Goal: Contribute content: Contribute content

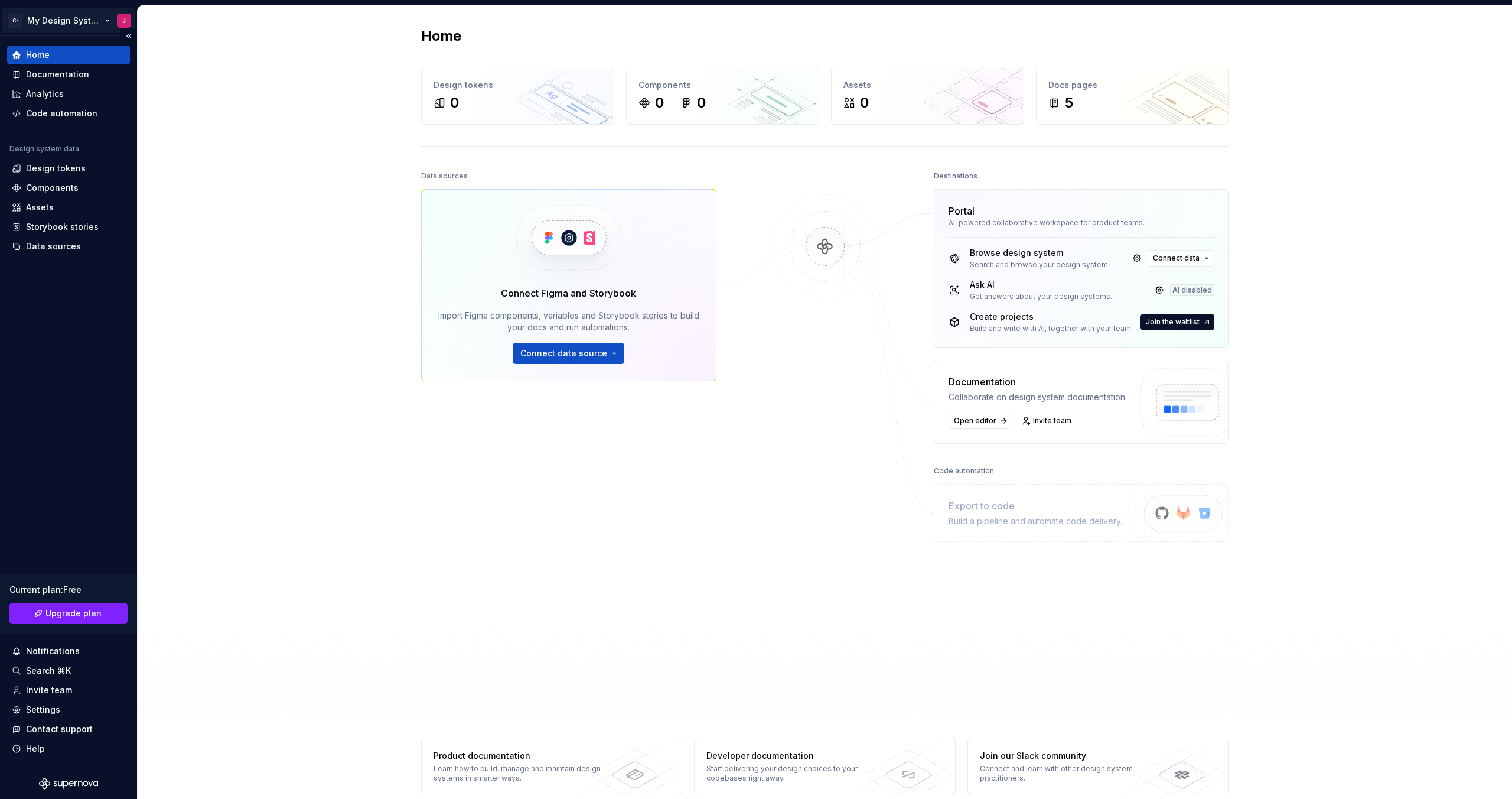
click at [45, 21] on html "C- My Design System J Home Documentation Analytics Code automation Design syste…" at bounding box center [756, 400] width 1512 height 799
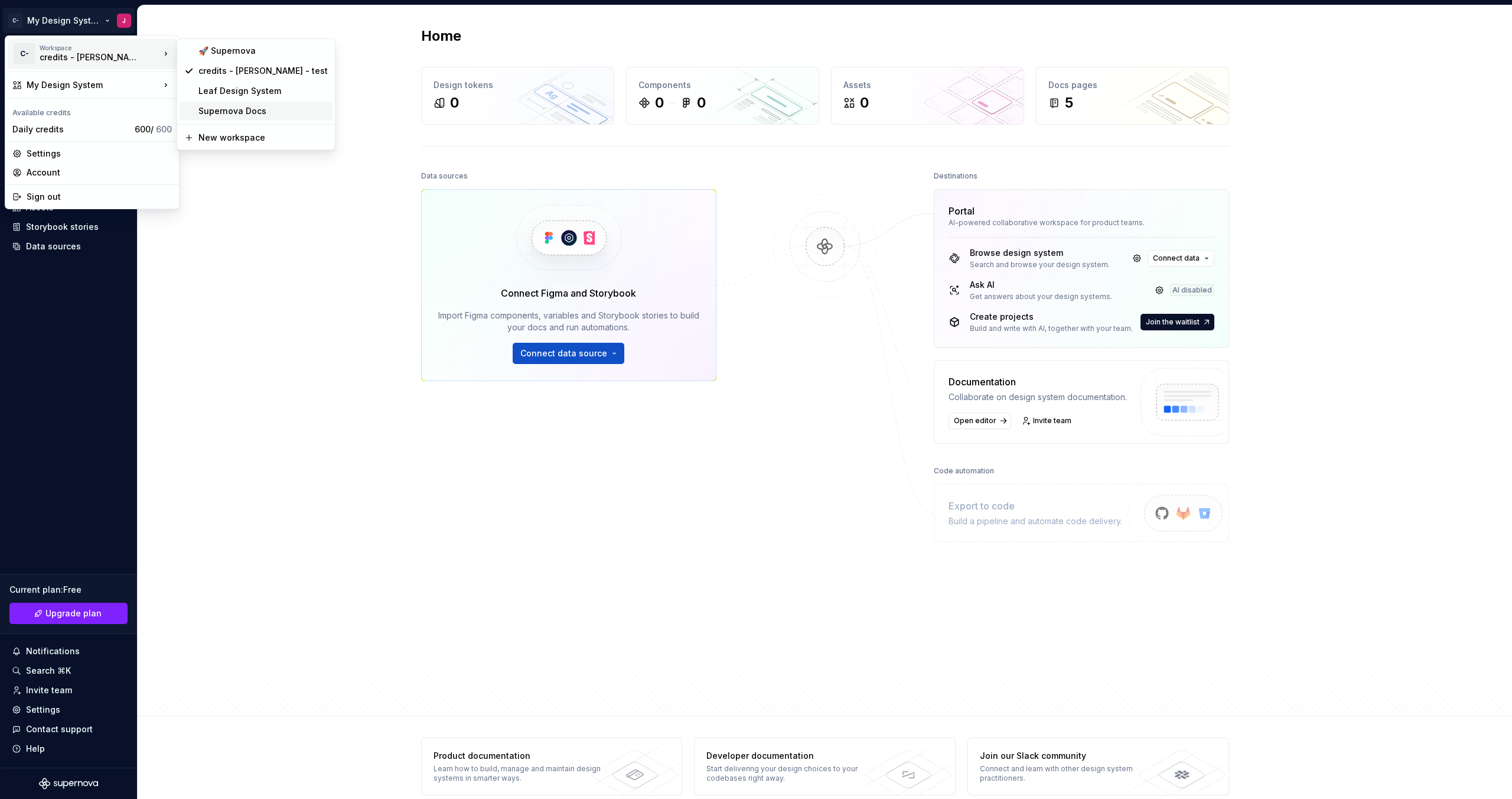
click at [238, 114] on div "Supernova Docs" at bounding box center [263, 111] width 129 height 12
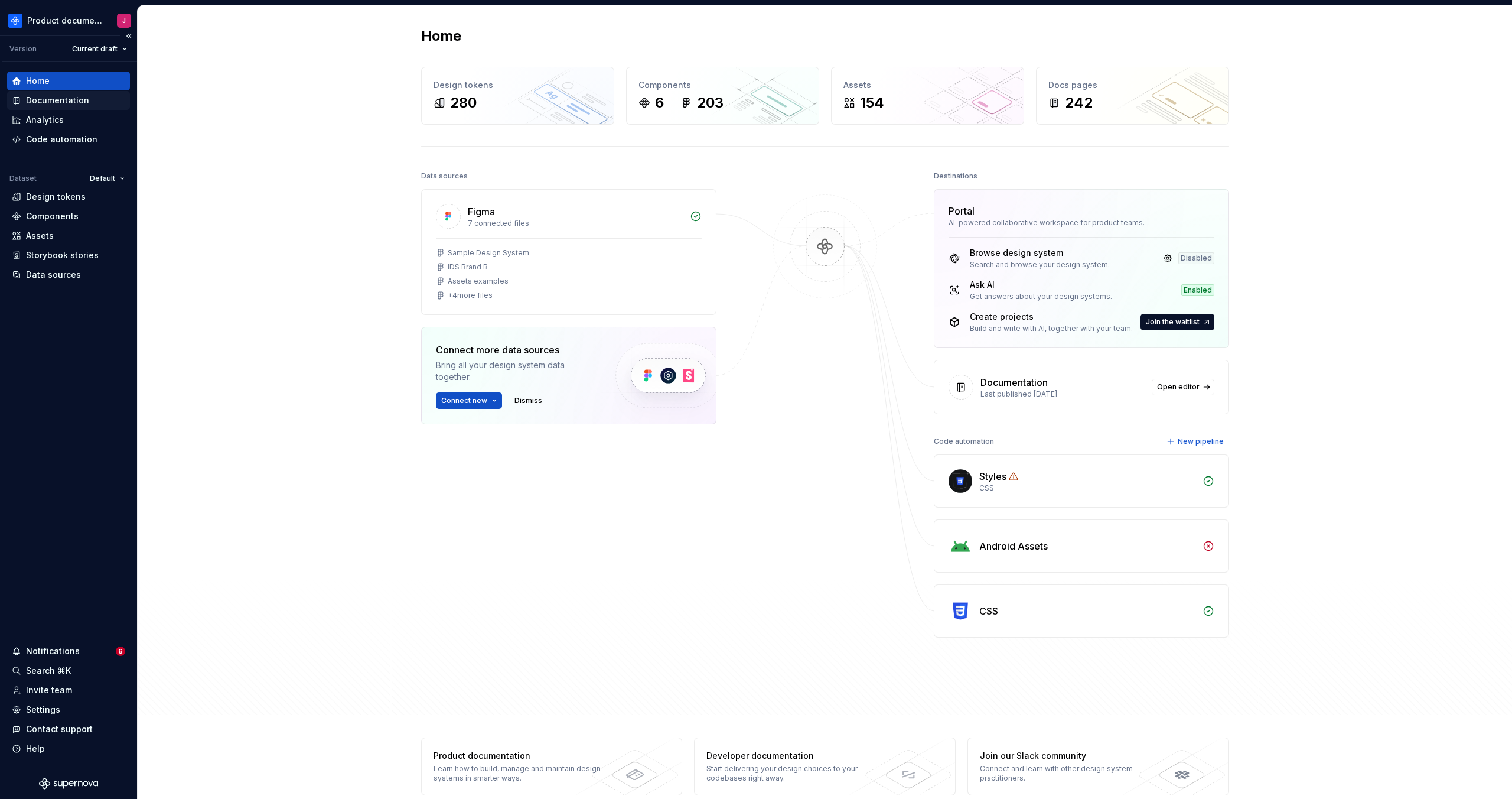
click at [61, 106] on div "Documentation" at bounding box center [68, 101] width 122 height 19
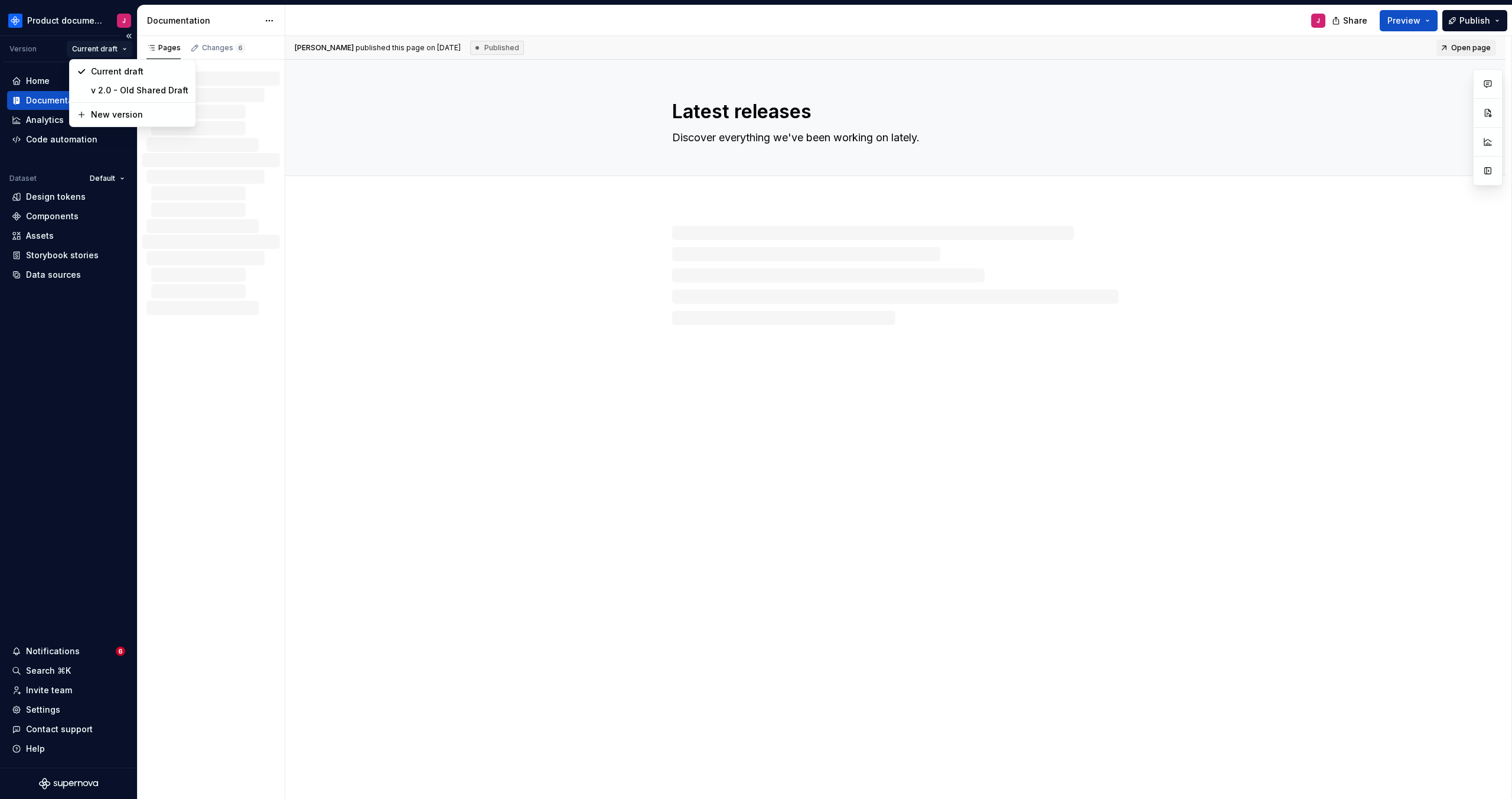
click at [116, 50] on html "Product documentation J Version Current draft Home Documentation Analytics Code…" at bounding box center [756, 400] width 1512 height 799
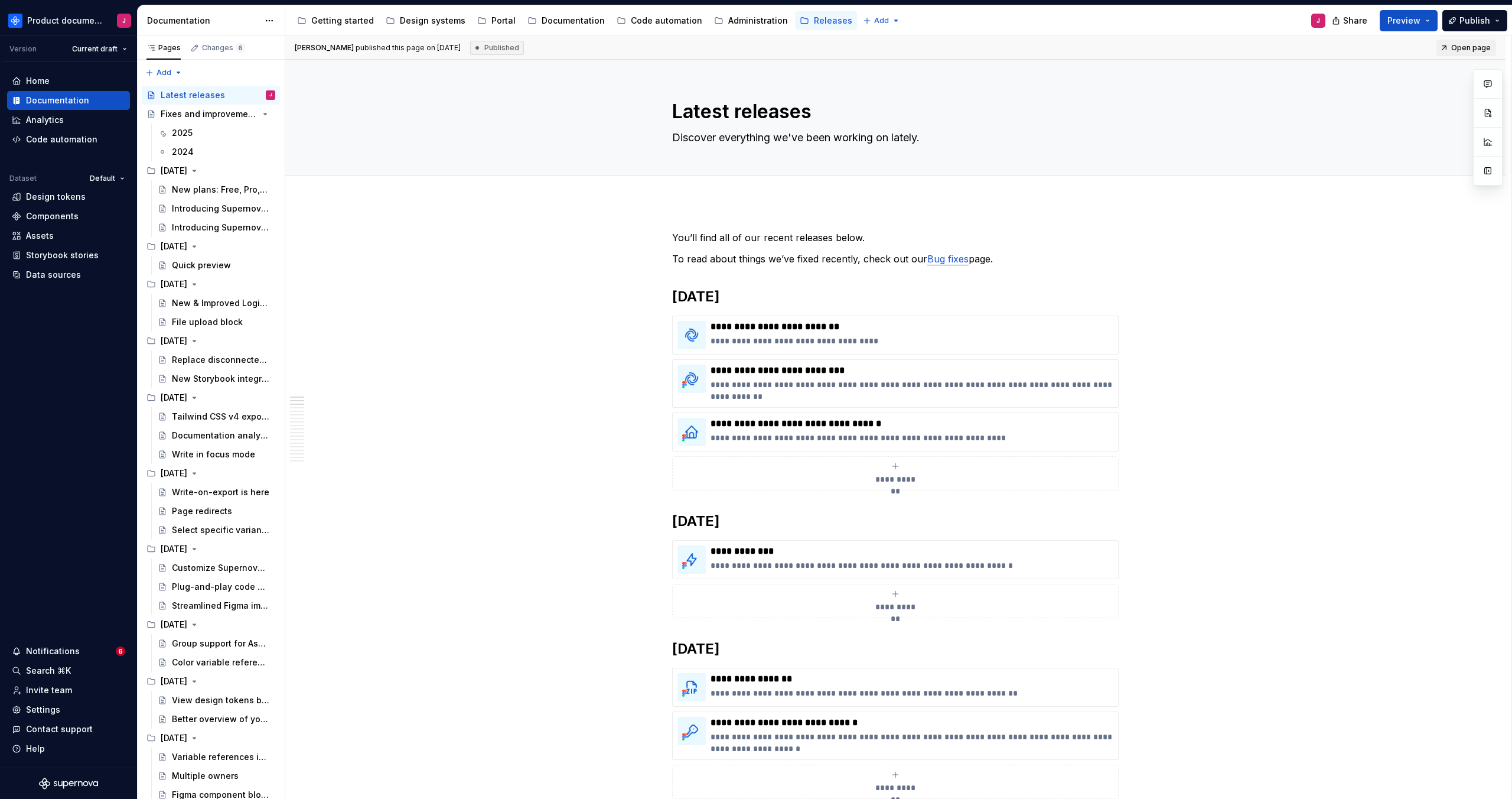
click at [116, 50] on html "Product documentation J Version Current draft Home Documentation Analytics Code…" at bounding box center [756, 400] width 1512 height 799
click at [557, 19] on div "Documentation" at bounding box center [573, 21] width 63 height 12
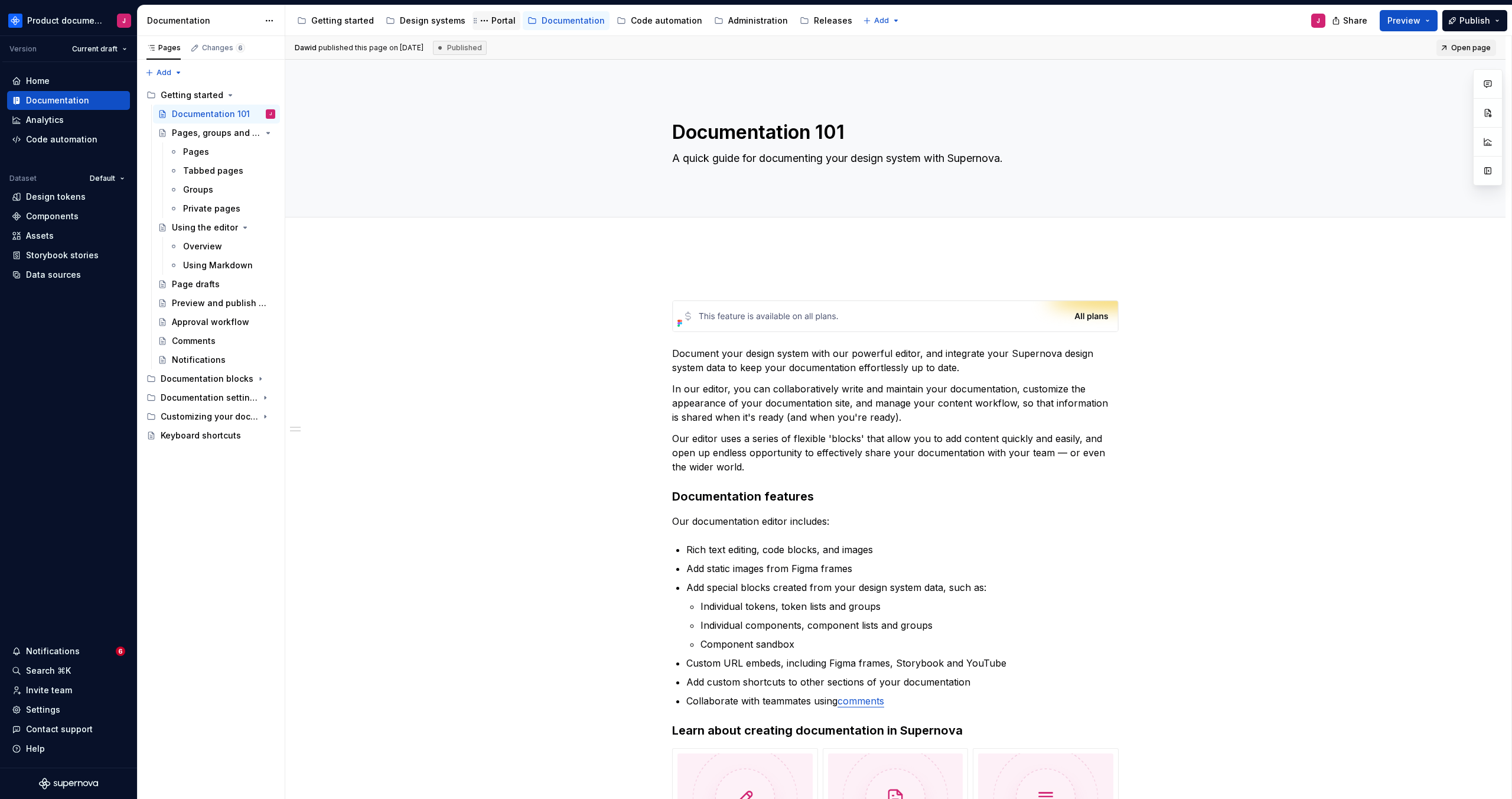
click at [493, 19] on div "Portal" at bounding box center [504, 21] width 24 height 12
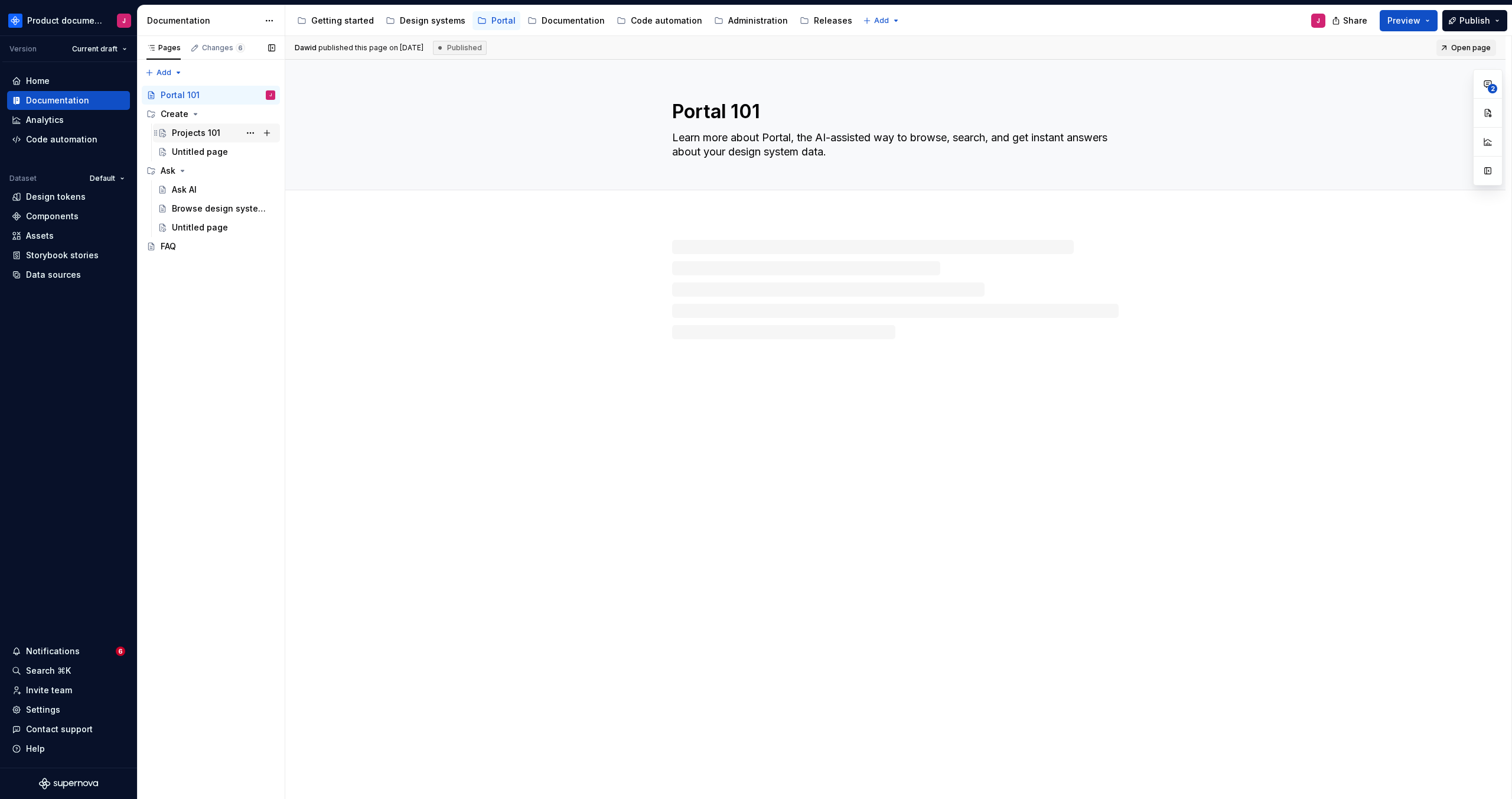
click at [196, 135] on div "Projects 101" at bounding box center [196, 133] width 49 height 12
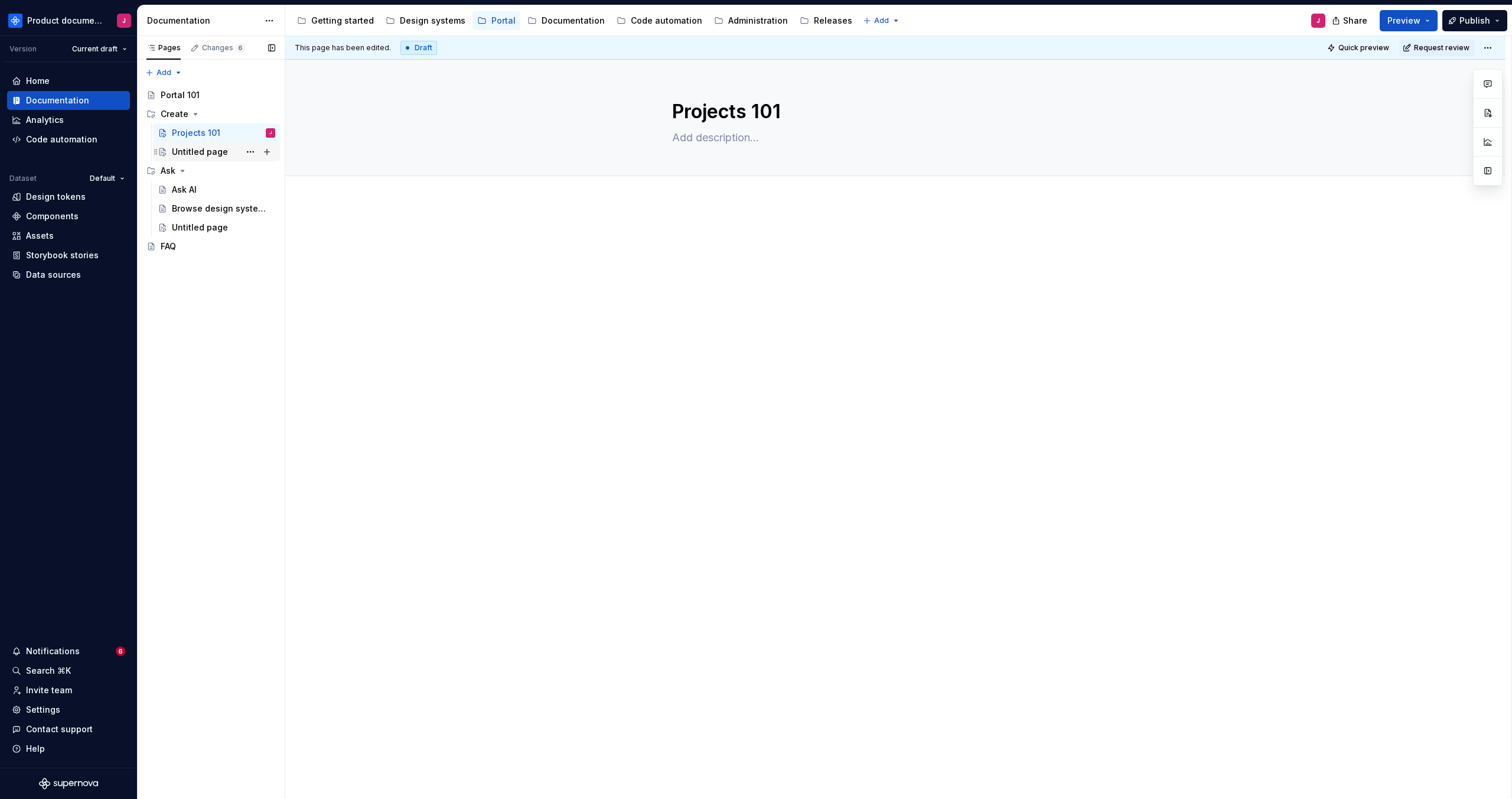
click at [191, 153] on div "Untitled page" at bounding box center [200, 152] width 56 height 12
click at [730, 121] on textarea "Untitled page" at bounding box center [893, 111] width 446 height 29
click at [736, 112] on textarea "Untitled page" at bounding box center [893, 111] width 446 height 29
drag, startPoint x: 725, startPoint y: 116, endPoint x: 647, endPoint y: 116, distance: 78.0
click at [647, 116] on div "Untitled page" at bounding box center [895, 117] width 1126 height 116
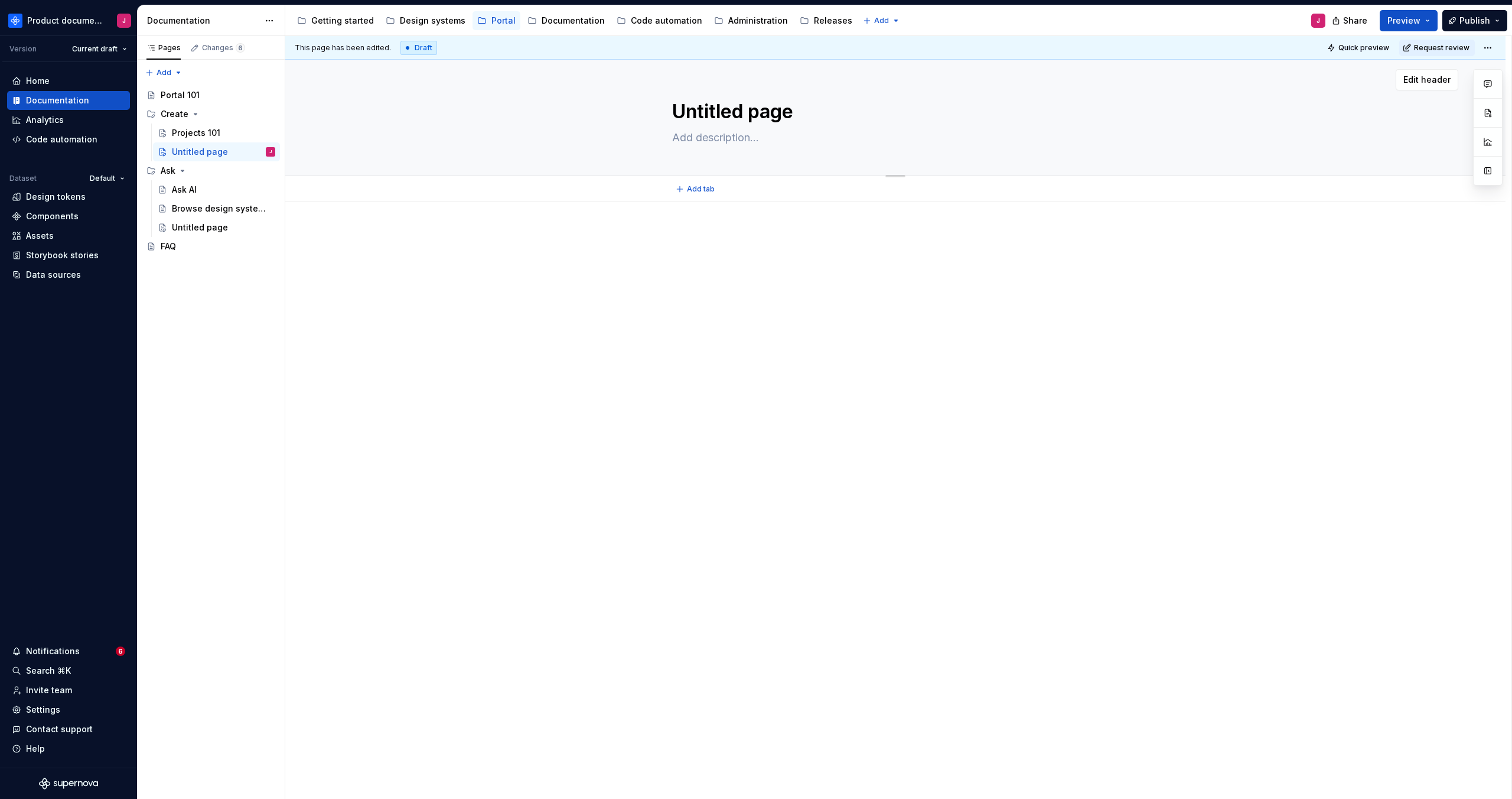
type textarea "*"
type textarea "B"
type textarea "*"
type textarea "Bu"
type textarea "*"
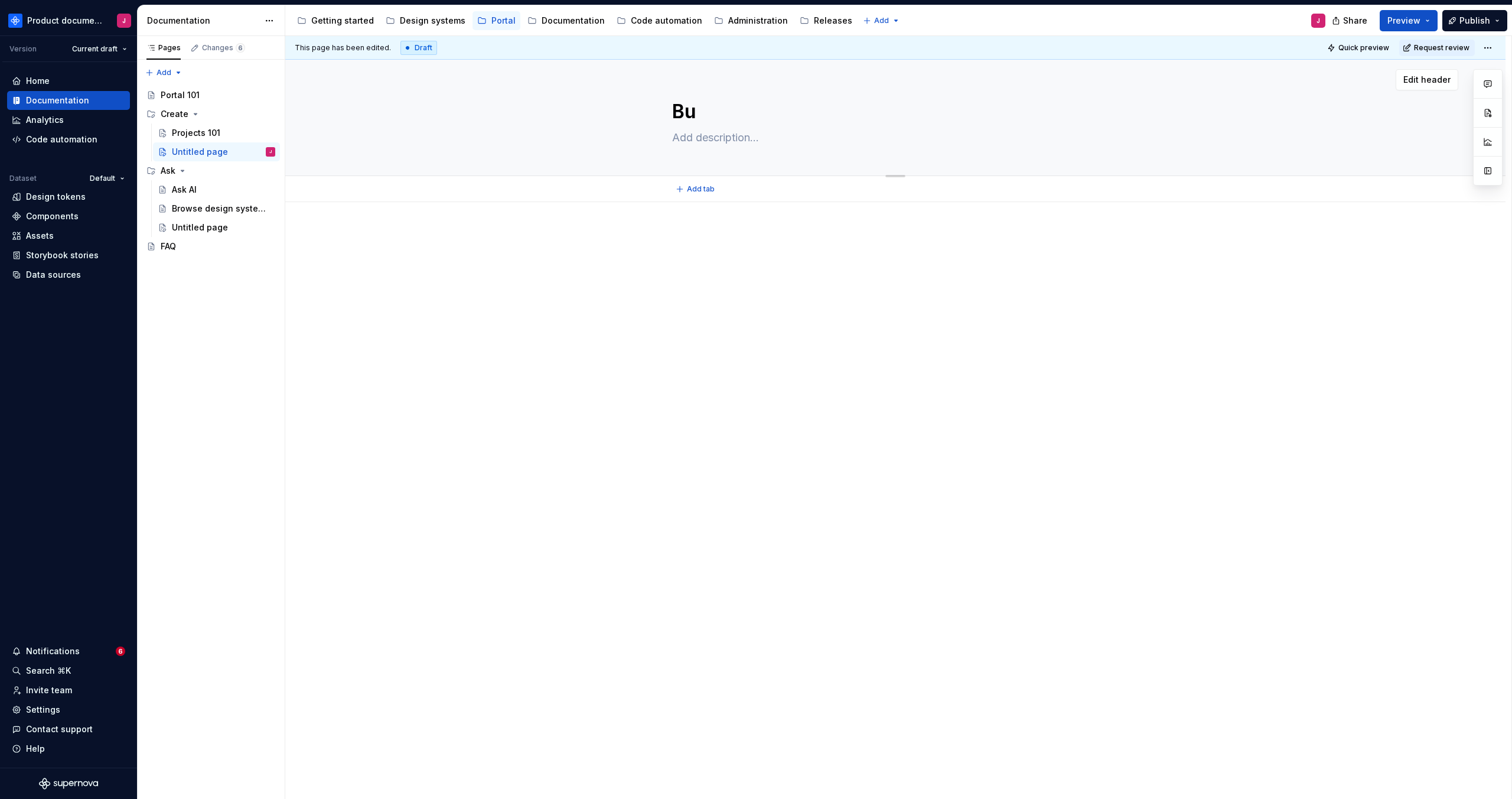
type textarea "[PERSON_NAME]"
type textarea "*"
type textarea "Buil"
type textarea "*"
type textarea "Build"
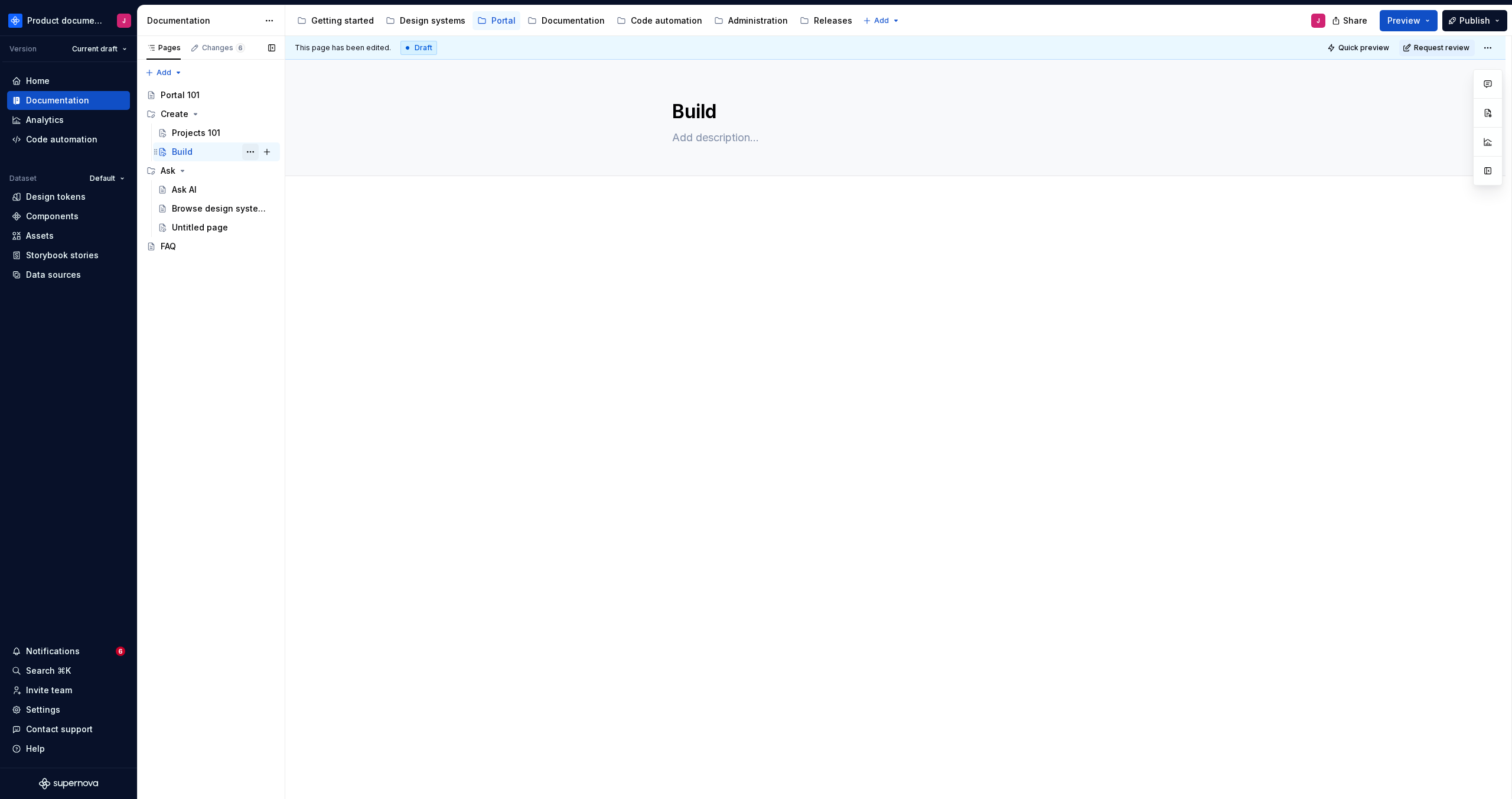
type textarea "*"
type textarea "Build"
click at [228, 152] on div "Build J" at bounding box center [223, 151] width 103 height 17
click at [214, 133] on div "Projects 101" at bounding box center [196, 133] width 49 height 12
click at [224, 195] on div "Ask AI" at bounding box center [223, 189] width 103 height 17
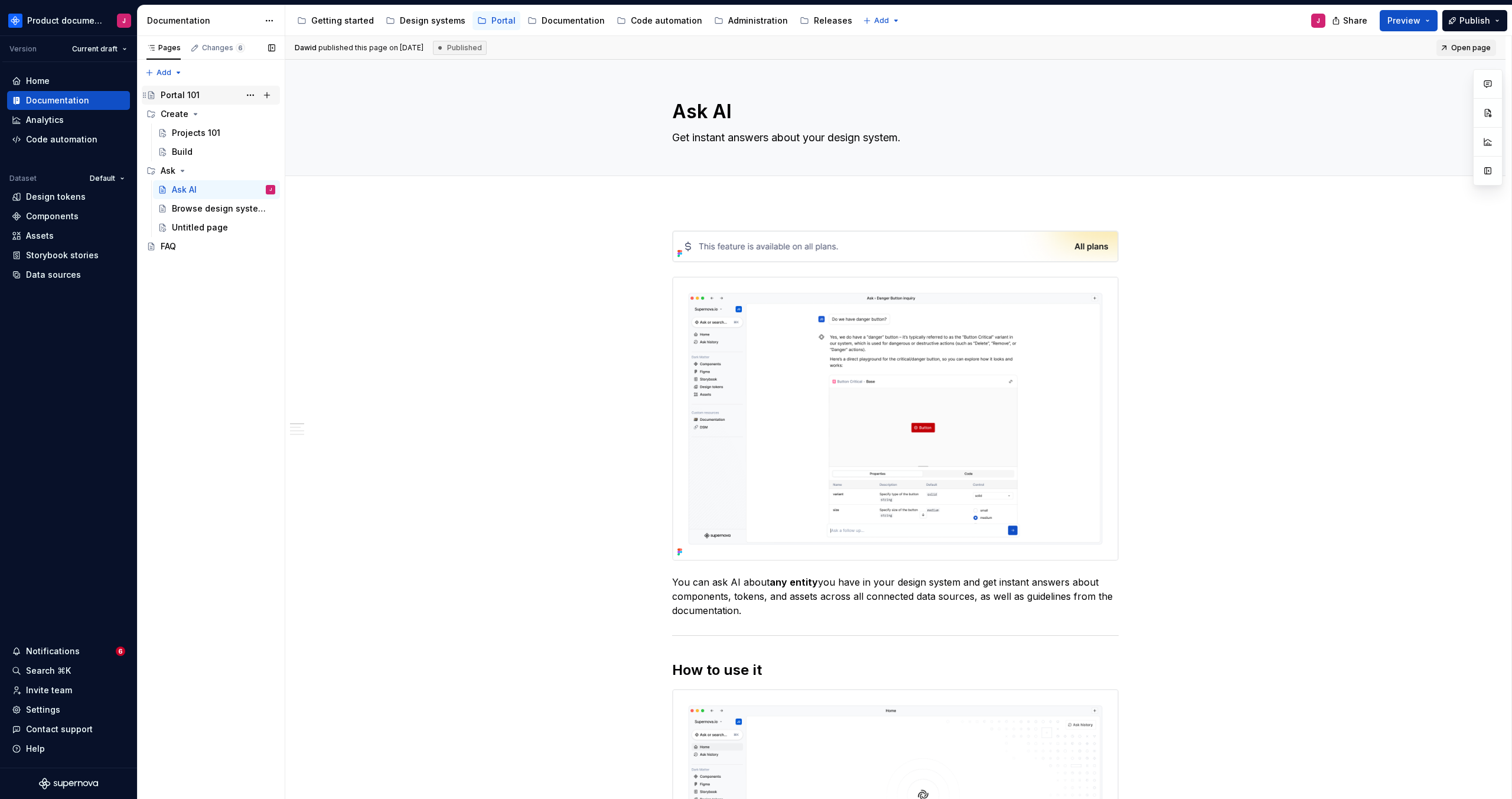
click at [216, 89] on div "Portal 101" at bounding box center [218, 95] width 115 height 17
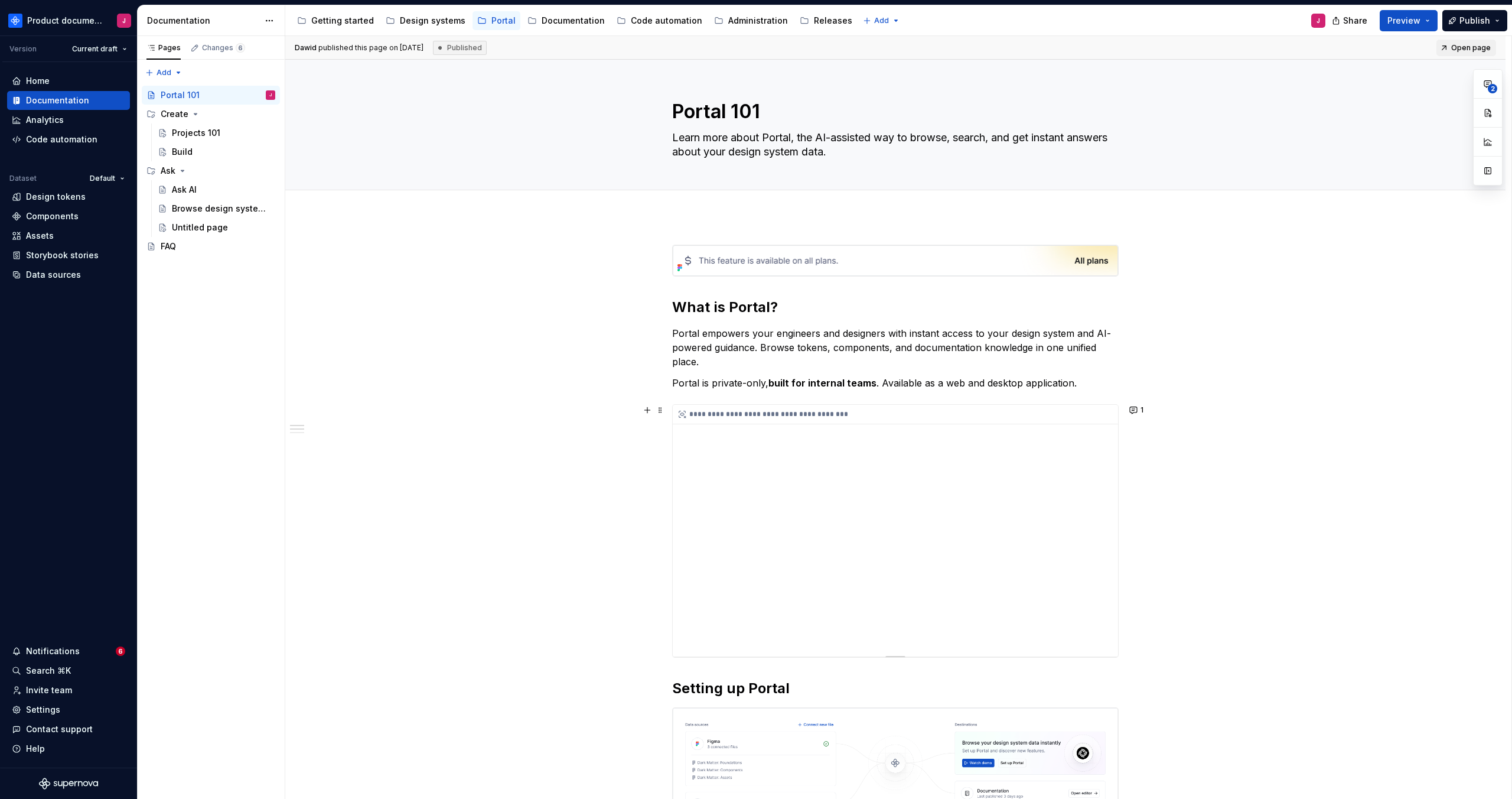
click at [861, 487] on div "**********" at bounding box center [895, 531] width 446 height 252
click at [1463, 43] on span "Open page" at bounding box center [1471, 48] width 40 height 10
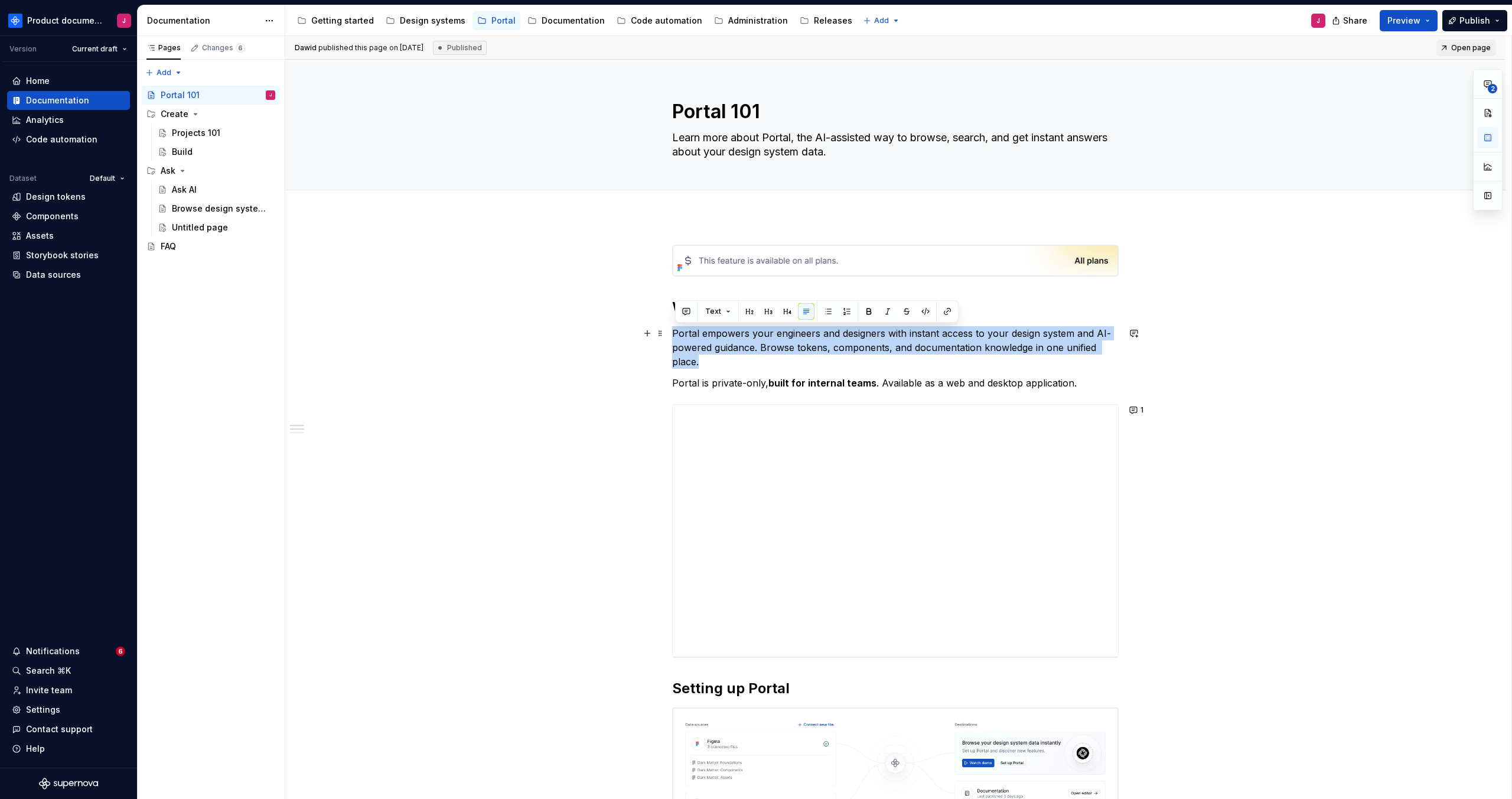
drag, startPoint x: 745, startPoint y: 362, endPoint x: 677, endPoint y: 335, distance: 73.2
click at [677, 335] on p "Portal empowers your engineers and designers with instant access to your design…" at bounding box center [895, 347] width 446 height 43
click at [695, 342] on p "Portal empowers your engineers and designers with instant access to your design…" at bounding box center [895, 347] width 446 height 43
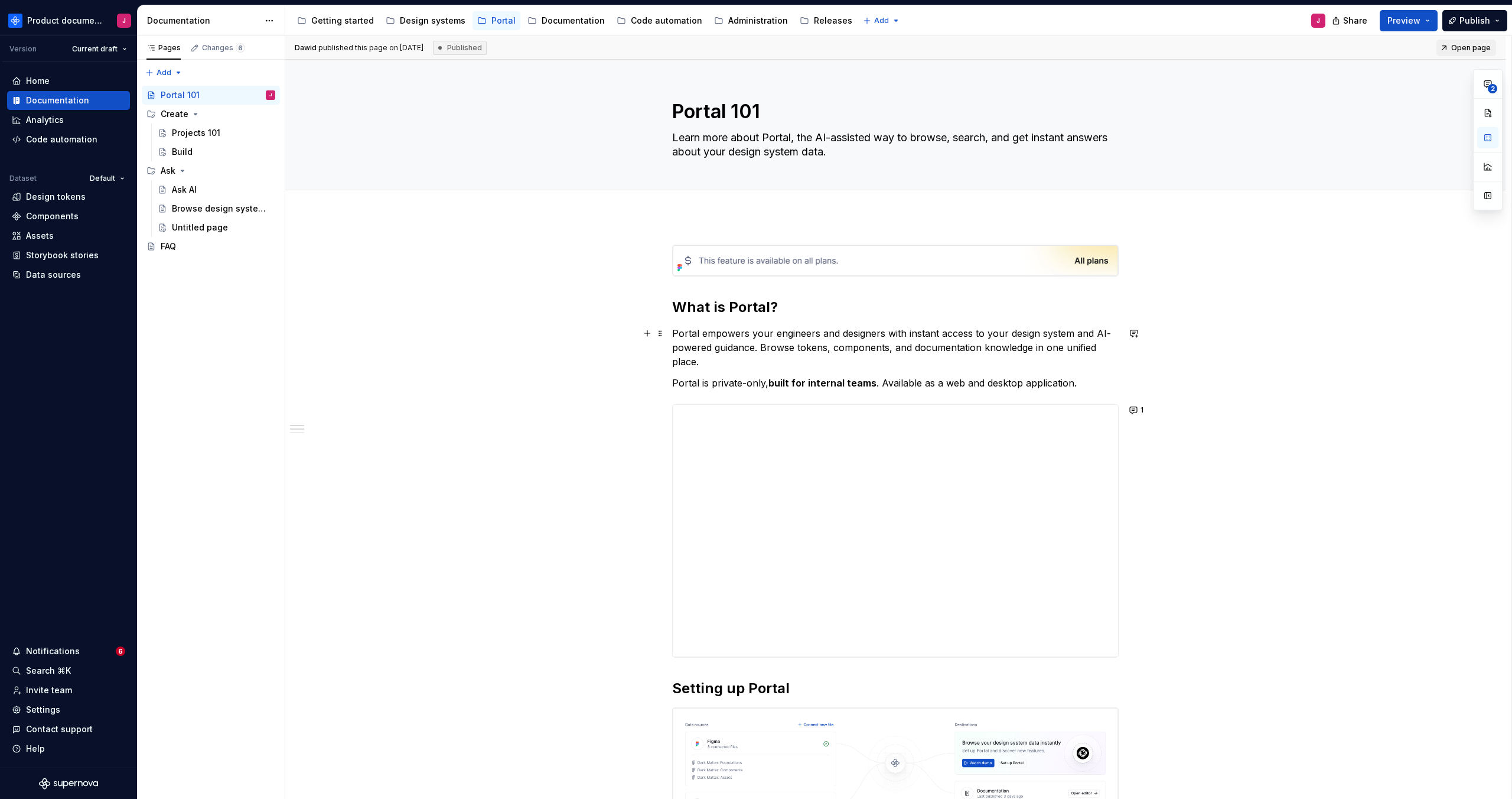
click at [722, 355] on p "Portal empowers your engineers and designers with instant access to your design…" at bounding box center [895, 347] width 446 height 43
click at [727, 361] on p "Portal empowers your engineers and designers with instant access to your design…" at bounding box center [895, 347] width 446 height 43
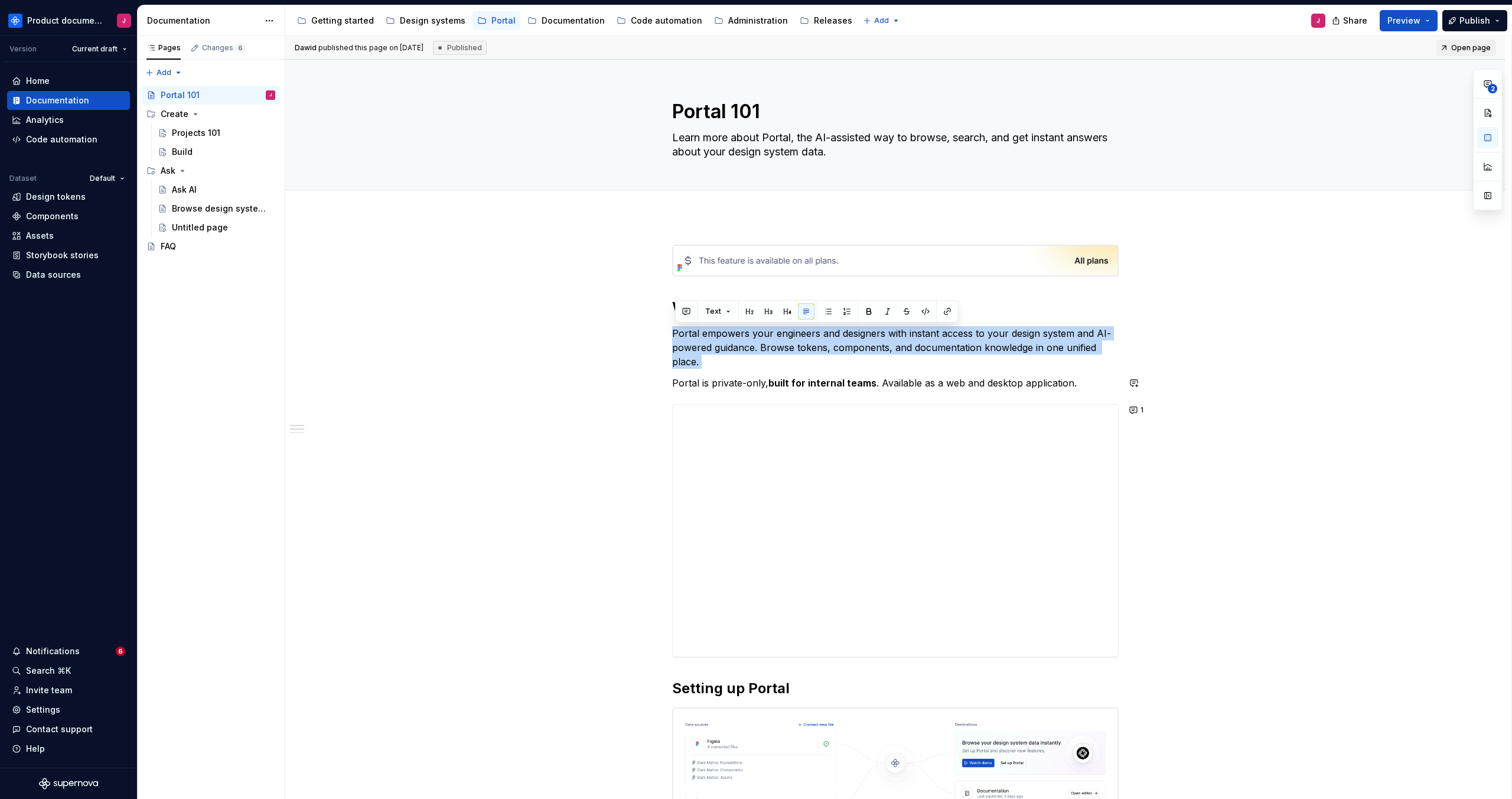
drag, startPoint x: 677, startPoint y: 332, endPoint x: 1062, endPoint y: 371, distance: 387.0
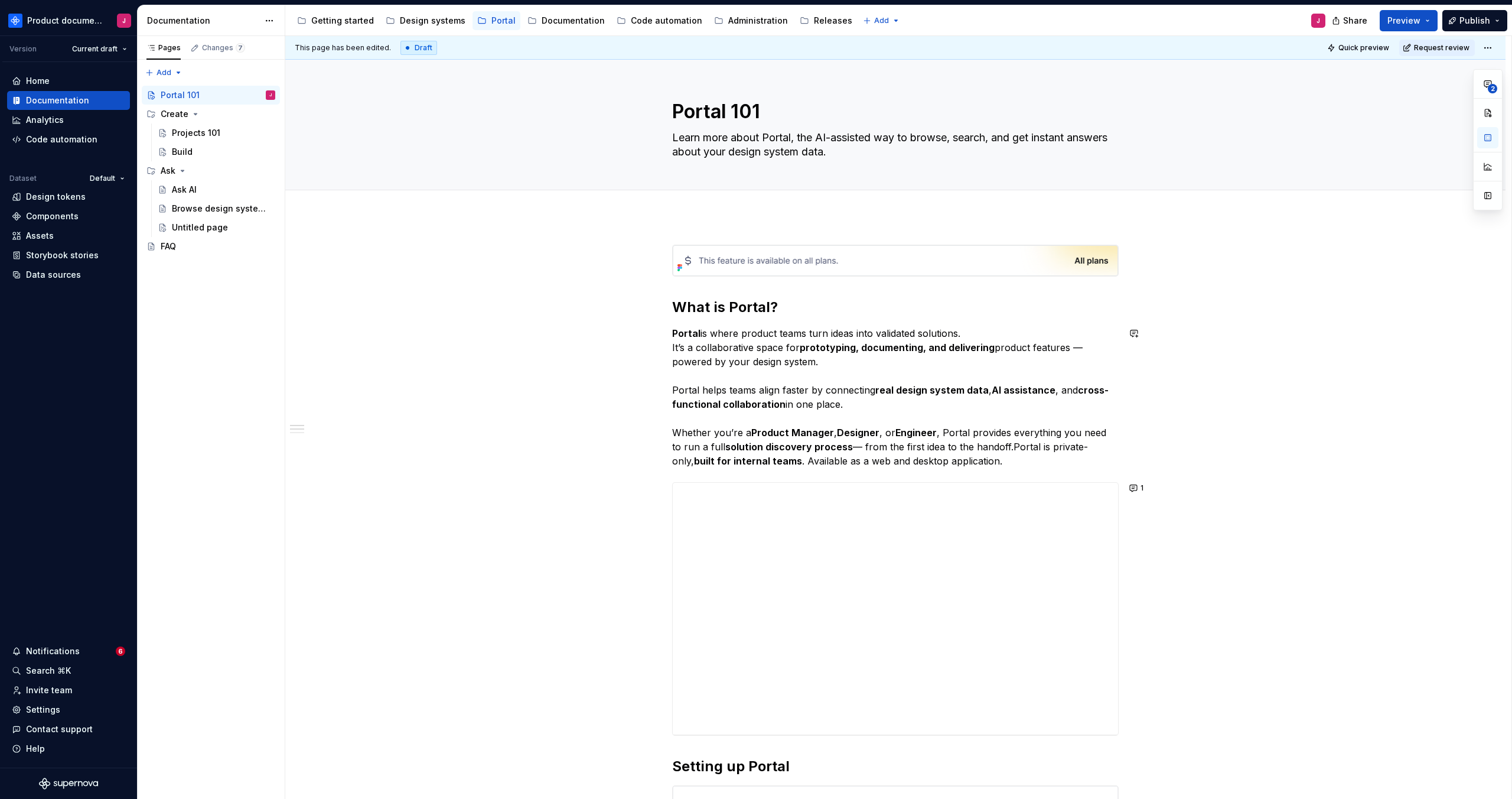
type textarea "*"
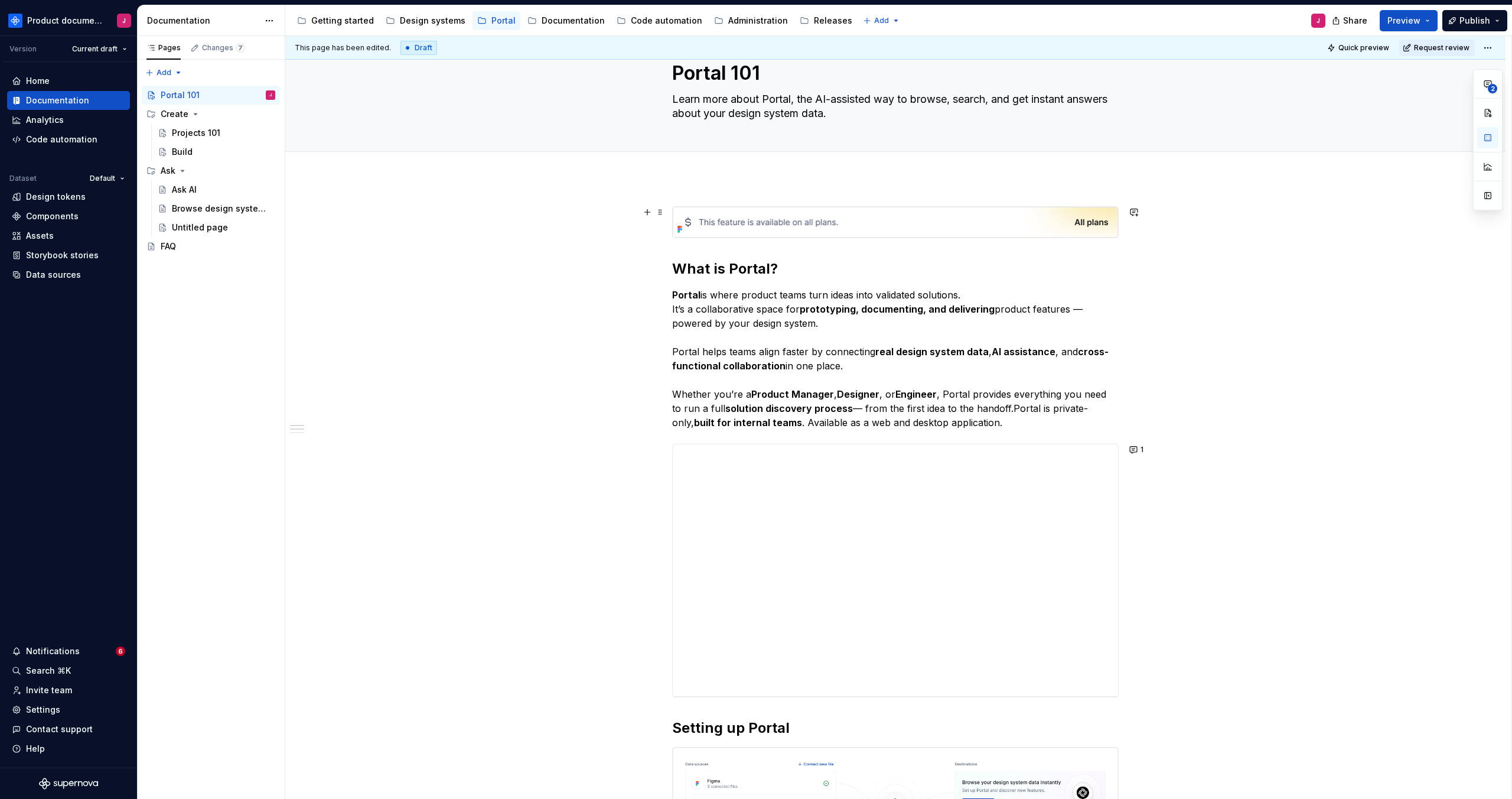
scroll to position [28, 0]
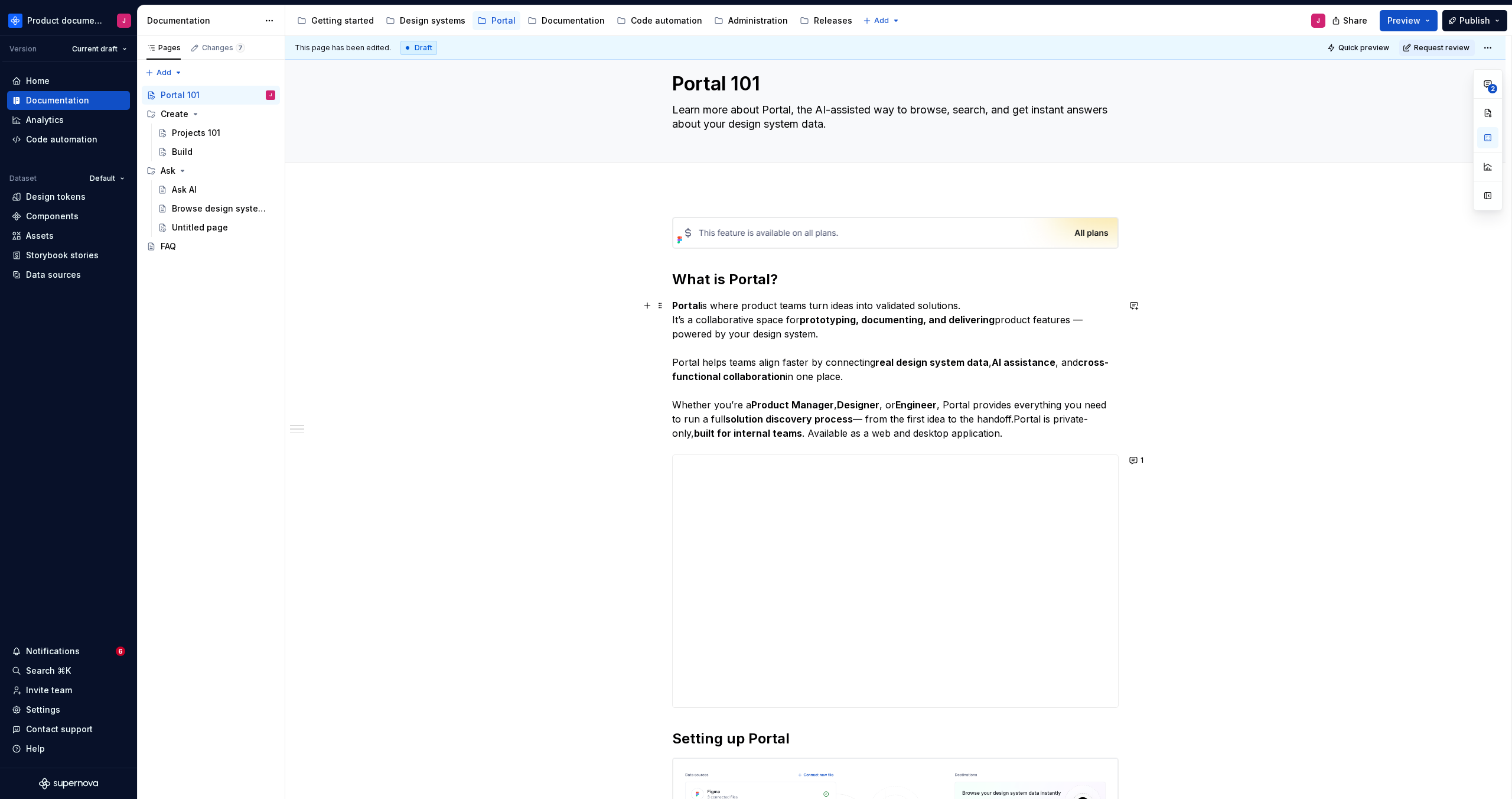
click at [677, 309] on strong "Portal" at bounding box center [686, 306] width 29 height 12
click at [937, 327] on p "Supernova Portal is where product teams turn ideas into validated solutions. It…" at bounding box center [895, 368] width 446 height 142
click at [1024, 305] on p "Supernova Portal is where product teams turn ideas into validated solutions. It…" at bounding box center [895, 368] width 446 height 142
drag, startPoint x: 866, startPoint y: 374, endPoint x: 671, endPoint y: 366, distance: 195.2
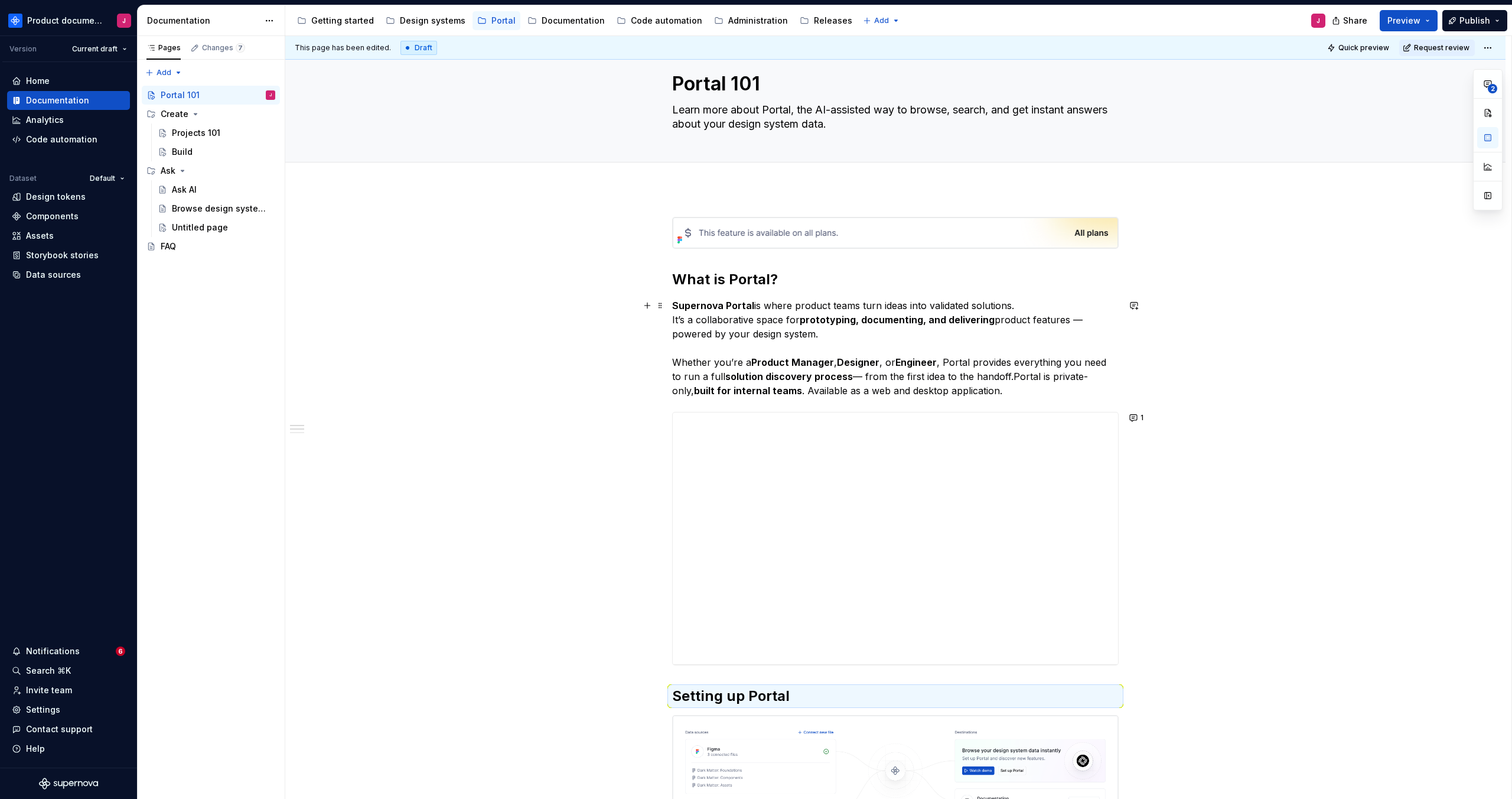
drag, startPoint x: 801, startPoint y: 378, endPoint x: 825, endPoint y: 386, distance: 25.3
click at [801, 378] on strong "solution discovery process" at bounding box center [789, 376] width 128 height 12
click at [984, 381] on p "Supernova Portal is where product teams turn ideas into validated solutions. It…" at bounding box center [895, 347] width 446 height 99
click at [1062, 378] on p "Supernova Portal is where product teams turn ideas into validated solutions. It…" at bounding box center [895, 347] width 446 height 99
click at [1069, 391] on p "Supernova Portal is where product teams turn ideas into validated solutions. It…" at bounding box center [895, 347] width 446 height 99
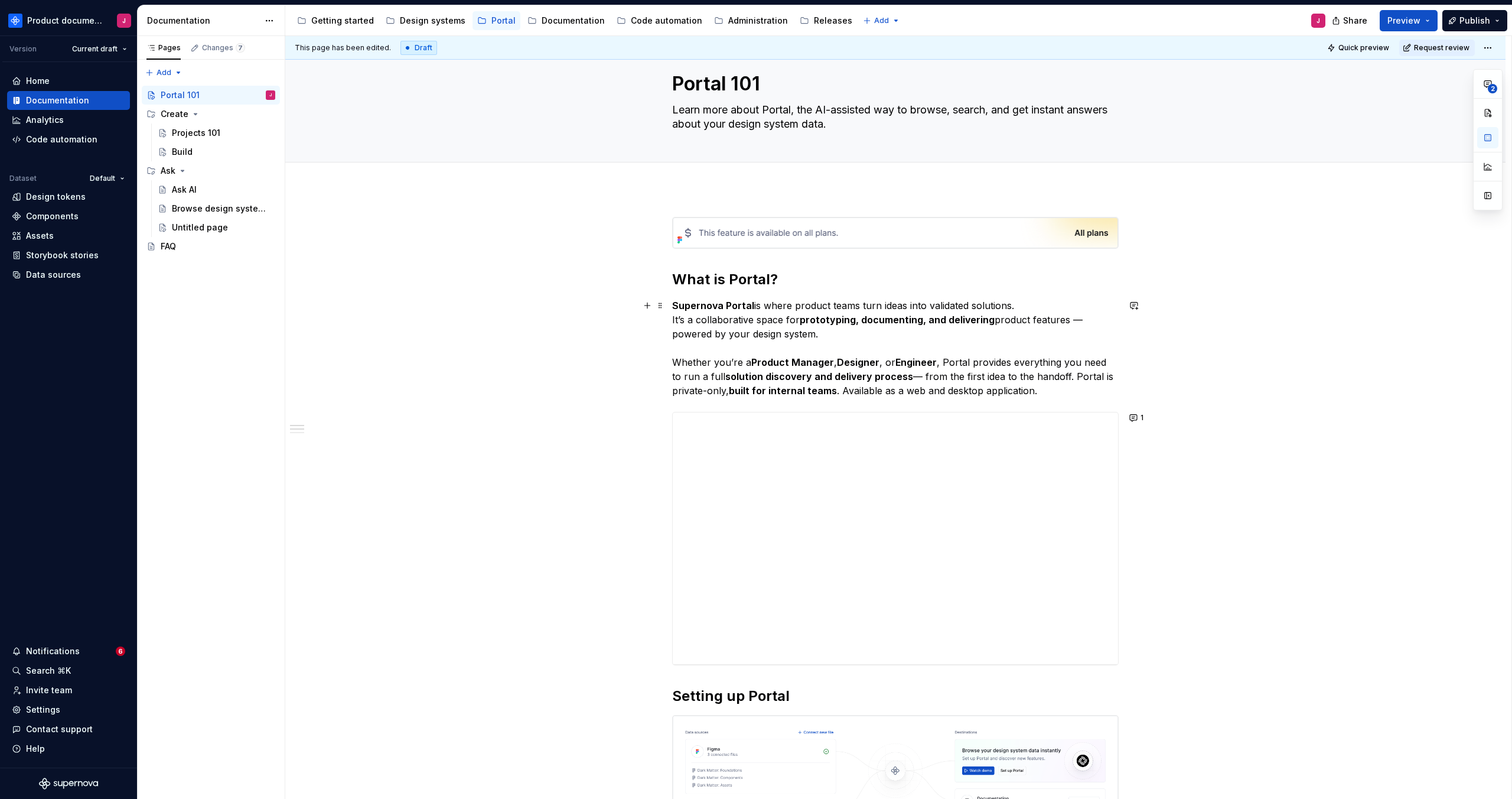
drag, startPoint x: 1071, startPoint y: 391, endPoint x: 1059, endPoint y: 381, distance: 15.6
click at [1056, 383] on p "Supernova Portal is where product teams turn ideas into validated solutions. It…" at bounding box center [895, 347] width 446 height 99
click at [1063, 380] on p "Supernova Portal is where product teams turn ideas into validated solutions. It…" at bounding box center [895, 347] width 446 height 99
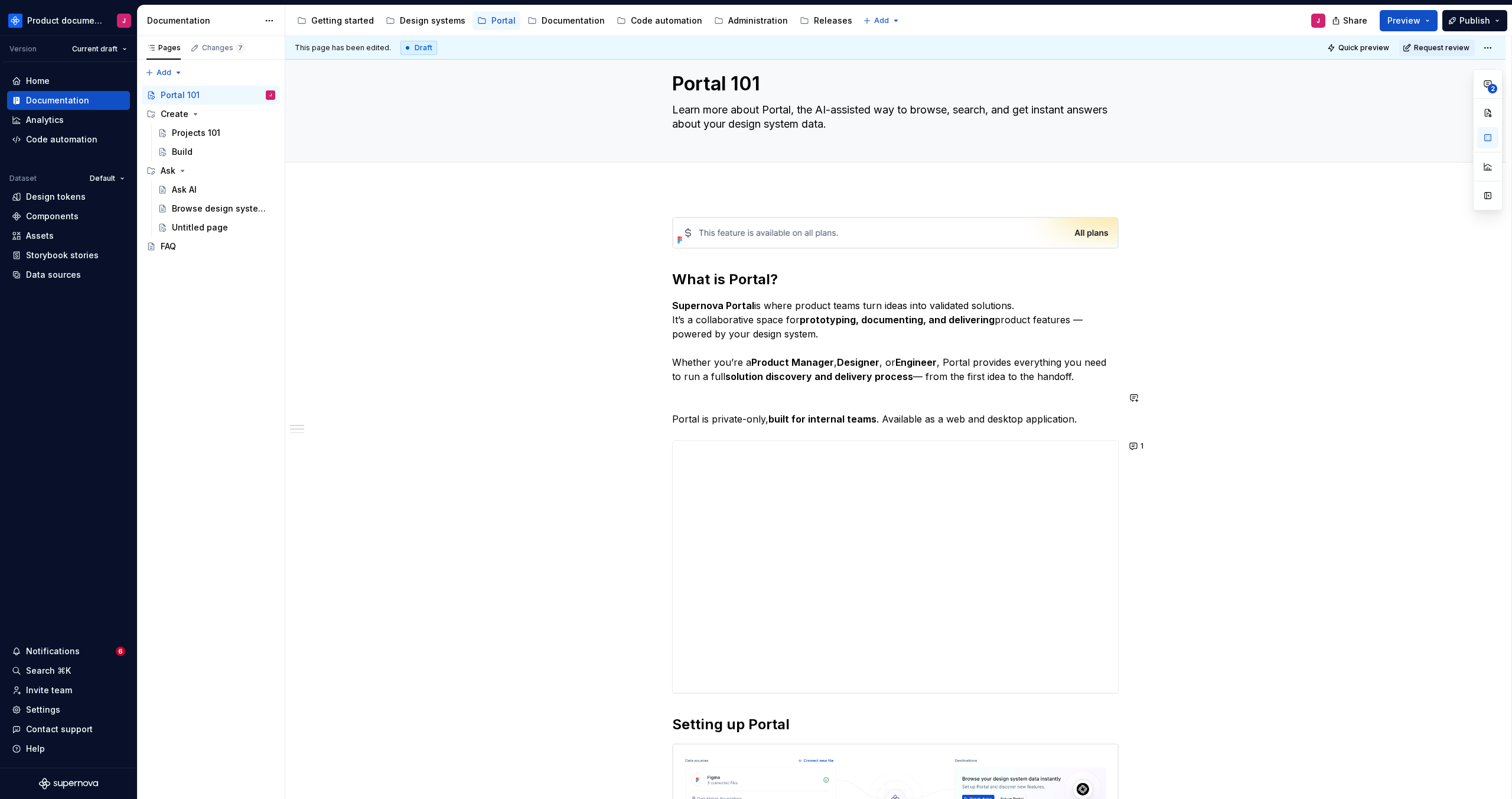
click at [826, 366] on strong "Product Manager" at bounding box center [792, 362] width 83 height 12
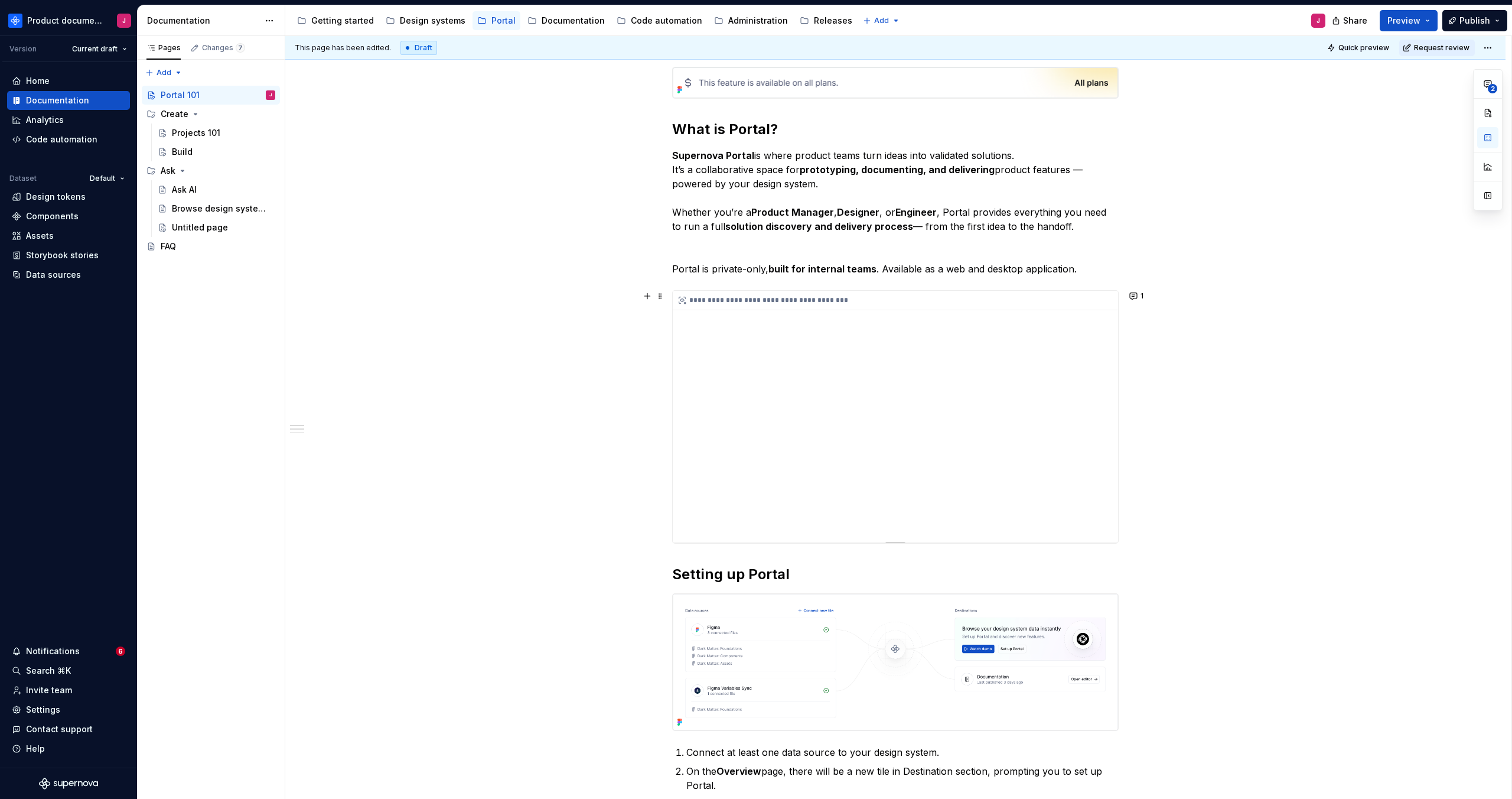
scroll to position [180, 0]
click at [918, 230] on p "Supernova Portal is where product teams turn ideas into validated solutions. It…" at bounding box center [895, 188] width 446 height 85
click at [919, 241] on p at bounding box center [895, 245] width 446 height 14
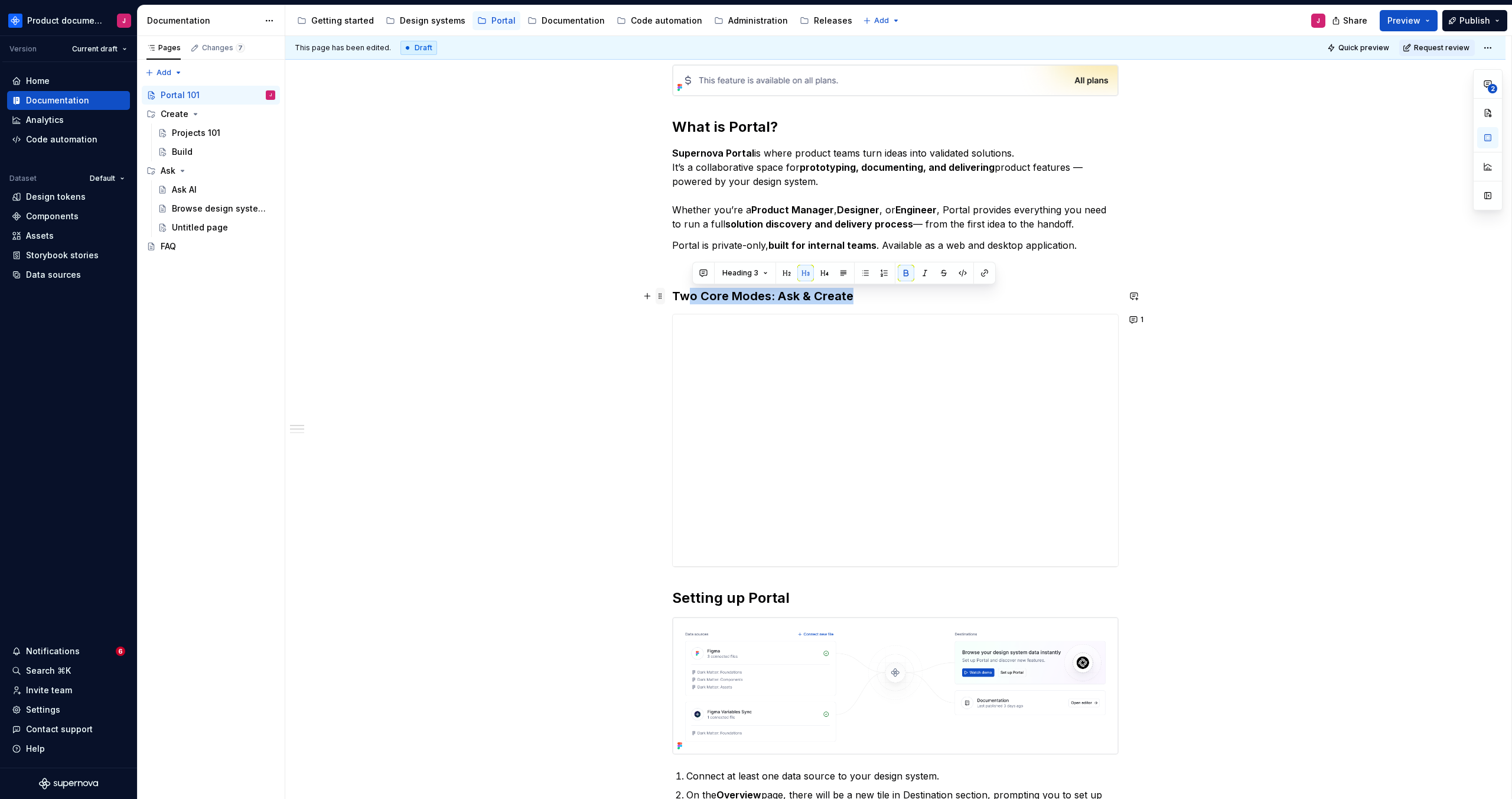
drag, startPoint x: 850, startPoint y: 295, endPoint x: 664, endPoint y: 295, distance: 186.0
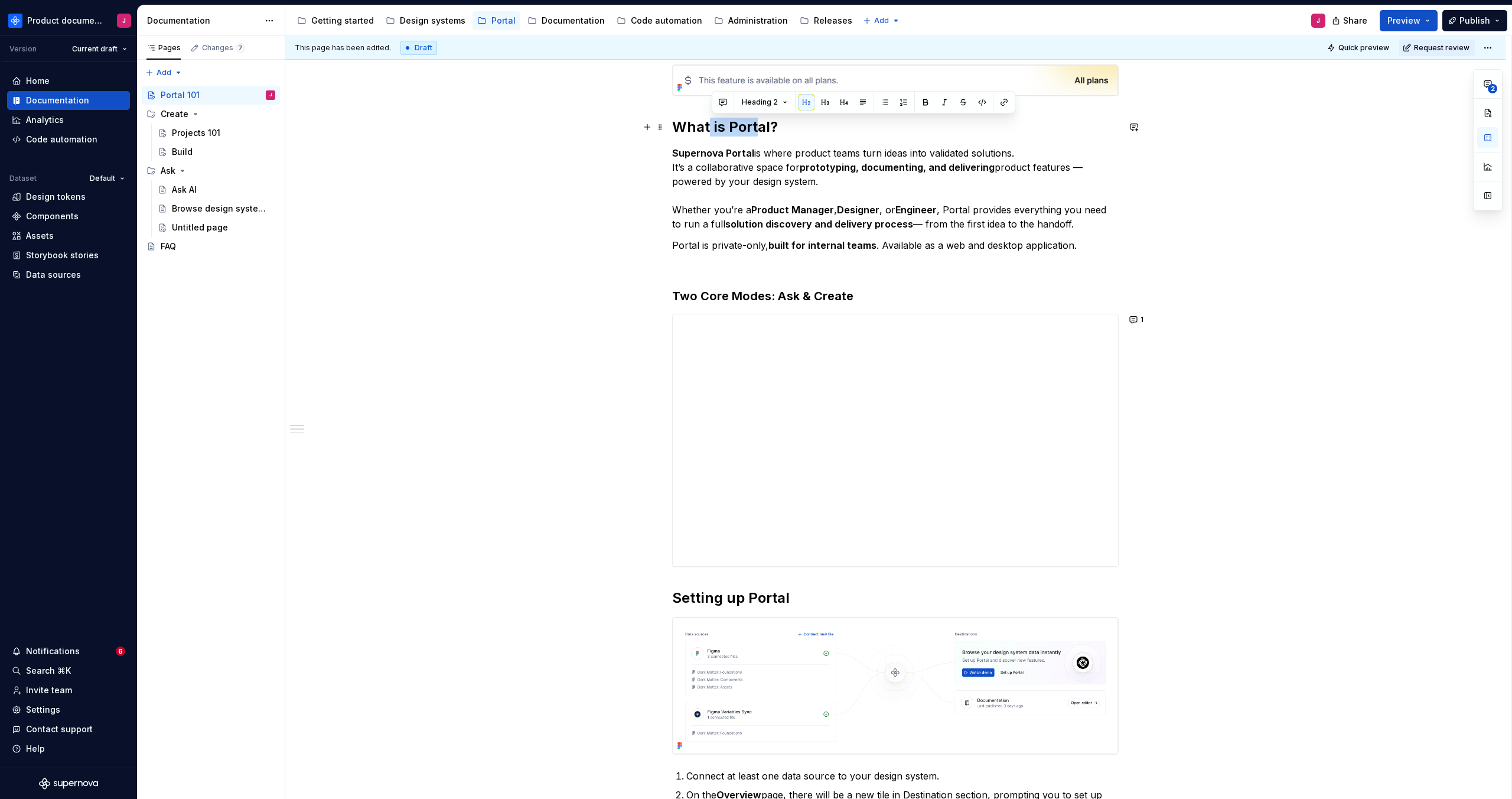
drag, startPoint x: 715, startPoint y: 126, endPoint x: 758, endPoint y: 122, distance: 43.2
click at [758, 122] on h2 "What is Portal?" at bounding box center [895, 127] width 446 height 19
click at [802, 389] on div "**********" at bounding box center [895, 440] width 446 height 252
click at [987, 403] on div "**********" at bounding box center [895, 440] width 446 height 252
click at [1280, 360] on div "**********" at bounding box center [898, 417] width 1226 height 763
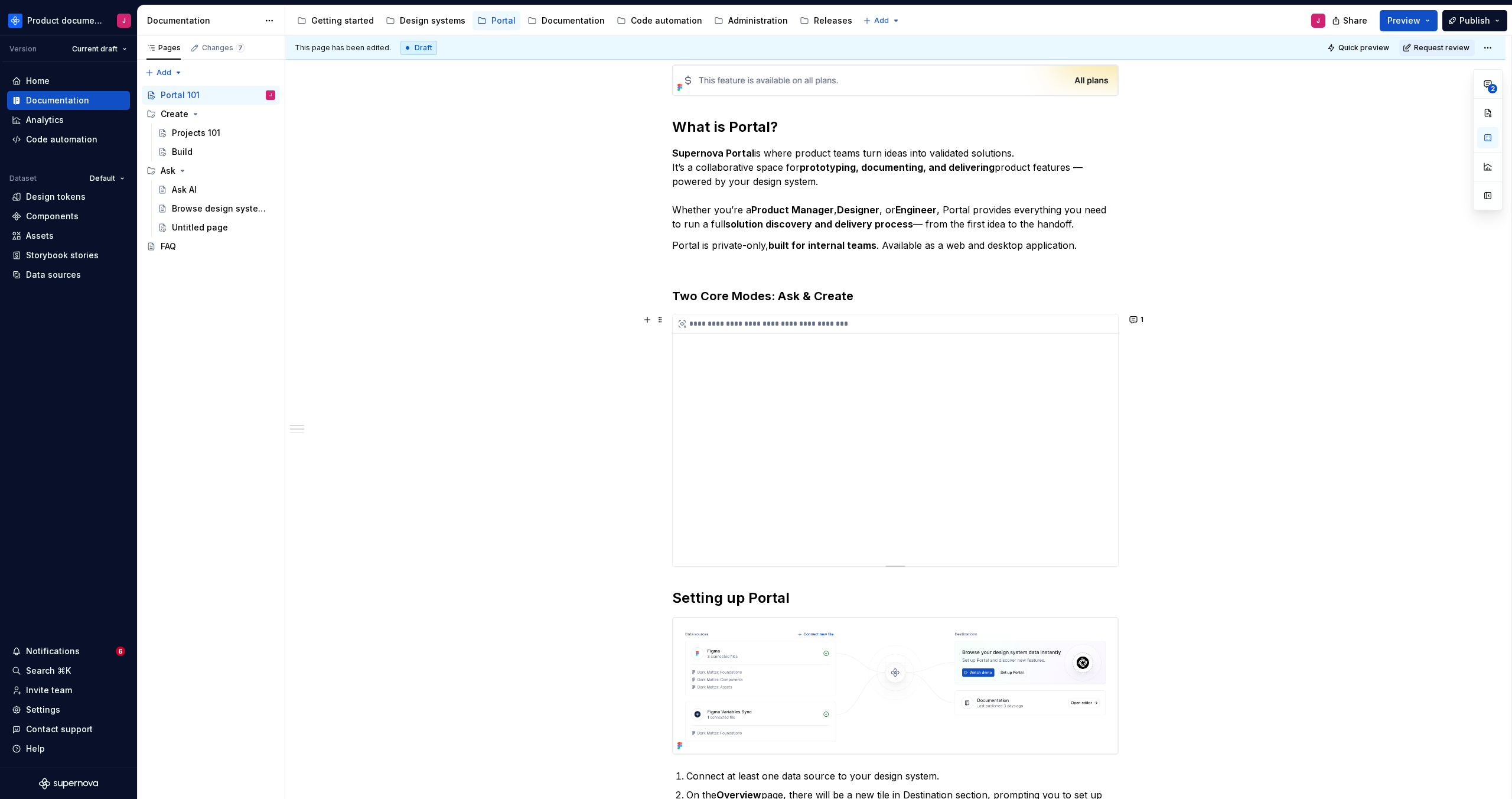
click at [870, 366] on div "**********" at bounding box center [895, 440] width 446 height 252
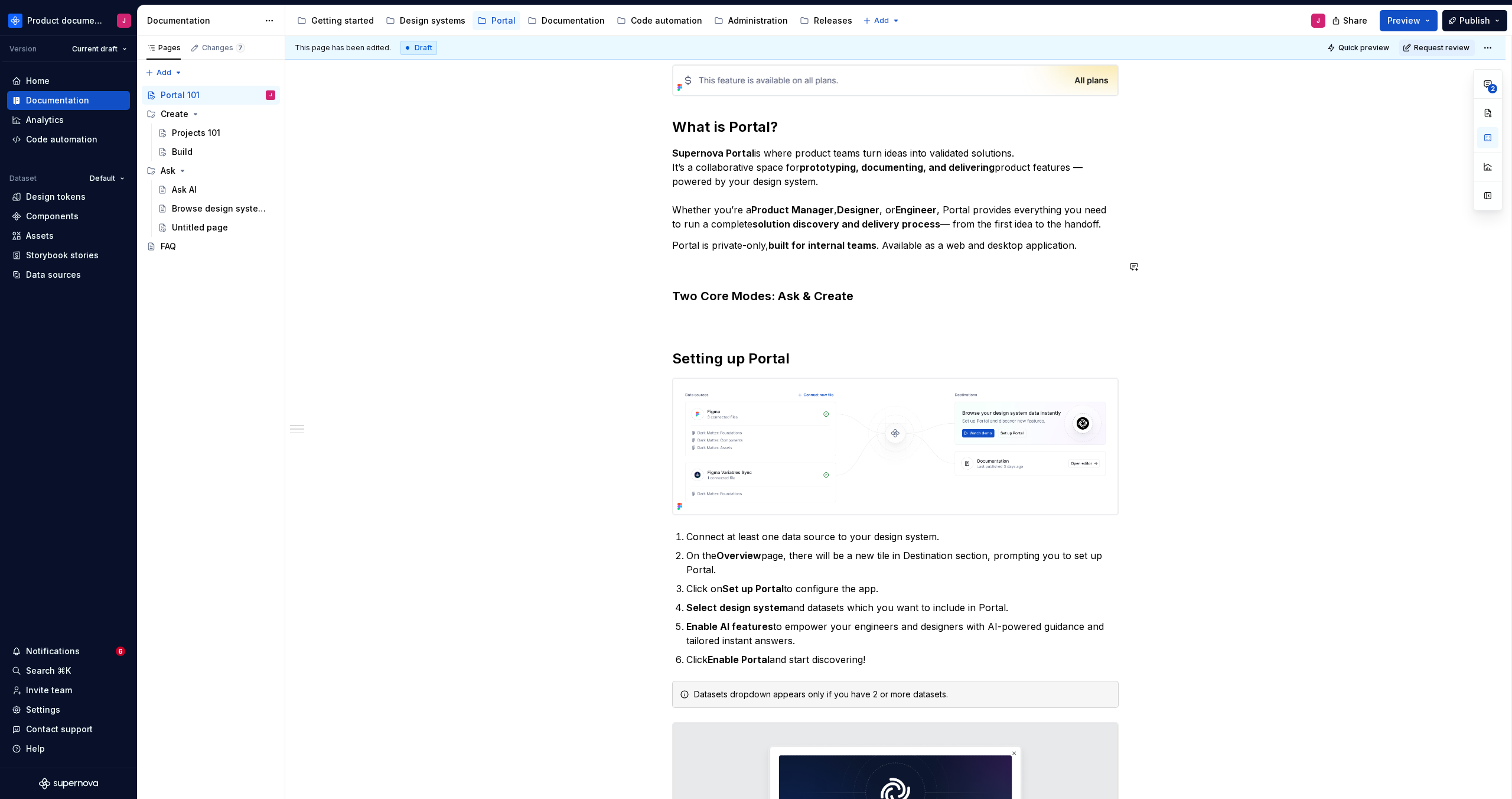
drag, startPoint x: 788, startPoint y: 258, endPoint x: 795, endPoint y: 268, distance: 12.2
drag, startPoint x: 849, startPoint y: 295, endPoint x: 663, endPoint y: 300, distance: 186.1
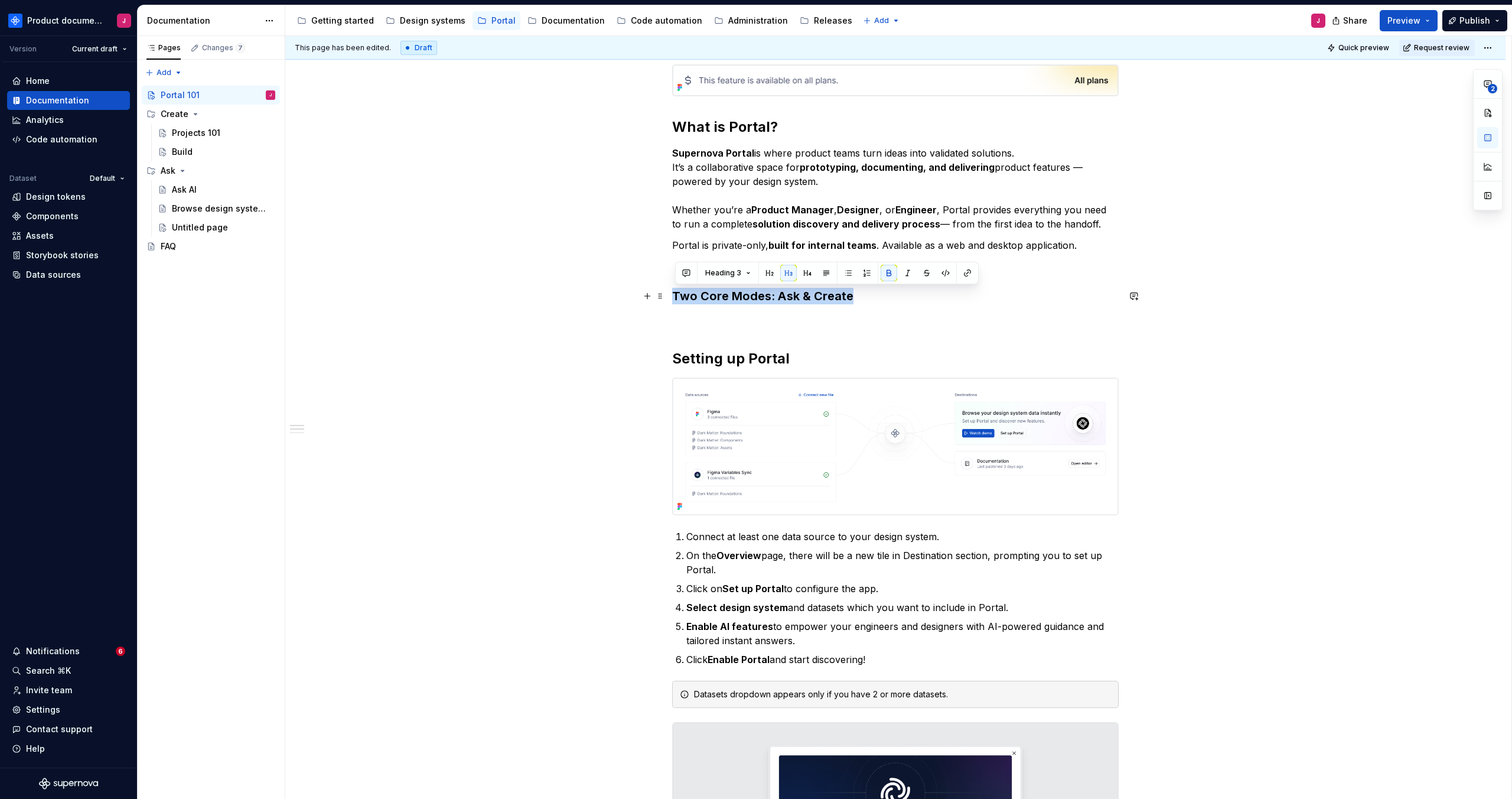
drag, startPoint x: 870, startPoint y: 296, endPoint x: 678, endPoint y: 296, distance: 192.0
click at [678, 296] on h3 "Two Core Modes: Ask & Create" at bounding box center [895, 295] width 446 height 17
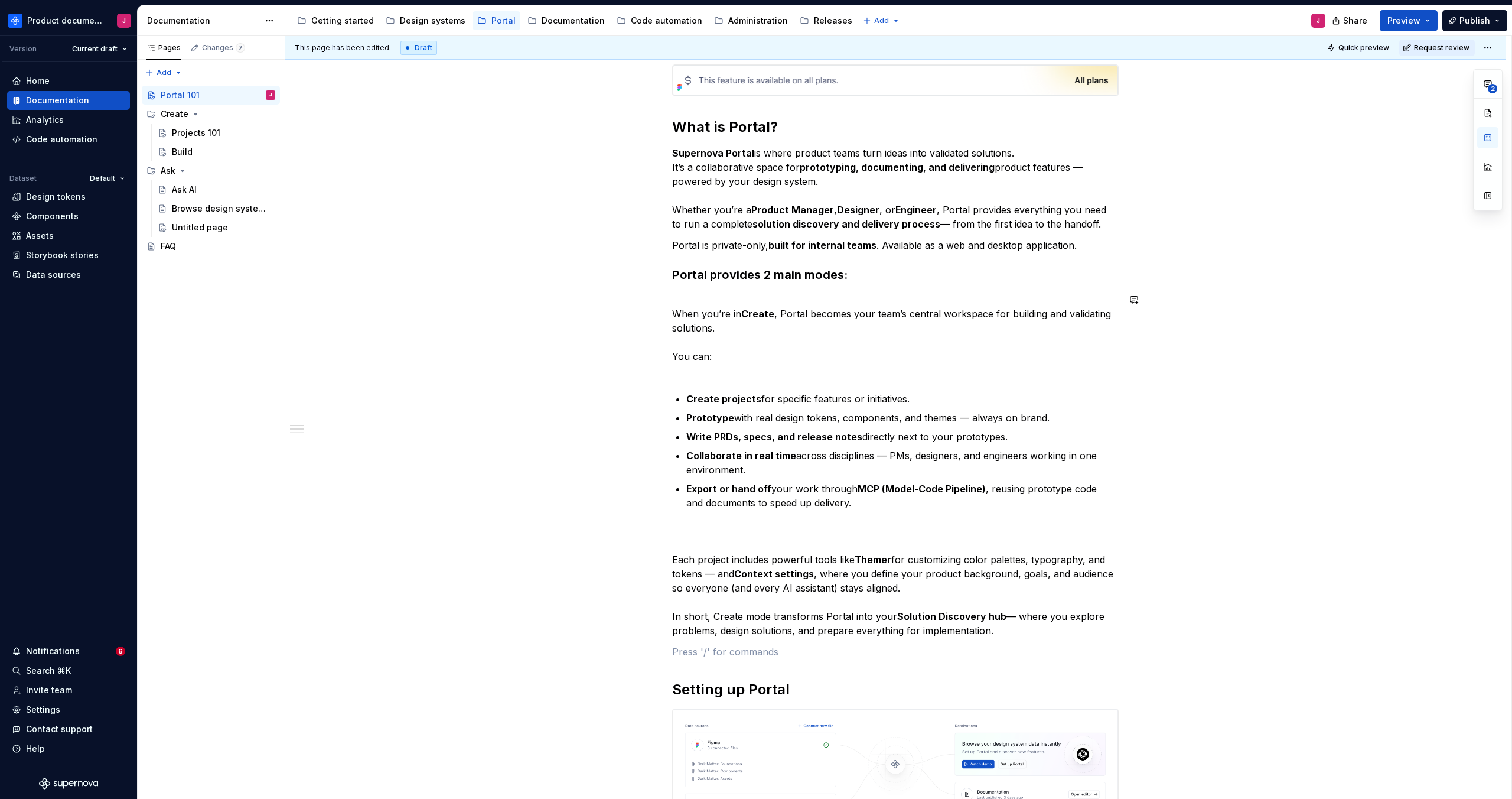
click at [732, 372] on p "When you’re in Create , Portal becomes your team’s central workspace for buildi…" at bounding box center [895, 335] width 446 height 85
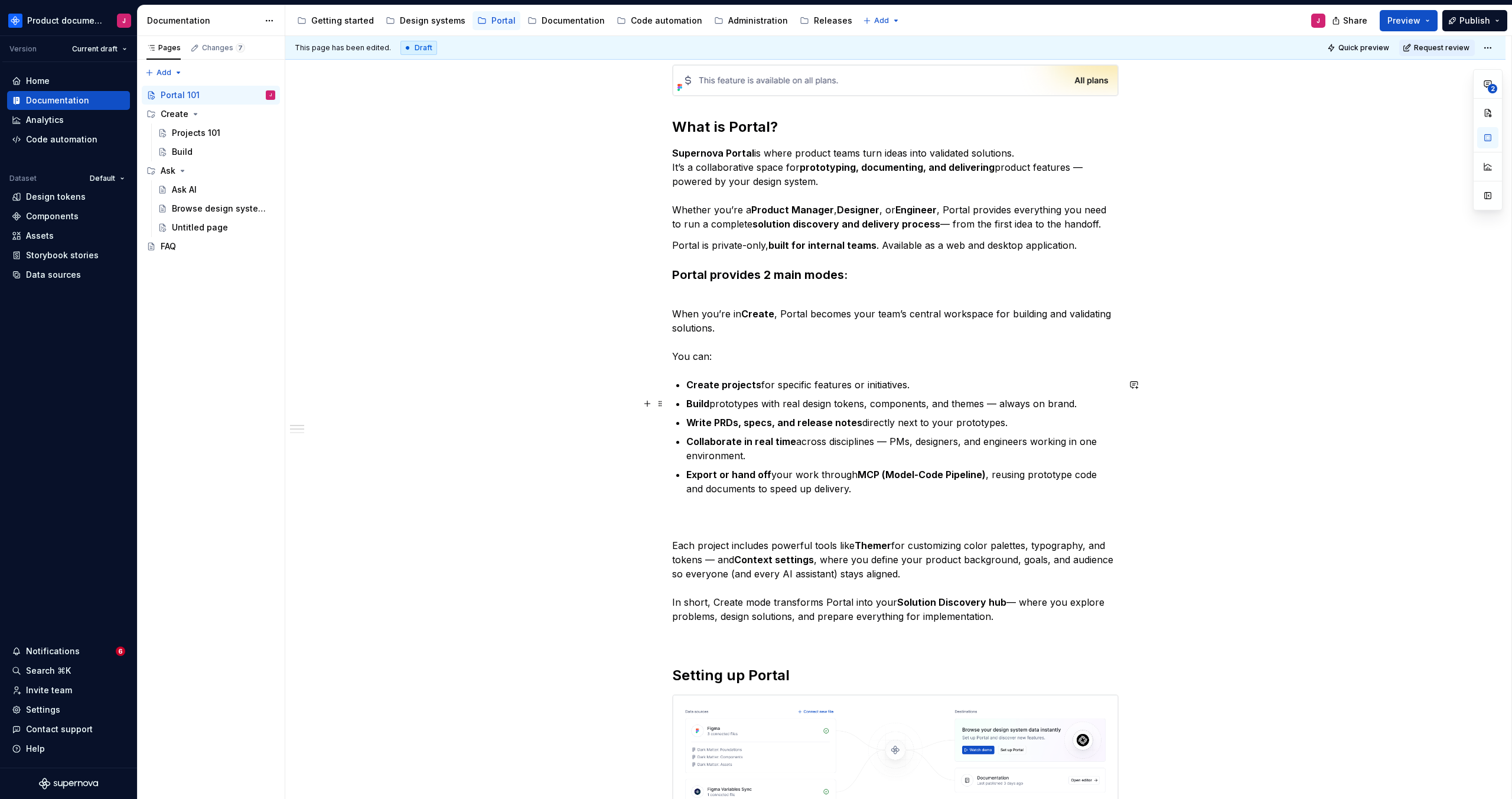
click at [909, 404] on p "Build prototypes with real design tokens, components, and themes — always on br…" at bounding box center [902, 403] width 432 height 14
drag, startPoint x: 935, startPoint y: 404, endPoint x: 977, endPoint y: 448, distance: 60.8
click at [935, 404] on p "Build prototypes with real design tokens and themes — always on brand." at bounding box center [902, 403] width 432 height 14
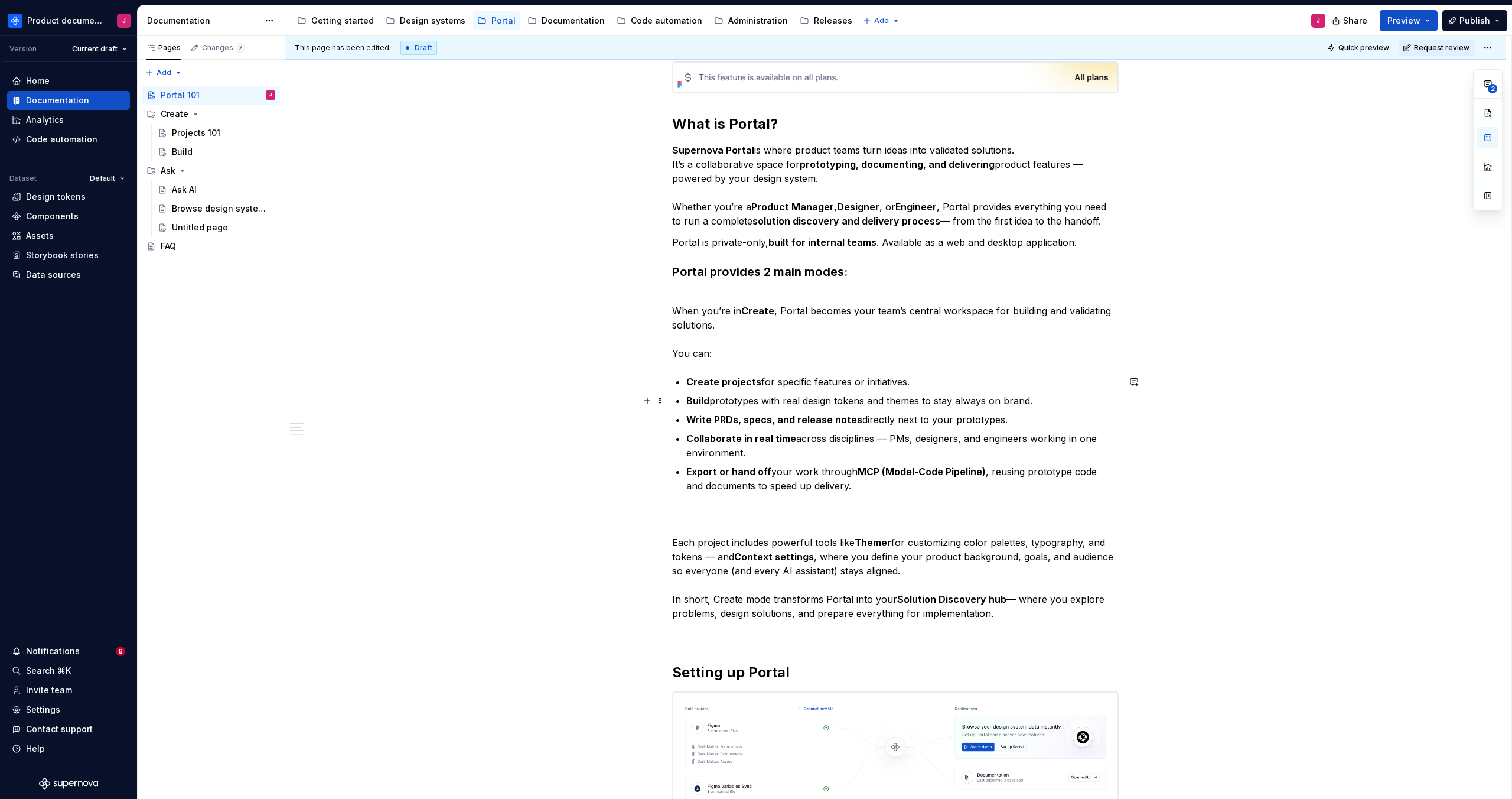
click at [964, 404] on p "Build prototypes with real design tokens and themes to stay always on brand." at bounding box center [902, 400] width 432 height 14
drag, startPoint x: 988, startPoint y: 400, endPoint x: 958, endPoint y: 400, distance: 30.0
click at [958, 400] on p "Build prototypes with real design tokens and themes to stay always on brand." at bounding box center [902, 398] width 432 height 14
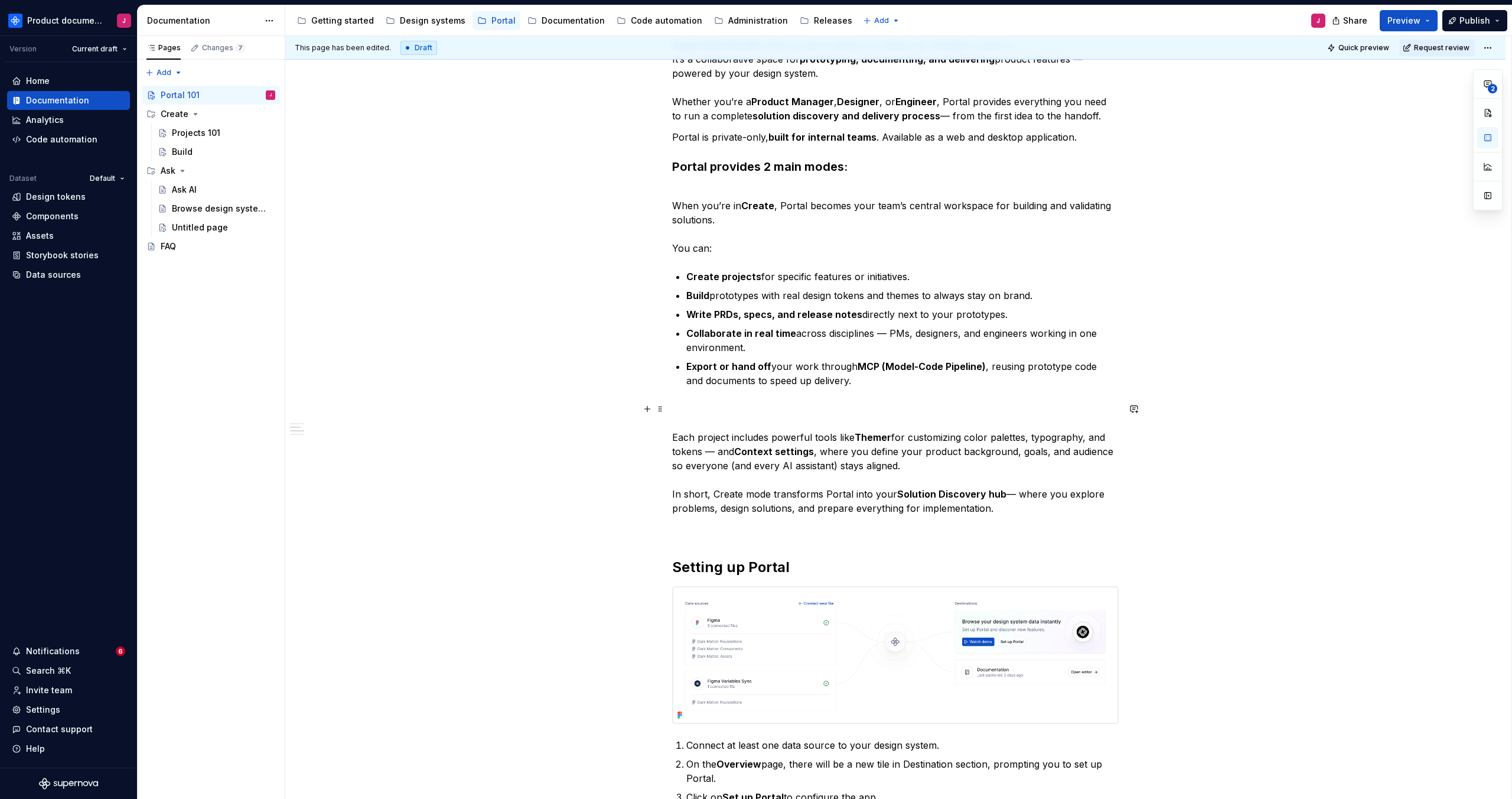
scroll to position [305, 0]
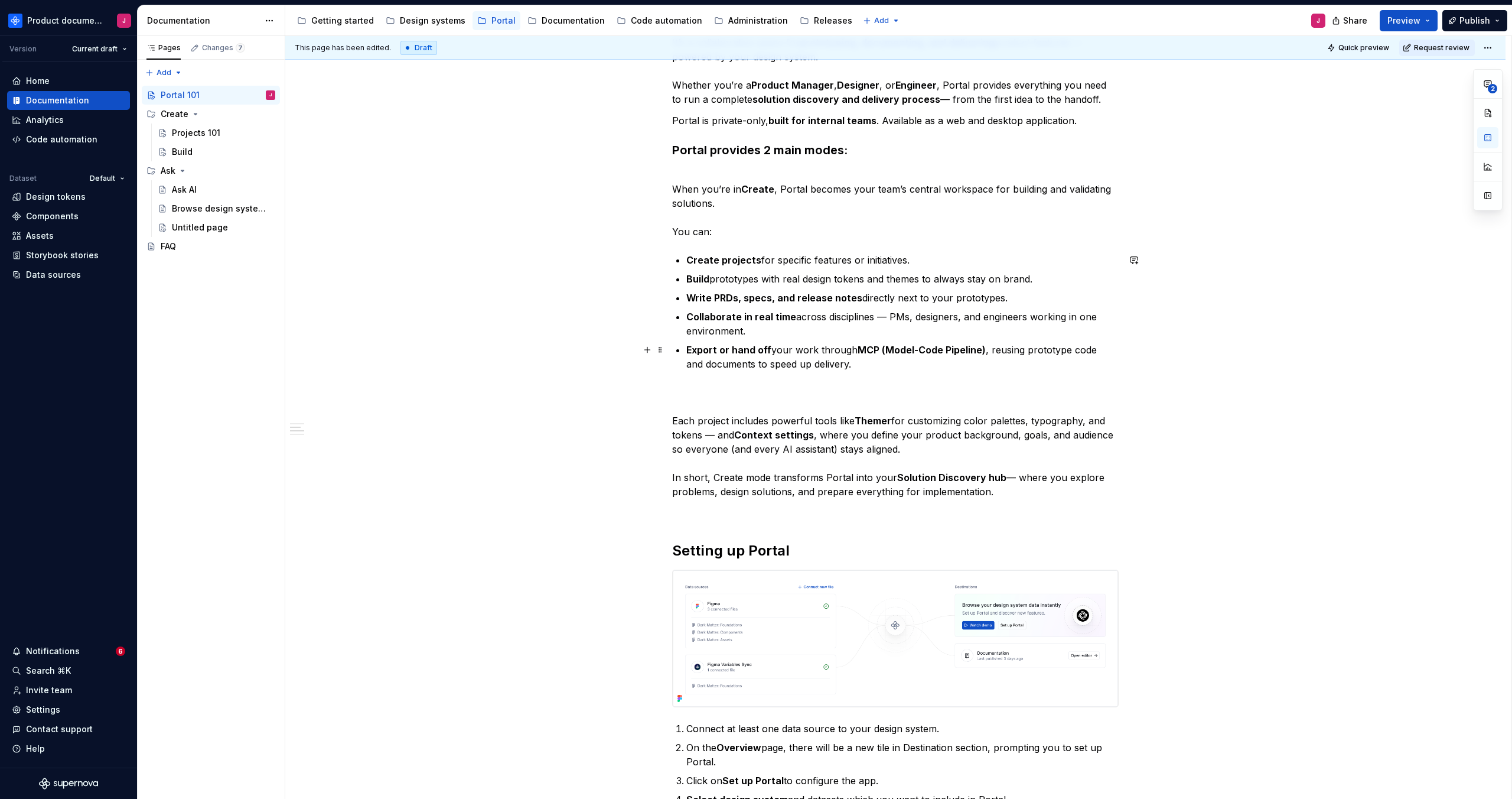
click at [884, 368] on p "Export or hand off your work through MCP (Model-Code Pipeline) , reusing protot…" at bounding box center [902, 356] width 432 height 29
click at [889, 393] on p "Each project includes powerful tools like Themer for customizing color palettes…" at bounding box center [895, 441] width 446 height 114
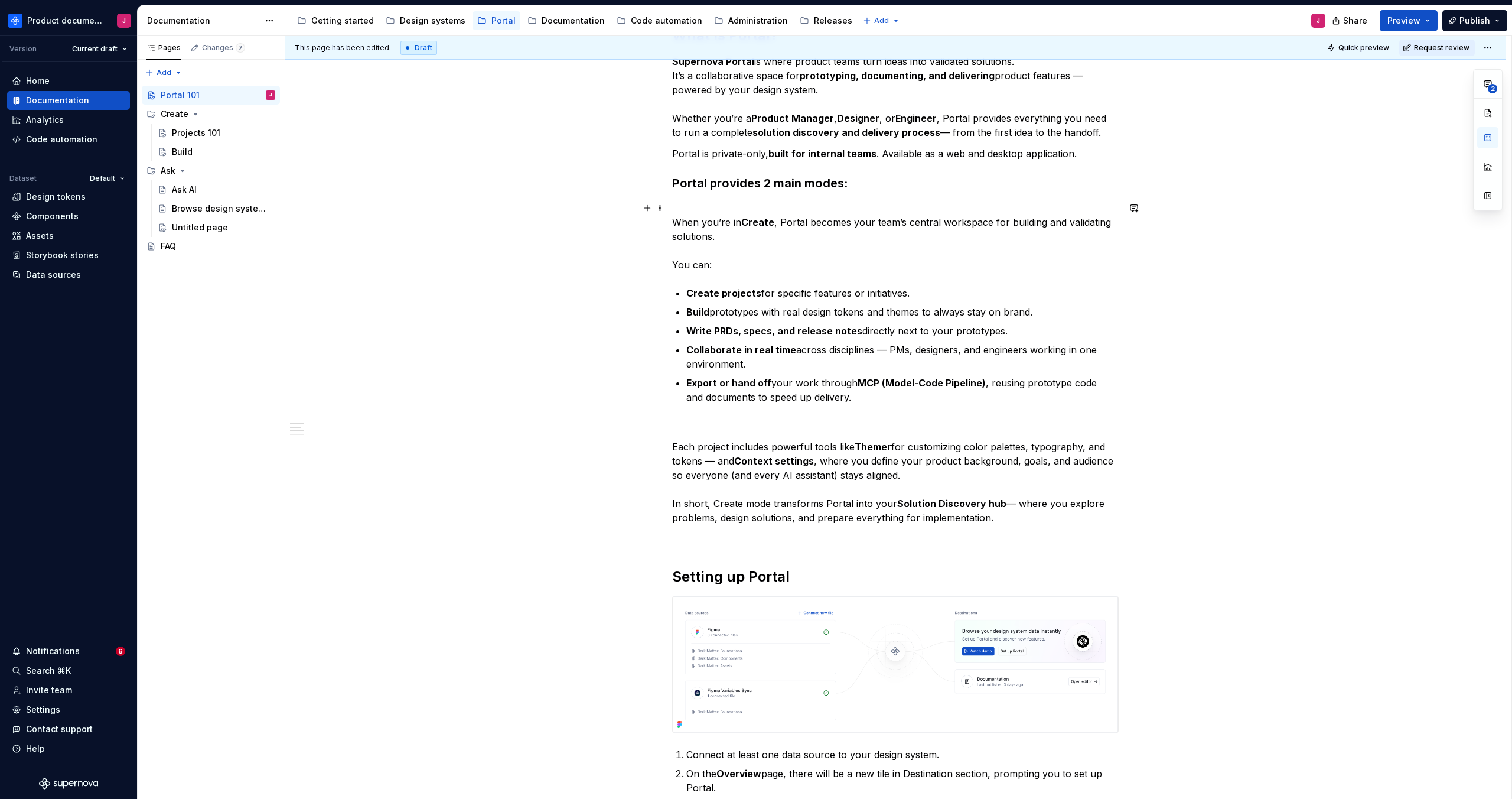
scroll to position [270, 0]
click at [836, 243] on p "When you’re in Create , Portal becomes your team’s central workspace for buildi…" at bounding box center [895, 238] width 446 height 71
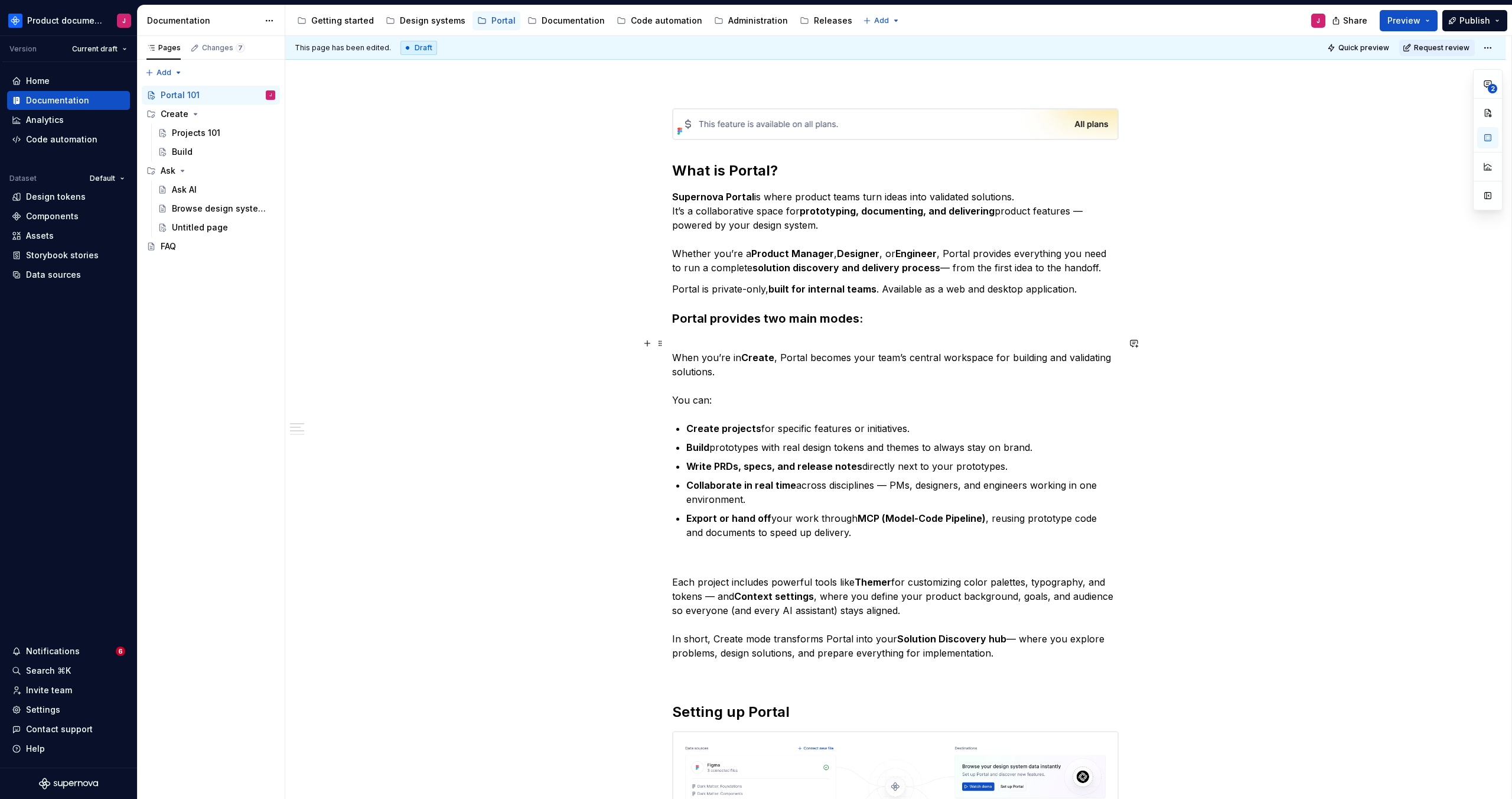
scroll to position [140, 0]
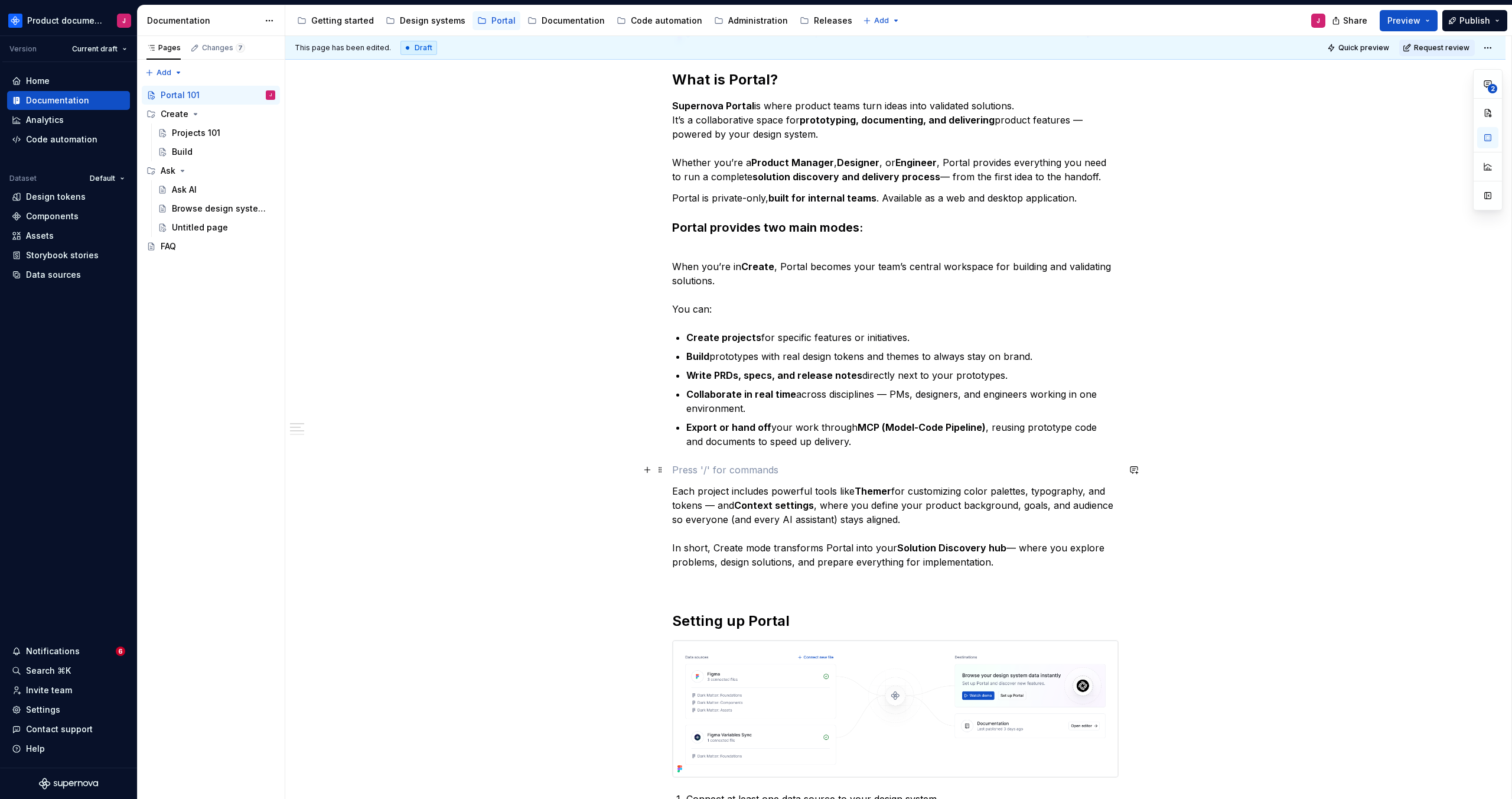
click at [779, 469] on p at bounding box center [895, 470] width 446 height 14
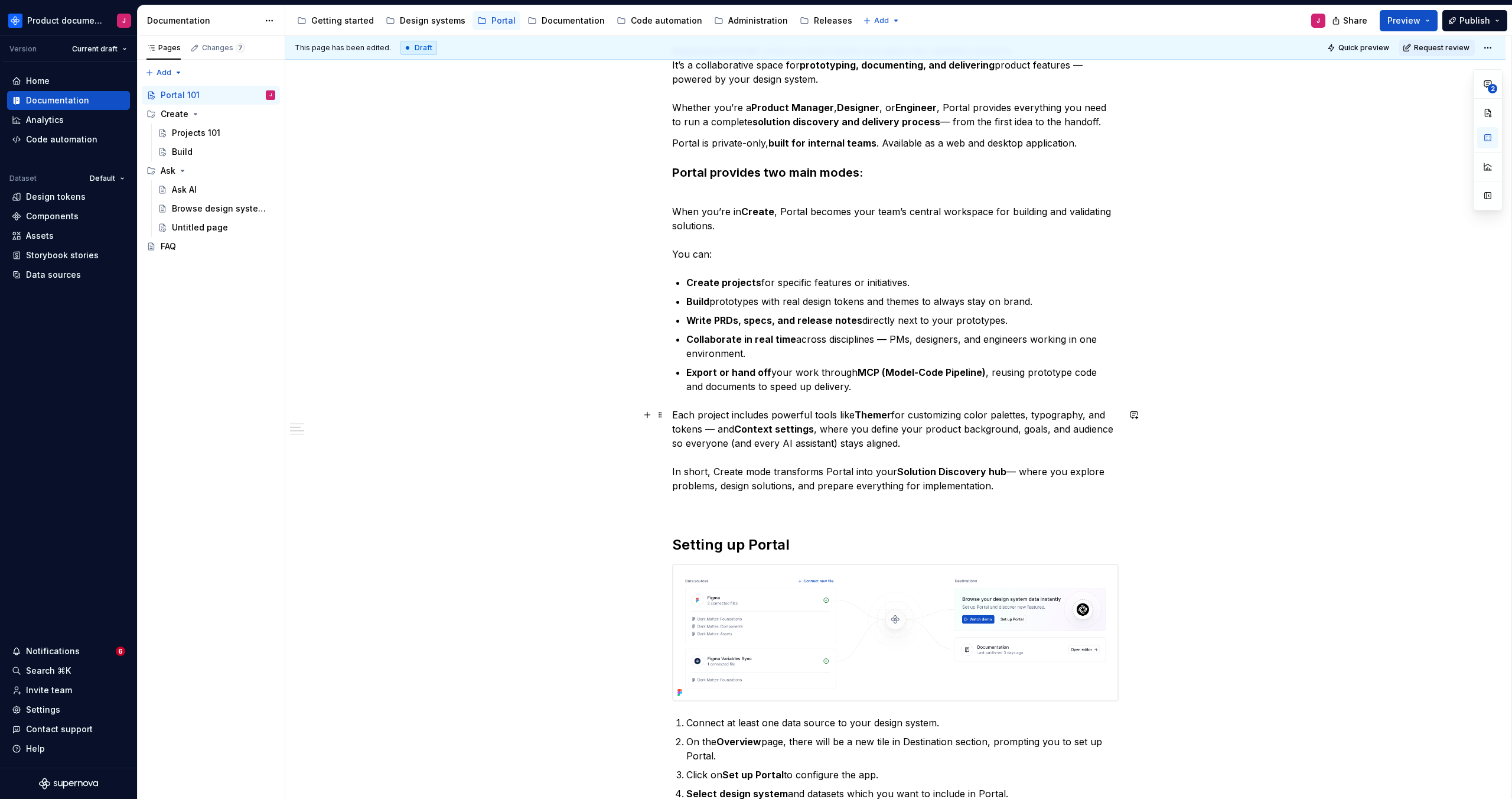
scroll to position [283, 0]
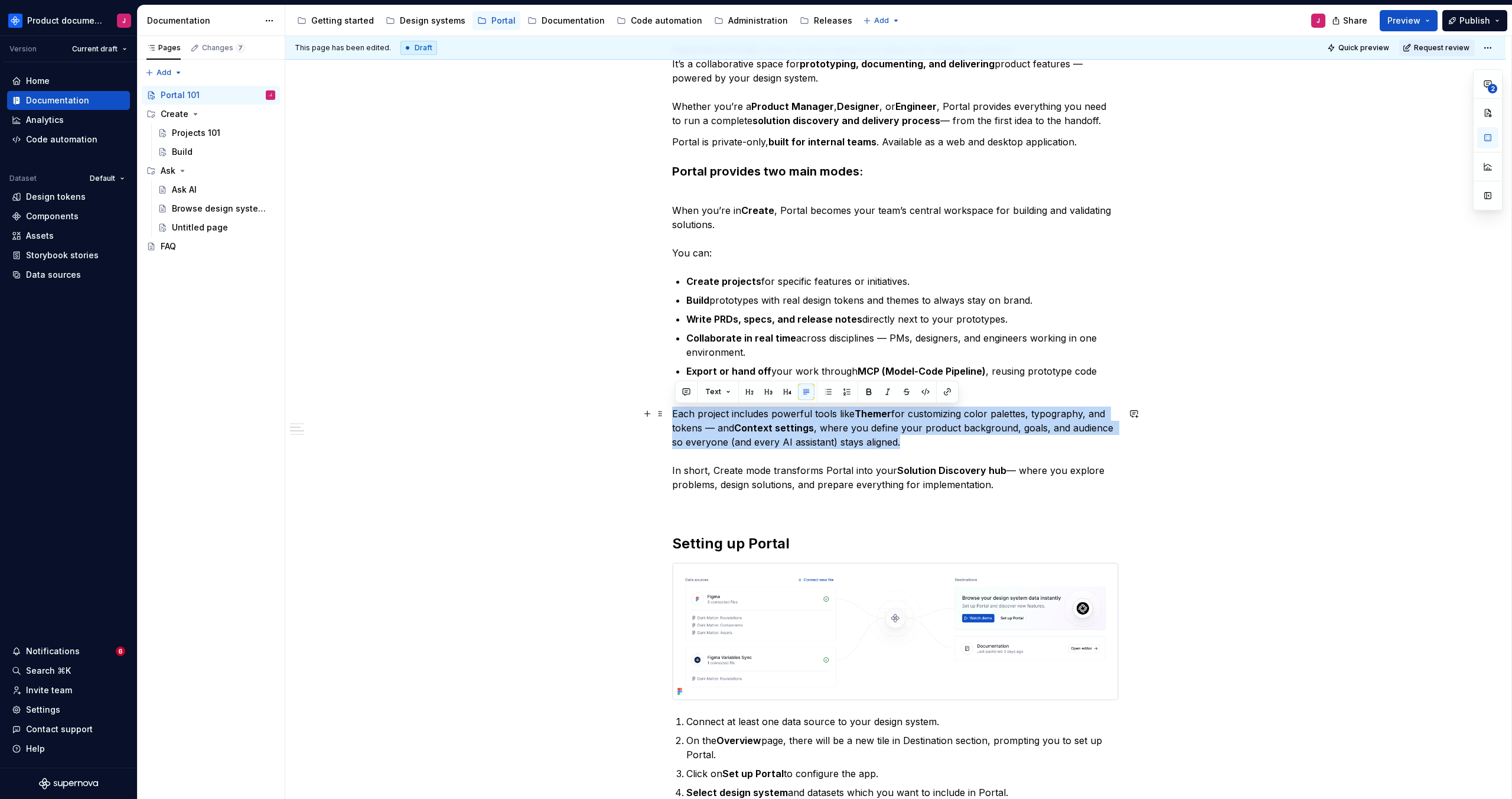
drag, startPoint x: 854, startPoint y: 444, endPoint x: 680, endPoint y: 413, distance: 176.7
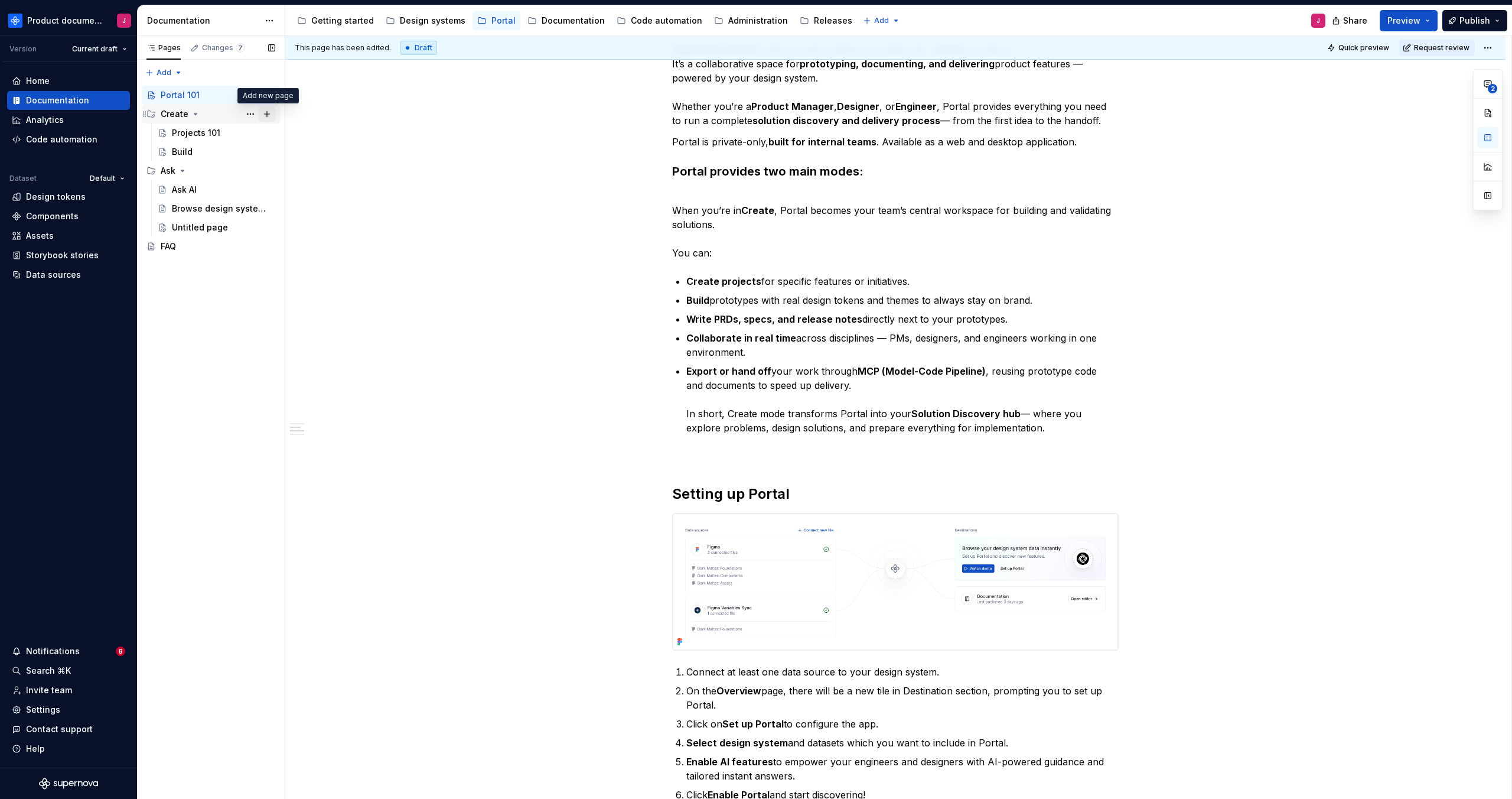
click at [264, 114] on button "Page tree" at bounding box center [267, 114] width 17 height 17
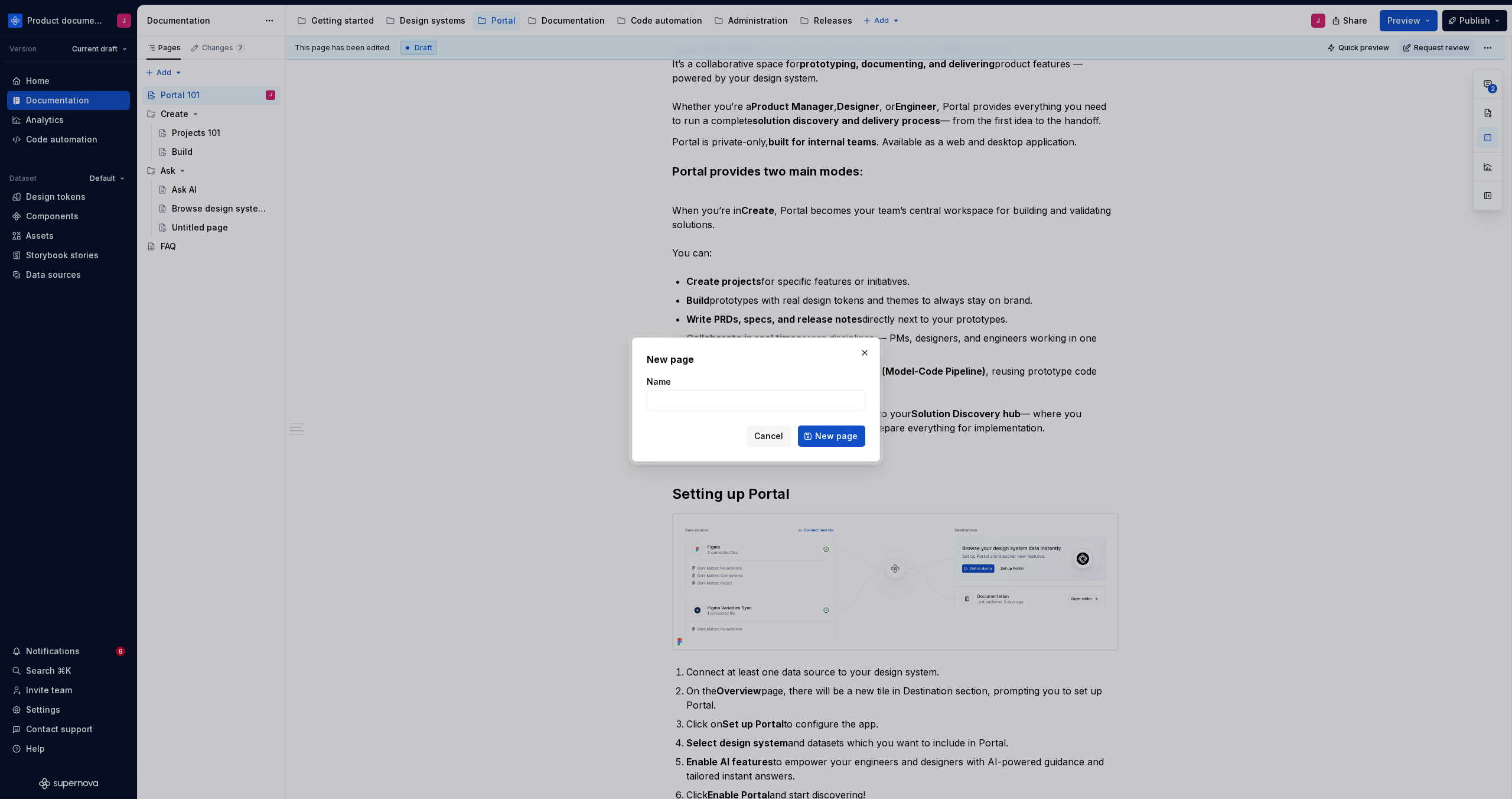
type textarea "*"
type input "Documents"
click button "New page" at bounding box center [832, 436] width 68 height 21
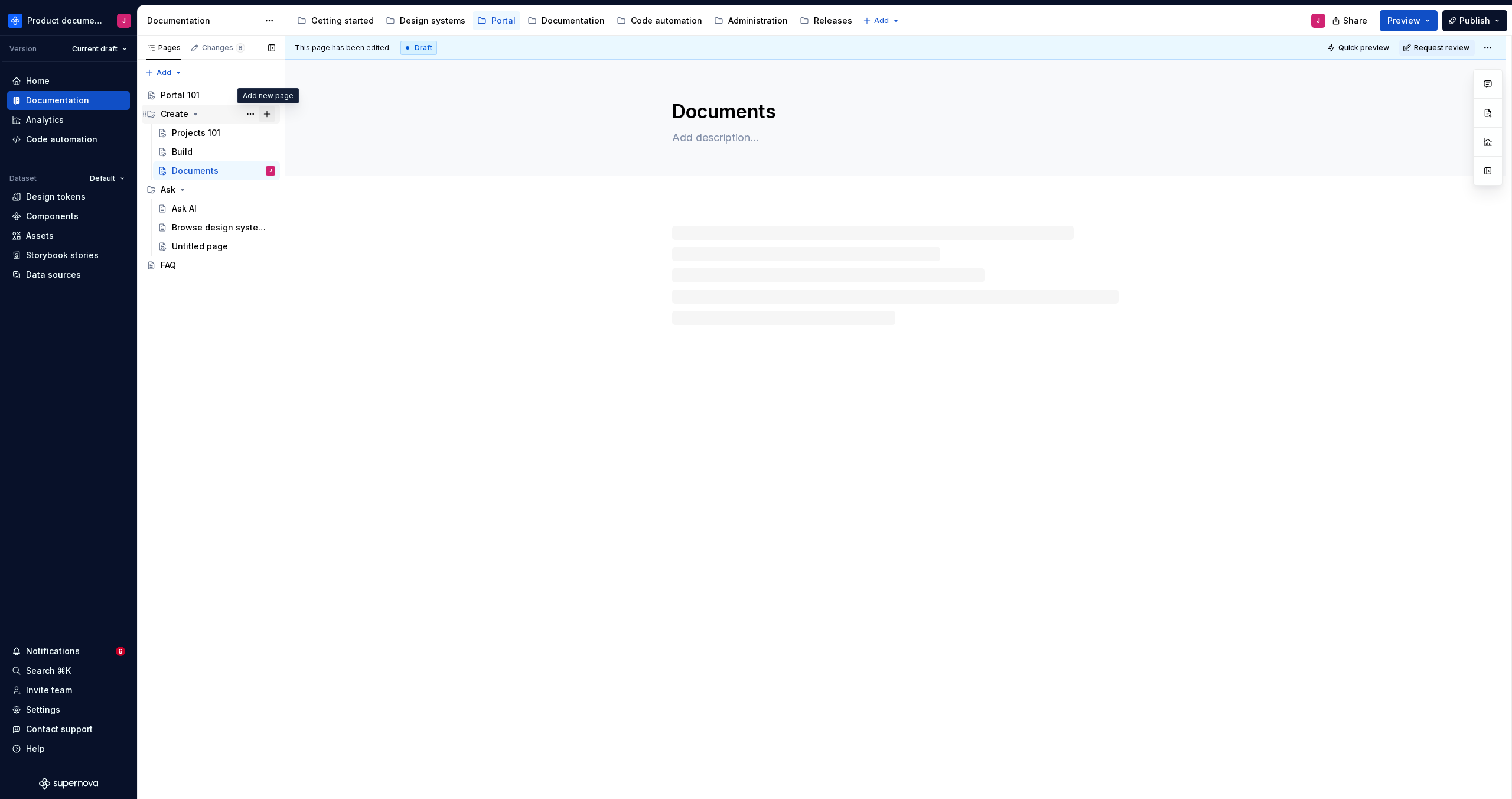
click at [268, 114] on button "Page tree" at bounding box center [267, 114] width 17 height 17
type textarea "*"
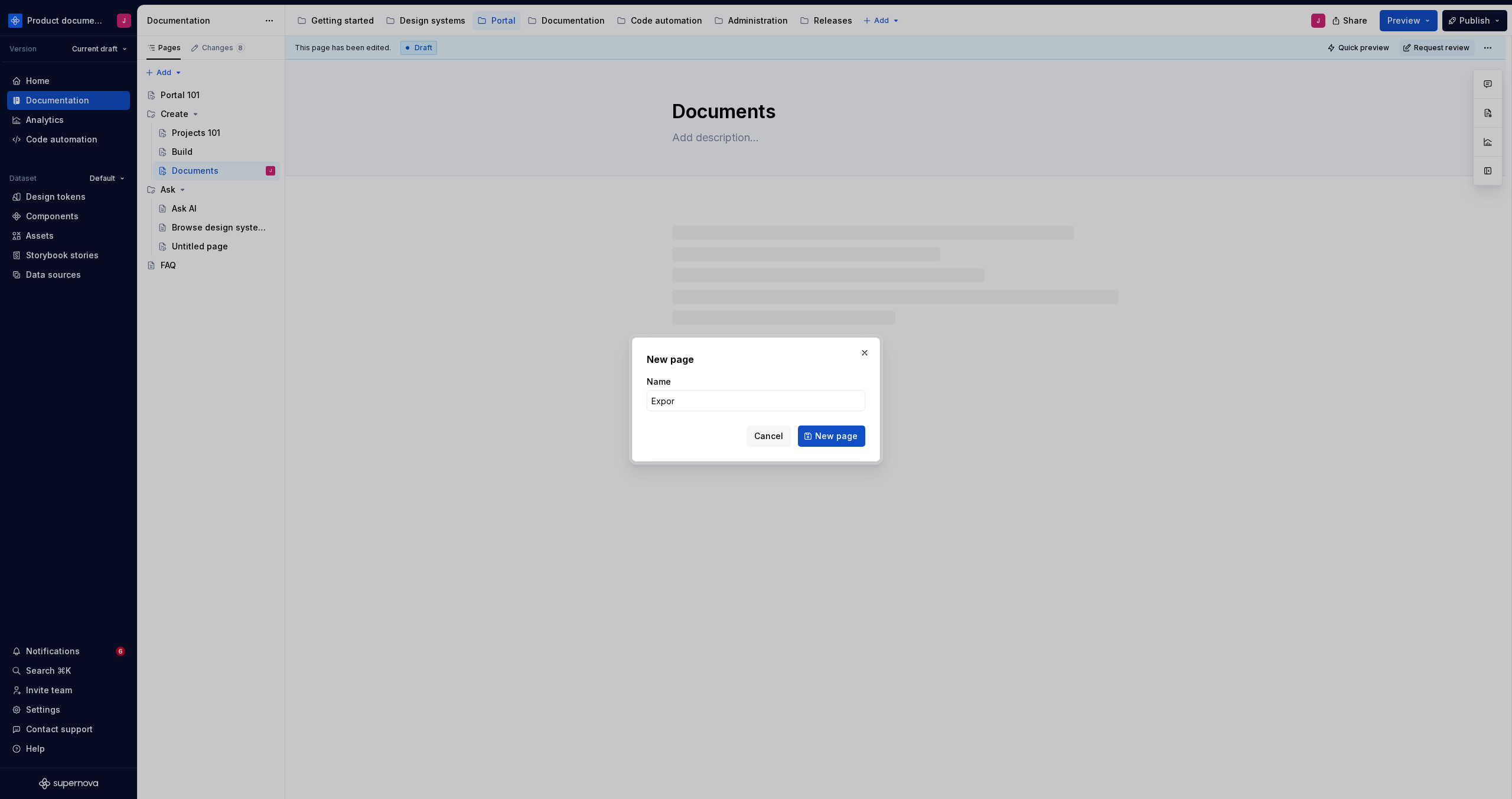
type input "Export"
click button "New page" at bounding box center [832, 436] width 68 height 21
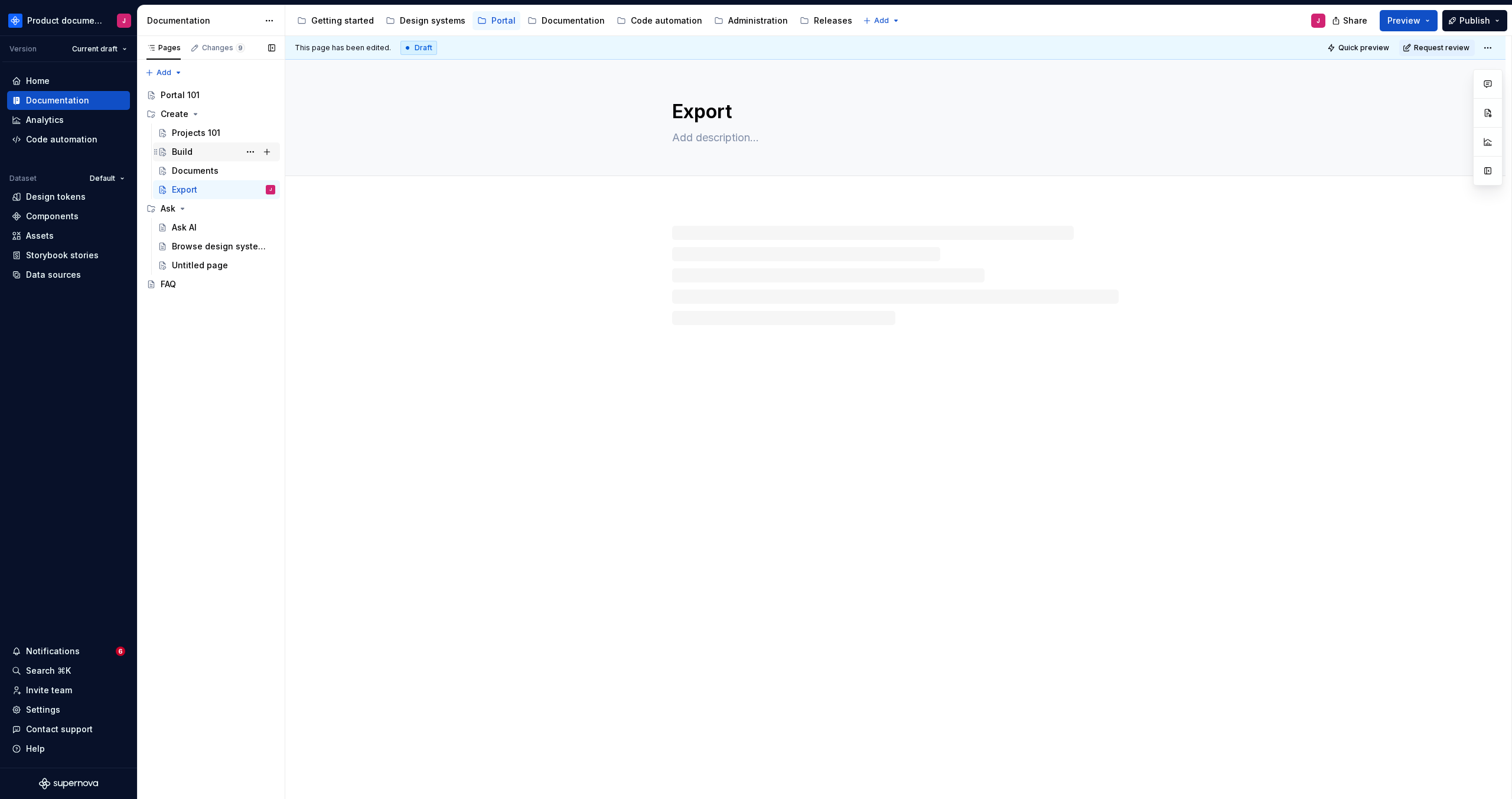
click at [208, 156] on div "Build" at bounding box center [223, 151] width 103 height 17
click at [219, 135] on div "Projects 101" at bounding box center [223, 133] width 103 height 17
click at [182, 99] on div "Portal 101" at bounding box center [180, 96] width 39 height 12
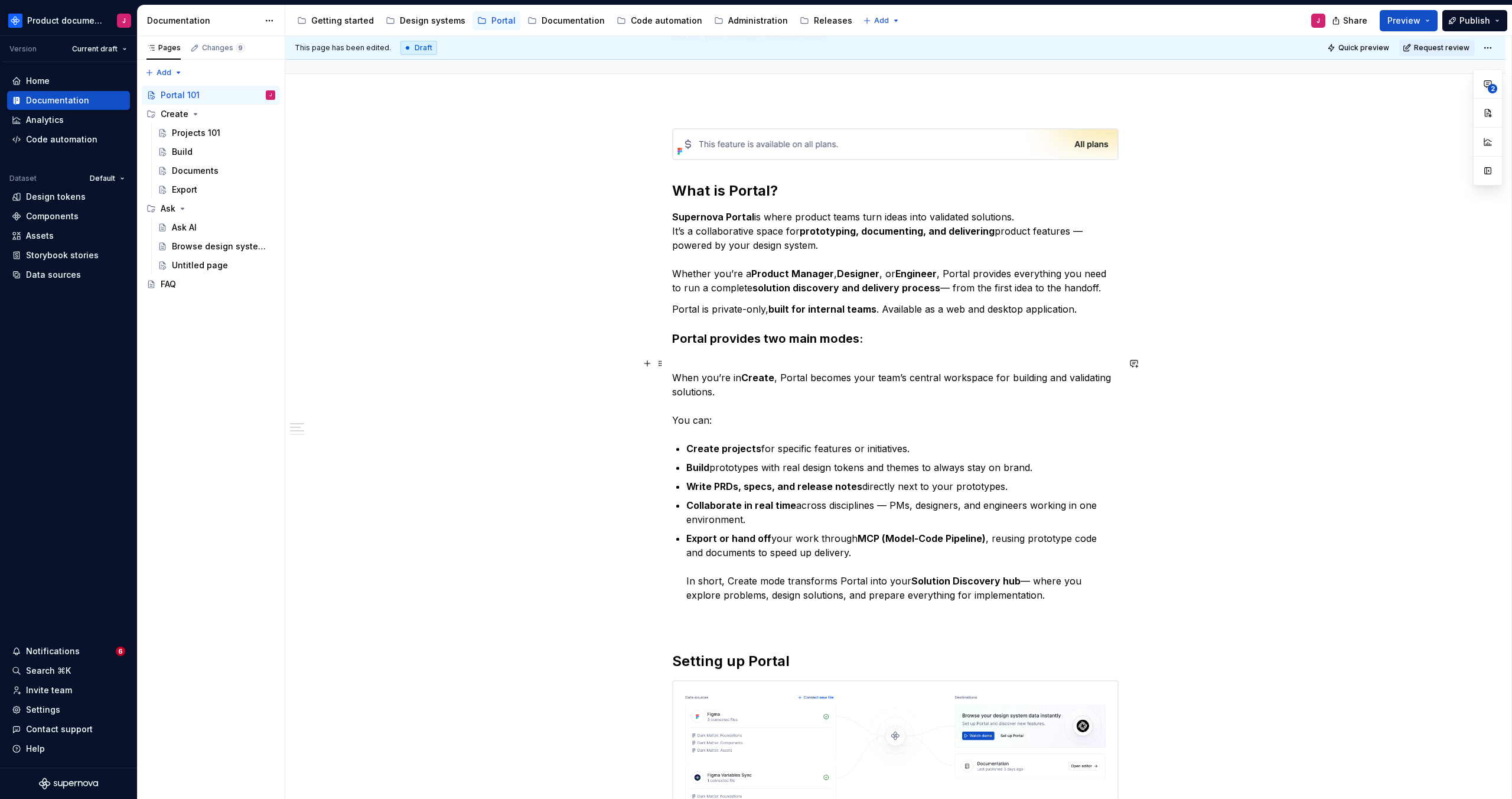
scroll to position [119, 0]
click at [199, 132] on div "Projects 101" at bounding box center [196, 133] width 49 height 12
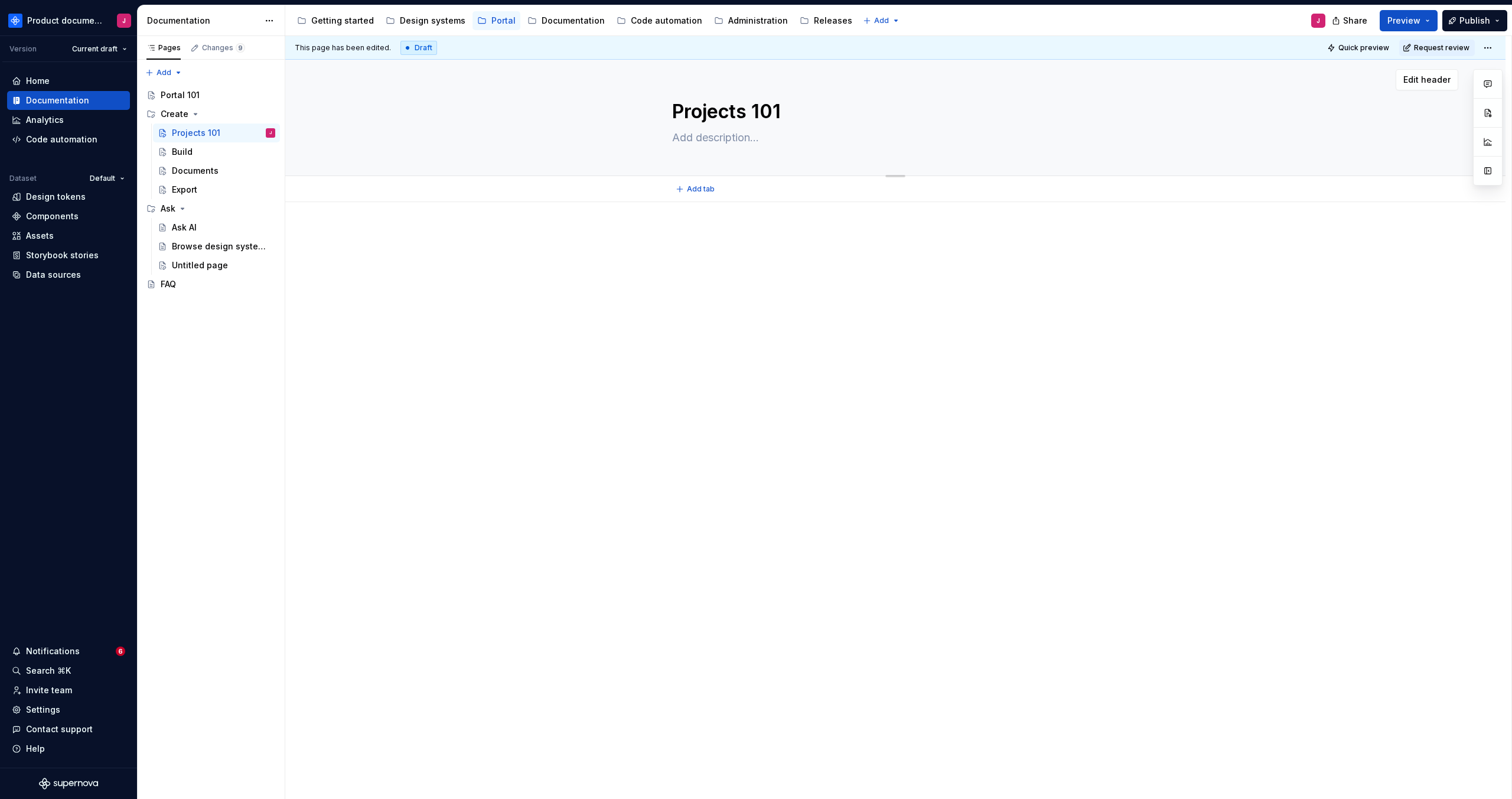
click at [791, 113] on textarea "Projects 101" at bounding box center [893, 111] width 446 height 29
type textarea "*"
type textarea "C"
type textarea "*"
type textarea "Cr"
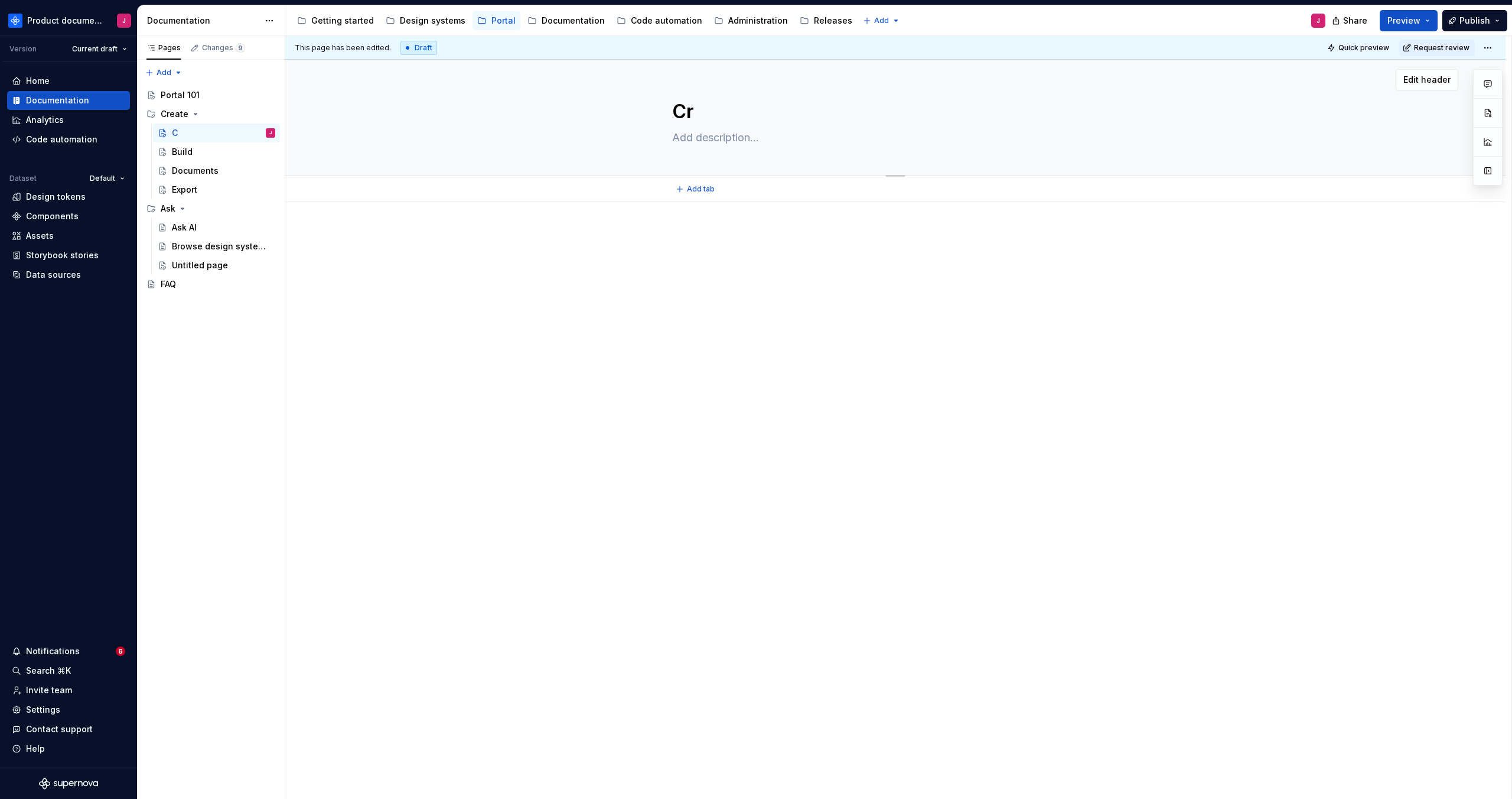
type textarea "*"
type textarea "Cre"
type textarea "*"
type textarea "Crea"
type textarea "*"
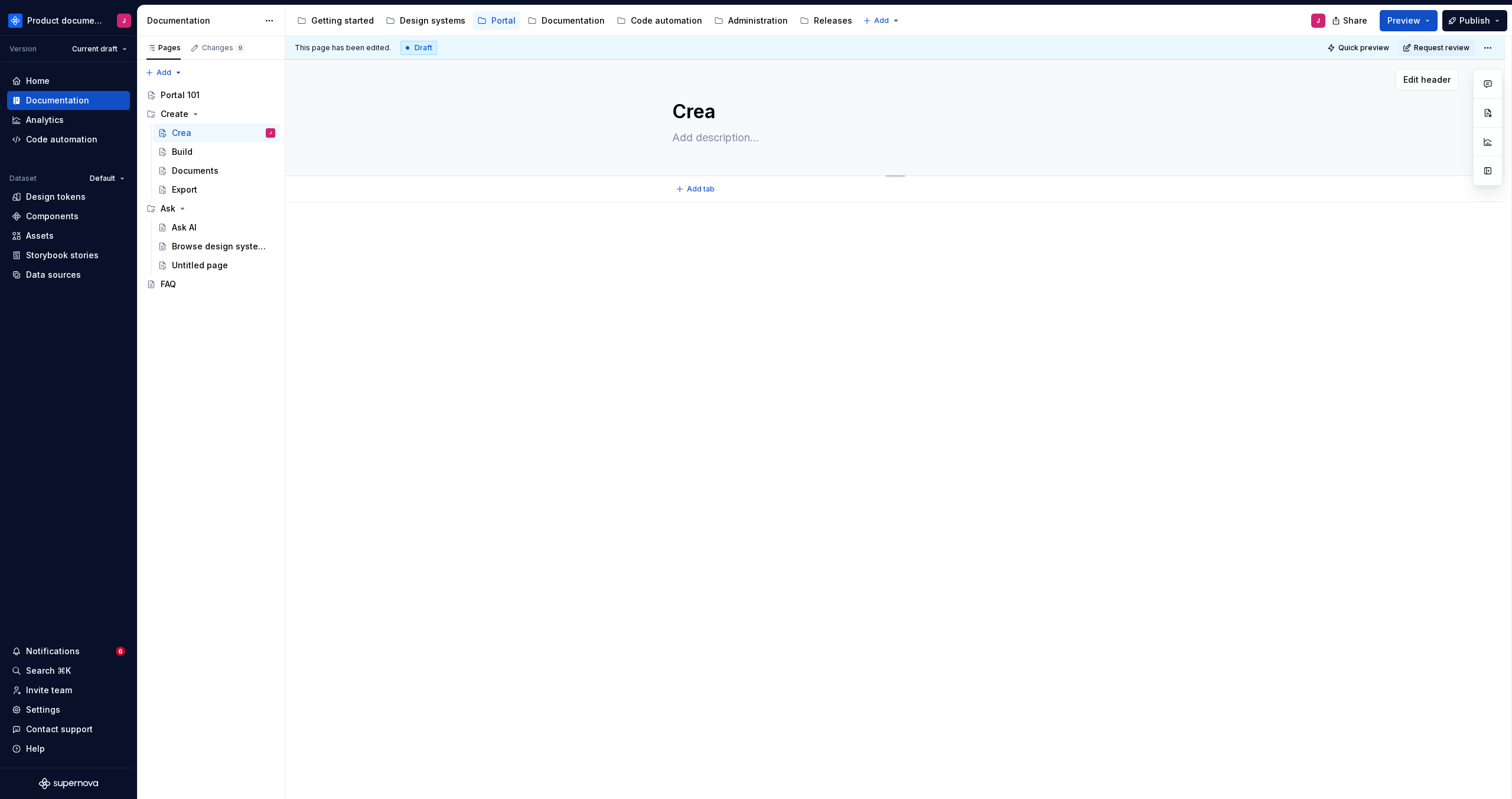
type textarea "Creat"
type textarea "*"
type textarea "Create"
type textarea "*"
type textarea "Creat"
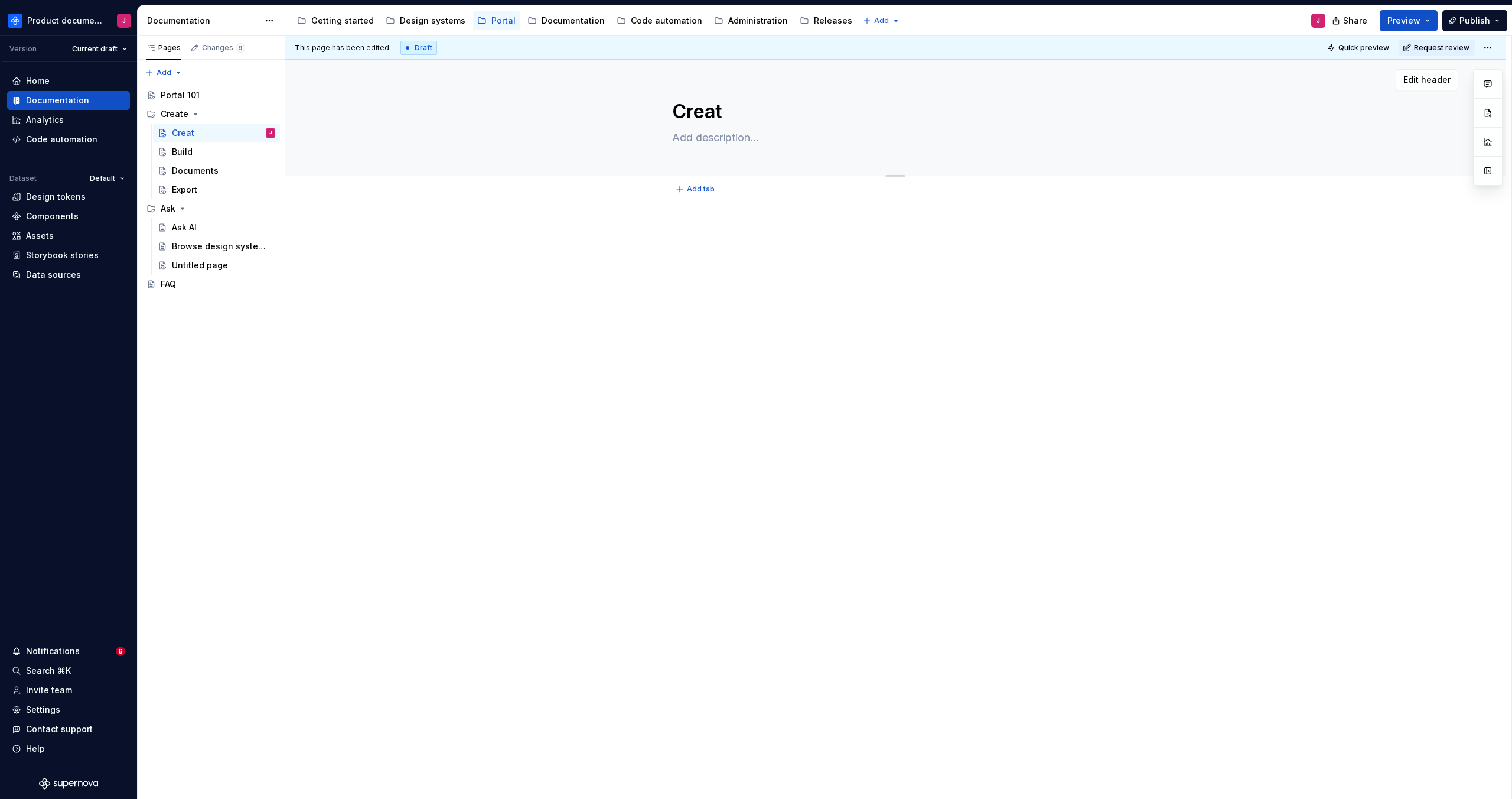
type textarea "*"
type textarea "Crea"
type textarea "*"
type textarea "Cre"
type textarea "*"
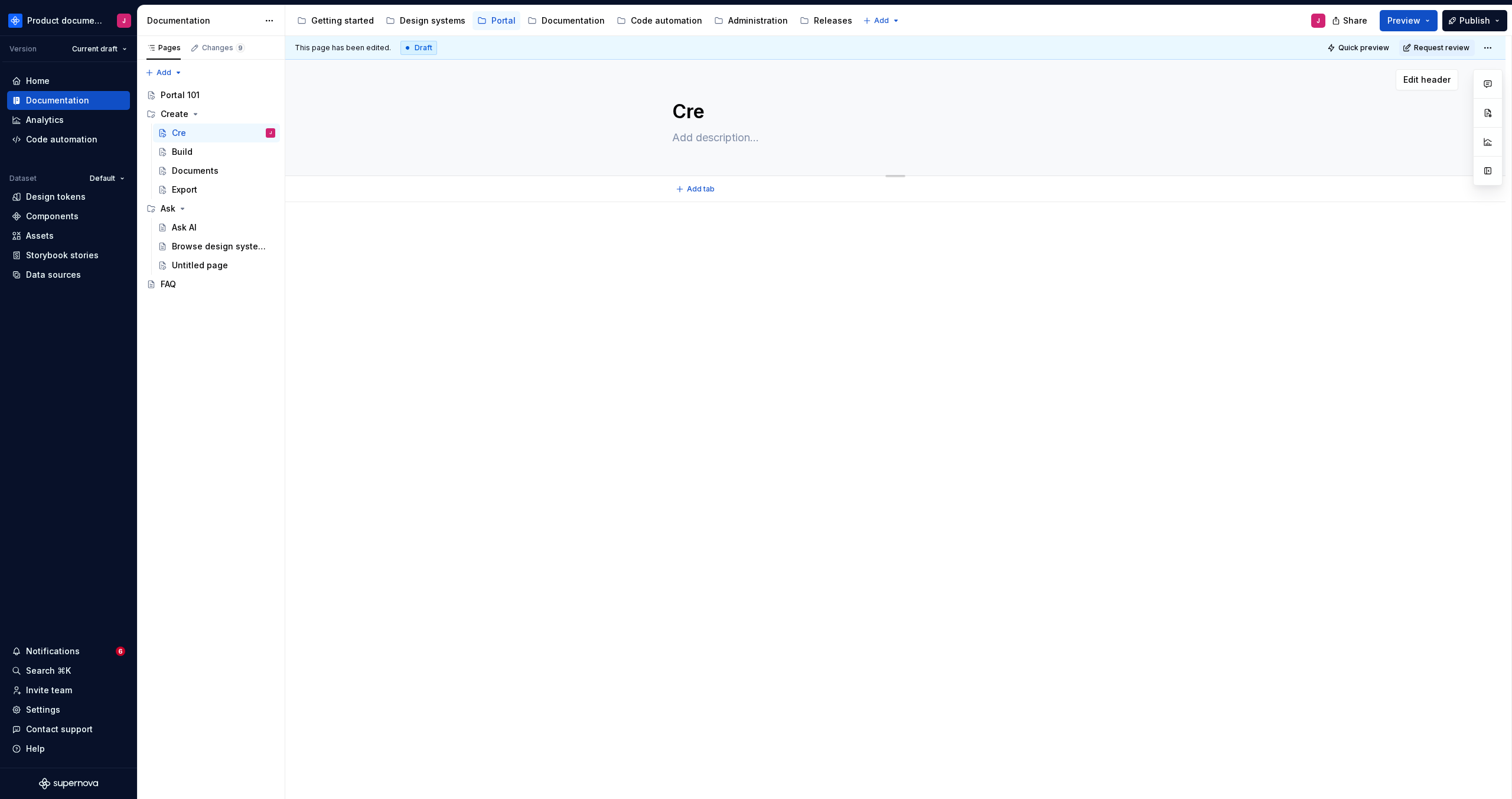
type textarea "Cr"
type textarea "*"
type textarea "C"
type textarea "*"
type textarea "Projects 101"
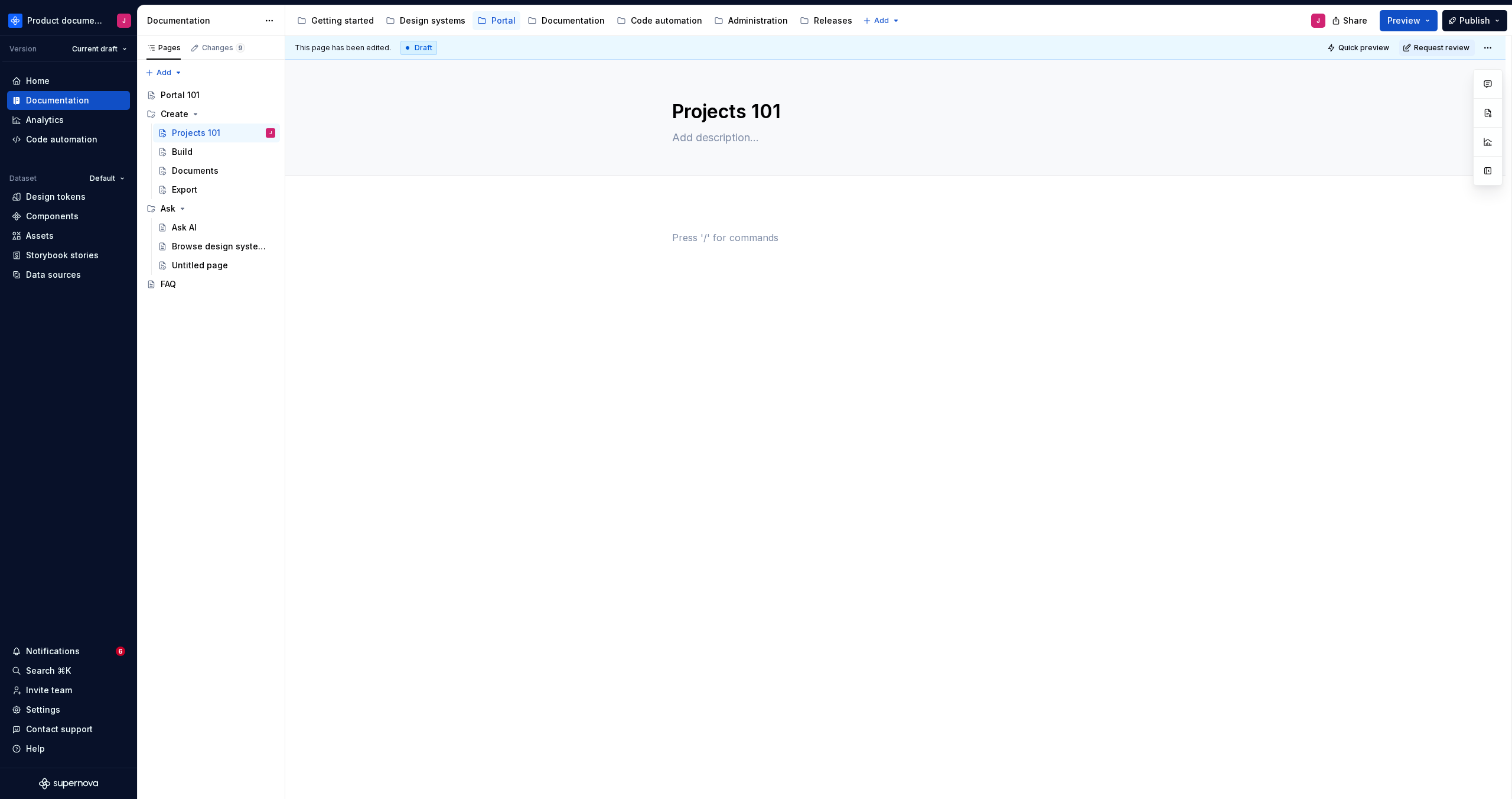
click at [762, 286] on div at bounding box center [895, 260] width 446 height 59
click at [214, 150] on div "Build" at bounding box center [223, 151] width 103 height 17
click at [197, 101] on div "Portal 101" at bounding box center [180, 96] width 39 height 12
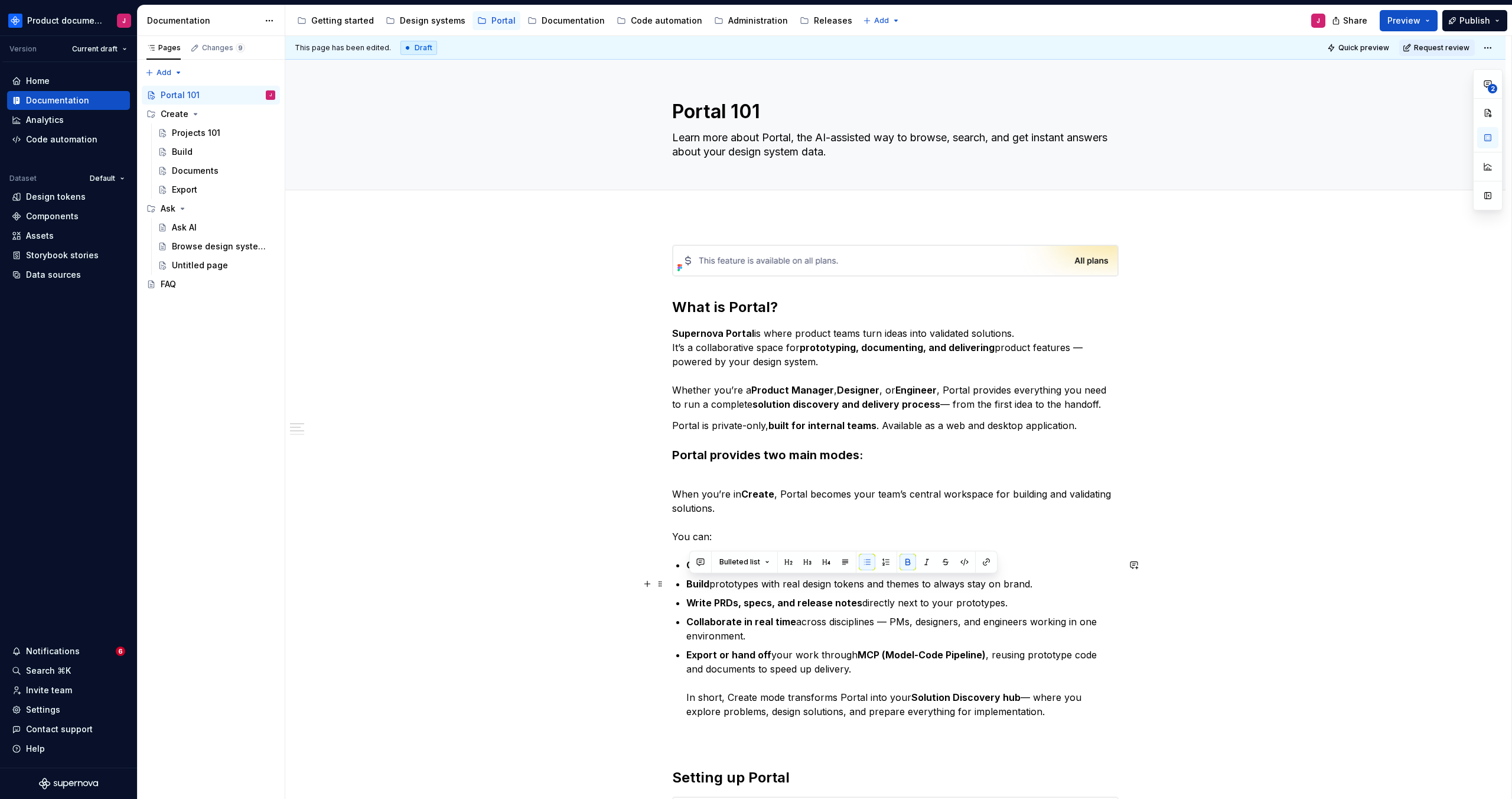
drag, startPoint x: 708, startPoint y: 584, endPoint x: 690, endPoint y: 583, distance: 18.0
click at [690, 583] on strong "Build" at bounding box center [697, 584] width 23 height 12
click at [986, 565] on button "button" at bounding box center [986, 561] width 17 height 17
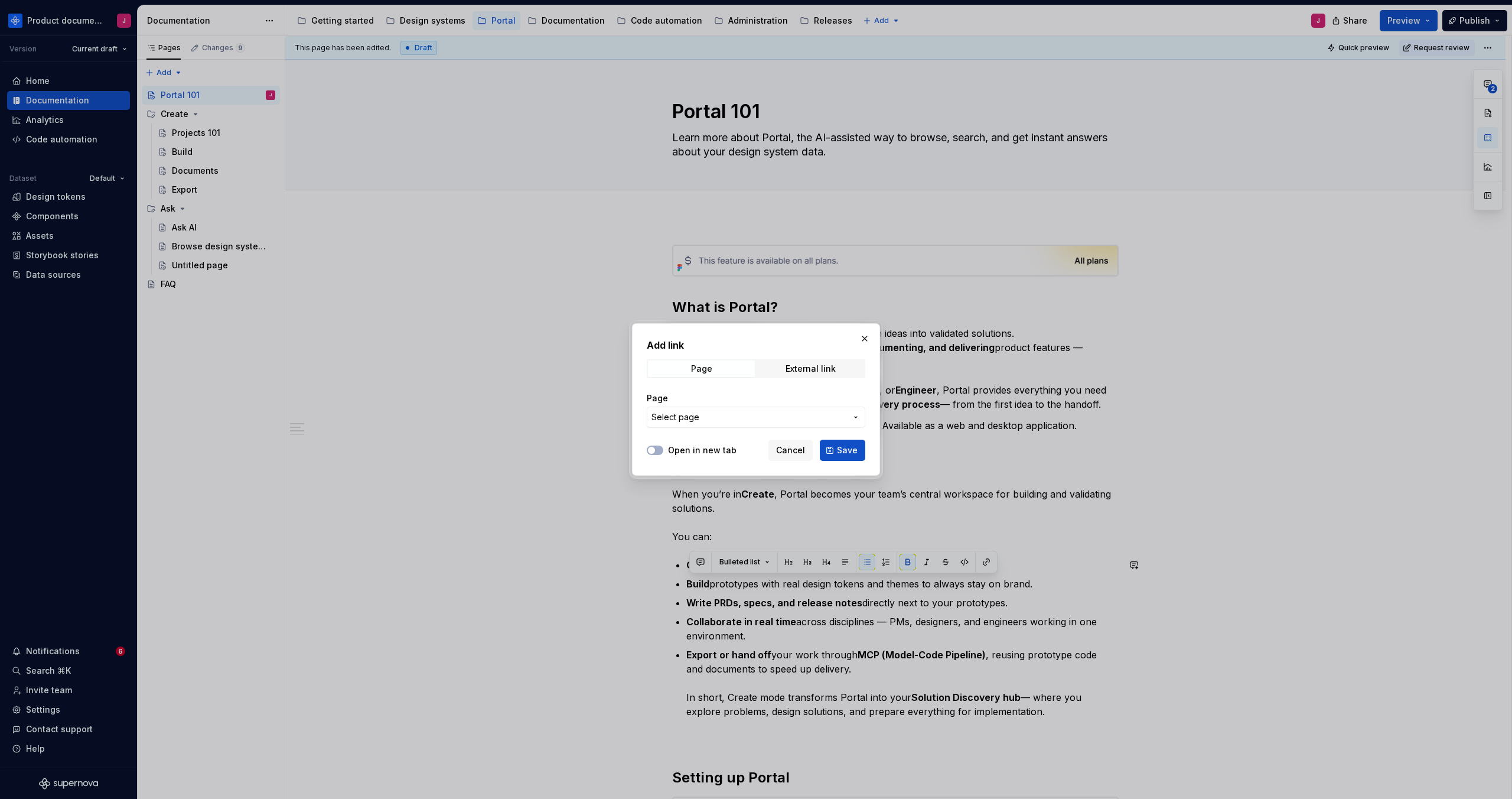
click at [709, 426] on button "Select page" at bounding box center [756, 417] width 219 height 21
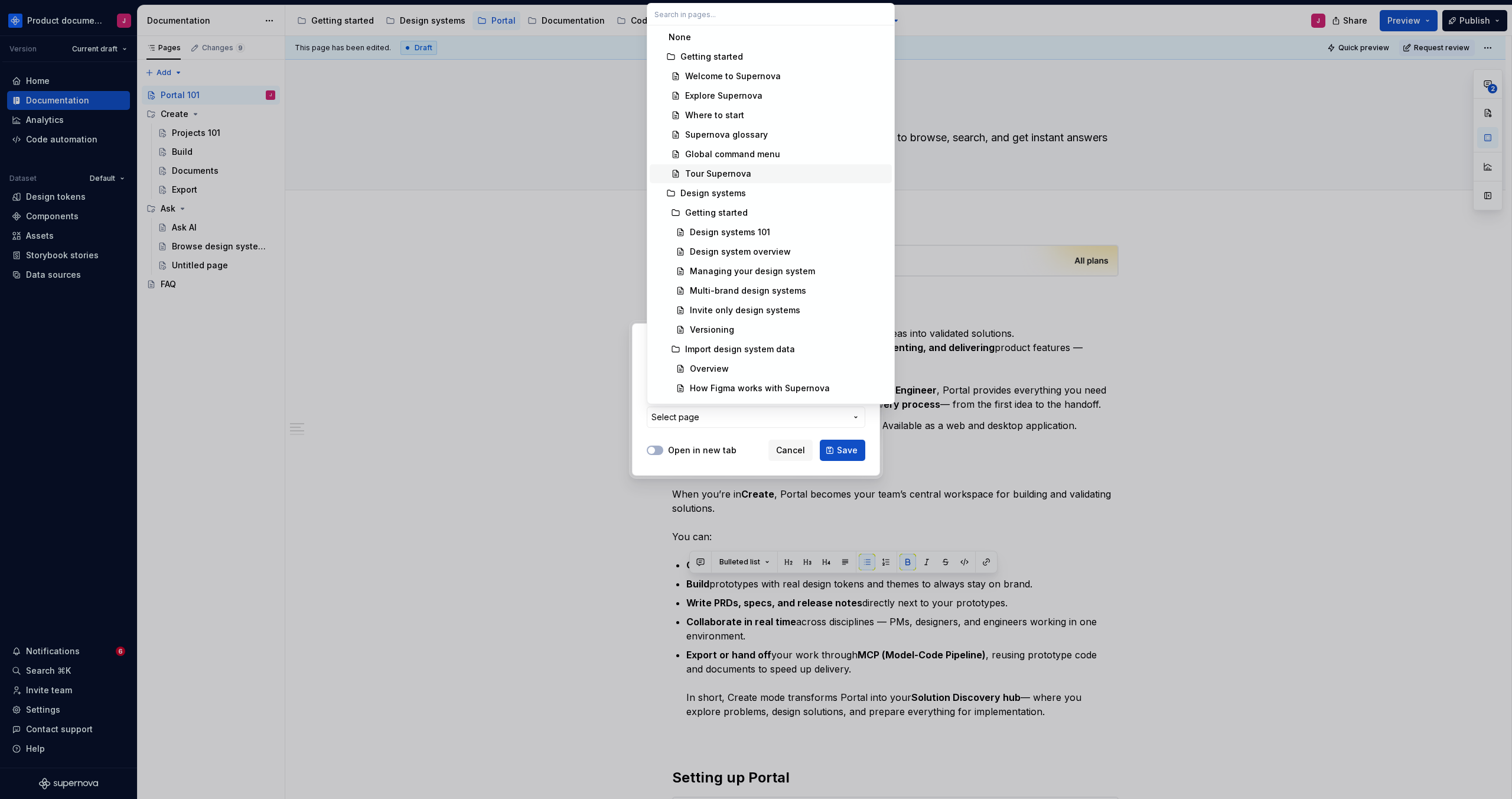
type textarea "*"
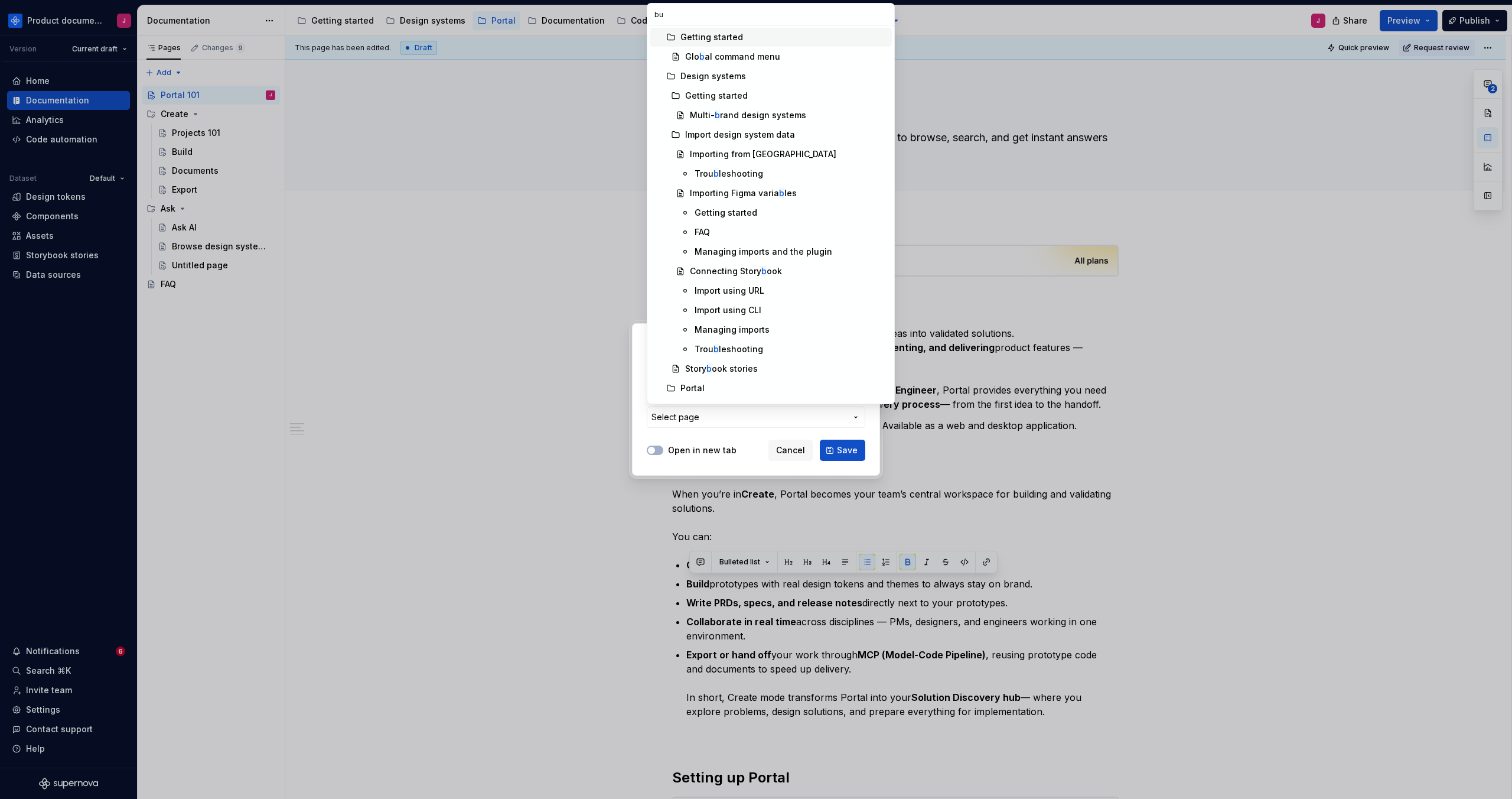
type input "[PERSON_NAME]"
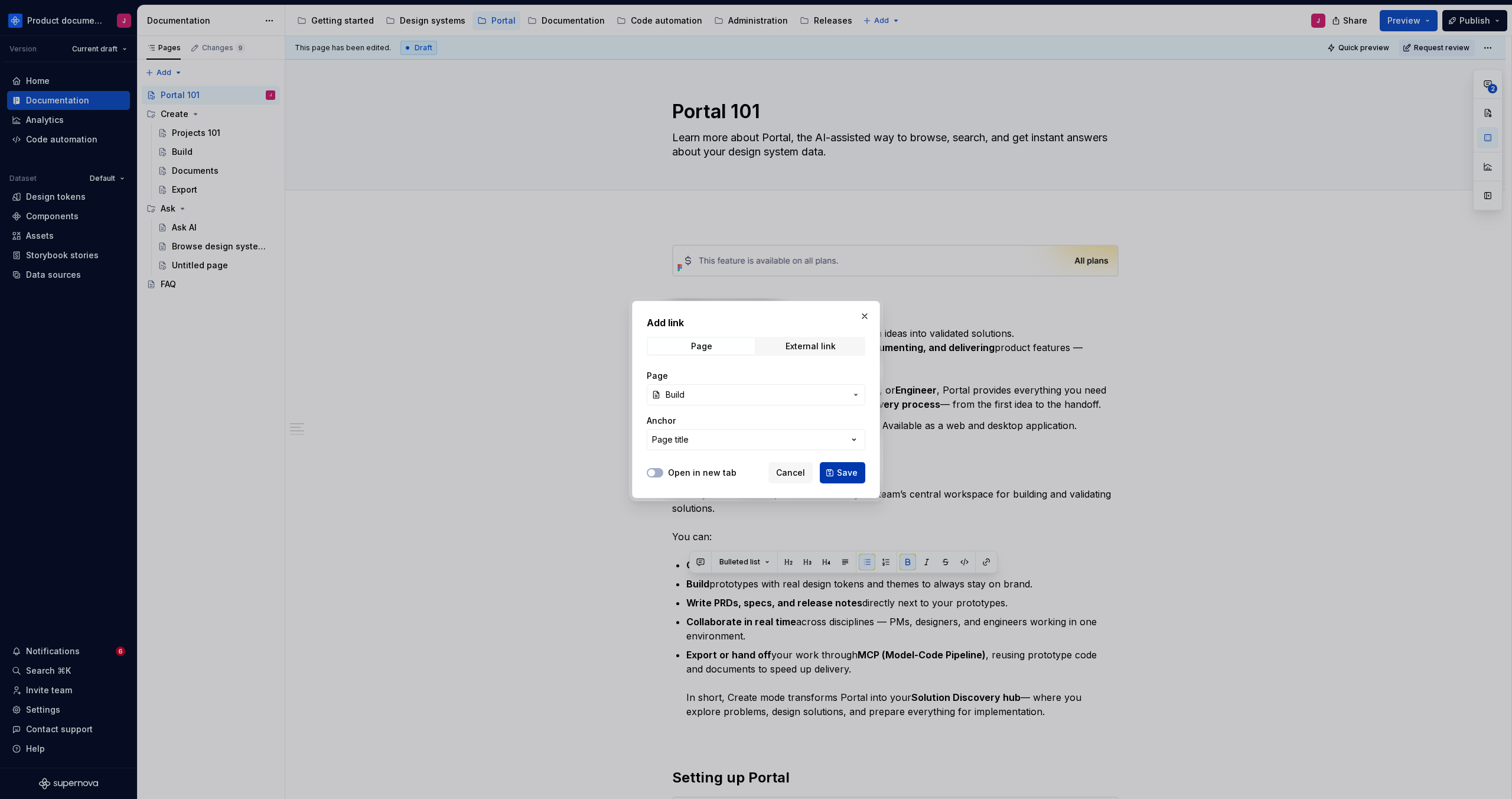
click at [847, 478] on span "Save" at bounding box center [848, 472] width 21 height 12
type textarea "*"
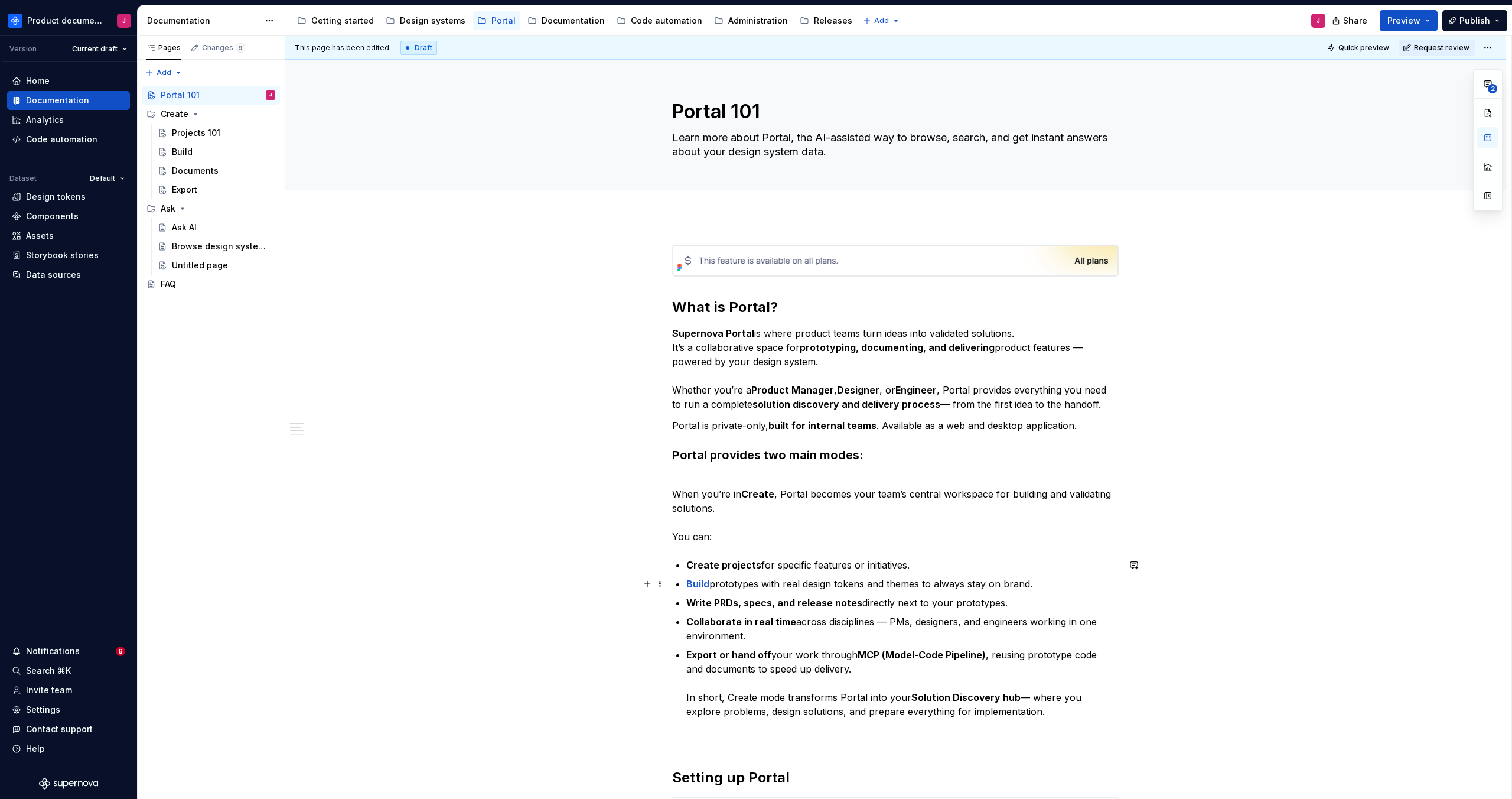
click at [842, 590] on p "Build prototypes with real design tokens and themes to always stay on brand." at bounding box center [902, 584] width 432 height 14
drag, startPoint x: 760, startPoint y: 565, endPoint x: 690, endPoint y: 560, distance: 70.2
click at [690, 560] on p "Create projects for specific features or initiatives." at bounding box center [902, 565] width 432 height 14
click at [989, 545] on button "button" at bounding box center [986, 543] width 17 height 17
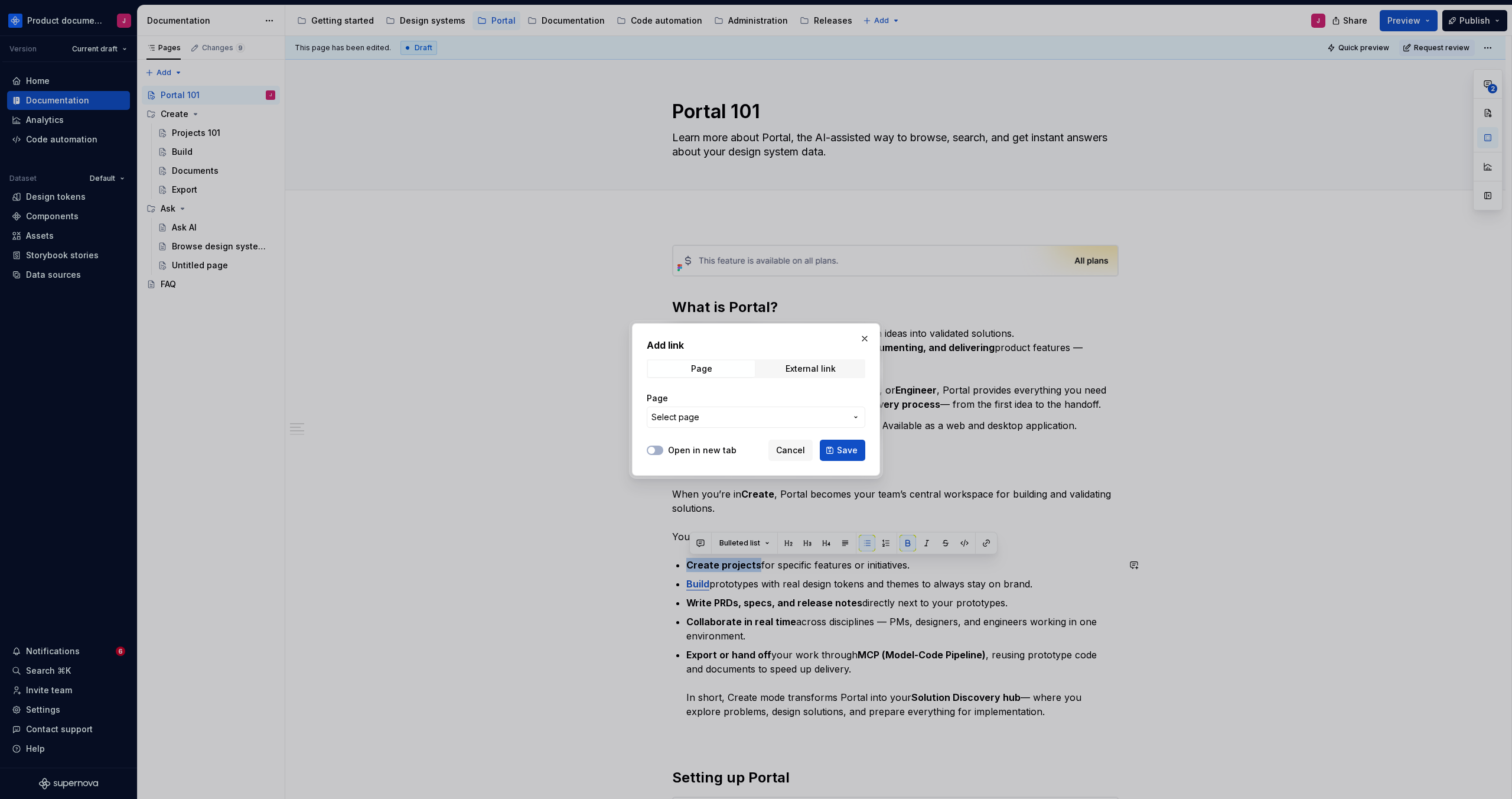
click at [730, 419] on span "Select page" at bounding box center [749, 417] width 195 height 12
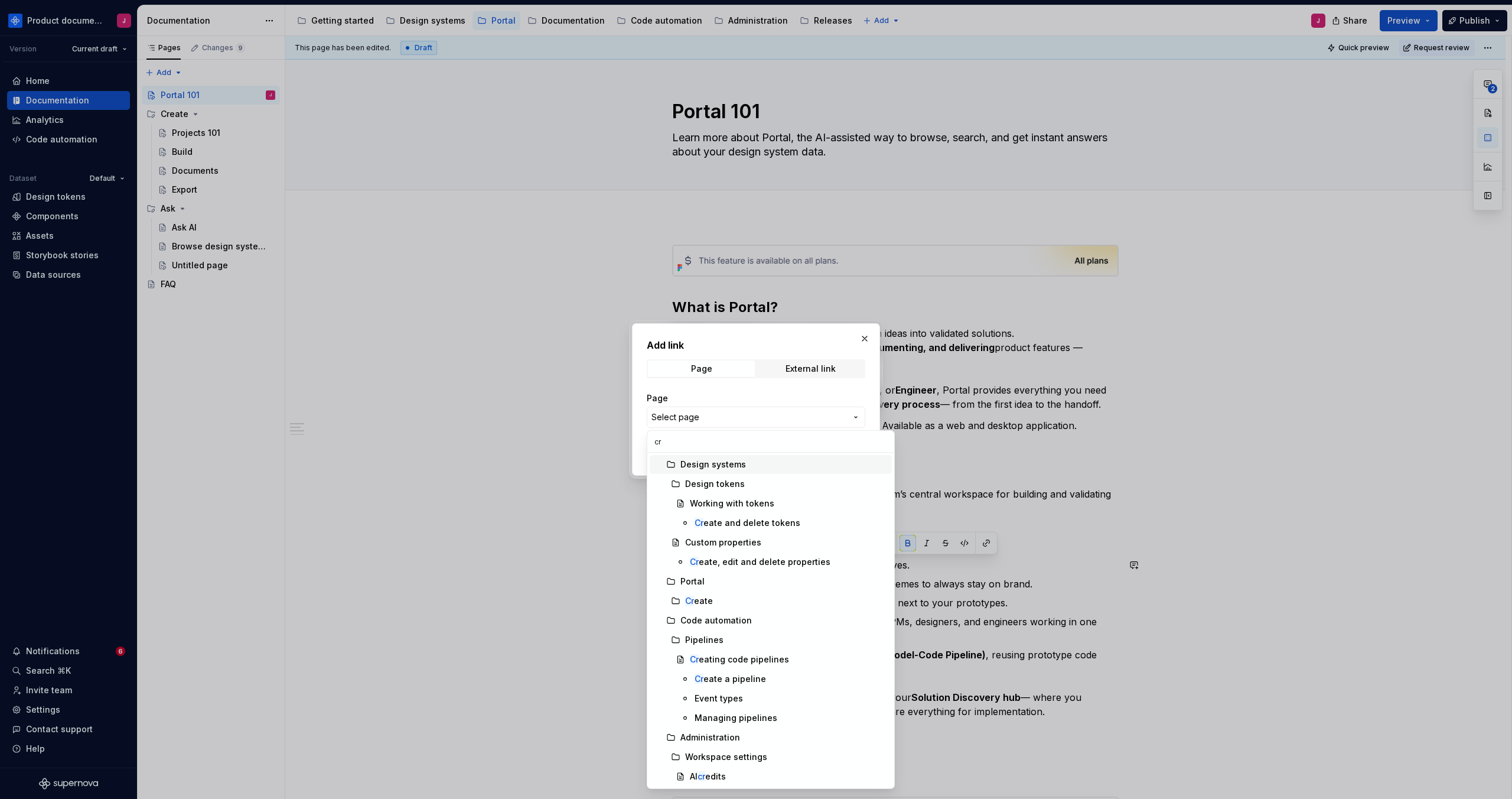
type input "cre"
type textarea "*"
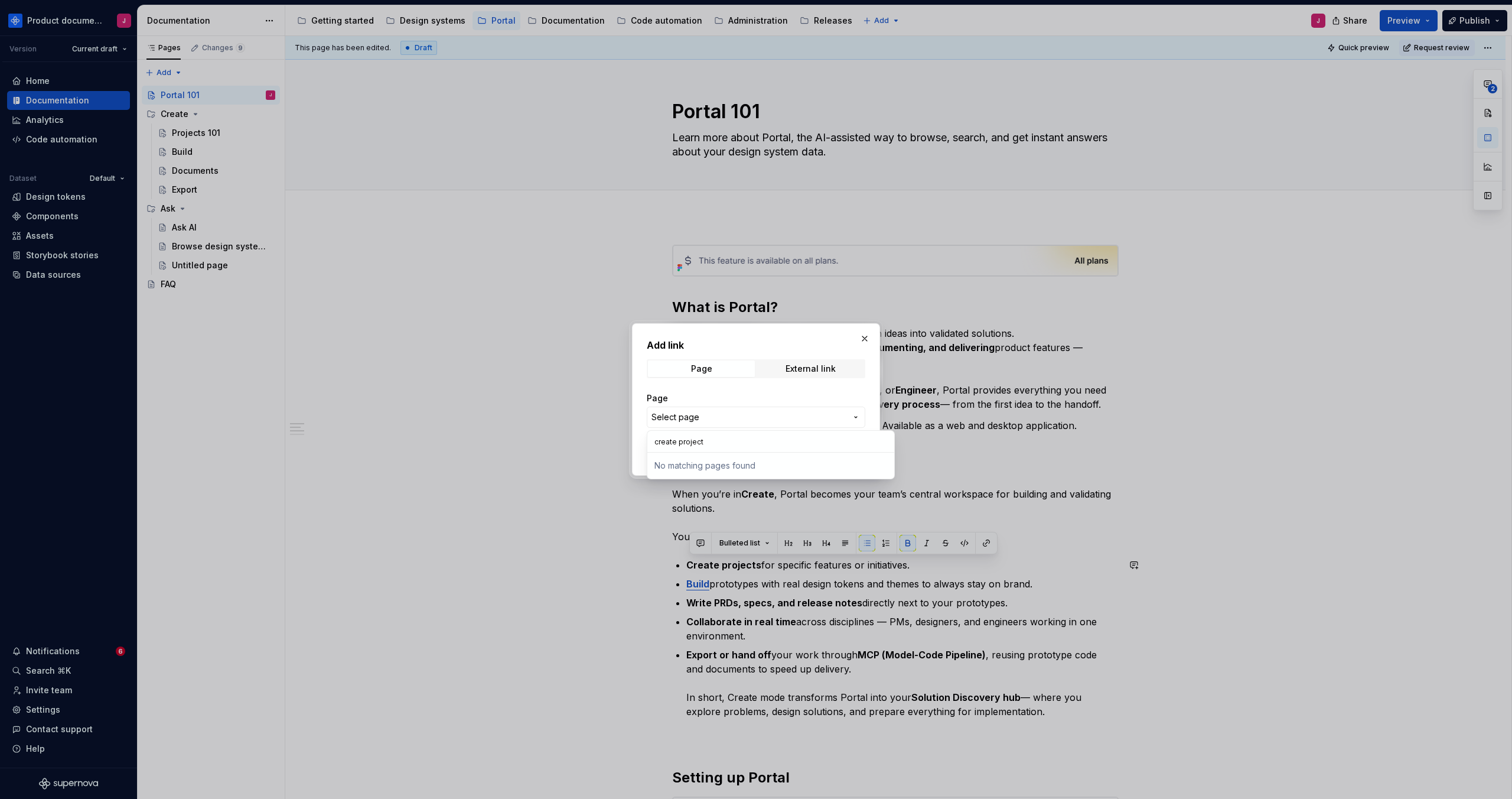
type input "create projects"
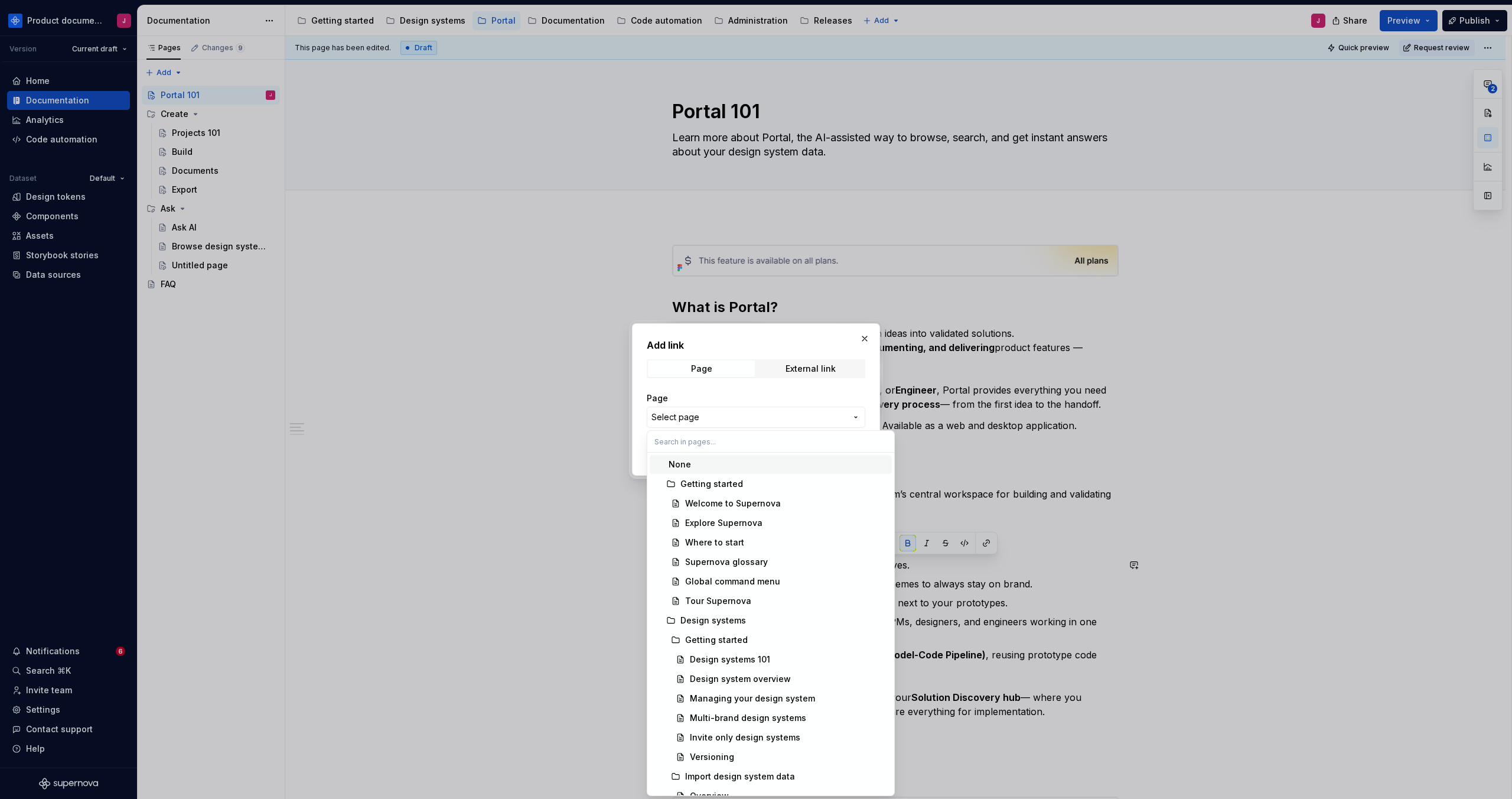
type input "ú"
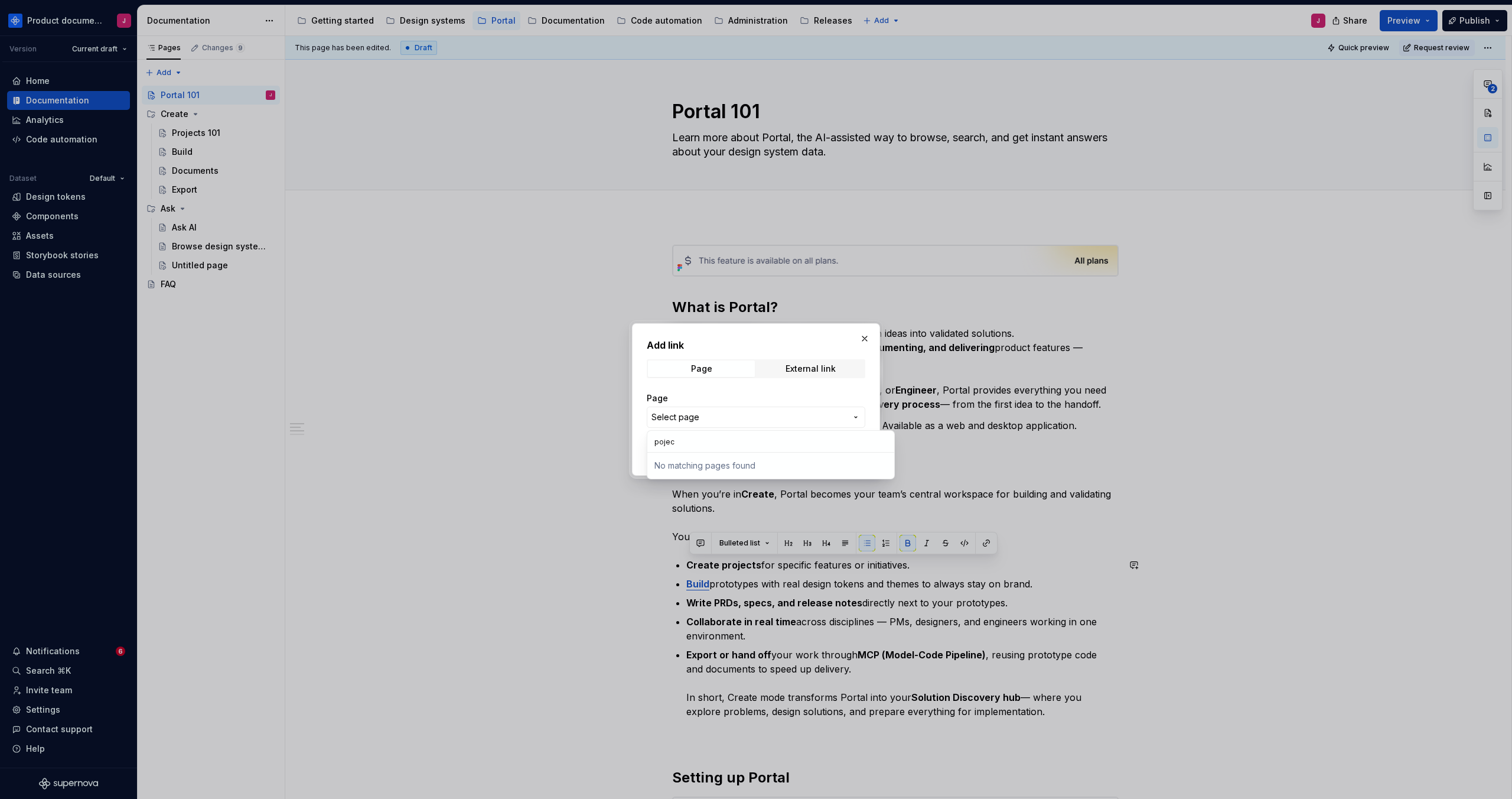
type input "poject"
type input "projects 1"
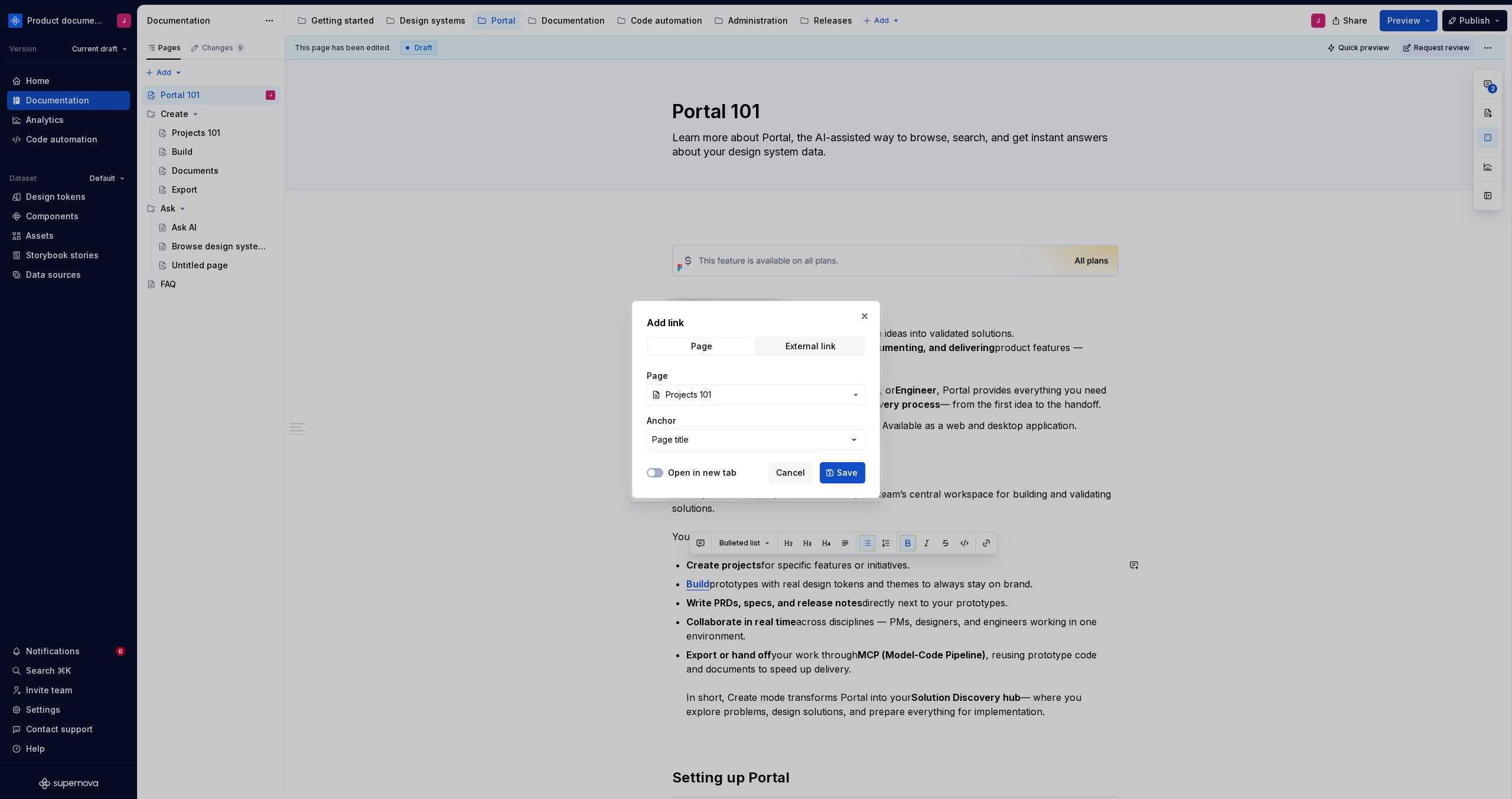
drag, startPoint x: 852, startPoint y: 468, endPoint x: 848, endPoint y: 483, distance: 15.5
click at [852, 468] on span "Save" at bounding box center [848, 472] width 21 height 12
type textarea "*"
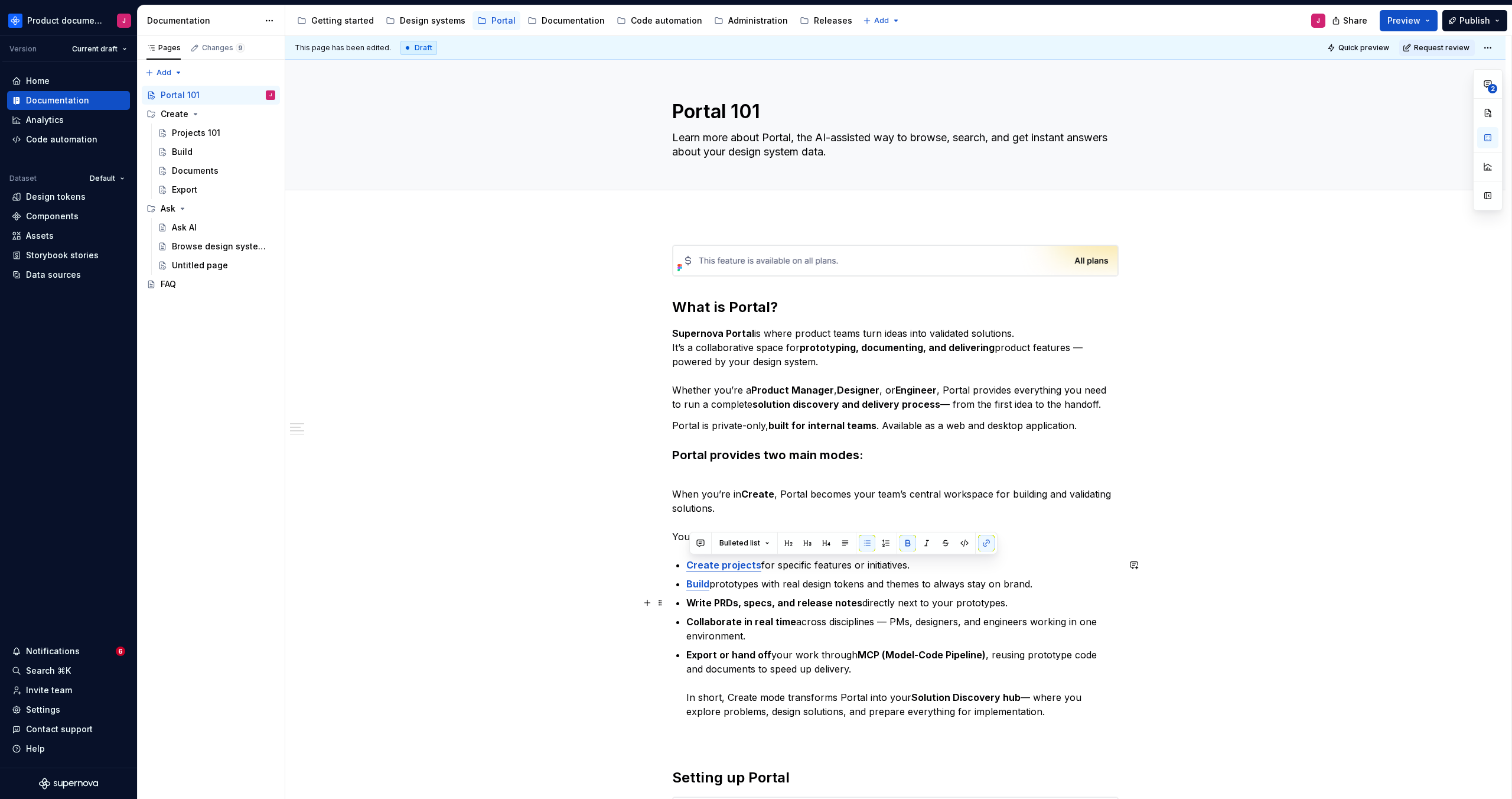
click at [760, 609] on p "Write PRDs, specs, and release notes directly next to your prototypes." at bounding box center [902, 603] width 432 height 14
drag, startPoint x: 692, startPoint y: 602, endPoint x: 858, endPoint y: 601, distance: 166.0
click at [858, 601] on strong "Write PRDs, specs, and release notes" at bounding box center [774, 603] width 176 height 12
click at [987, 582] on button "button" at bounding box center [986, 580] width 17 height 17
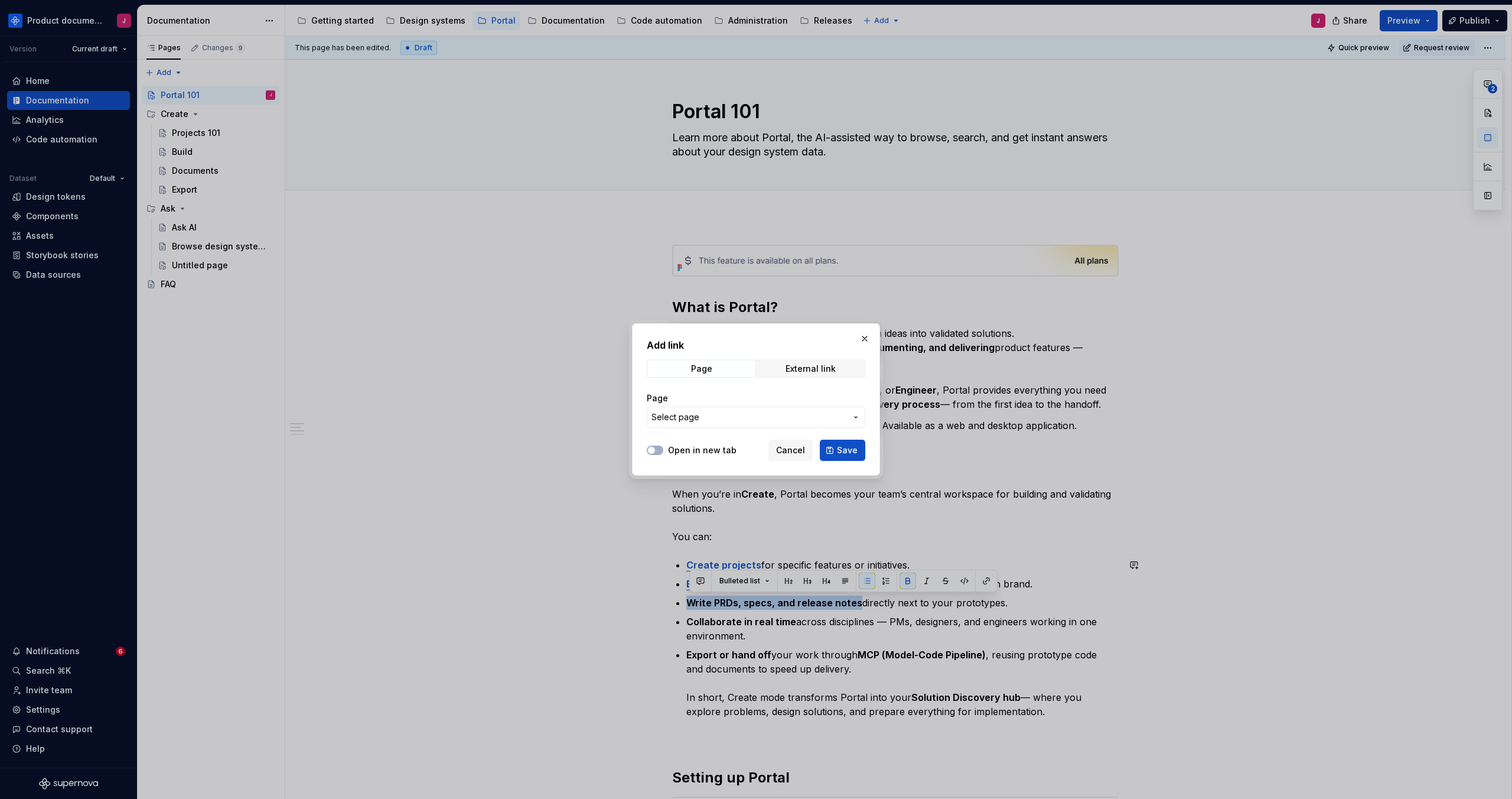
click at [708, 414] on span "Select page" at bounding box center [749, 417] width 195 height 12
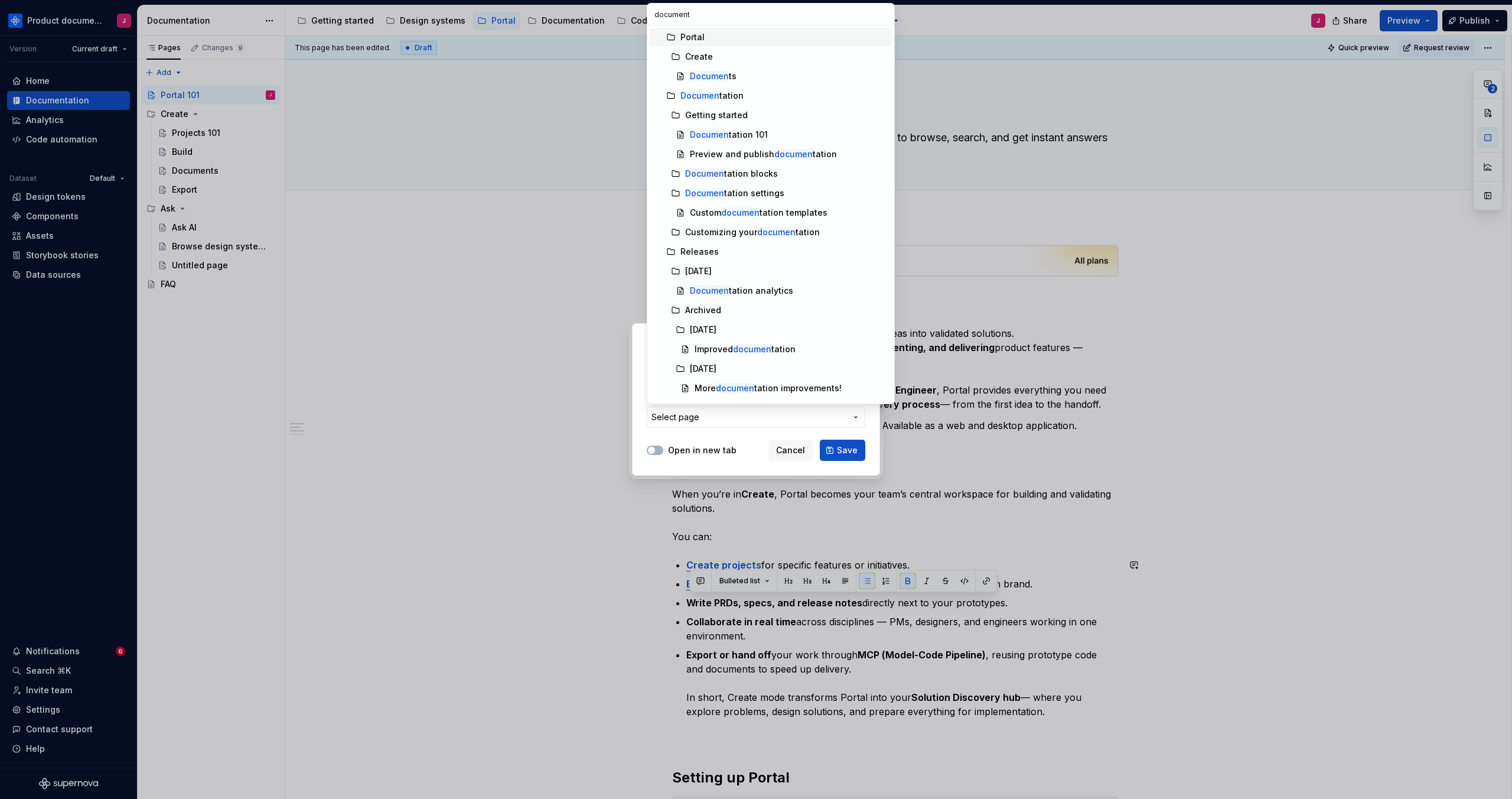
type input "documents"
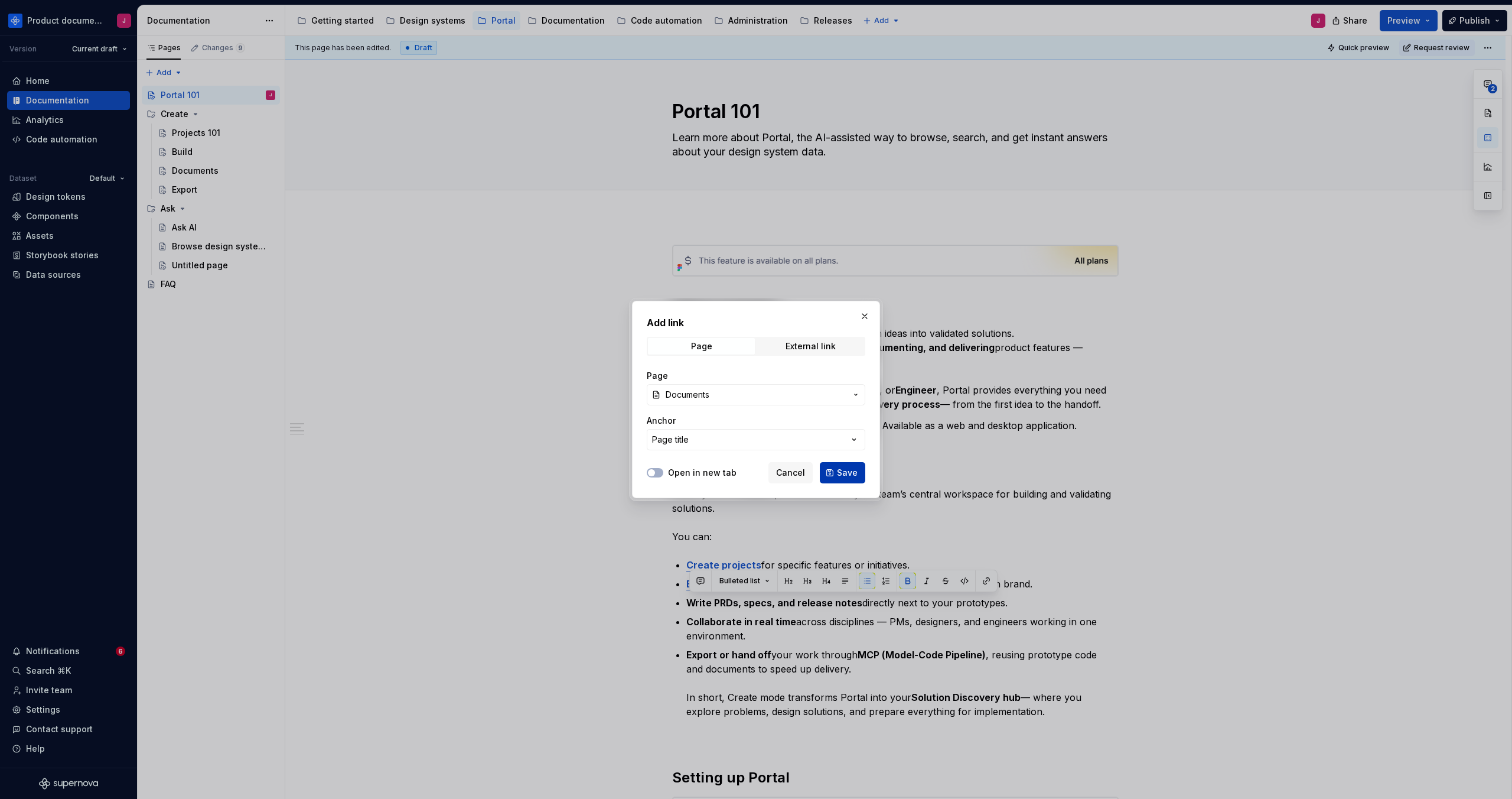
click at [855, 468] on span "Save" at bounding box center [848, 472] width 21 height 12
type textarea "*"
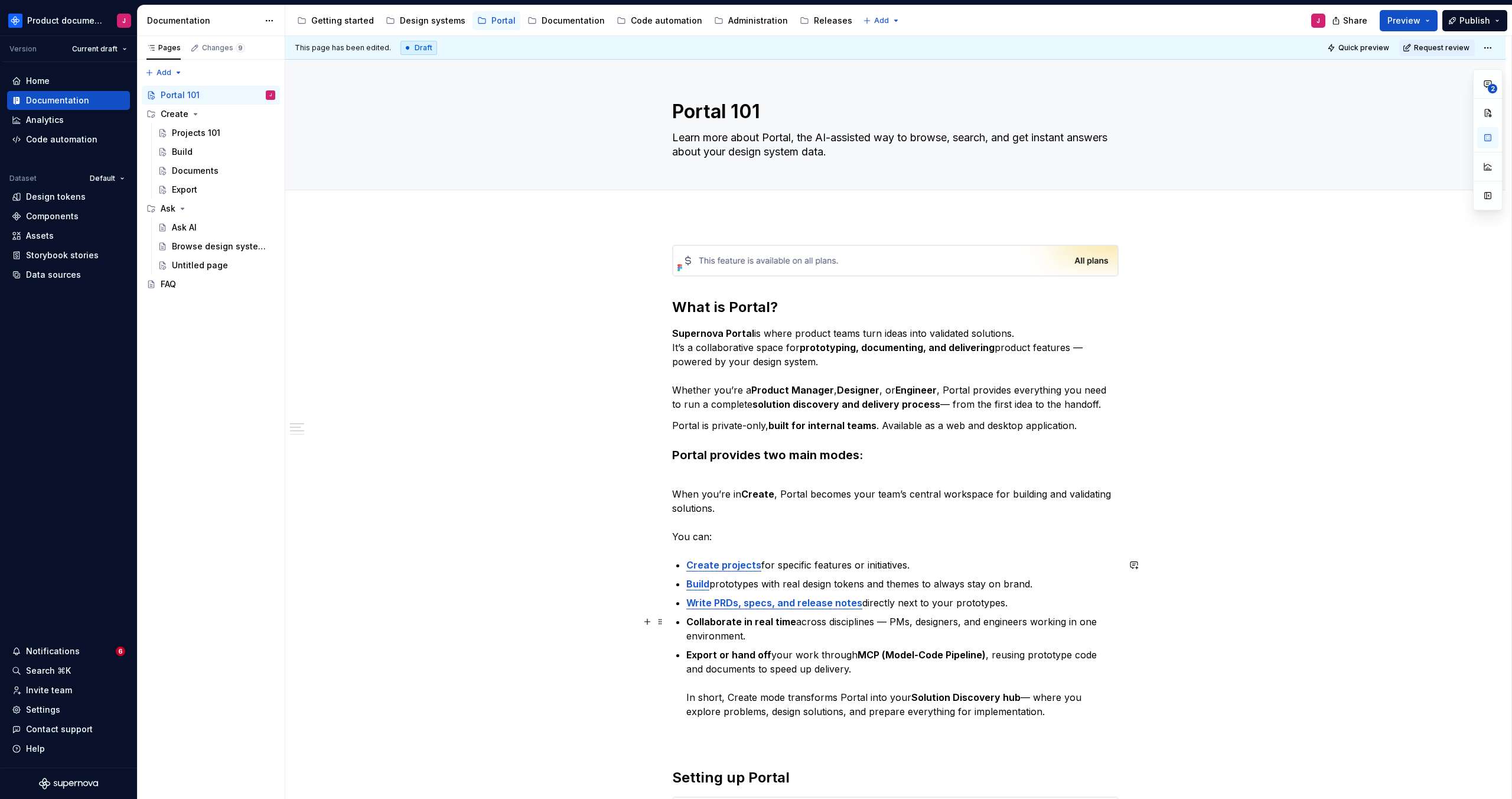
click at [782, 634] on p "Collaborate in real time across disciplines — PMs, designers, and engineers wor…" at bounding box center [902, 628] width 432 height 29
drag, startPoint x: 750, startPoint y: 653, endPoint x: 697, endPoint y: 654, distance: 53.0
click at [697, 654] on p "Export or hand off your work through MCP (Model-Code Pipeline) , reusing protot…" at bounding box center [902, 683] width 432 height 71
click at [697, 654] on strong "Export or hand off" at bounding box center [729, 655] width 85 height 12
drag, startPoint x: 700, startPoint y: 655, endPoint x: 721, endPoint y: 656, distance: 21.0
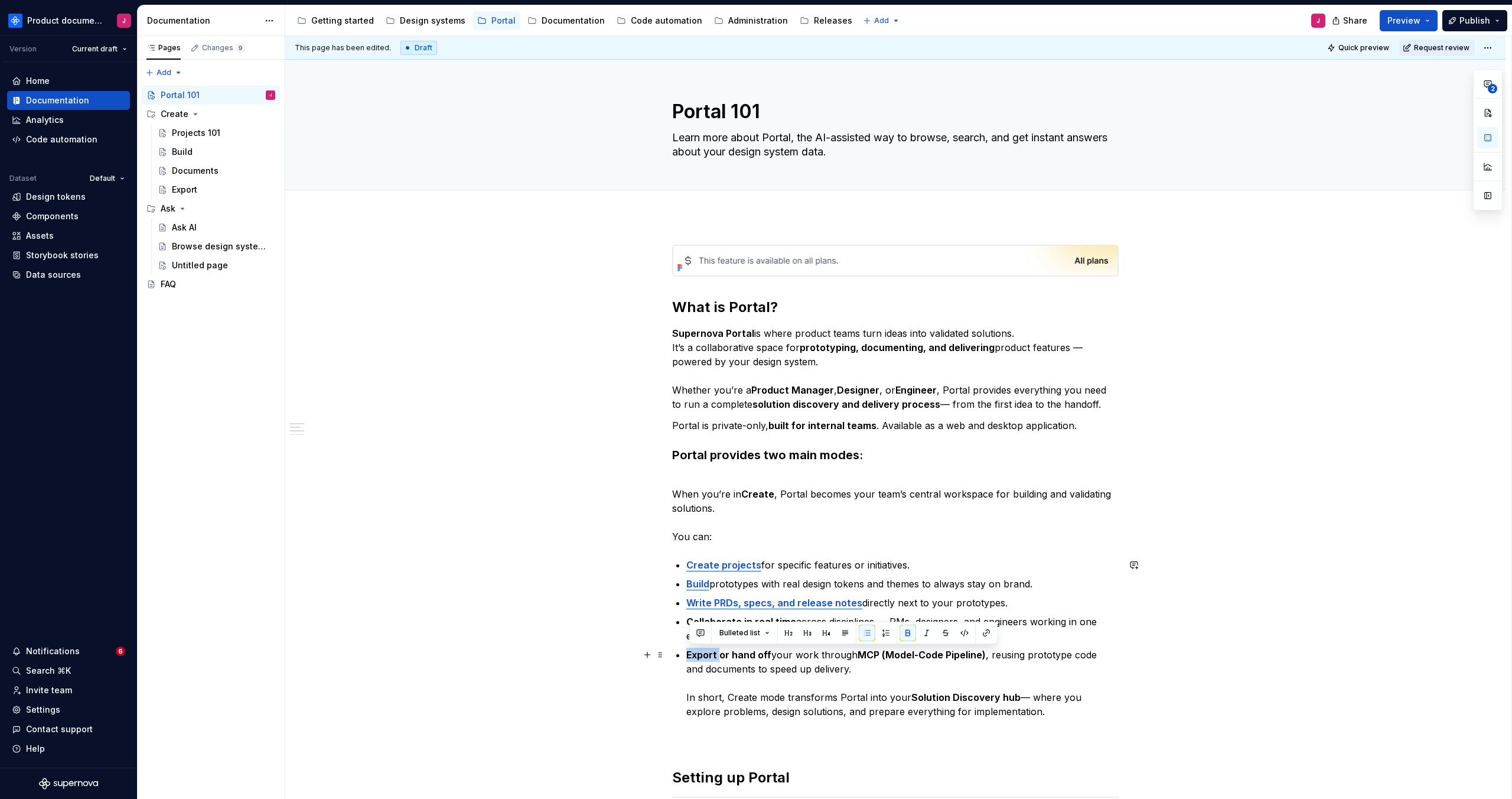
click at [721, 656] on strong "Export or hand off" at bounding box center [729, 655] width 85 height 12
click at [980, 636] on button "button" at bounding box center [986, 632] width 17 height 17
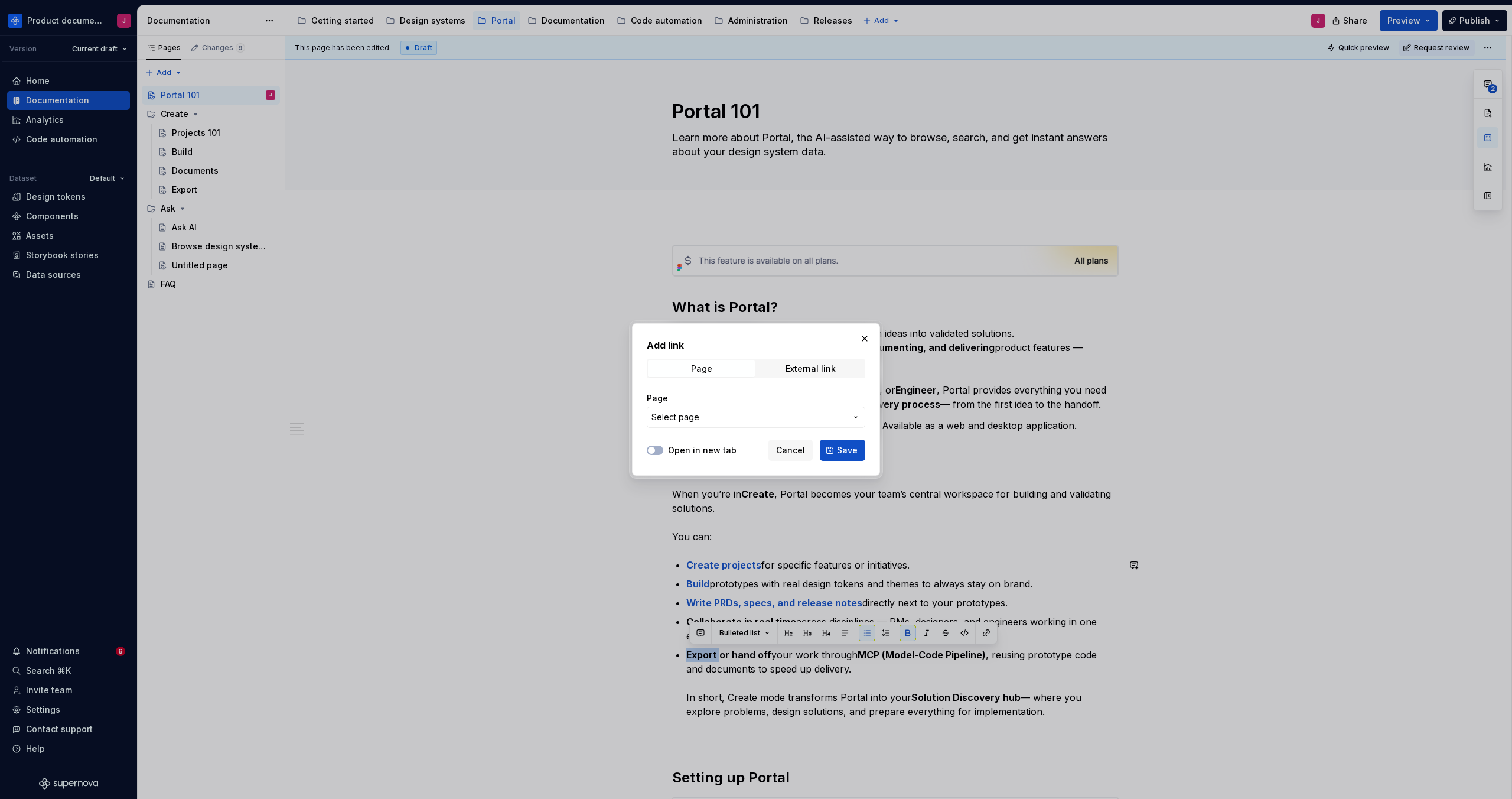
click at [764, 415] on span "Select page" at bounding box center [749, 417] width 195 height 12
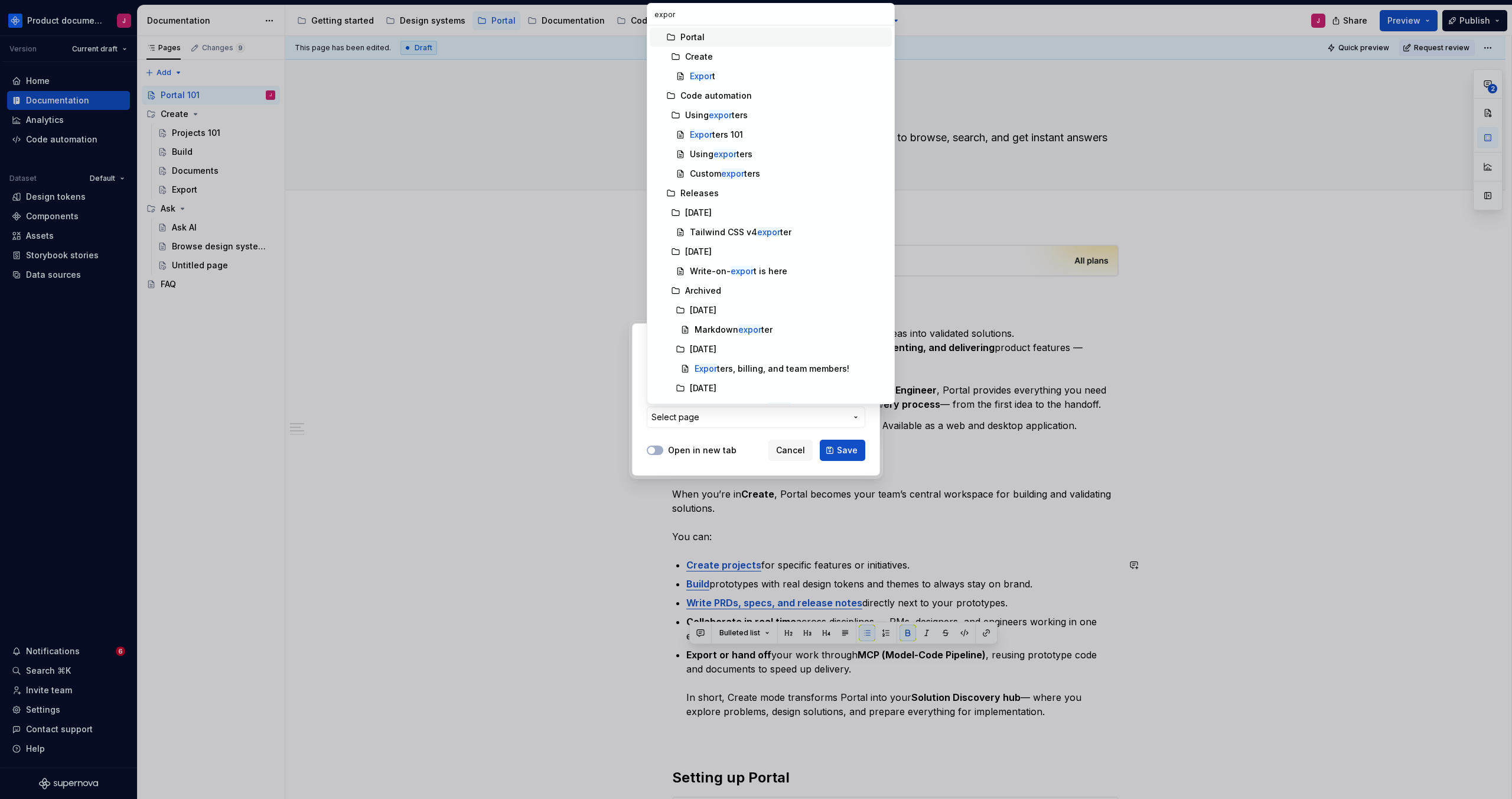
type input "export"
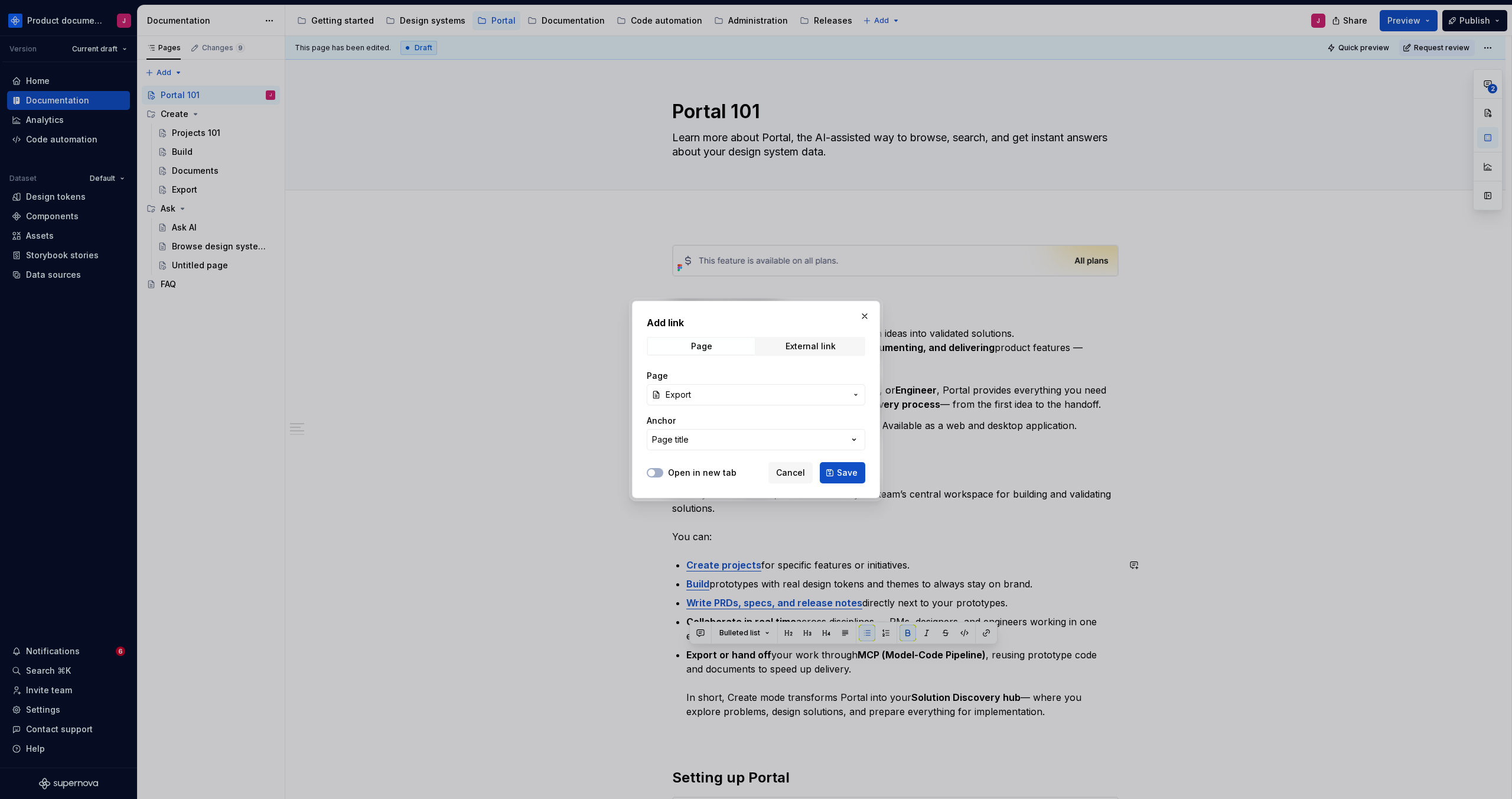
click at [832, 471] on button "Save" at bounding box center [842, 472] width 45 height 21
type textarea "*"
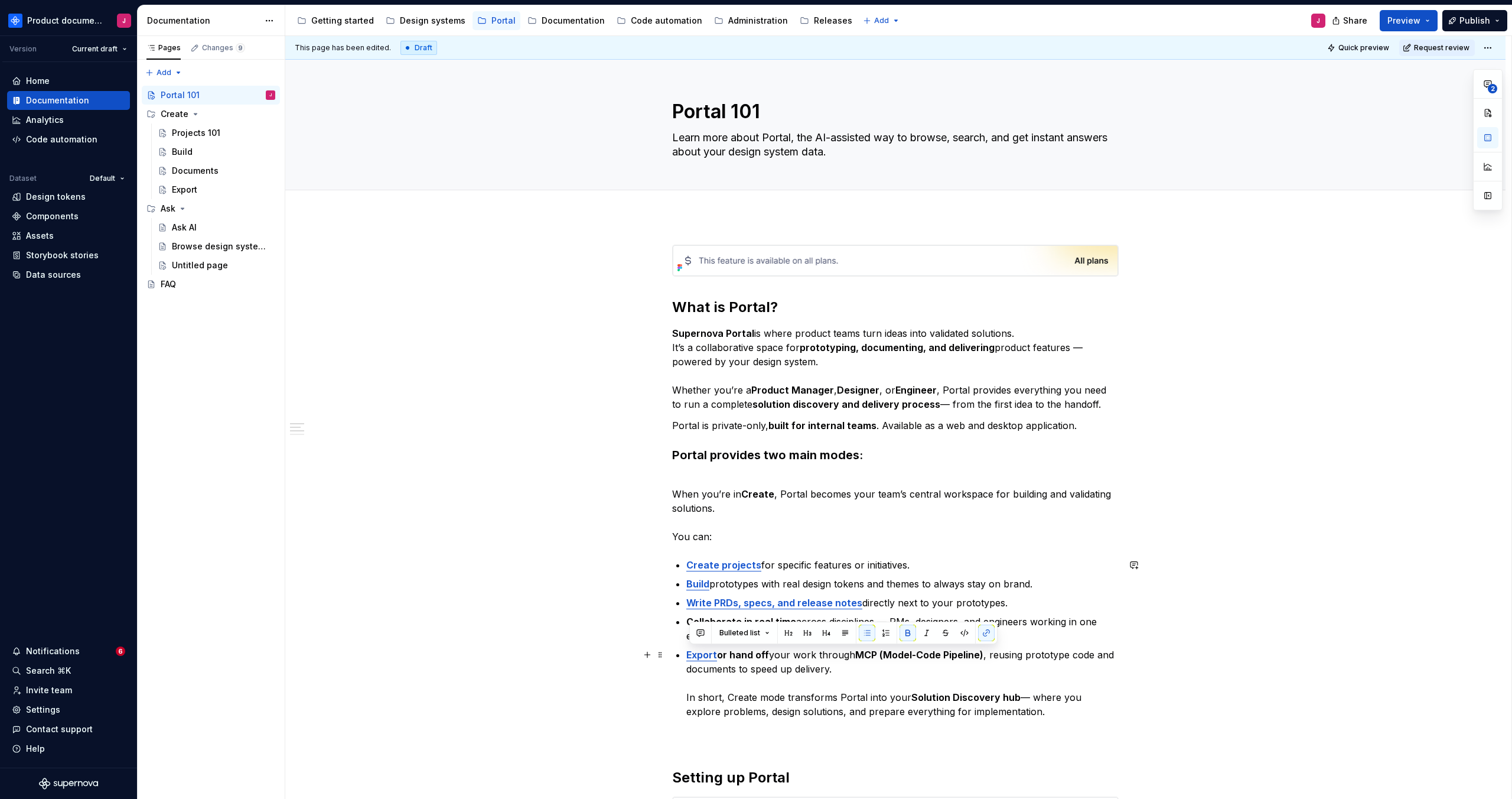
click at [824, 698] on p "Export or hand off your work through MCP (Model-Code Pipeline) , reusing protot…" at bounding box center [902, 683] width 432 height 71
click at [784, 473] on p "When you’re in Create , Portal becomes your team’s central workspace for buildi…" at bounding box center [895, 508] width 446 height 71
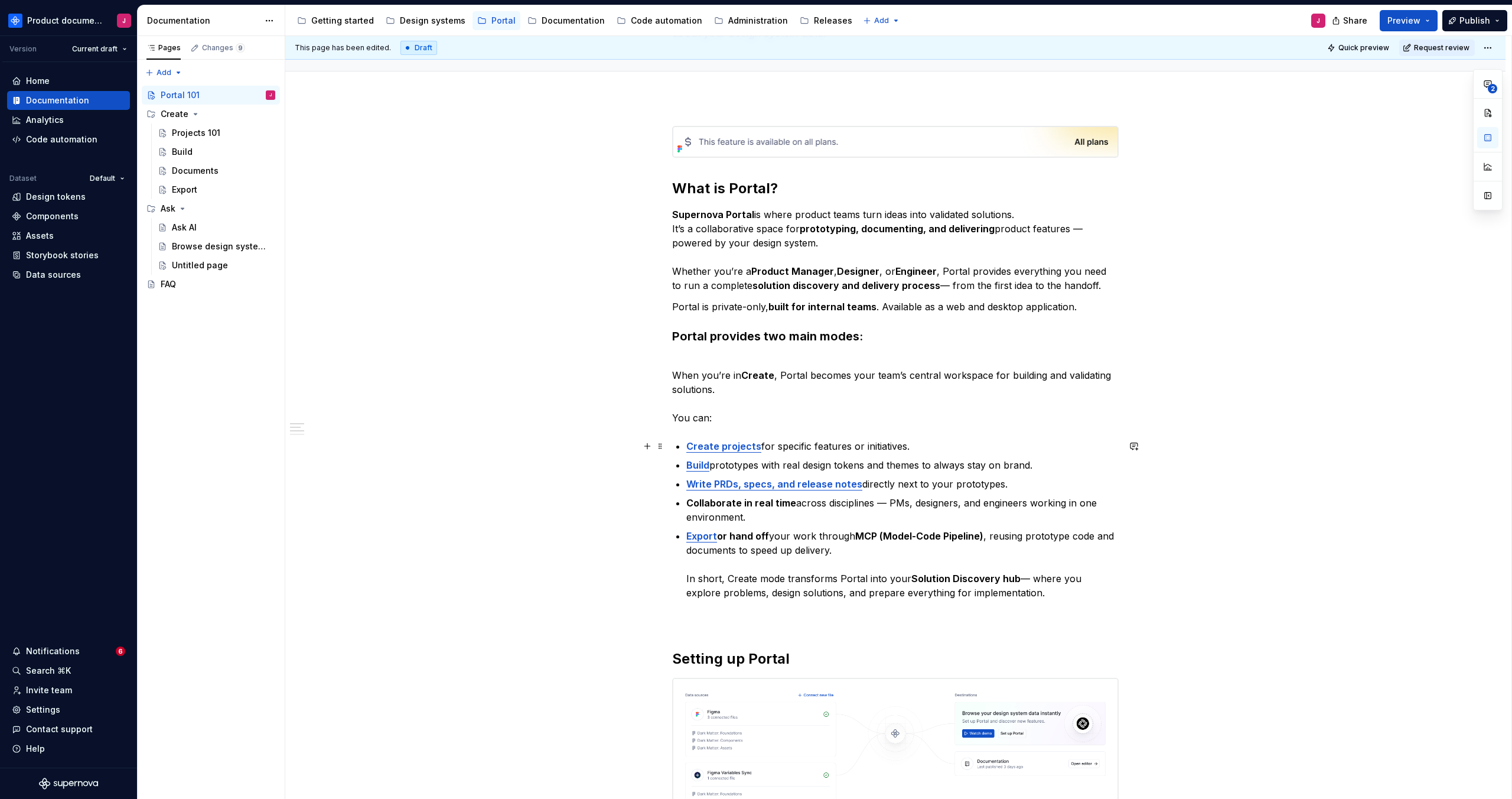
scroll to position [182, 0]
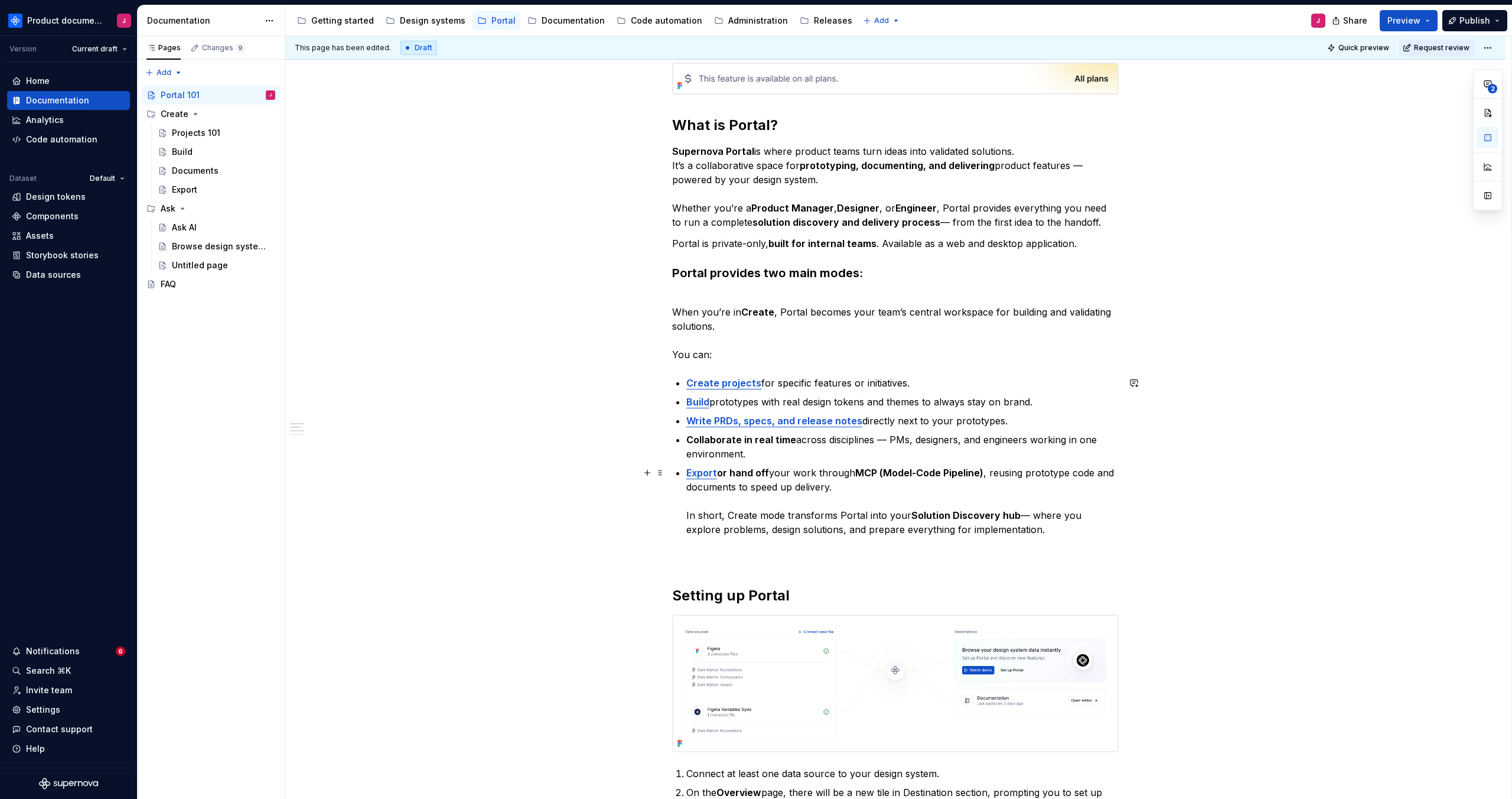
click at [847, 529] on p "Export or hand off your work through MCP (Model-Code Pipeline) , reusing protot…" at bounding box center [902, 501] width 432 height 71
drag, startPoint x: 929, startPoint y: 518, endPoint x: 1063, endPoint y: 514, distance: 134.1
click at [1063, 514] on p "Export or hand off your work through MCP (Model-Code Pipeline) , reusing protot…" at bounding box center [902, 501] width 432 height 71
click at [1054, 533] on p "Export or hand off your work through MCP (Model-Code Pipeline) , reusing protot…" at bounding box center [902, 501] width 432 height 71
click at [705, 529] on p "Export or hand off your work through MCP (Model-Code Pipeline) , reusing protot…" at bounding box center [902, 501] width 432 height 71
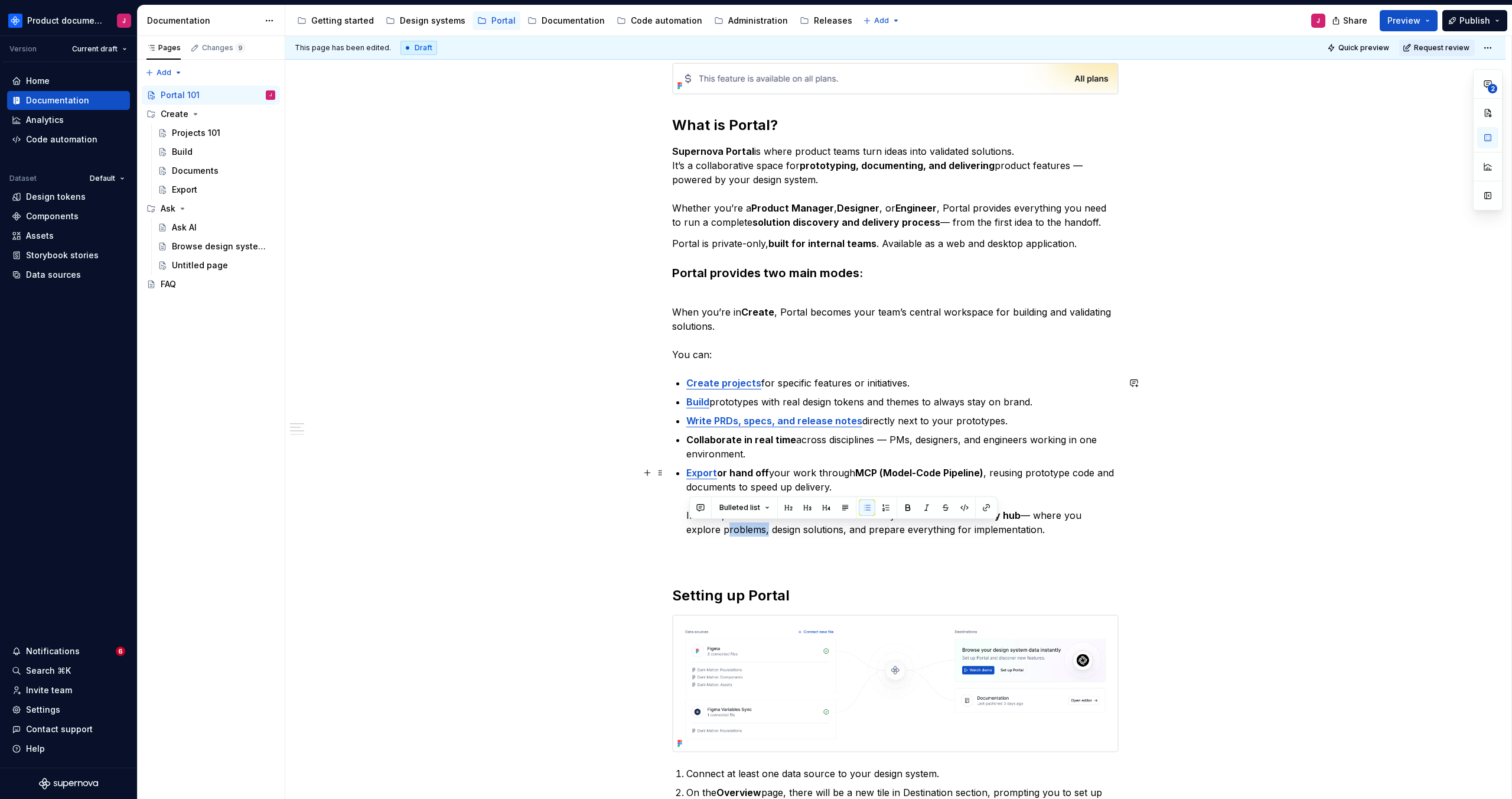
click at [705, 529] on p "Export or hand off your work through MCP (Model-Code Pipeline) , reusing protot…" at bounding box center [902, 501] width 432 height 71
click at [733, 531] on p "Export or hand off your work through MCP (Model-Code Pipeline) , reusing protot…" at bounding box center [902, 501] width 432 height 71
drag, startPoint x: 769, startPoint y: 529, endPoint x: 690, endPoint y: 529, distance: 79.0
click at [690, 529] on p "Export or hand off your work through MCP (Model-Code Pipeline) , reusing protot…" at bounding box center [902, 501] width 432 height 71
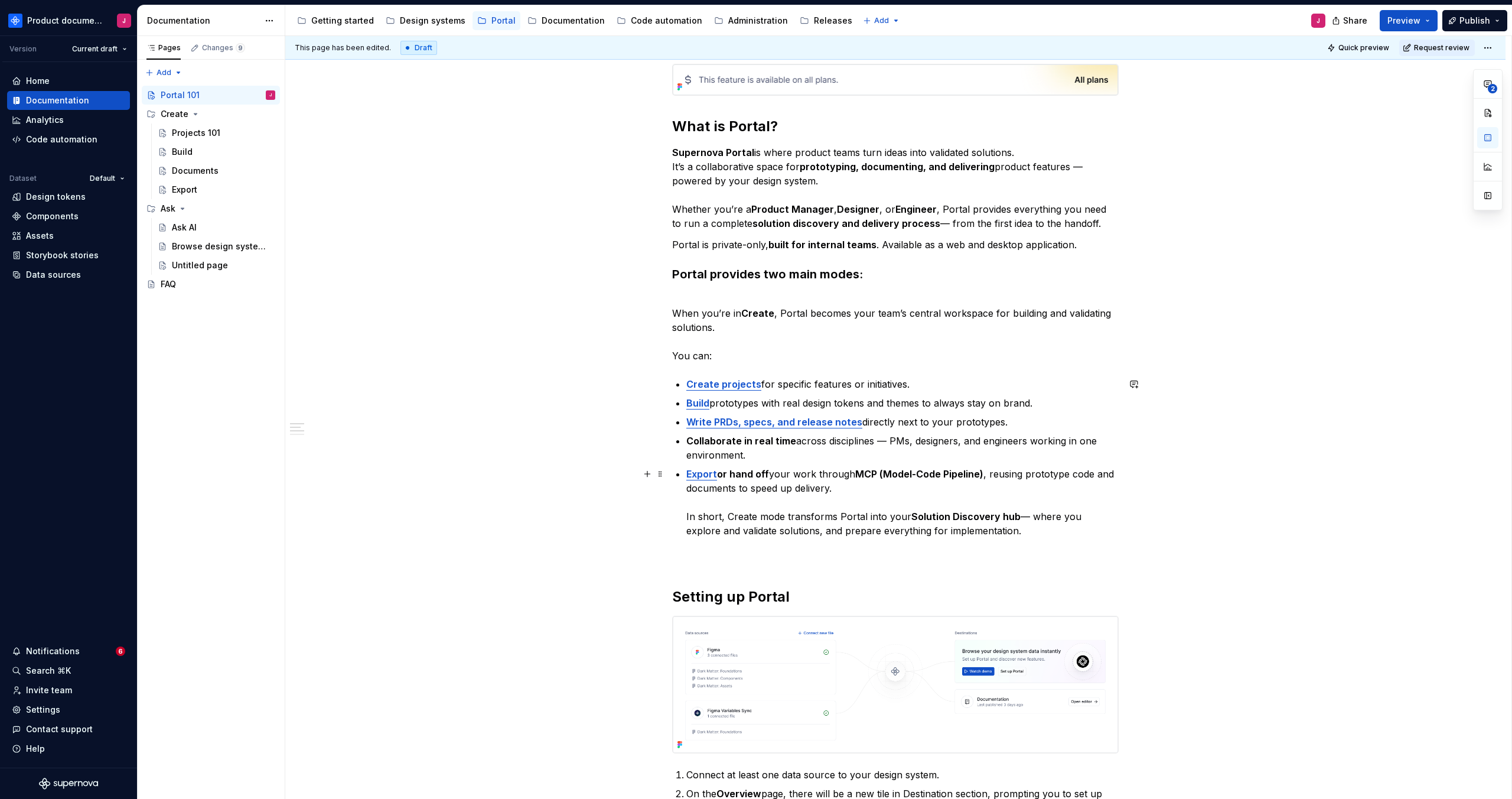
click at [848, 535] on p "Export or hand off your work through MCP (Model-Code Pipeline) , reusing protot…" at bounding box center [902, 502] width 432 height 71
click at [1009, 529] on p "Export or hand off your work through MCP (Model-Code Pipeline) , reusing protot…" at bounding box center [902, 502] width 432 height 71
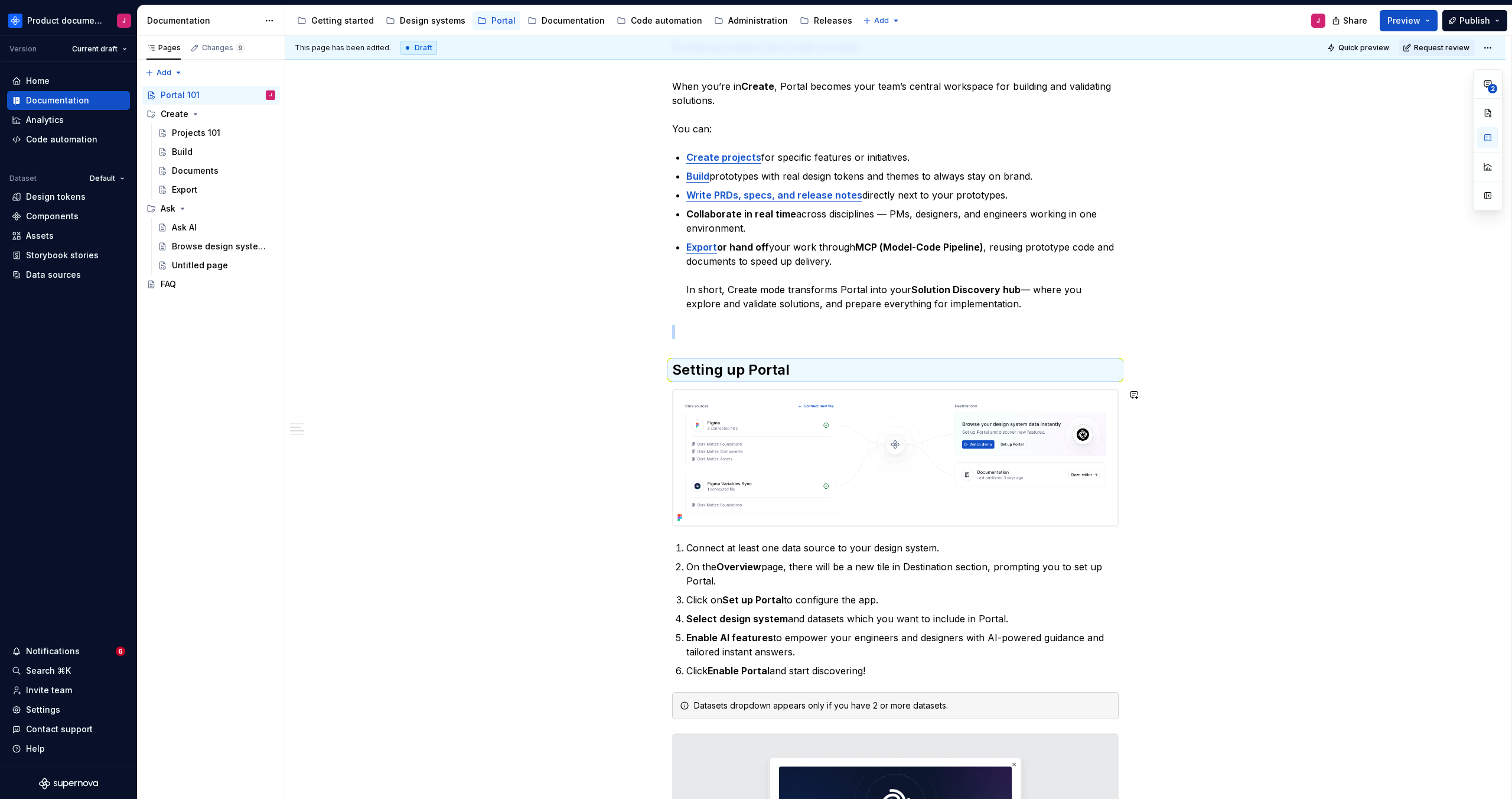
scroll to position [409, 0]
click at [942, 565] on p "On the Overview page, there will be a new tile in Destination section, promptin…" at bounding box center [902, 571] width 432 height 29
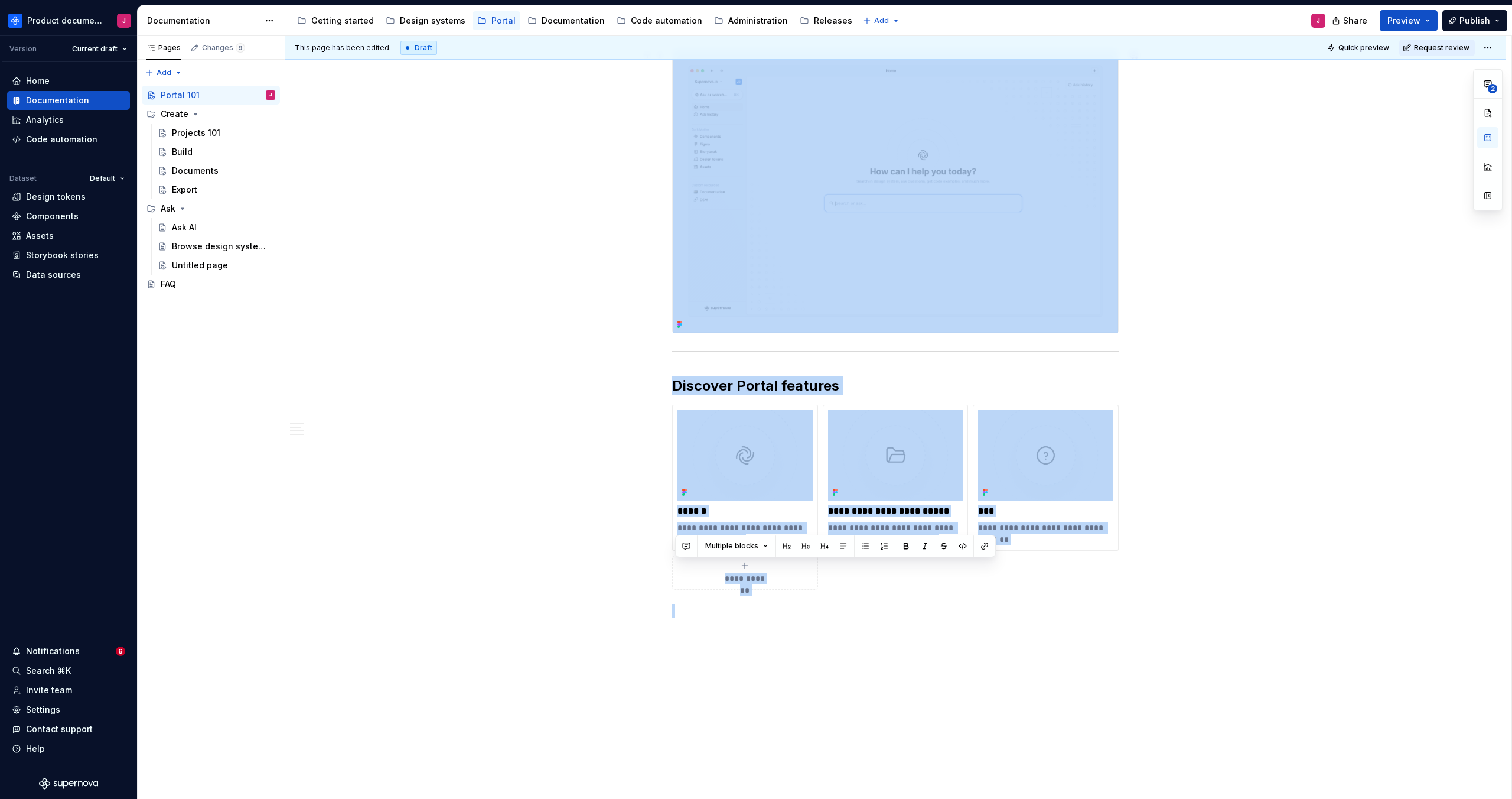
scroll to position [1521, 0]
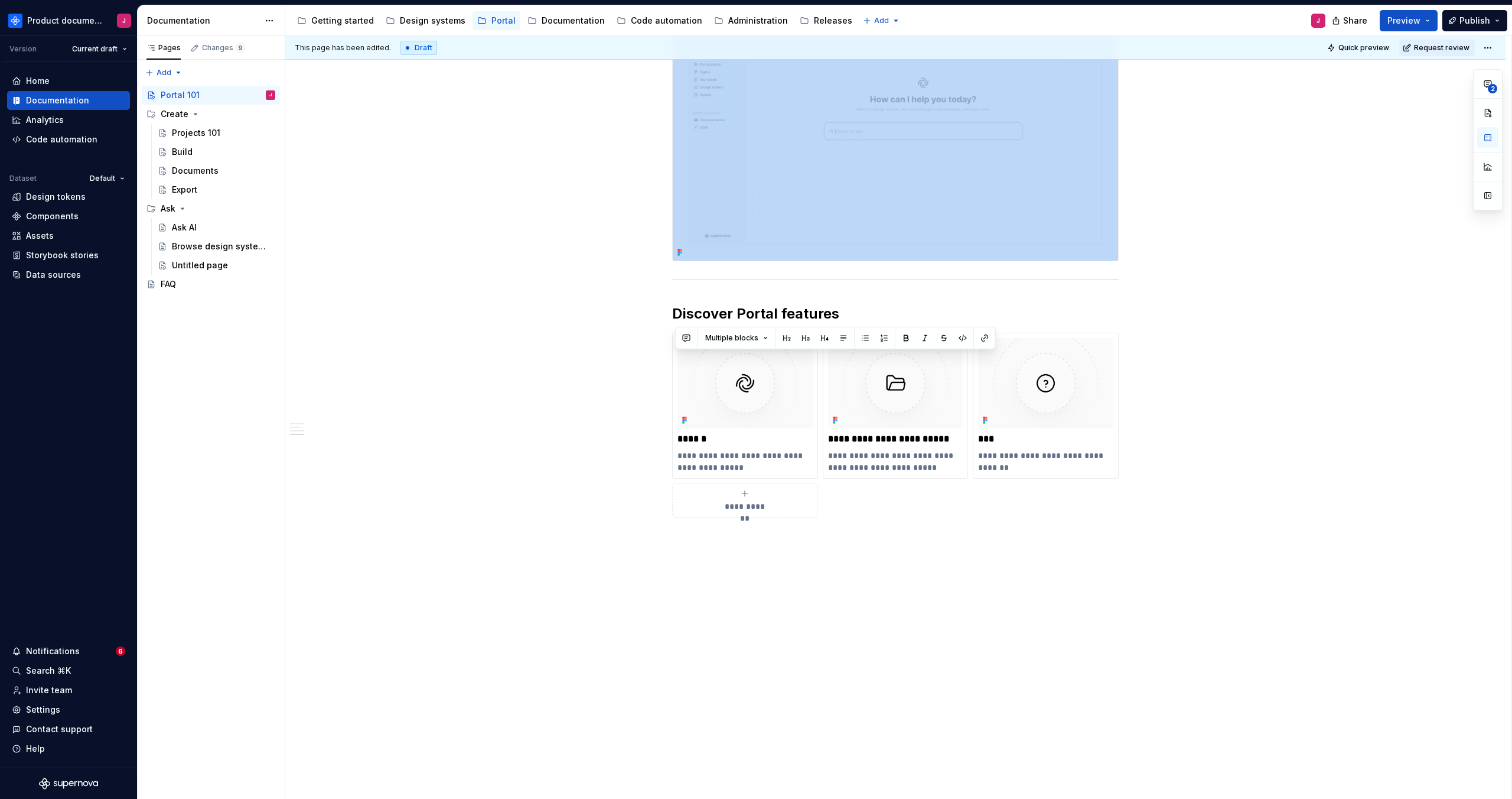
drag, startPoint x: 684, startPoint y: 371, endPoint x: 1145, endPoint y: 267, distance: 472.6
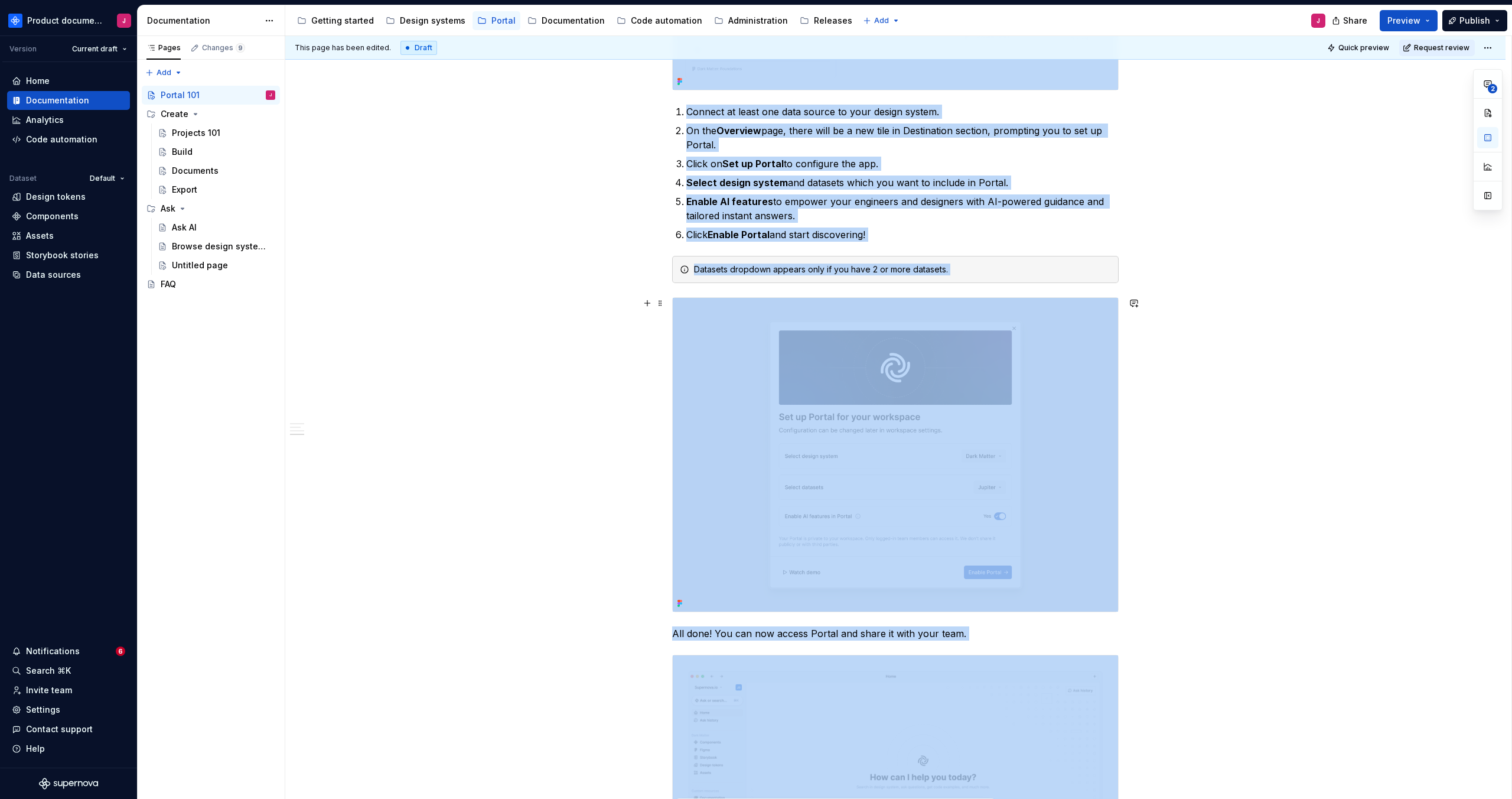
scroll to position [807, 0]
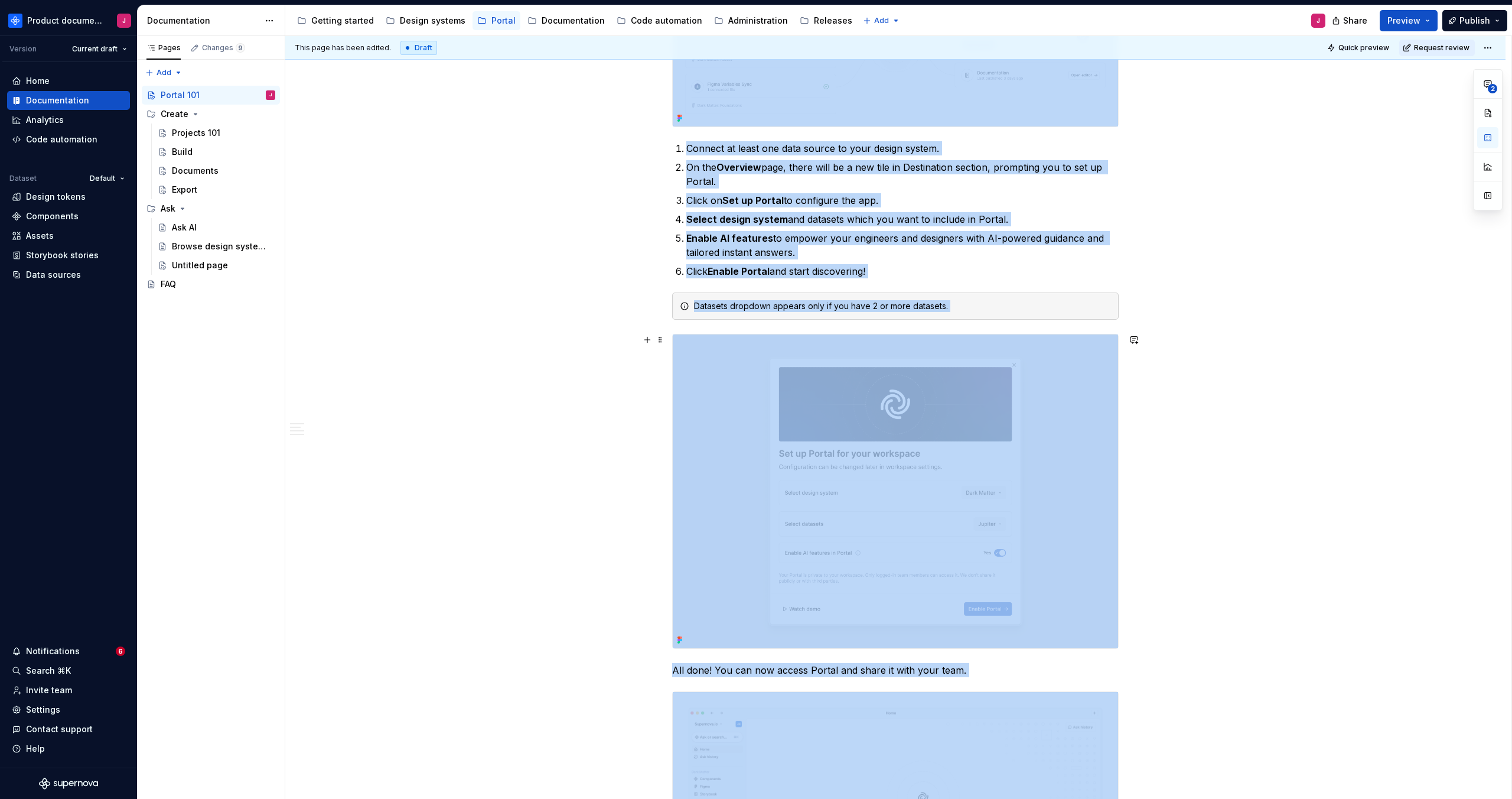
click at [1188, 348] on div "What is Portal? Supernova Portal is where product teams turn ideas into validat…" at bounding box center [895, 461] width 1220 height 2104
type textarea "*"
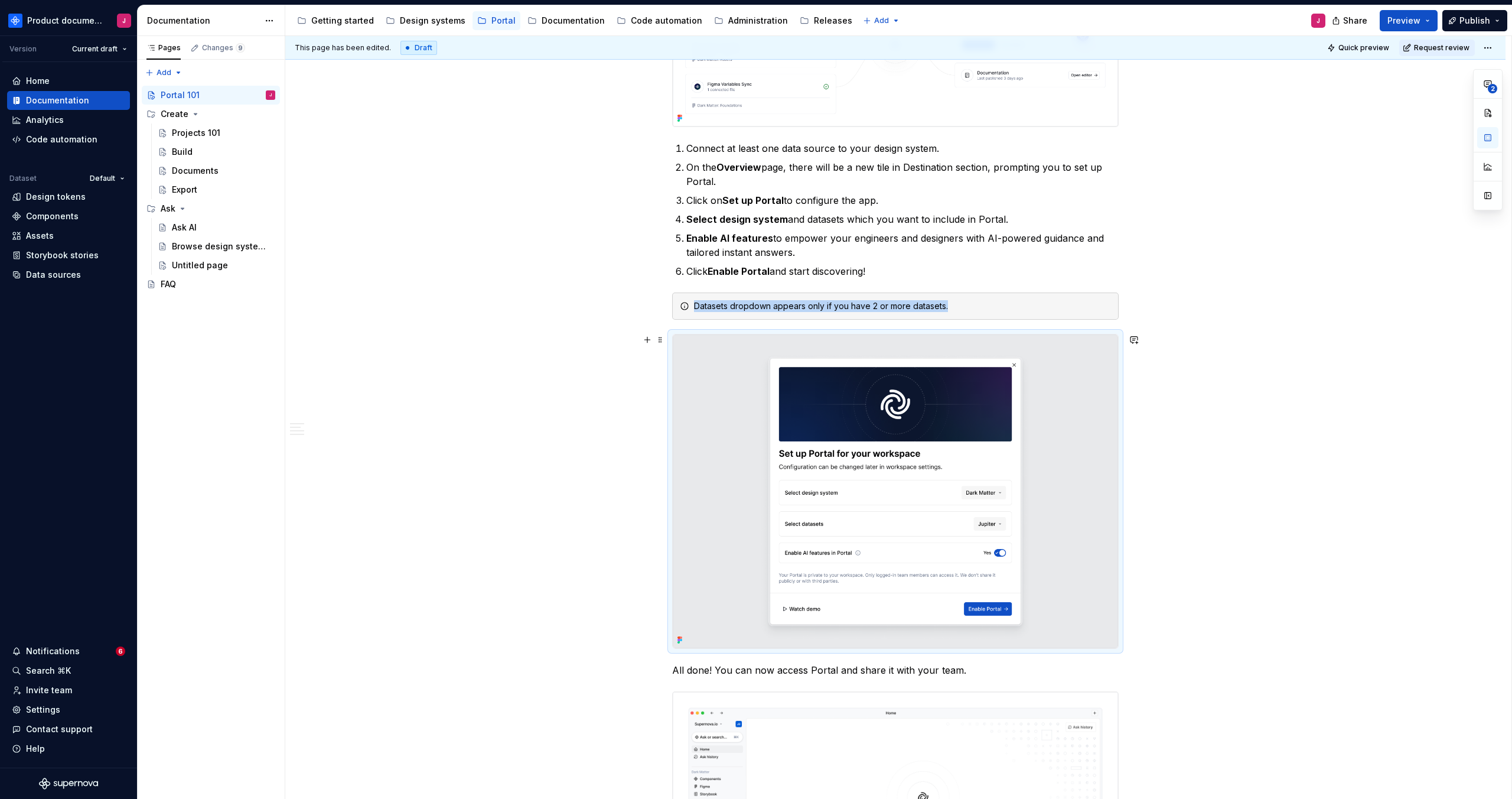
click at [1256, 451] on div "What is Portal? Supernova Portal is where product teams turn ideas into validat…" at bounding box center [895, 461] width 1220 height 2104
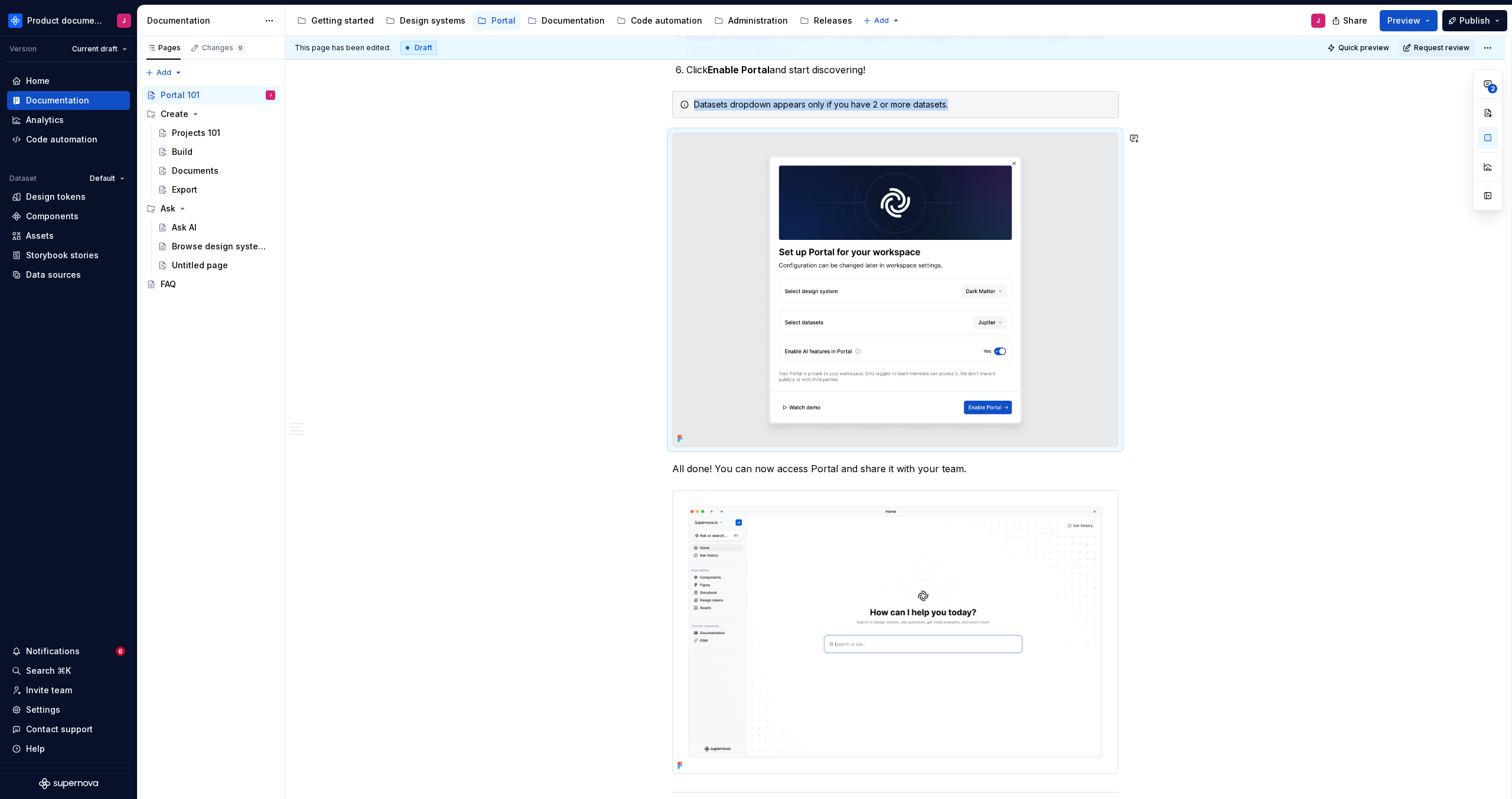
scroll to position [1073, 0]
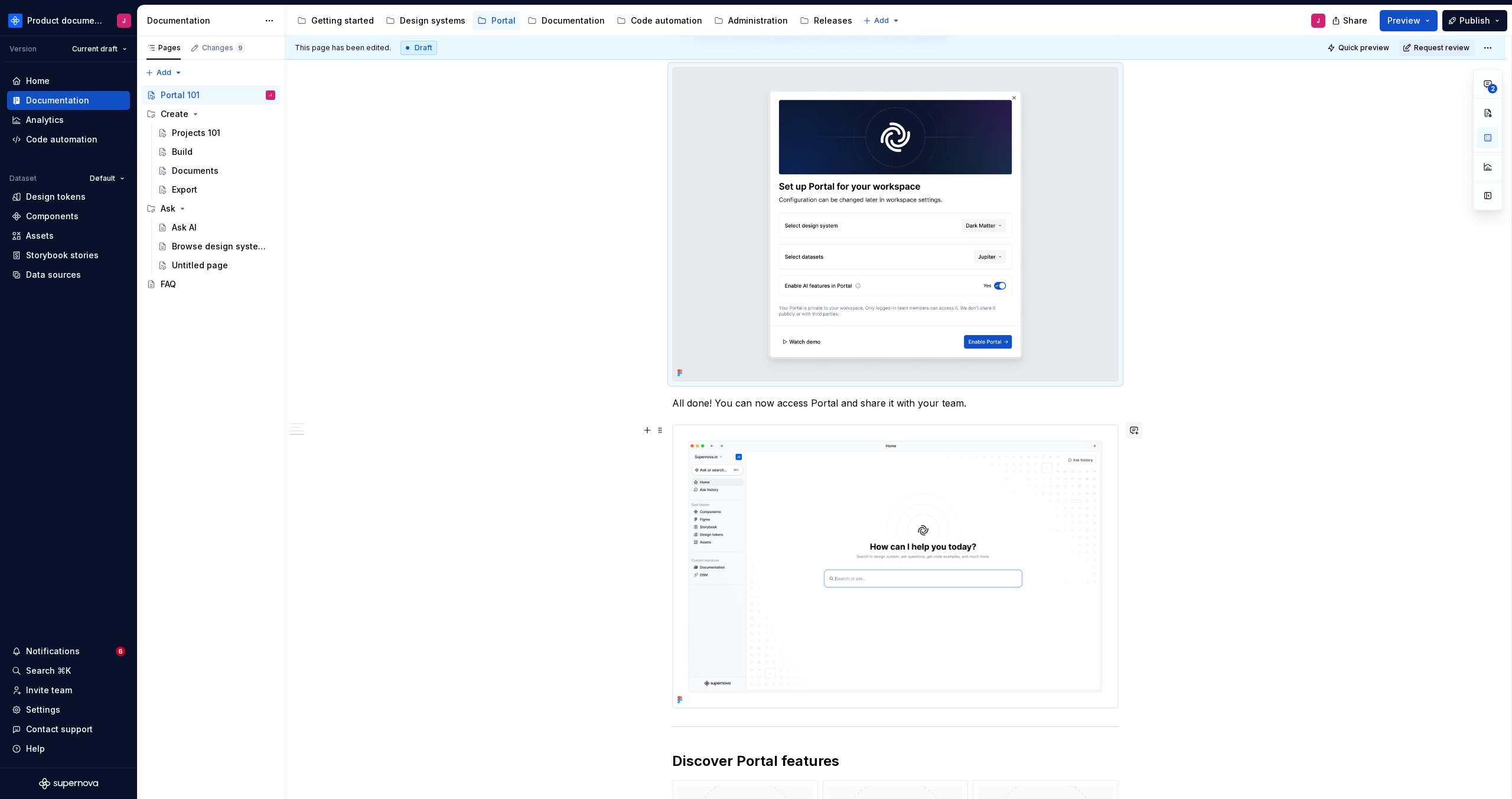
click at [1135, 431] on button "button" at bounding box center [1133, 430] width 17 height 17
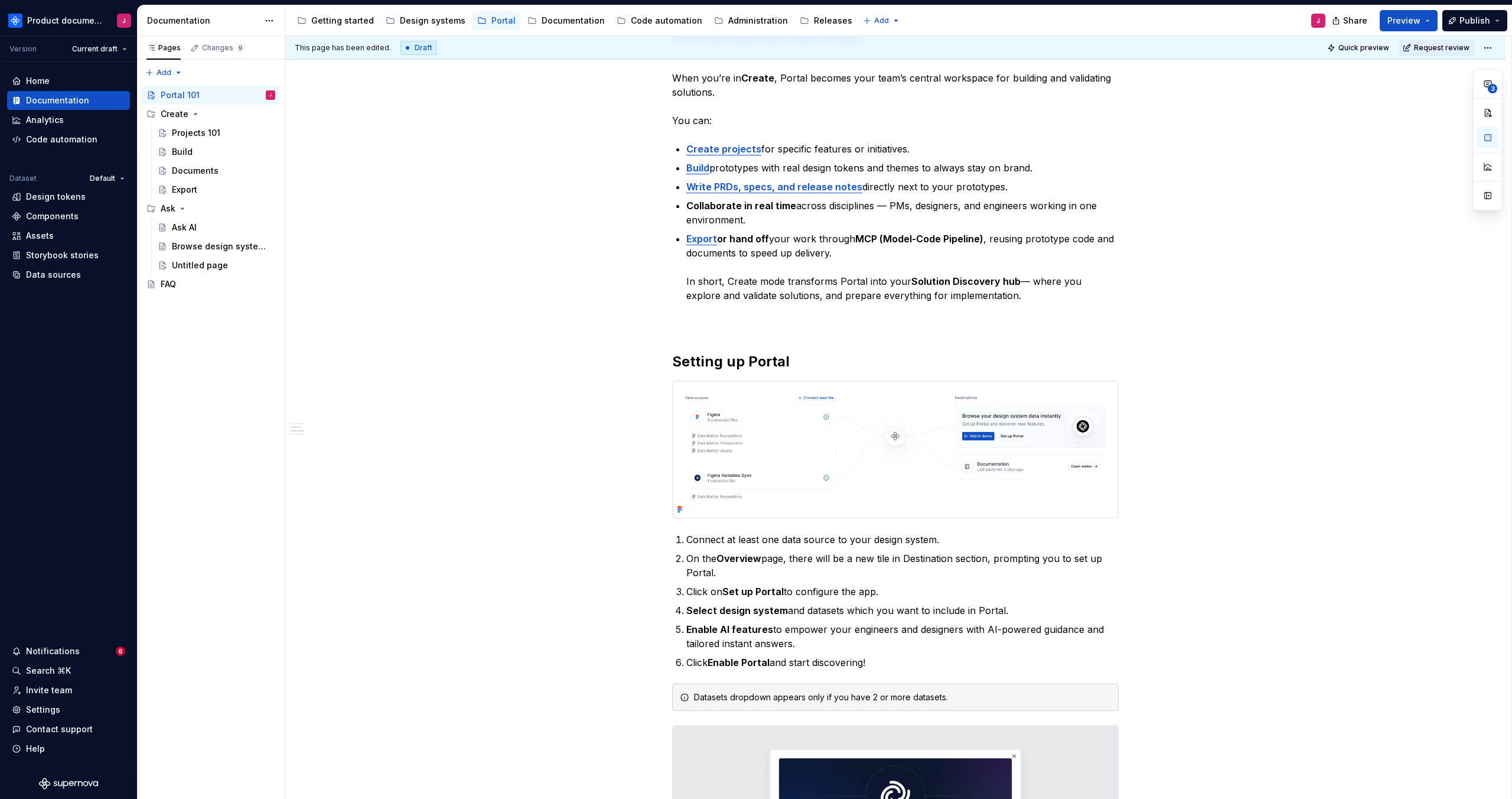
scroll to position [442, 0]
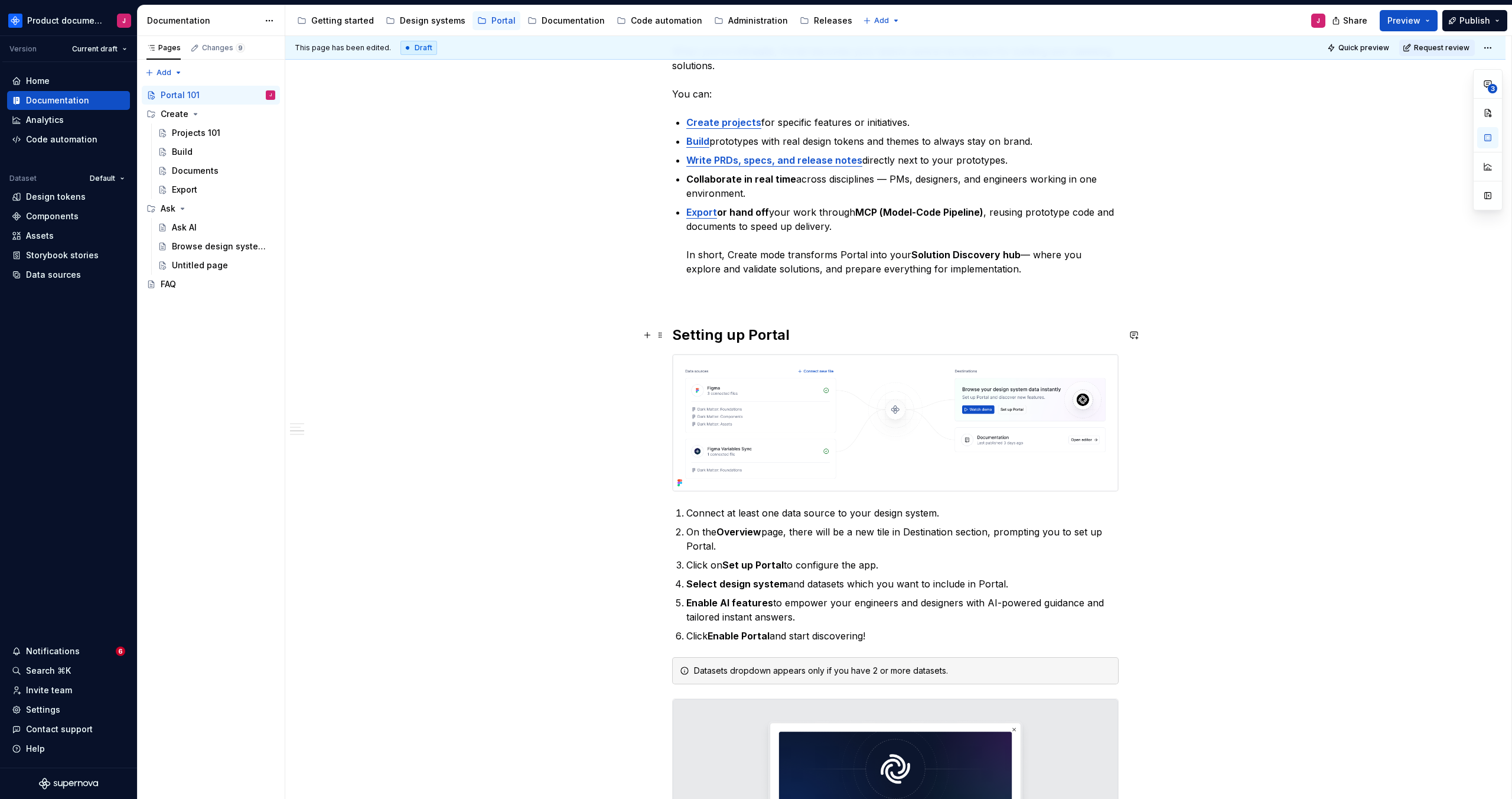
drag, startPoint x: 702, startPoint y: 341, endPoint x: 688, endPoint y: 335, distance: 15.2
click at [702, 341] on h2 "Setting up Portal" at bounding box center [895, 335] width 446 height 19
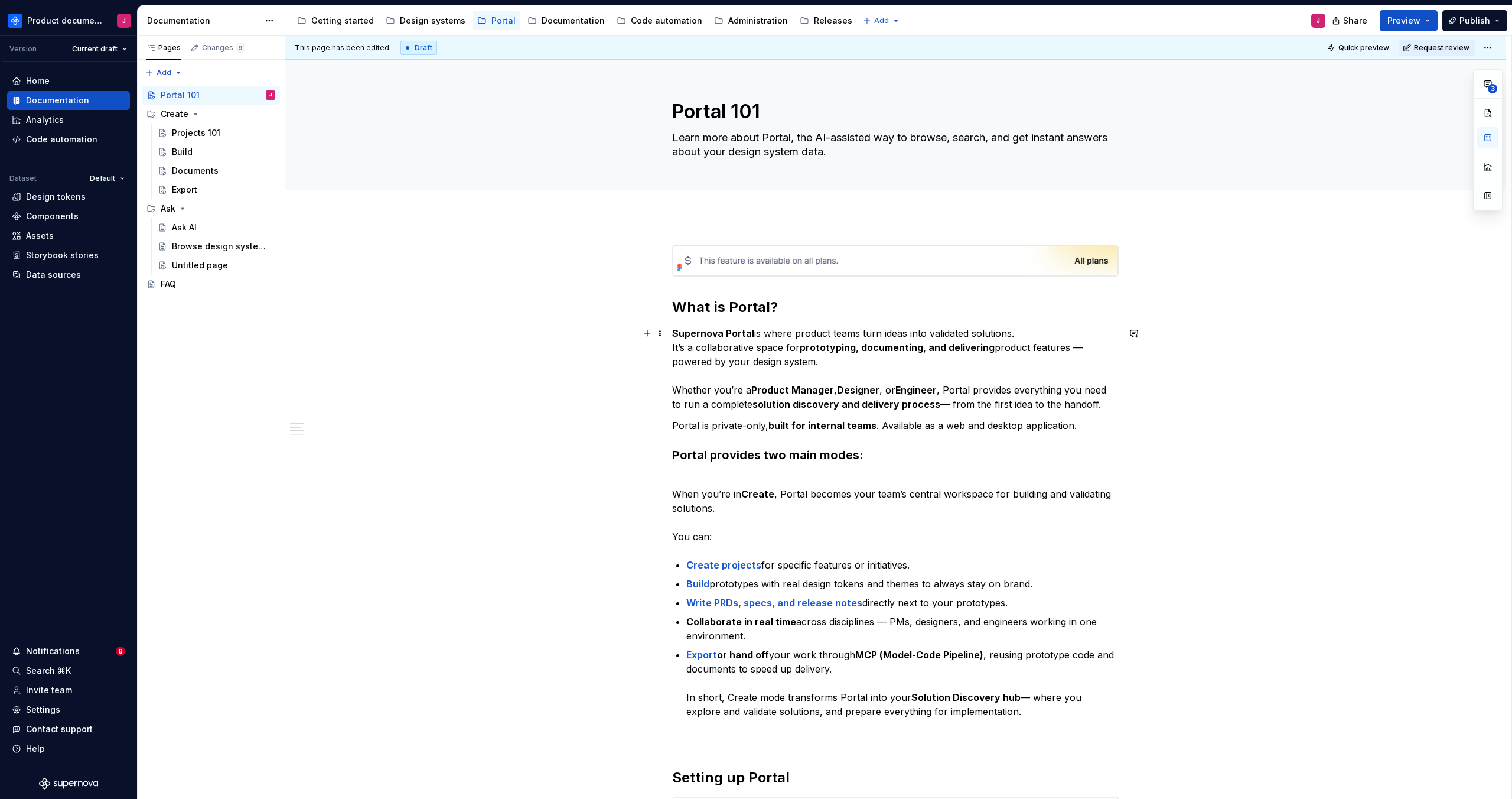
scroll to position [307, 0]
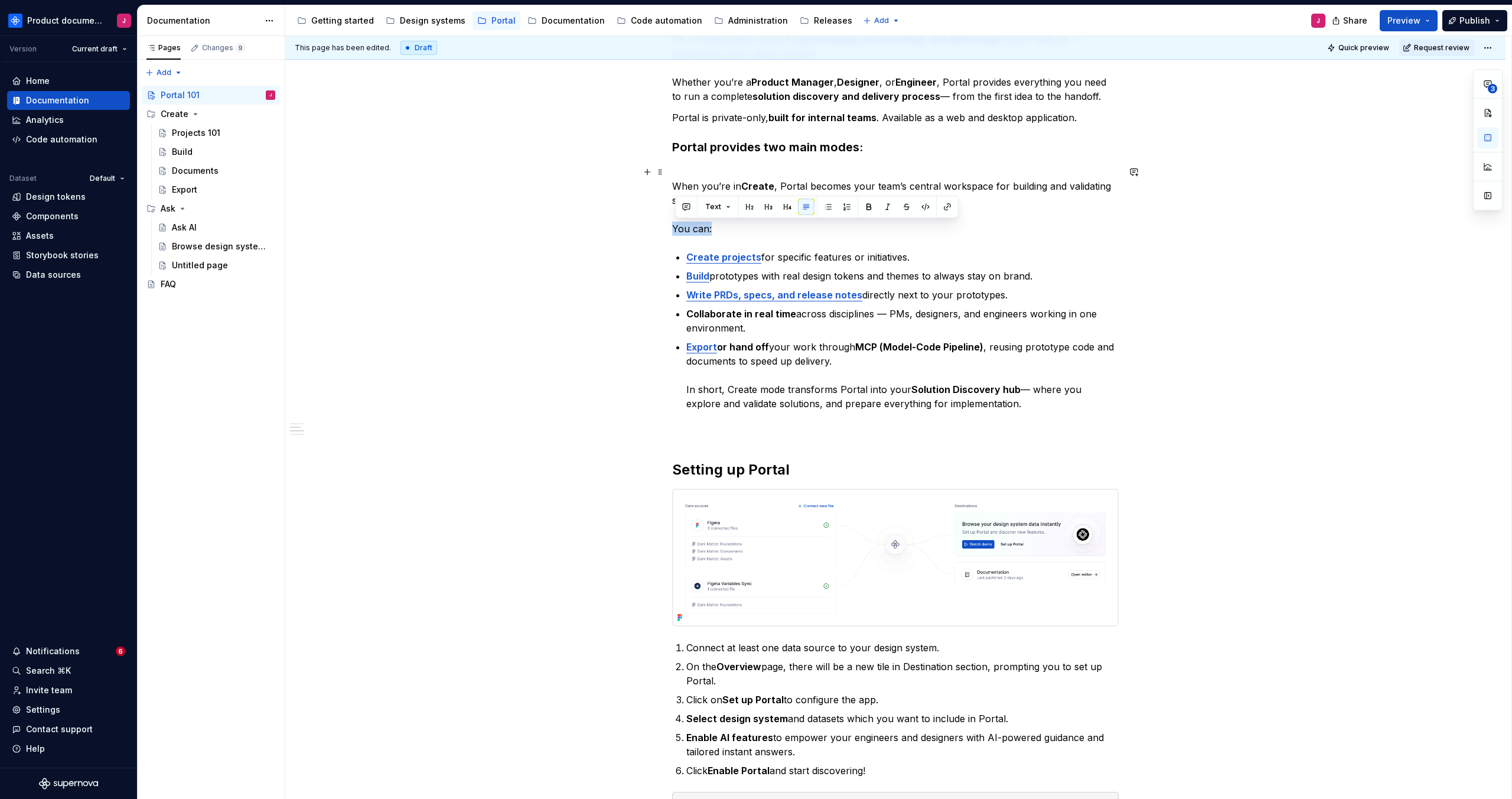
drag, startPoint x: 763, startPoint y: 230, endPoint x: 664, endPoint y: 226, distance: 99.1
click at [676, 228] on p "When you’re in Create , Portal becomes your team’s central workspace for buildi…" at bounding box center [895, 201] width 446 height 71
click at [860, 258] on p "Create projects for specific features or initiatives." at bounding box center [902, 257] width 432 height 14
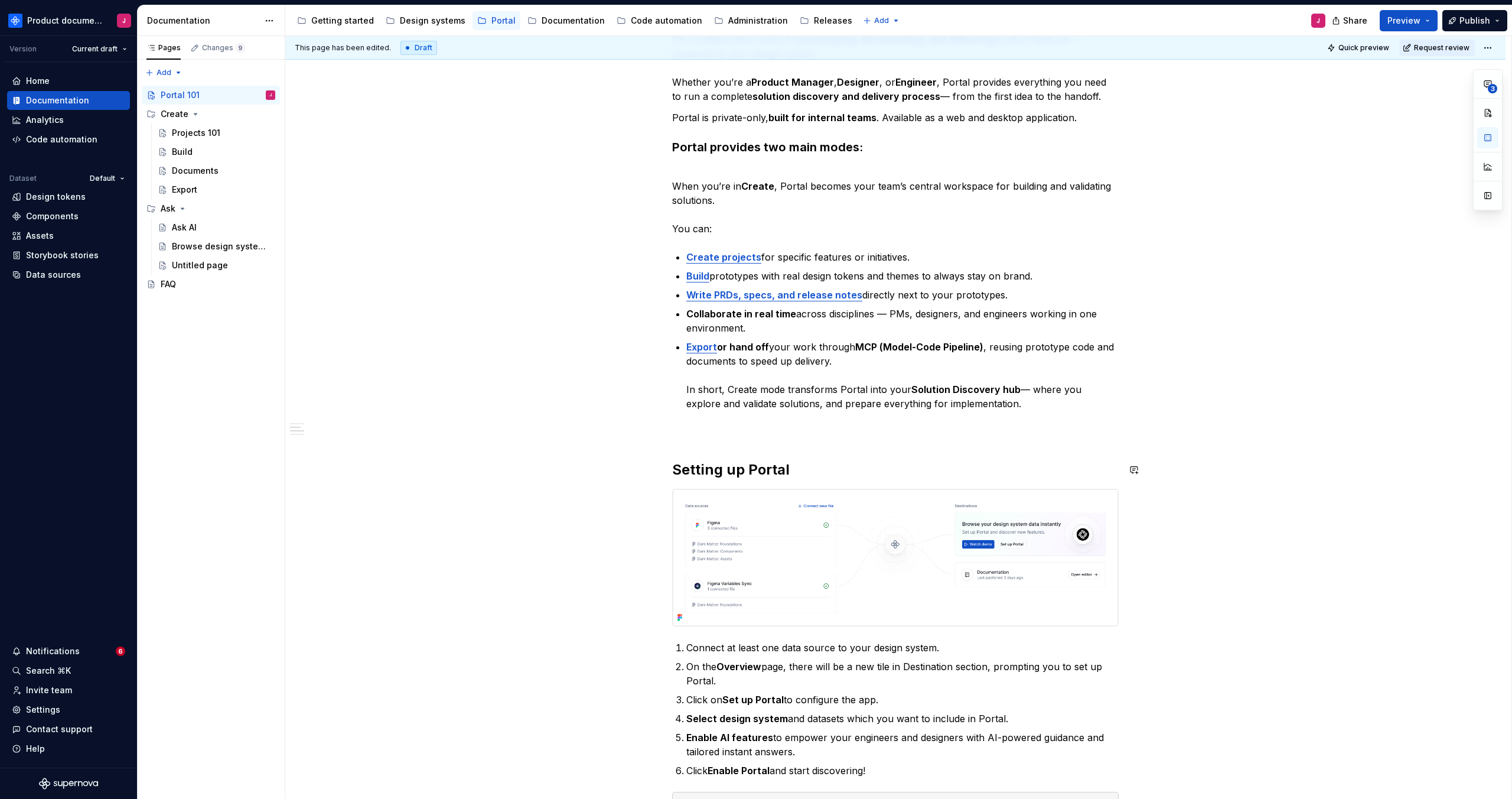
click at [815, 437] on p at bounding box center [895, 432] width 446 height 14
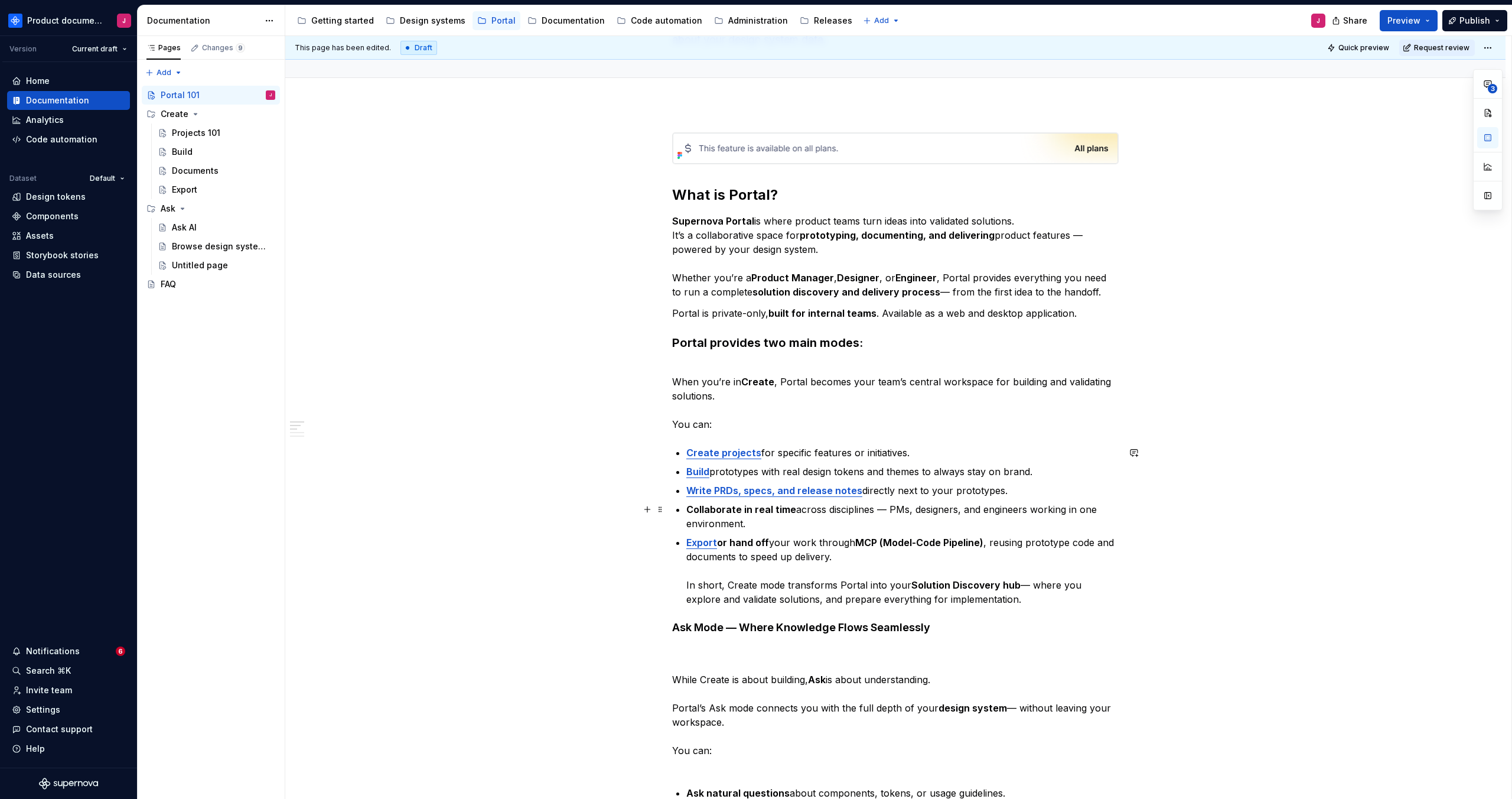
scroll to position [284, 0]
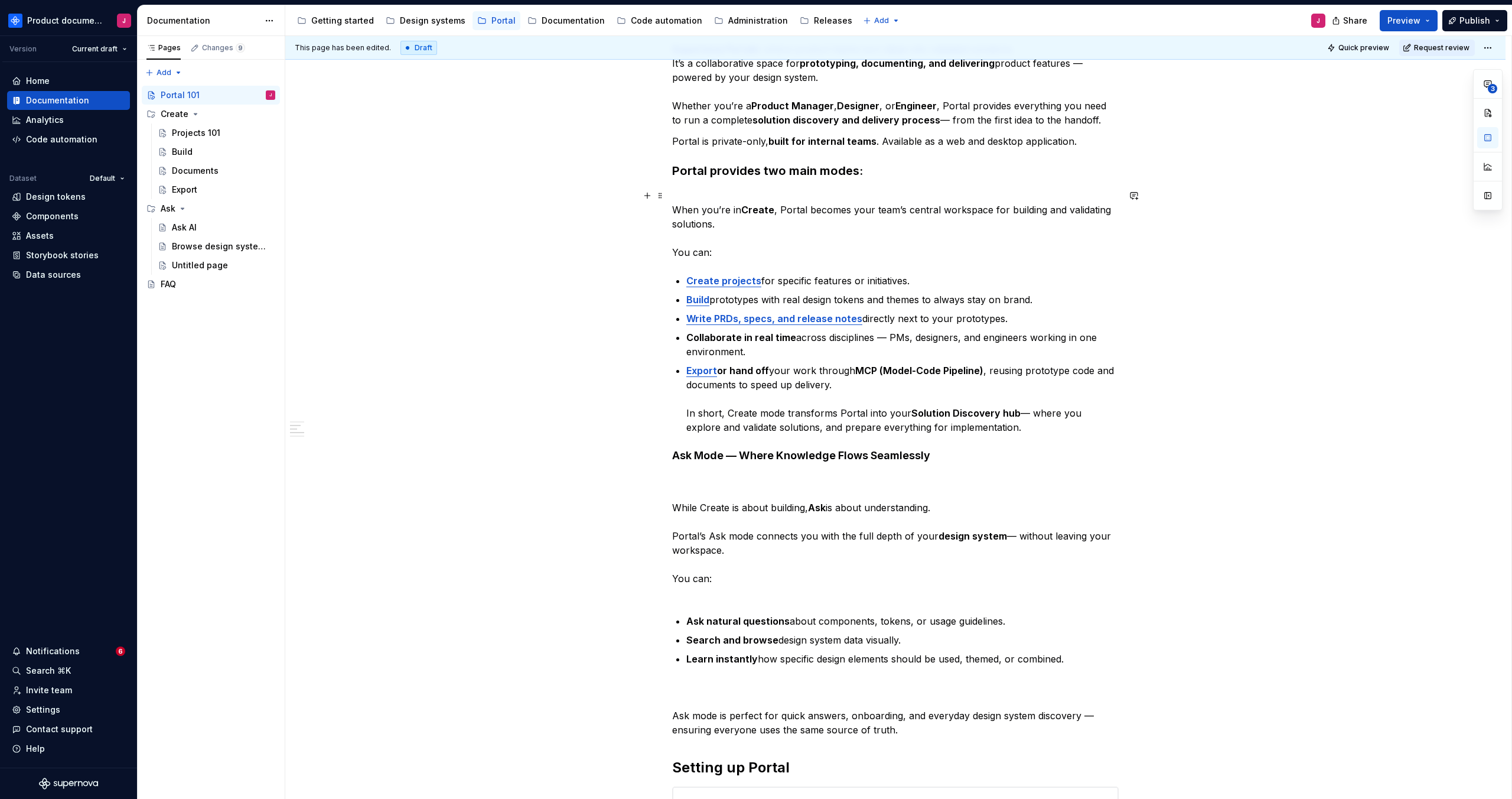
click at [718, 198] on p "When you’re in Create , Portal becomes your team’s central workspace for buildi…" at bounding box center [895, 224] width 446 height 71
click at [783, 171] on button "button" at bounding box center [787, 173] width 17 height 17
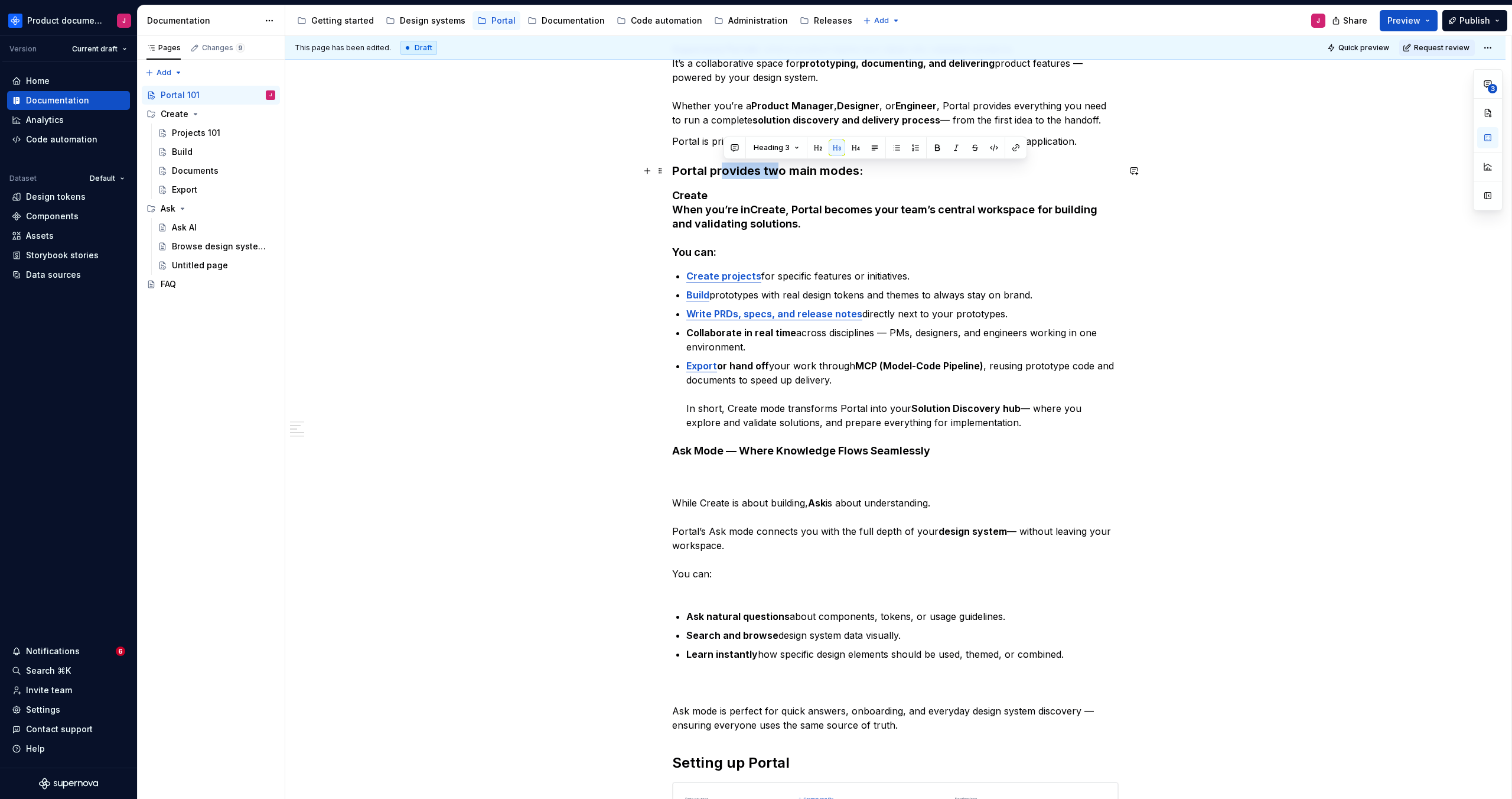
drag, startPoint x: 724, startPoint y: 170, endPoint x: 775, endPoint y: 175, distance: 51.2
click at [777, 172] on h3 "Portal provides two main modes:" at bounding box center [895, 170] width 446 height 17
drag, startPoint x: 754, startPoint y: 201, endPoint x: 742, endPoint y: 206, distance: 13.0
click at [754, 201] on h4 "Create When you’re in Create , Portal becomes your team’s central workspace for…" at bounding box center [895, 224] width 446 height 71
click at [678, 209] on h4 "Create When you’re in Create , Portal becomes your team’s central workspace for…" at bounding box center [895, 224] width 446 height 71
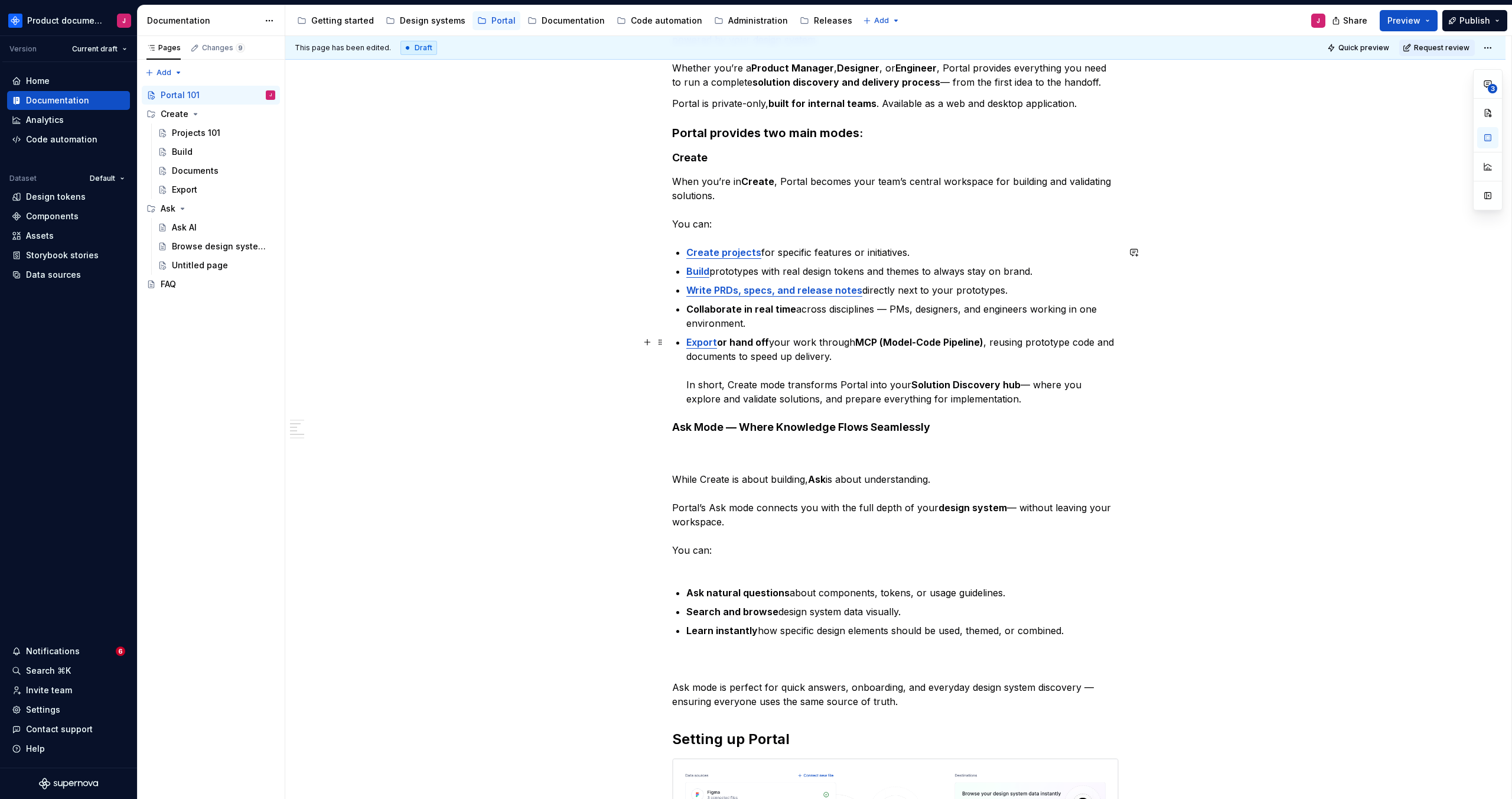
scroll to position [326, 0]
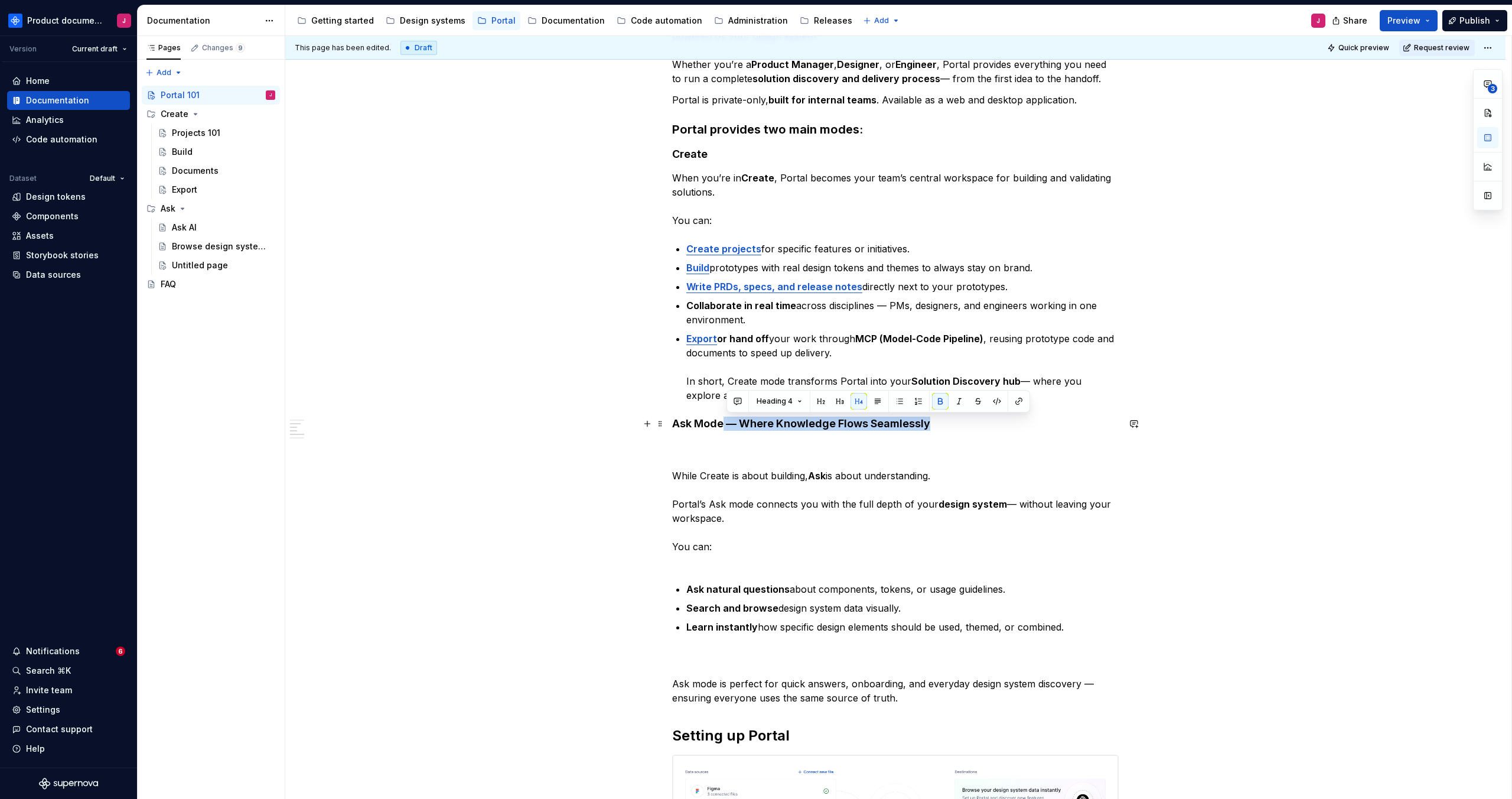
drag, startPoint x: 930, startPoint y: 420, endPoint x: 725, endPoint y: 422, distance: 205.0
click at [725, 422] on h4 "Ask Mode — Where Knowledge Flows Seamlessly" at bounding box center [895, 423] width 446 height 14
click at [717, 154] on h4 "Create" at bounding box center [895, 154] width 446 height 14
click at [697, 152] on h4 "Create" at bounding box center [895, 154] width 446 height 14
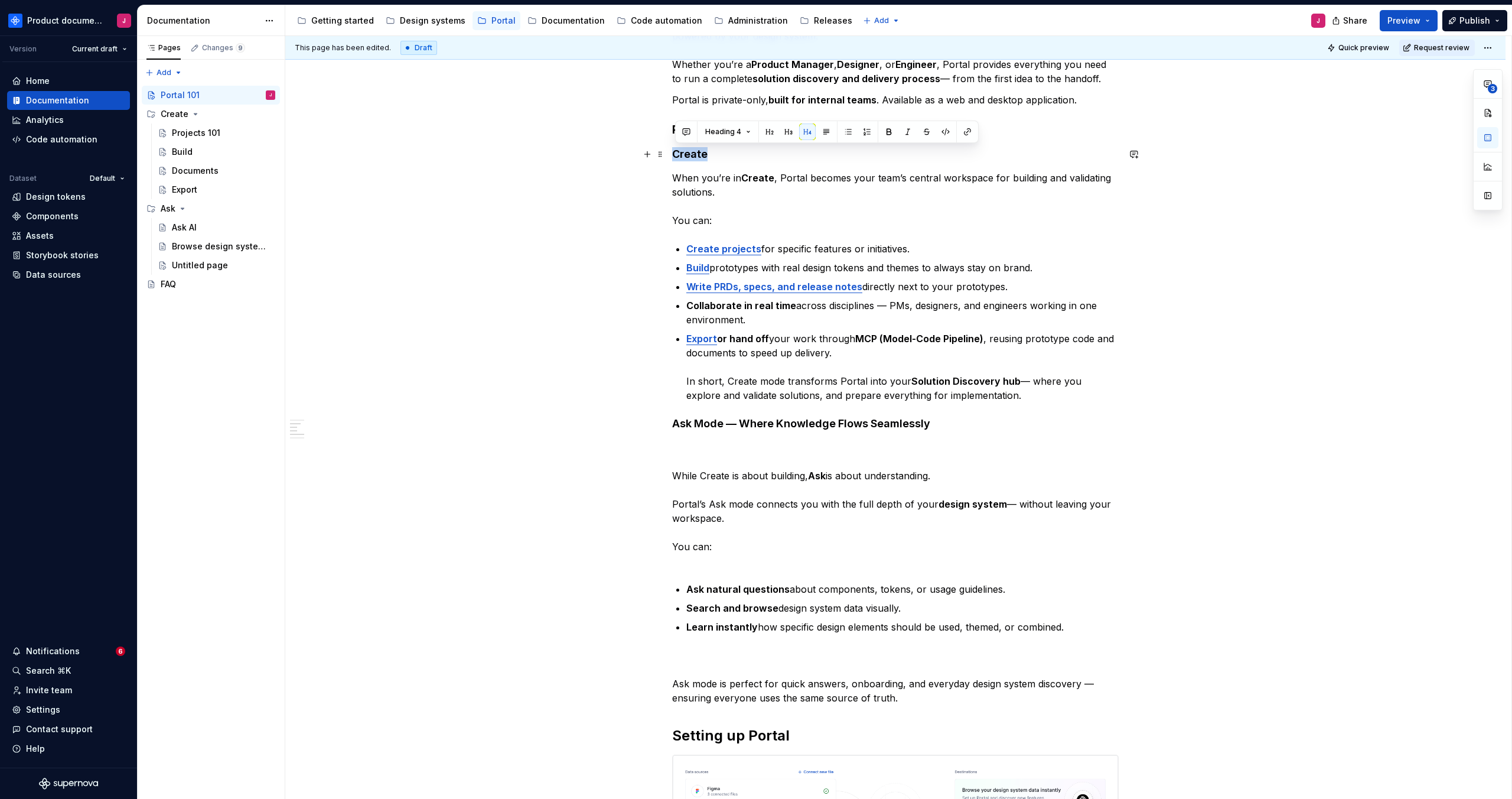
click at [697, 152] on h4 "Create" at bounding box center [895, 154] width 446 height 14
click at [826, 176] on p "When you’re in Create , Portal becomes your team’s central workspace for buildi…" at bounding box center [895, 199] width 446 height 56
click at [720, 152] on h4 "Create Mode — Where Ideas Become Reality" at bounding box center [895, 154] width 446 height 14
drag, startPoint x: 805, startPoint y: 151, endPoint x: 973, endPoint y: 150, distance: 168.0
click at [973, 150] on h4 "Create mode — Where Ideas Become Reality" at bounding box center [895, 154] width 446 height 14
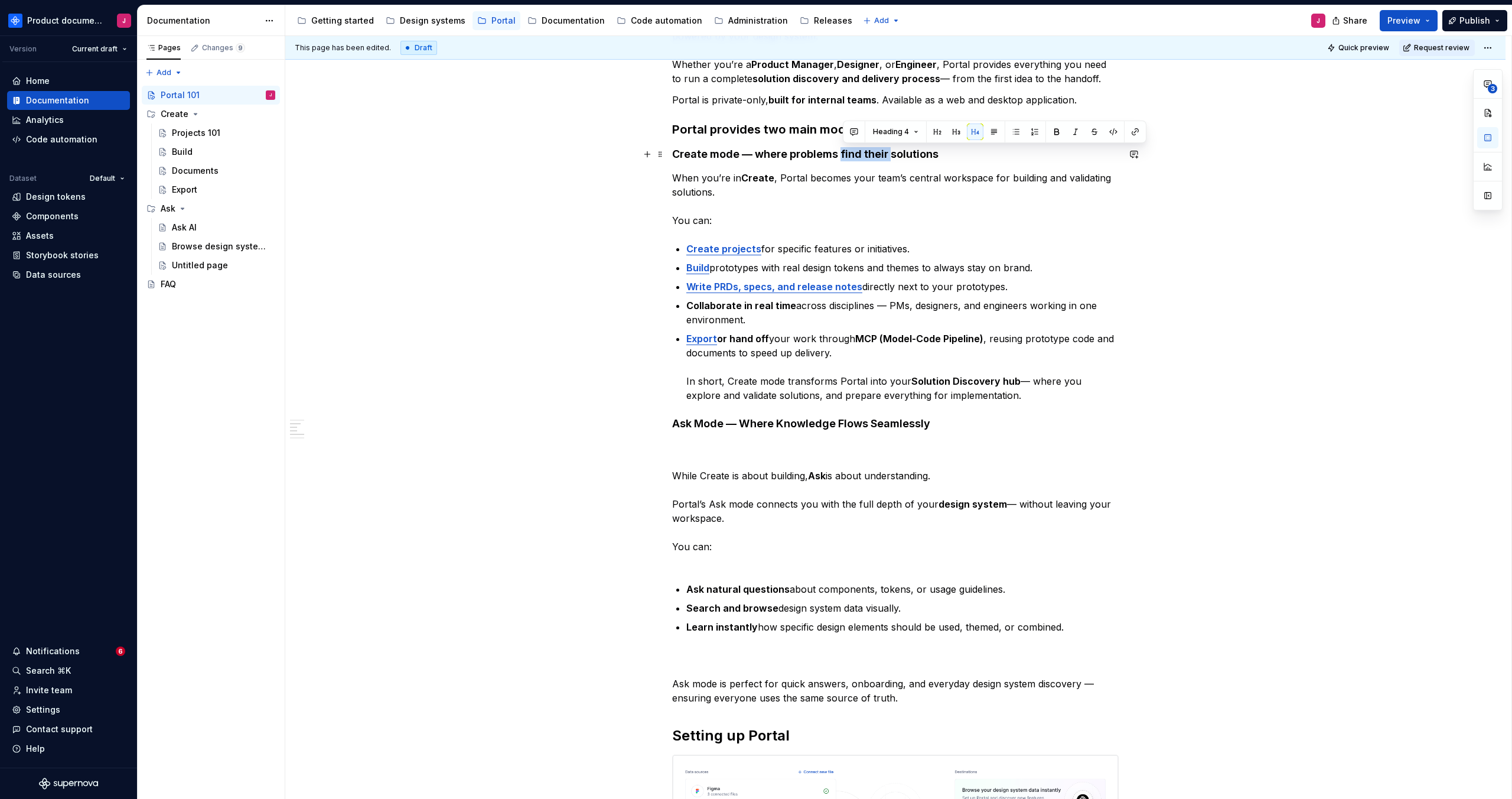
drag, startPoint x: 891, startPoint y: 155, endPoint x: 842, endPoint y: 156, distance: 49.0
click at [842, 156] on h4 "Create mode — where problems find their solutions" at bounding box center [895, 154] width 446 height 14
click at [899, 152] on h4 "Create mode — where problems find solutions" at bounding box center [895, 154] width 446 height 14
click at [746, 424] on strong "Ask Mode — Where Knowledge Flows Seamlessly" at bounding box center [801, 423] width 258 height 12
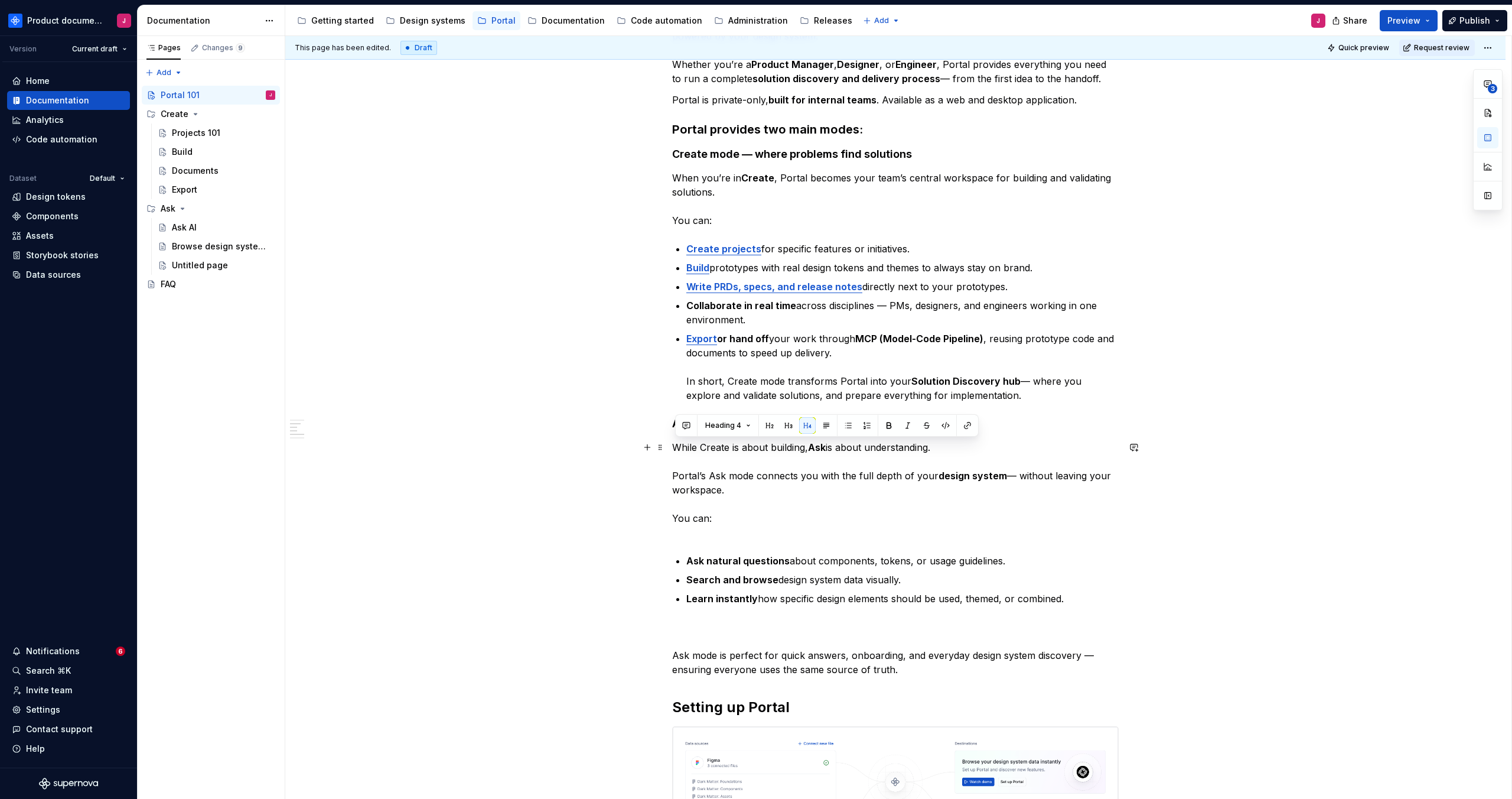
drag, startPoint x: 955, startPoint y: 452, endPoint x: 591, endPoint y: 448, distance: 364.0
click at [710, 494] on p "While Create is about building, Ask is about understanding. Portal’s Ask mode c…" at bounding box center [895, 490] width 446 height 99
drag, startPoint x: 769, startPoint y: 490, endPoint x: 658, endPoint y: 494, distance: 111.1
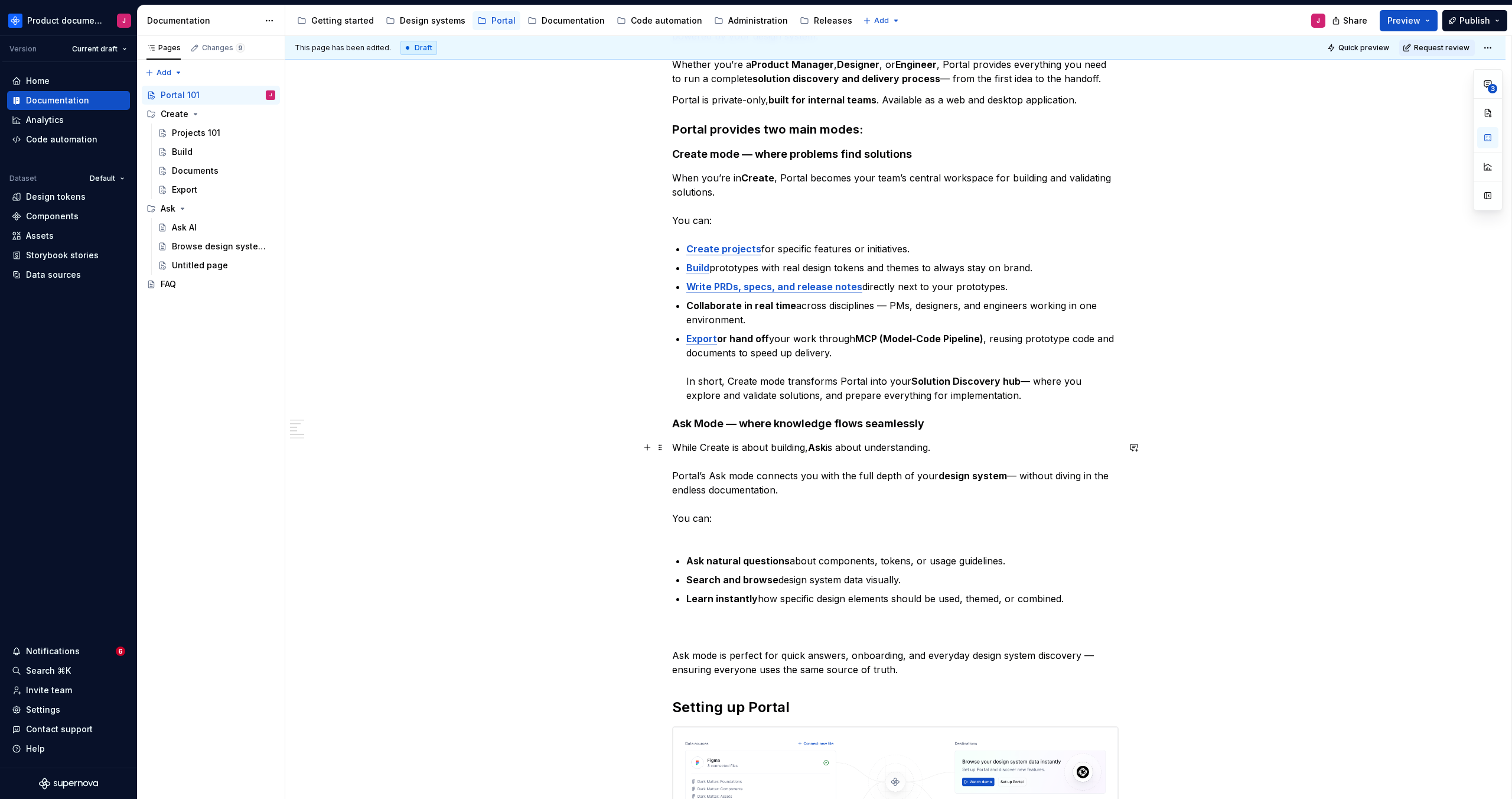
click at [813, 538] on p "While Create is about building, Ask is about understanding. Portal’s Ask mode c…" at bounding box center [895, 490] width 446 height 99
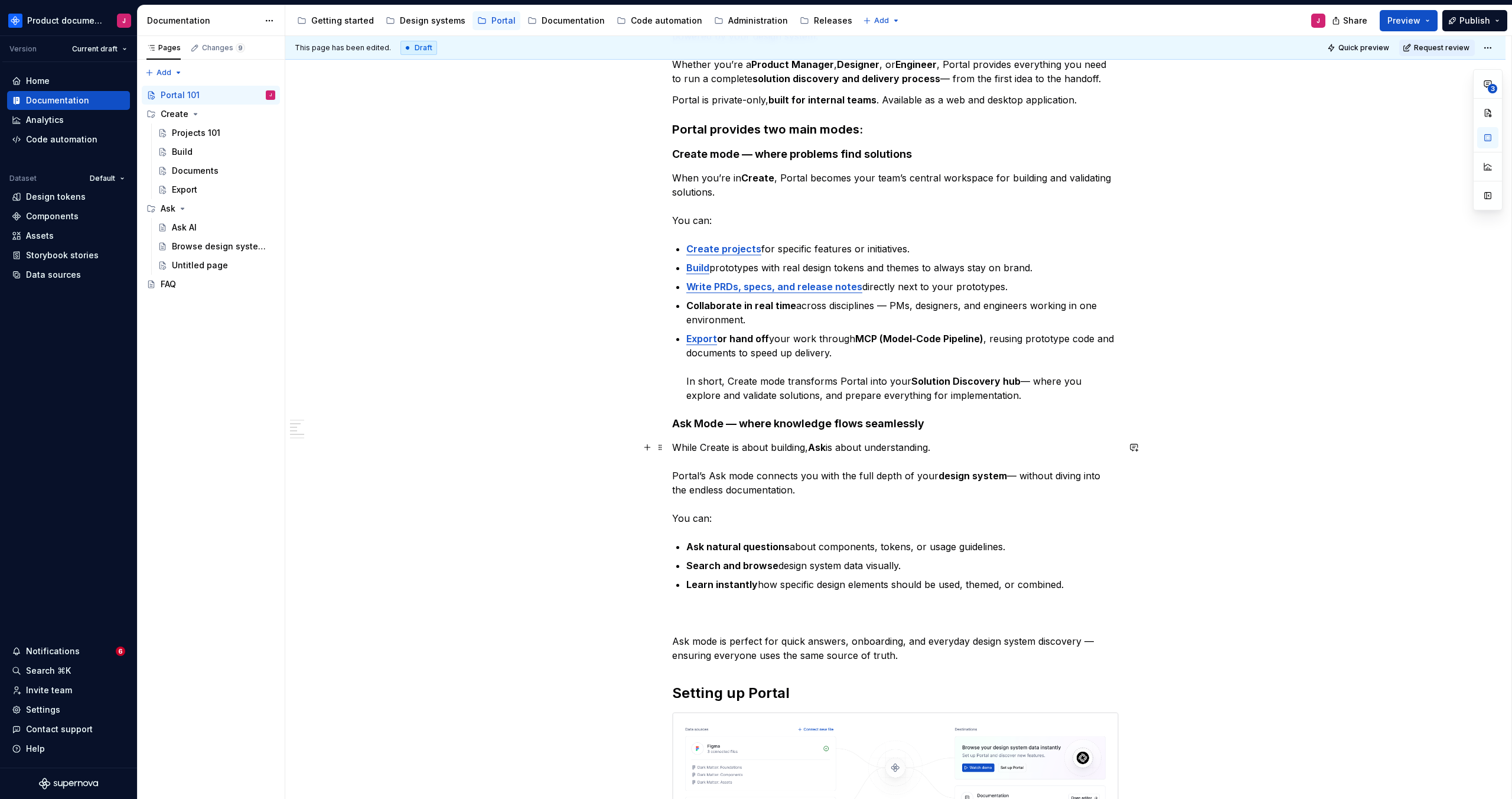
click at [731, 517] on p "While Create is about building, Ask is about understanding. Portal’s Ask mode c…" at bounding box center [895, 483] width 446 height 85
click at [730, 542] on strong "Ask natural questions" at bounding box center [737, 546] width 103 height 12
drag, startPoint x: 882, startPoint y: 545, endPoint x: 1007, endPoint y: 546, distance: 125.0
click at [1025, 542] on p "Ask natural questions about components, tokens, or usage guidelines." at bounding box center [902, 546] width 432 height 14
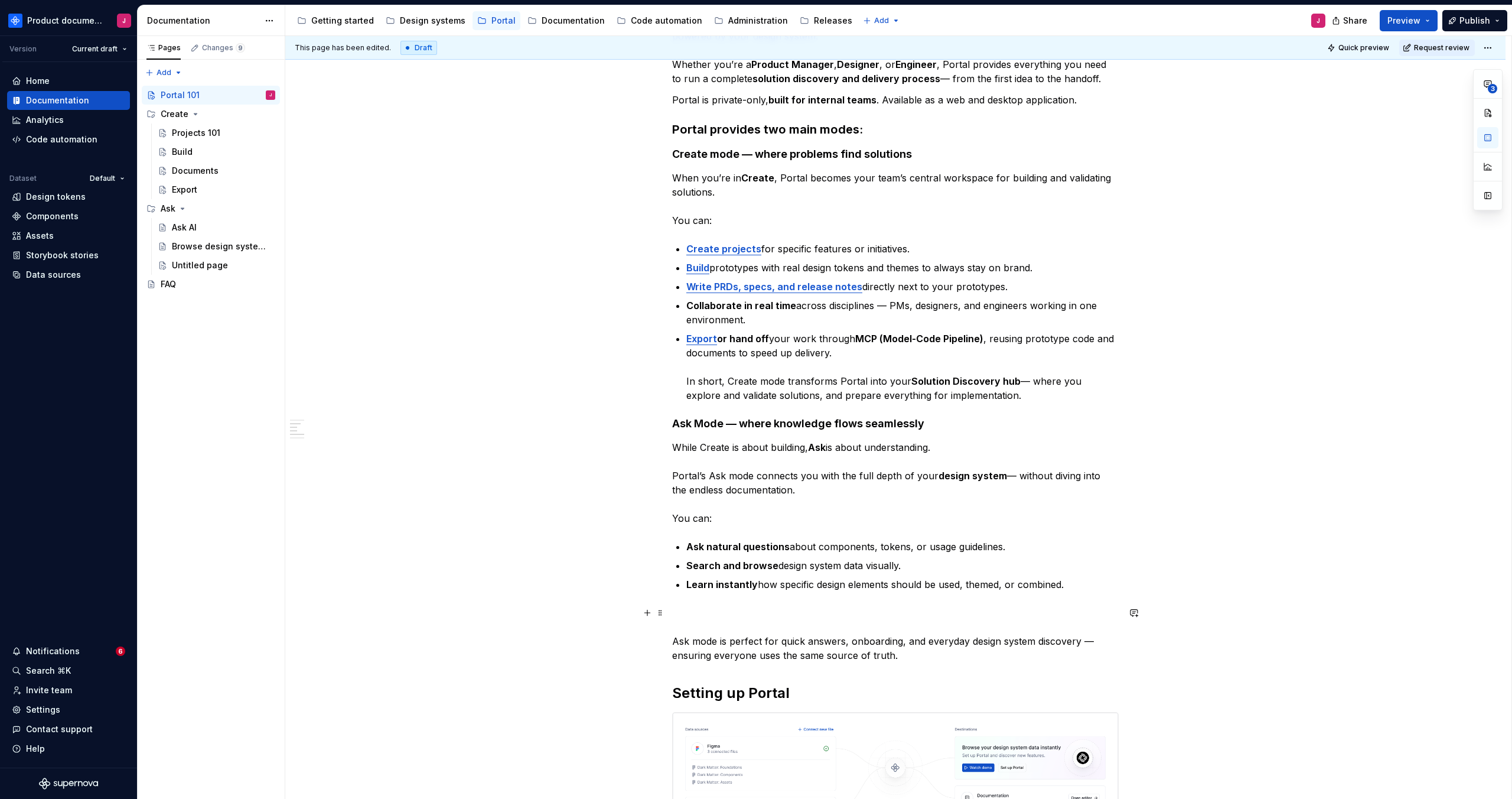
click at [683, 617] on p "Ask mode is perfect for quick answers, onboarding, and everyday design system d…" at bounding box center [895, 633] width 446 height 56
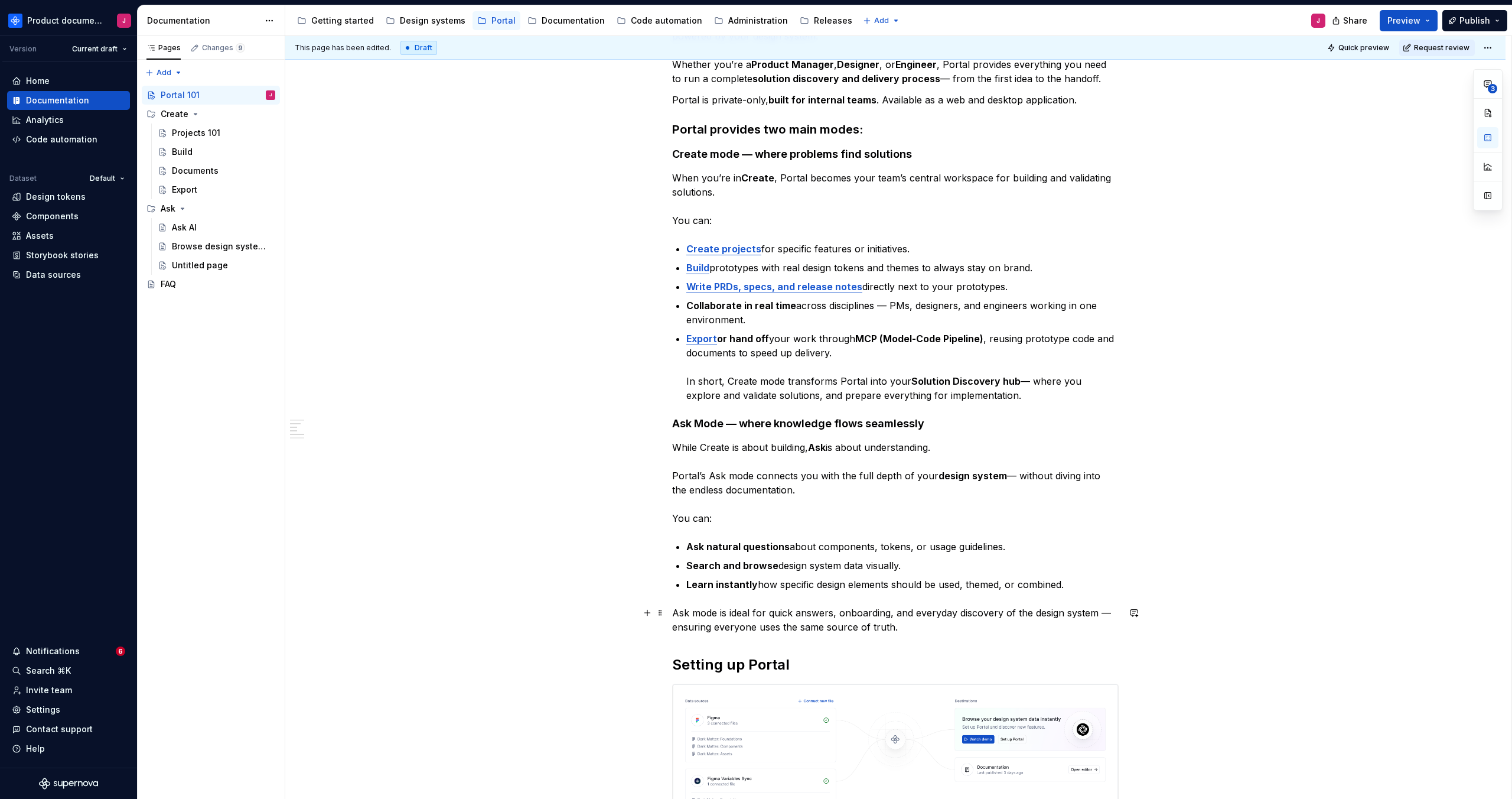
click at [920, 619] on p "Ask mode is ideal for quick answers, onboarding, and everyday discovery of the …" at bounding box center [895, 619] width 446 height 29
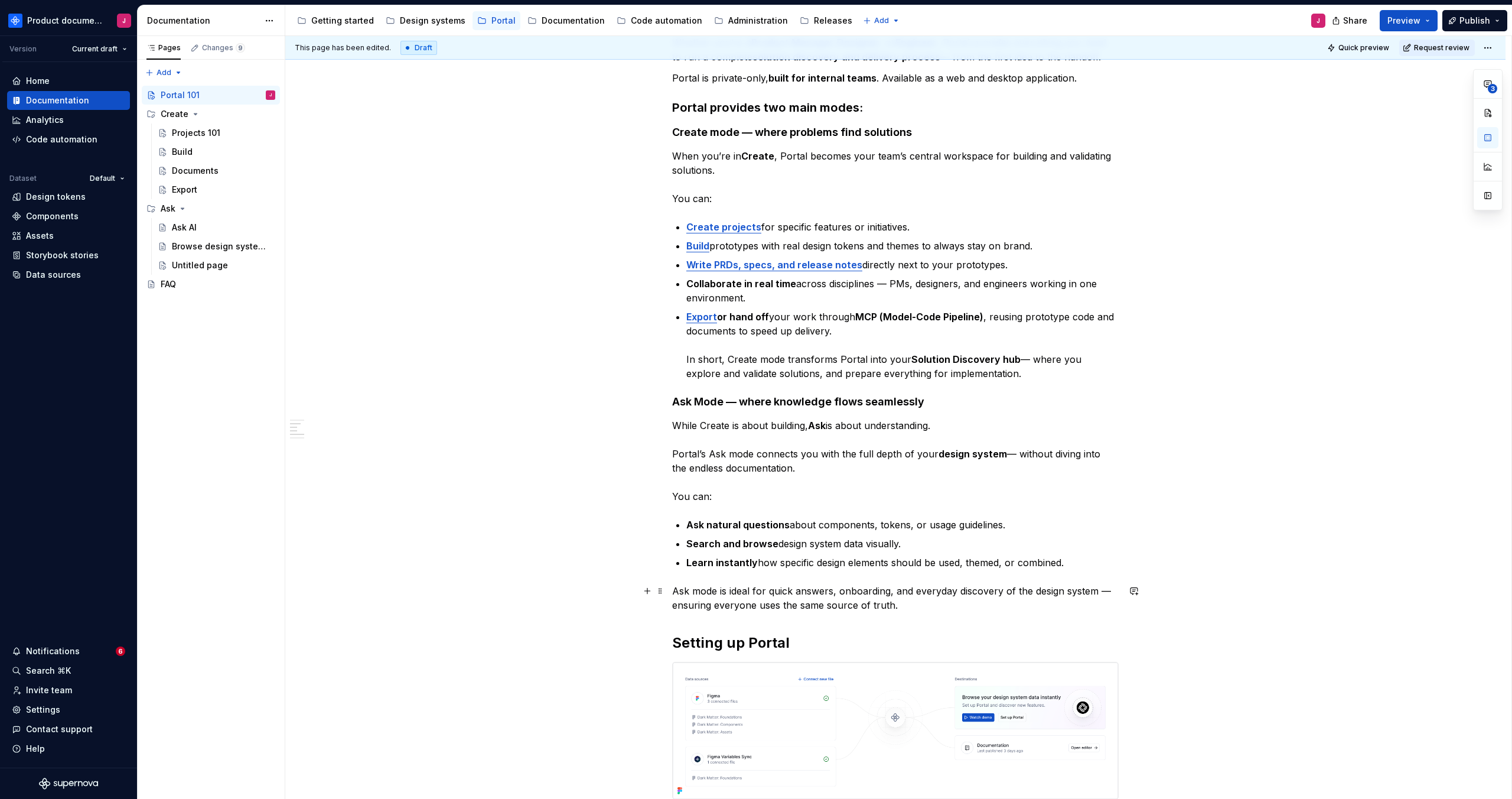
click at [945, 604] on p "Ask mode is ideal for quick answers, onboarding, and everyday discovery of the …" at bounding box center [895, 598] width 446 height 29
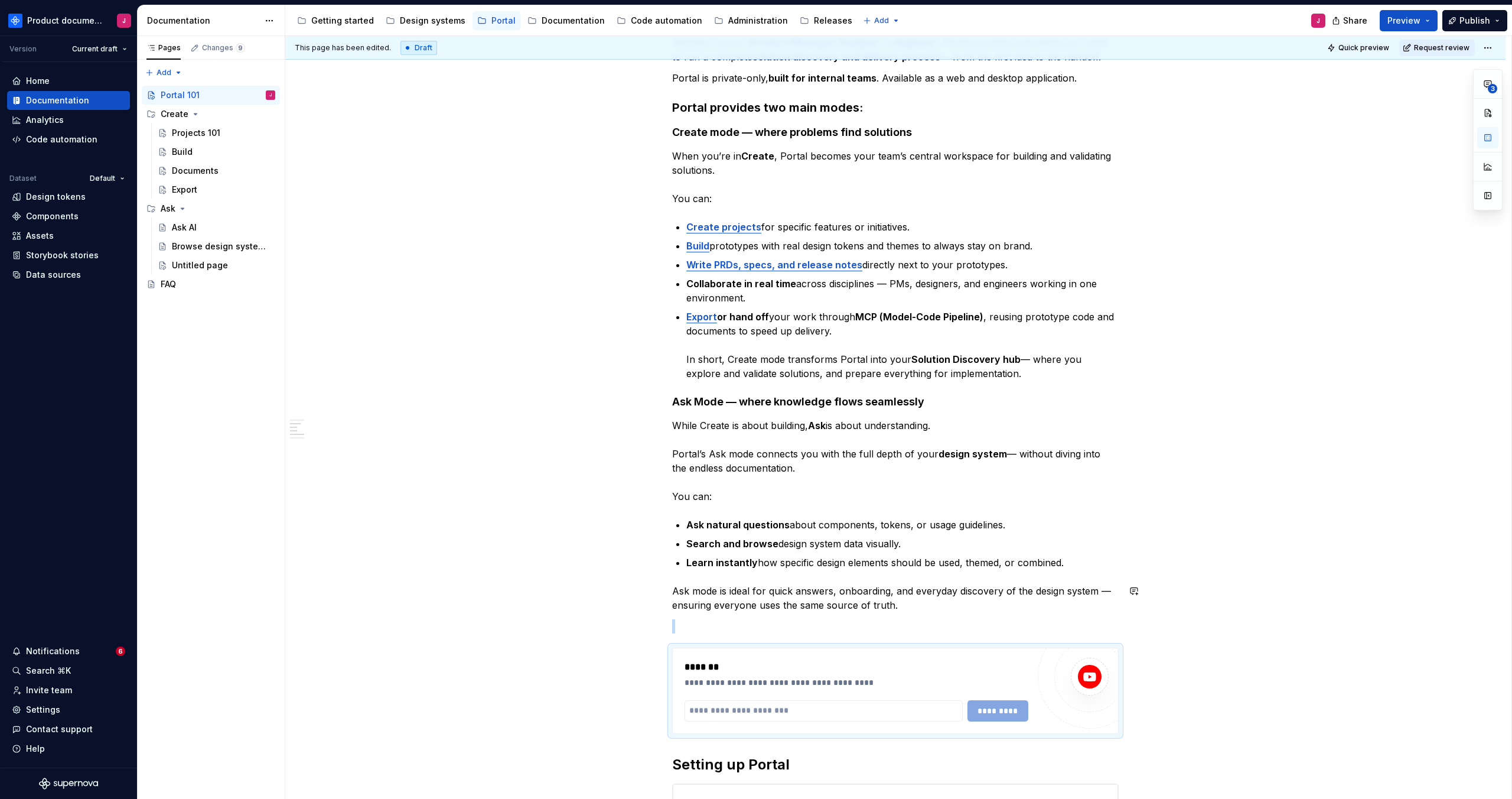
type textarea "*"
click at [903, 721] on div "**********" at bounding box center [895, 690] width 446 height 85
click at [903, 717] on input "text" at bounding box center [823, 710] width 278 height 21
paste input "**********"
type input "**********"
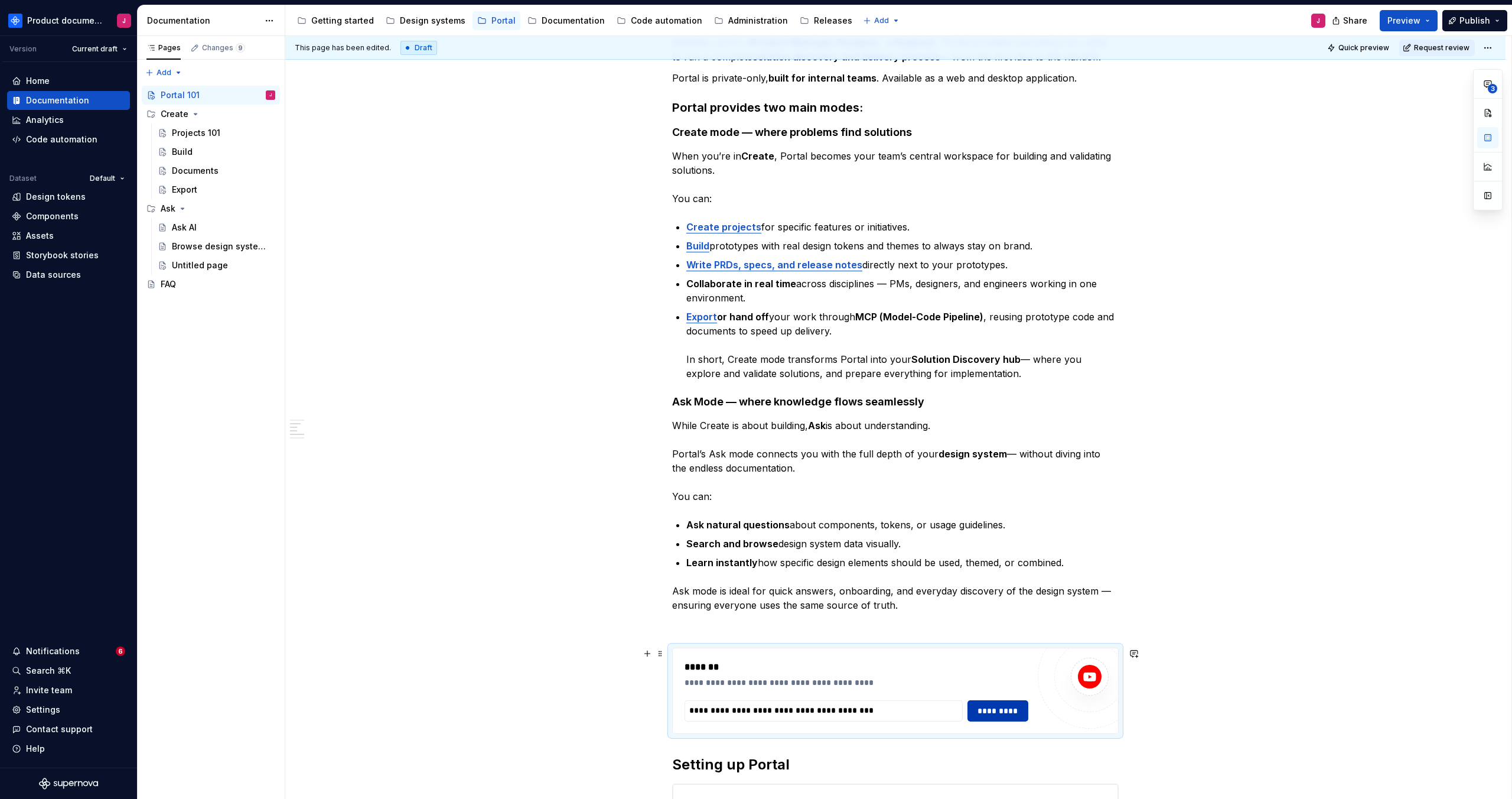
click at [991, 713] on span "*********" at bounding box center [998, 710] width 46 height 12
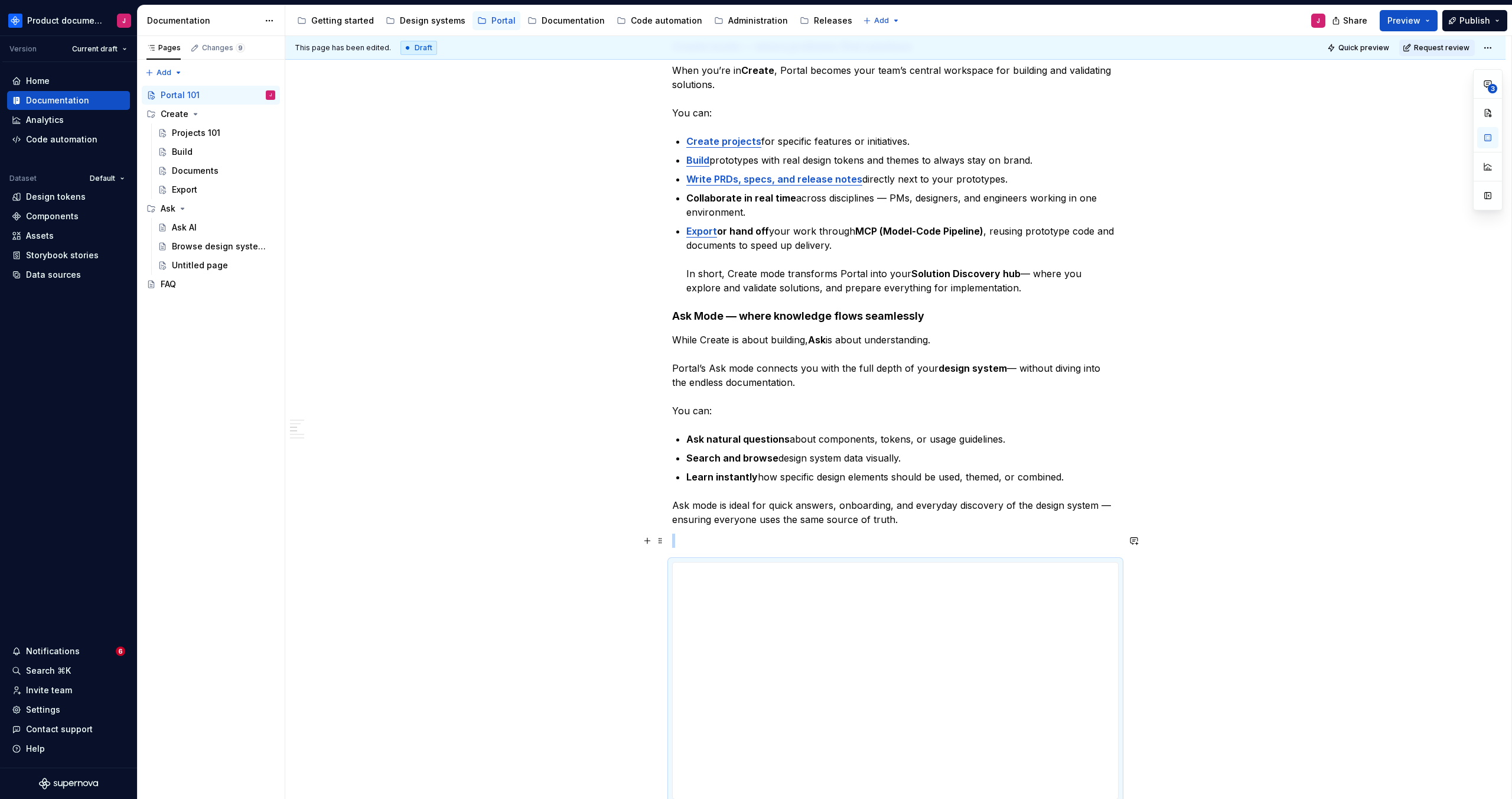
click at [737, 538] on p at bounding box center [895, 540] width 446 height 14
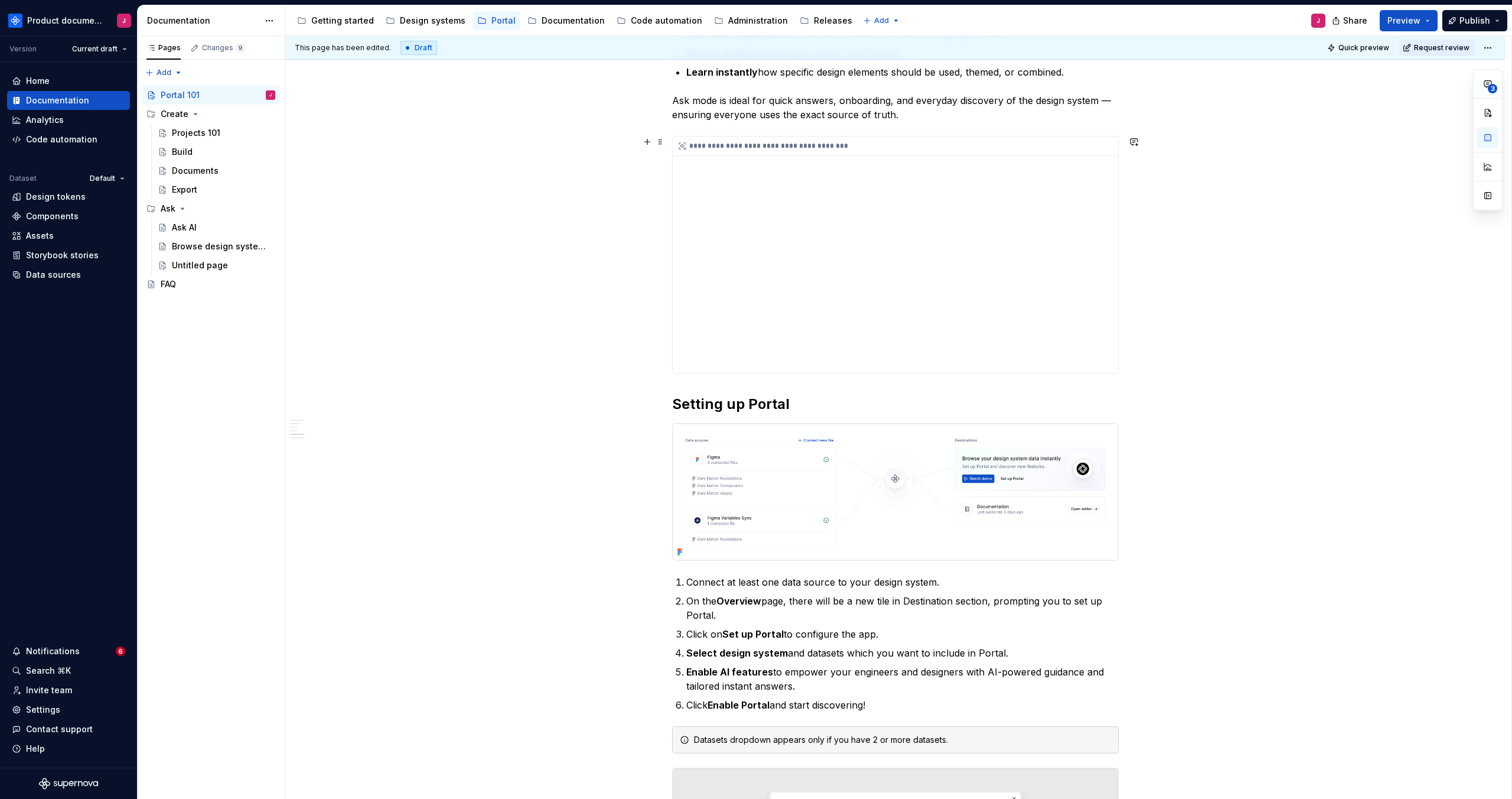
scroll to position [837, 0]
click at [459, 274] on div "This page has been edited. Draft Quick preview Request review Portal 101 Learn …" at bounding box center [898, 417] width 1226 height 763
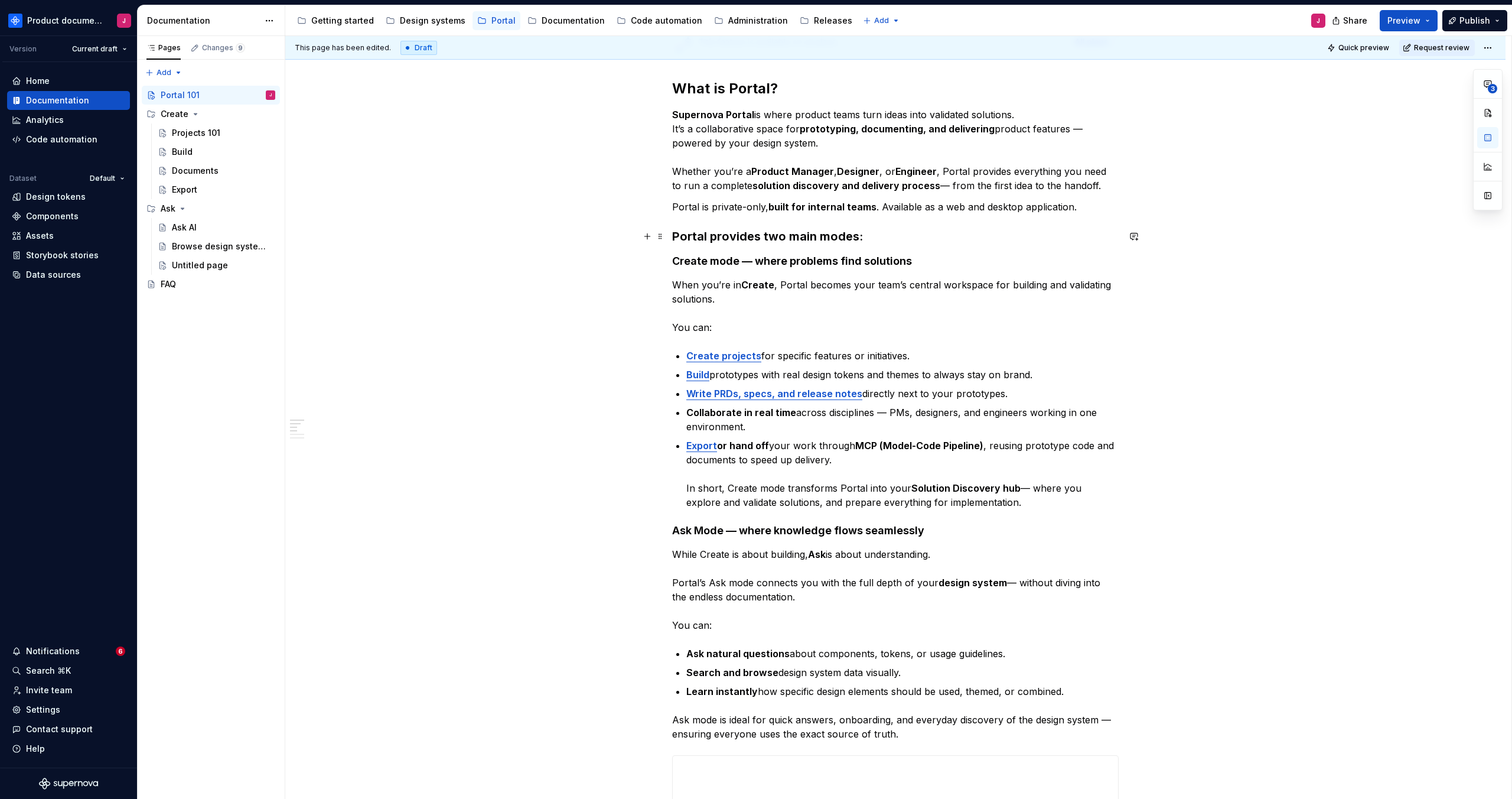
scroll to position [0, 0]
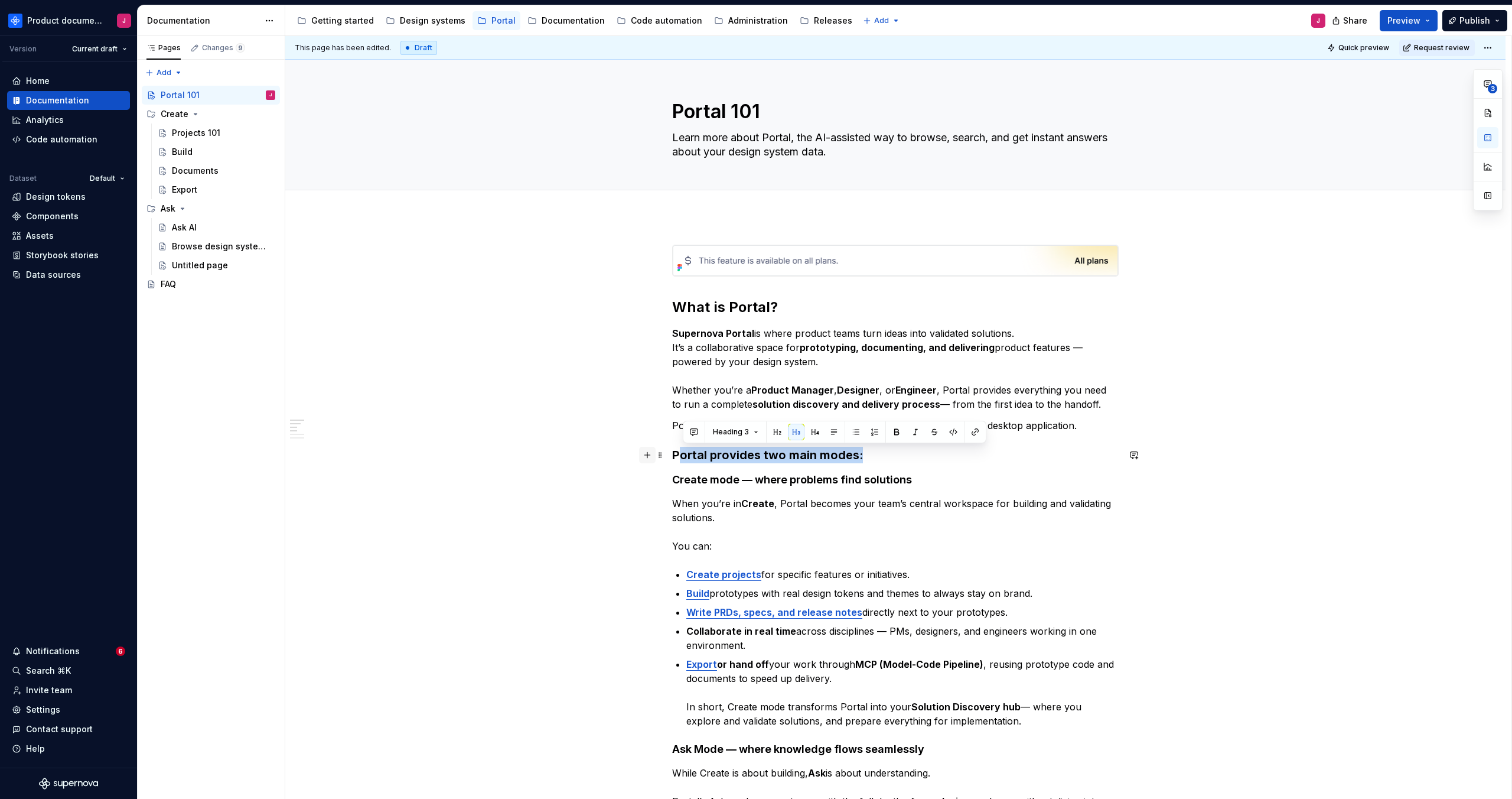
drag, startPoint x: 844, startPoint y: 459, endPoint x: 656, endPoint y: 461, distance: 188.0
click at [710, 460] on h3 "Portal provides two main modes:" at bounding box center [895, 454] width 446 height 17
drag, startPoint x: 677, startPoint y: 456, endPoint x: 902, endPoint y: 452, distance: 225.0
click at [906, 452] on h3 "Portal provides two main modes:" at bounding box center [895, 454] width 446 height 17
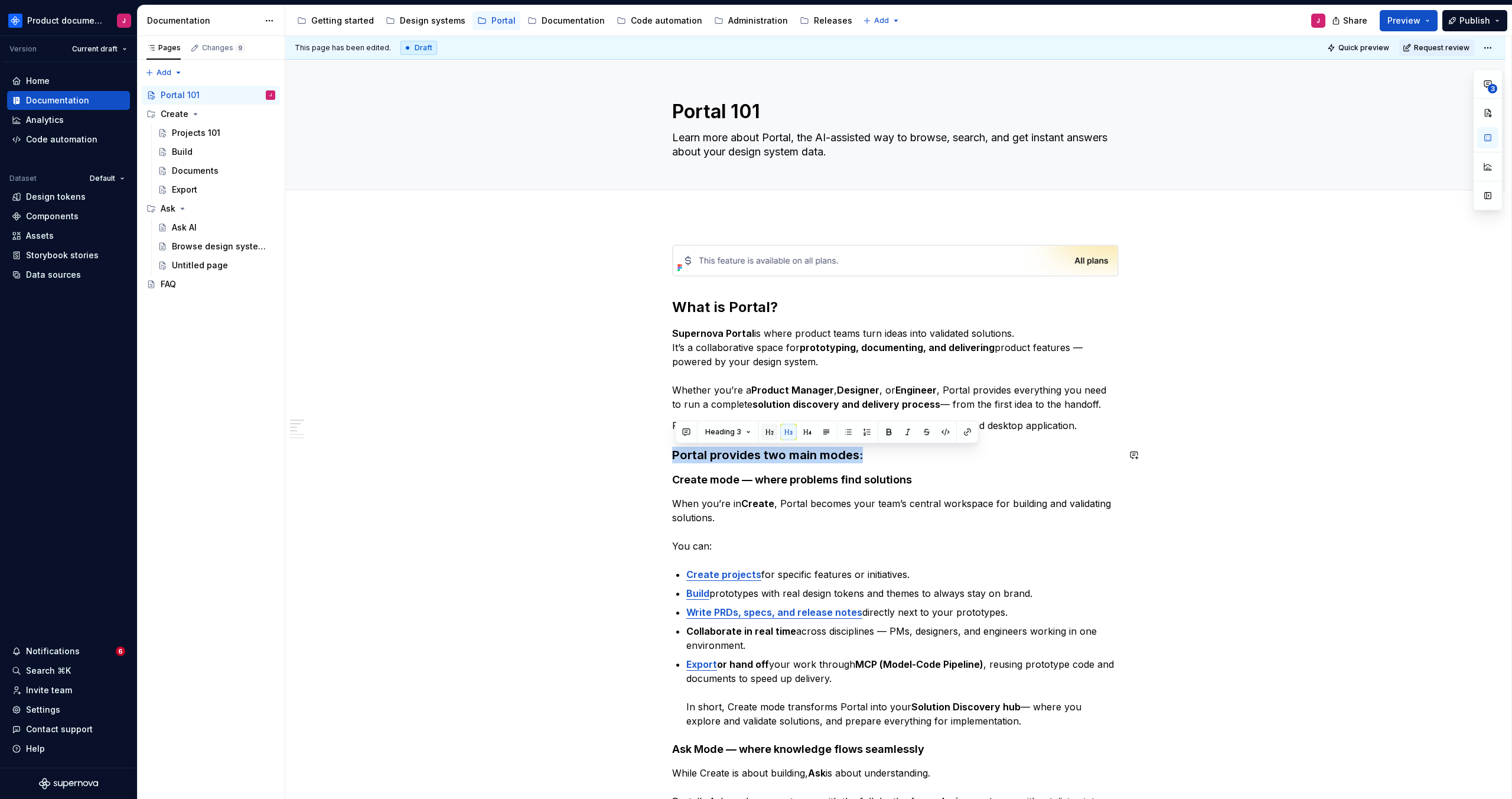
click at [773, 434] on button "button" at bounding box center [769, 432] width 17 height 17
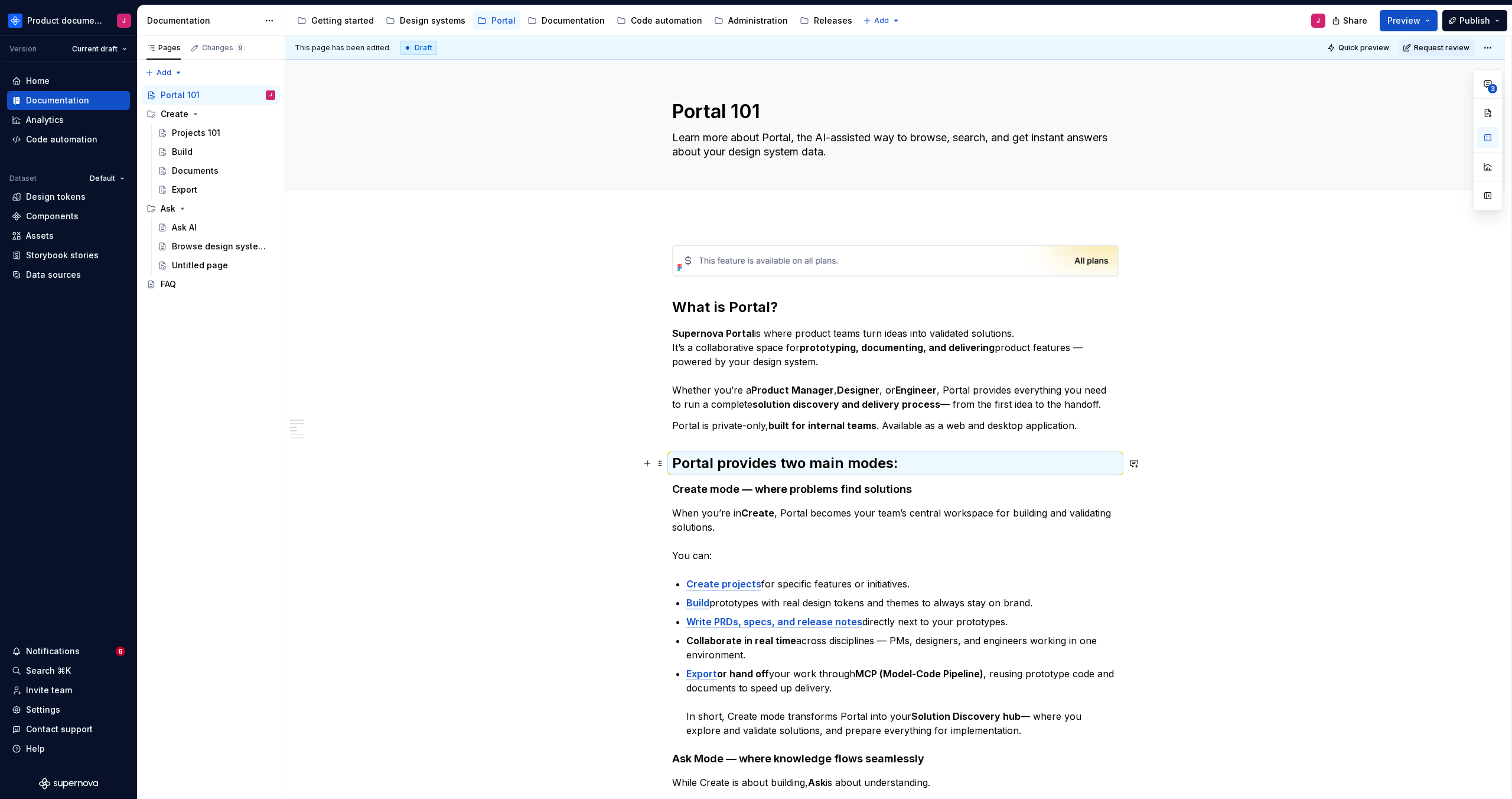
click at [824, 459] on h2 "Portal provides two main modes:" at bounding box center [895, 463] width 446 height 19
drag, startPoint x: 766, startPoint y: 307, endPoint x: 708, endPoint y: 309, distance: 58.0
click at [708, 309] on h2 "What is Portal?" at bounding box center [895, 307] width 446 height 19
click at [730, 371] on p "Supernova Portal is where product teams turn ideas into validated solutions. It…" at bounding box center [895, 368] width 446 height 85
click at [889, 527] on p "When you’re in Create , Portal becomes your team’s central workspace for buildi…" at bounding box center [895, 533] width 446 height 56
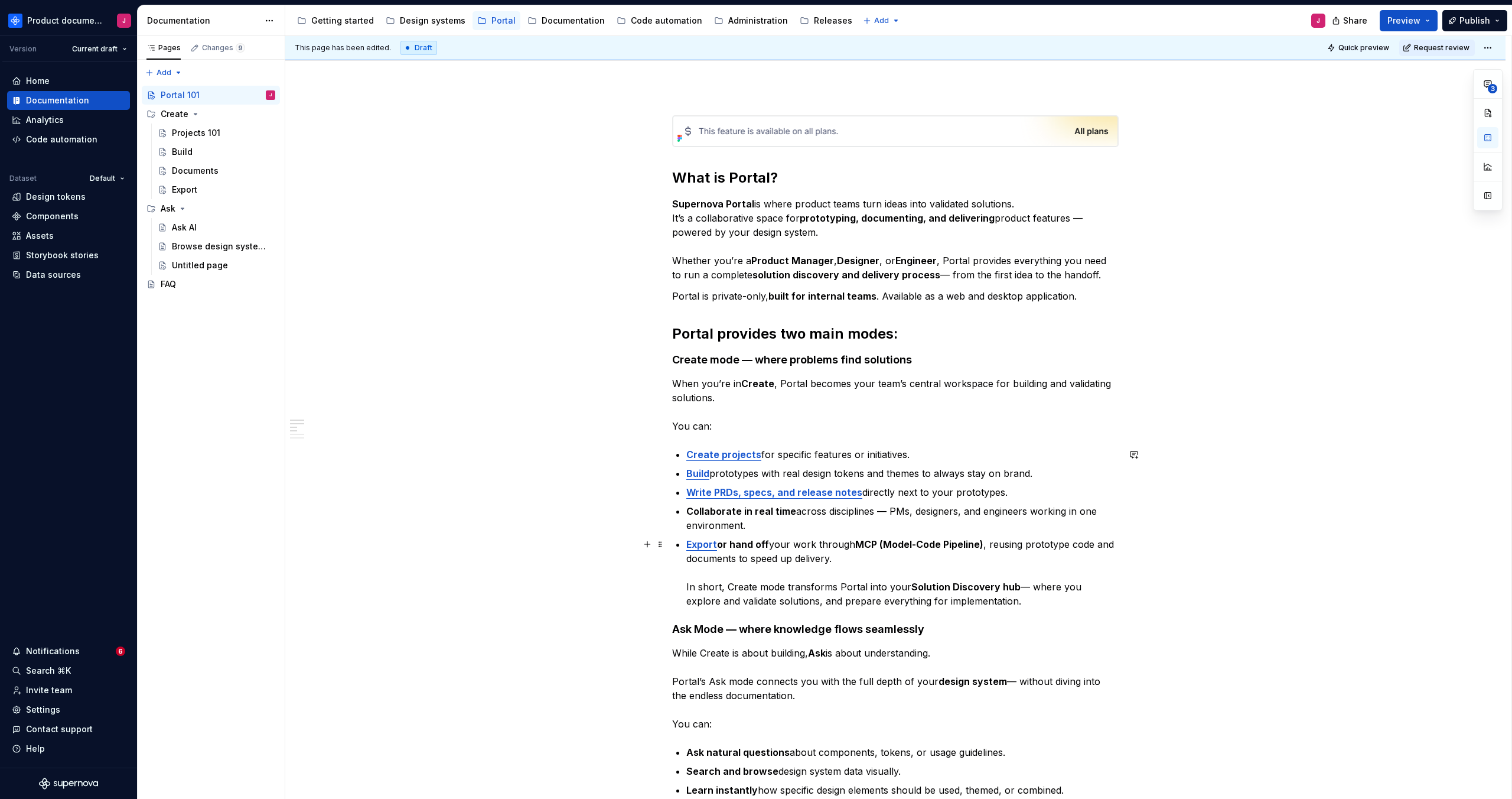
scroll to position [130, 0]
drag, startPoint x: 749, startPoint y: 357, endPoint x: 989, endPoint y: 360, distance: 240.0
click at [989, 360] on h4 "Create mode — where problems find solutions" at bounding box center [895, 359] width 446 height 14
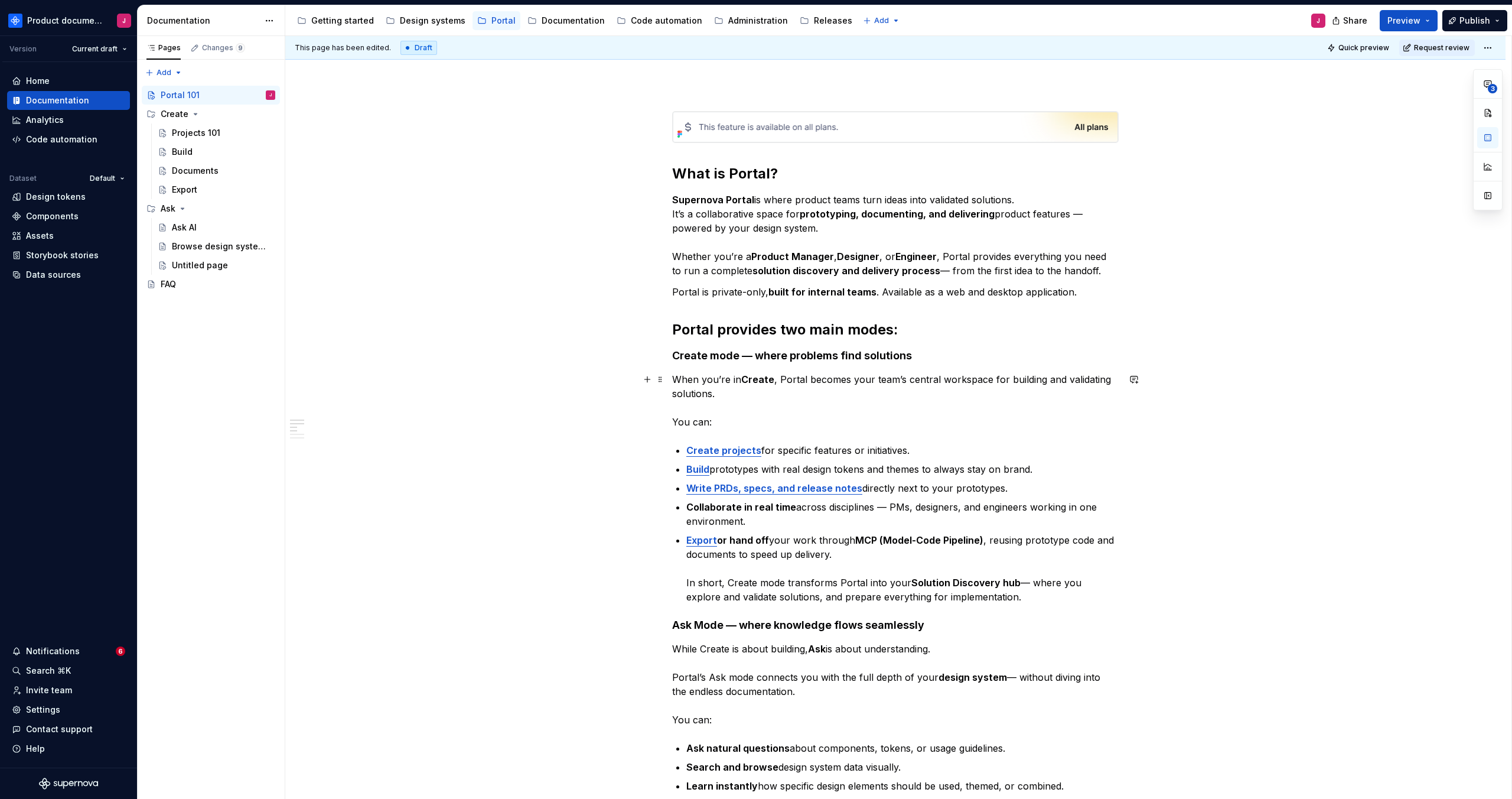
click at [906, 390] on p "When you’re in Create , Portal becomes your team’s central workspace for buildi…" at bounding box center [895, 400] width 446 height 56
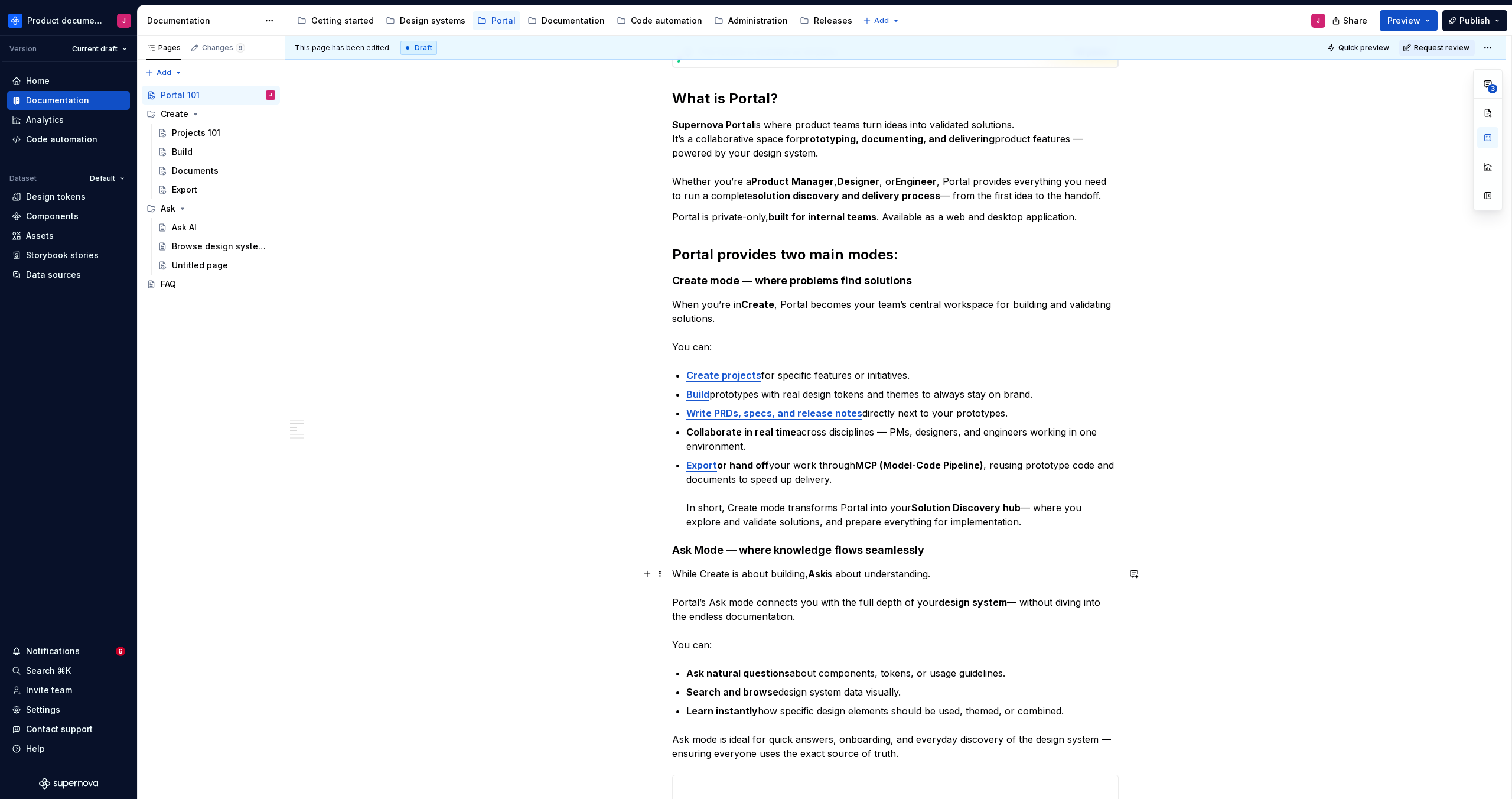
scroll to position [394, 0]
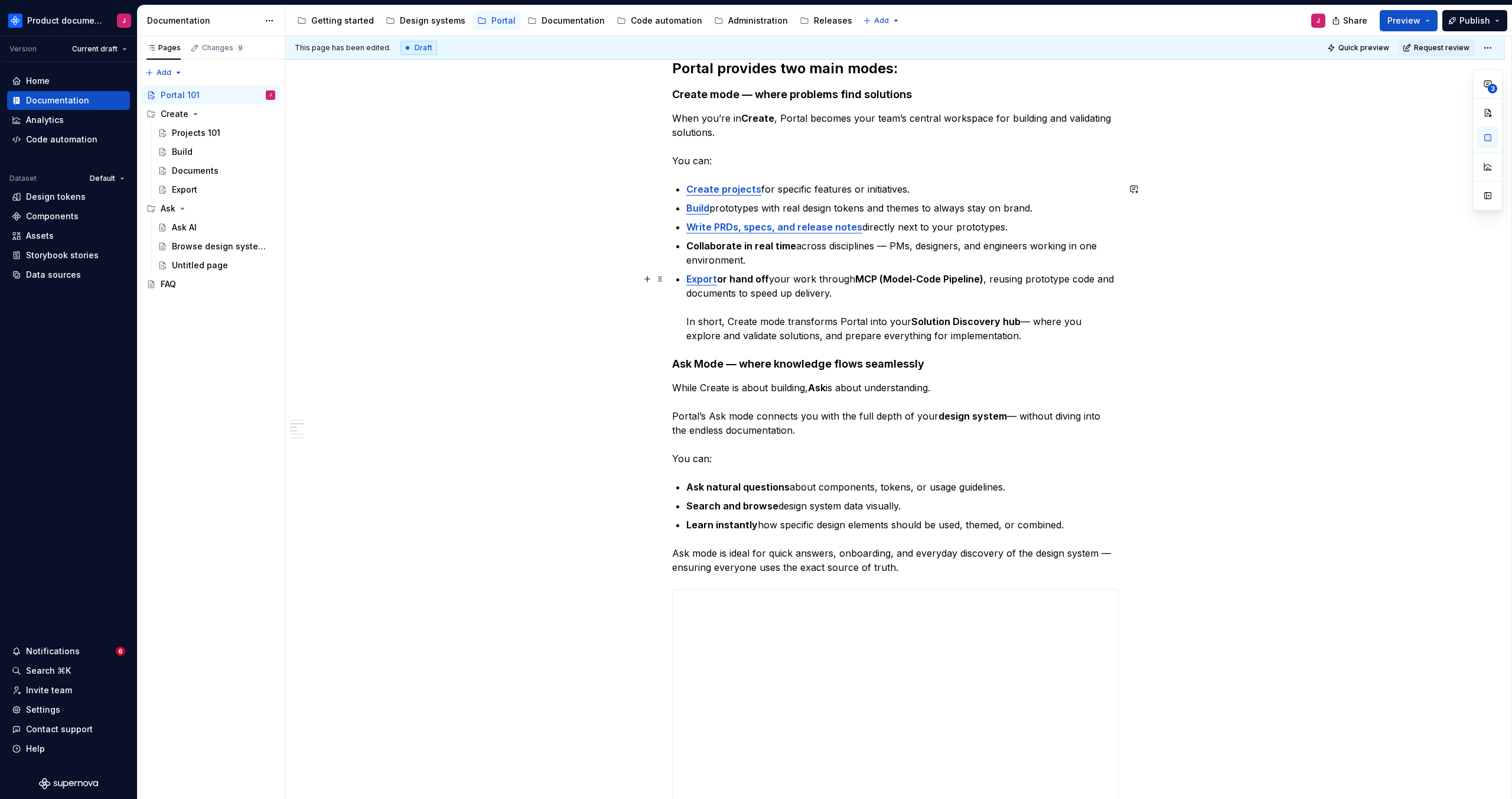
click at [1033, 335] on p "Export or hand off your work through MCP (Model-Code Pipeline) , reusing protot…" at bounding box center [902, 307] width 432 height 71
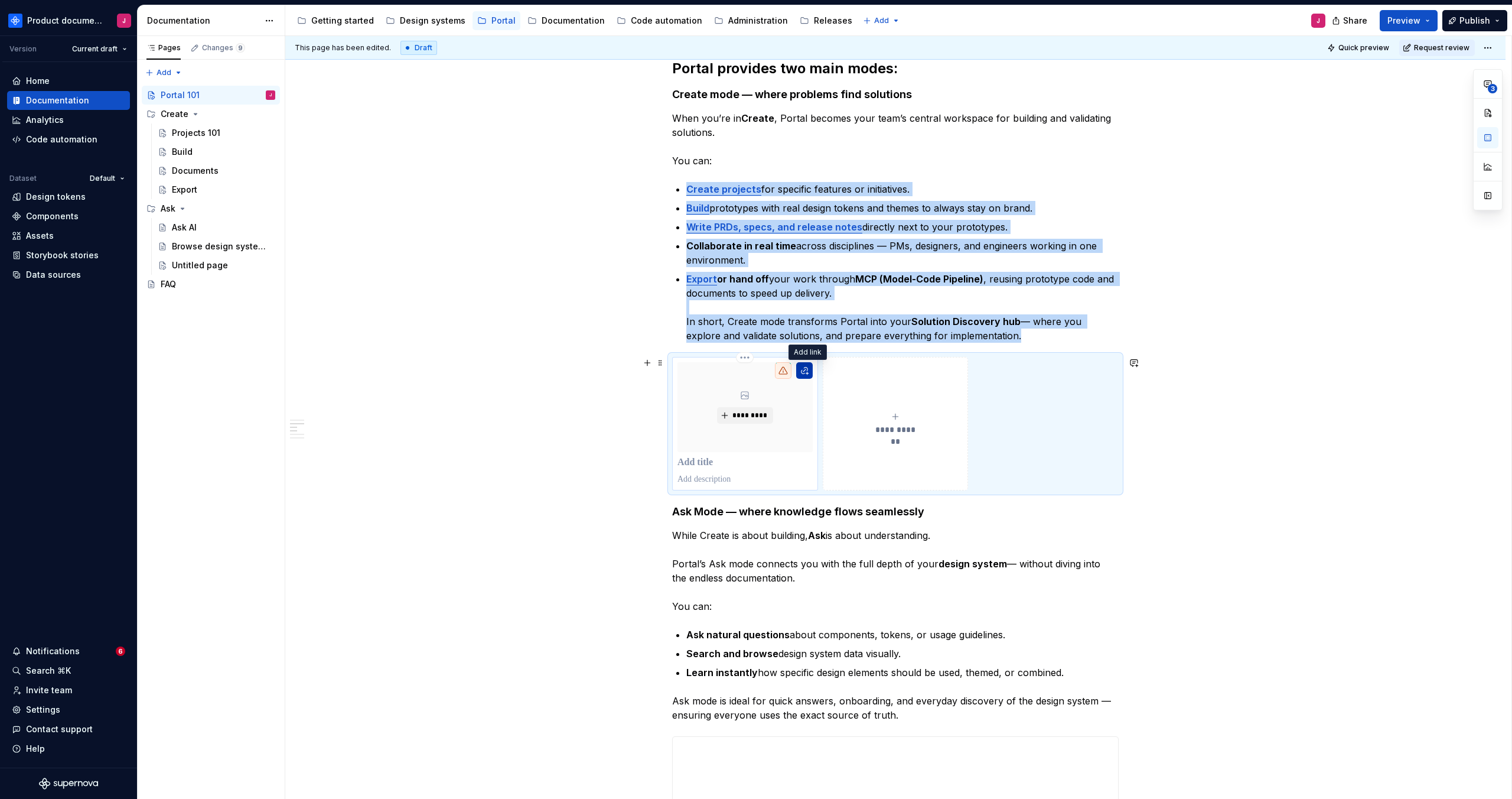
click at [810, 371] on button "button" at bounding box center [804, 370] width 17 height 17
type textarea "*"
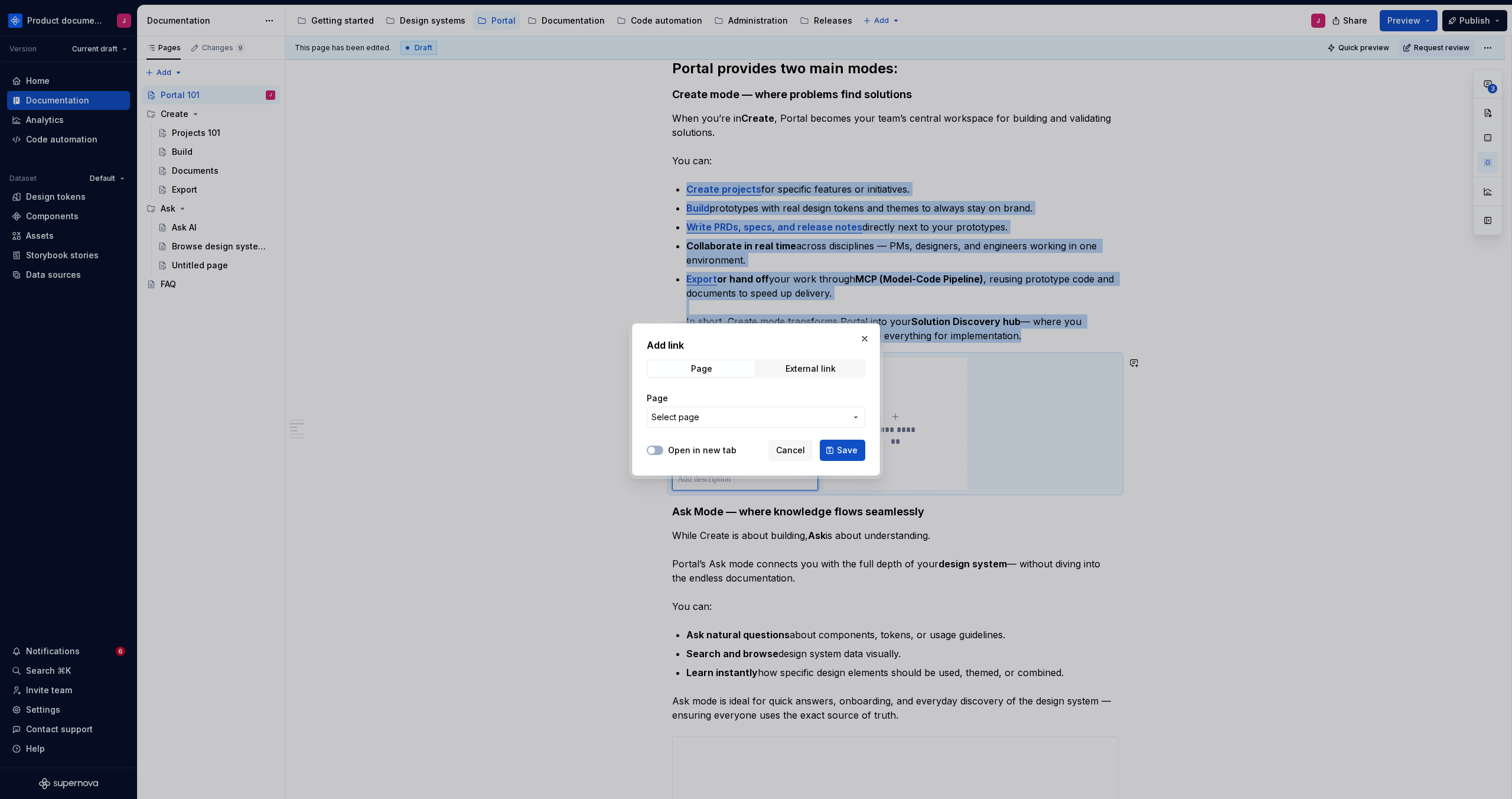
click at [781, 420] on span "Select page" at bounding box center [749, 417] width 195 height 12
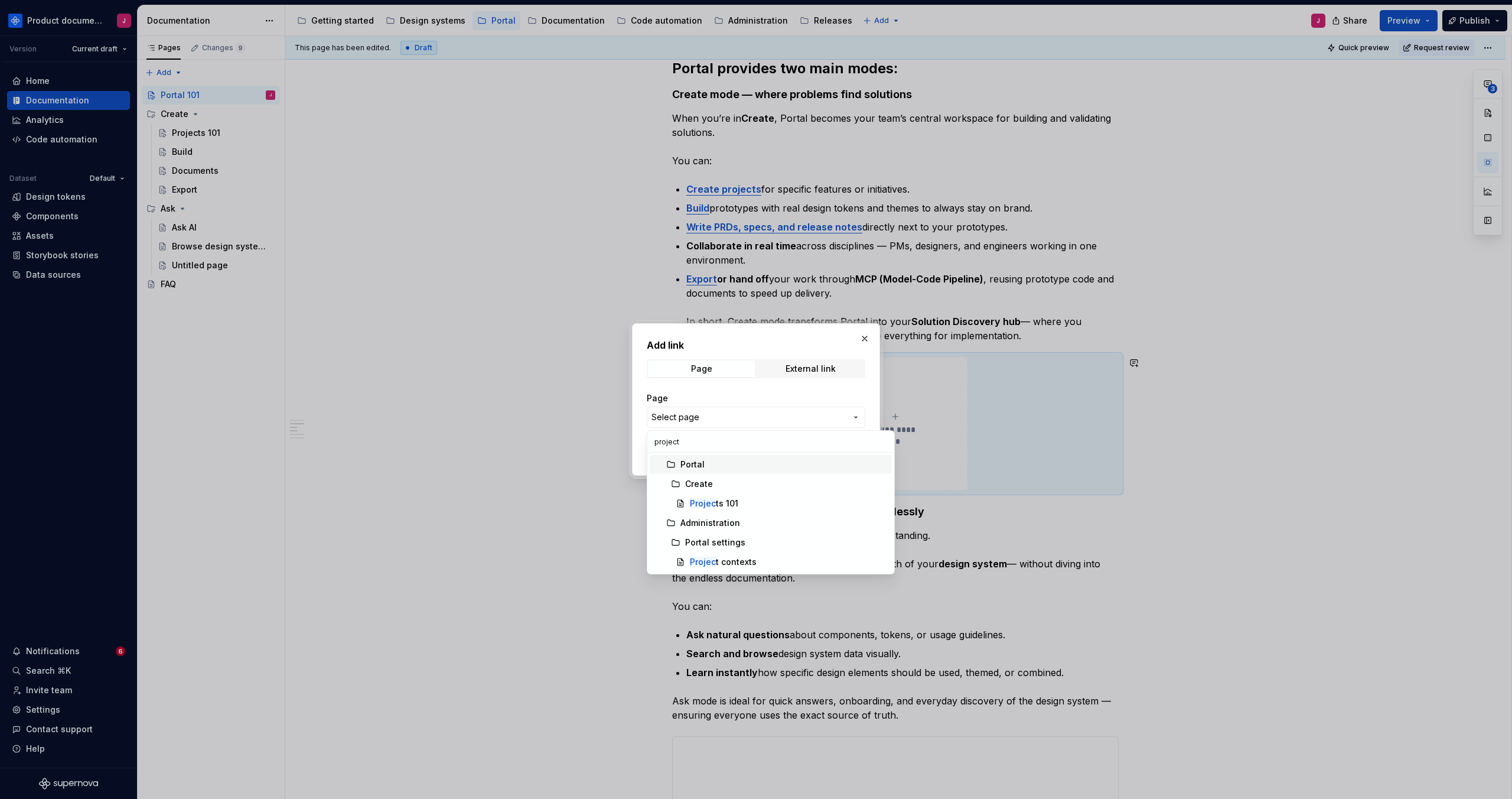
type input "projects"
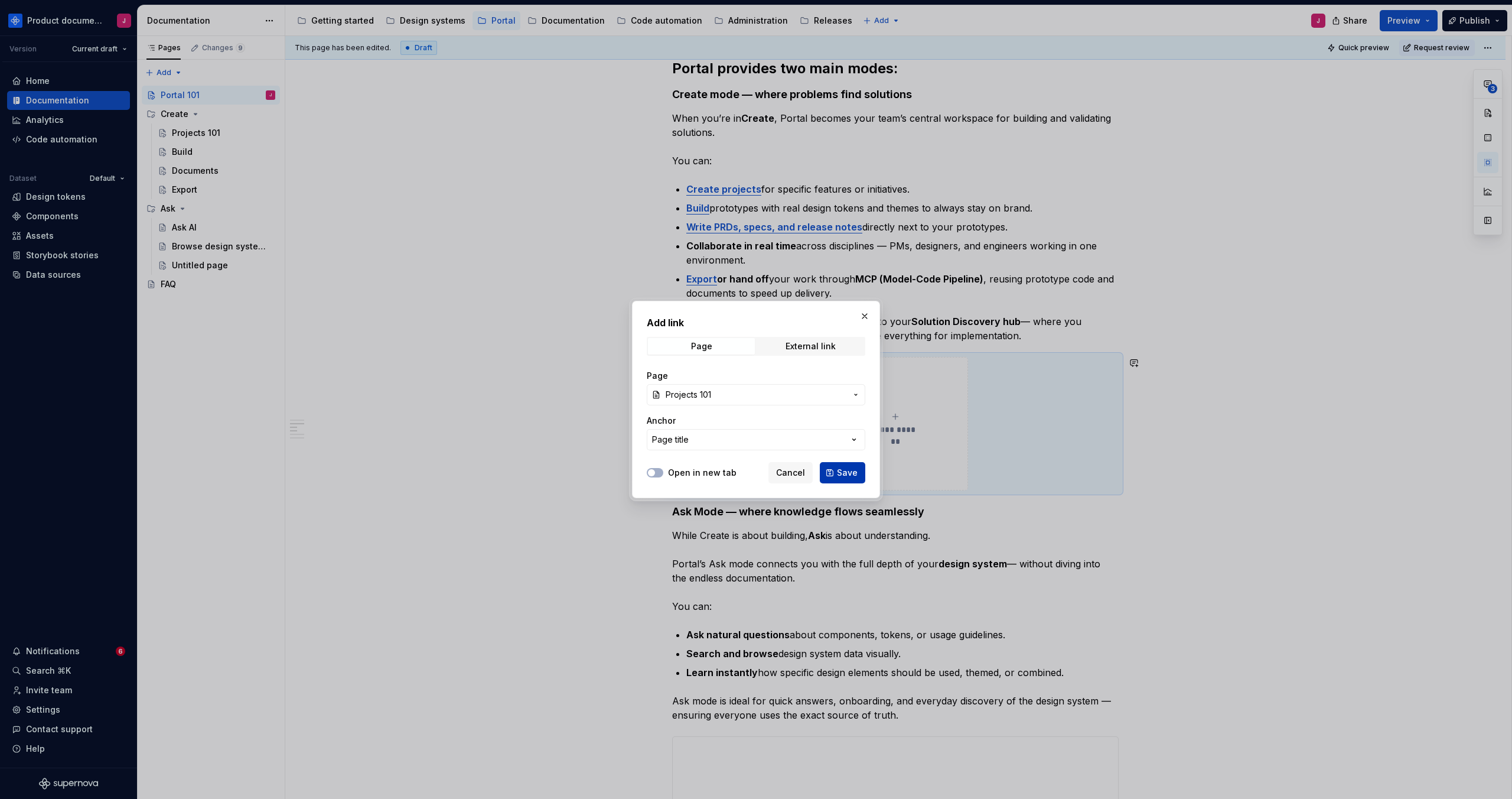
click at [848, 471] on span "Save" at bounding box center [848, 472] width 21 height 12
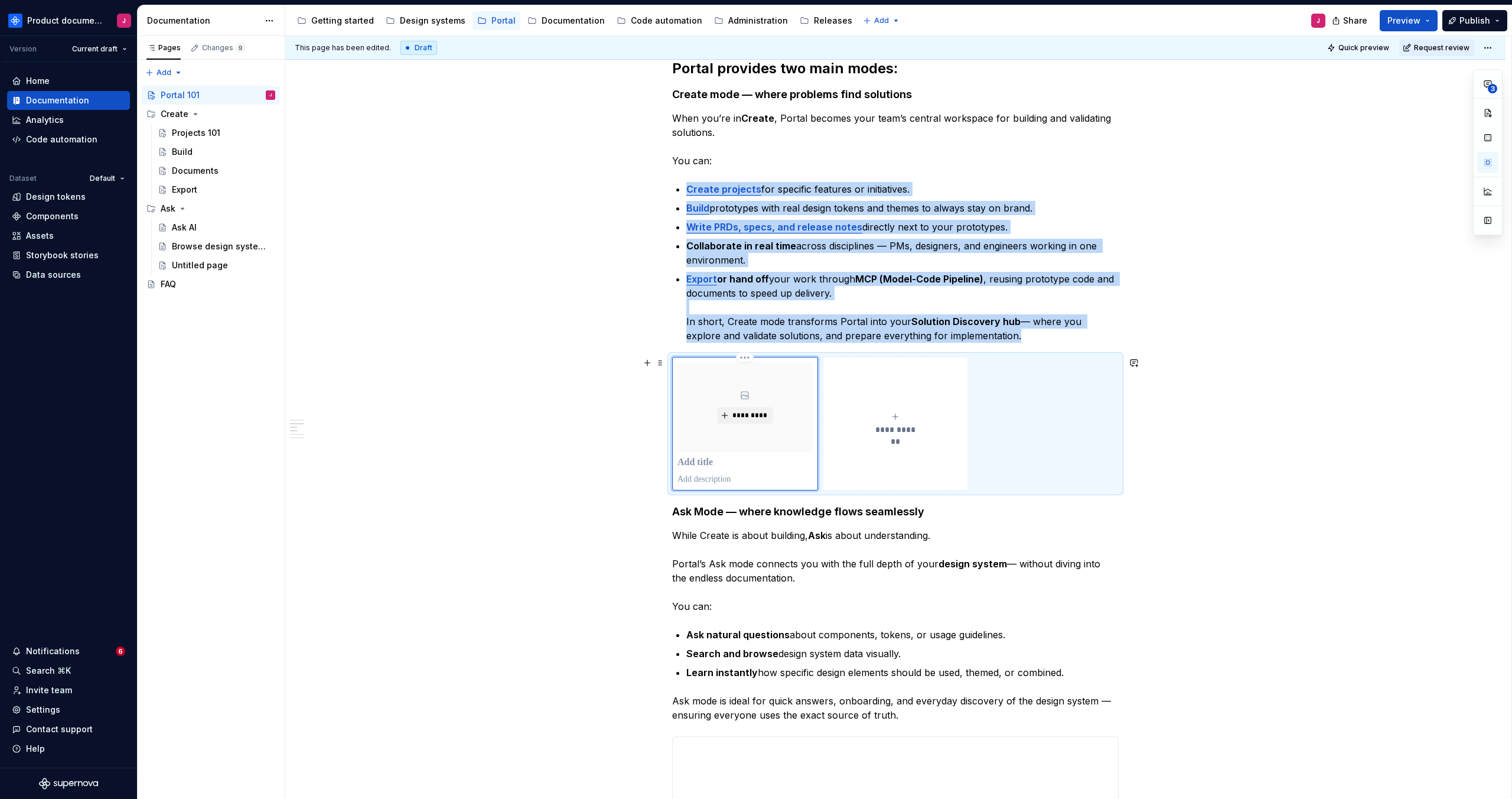
click at [709, 459] on p at bounding box center [745, 463] width 135 height 12
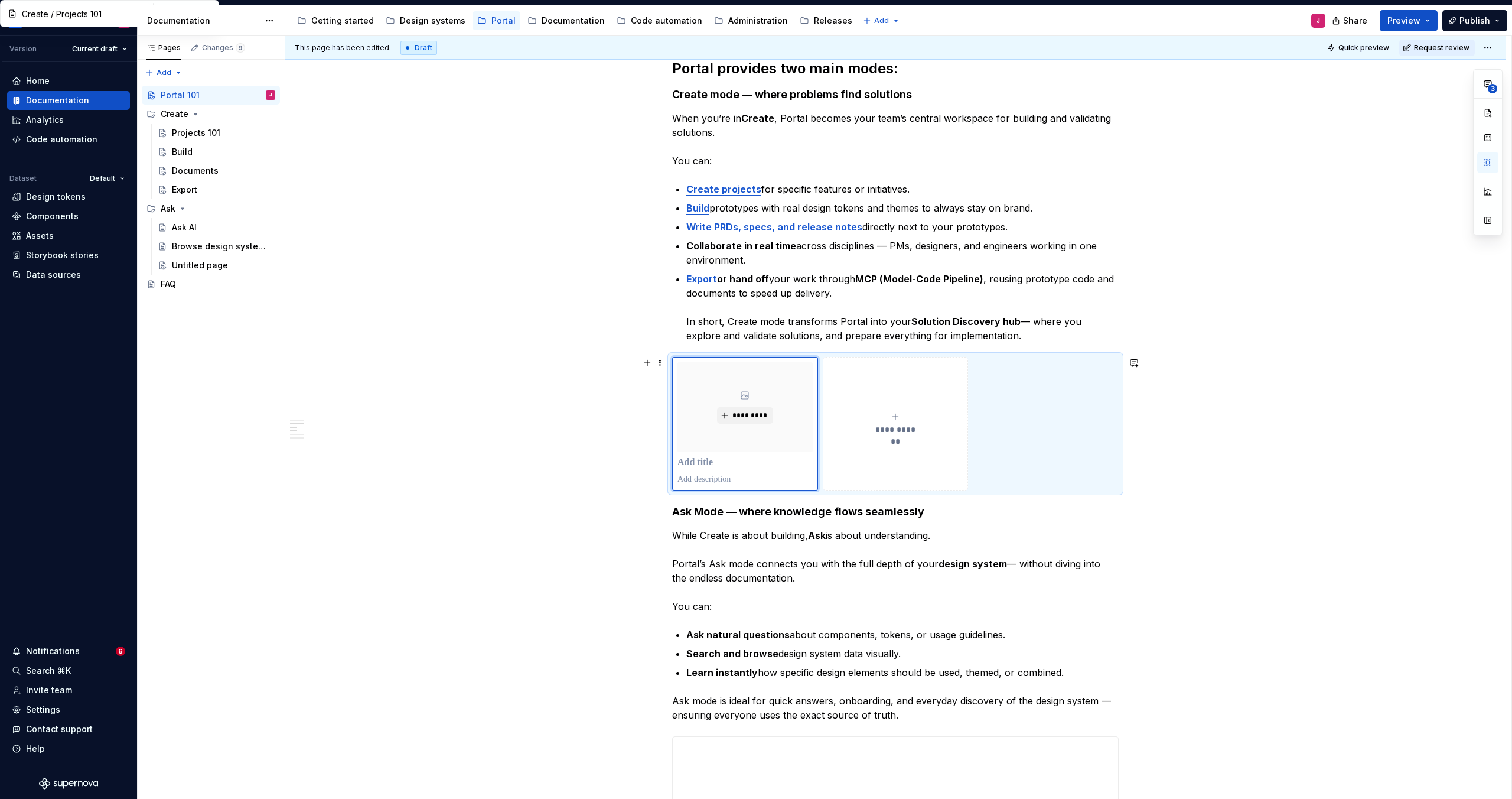
type textarea "*"
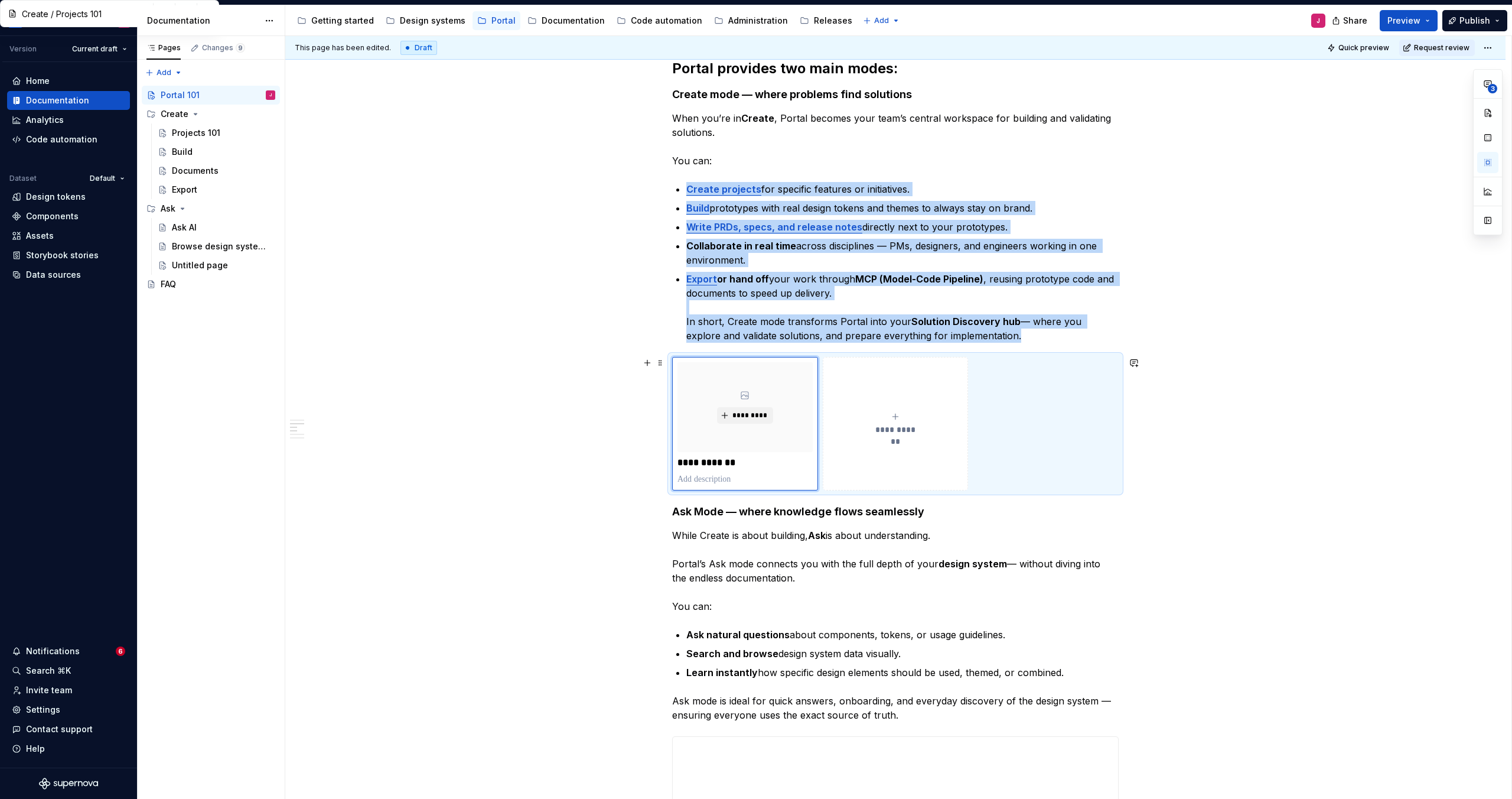
click at [921, 428] on span "**********" at bounding box center [895, 430] width 51 height 12
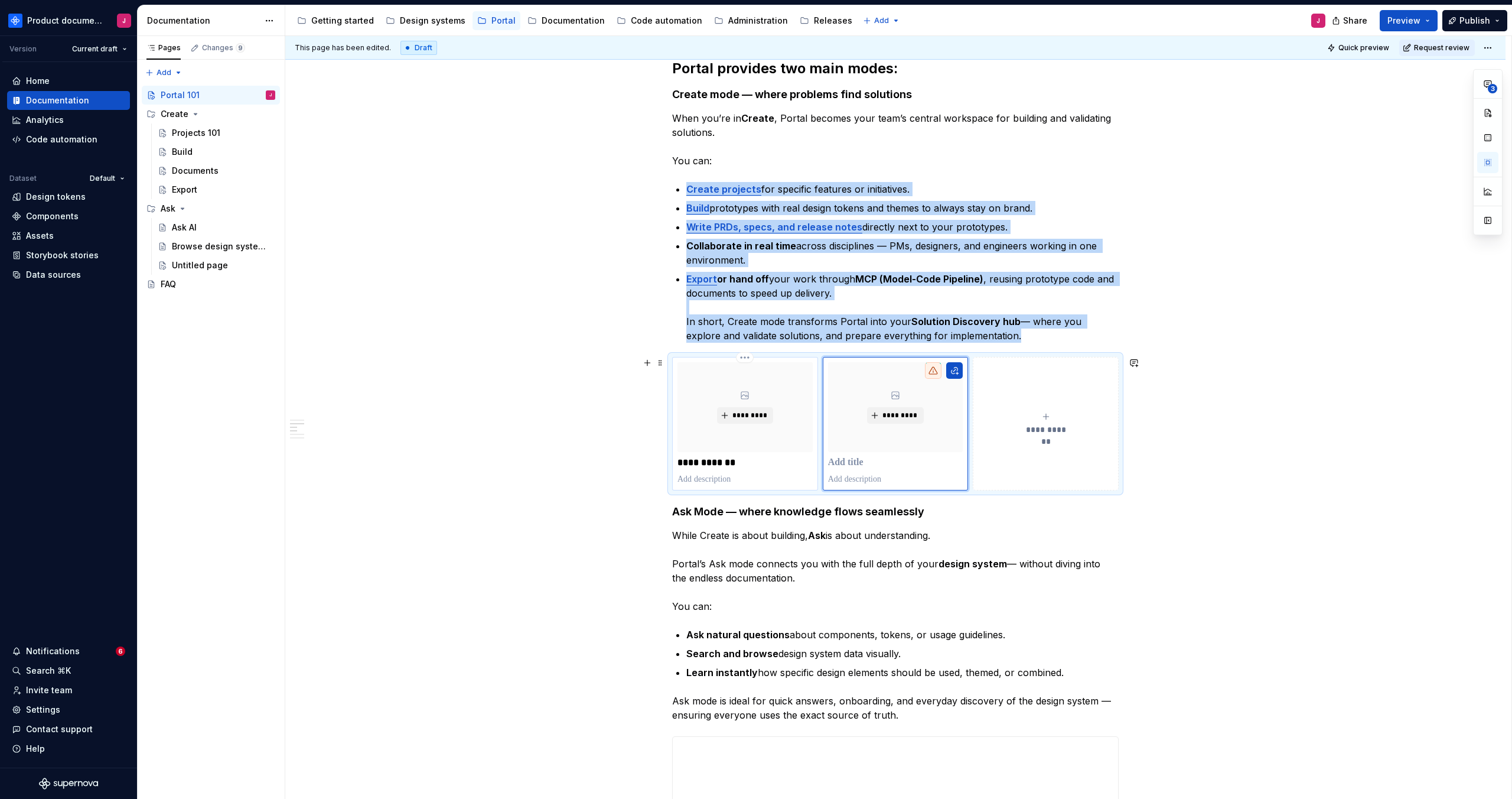
click at [747, 475] on p at bounding box center [745, 479] width 135 height 12
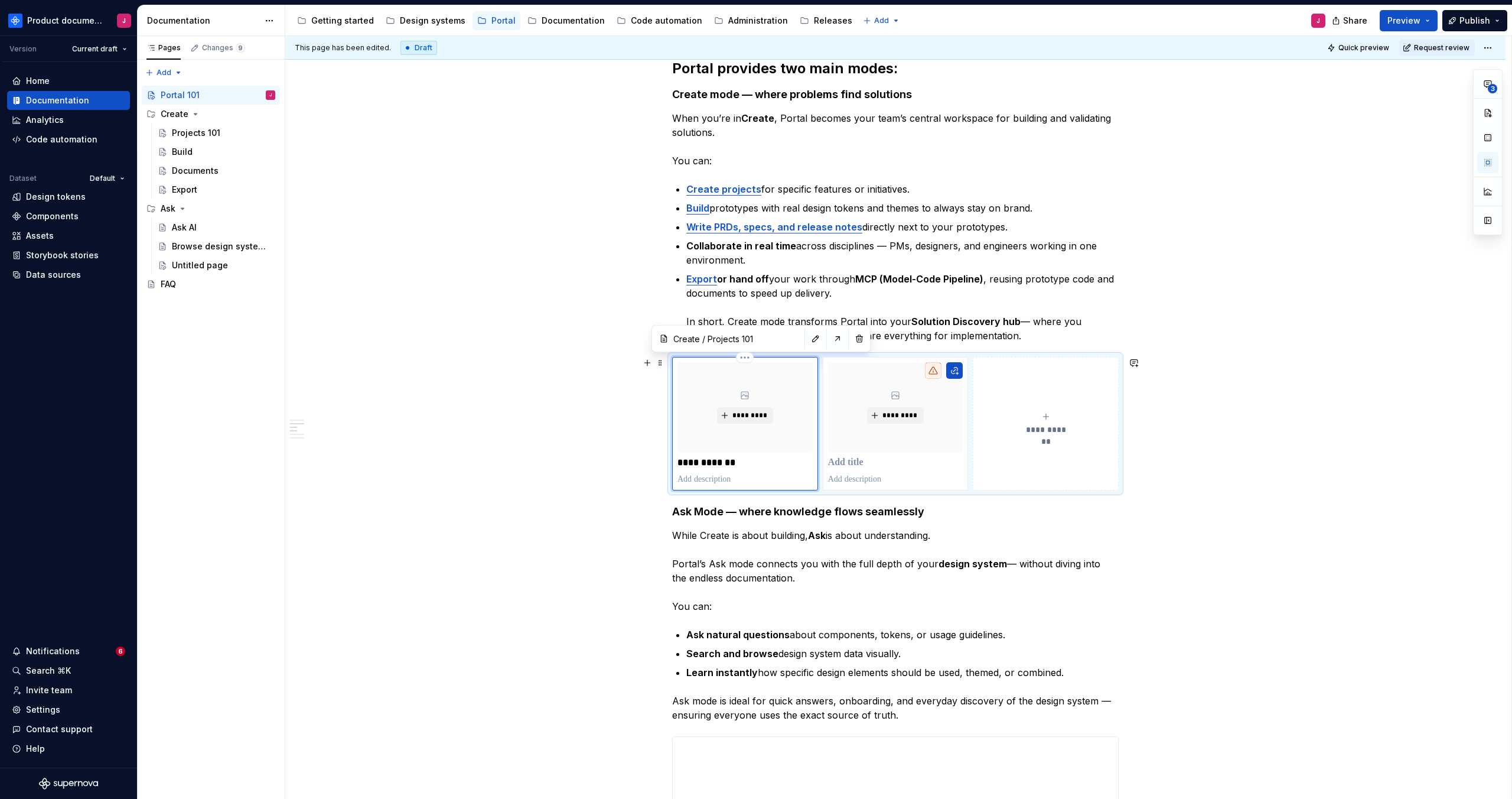
type textarea "*"
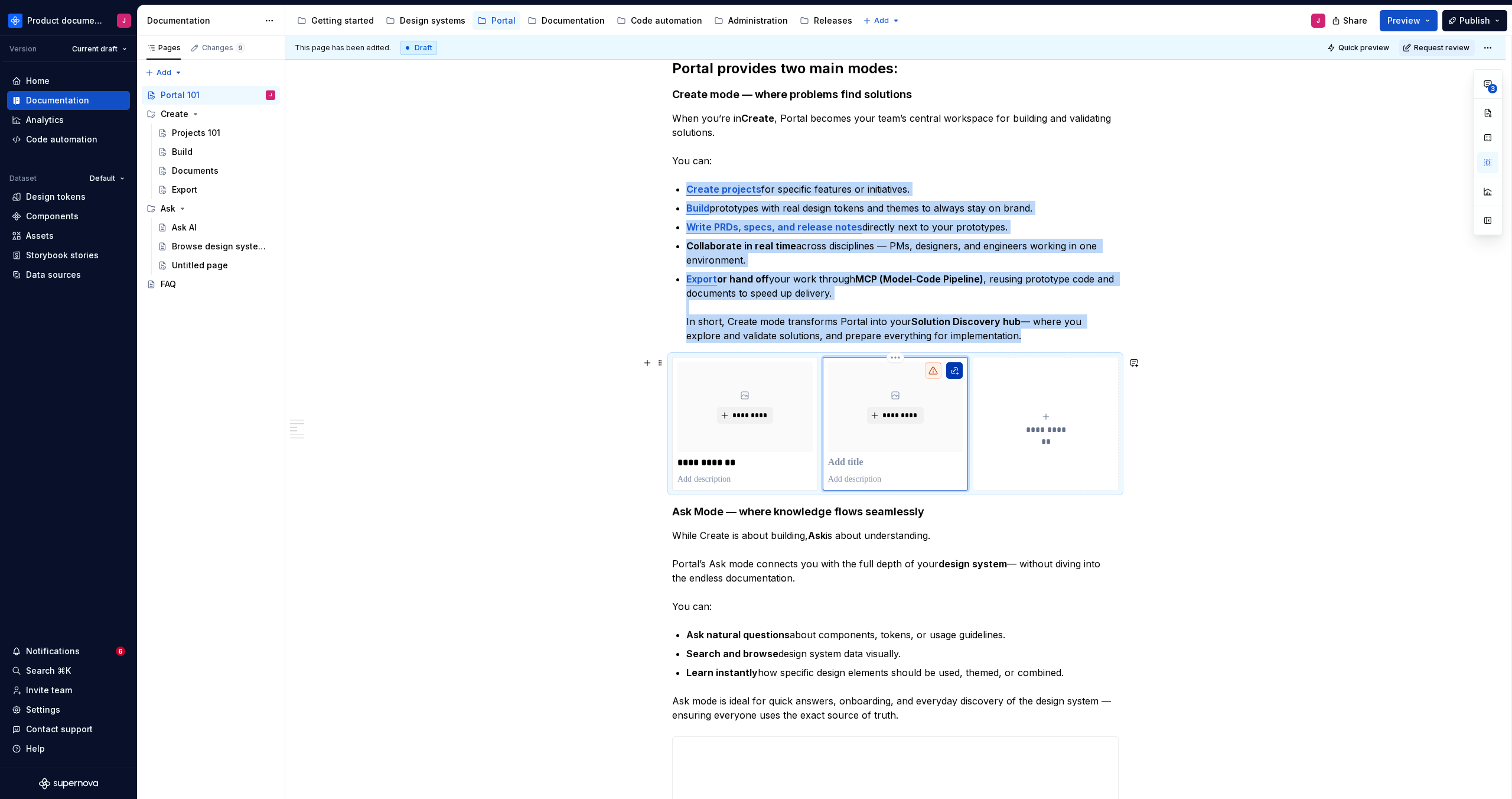
click at [958, 378] on button "button" at bounding box center [954, 370] width 17 height 17
type textarea "*"
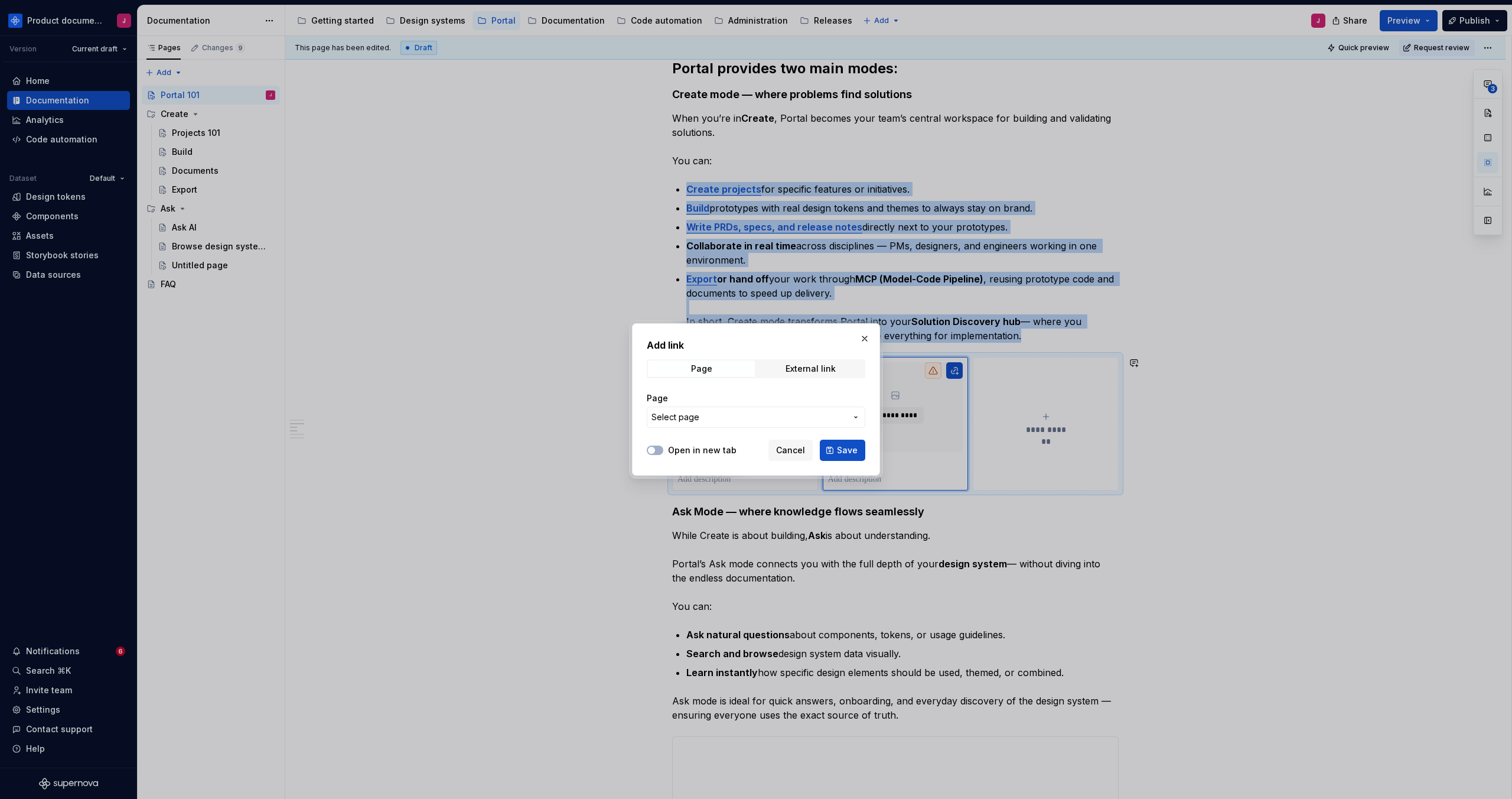
click at [804, 414] on span "Select page" at bounding box center [749, 417] width 195 height 12
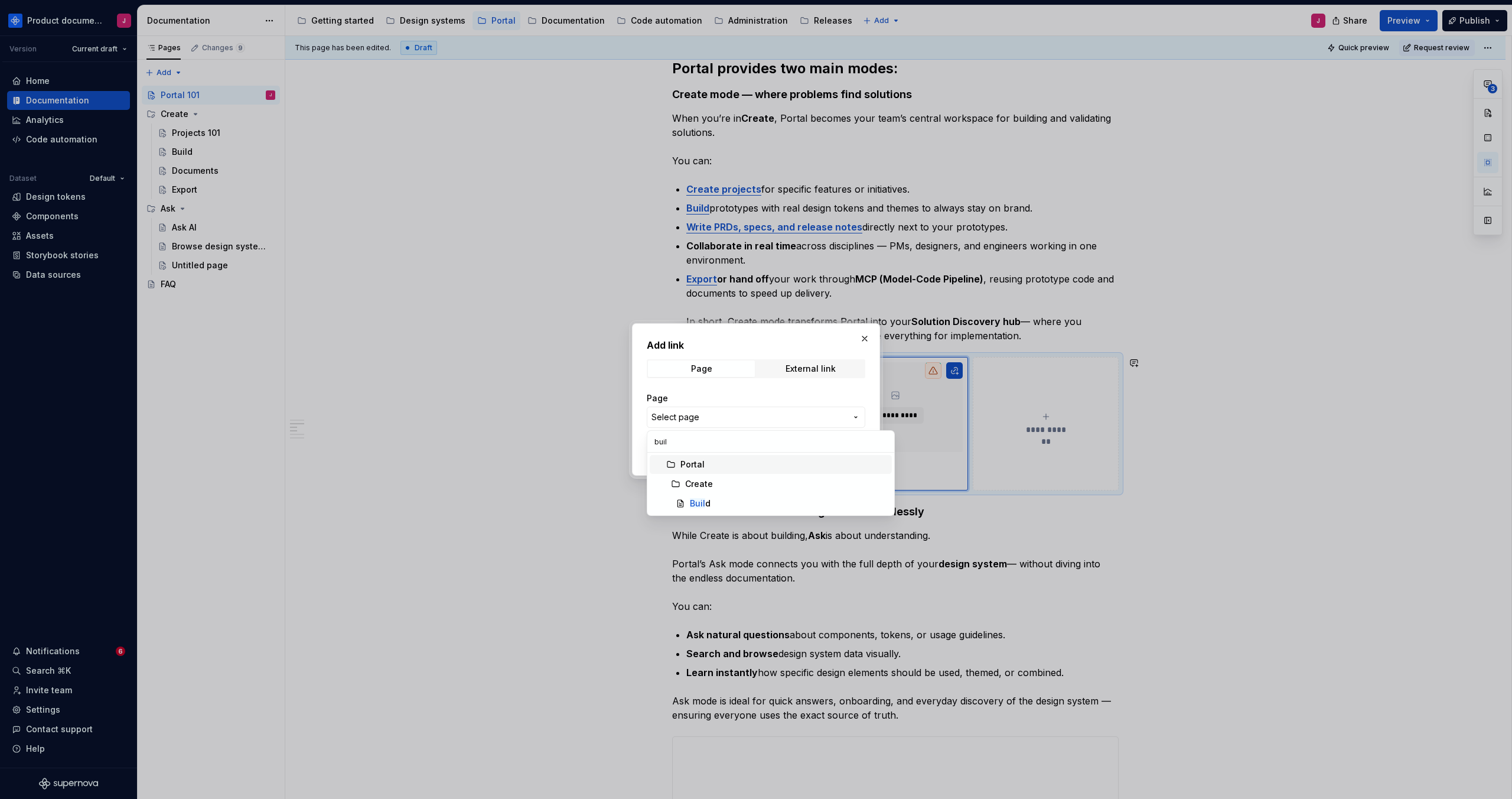
type input "build"
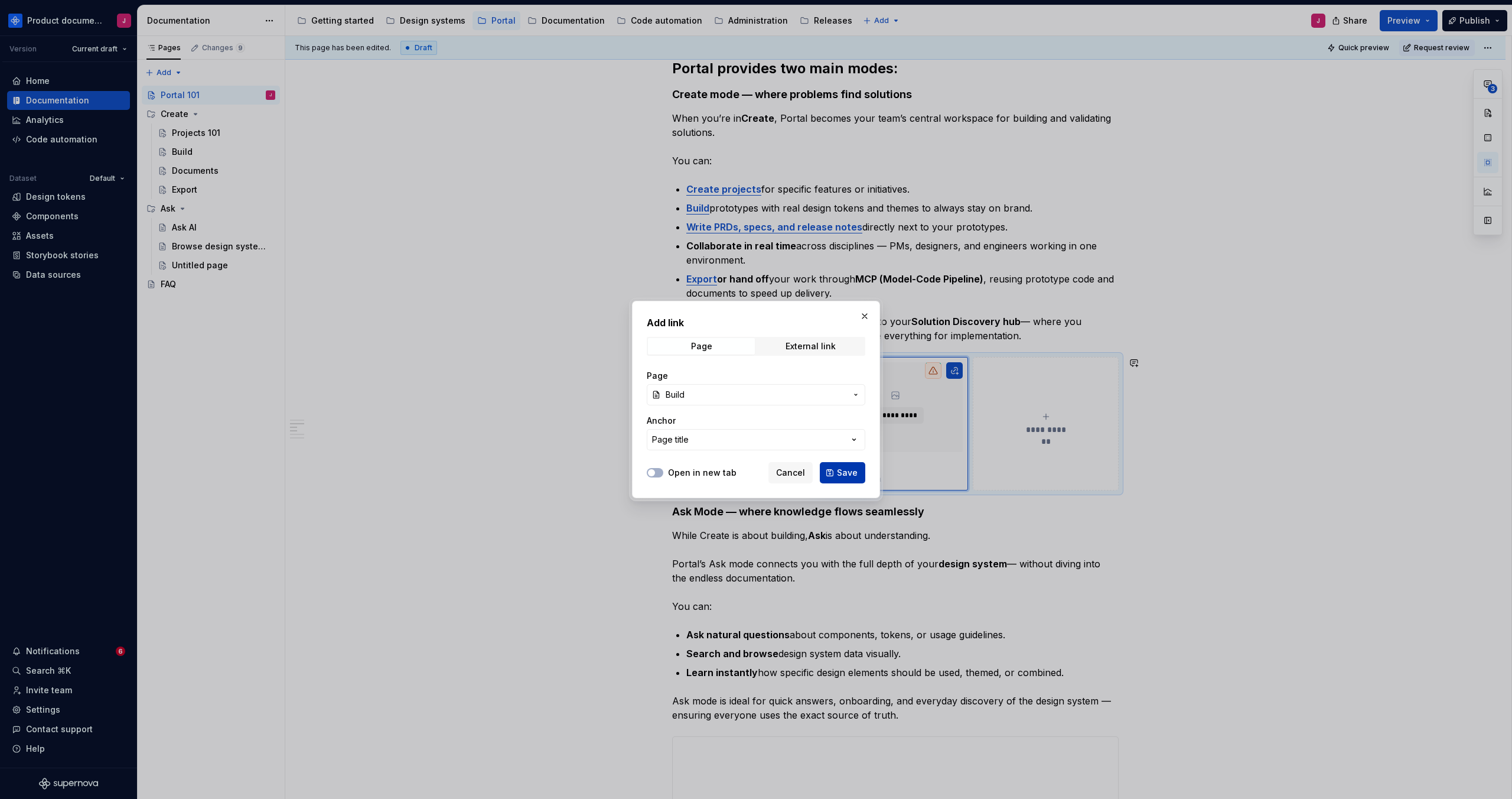
click at [848, 464] on button "Save" at bounding box center [842, 472] width 45 height 21
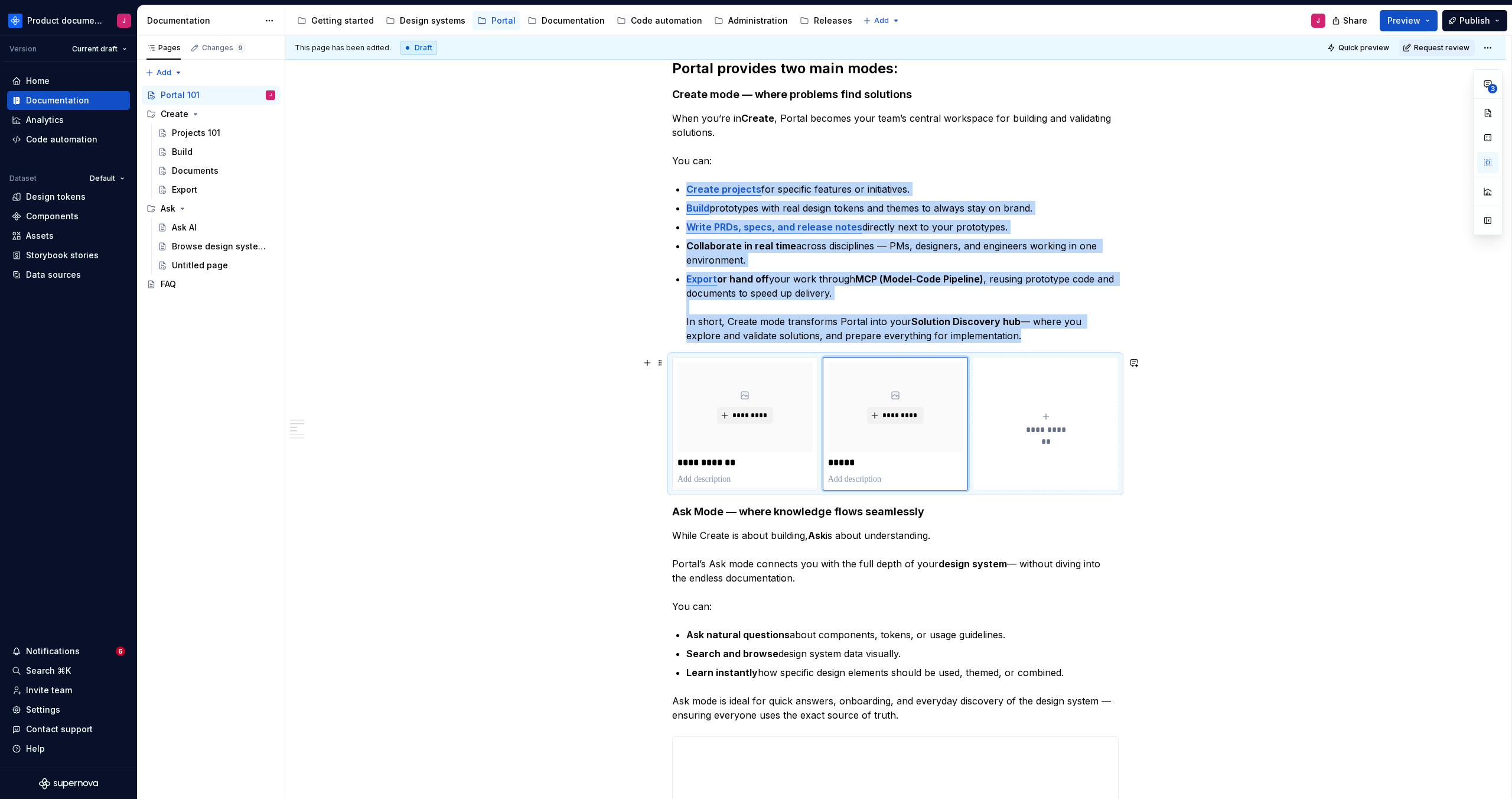
click at [1065, 430] on span "**********" at bounding box center [1046, 430] width 51 height 12
type textarea "*"
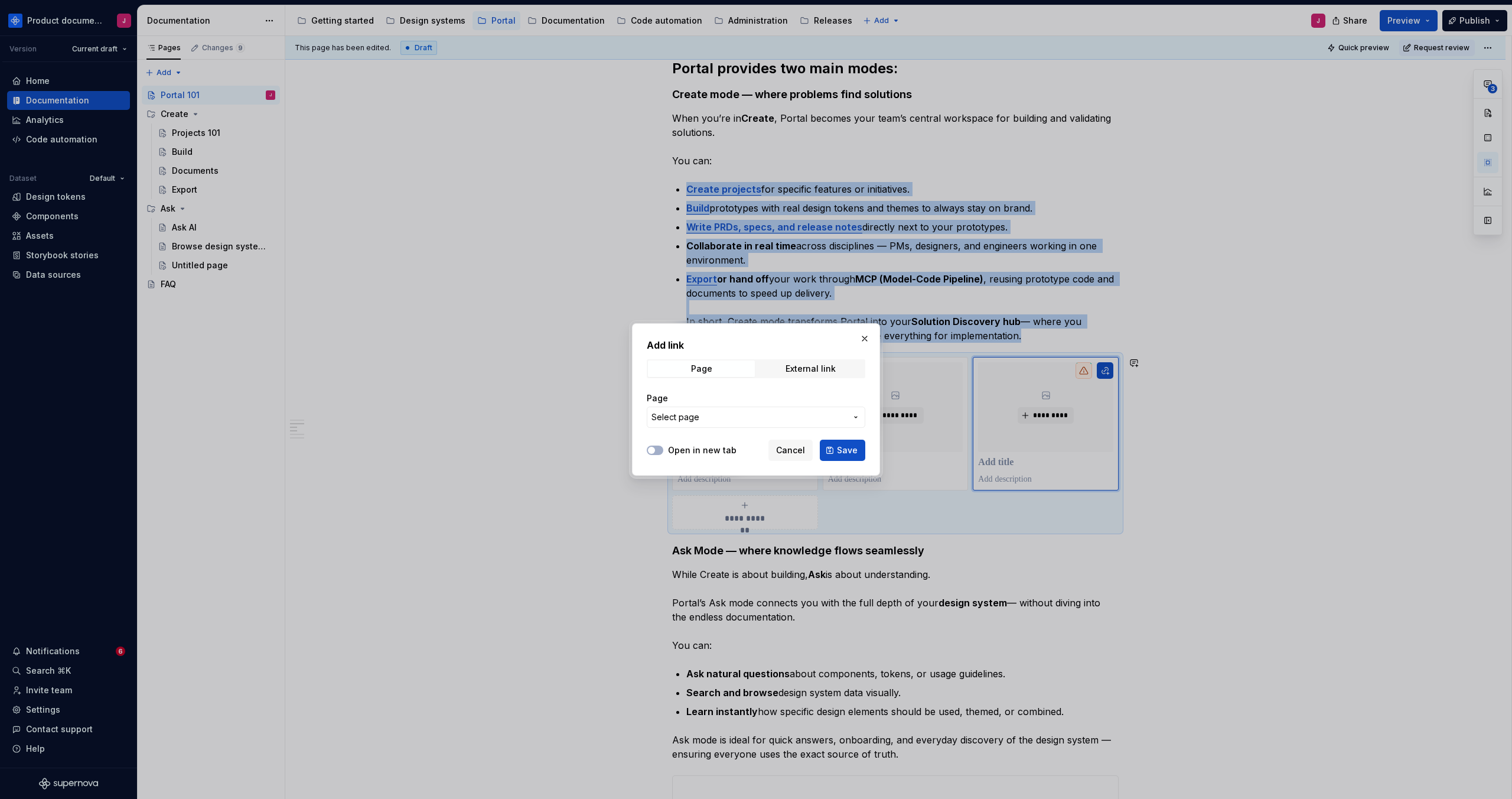
click at [805, 416] on span "Select page" at bounding box center [749, 417] width 195 height 12
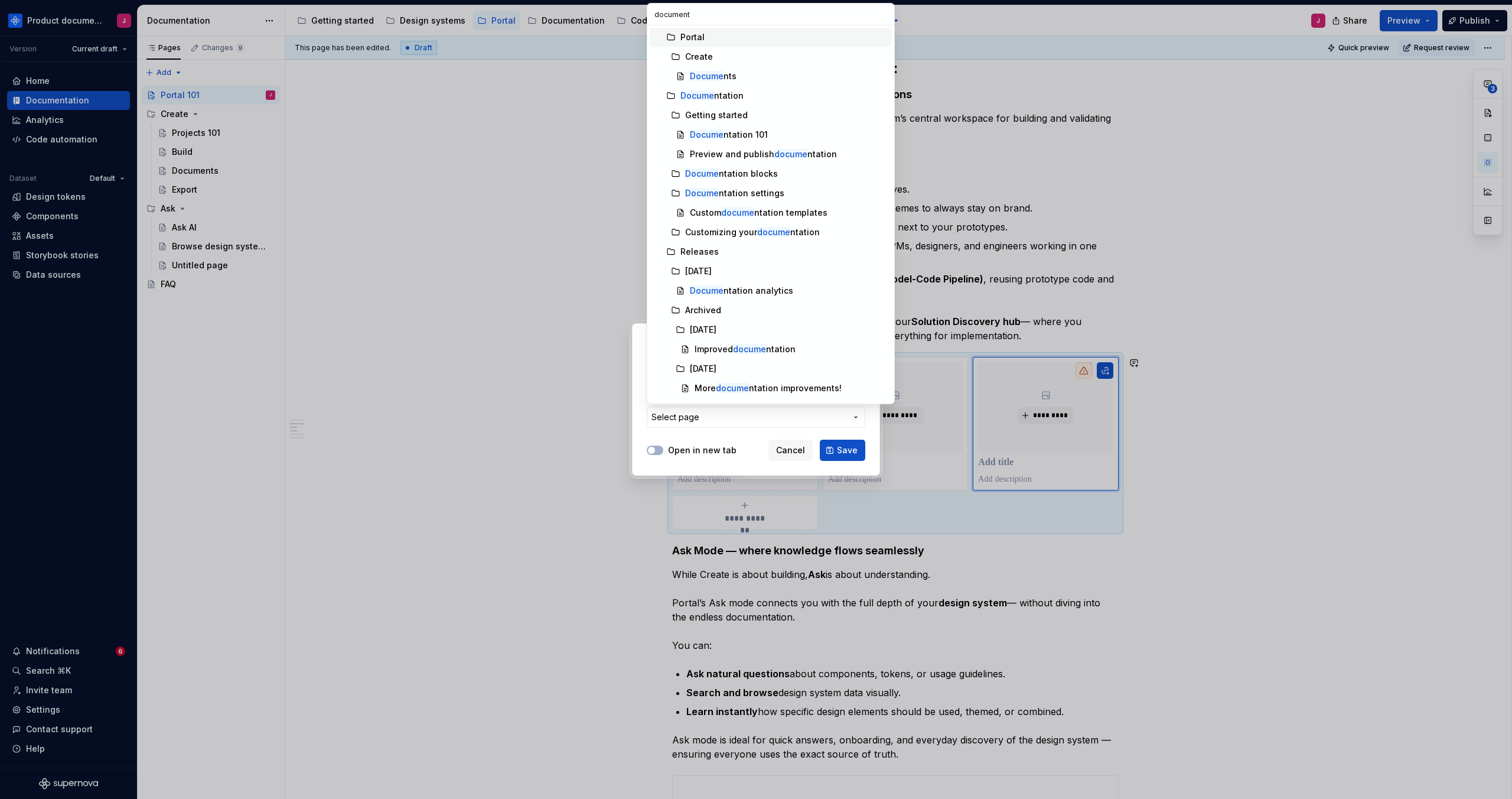
type input "documents"
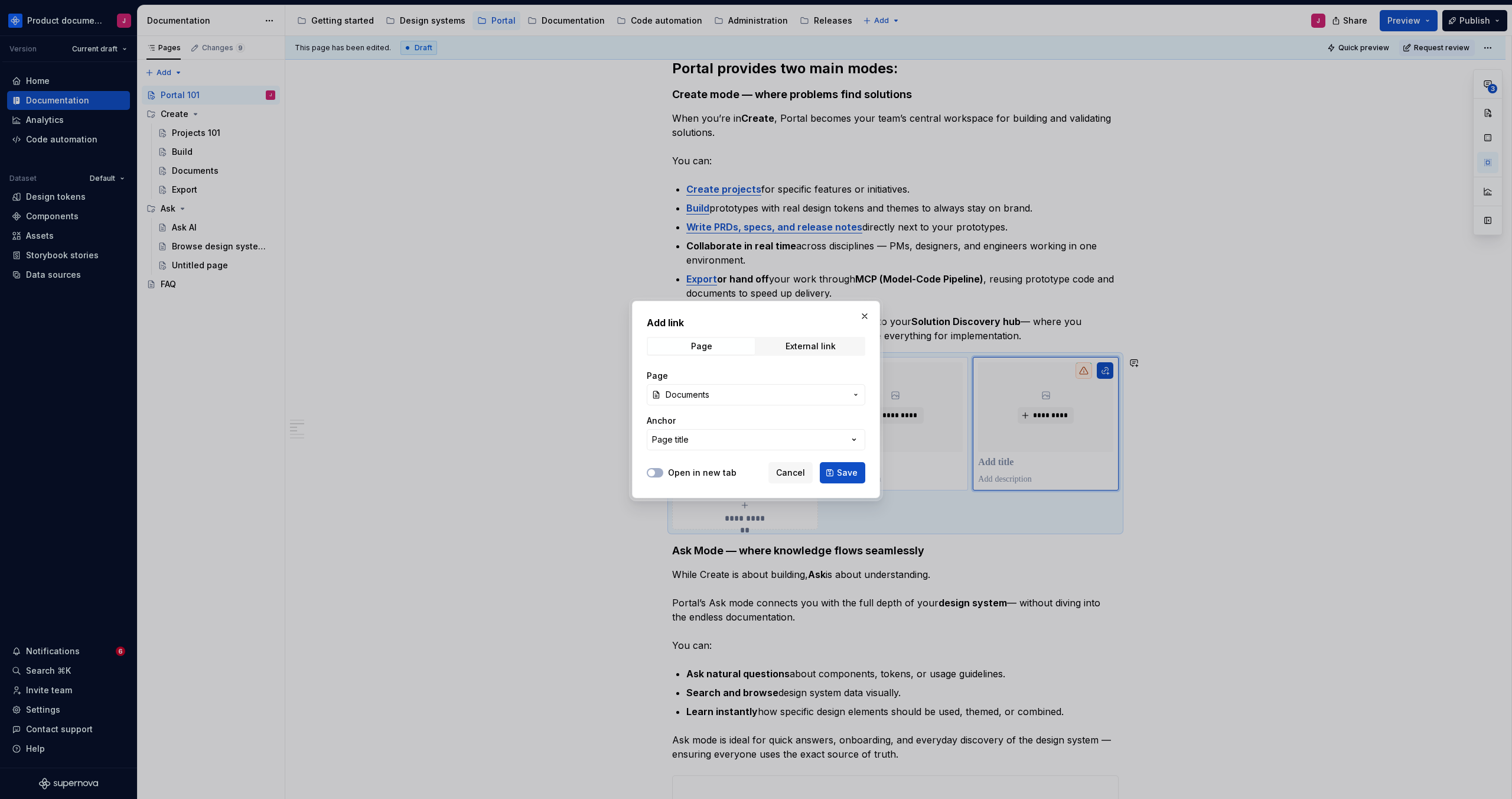
click at [841, 470] on span "Save" at bounding box center [848, 472] width 21 height 12
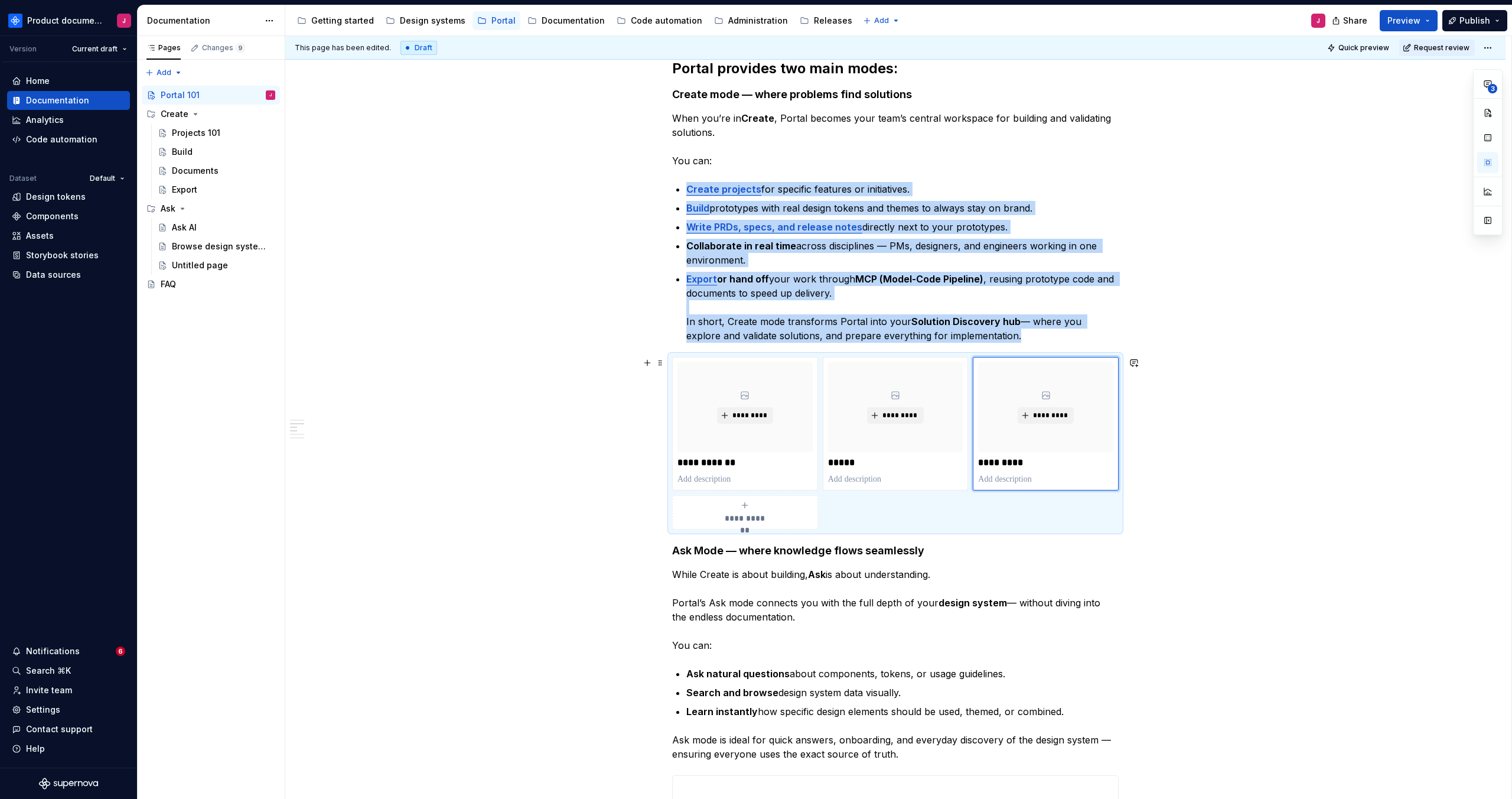
click at [775, 518] on div "**********" at bounding box center [745, 512] width 135 height 23
type textarea "*"
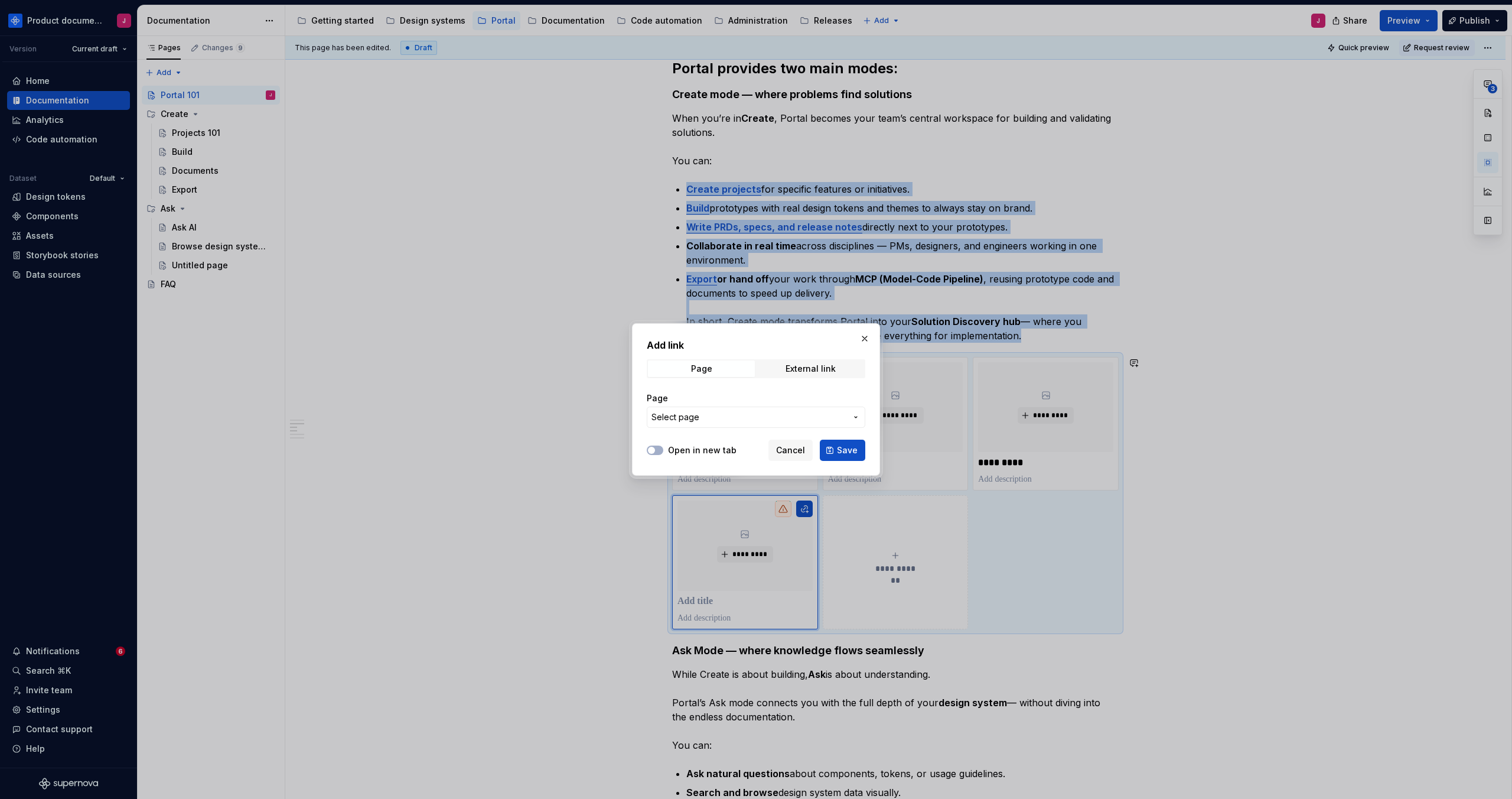
click at [822, 426] on button "Select page" at bounding box center [756, 417] width 219 height 21
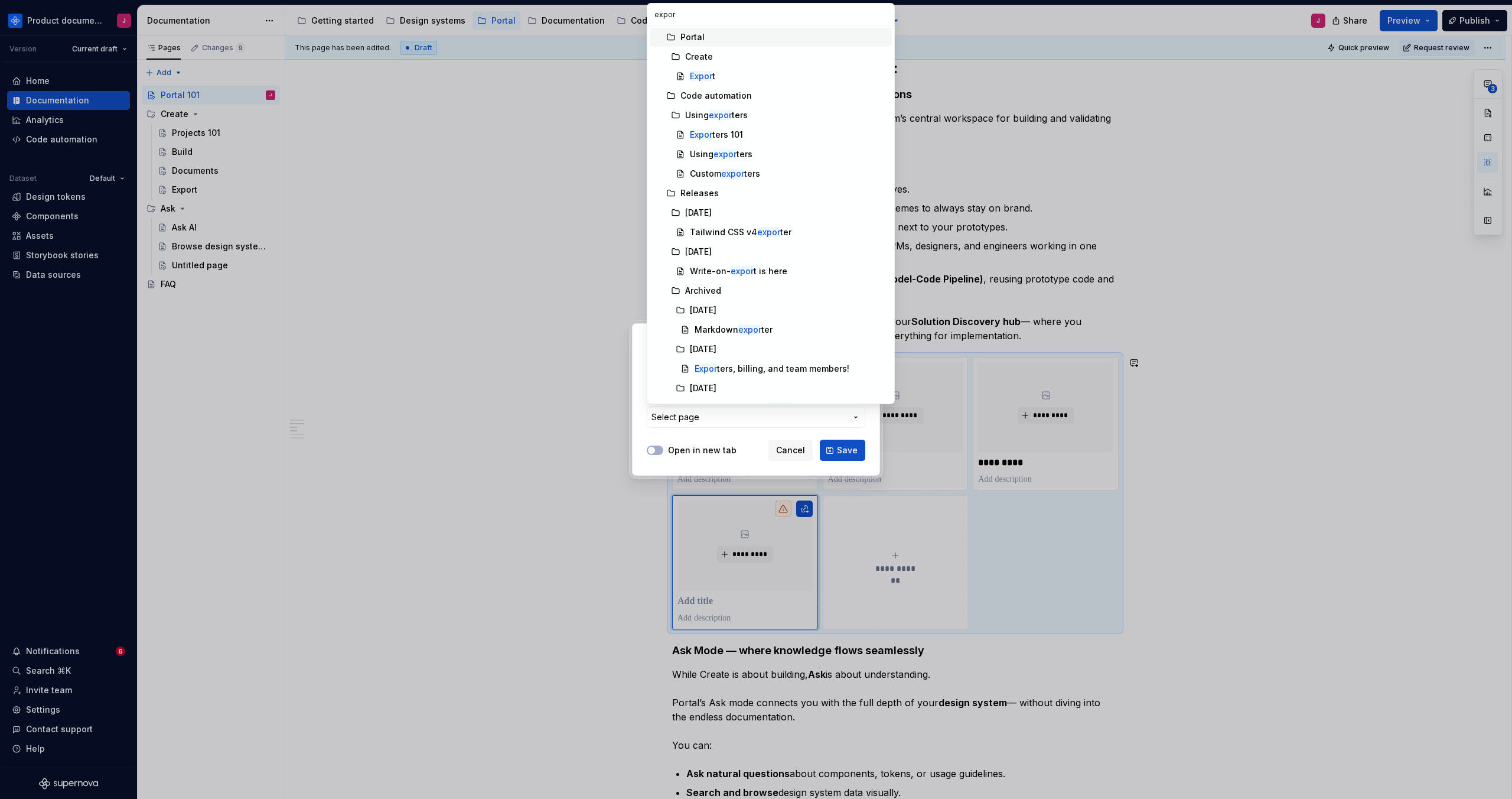
type input "export"
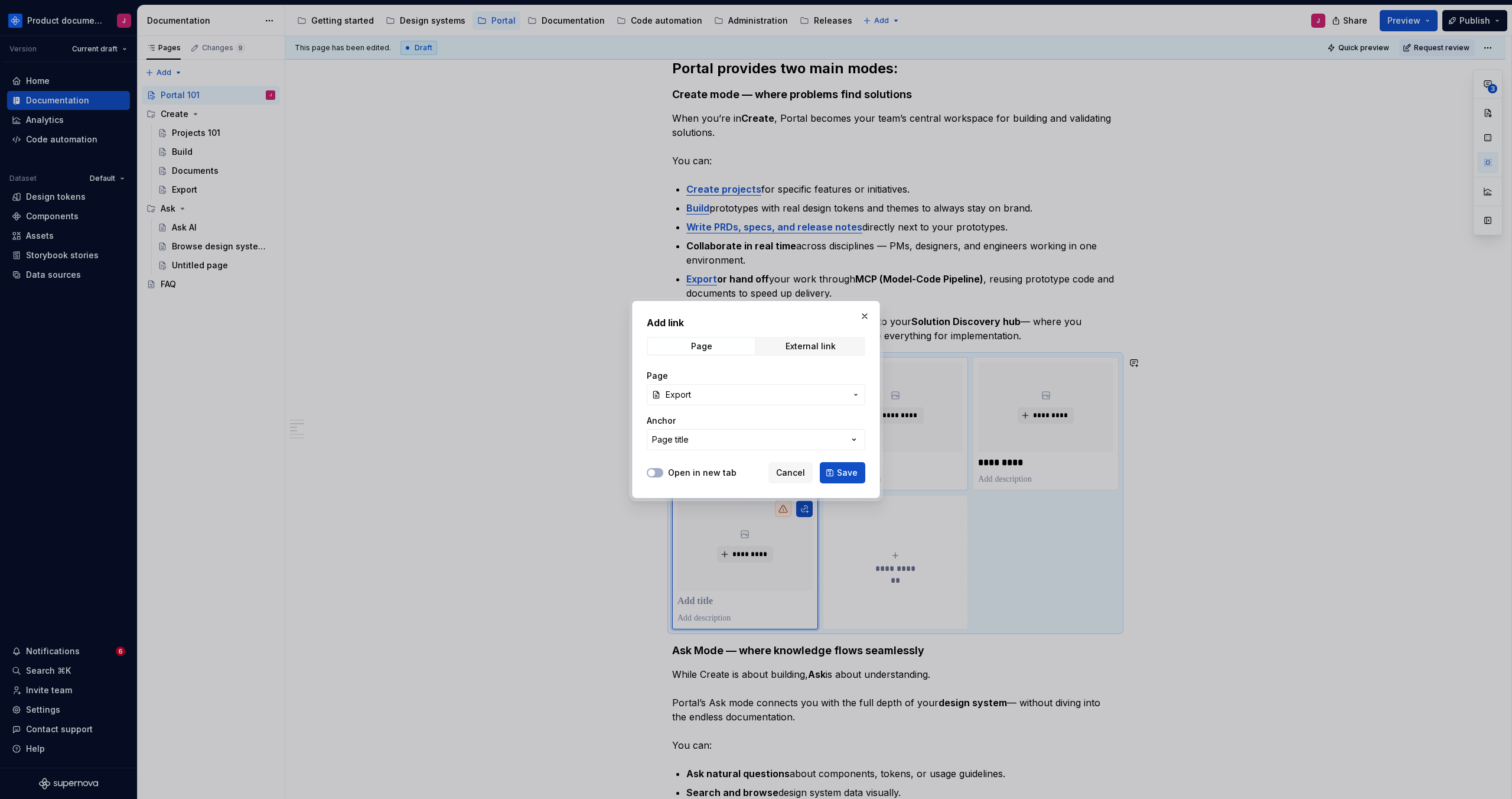
click at [861, 474] on button "Save" at bounding box center [842, 472] width 45 height 21
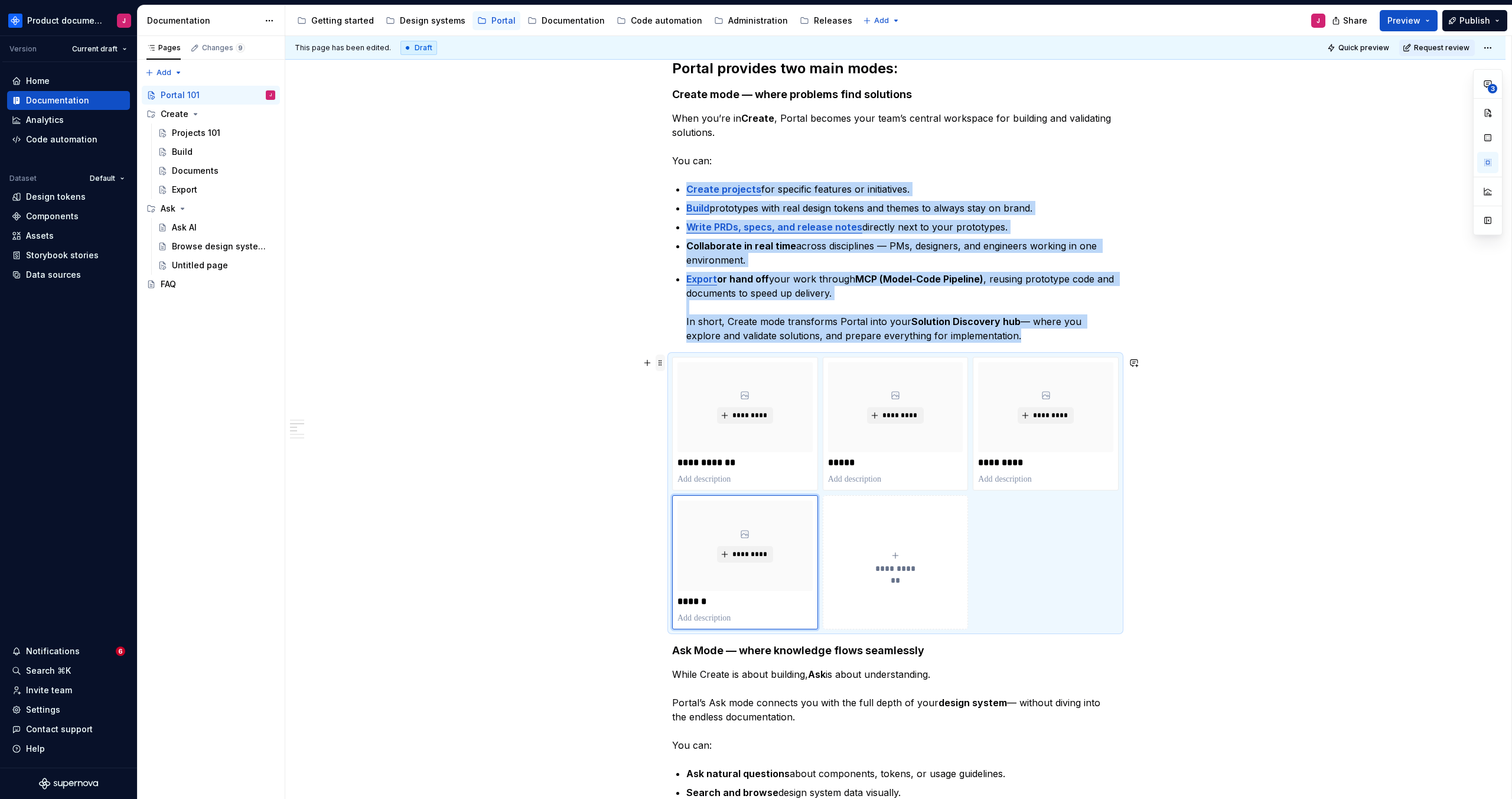
click at [663, 362] on span at bounding box center [660, 362] width 10 height 17
click at [1482, 137] on button "button" at bounding box center [1488, 137] width 21 height 21
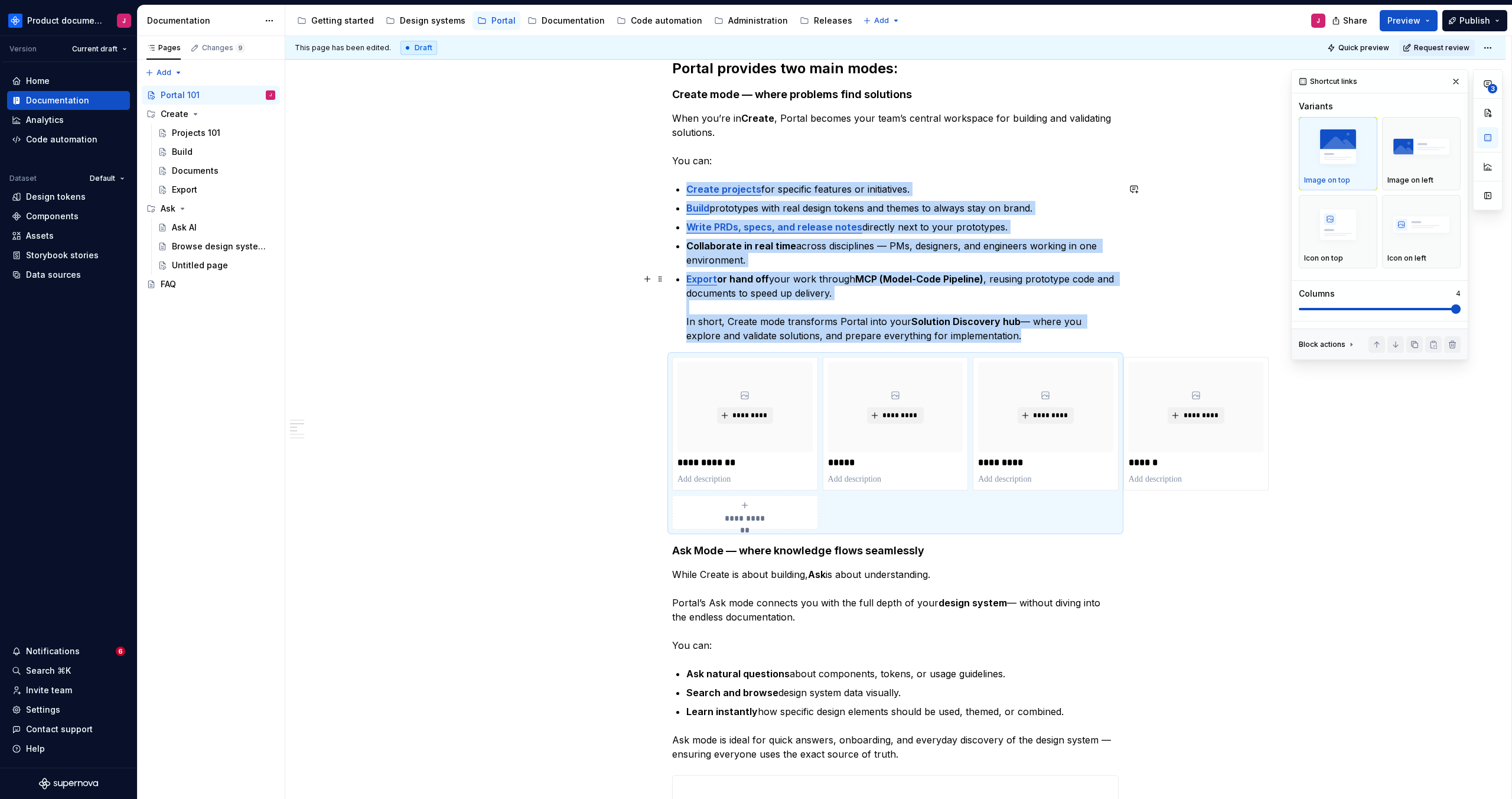
click at [1432, 307] on span at bounding box center [1380, 308] width 162 height 10
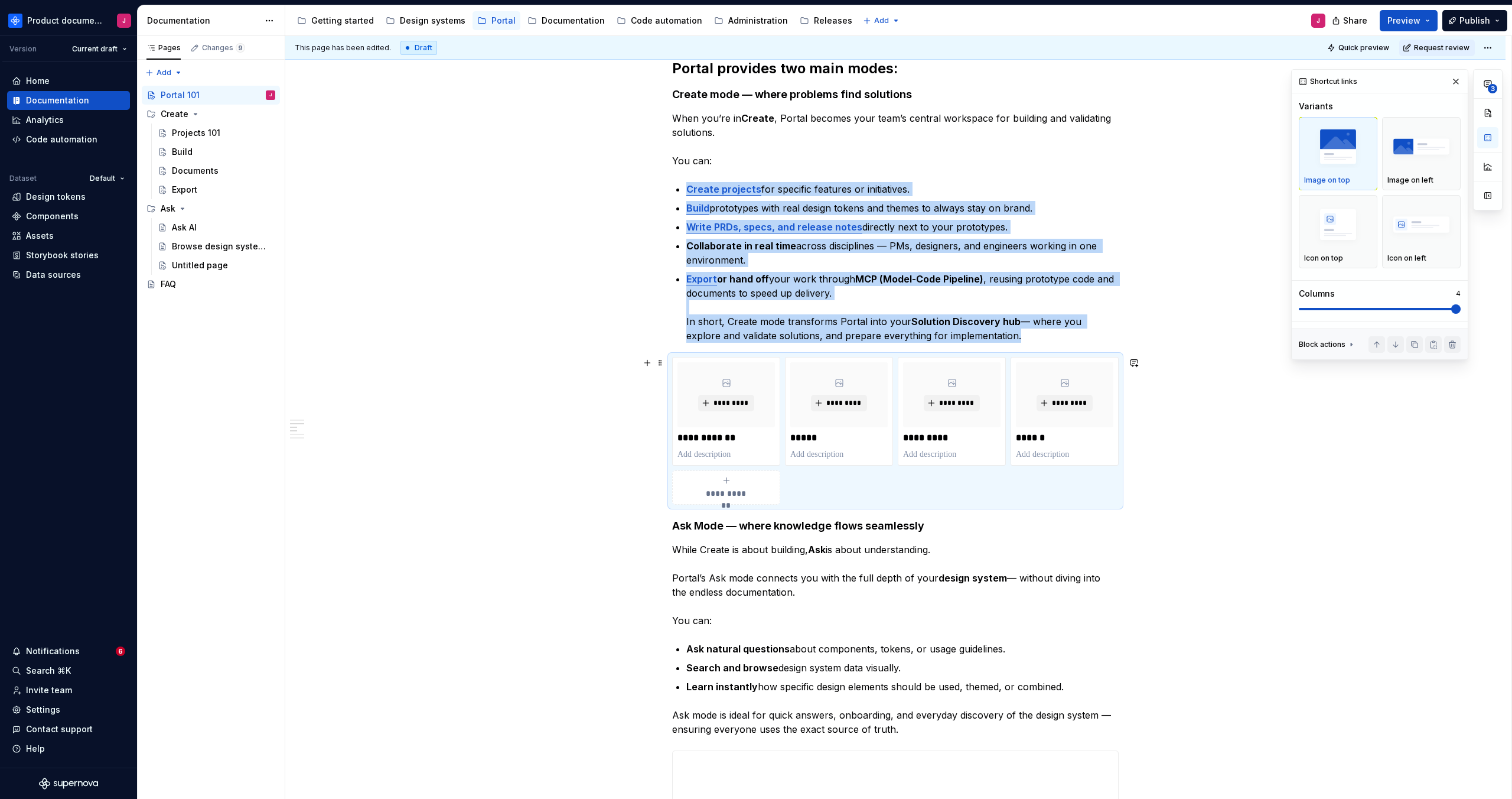
click at [191, 134] on div "Projects 101" at bounding box center [196, 133] width 49 height 12
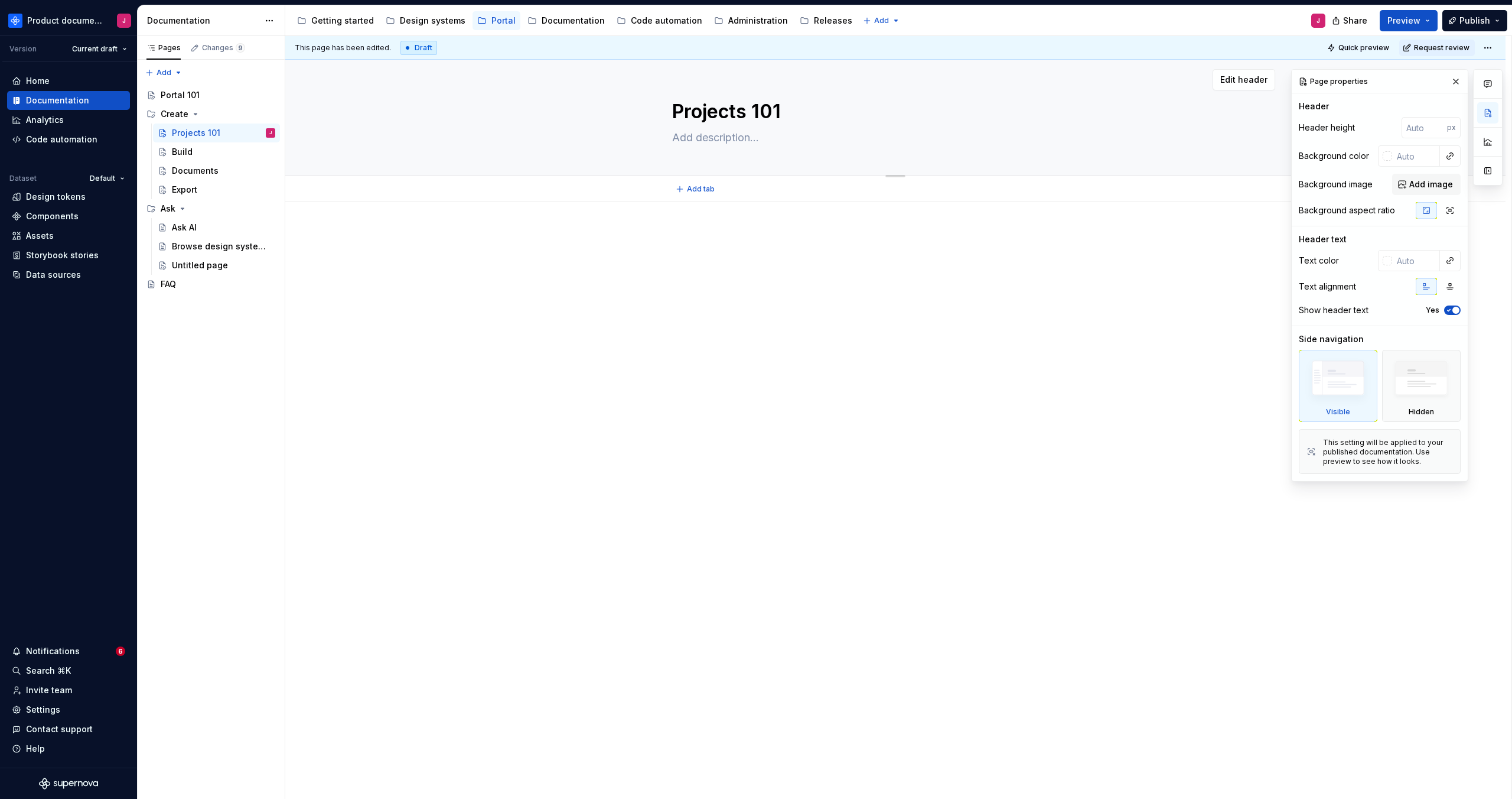
drag, startPoint x: 747, startPoint y: 112, endPoint x: 600, endPoint y: 112, distance: 147.0
click at [600, 112] on div "Projects 101" at bounding box center [895, 117] width 1126 height 116
drag, startPoint x: 718, startPoint y: 118, endPoint x: 670, endPoint y: 116, distance: 48.0
click at [661, 116] on div "Projects 101" at bounding box center [895, 117] width 1126 height 116
type textarea "*"
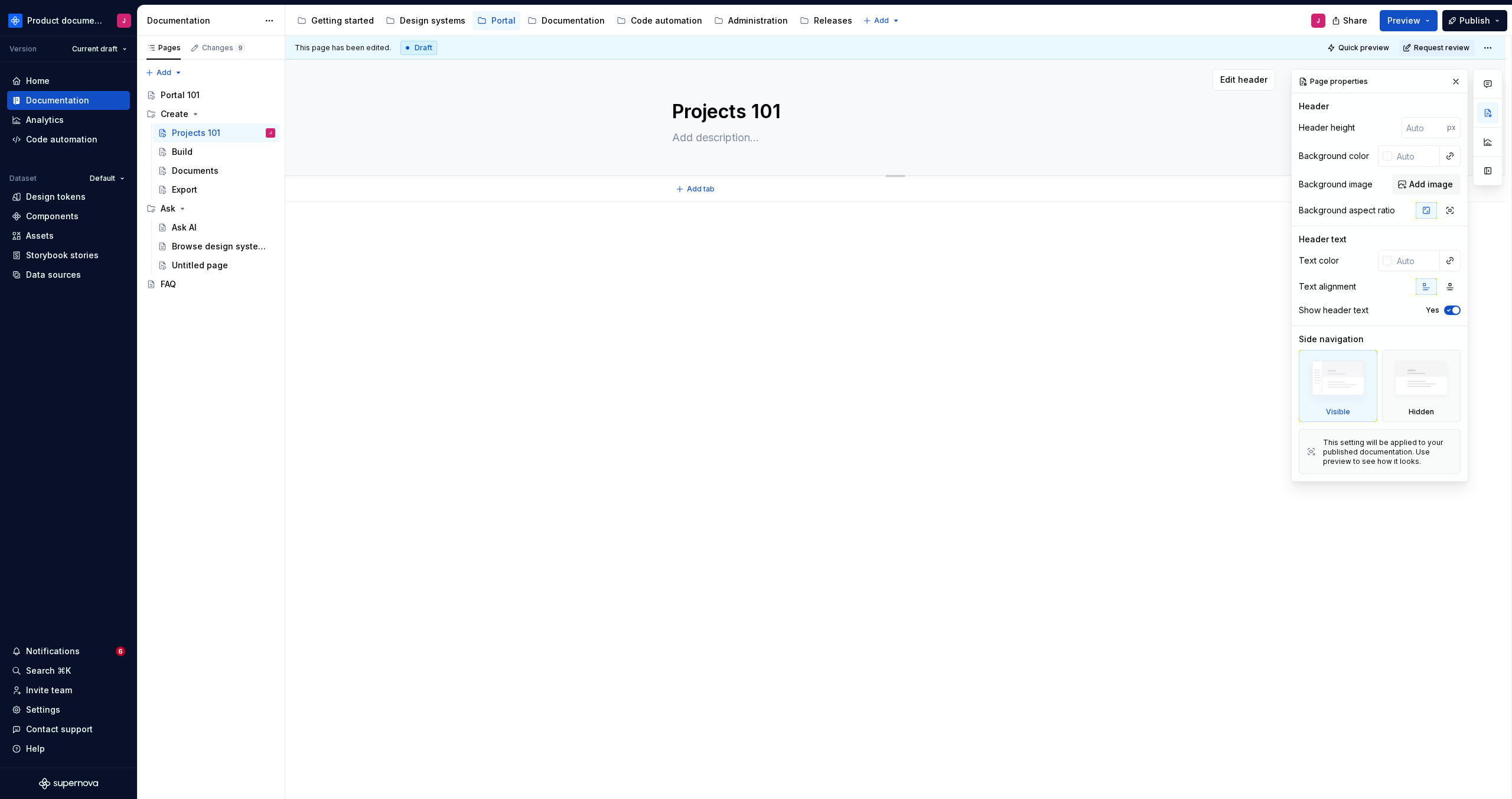
type textarea "C 101"
type textarea "*"
type textarea "Cr 101"
type textarea "*"
type textarea "Cre 101"
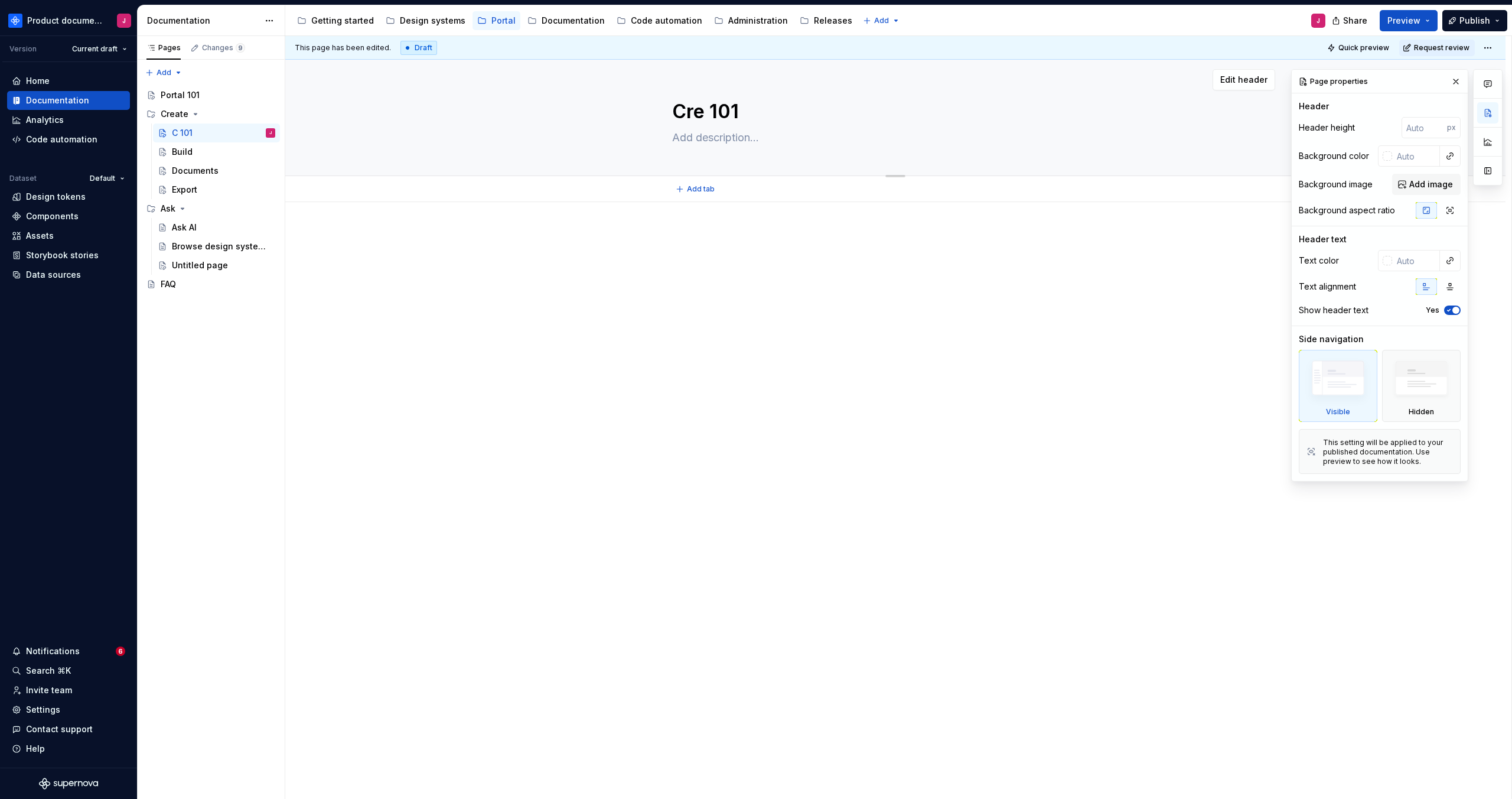
type textarea "*"
type textarea "Crea 101"
type textarea "*"
type textarea "Creat 101"
type textarea "*"
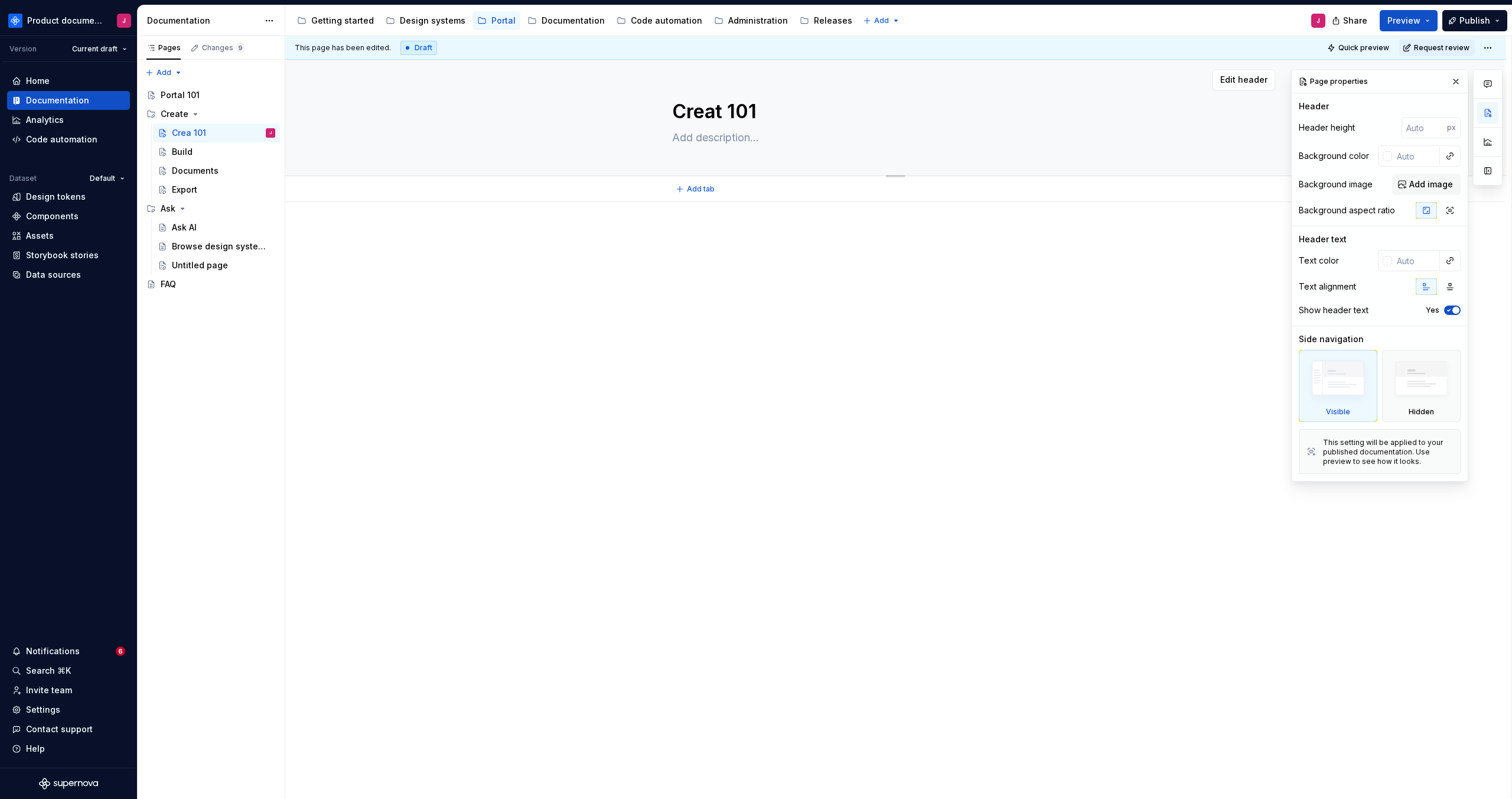
type textarea "Create 101"
type textarea "*"
type textarea "Create 101"
click at [629, 280] on div at bounding box center [895, 366] width 1220 height 327
click at [186, 96] on div "Portal 101" at bounding box center [180, 96] width 39 height 12
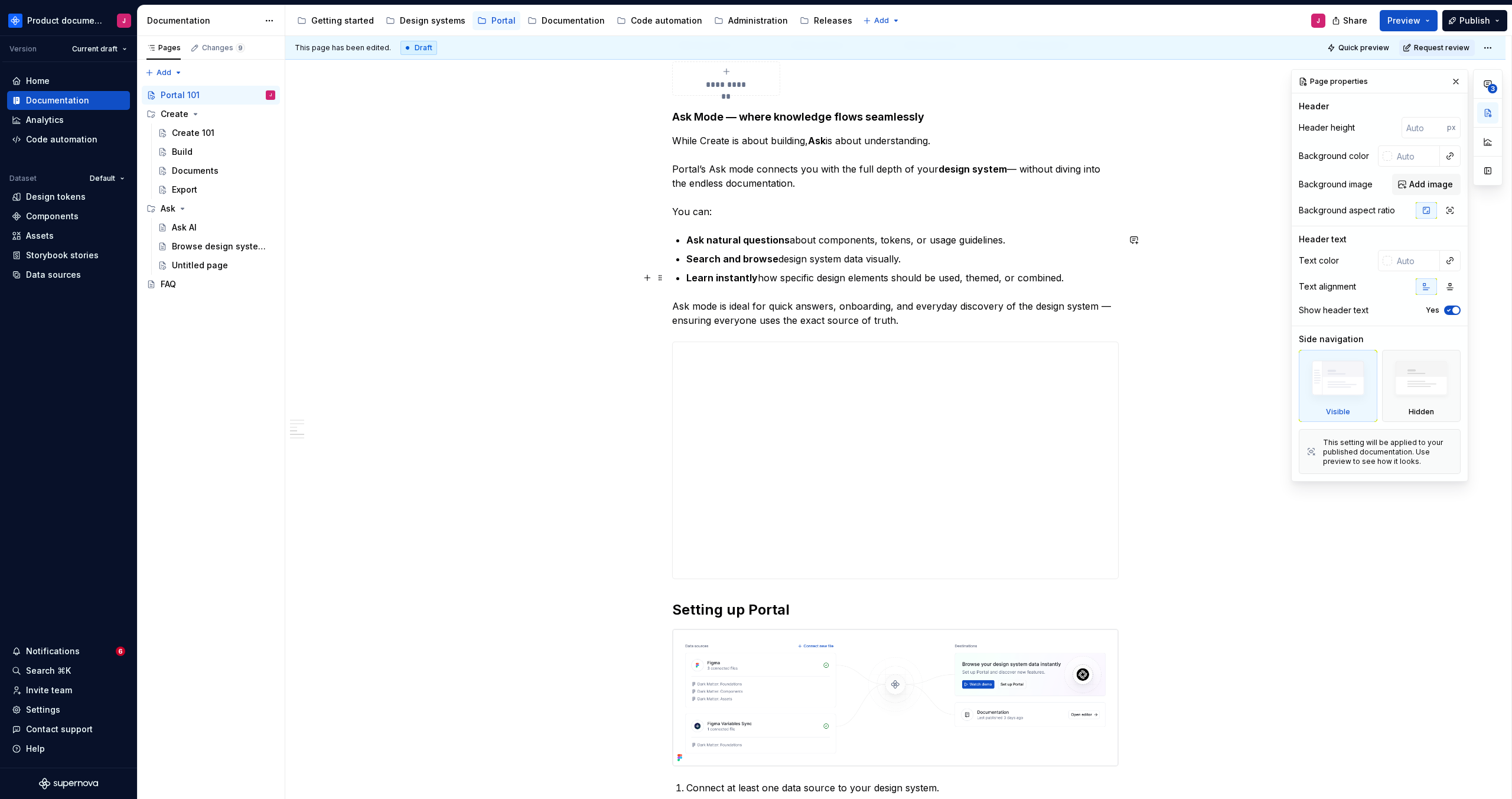
scroll to position [805, 0]
click at [217, 267] on div "Untitled page" at bounding box center [200, 266] width 56 height 12
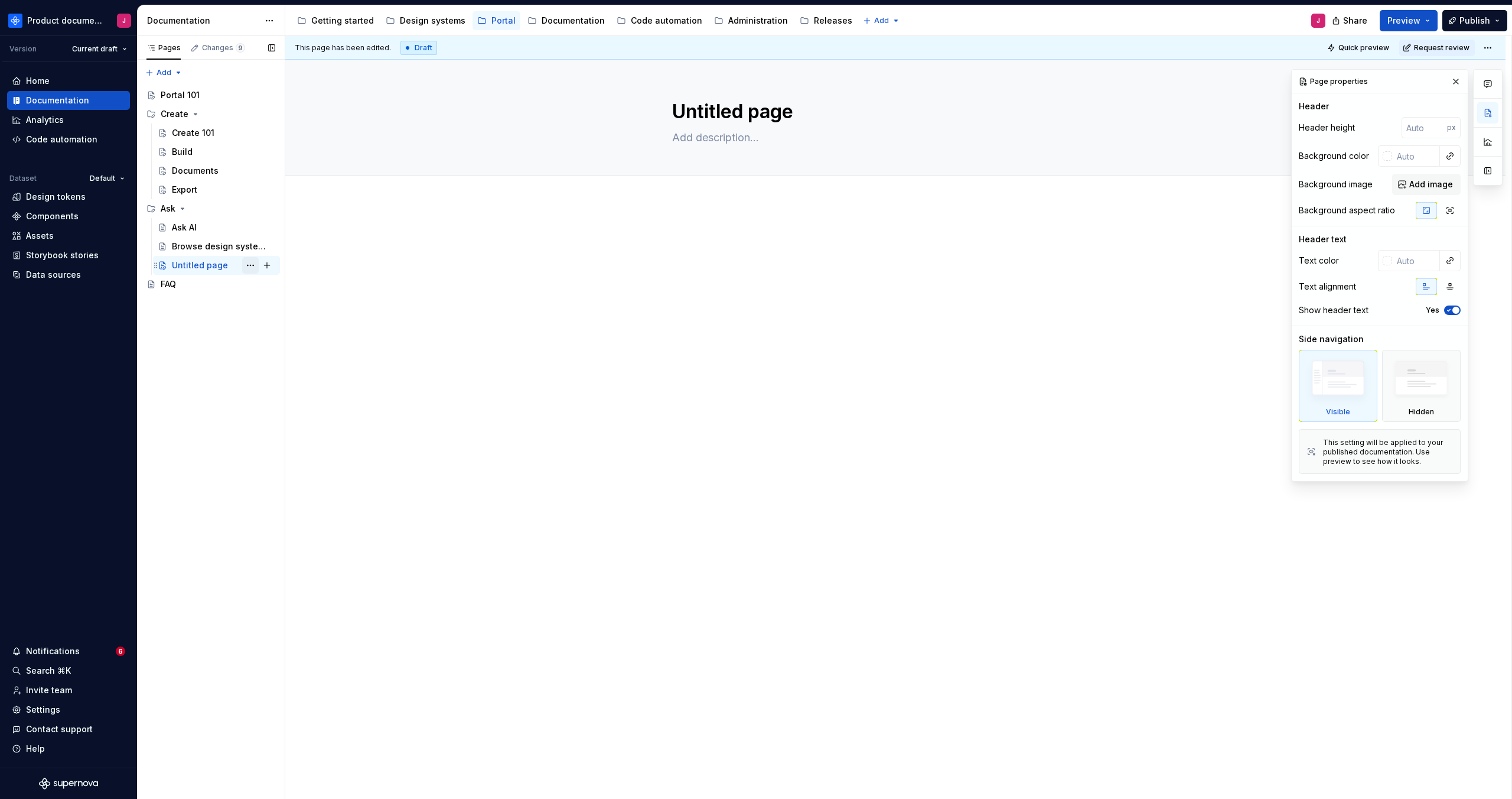
click at [249, 265] on button "Page tree" at bounding box center [250, 265] width 17 height 17
click at [300, 431] on div "Delete page" at bounding box center [321, 434] width 116 height 12
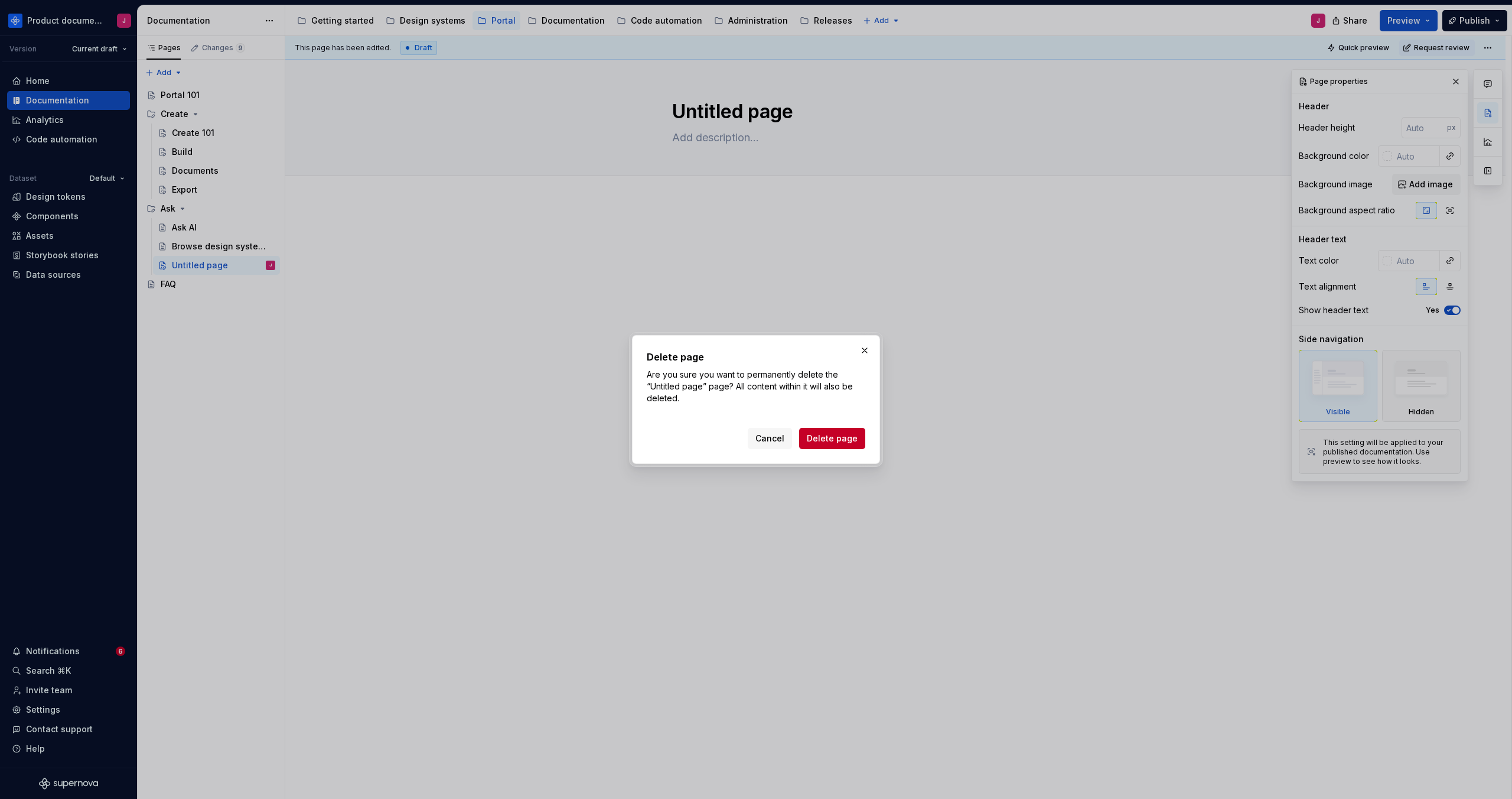
drag, startPoint x: 831, startPoint y: 437, endPoint x: 818, endPoint y: 433, distance: 13.6
click at [831, 437] on span "Delete page" at bounding box center [832, 439] width 50 height 12
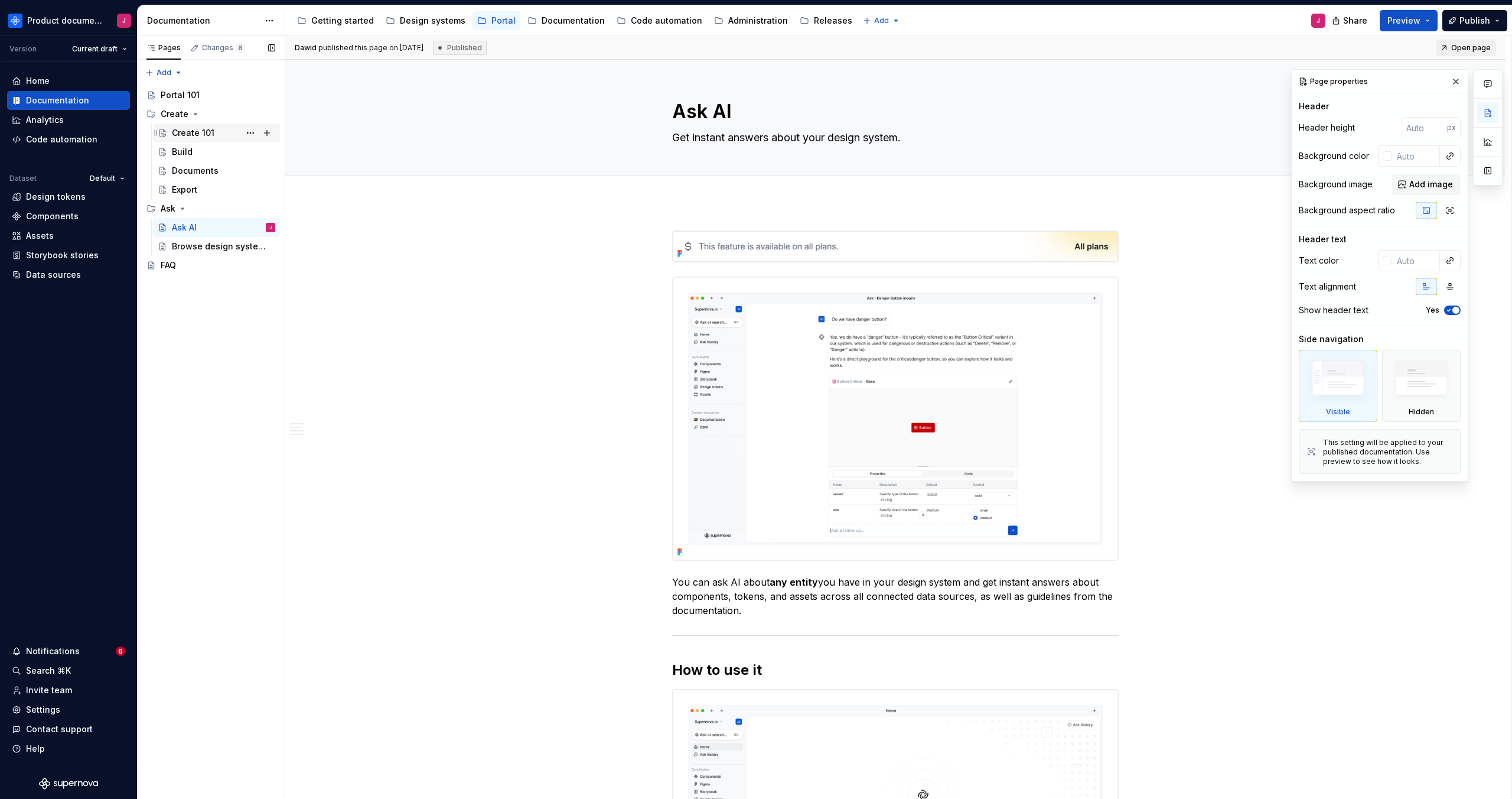
click at [195, 132] on div "Create 101" at bounding box center [193, 133] width 43 height 12
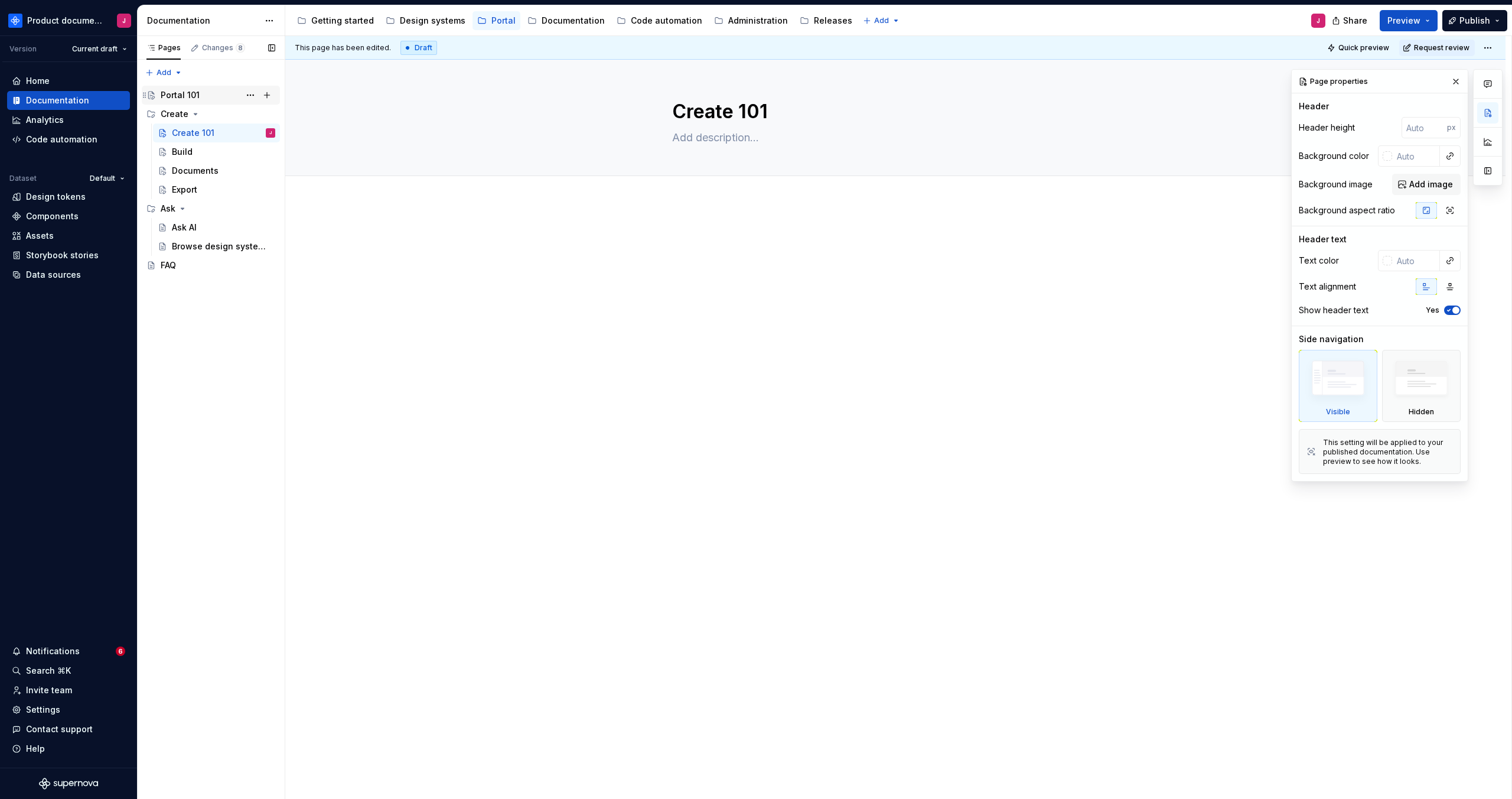
click at [182, 97] on div "Portal 101" at bounding box center [180, 96] width 39 height 12
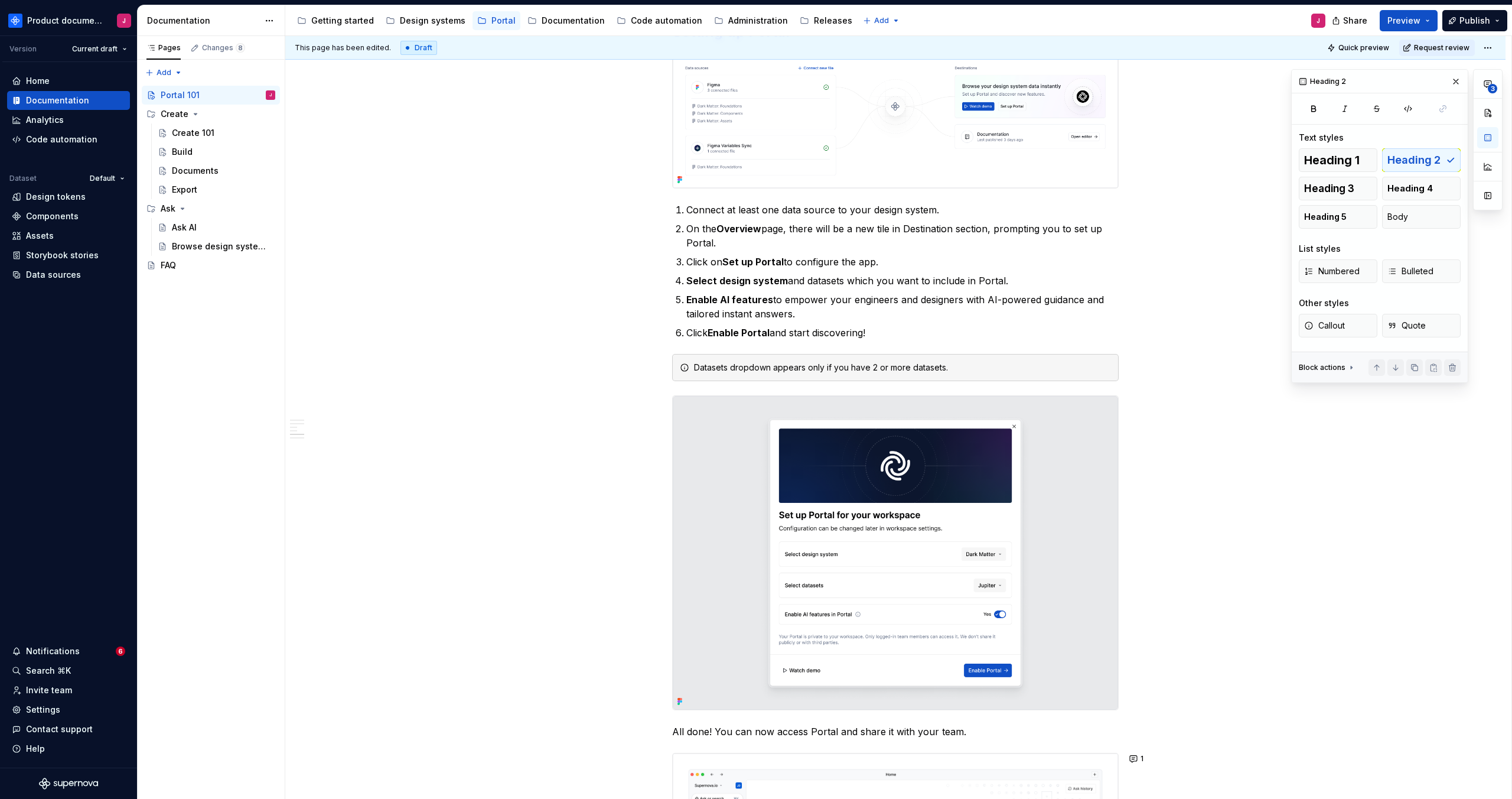
scroll to position [1334, 0]
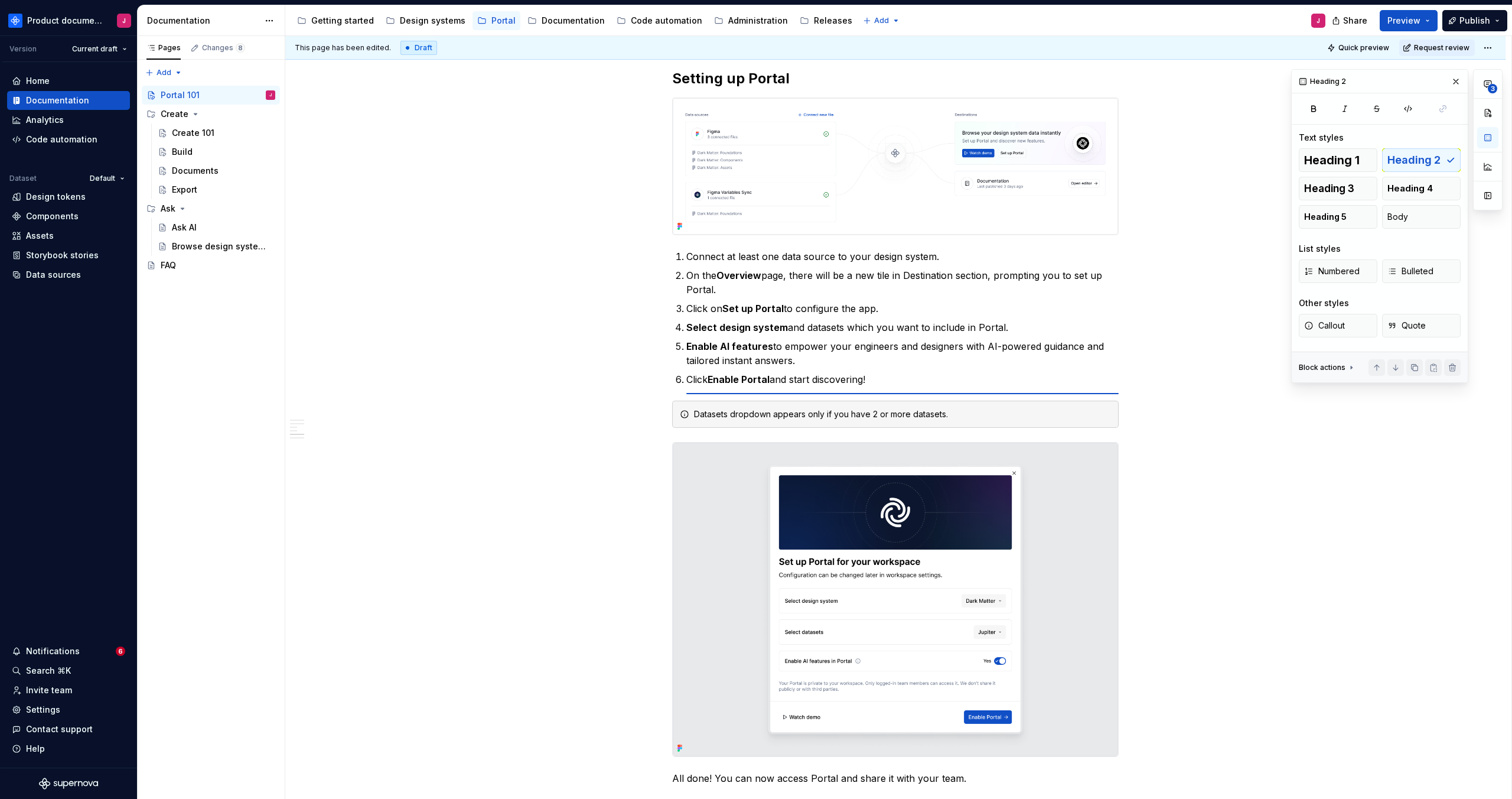
type textarea "*"
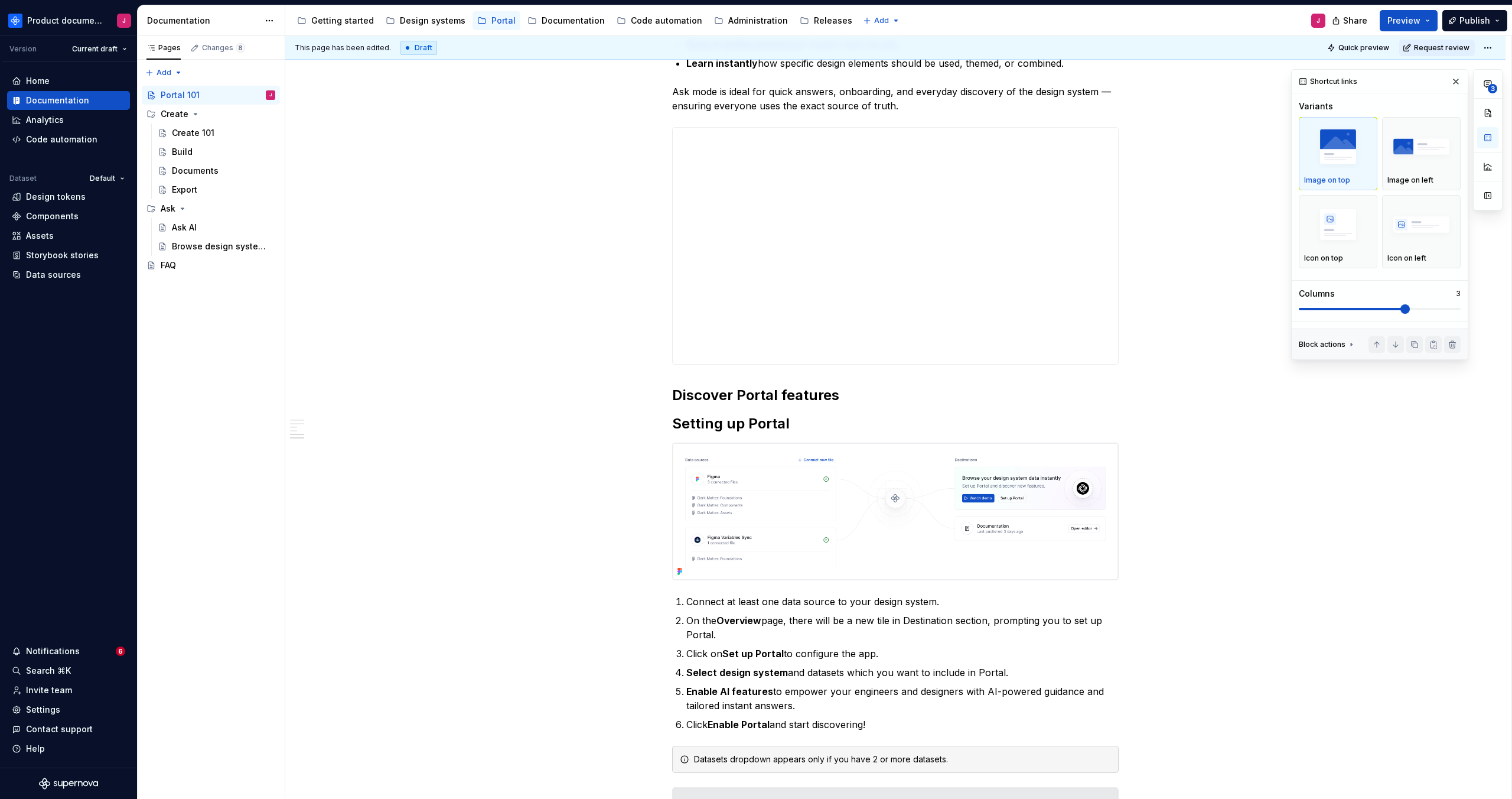
scroll to position [979, 0]
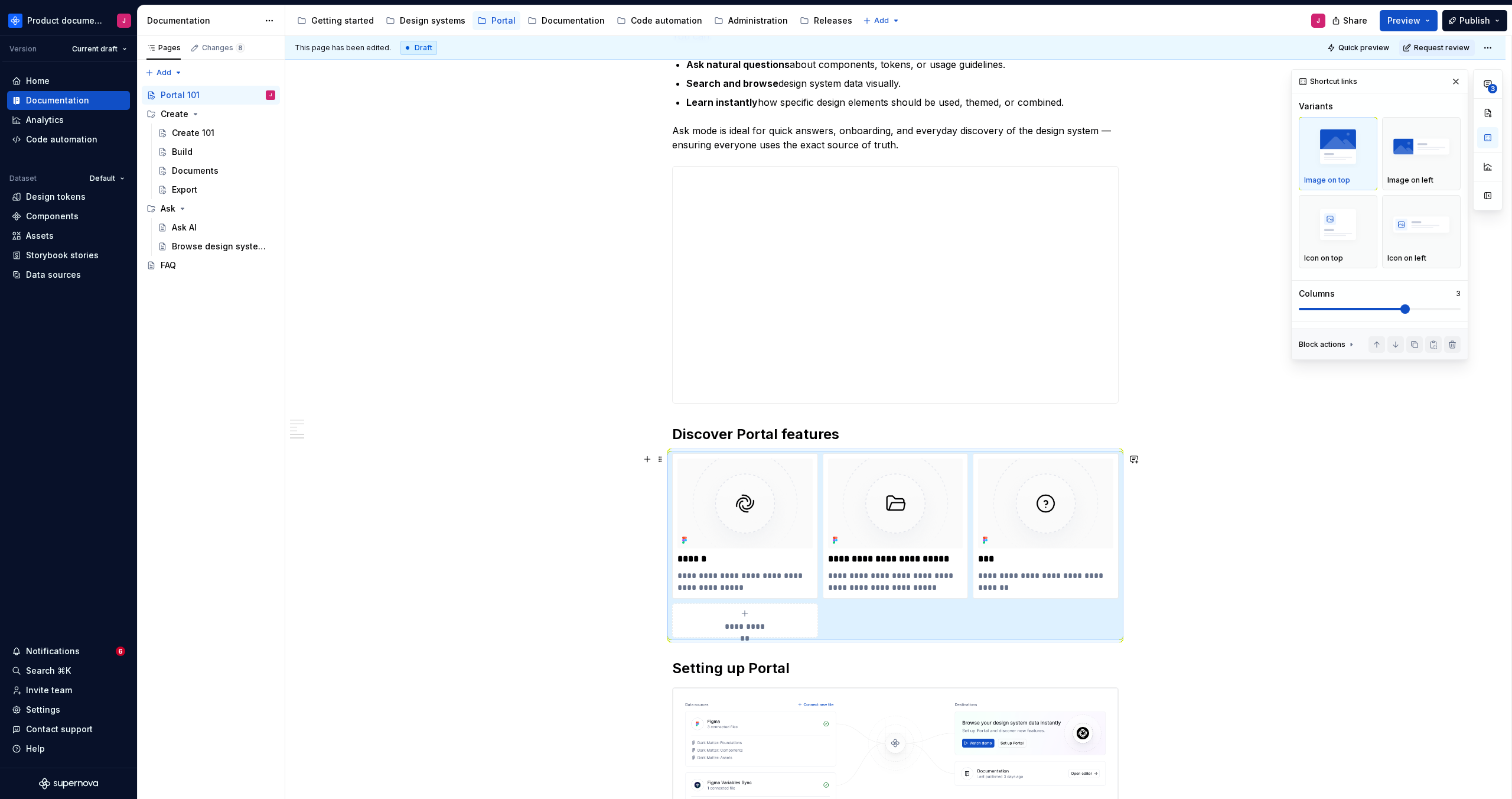
click at [1240, 460] on div "What is Portal? Supernova Portal is where product teams turn ideas into validat…" at bounding box center [895, 607] width 1220 height 2739
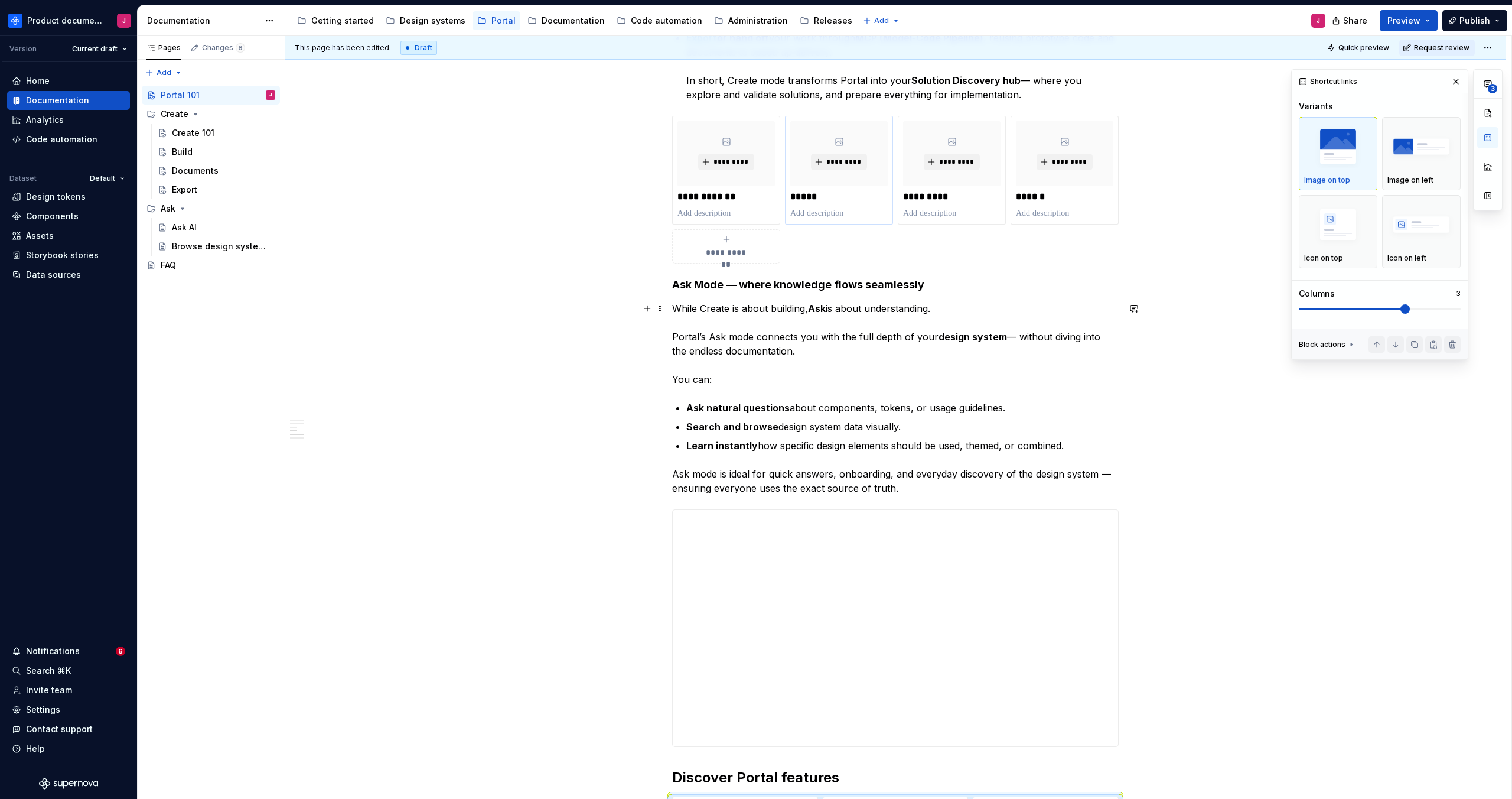
scroll to position [635, 0]
click at [1142, 122] on button "button" at bounding box center [1133, 122] width 17 height 17
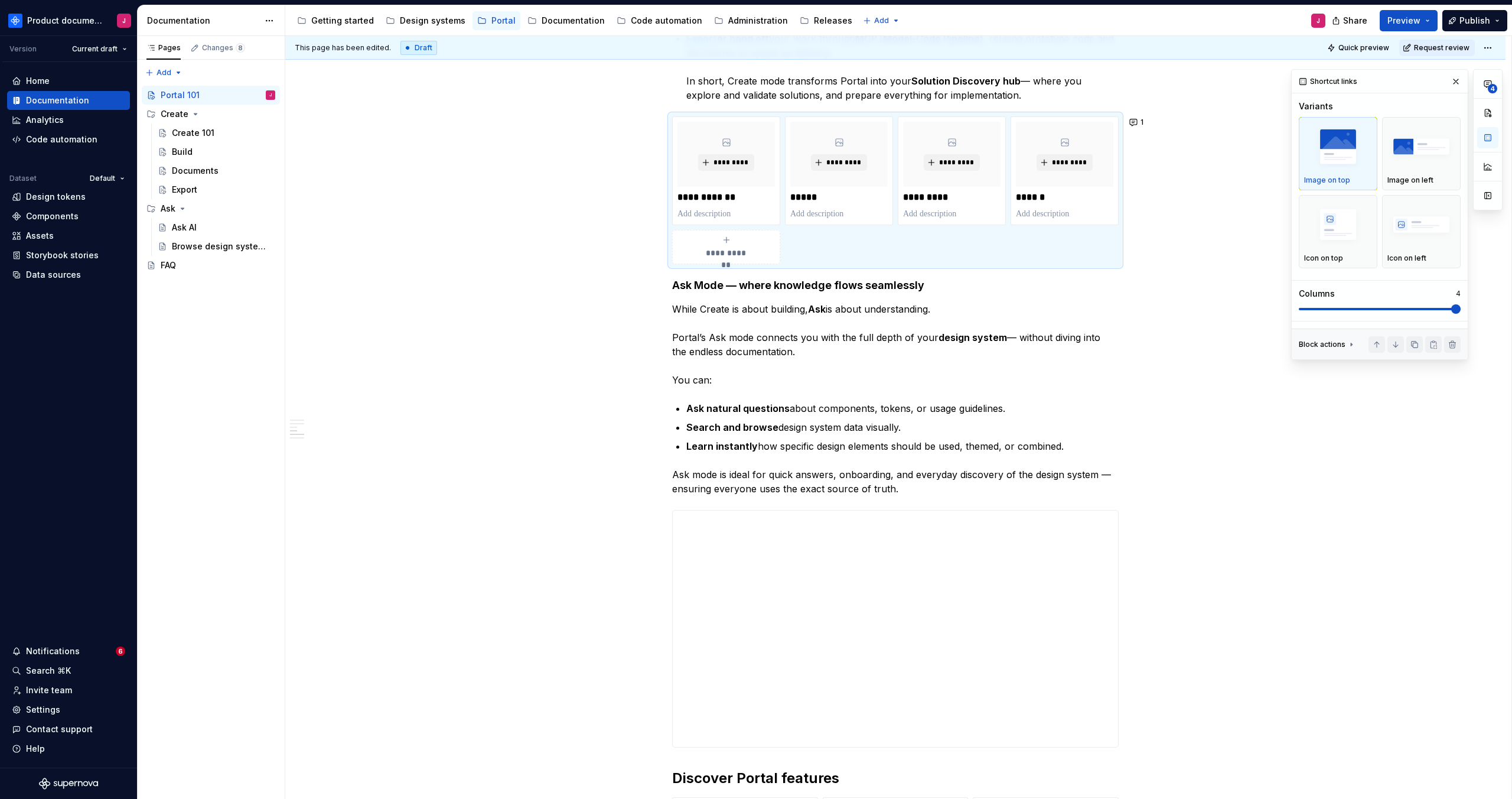
click at [1264, 386] on div "This page has been edited. Draft Quick preview Request review Portal 101 Learn …" at bounding box center [898, 417] width 1226 height 763
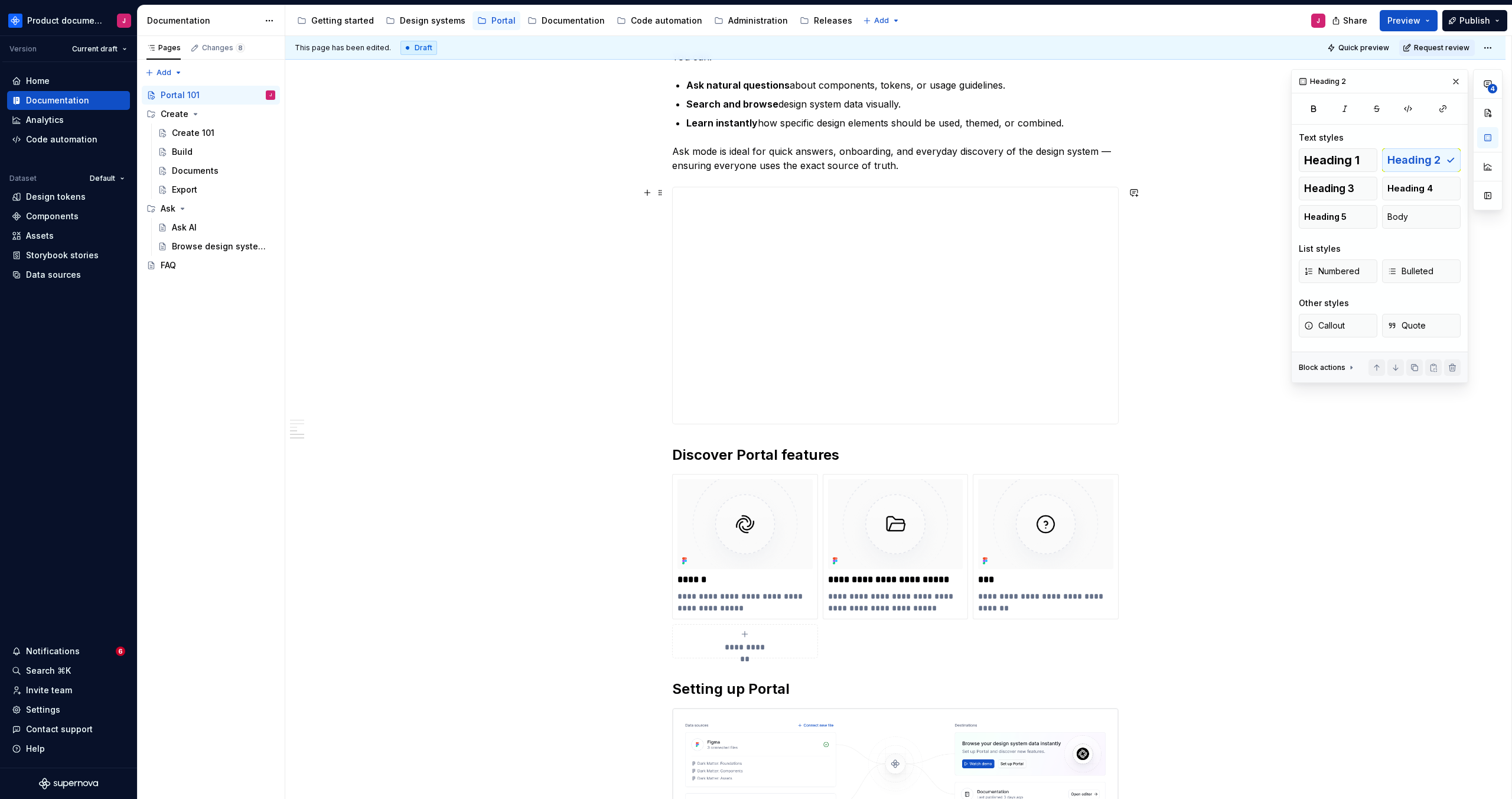
scroll to position [1080, 0]
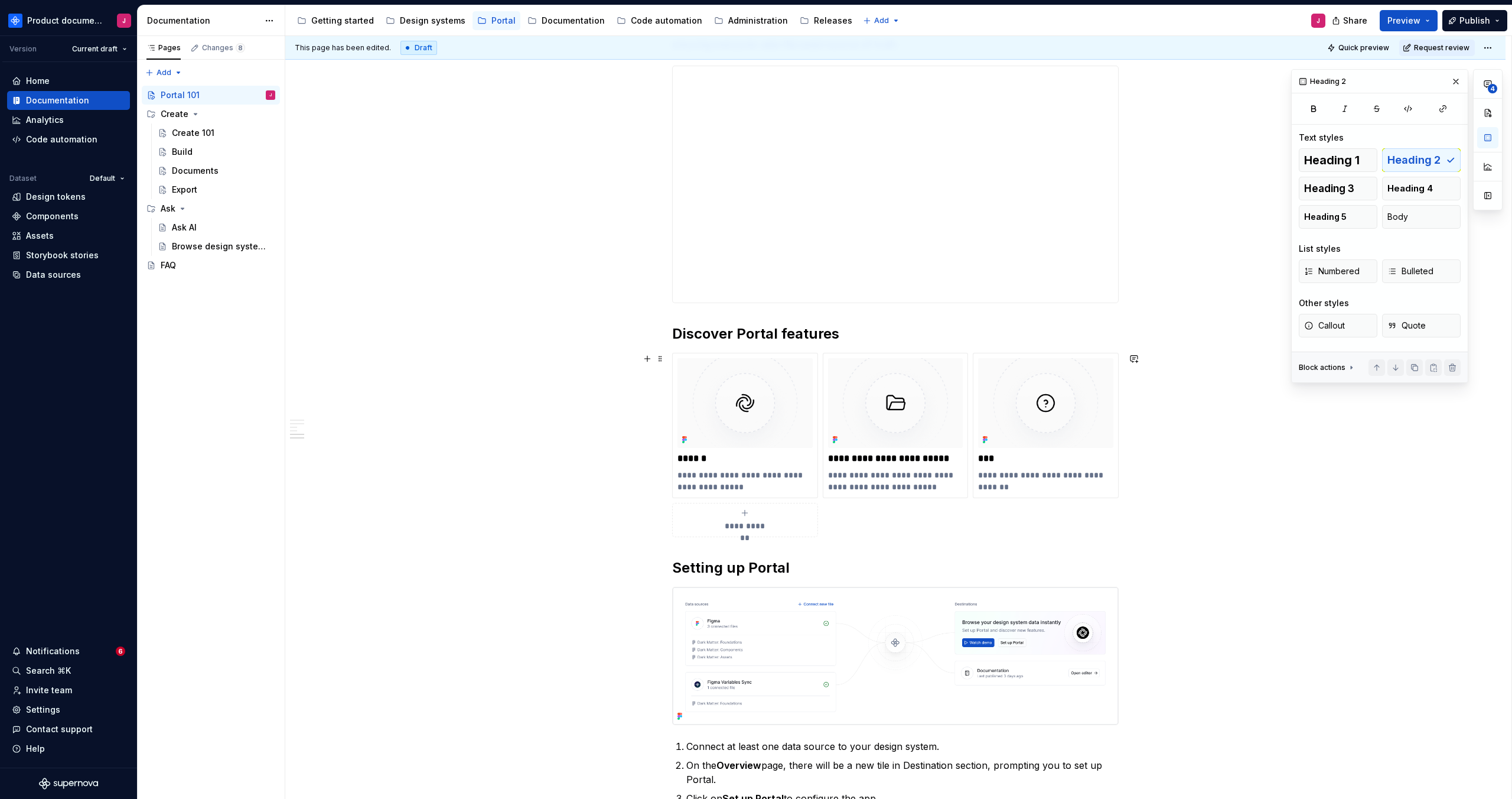
click at [1298, 533] on div "This page has been edited. Draft Quick preview Request review Portal 101 Learn …" at bounding box center [898, 417] width 1226 height 763
click at [1383, 46] on span "Quick preview" at bounding box center [1363, 48] width 50 height 10
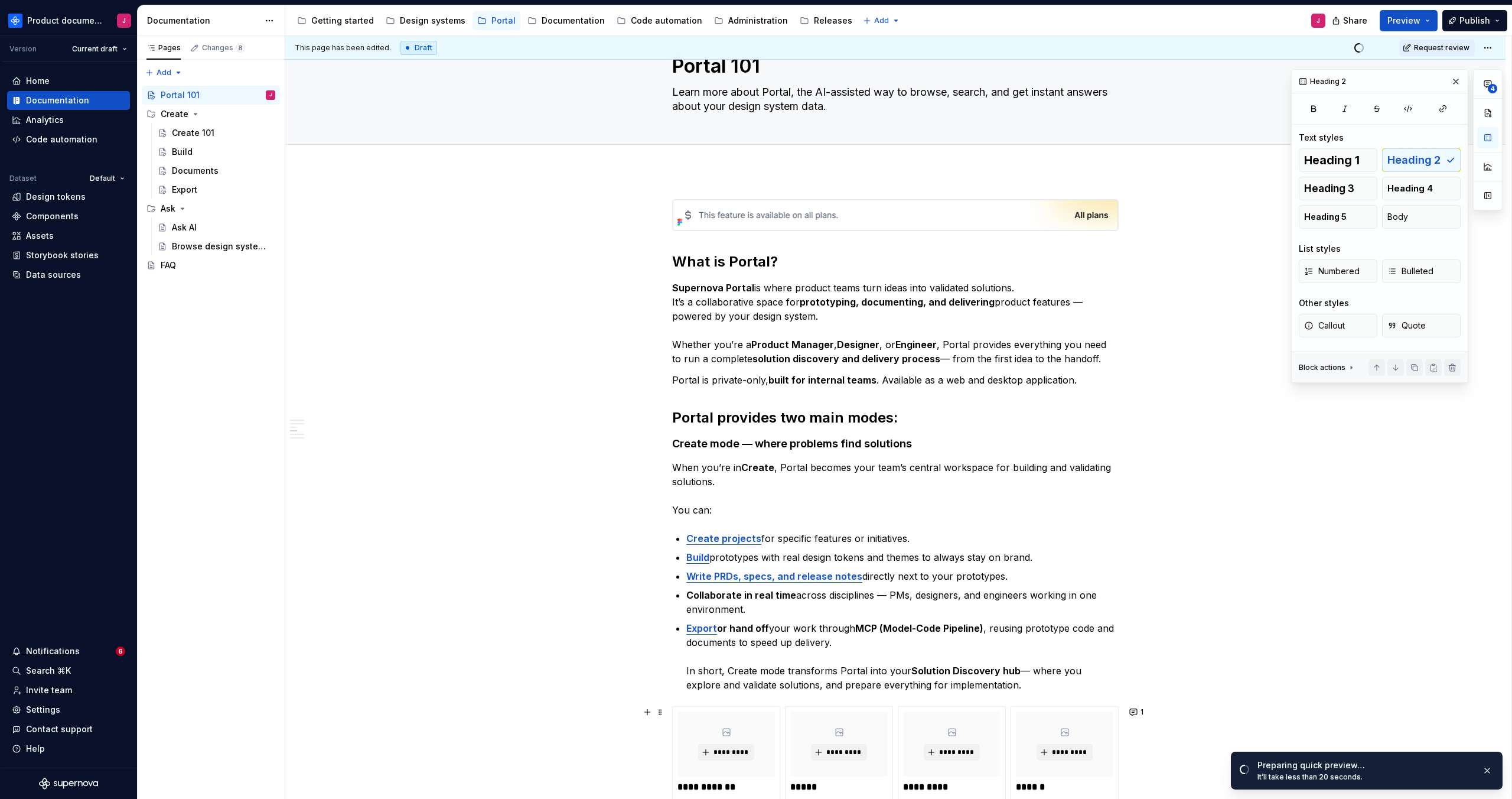
scroll to position [0, 0]
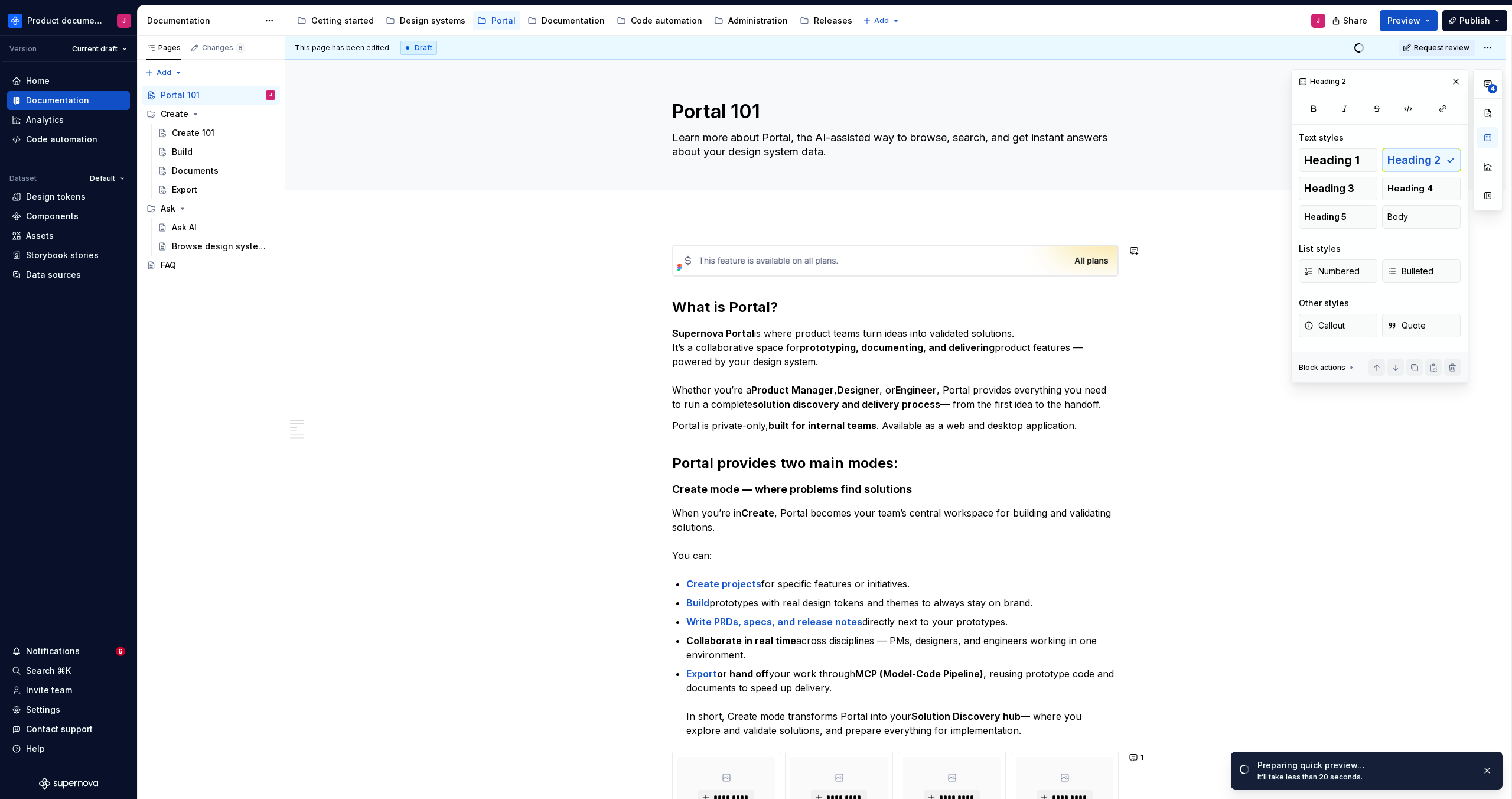
click at [918, 214] on div at bounding box center [895, 203] width 1220 height 26
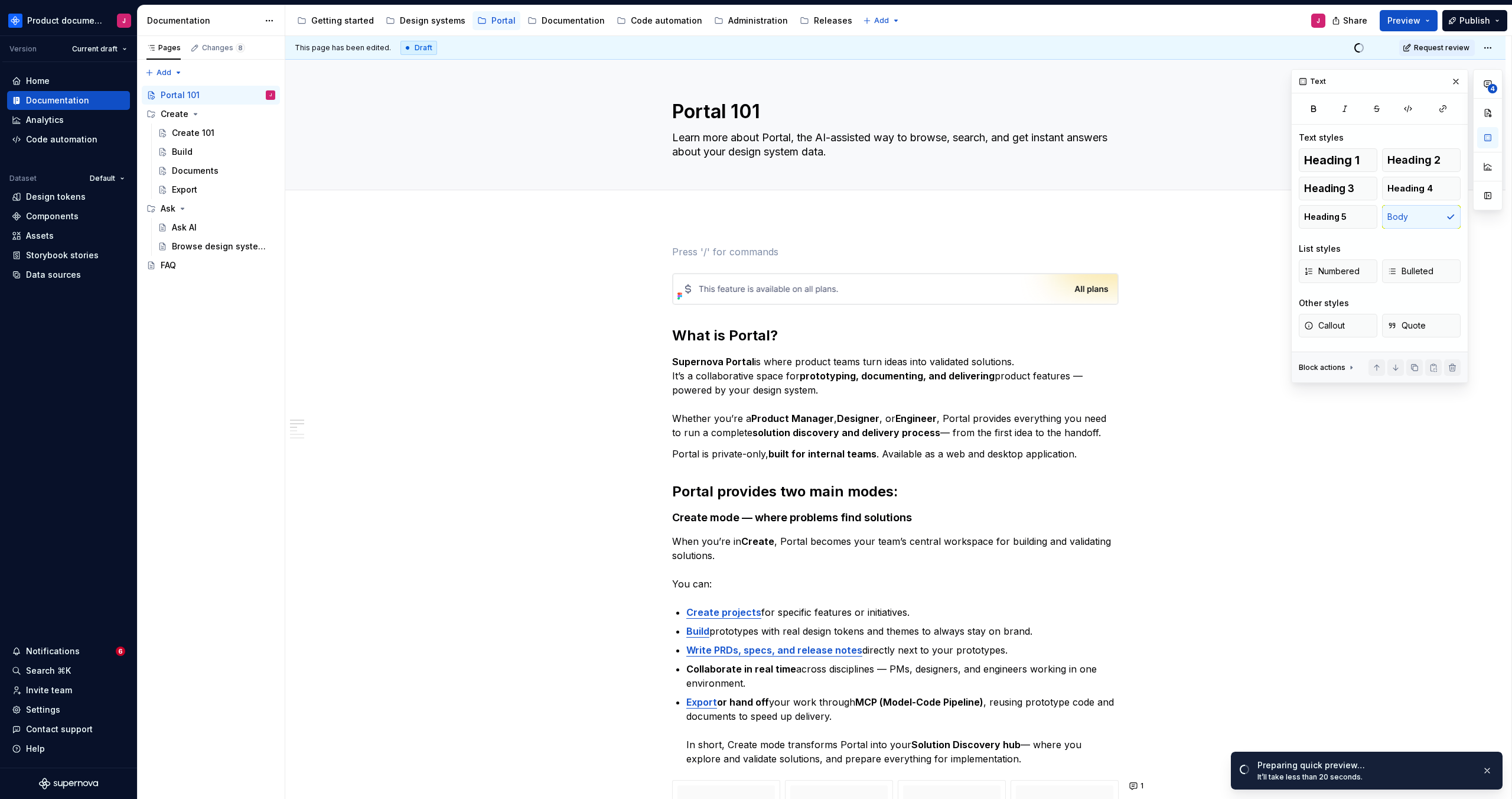
click at [691, 256] on p at bounding box center [895, 252] width 446 height 14
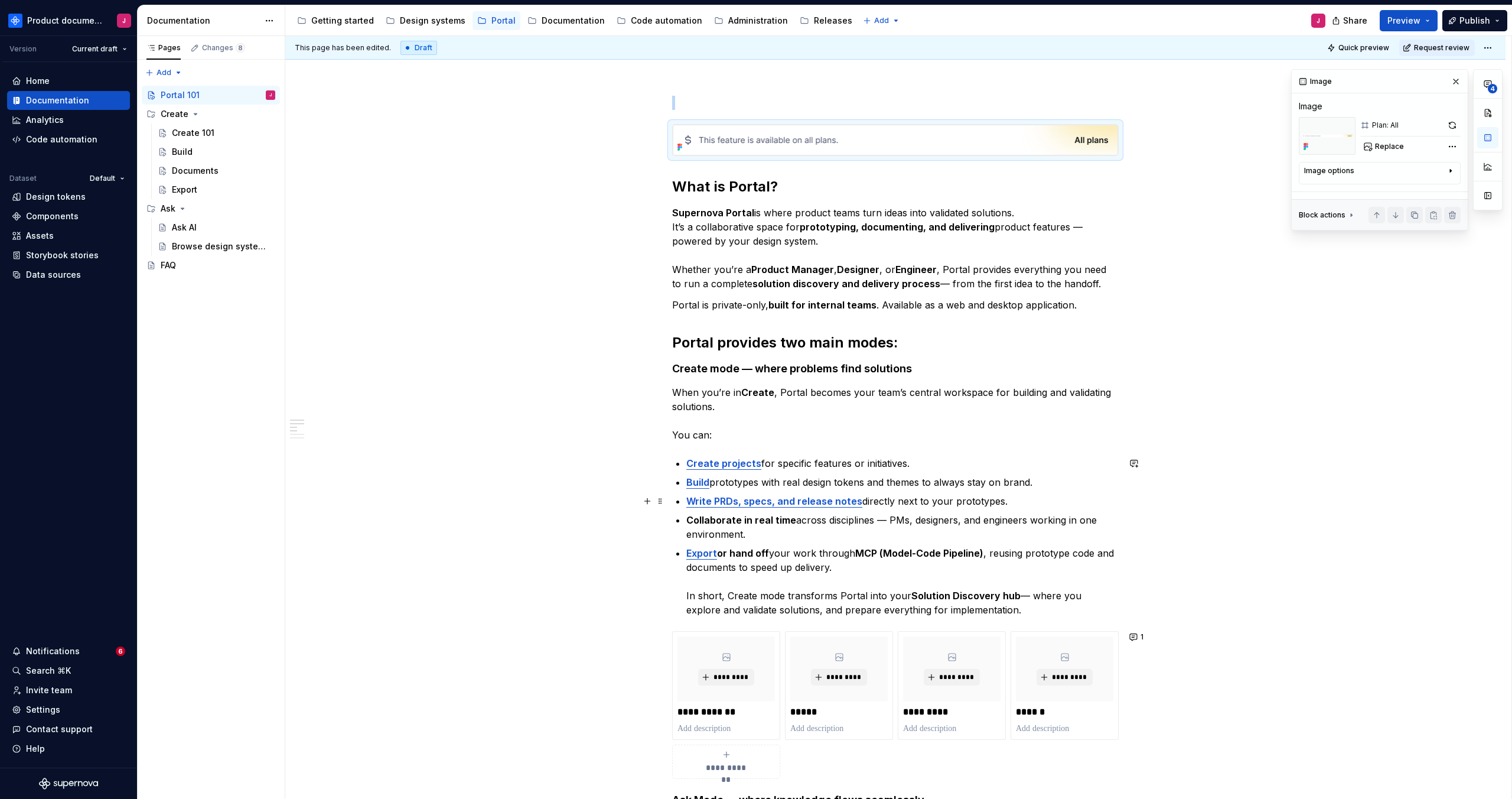
scroll to position [215, 0]
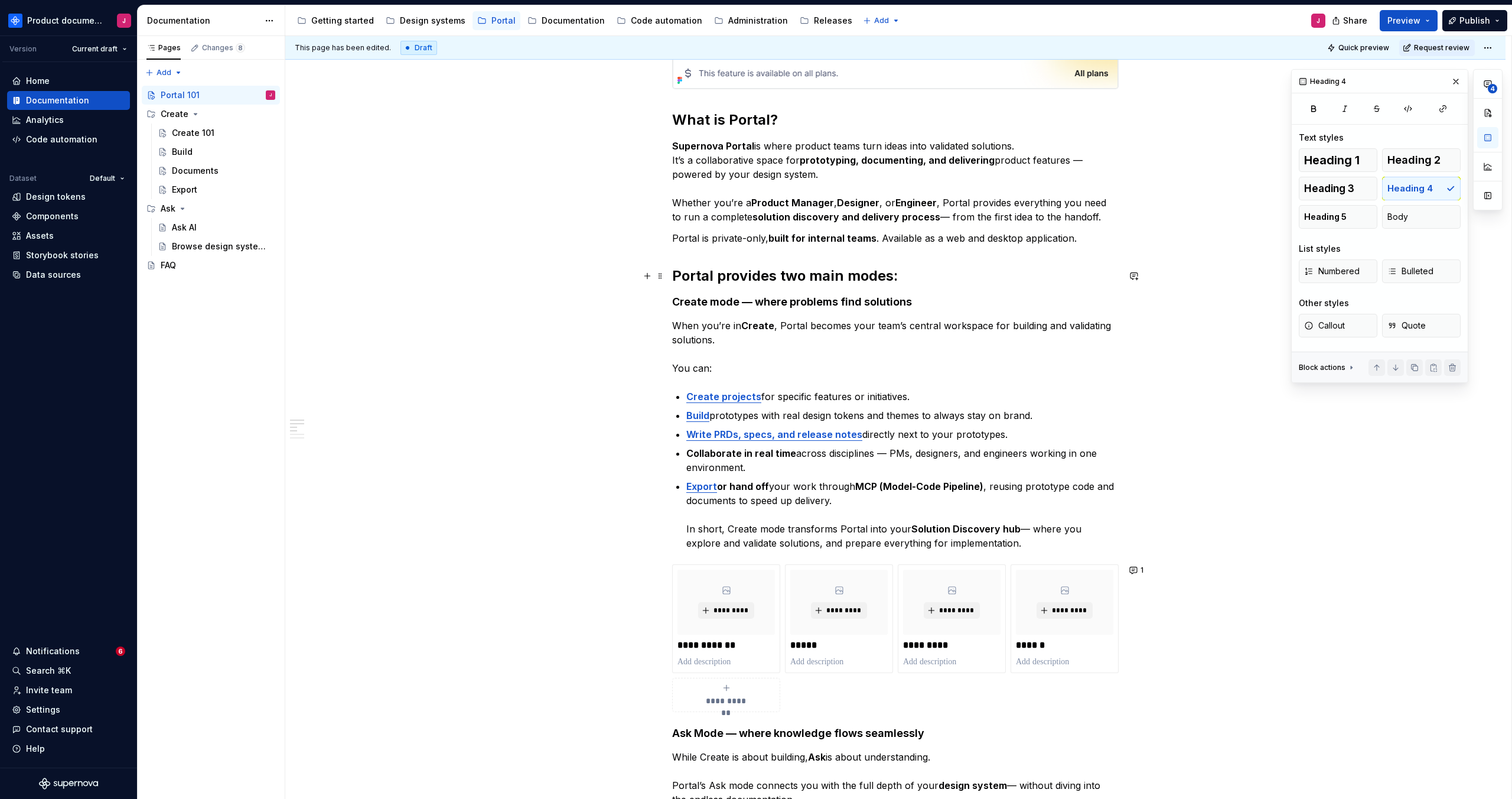
click at [1355, 48] on span "Quick preview" at bounding box center [1363, 48] width 50 height 10
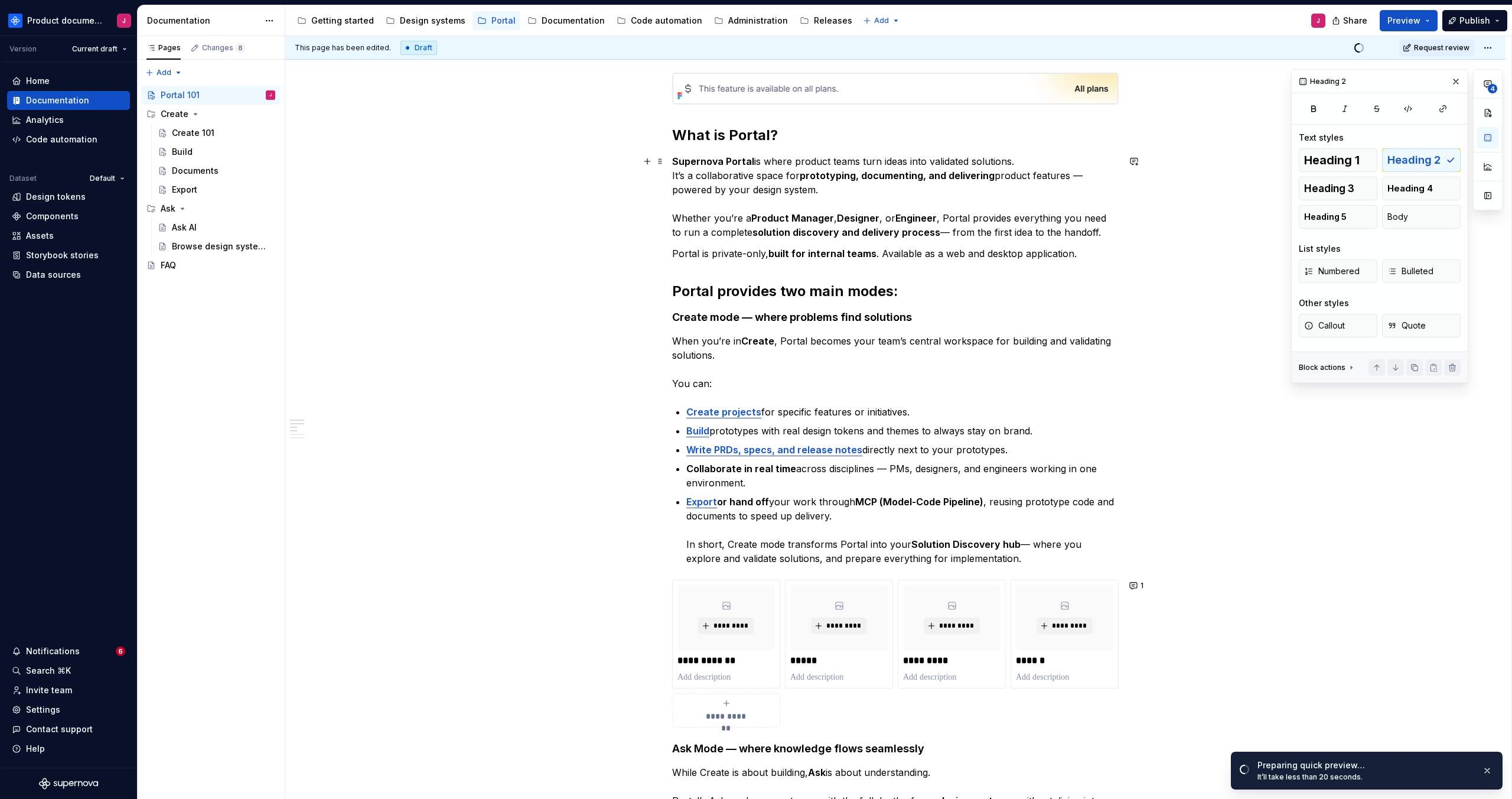
scroll to position [199, 0]
click at [1460, 769] on span "Open page" at bounding box center [1450, 769] width 40 height 10
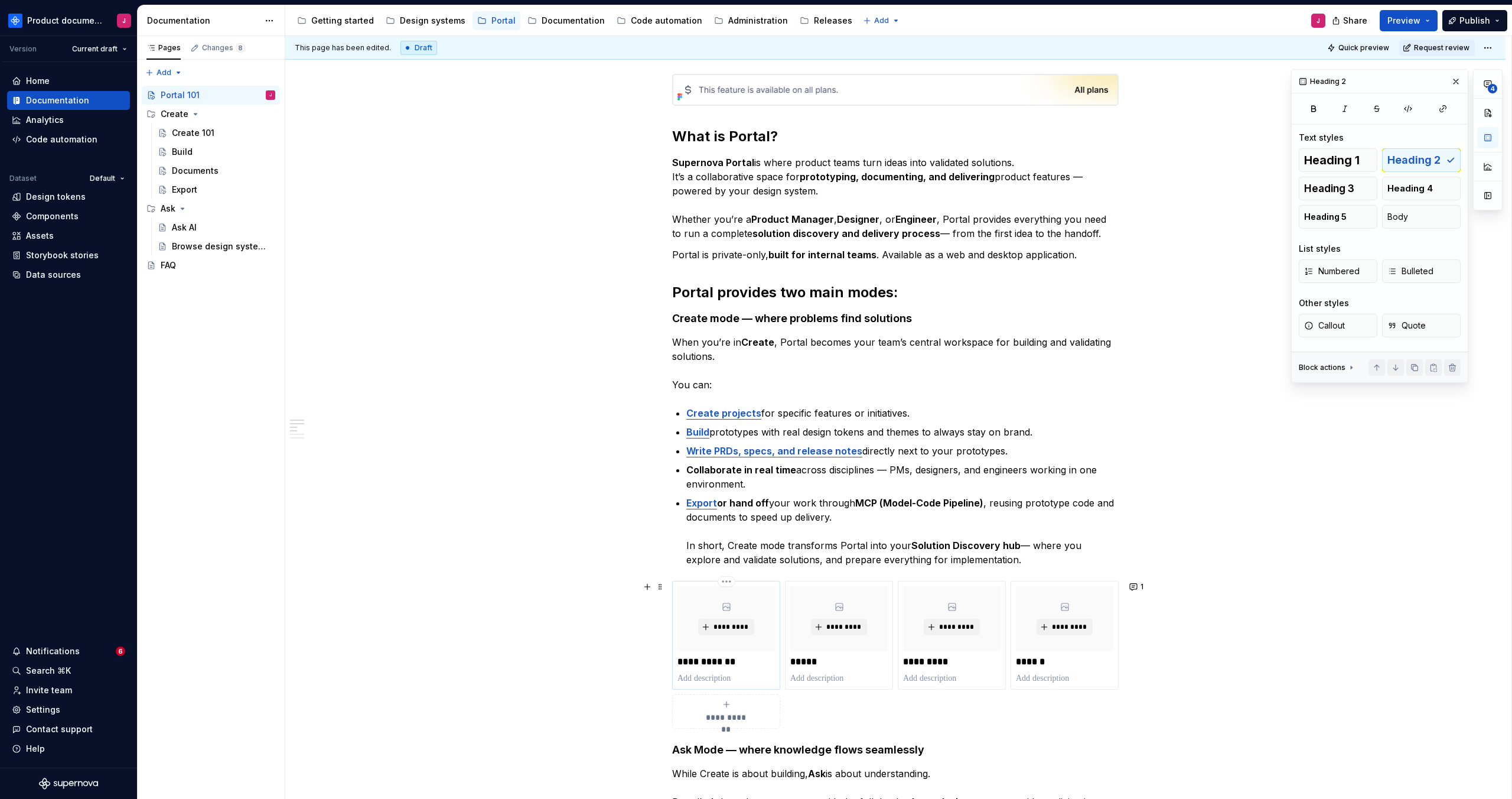
click at [733, 662] on p "**********" at bounding box center [726, 662] width 97 height 12
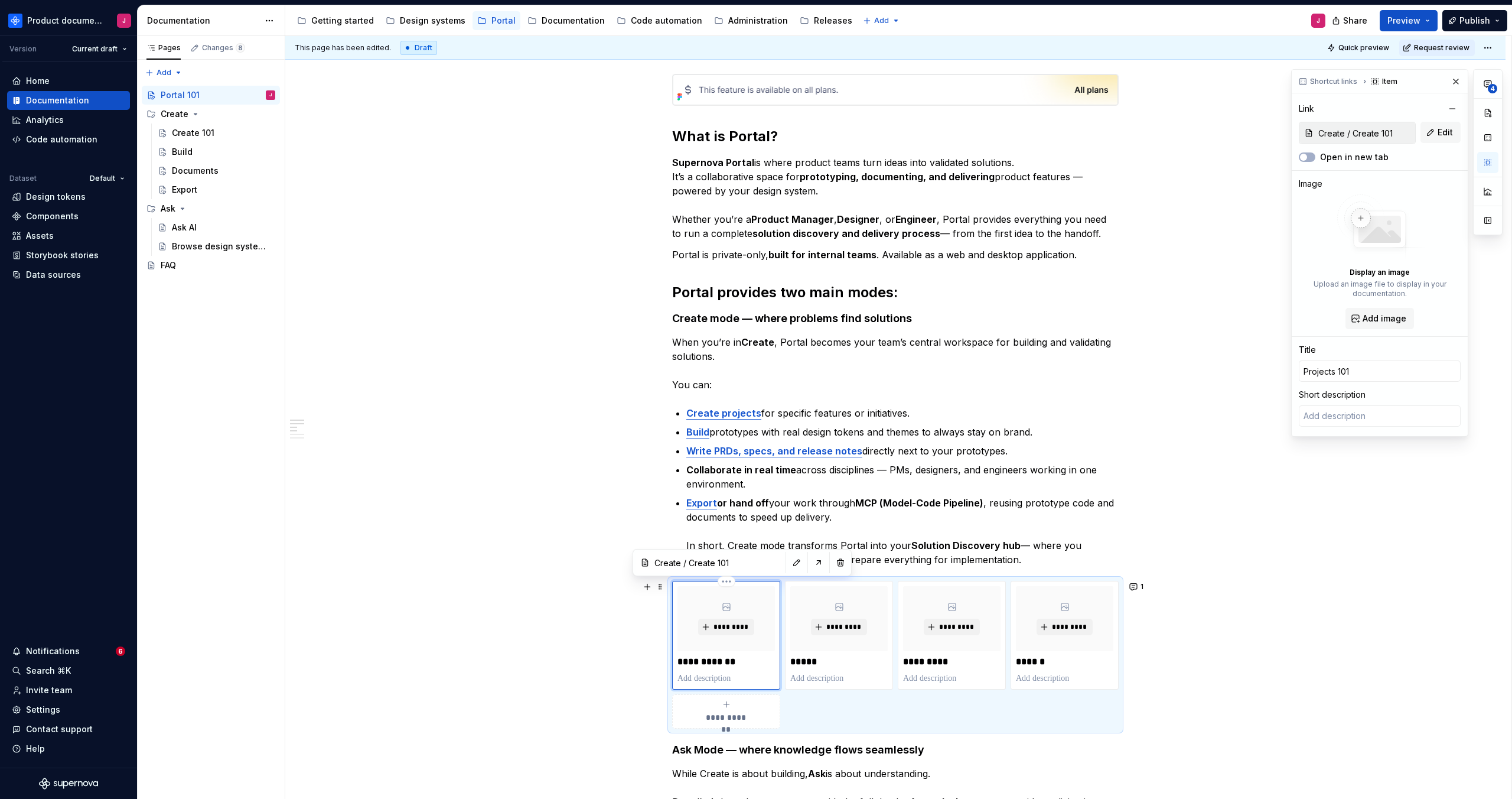
click at [706, 661] on p "**********" at bounding box center [726, 662] width 97 height 12
click at [706, 662] on p "**********" at bounding box center [726, 662] width 97 height 12
type textarea "*"
type input "C 101"
type textarea "*"
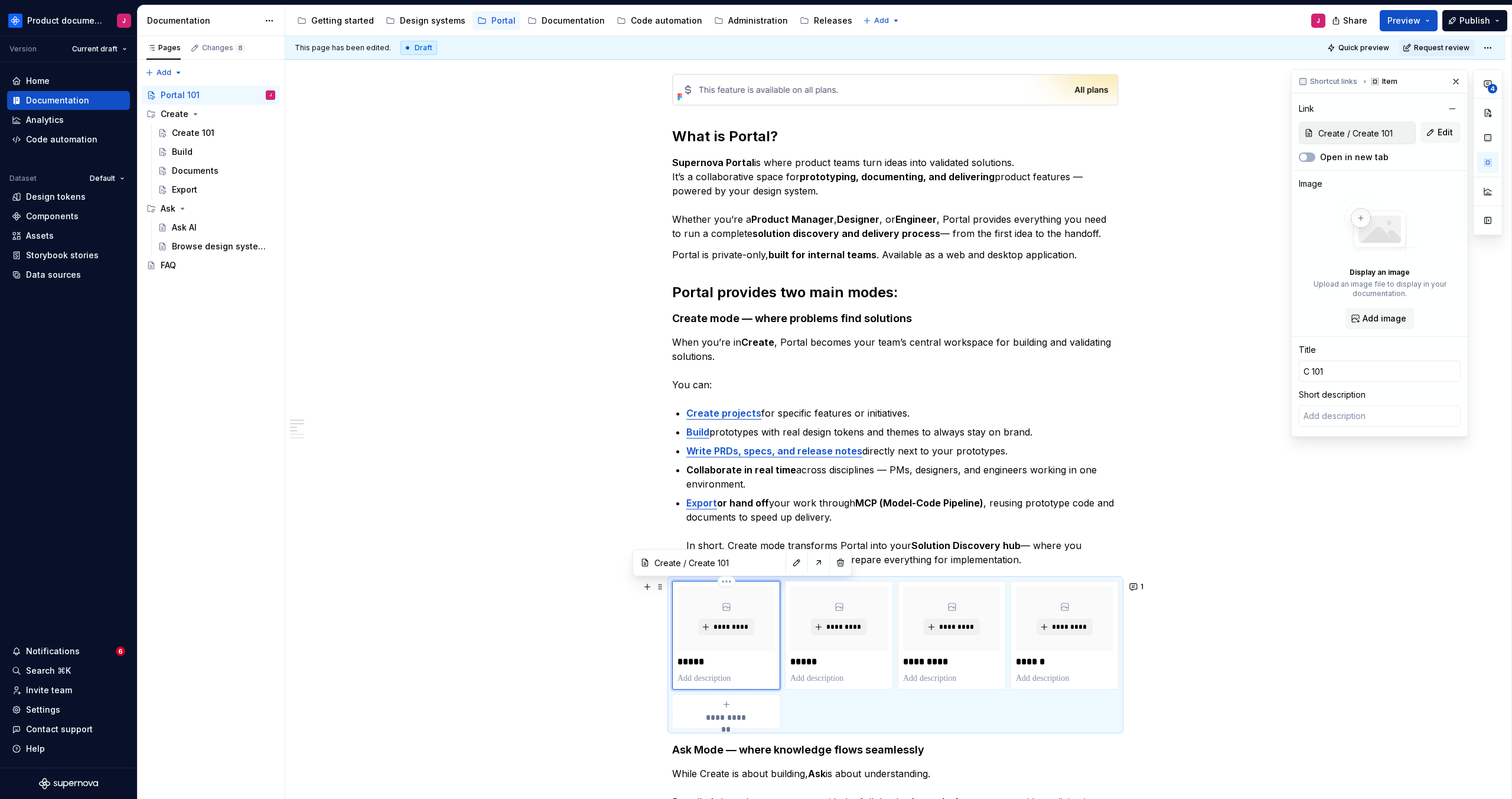
type input "Cr 101"
type textarea "*"
type input "Cre 101"
type textarea "*"
type input "Crea 101"
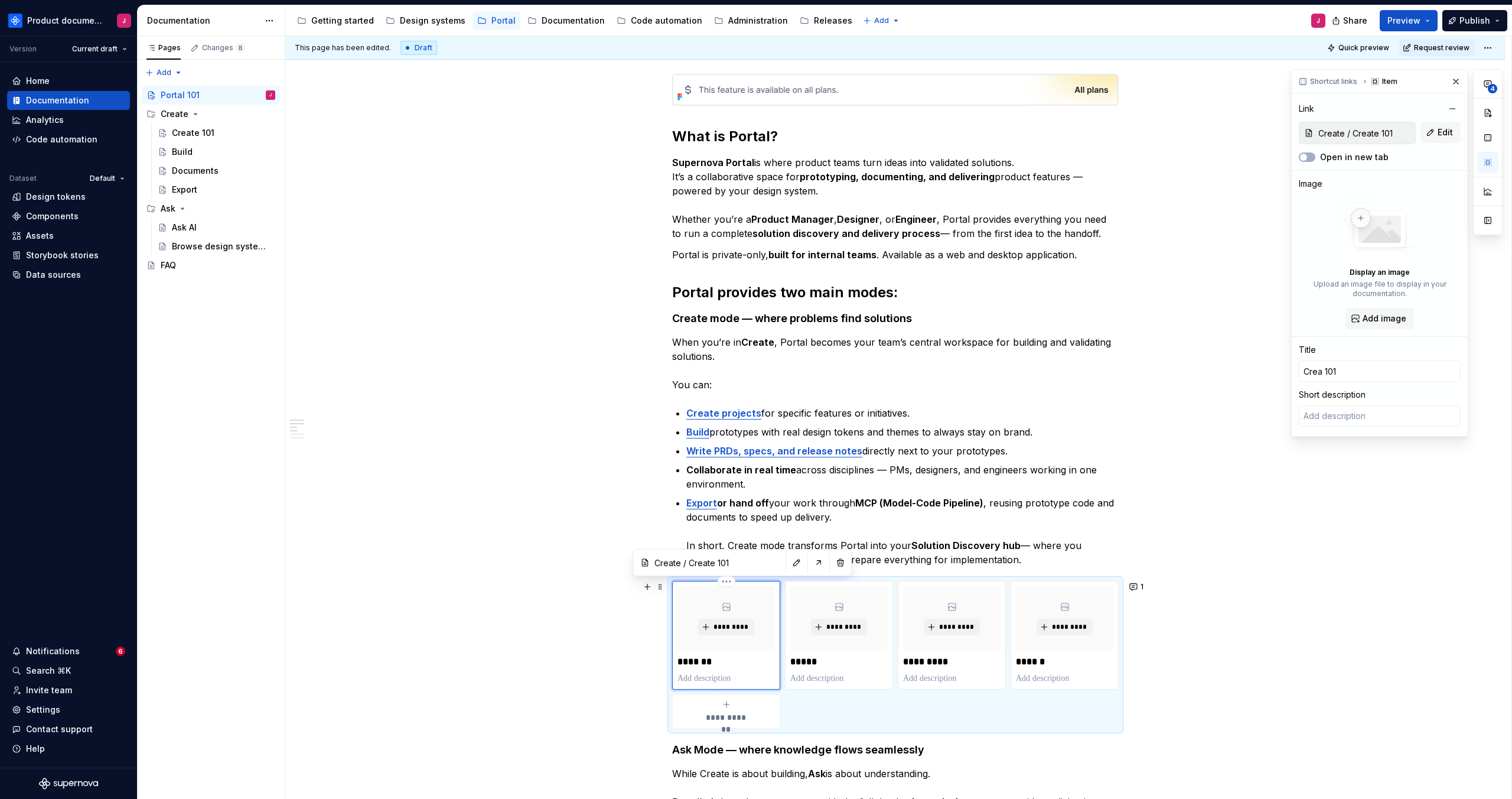
type textarea "*"
type input "Creat 101"
type textarea "*"
type input "Create 101"
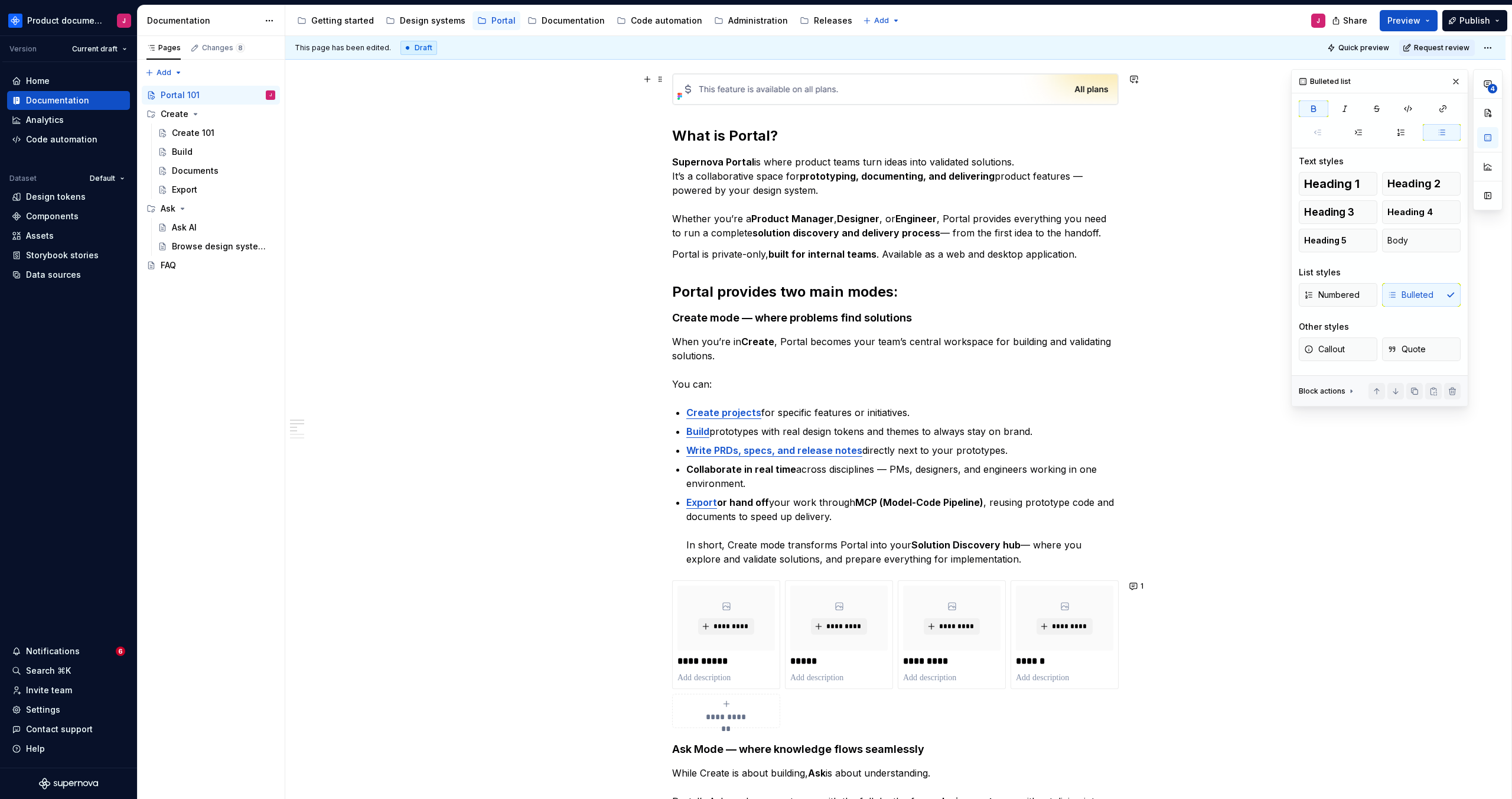
click at [1456, 83] on button "button" at bounding box center [1456, 81] width 17 height 17
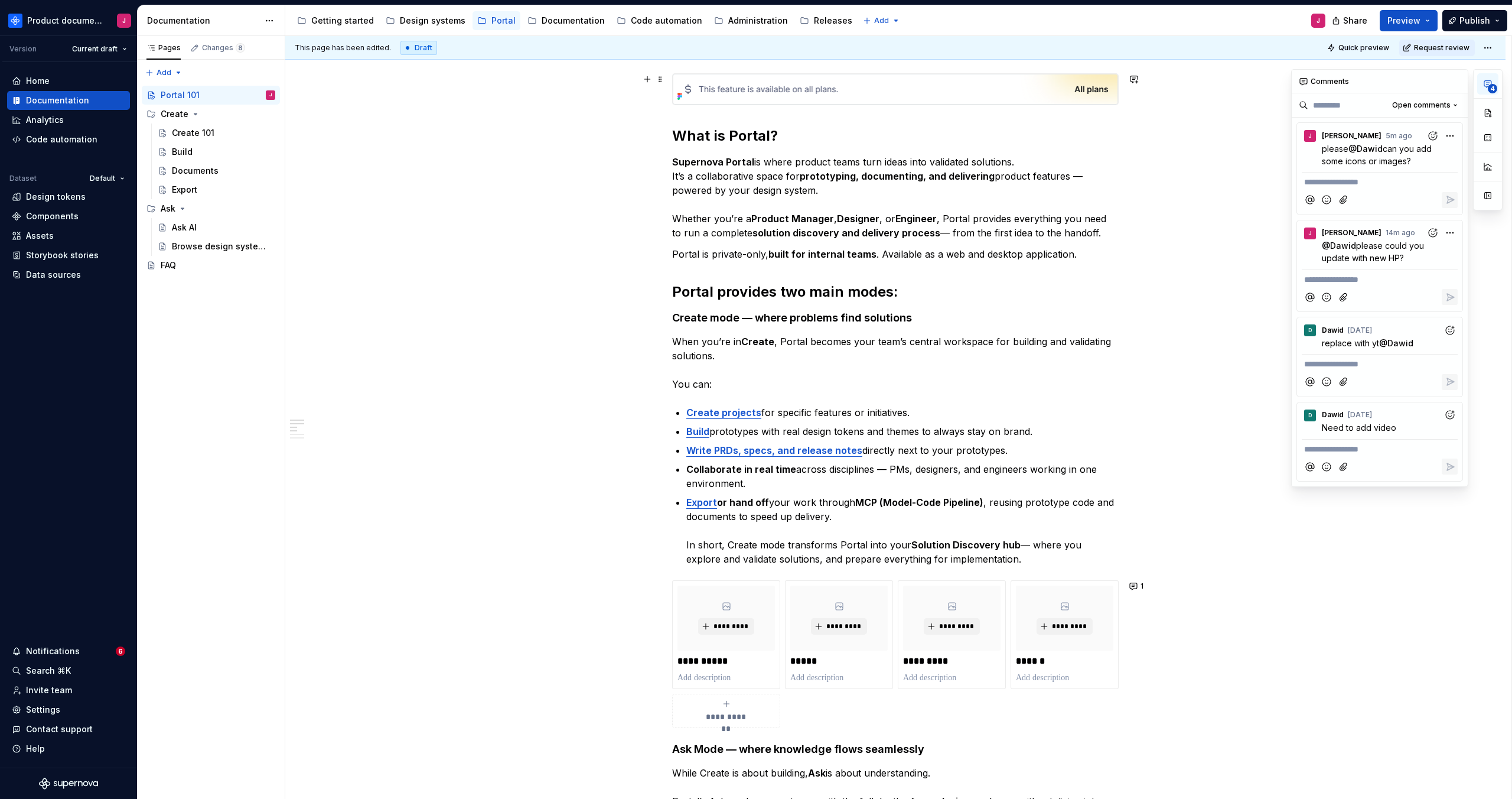
click at [1483, 87] on icon "button" at bounding box center [1488, 83] width 10 height 10
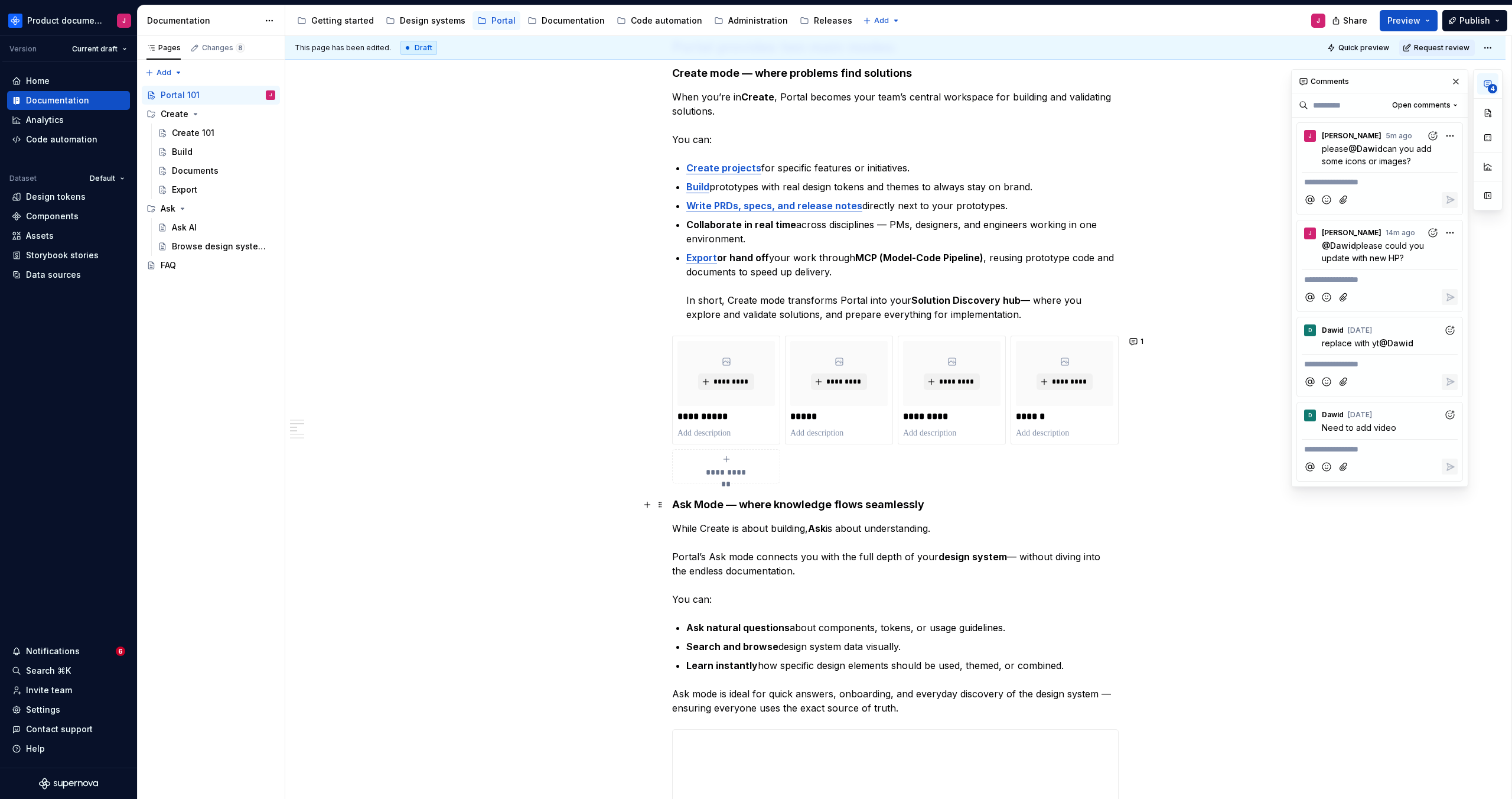
scroll to position [915, 0]
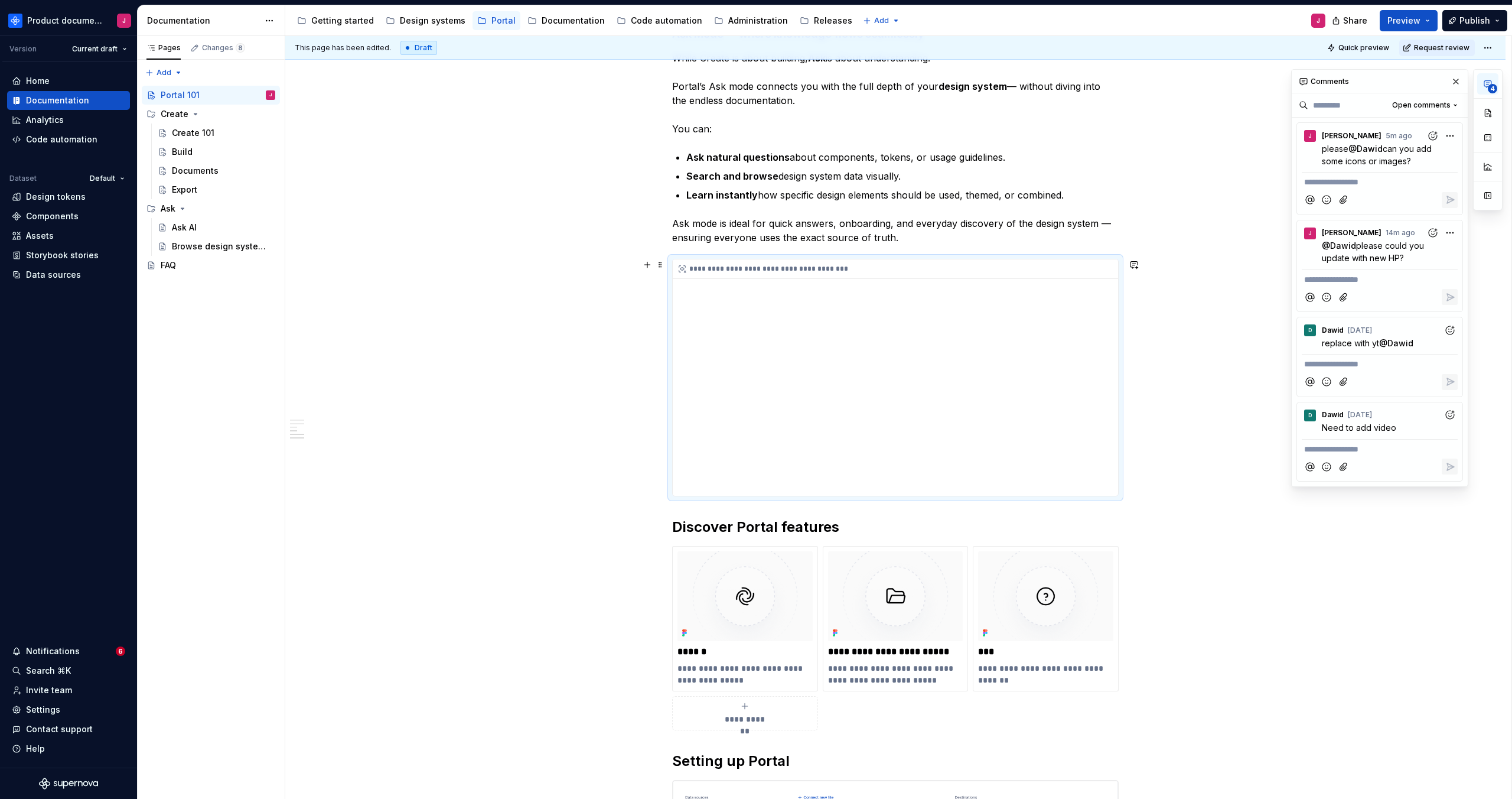
click at [899, 377] on div "**********" at bounding box center [895, 378] width 446 height 236
click at [1255, 545] on div "This page has been edited. Draft Quick preview Request review Portal 101 Learn …" at bounding box center [898, 417] width 1226 height 763
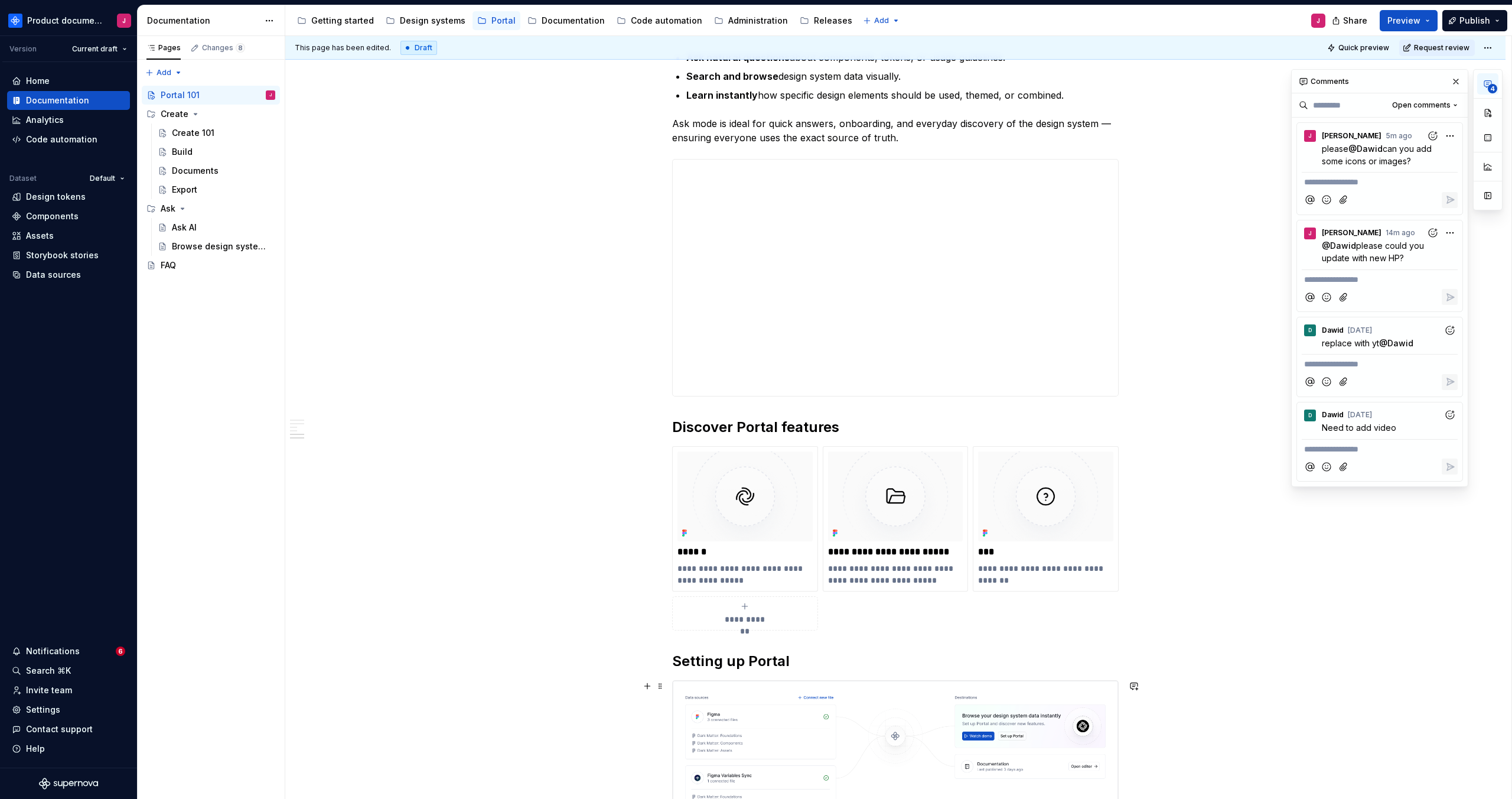
scroll to position [1104, 0]
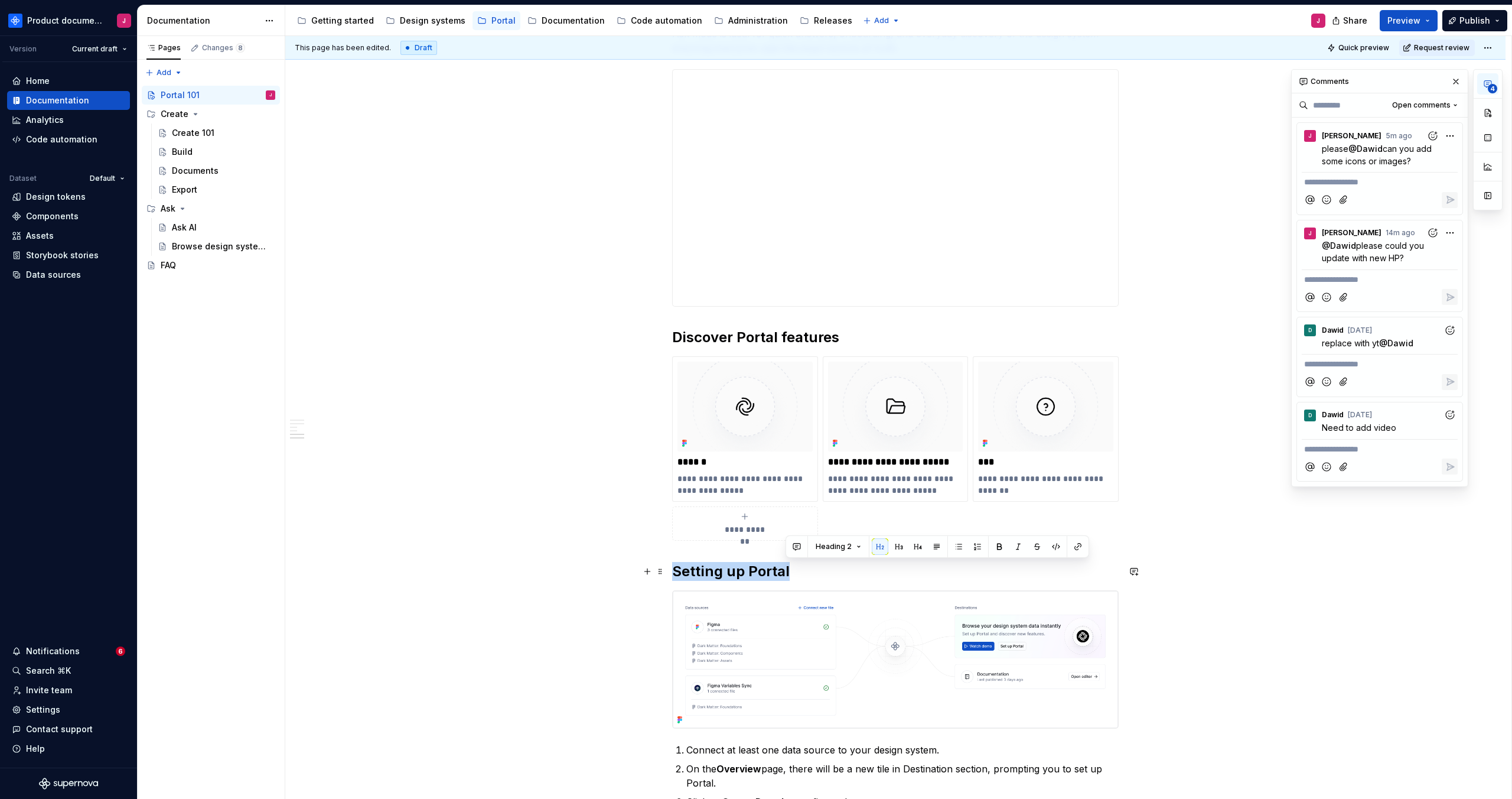
drag, startPoint x: 784, startPoint y: 576, endPoint x: 623, endPoint y: 571, distance: 161.1
click at [623, 571] on div "What is Portal? Supernova Portal is where product teams turn ideas into validat…" at bounding box center [895, 496] width 1220 height 2768
click at [505, 411] on div "What is Portal? Supernova Portal is where product teams turn ideas into validat…" at bounding box center [895, 496] width 1220 height 2768
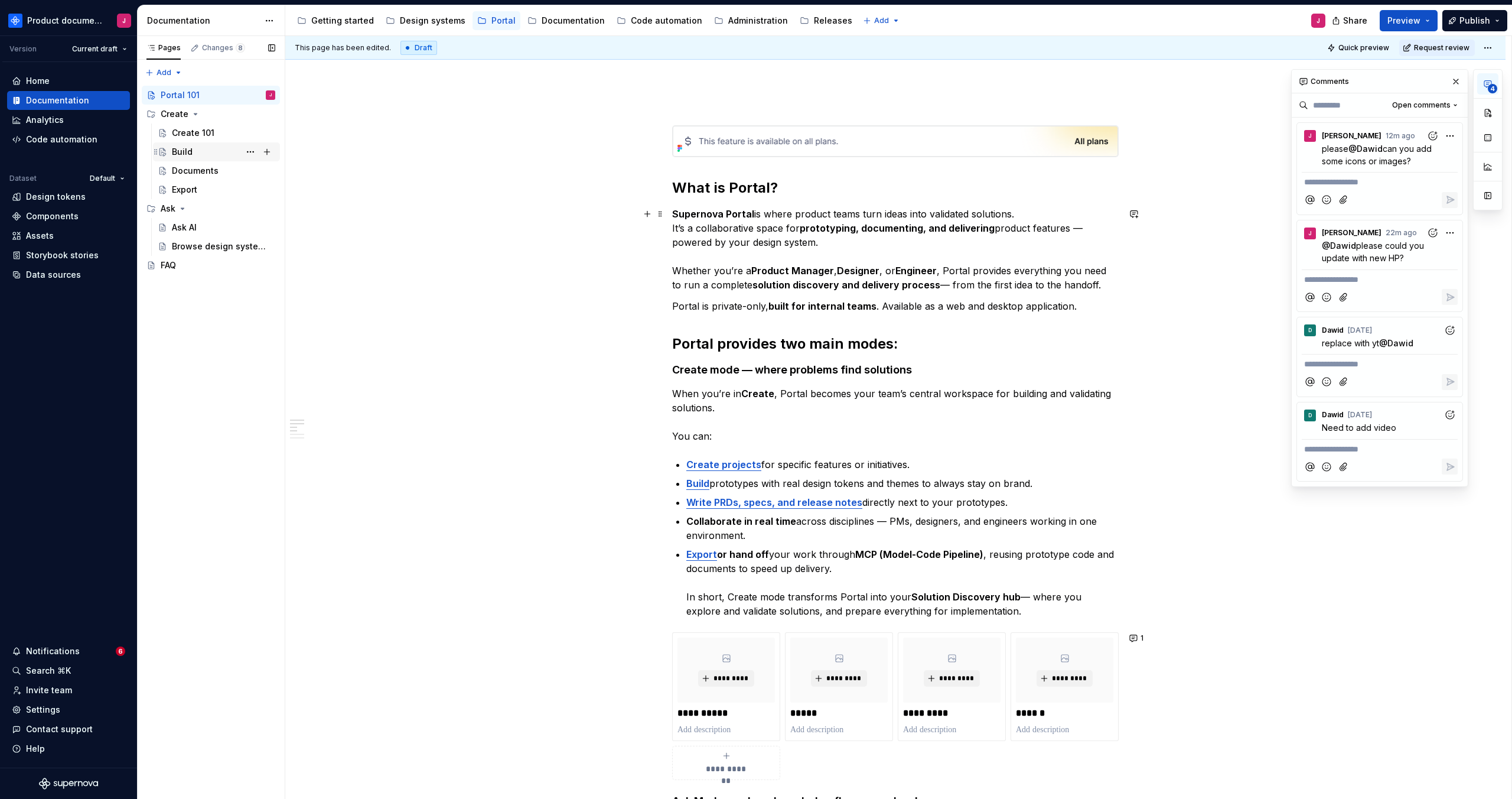
scroll to position [0, 0]
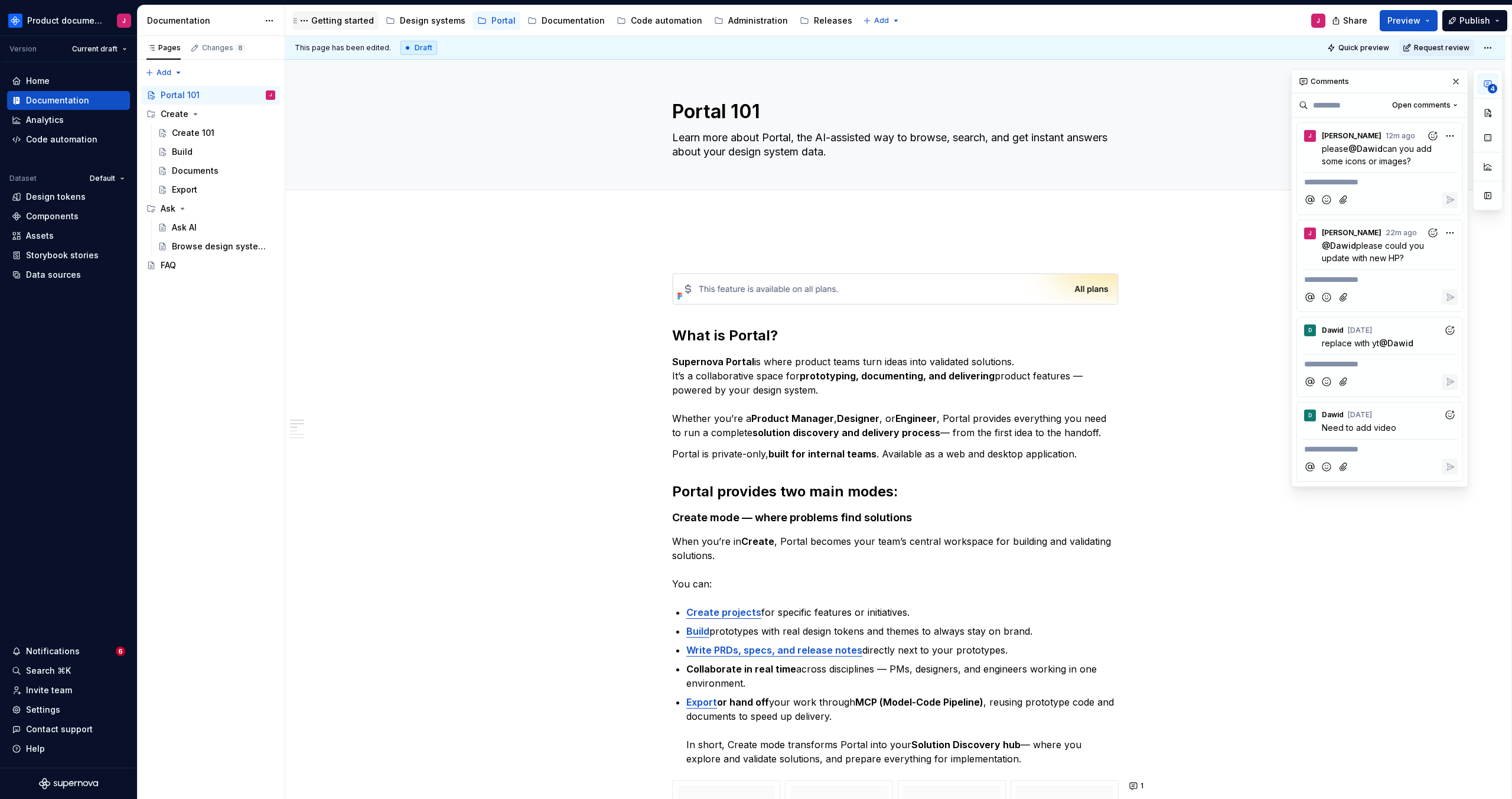
click at [339, 25] on div "Getting started" at bounding box center [342, 21] width 63 height 12
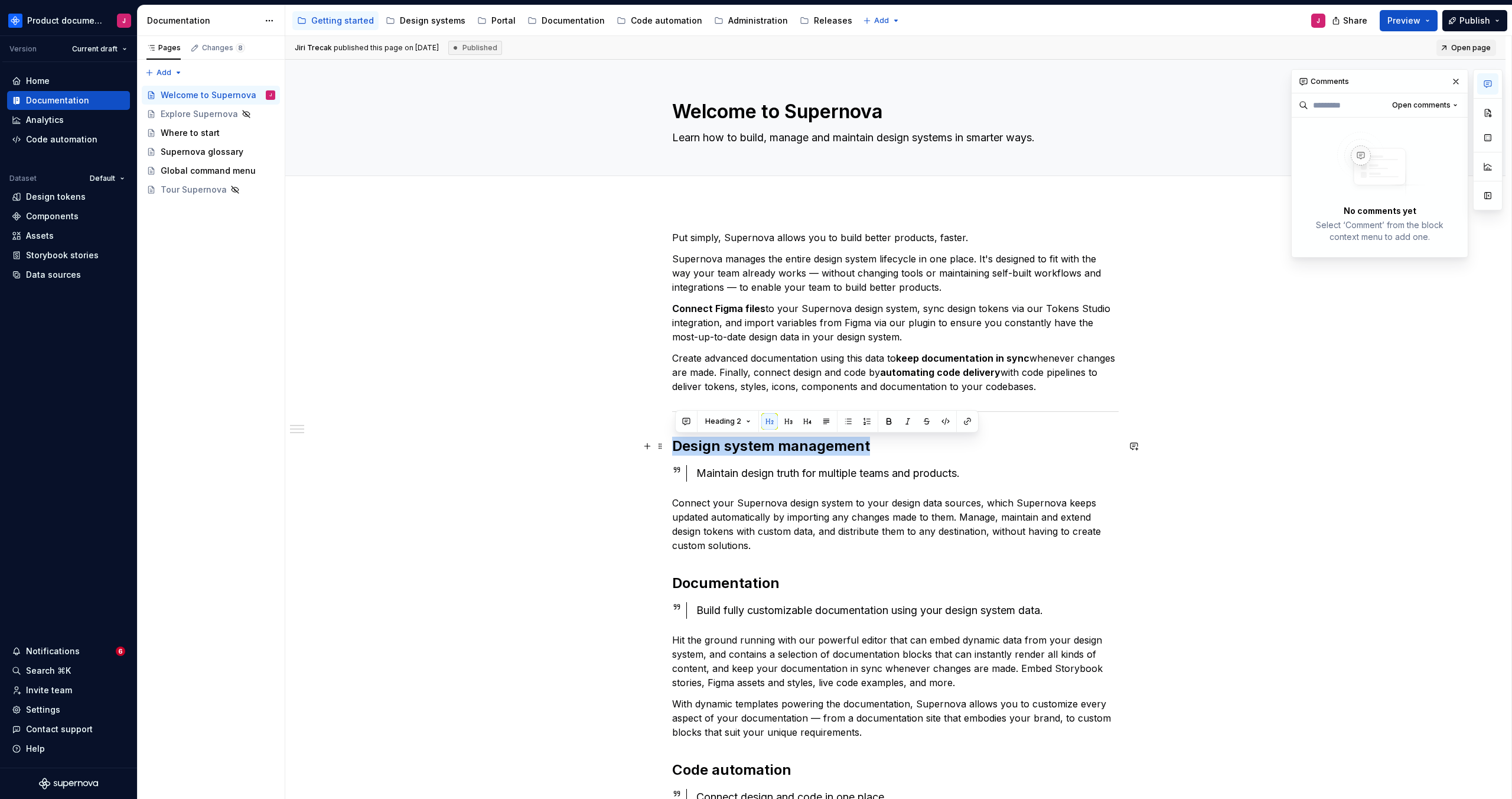
drag, startPoint x: 678, startPoint y: 445, endPoint x: 972, endPoint y: 442, distance: 294.0
click at [972, 442] on h2 "Design system management" at bounding box center [895, 446] width 446 height 19
copy h2 "Design system management"
click at [721, 347] on div "**********" at bounding box center [895, 644] width 446 height 829
click at [676, 449] on h2 "Design system management" at bounding box center [895, 446] width 446 height 19
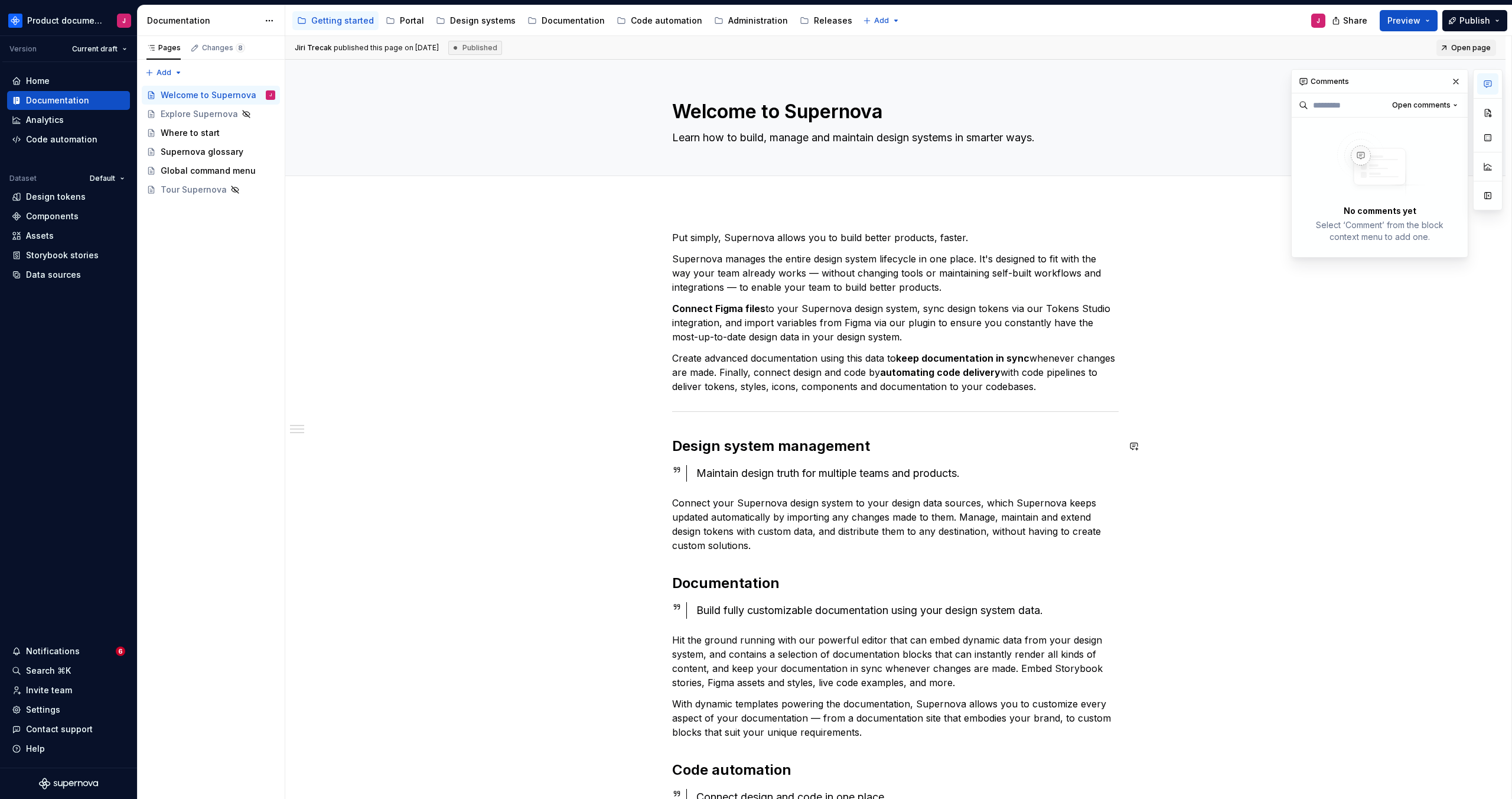
click at [697, 419] on div "**********" at bounding box center [895, 644] width 446 height 829
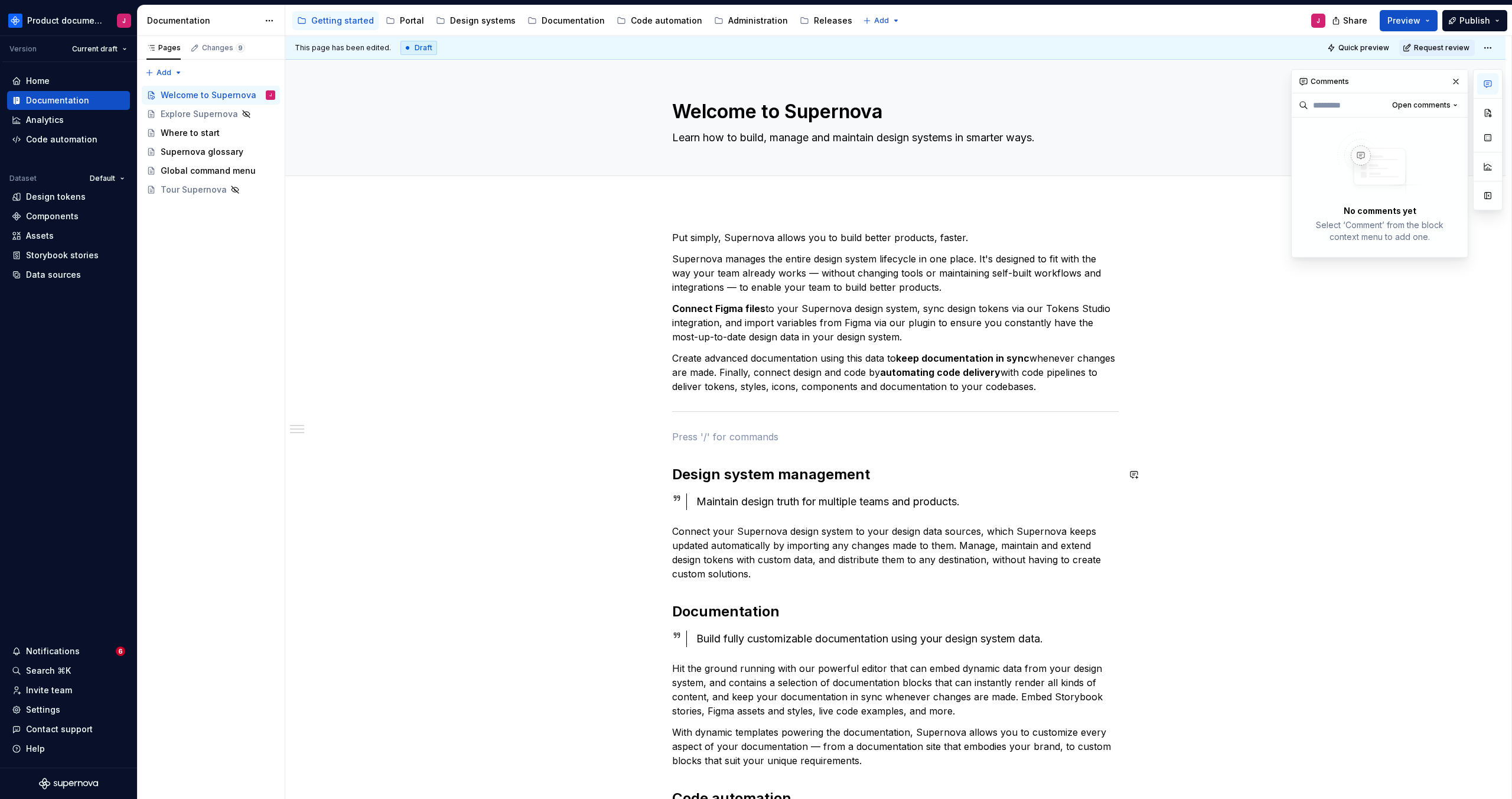
paste div
type textarea "*"
drag, startPoint x: 704, startPoint y: 480, endPoint x: 634, endPoint y: 483, distance: 70.1
click at [634, 483] on div "**********" at bounding box center [895, 772] width 1220 height 1139
copy h2 "Design system management"
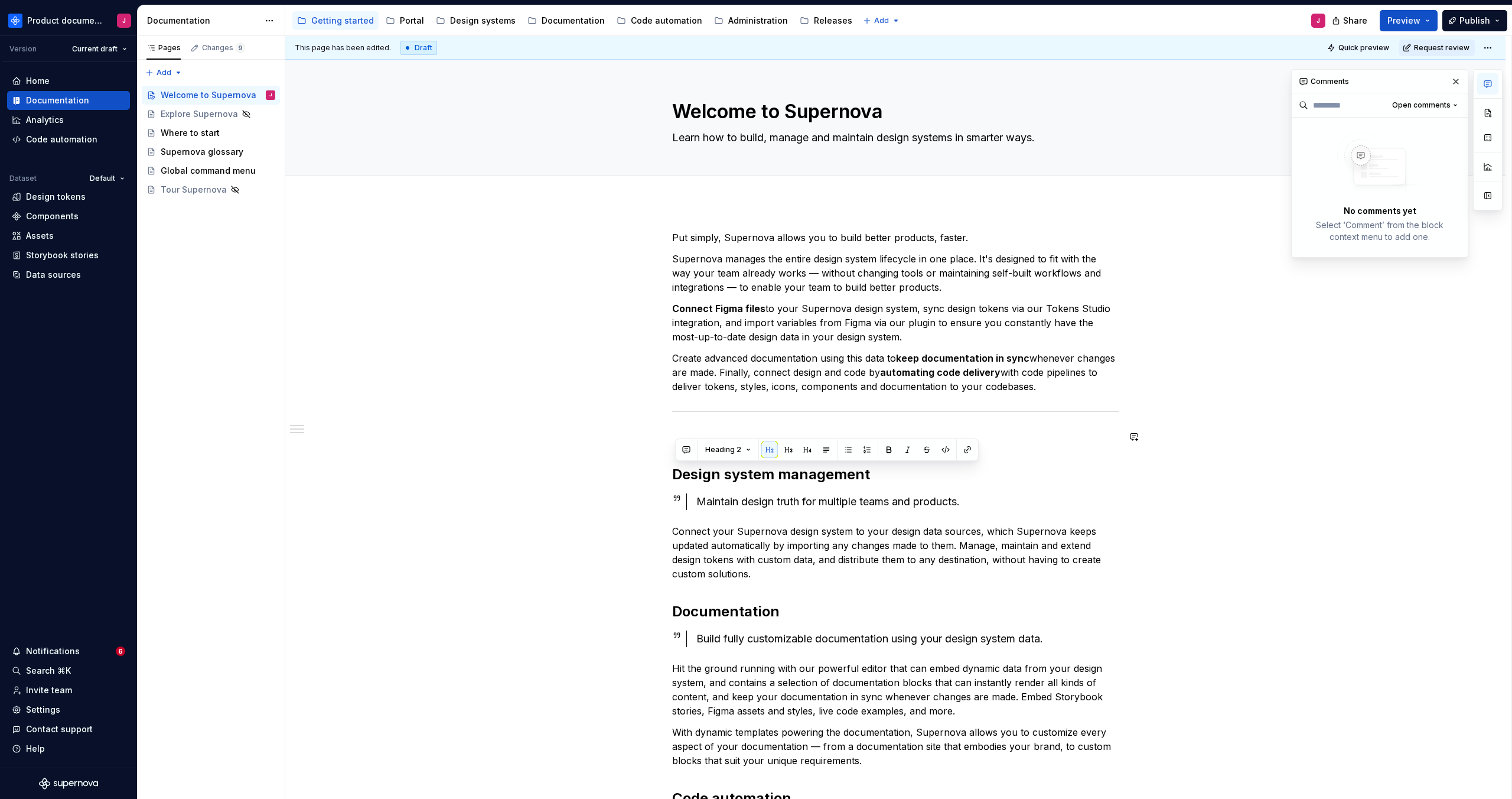
click at [685, 426] on div "**********" at bounding box center [895, 658] width 446 height 857
drag, startPoint x: 713, startPoint y: 439, endPoint x: 673, endPoint y: 433, distance: 40.4
click at [673, 433] on div "Put simply, Supernova allows you to build better products, faster. Supernova ma…" at bounding box center [895, 772] width 1220 height 1139
click at [748, 416] on button "button" at bounding box center [749, 414] width 17 height 17
click at [1103, 455] on h2 "Portal" at bounding box center [895, 446] width 446 height 19
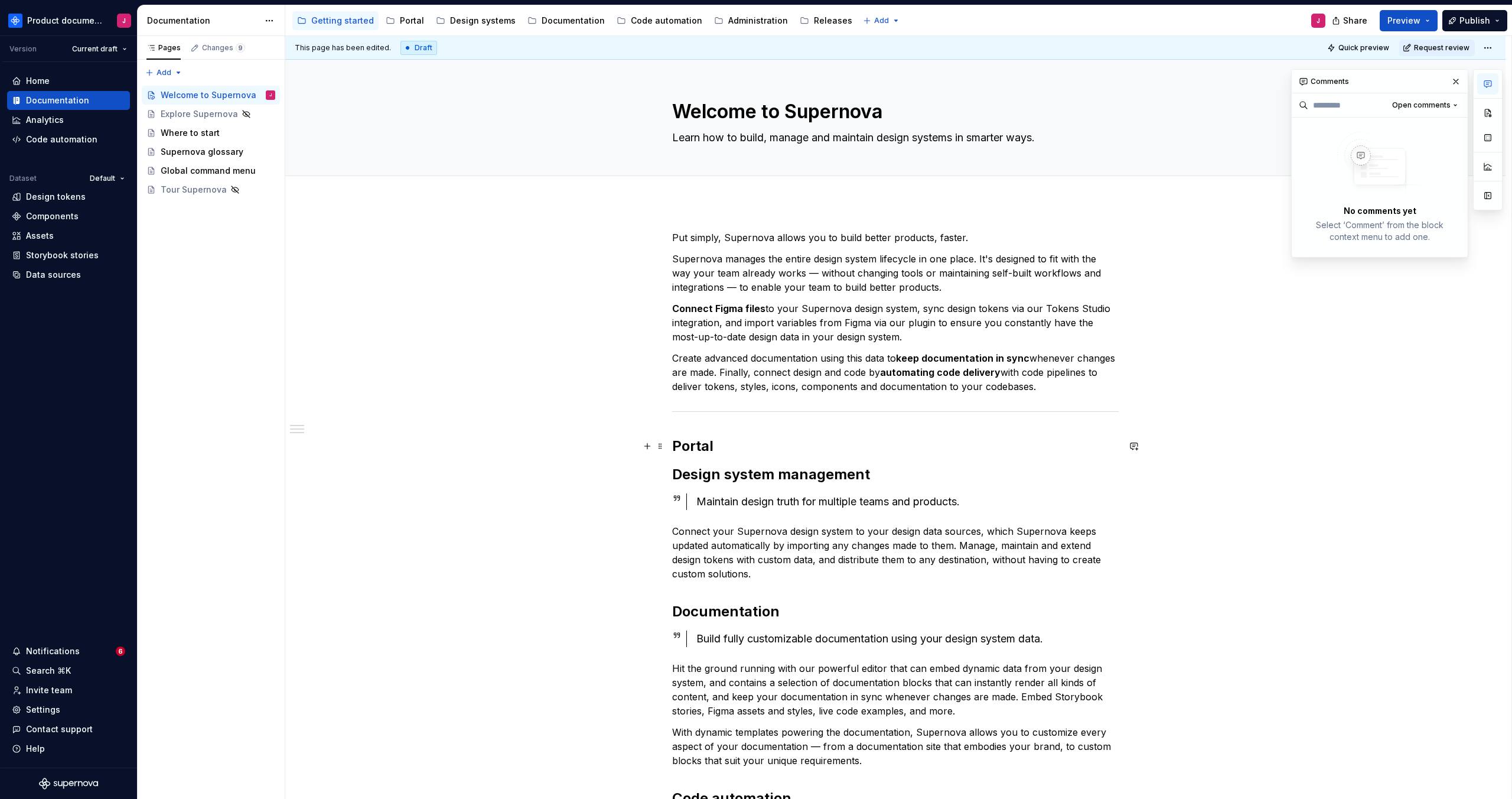
click at [1101, 446] on h2 "Portal" at bounding box center [895, 446] width 446 height 19
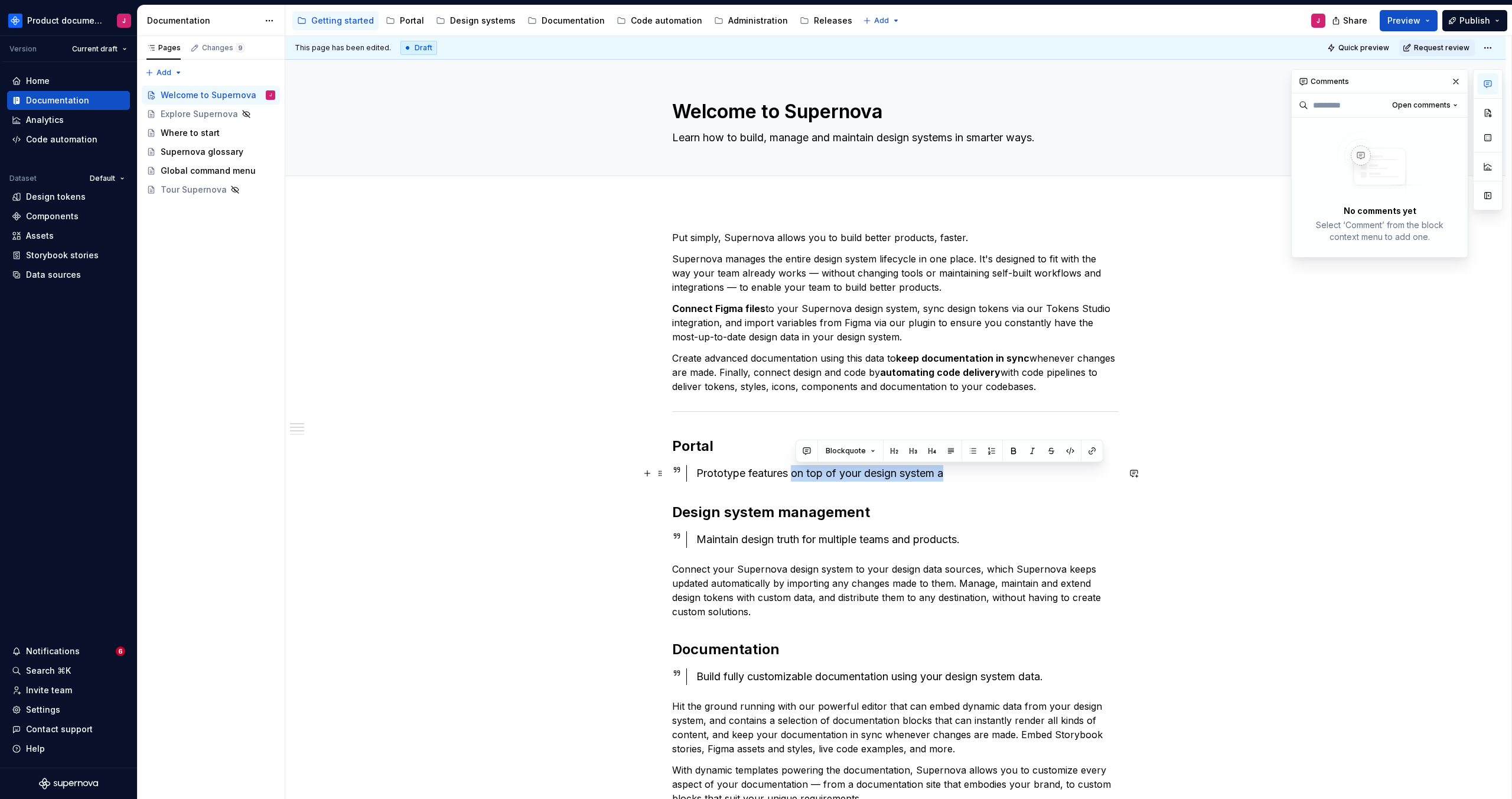
drag, startPoint x: 952, startPoint y: 473, endPoint x: 802, endPoint y: 468, distance: 150.1
click at [795, 468] on div "Prototype features on top of your design system a" at bounding box center [908, 472] width 422 height 17
click at [791, 474] on div "Prototype features with your design system and" at bounding box center [908, 472] width 422 height 17
click at [817, 475] on div "Prototype features with your design system and" at bounding box center [908, 472] width 422 height 17
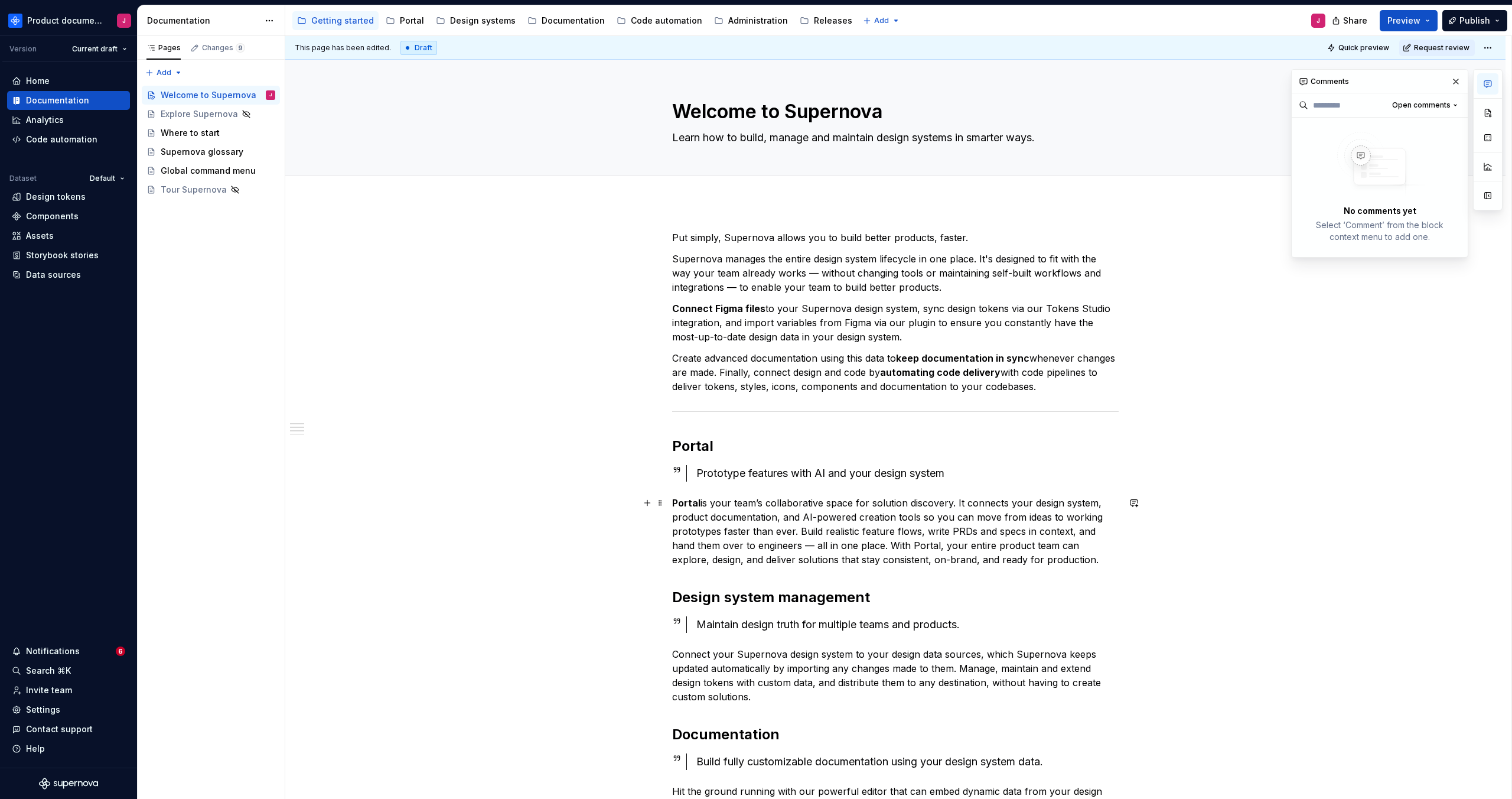
click at [690, 501] on strong "Portal" at bounding box center [686, 503] width 29 height 12
click at [775, 551] on p "Portal is your team’s collaborative space for solution discovery. It connects y…" at bounding box center [895, 532] width 446 height 71
click at [1075, 558] on p "Portal is your team’s collaborative space for solution discovery. It connects y…" at bounding box center [895, 532] width 446 height 71
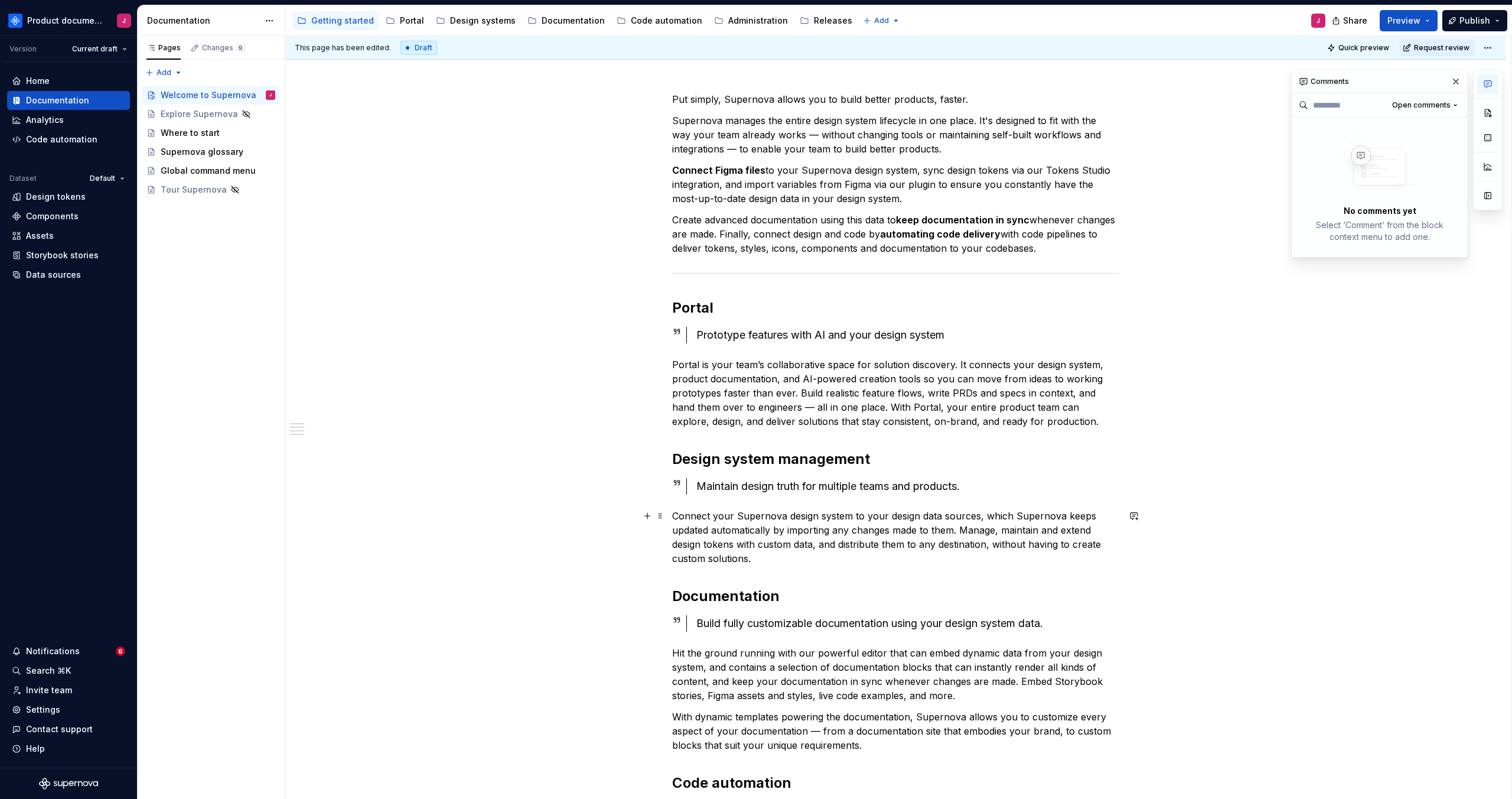
scroll to position [164, 0]
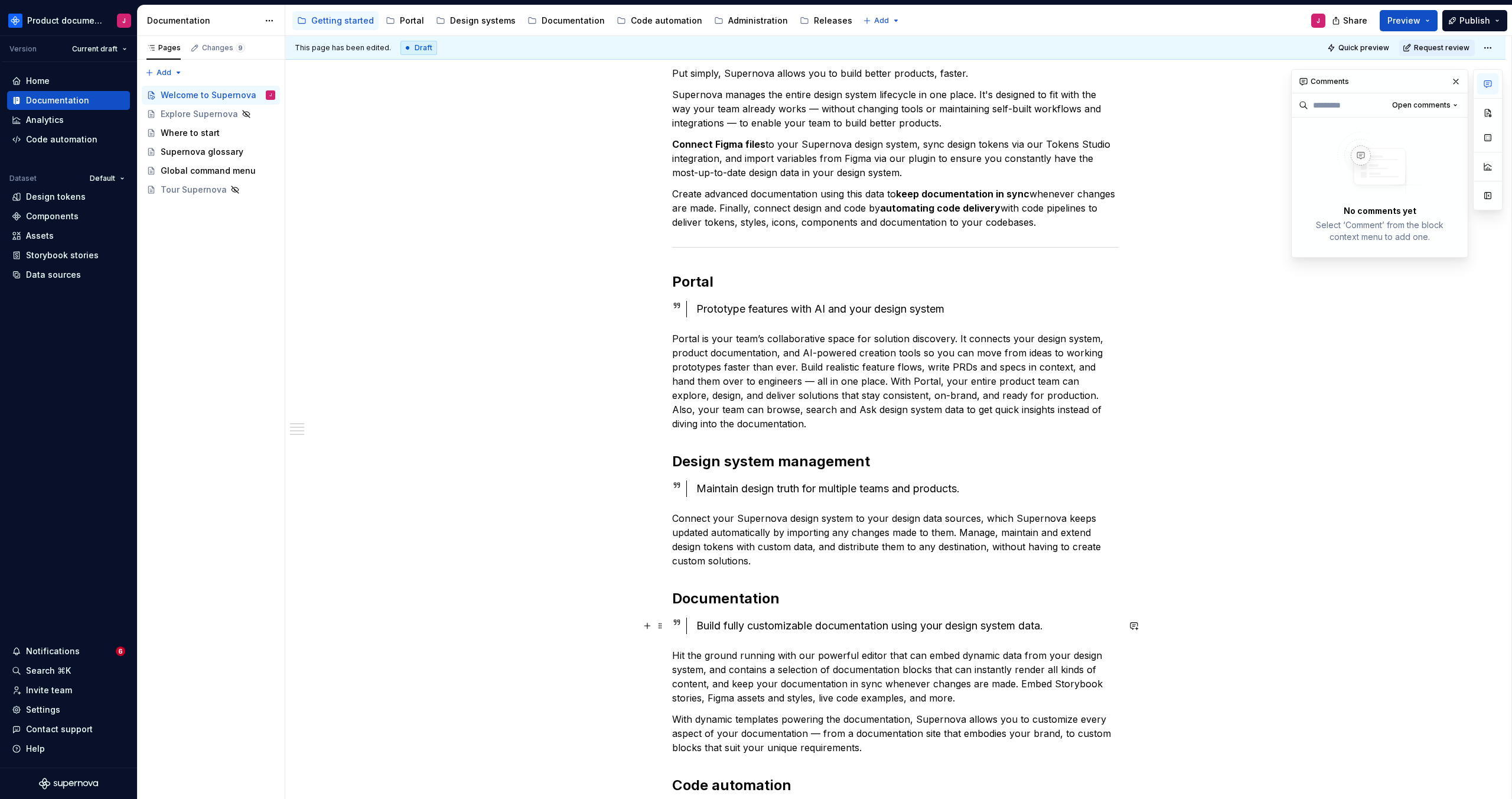
click at [1330, 630] on div "**********" at bounding box center [895, 683] width 1220 height 1291
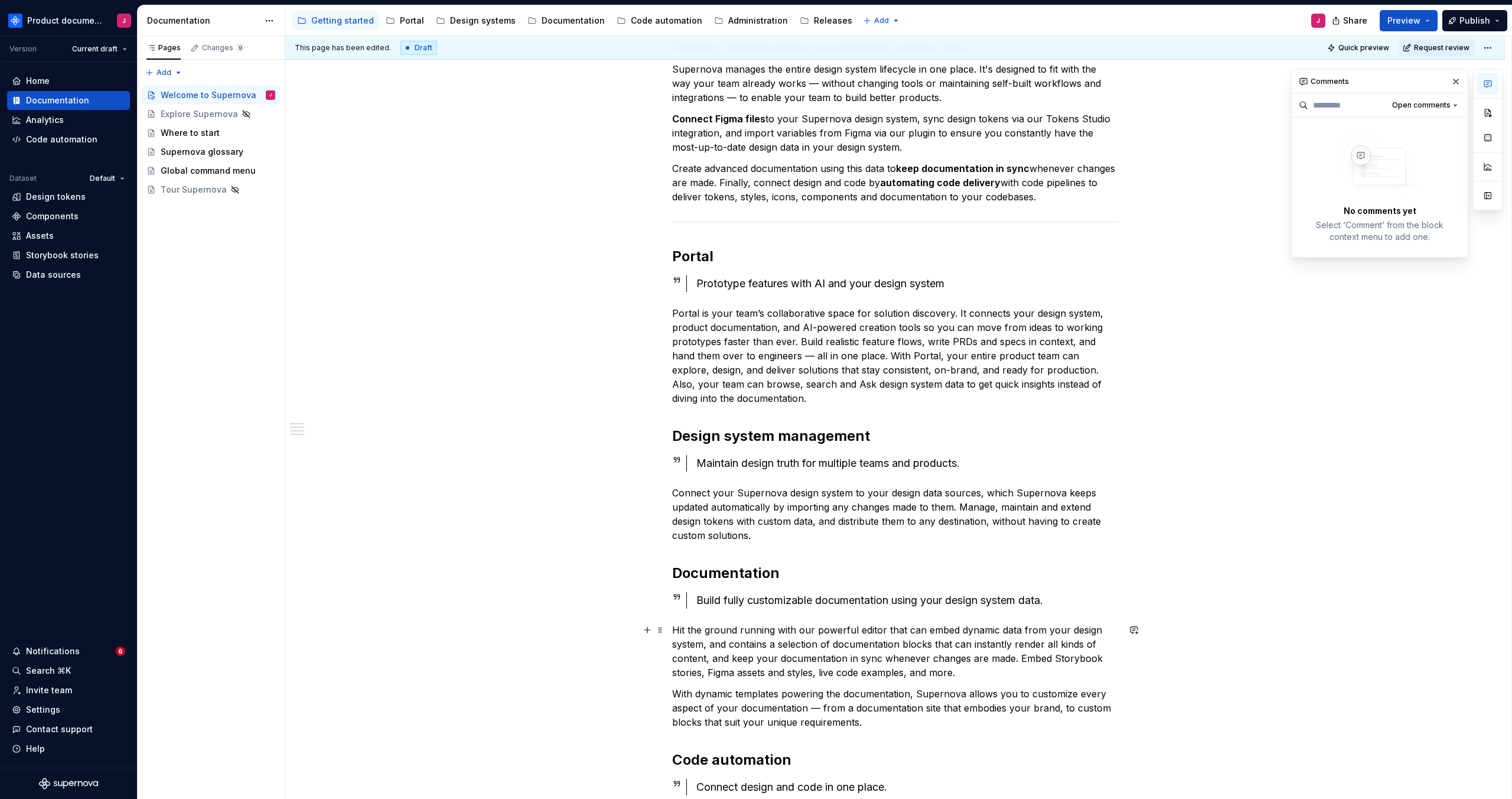
scroll to position [158, 0]
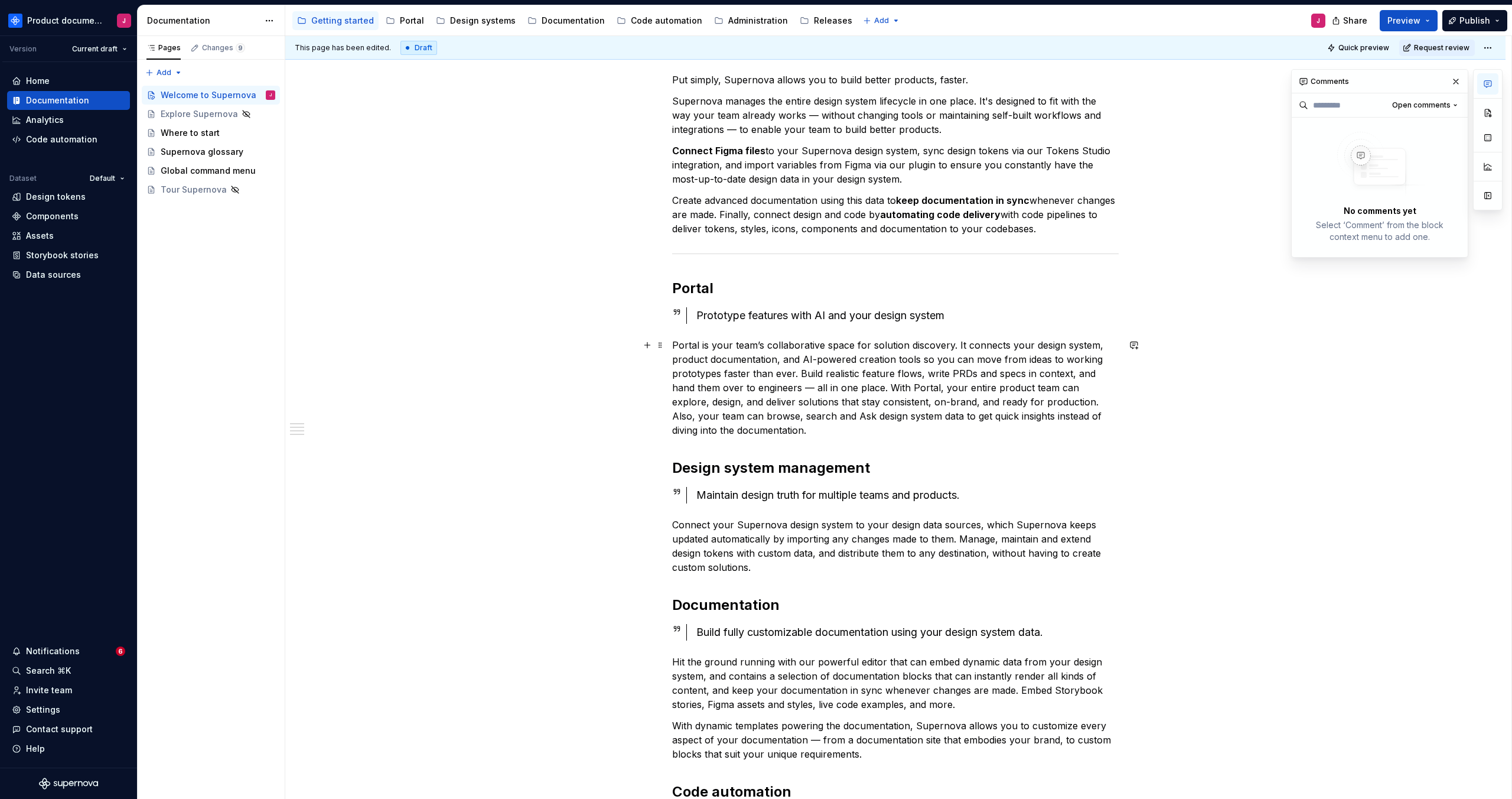
click at [866, 383] on p "Portal is your team’s collaborative space for solution discovery. It connects y…" at bounding box center [895, 387] width 446 height 99
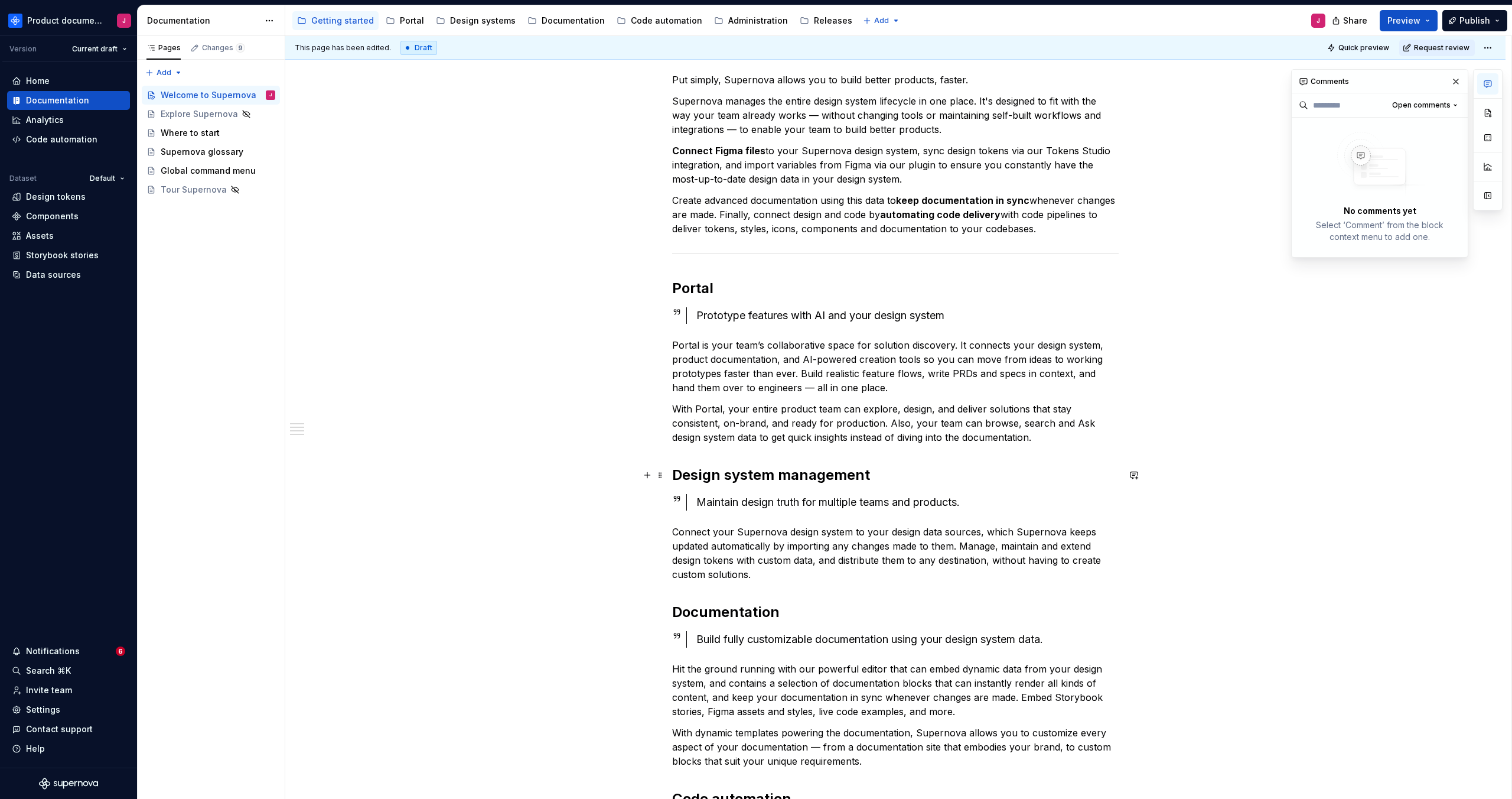
click at [1278, 488] on div "This page has been edited. Draft Quick preview Request review Welcome to Supern…" at bounding box center [898, 417] width 1226 height 763
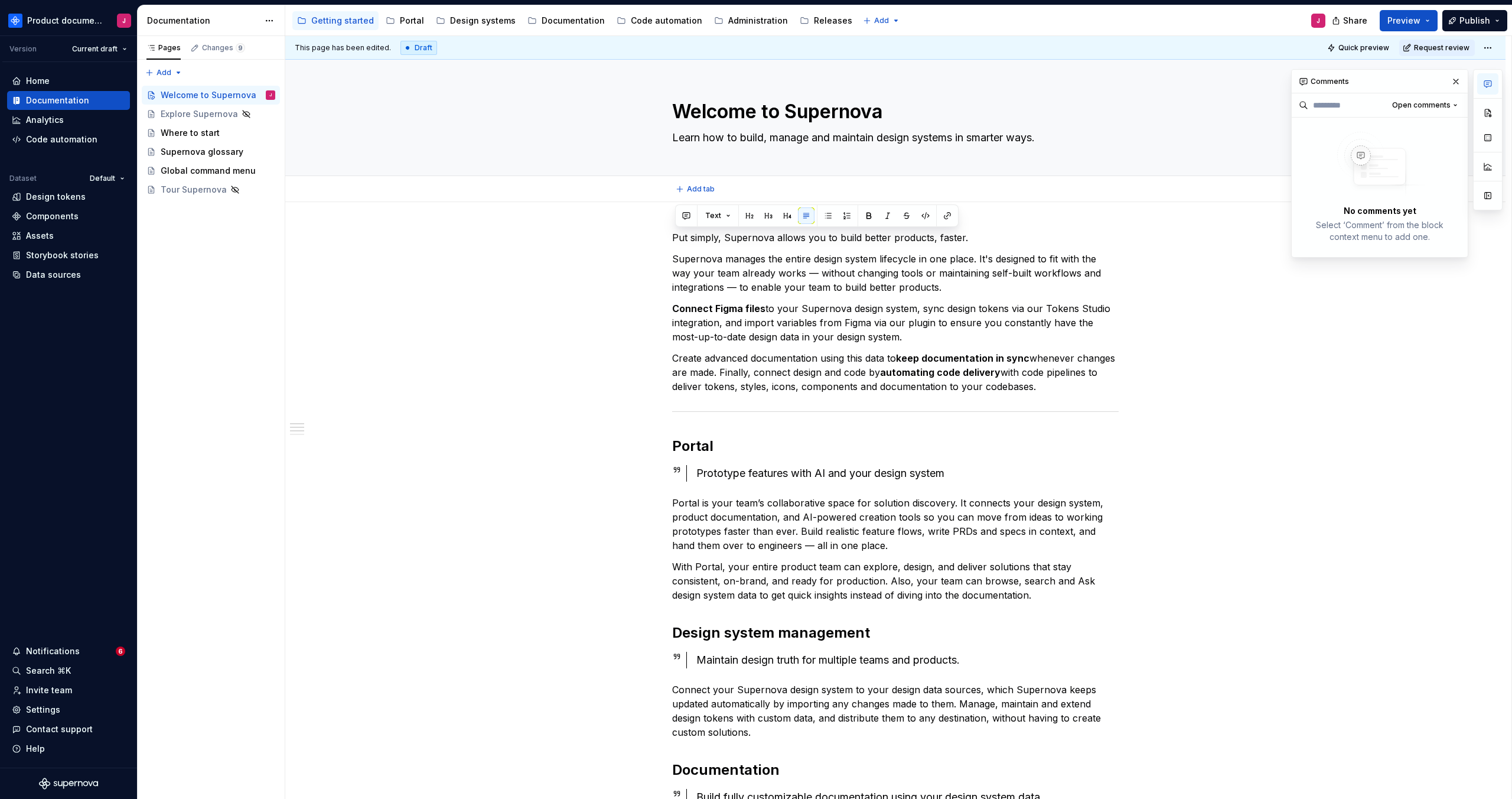
drag, startPoint x: 1107, startPoint y: 389, endPoint x: 735, endPoint y: 202, distance: 416.4
click at [707, 164] on div "Welcome to Supernova Learn how to build, manage and maintain design systems in …" at bounding box center [895, 780] width 1220 height 1440
click at [1378, 483] on div "This page has been edited. Draft Quick preview Request review Welcome to Supern…" at bounding box center [898, 417] width 1226 height 763
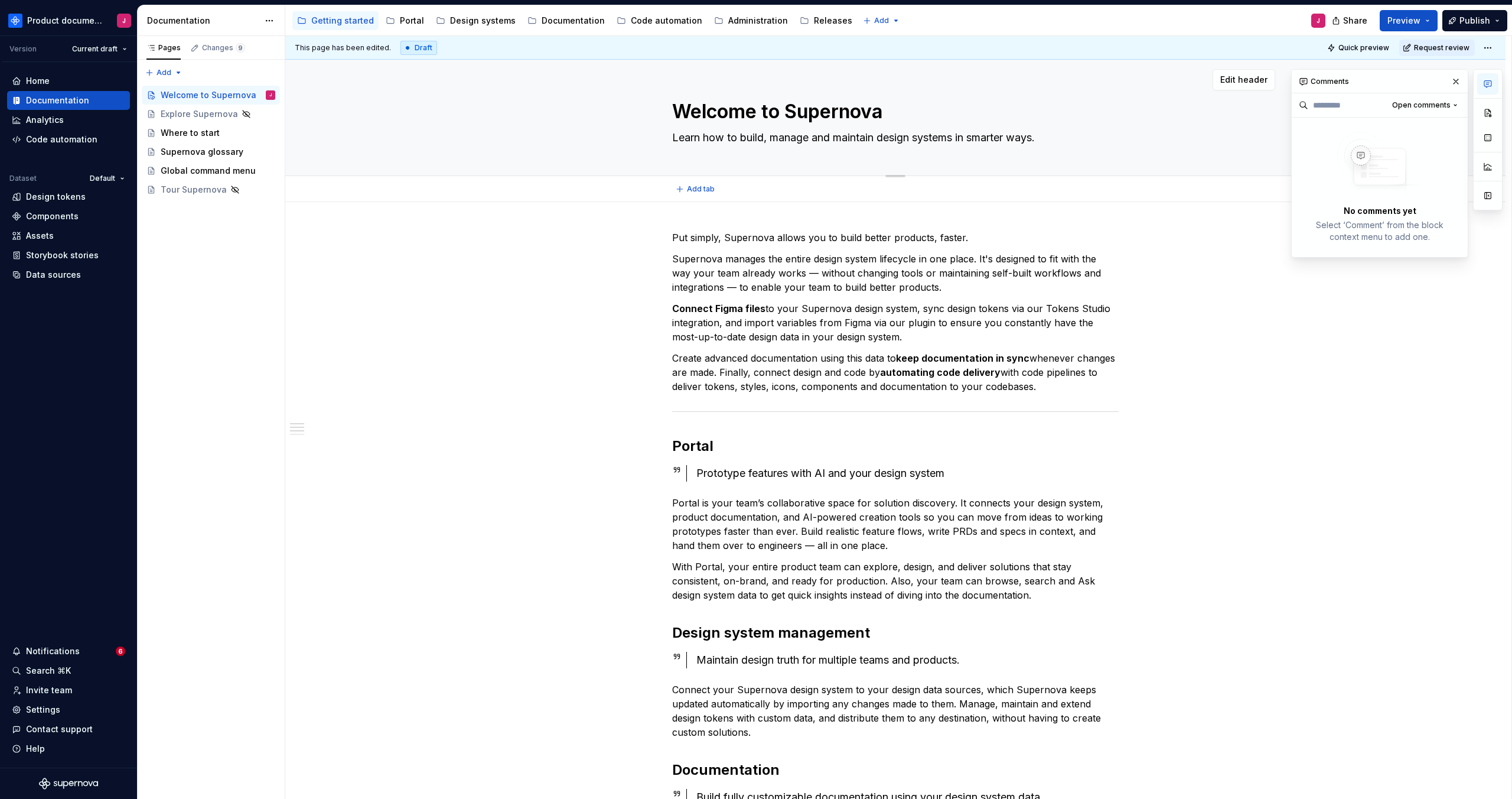
drag, startPoint x: 1046, startPoint y: 139, endPoint x: 1114, endPoint y: 135, distance: 68.1
click at [1114, 135] on textarea "Learn how to build, manage and maintain design systems in smarter ways." at bounding box center [893, 138] width 446 height 19
paste textarea "prototype, and manage products and design systems — all in one platform"
type textarea "*"
type textarea "Learn how to build, prototype, and manage products and design systems — all in …"
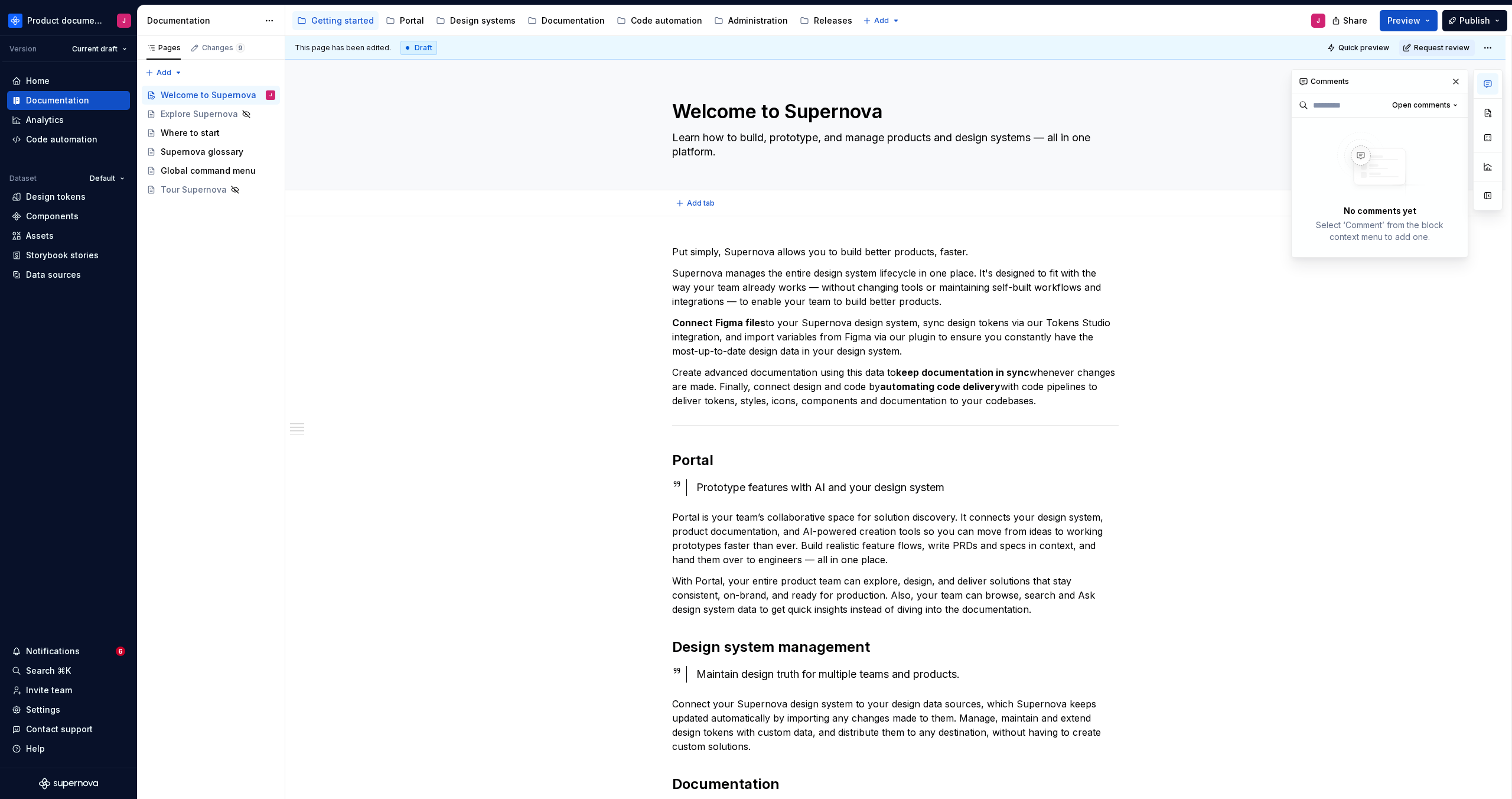
type textarea "*"
type textarea "Learn how to build, prototype, and manage products and design systems — all in …"
drag, startPoint x: 938, startPoint y: 137, endPoint x: 901, endPoint y: 137, distance: 37.0
click at [901, 137] on textarea "Learn how to build, prototype, and manage products and design systems — all in …" at bounding box center [893, 145] width 446 height 33
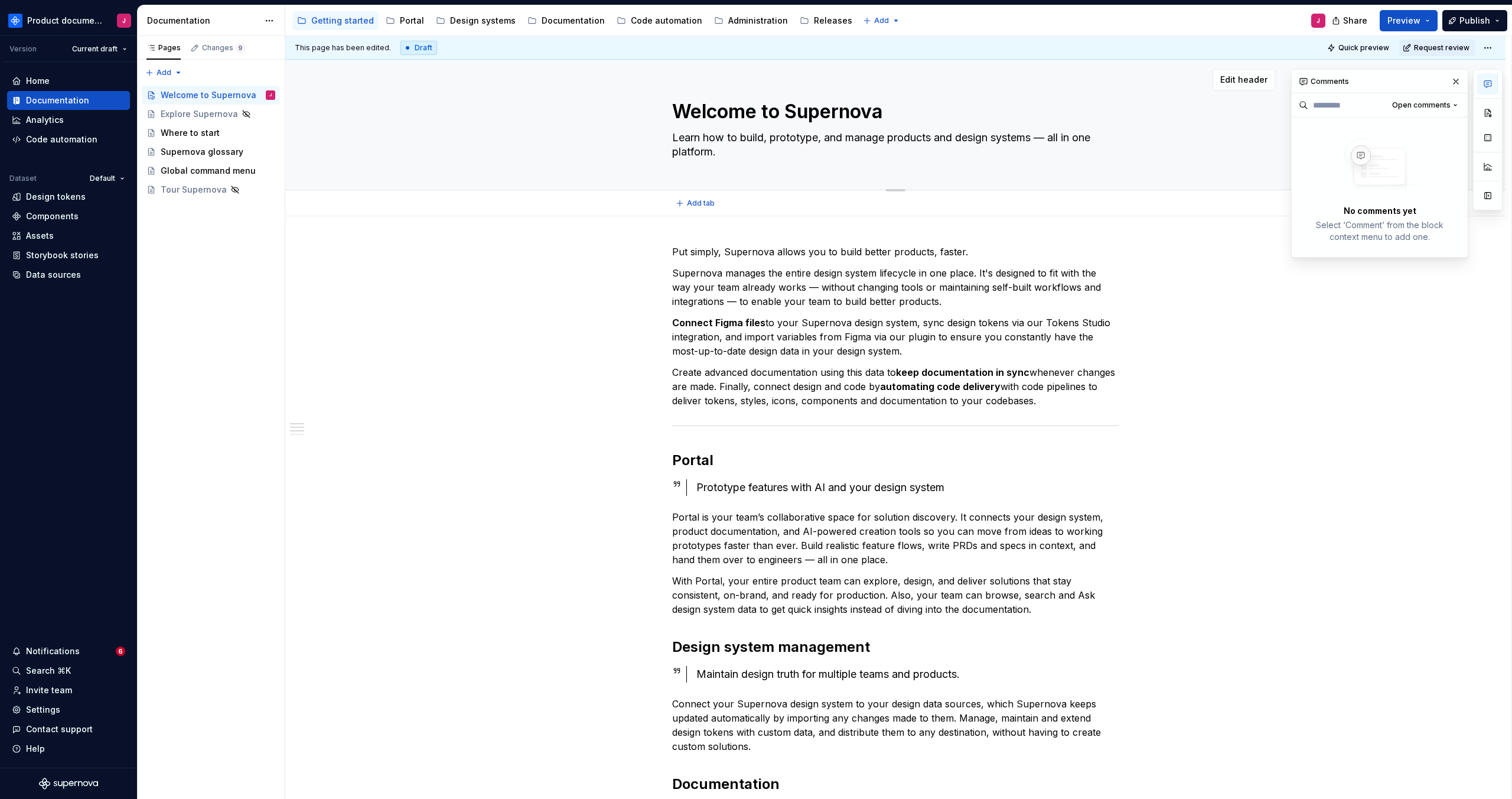
click at [849, 140] on textarea "Learn how to build, prototype, and manage products and design systems — all in …" at bounding box center [893, 145] width 446 height 33
drag, startPoint x: 744, startPoint y: 137, endPoint x: 774, endPoint y: 136, distance: 30.0
click at [771, 137] on textarea "Learn how to build, prototype, and manage products and design systems — all in …" at bounding box center [893, 145] width 446 height 33
type textarea "*"
type textarea "Learn how to prototype, and manage products and design systems — all in one pla…"
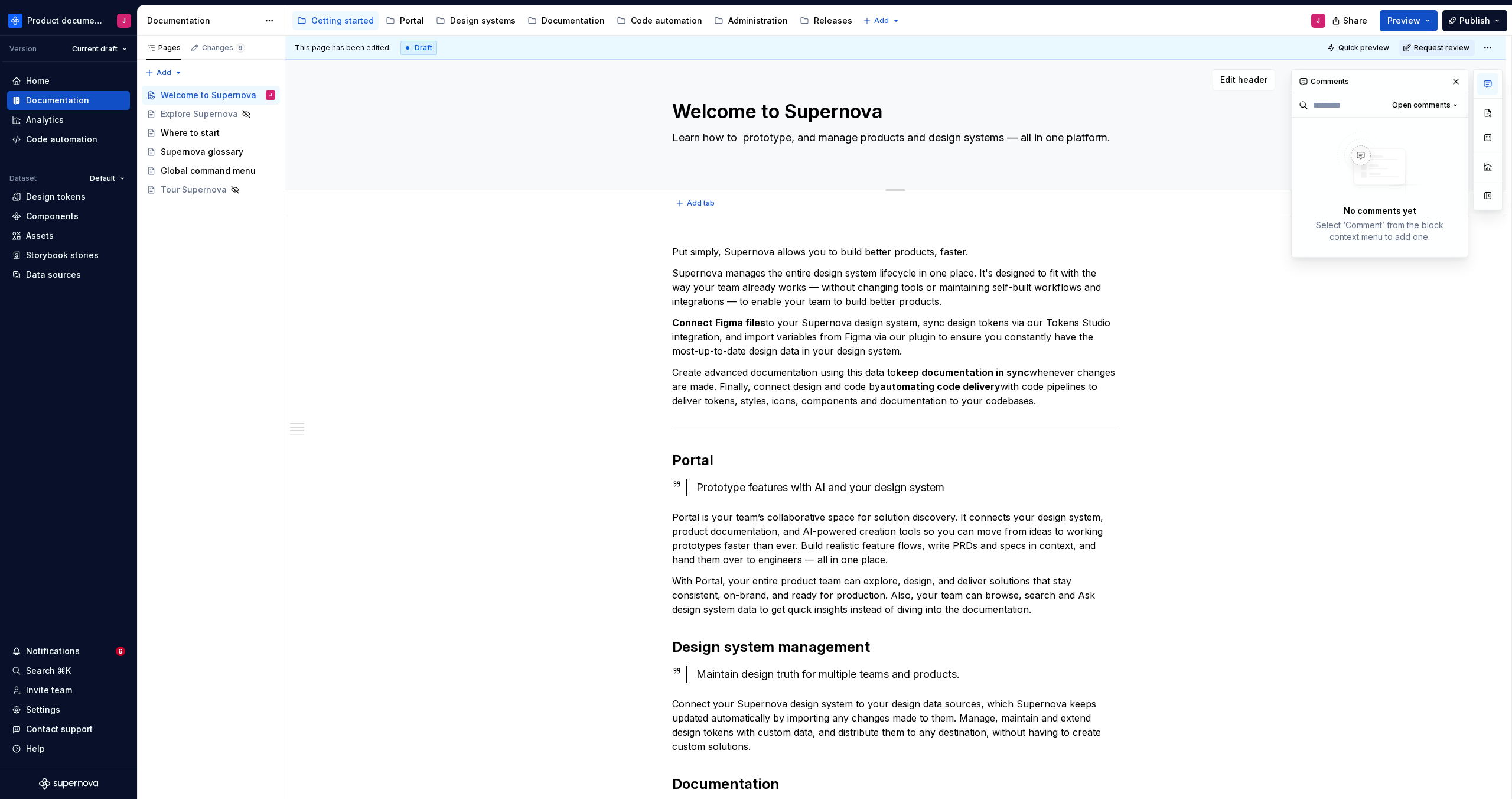
type textarea "*"
type textarea "Learn how to prototype, and manage products and design systems — all in one pla…"
type textarea "*"
type textarea "Learn how to prototype , and manage products and design systems — all in one pl…"
type textarea "*"
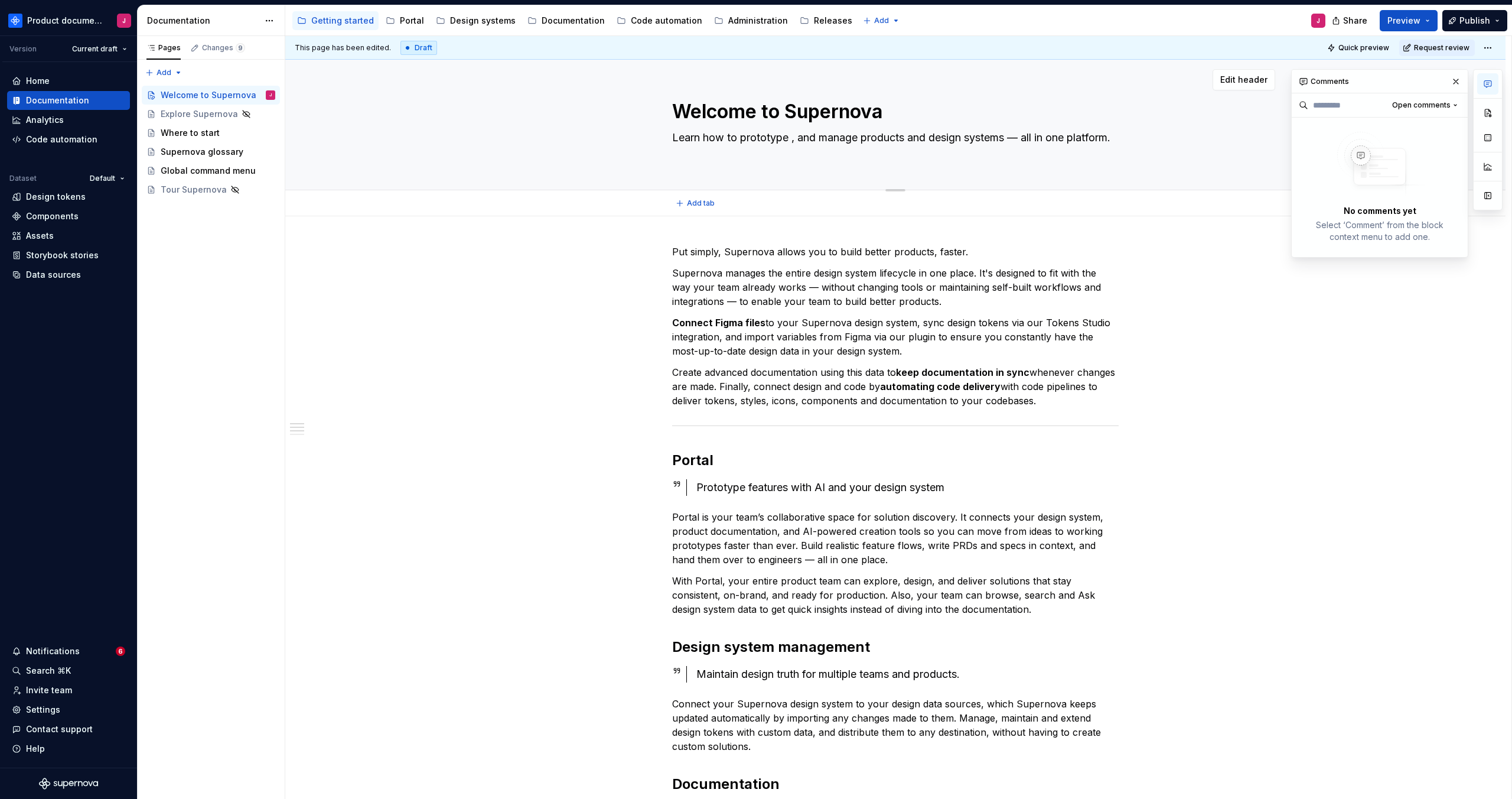
type textarea "Learn how to prototype f, and manage products and design systems — all in one p…"
type textarea "*"
type textarea "Learn how to prototype fe, and manage products and design systems — all in one …"
type textarea "*"
type textarea "Learn how to prototype fea, and manage products and design systems — all in one…"
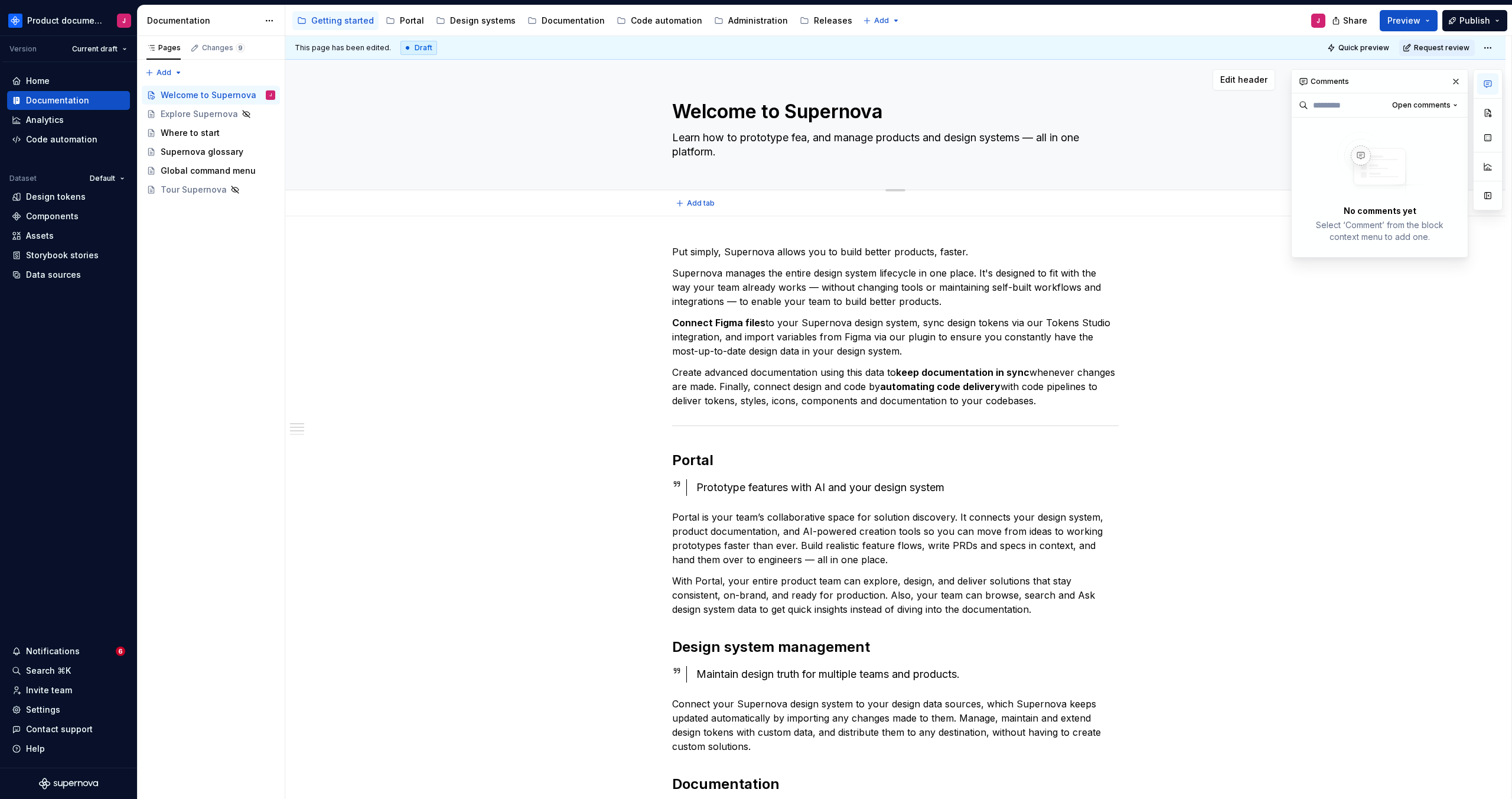
type textarea "*"
type textarea "Learn how to prototype feat, and manage products and design systems — all in on…"
type textarea "*"
type textarea "Learn how to prototype featu, and manage products and design systems — all in o…"
type textarea "*"
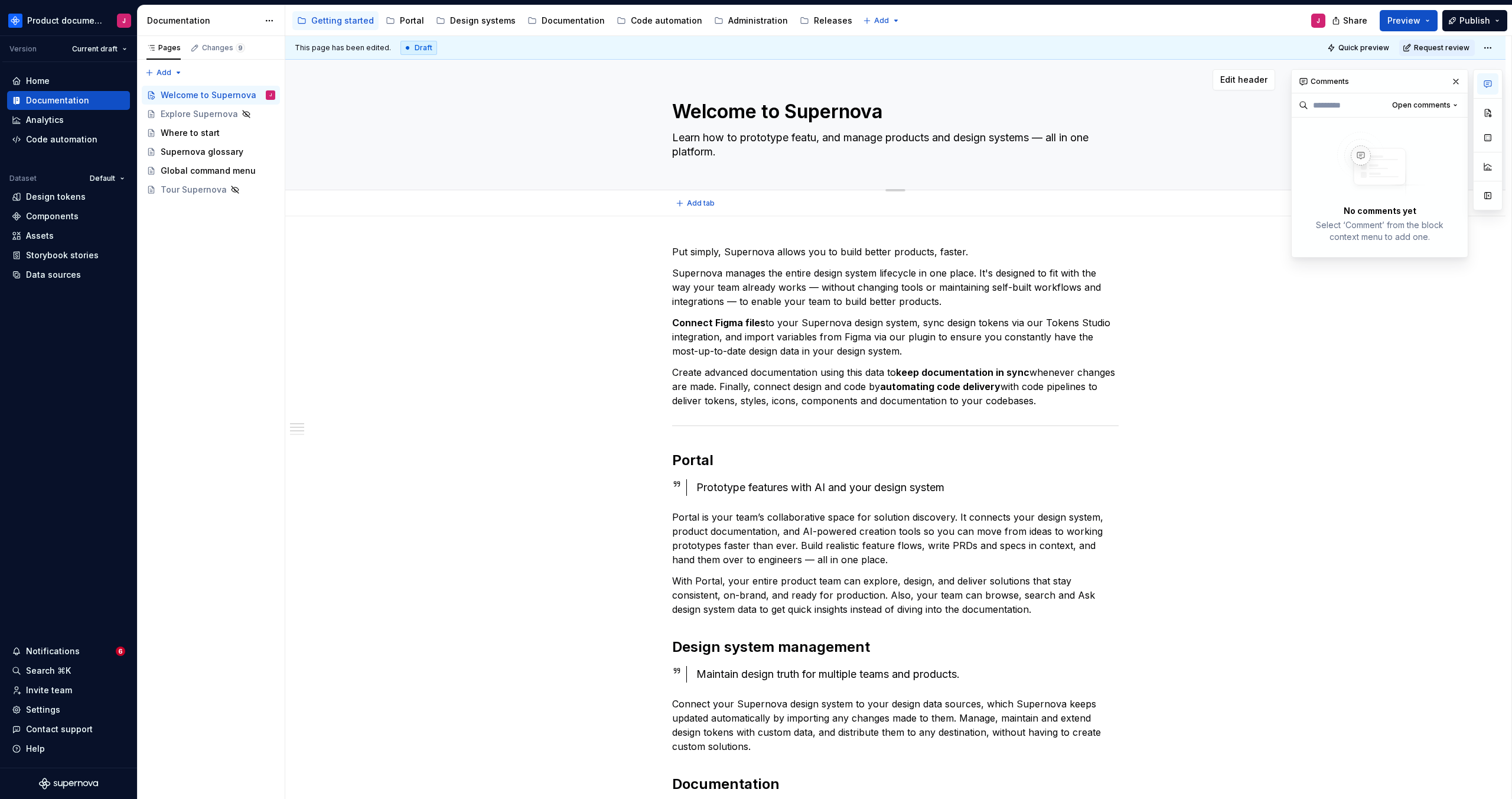
type textarea "Learn how to prototype featur, and manage products and design systems — all in …"
type textarea "*"
type textarea "Learn how to prototype feature, and manage products and design systems — all in…"
type textarea "*"
type textarea "Learn how to prototype feature, and manage products and design systems — all in…"
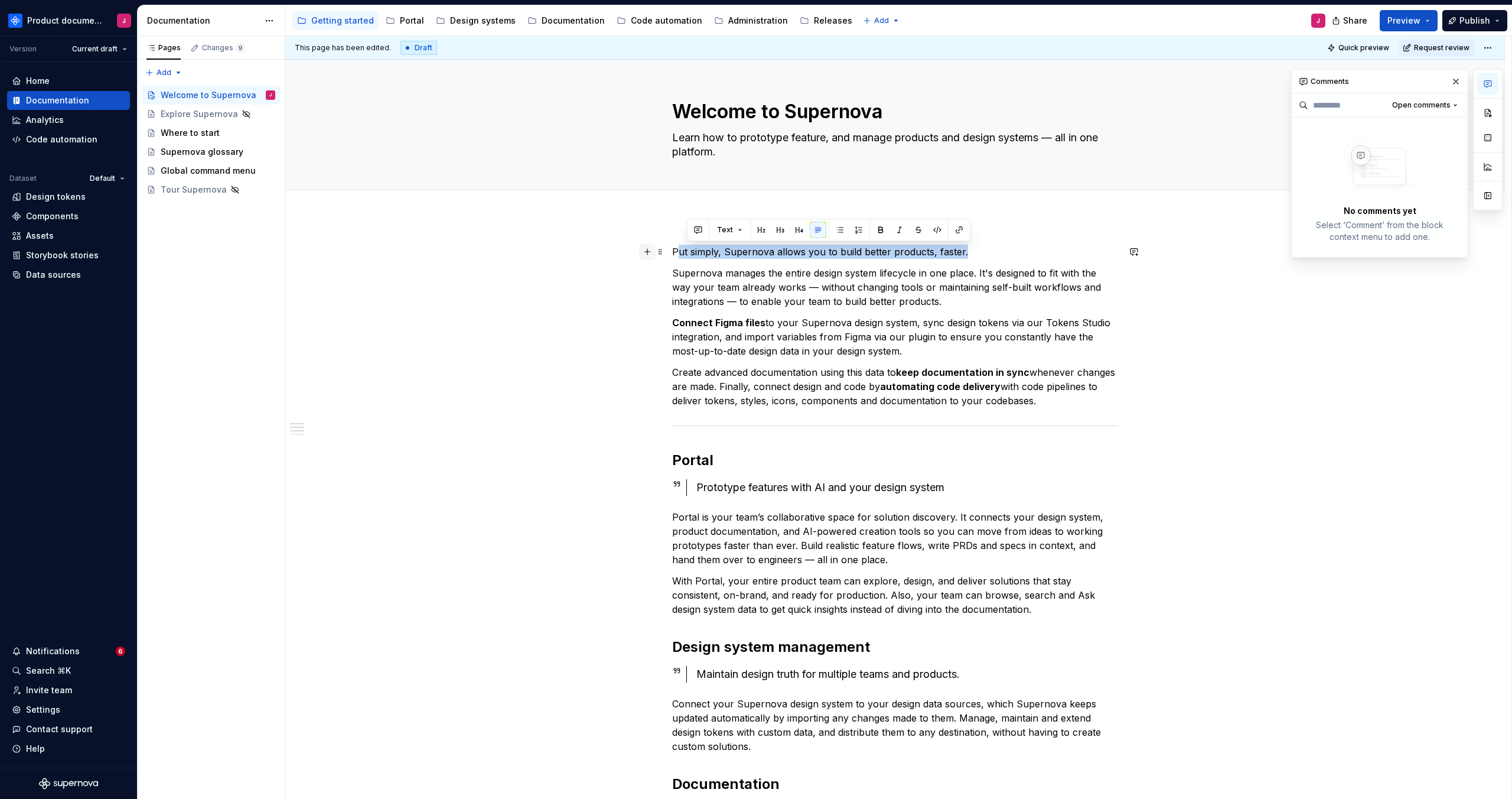
drag, startPoint x: 847, startPoint y: 252, endPoint x: 657, endPoint y: 250, distance: 190.0
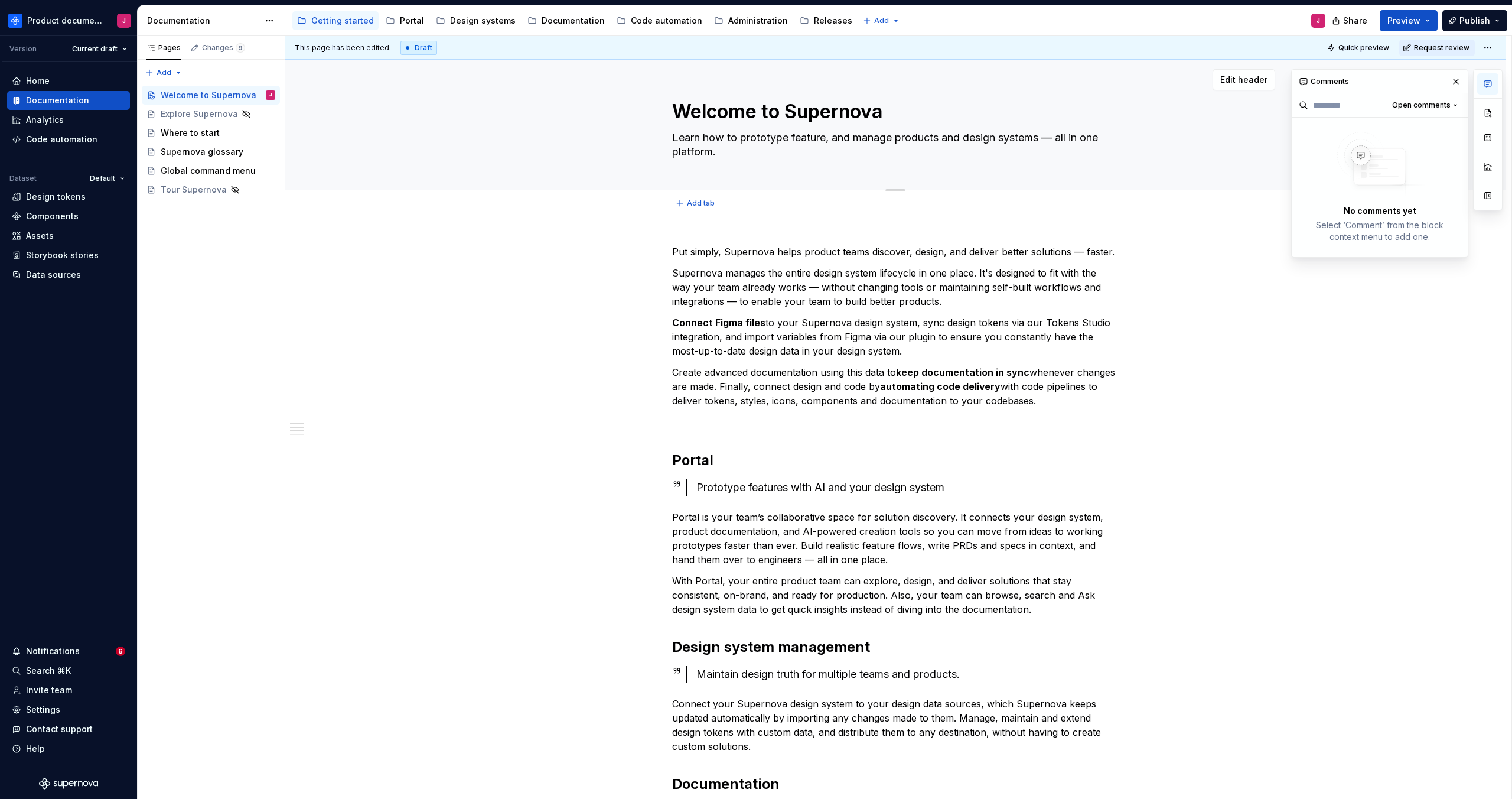
drag, startPoint x: 799, startPoint y: 148, endPoint x: 843, endPoint y: 169, distance: 48.8
click at [799, 149] on textarea "Learn how to prototype feature, and manage products and design systems — all in…" at bounding box center [893, 145] width 446 height 33
drag, startPoint x: 730, startPoint y: 149, endPoint x: 666, endPoint y: 137, distance: 65.1
click at [666, 137] on div "Welcome to Supernova Learn how to prototype feature, and manage products and de…" at bounding box center [895, 125] width 1126 height 130
paste textarea "Build better products, faster — from design system to prototype"
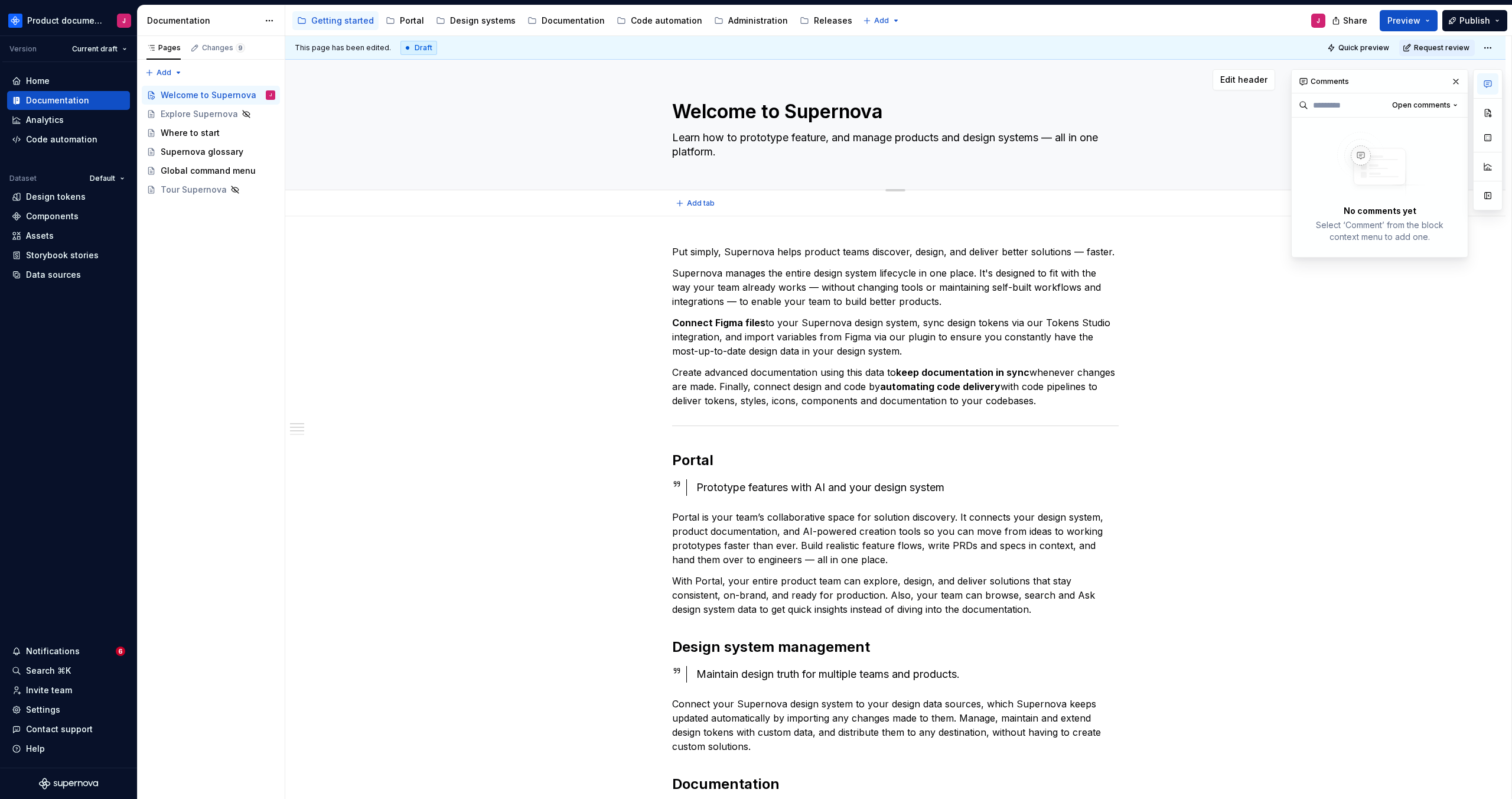
type textarea "*"
type textarea "Build better products, faster — from design system to prototype."
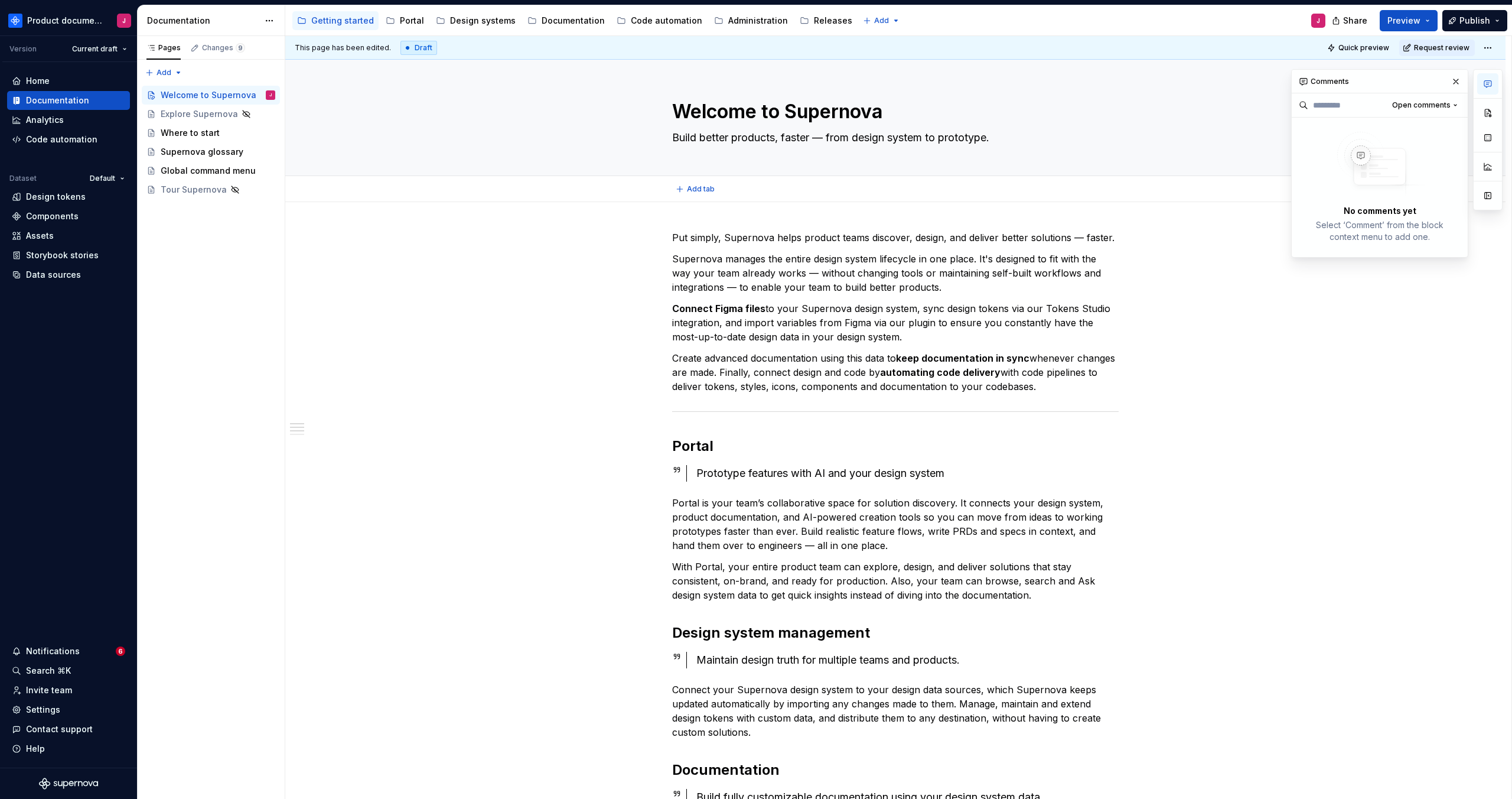
type textarea "*"
type textarea "Build better products, faster — from design system to prototype."
click at [961, 306] on p "Connect Figma files to your Supernova design system, sync design tokens via our…" at bounding box center [895, 322] width 446 height 43
click at [684, 136] on textarea "Build better products, faster — from design system to prototype." at bounding box center [893, 138] width 446 height 19
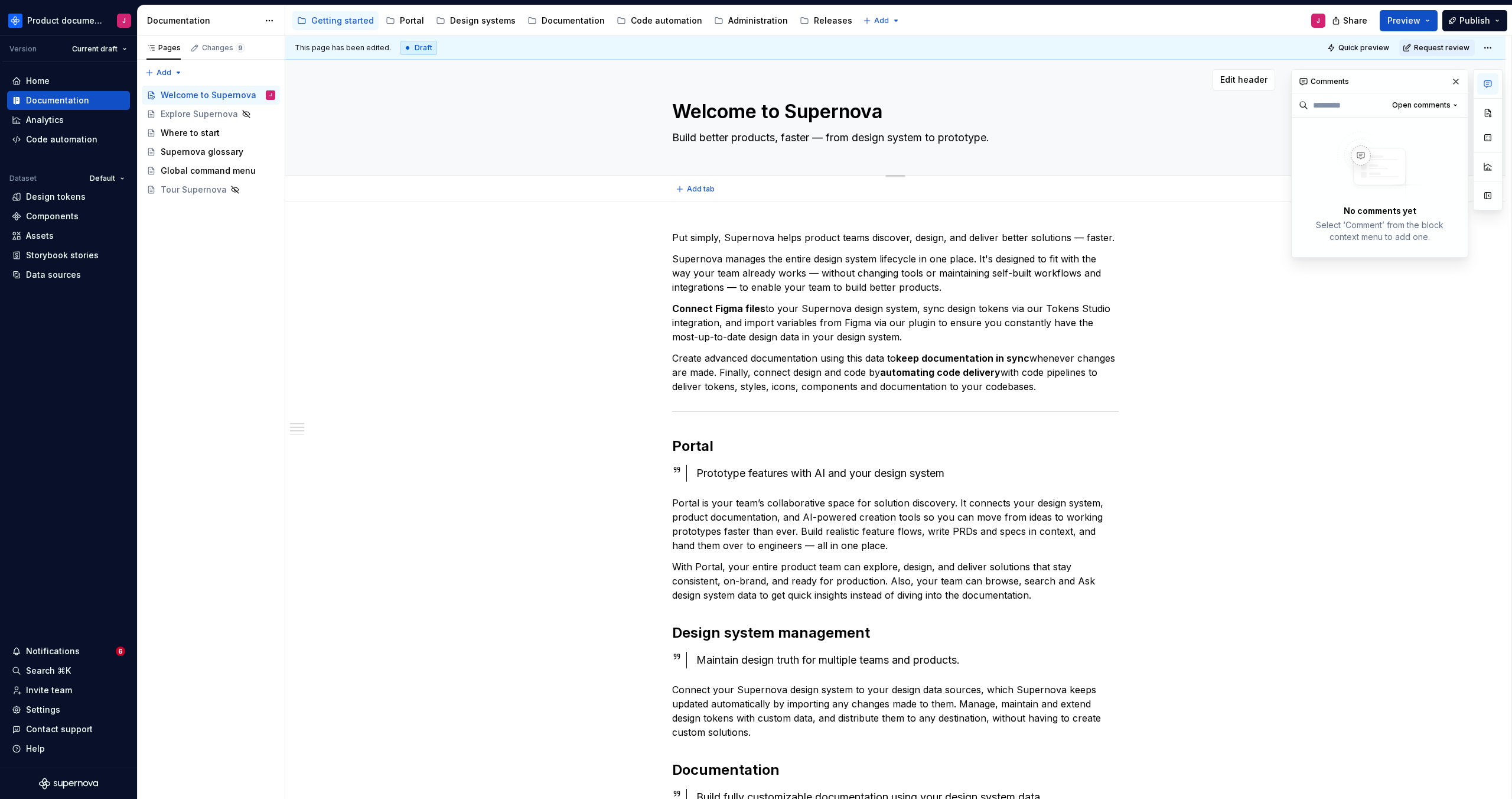
click at [691, 136] on textarea "Build better products, faster — from design system to prototype." at bounding box center [893, 138] width 446 height 19
click at [677, 138] on textarea "Build better products, faster — from design system to prototype." at bounding box center [893, 138] width 446 height 19
type textarea "*"
type textarea "FBuild better products, faster — from design system to prototype."
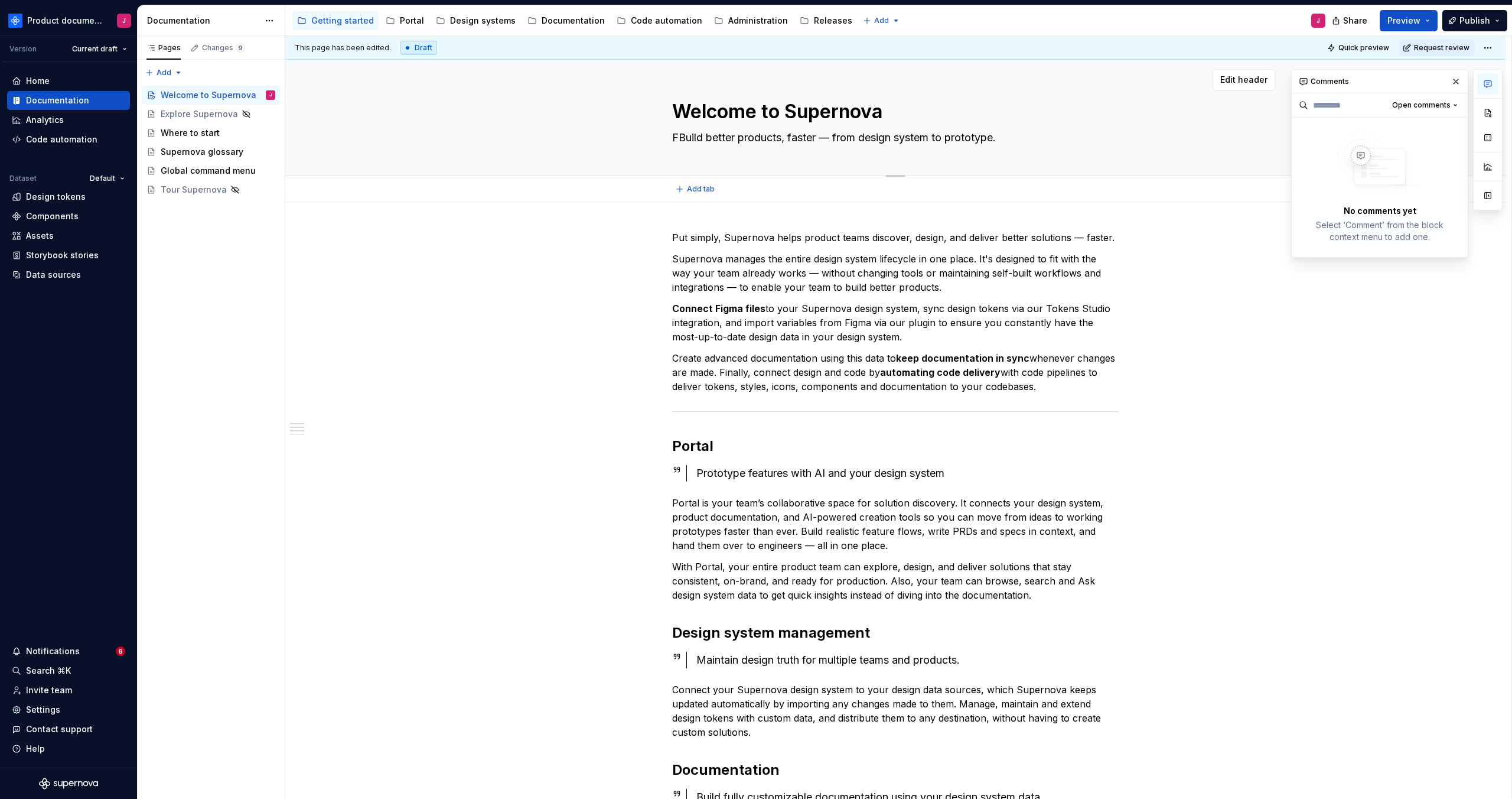
type textarea "*"
type textarea "FiBuild better products, faster — from design system to prototype."
type textarea "*"
type textarea "FinBuild better products, faster — from design system to prototype."
type textarea "*"
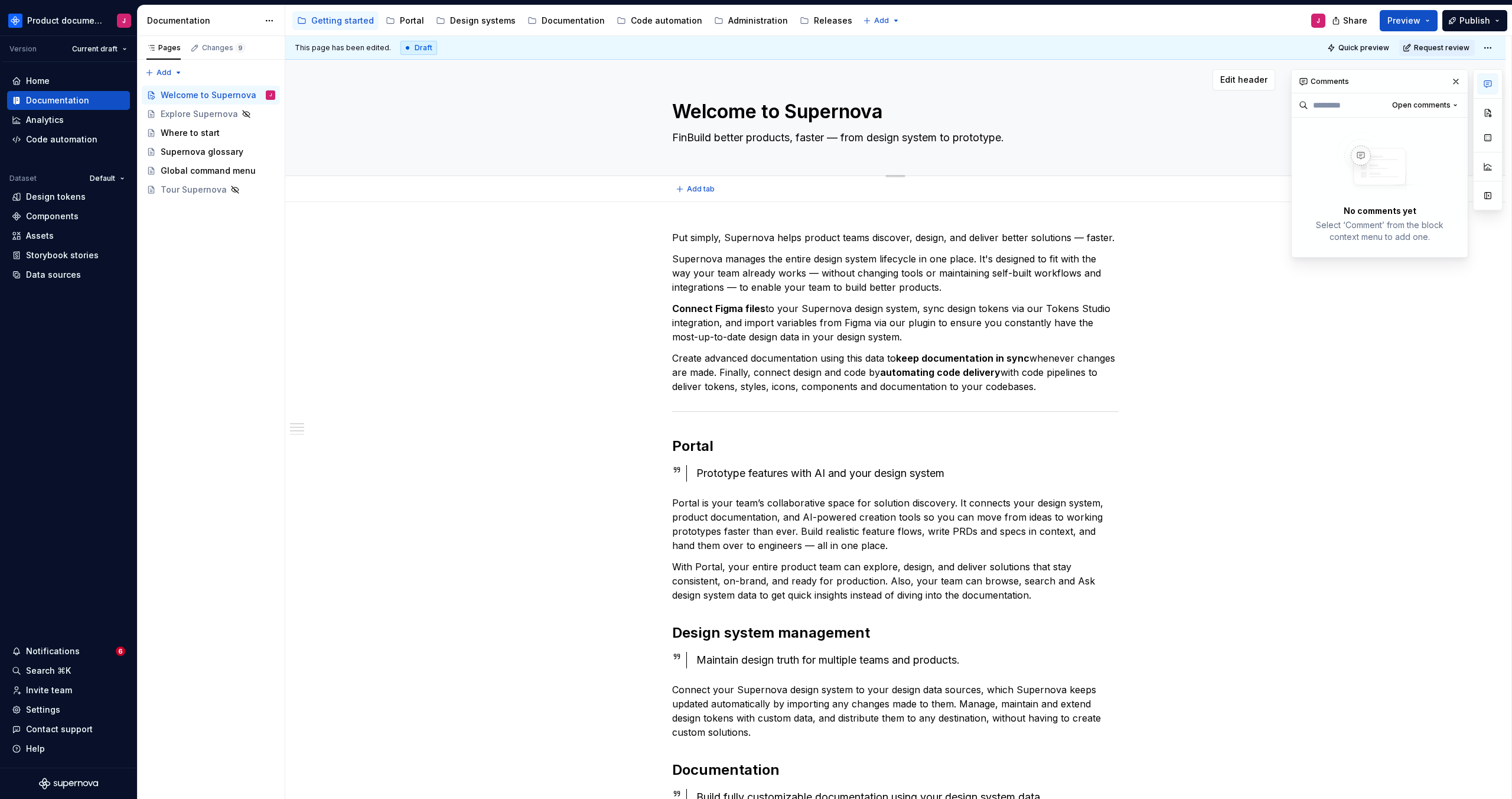
type textarea "FindBuild better products, faster — from design system to prototype."
type textarea "*"
type textarea "Find Build better products, faster — from design system to prototype."
type textarea "*"
type textarea "Find aBuild better products, faster — from design system to prototype."
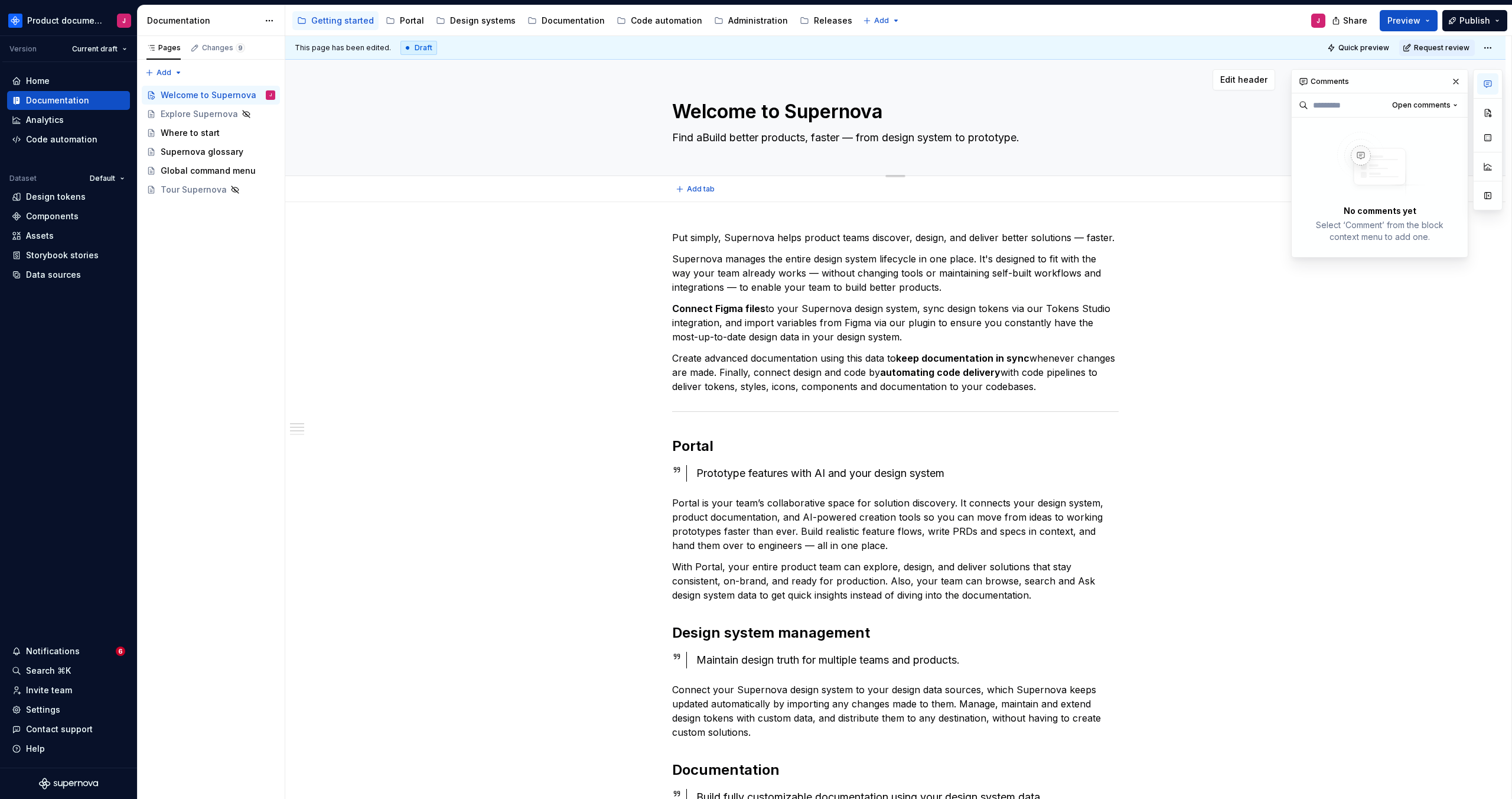
type textarea "*"
type textarea "Find anBuild better products, faster — from design system to prototype."
type textarea "*"
type textarea "Find andBuild better products, faster — from design system to prototype."
type textarea "*"
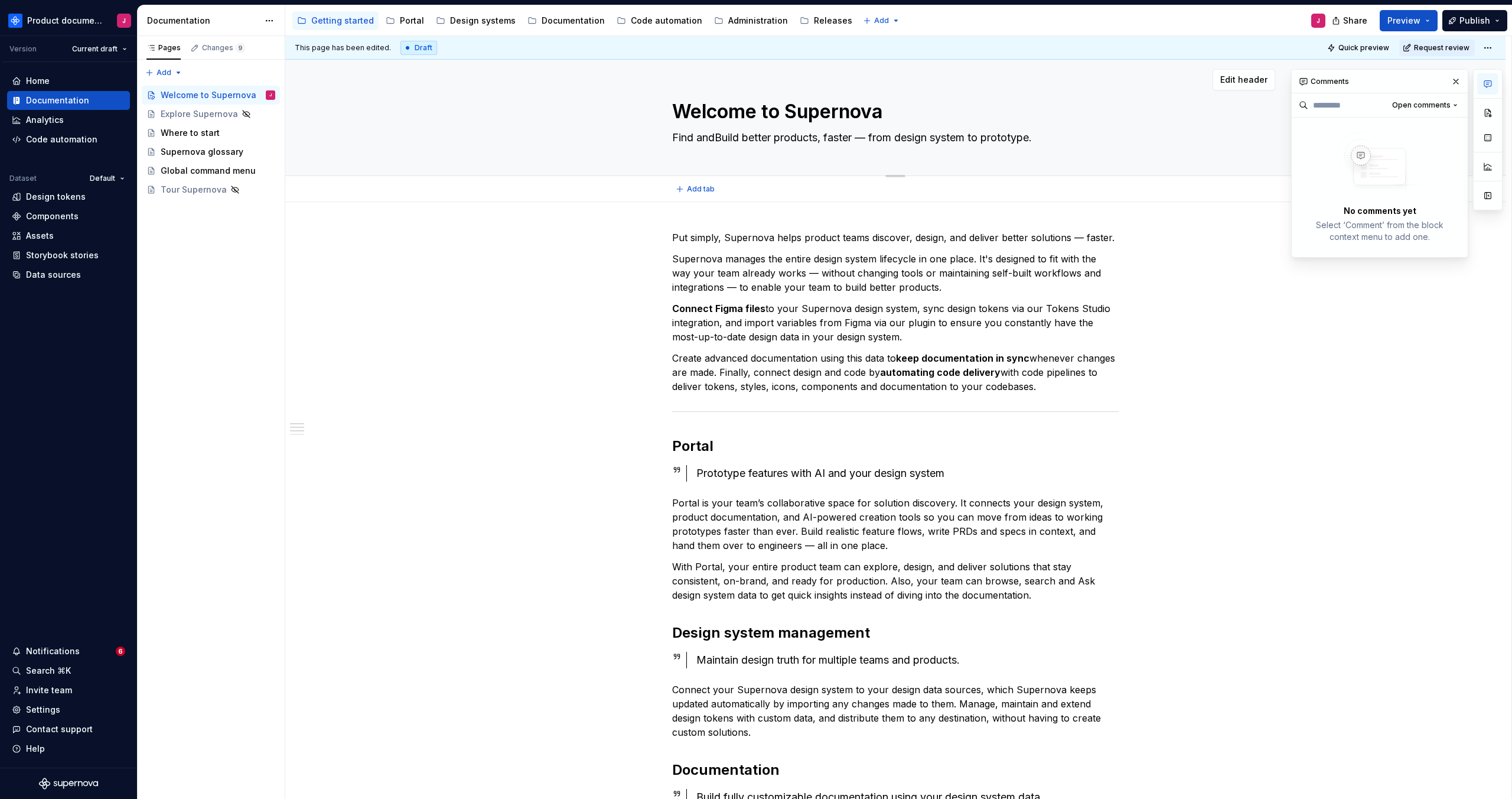
type textarea "Find and Build better products, faster — from design system to prototype."
type textarea "*"
type textarea "Find and uild better products, faster — from design system to prototype."
type textarea "*"
type textarea "Find and build better products, faster — from design system to prototype."
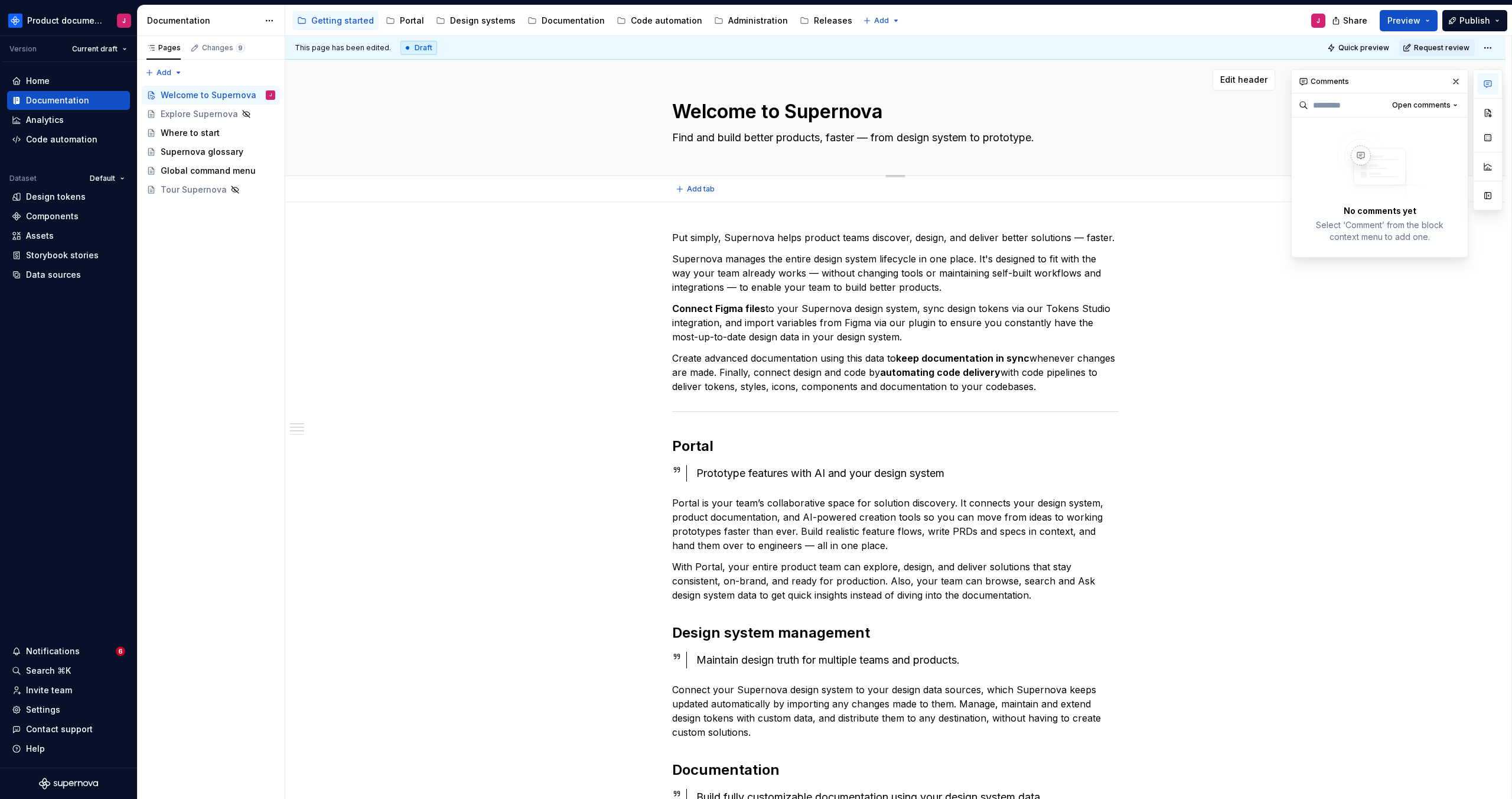
type textarea "*"
type textarea "Find and build better products , faster — from design system to prototype."
type textarea "*"
type textarea "Find and build better products a, faster — from design system to prototype."
type textarea "*"
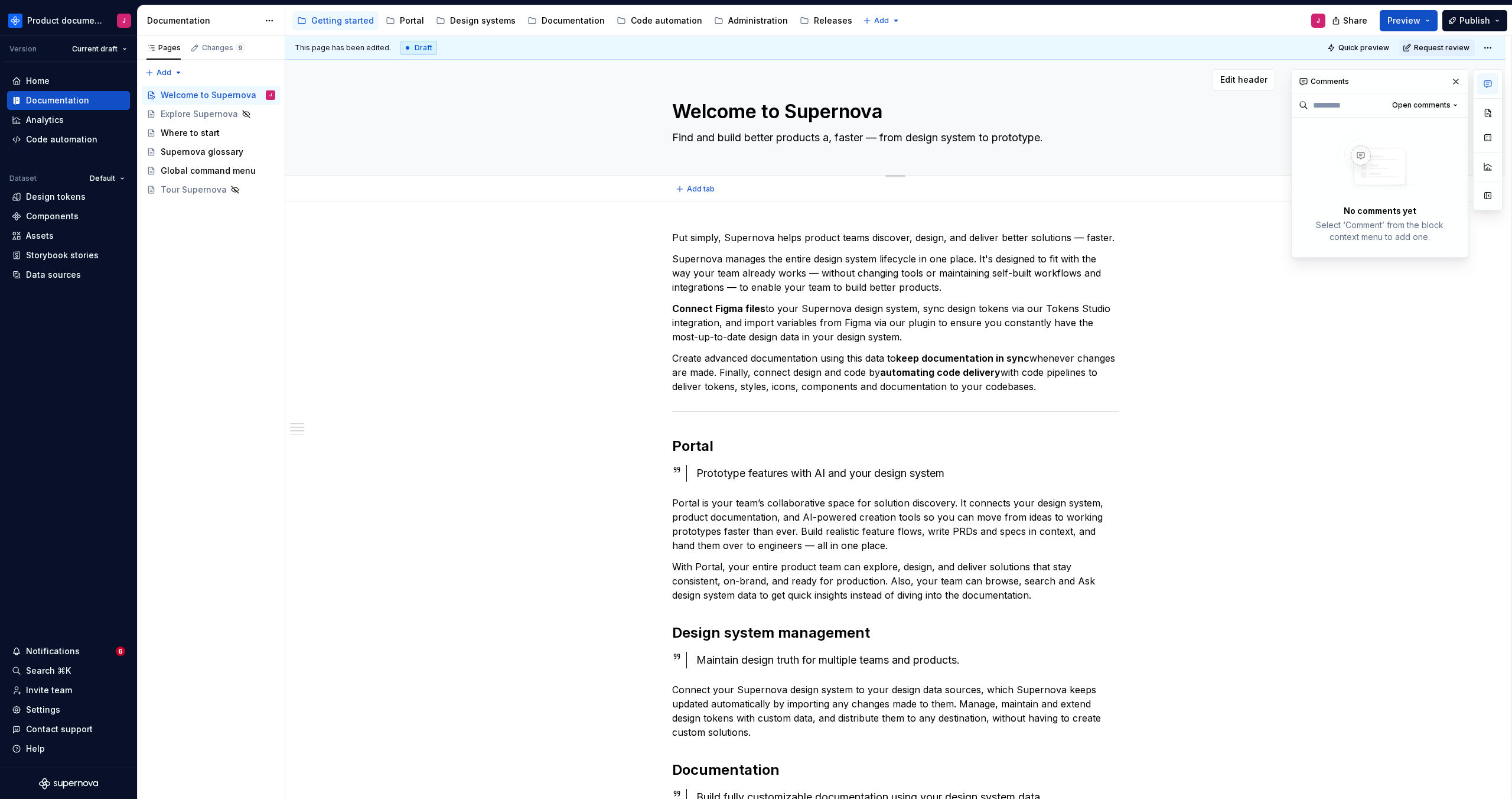
type textarea "Find and build better products an, faster — from design system to prototype."
type textarea "*"
type textarea "Find and build better products and, faster — from design system to prototype."
type textarea "*"
type textarea "Find and build better products and , faster — from design system to prototype."
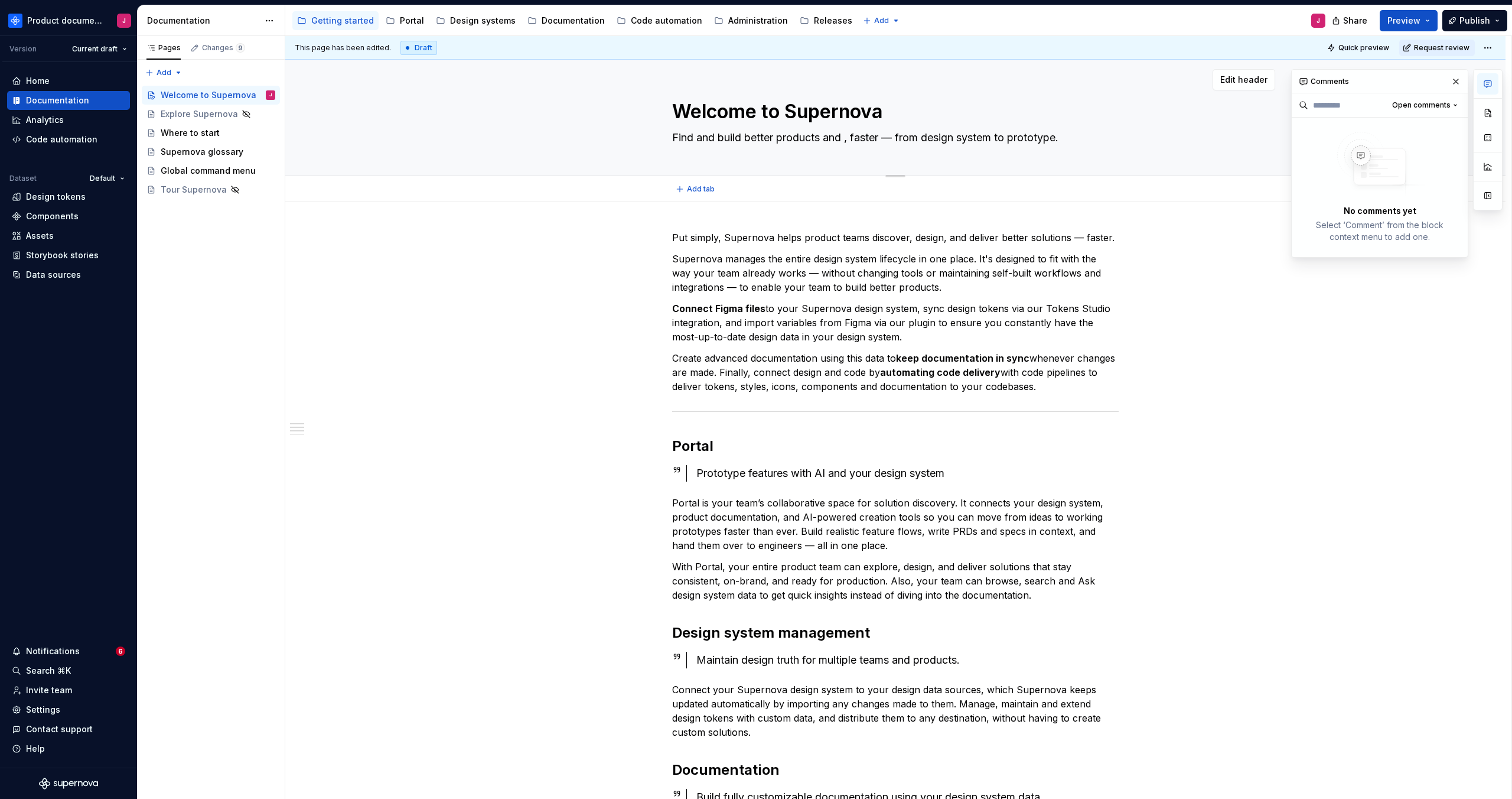
type textarea "*"
type textarea "Find and build better products and f, faster — from design system to prototype."
type textarea "*"
type textarea "Find and build better products and fe, faster — from design system to prototype."
type textarea "*"
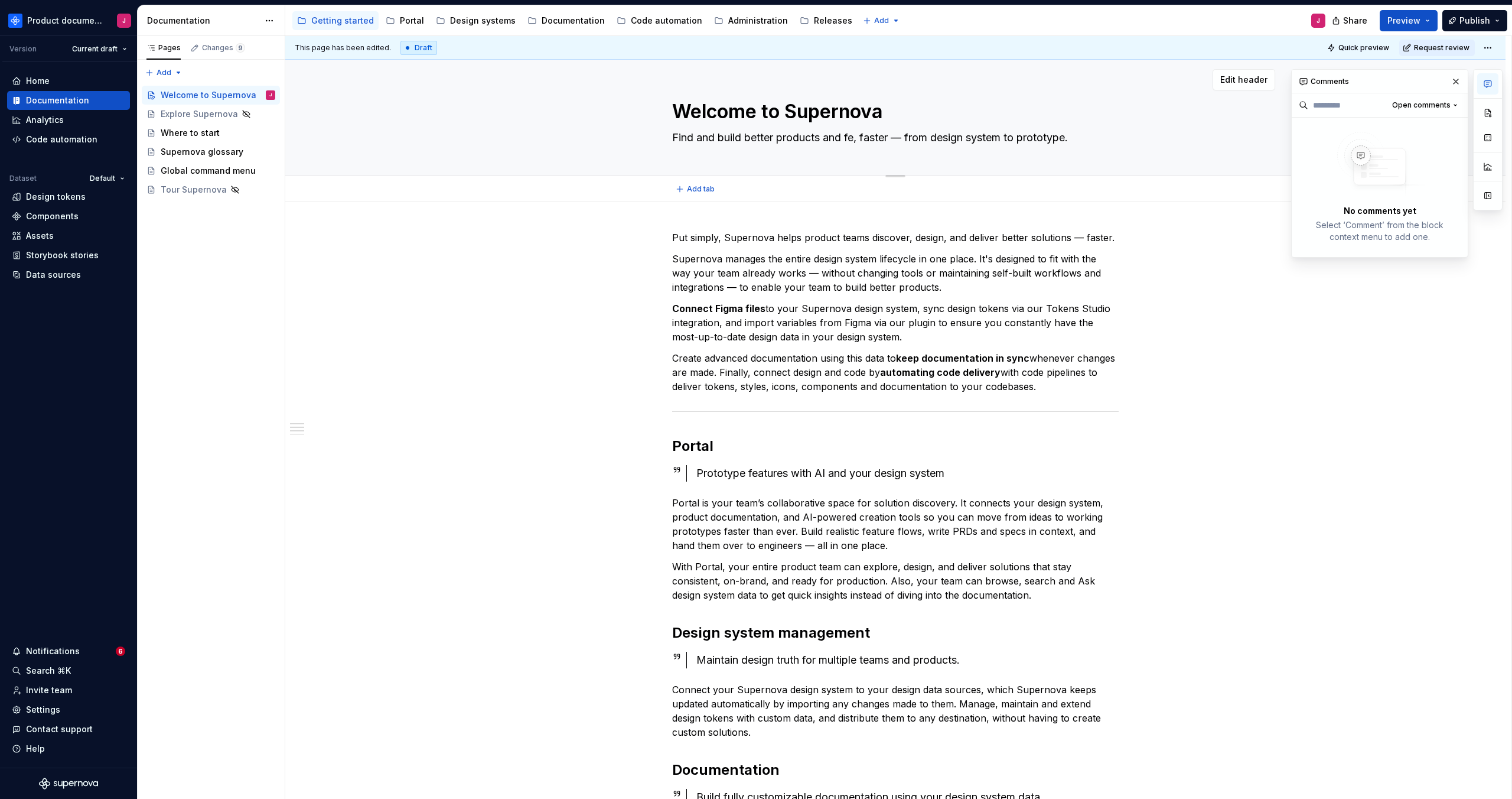
type textarea "Find and build better products and fea, faster — from design system to prototyp…"
type textarea "*"
type textarea "Find and build better products and feat, faster — from design system to prototy…"
type textarea "*"
type textarea "Find and build better products and featur, faster — from design system to proto…"
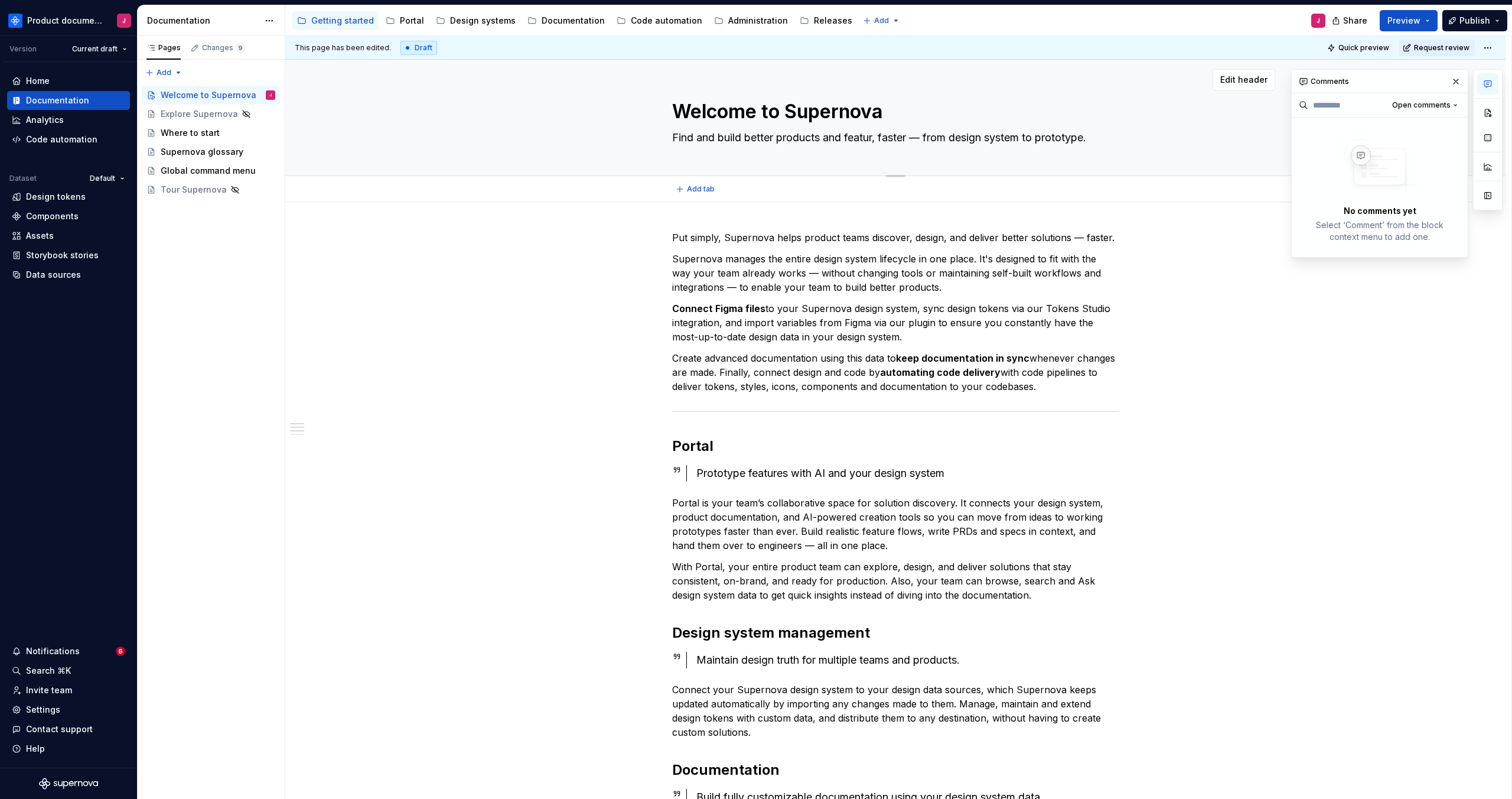
type textarea "*"
type textarea "Find and build better products and feature, faster — from design system to prot…"
type textarea "*"
type textarea "Find and build better products and features, faster — from design system to pro…"
type textarea "*"
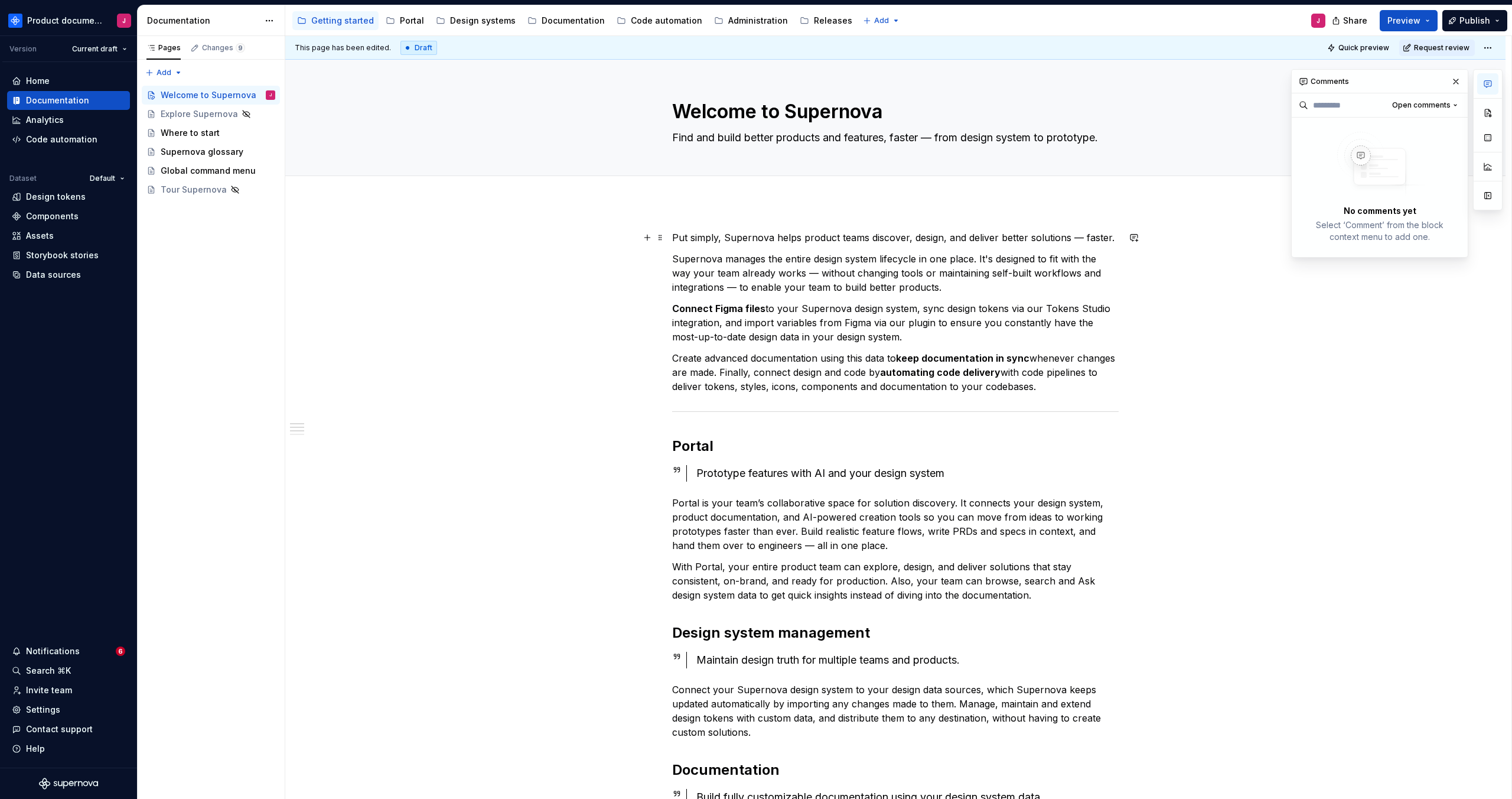
type textarea "Find and build better products and features, faster — from design system to pro…"
click at [902, 253] on p "Supernova manages the entire design system lifecycle in one place. It's designe…" at bounding box center [895, 273] width 446 height 43
drag, startPoint x: 1107, startPoint y: 137, endPoint x: 1118, endPoint y: 142, distance: 12.1
click at [1108, 137] on textarea "Find and build better products and features, faster — from design system to pro…" at bounding box center [893, 138] width 446 height 19
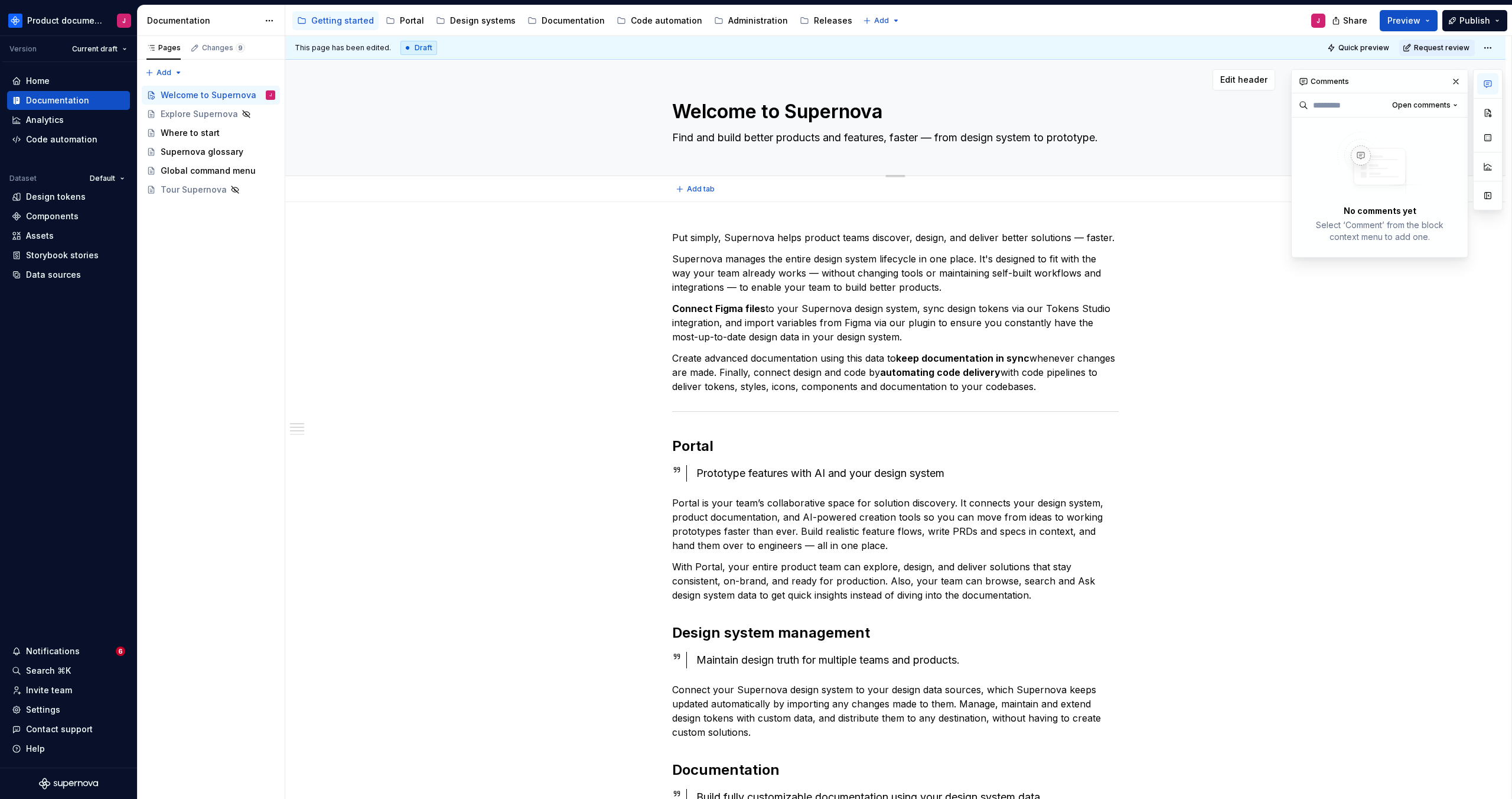
type textarea "*"
type textarea "Find and build better products and features, faster — from design system to pro…"
type textarea "*"
type textarea "Find and build better products and features, faster — from design system to pro…"
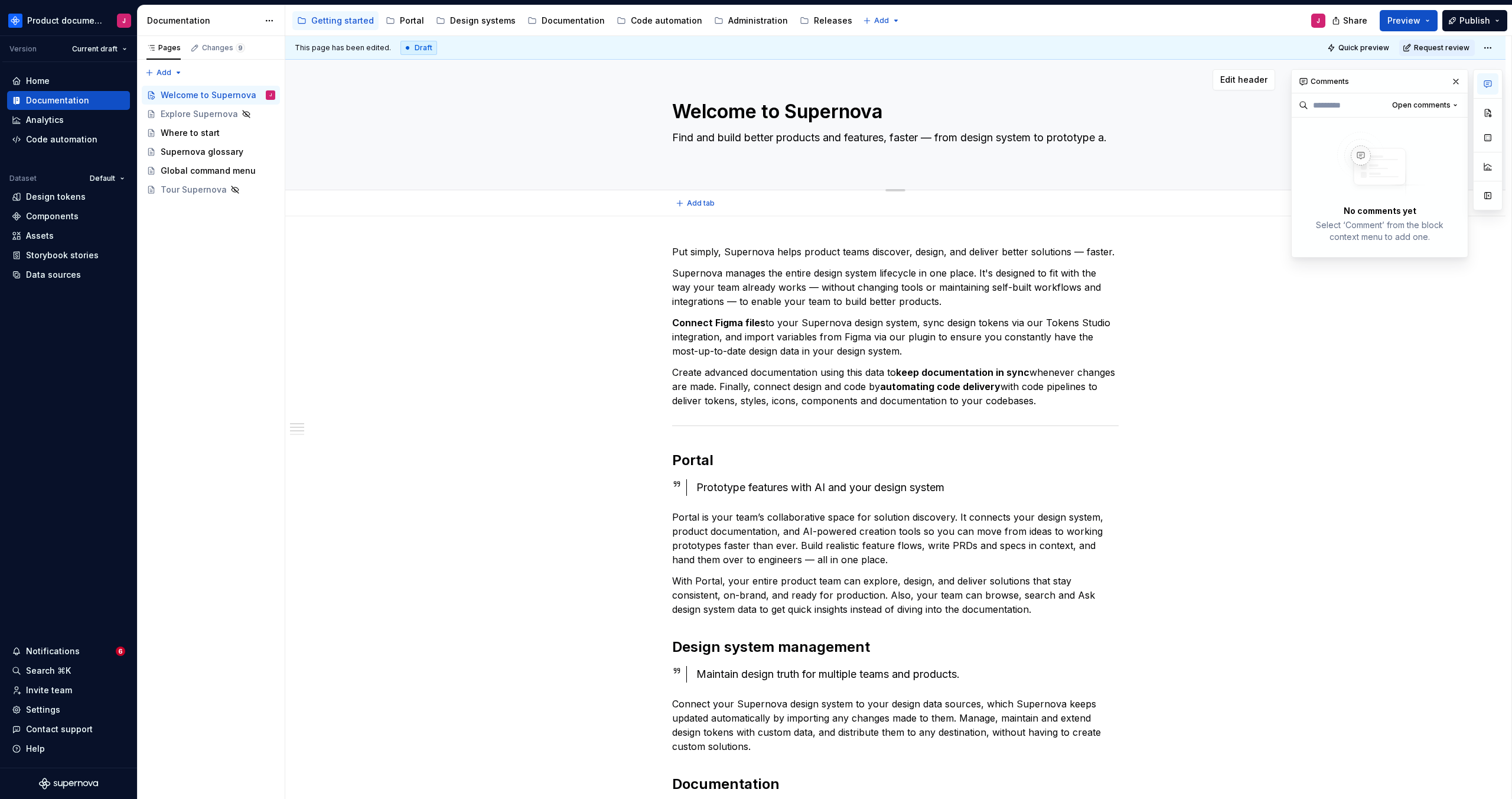
type textarea "*"
type textarea "Find and build better products and features, faster — from design system to pro…"
type textarea "*"
type textarea "Find and build better products and features, faster — from design system to pro…"
type textarea "*"
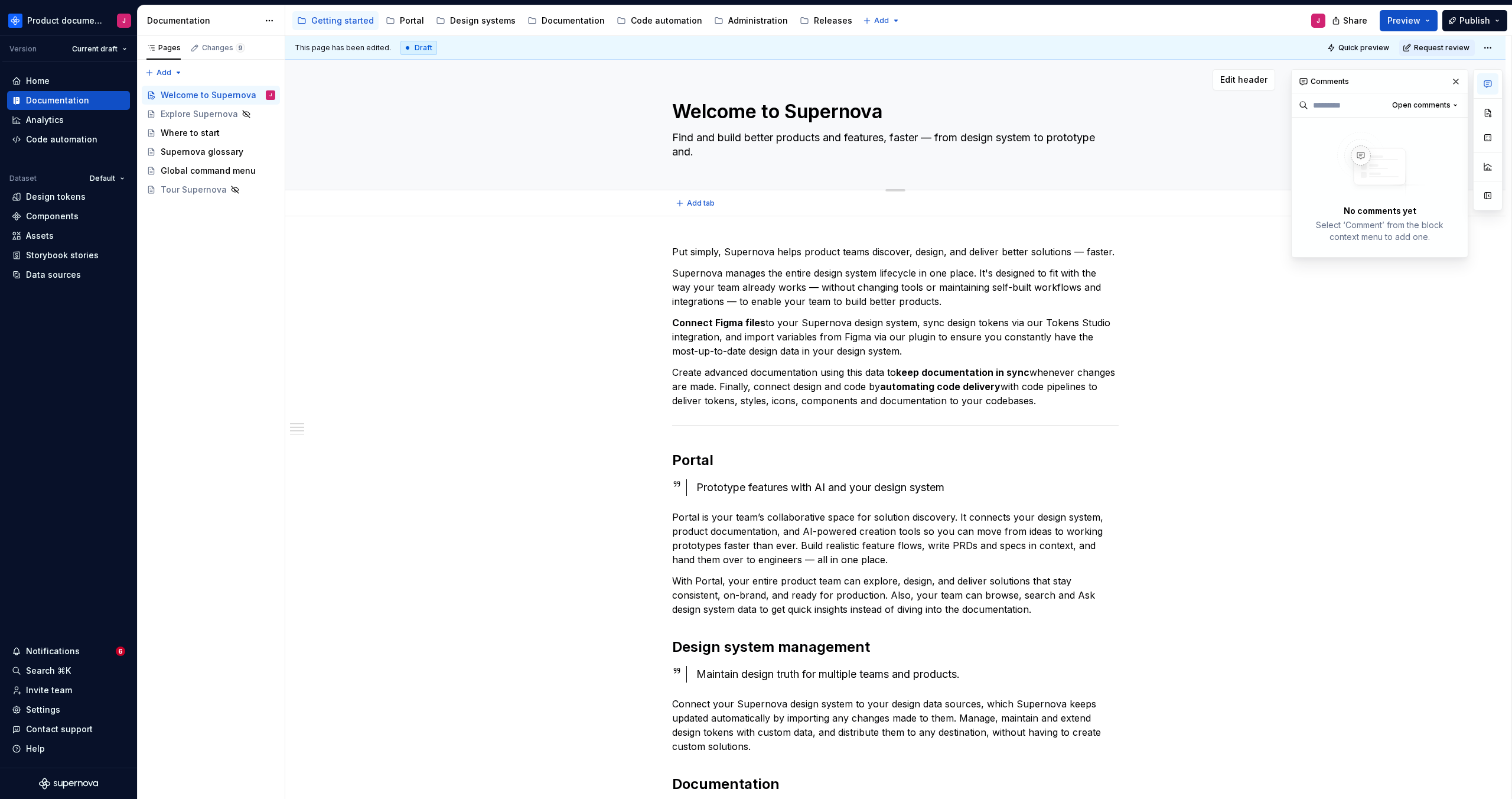
type textarea "Find and build better products and features, faster — from design system to pro…"
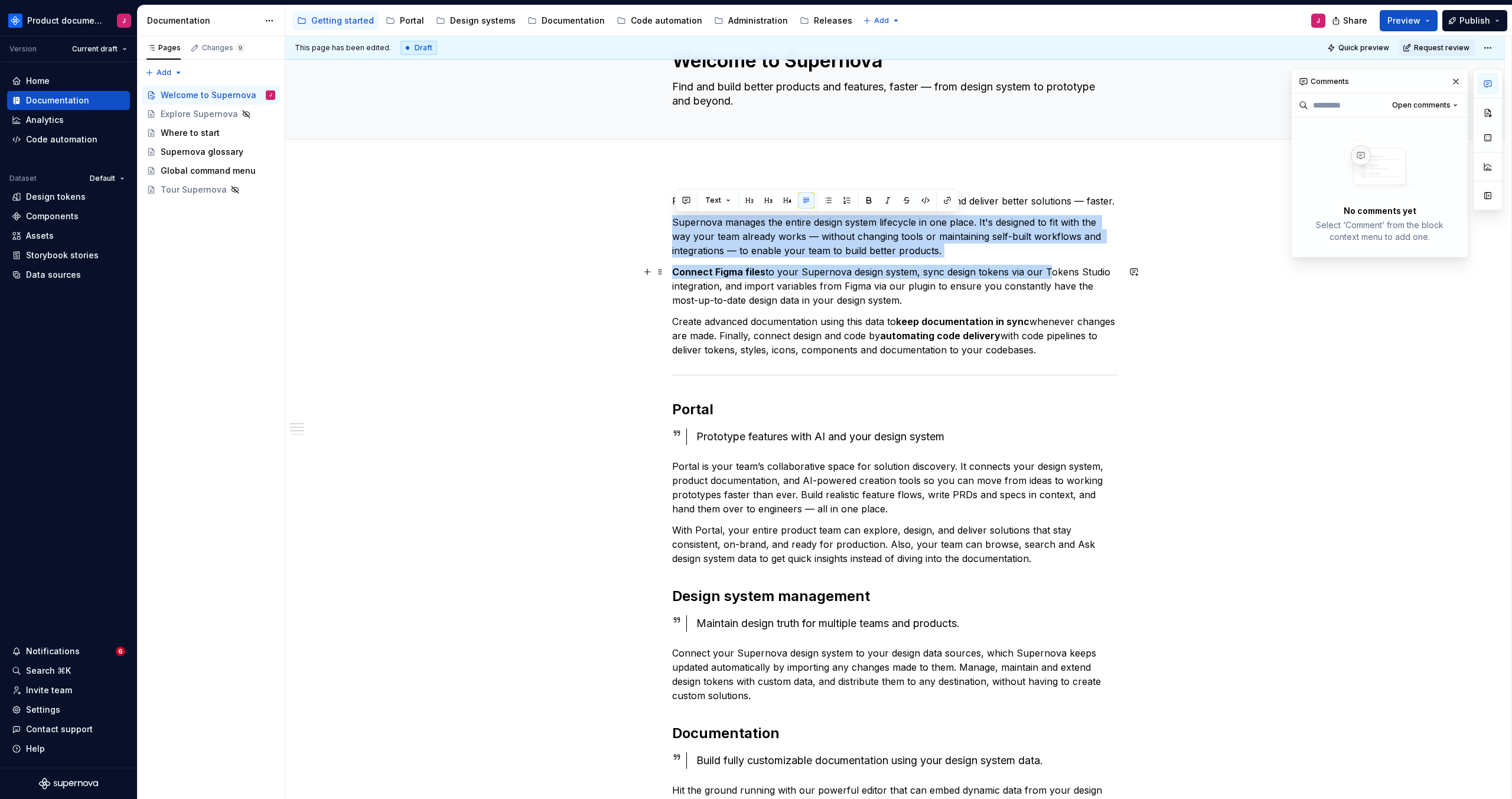
drag, startPoint x: 688, startPoint y: 224, endPoint x: 1046, endPoint y: 273, distance: 361.3
click at [1046, 273] on div "Put simply, Supernova helps product teams discover, design, and deliver better …" at bounding box center [895, 701] width 446 height 1015
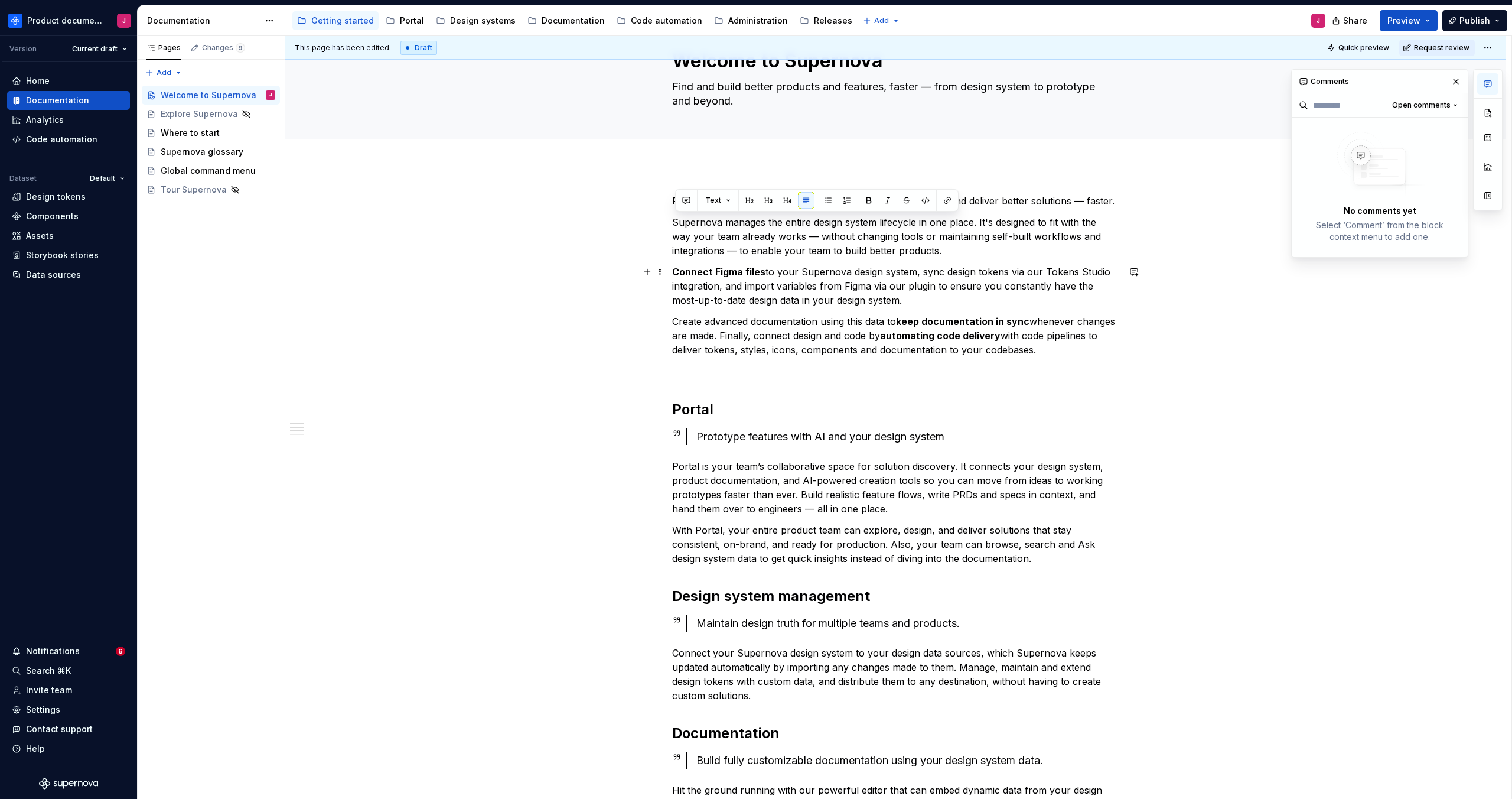
click at [941, 297] on p "Connect Figma files to your Supernova design system, sync design tokens via our…" at bounding box center [895, 286] width 446 height 43
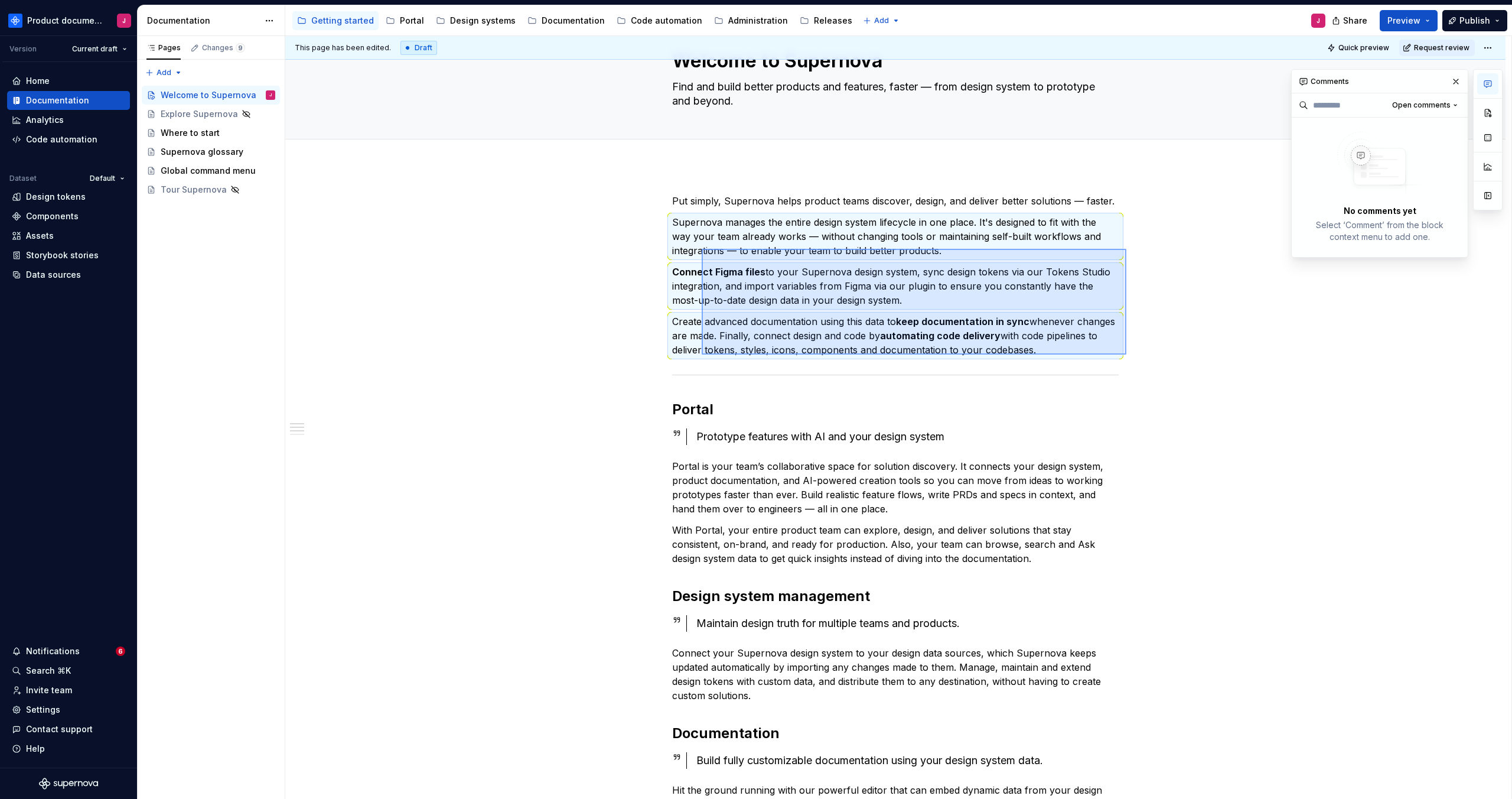
drag, startPoint x: 1121, startPoint y: 353, endPoint x: 748, endPoint y: 273, distance: 381.5
click at [707, 251] on div "This page has been edited. Draft Quick preview Request review Welcome to Supern…" at bounding box center [898, 417] width 1226 height 763
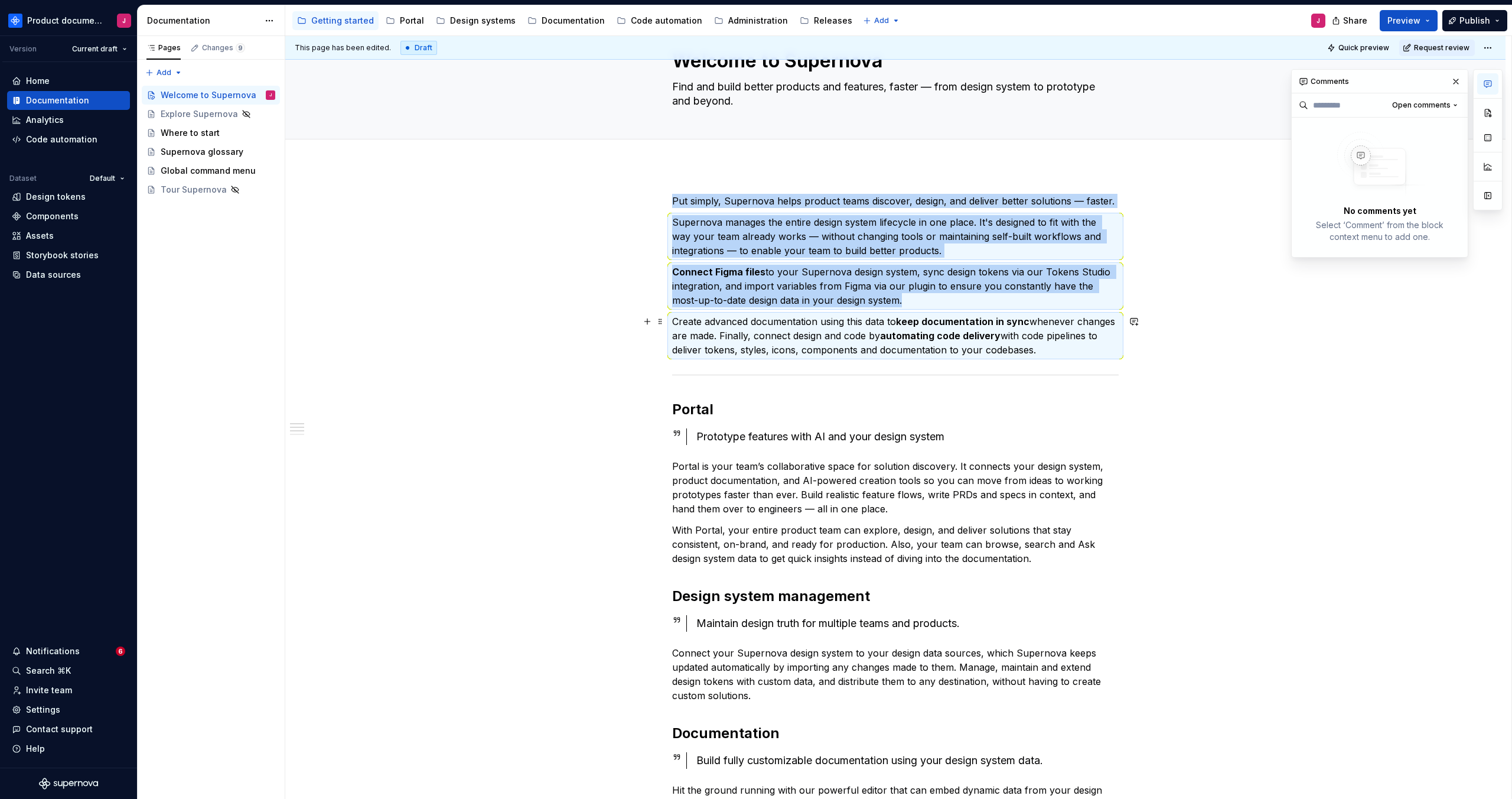
click at [1127, 351] on div "Put simply, Supernova helps product teams discover, design, and deliver better …" at bounding box center [895, 814] width 1220 height 1298
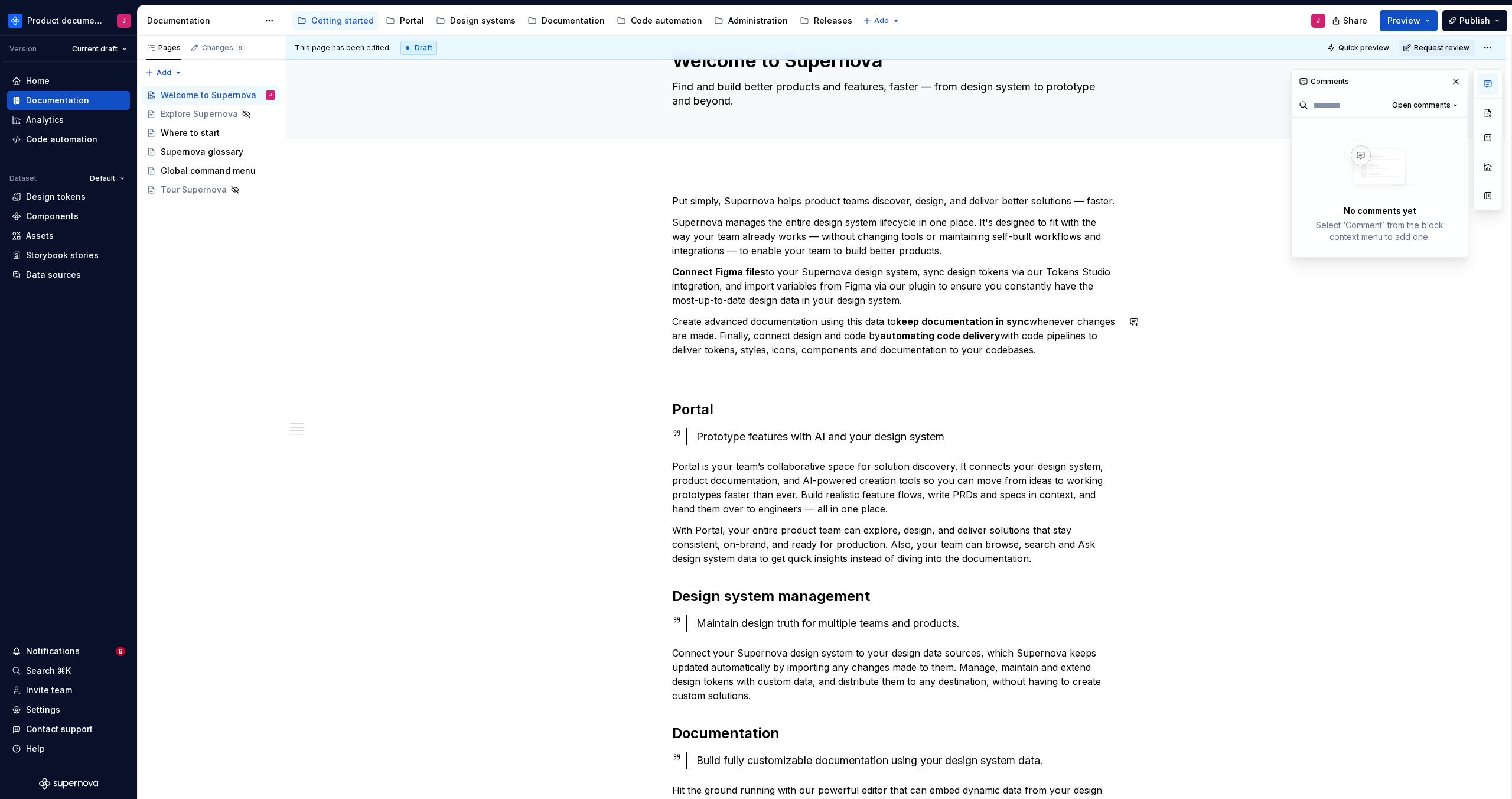
click at [1139, 360] on div "Put simply, Supernova helps product teams discover, design, and deliver better …" at bounding box center [895, 814] width 1220 height 1298
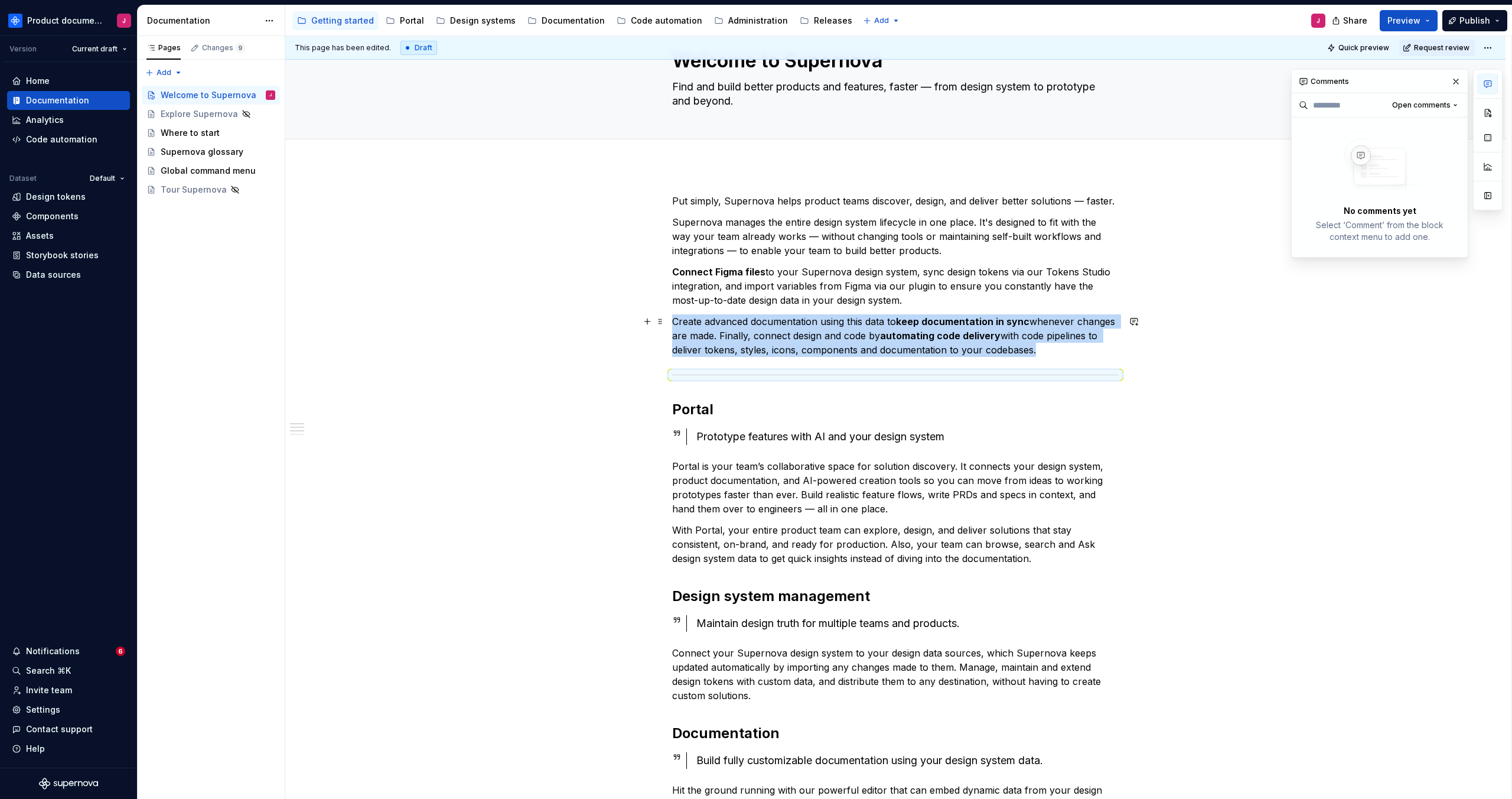
click at [1127, 352] on div "Put simply, Supernova helps product teams discover, design, and deliver better …" at bounding box center [895, 814] width 1220 height 1298
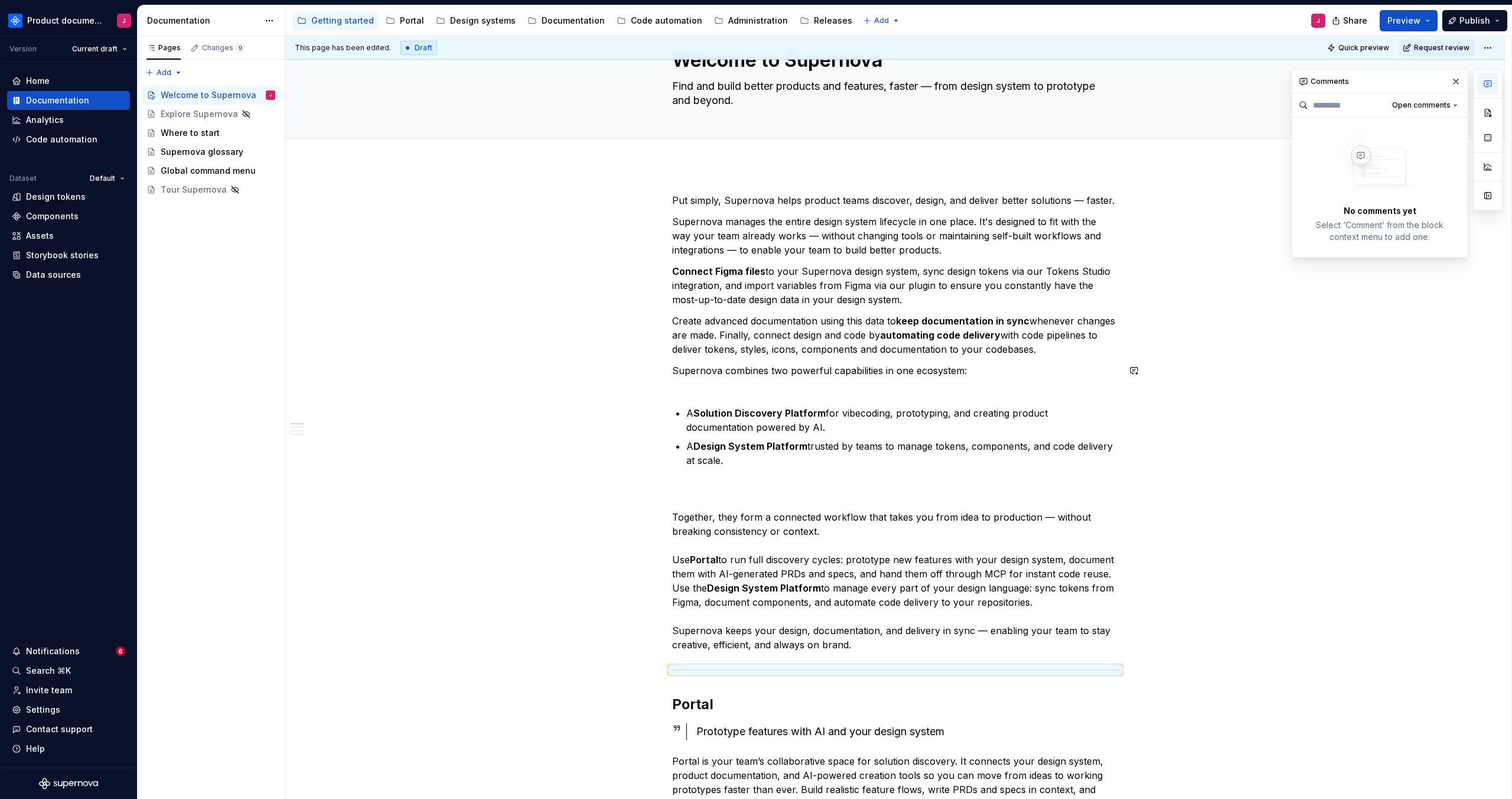
click at [745, 385] on p "Supernova combines two powerful capabilities in one ecosystem:" at bounding box center [895, 376] width 446 height 29
drag, startPoint x: 896, startPoint y: 413, endPoint x: 845, endPoint y: 413, distance: 51.0
click at [845, 413] on p "A Solution Discovery Platform for vibecoding, prototyping, and creating product…" at bounding box center [902, 419] width 432 height 29
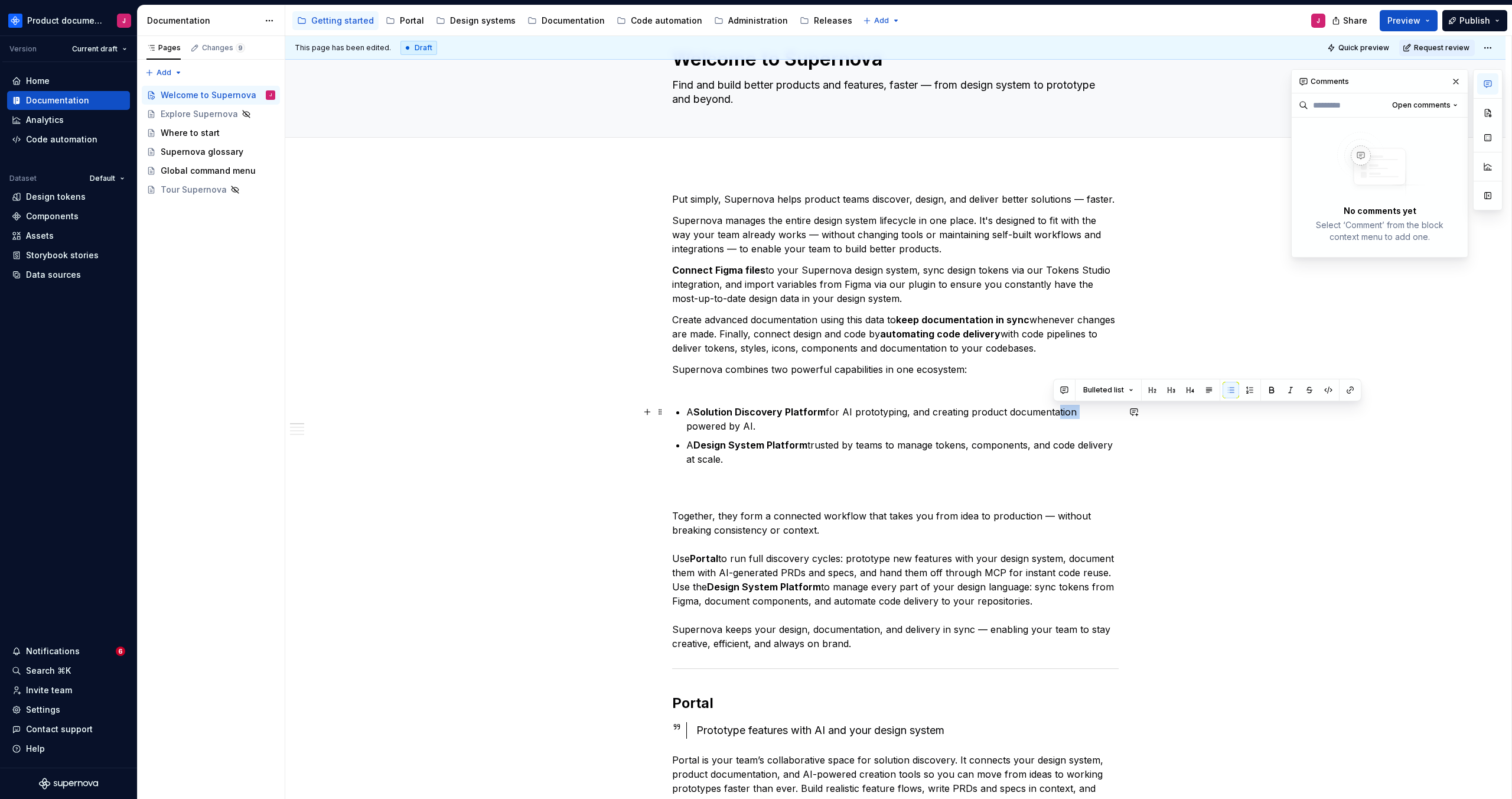
drag, startPoint x: 1076, startPoint y: 413, endPoint x: 1053, endPoint y: 412, distance: 23.0
click at [1053, 412] on p "A Solution Discovery Platform for AI prototyping, and creating product document…" at bounding box center [902, 419] width 432 height 29
click at [844, 414] on p "A Solution Discovery Platform for AI prototyping and creating product documents…" at bounding box center [902, 419] width 432 height 29
drag, startPoint x: 1068, startPoint y: 422, endPoint x: 1060, endPoint y: 414, distance: 11.3
click at [1057, 411] on p "A Solution Discovery Platform for AI prototyping and creating product documents…" at bounding box center [902, 419] width 432 height 29
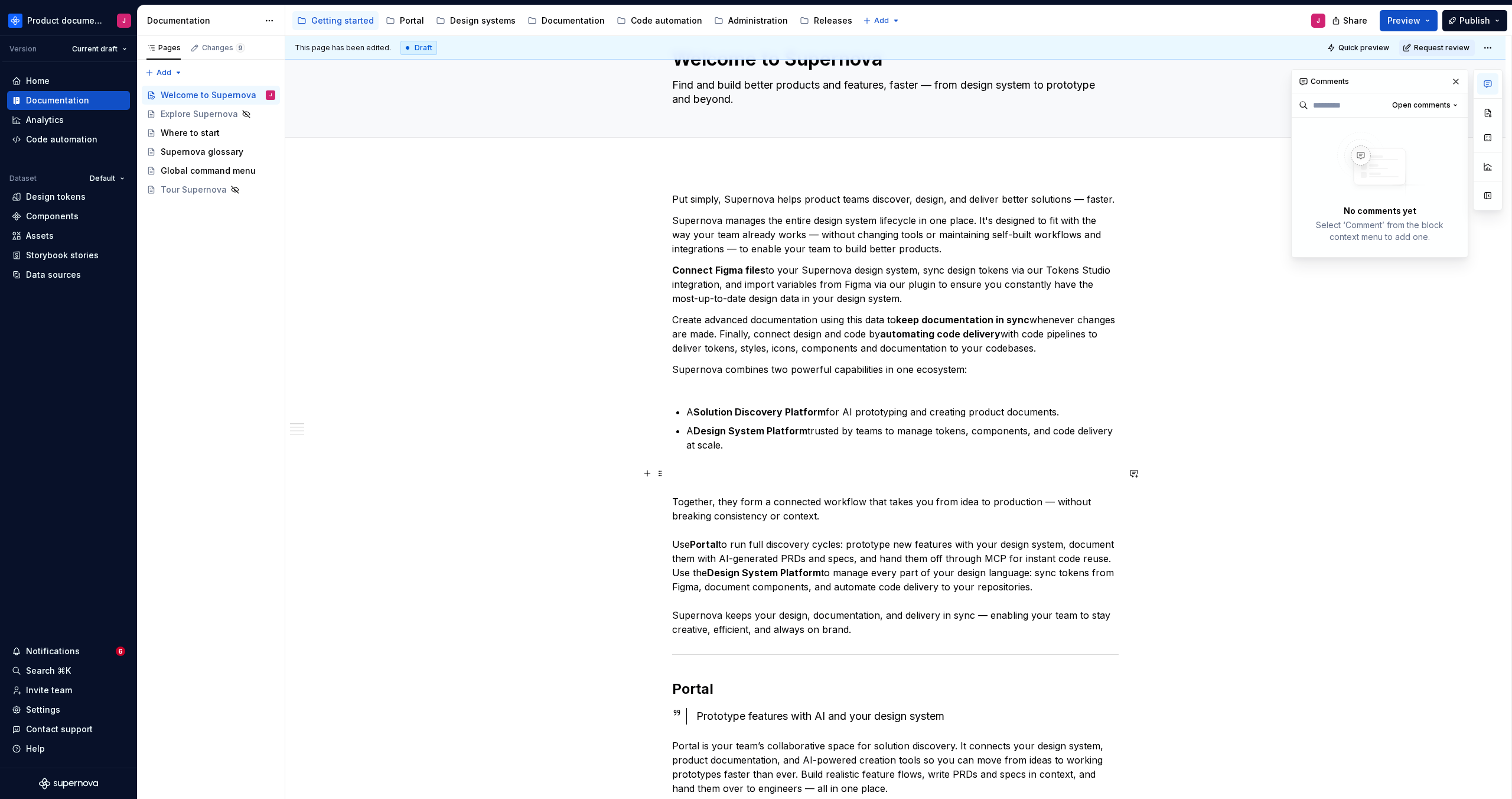
click at [791, 475] on p "Together, they form a connected workflow that takes you from idea to production…" at bounding box center [895, 551] width 446 height 170
click at [862, 433] on p "A Design System Platform trusted by teams to manage tokens, components, and cod…" at bounding box center [902, 438] width 432 height 29
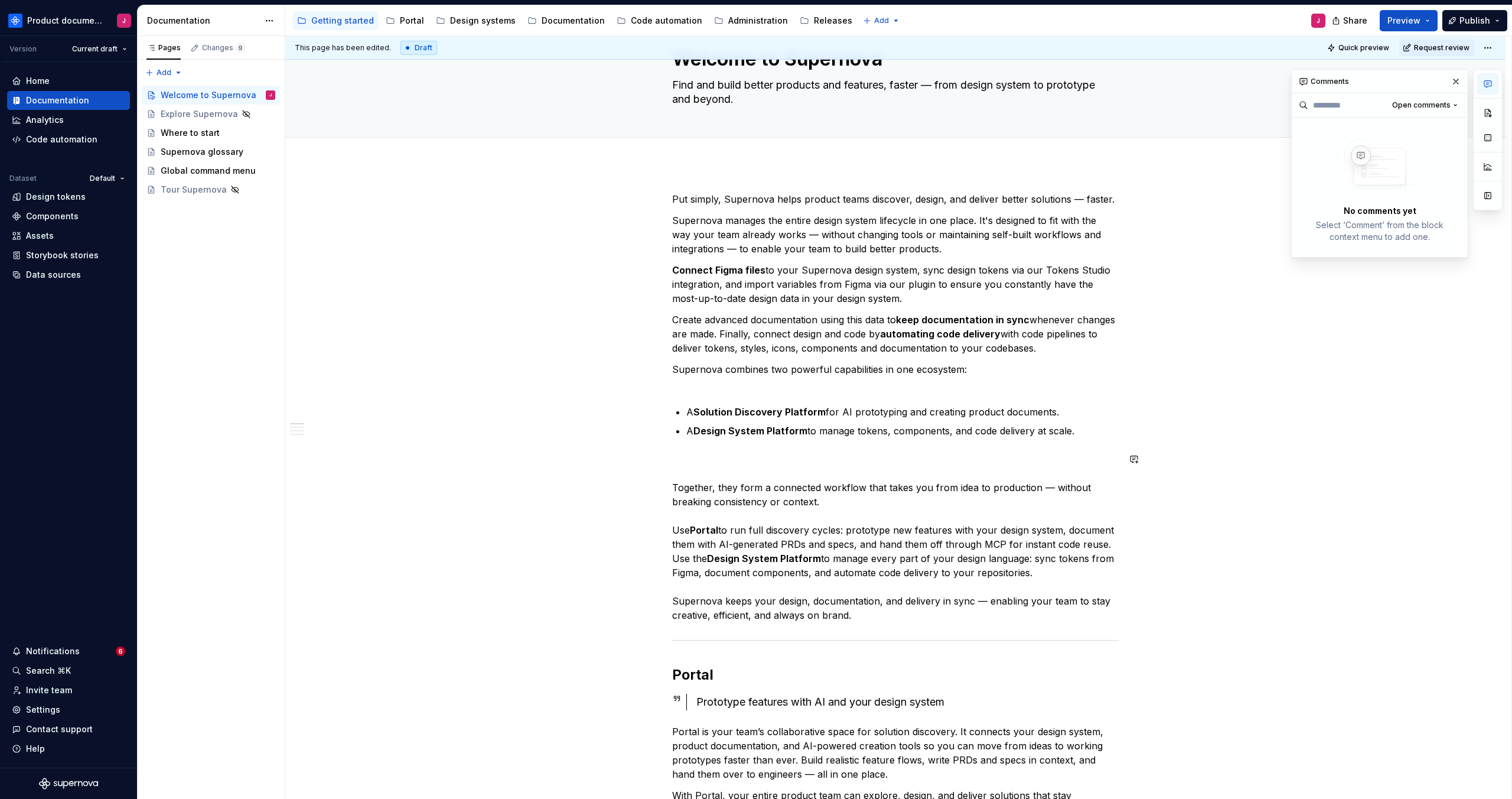
click at [846, 452] on p "Together, they form a connected workflow that takes you from idea to production…" at bounding box center [895, 537] width 446 height 170
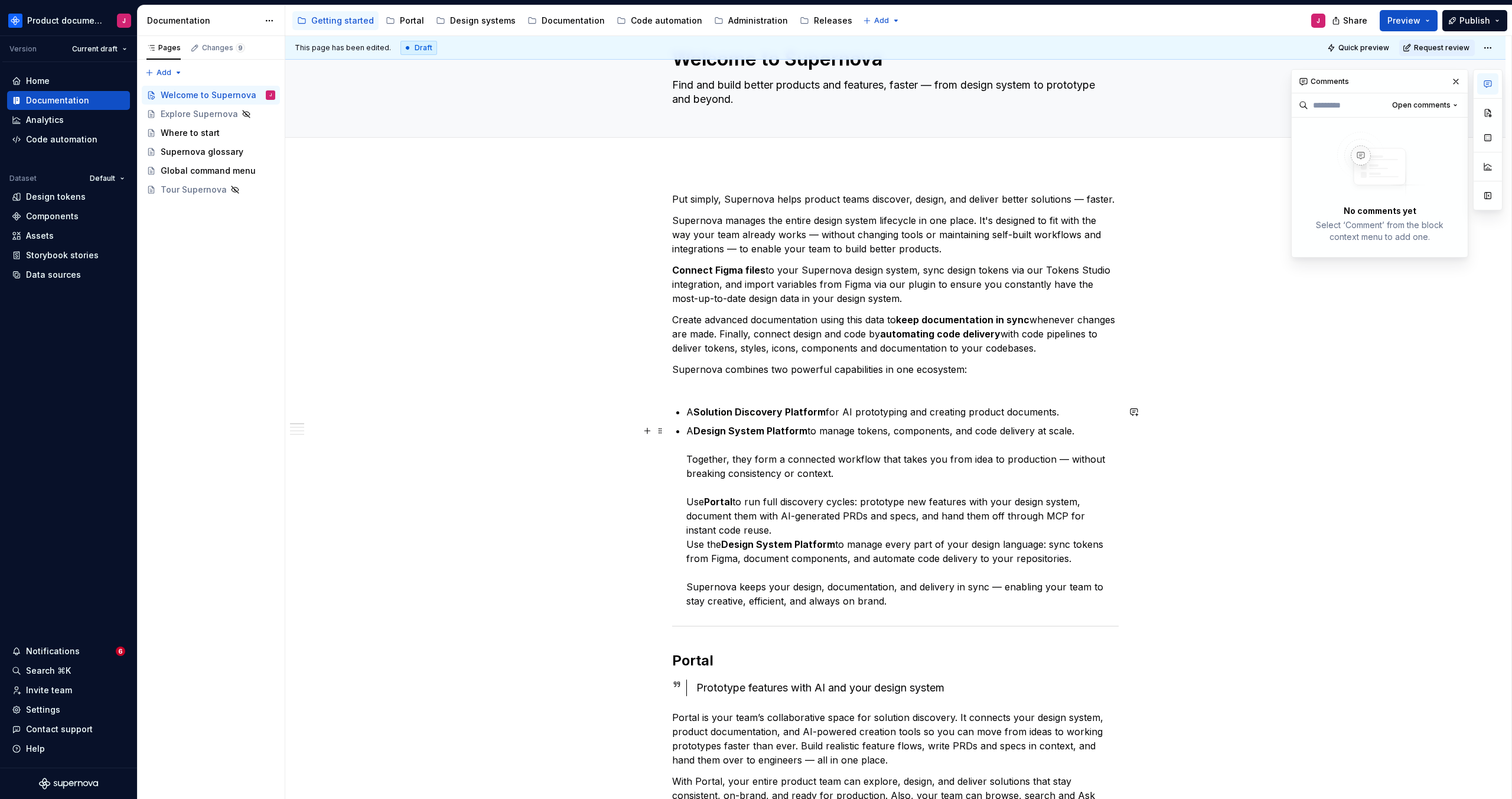
click at [701, 453] on p "A Design System Platform to manage tokens, components, and code delivery at sca…" at bounding box center [902, 516] width 432 height 184
click at [690, 456] on p "A Design System Platform to manage tokens, components, and code delivery at sca…" at bounding box center [902, 516] width 432 height 184
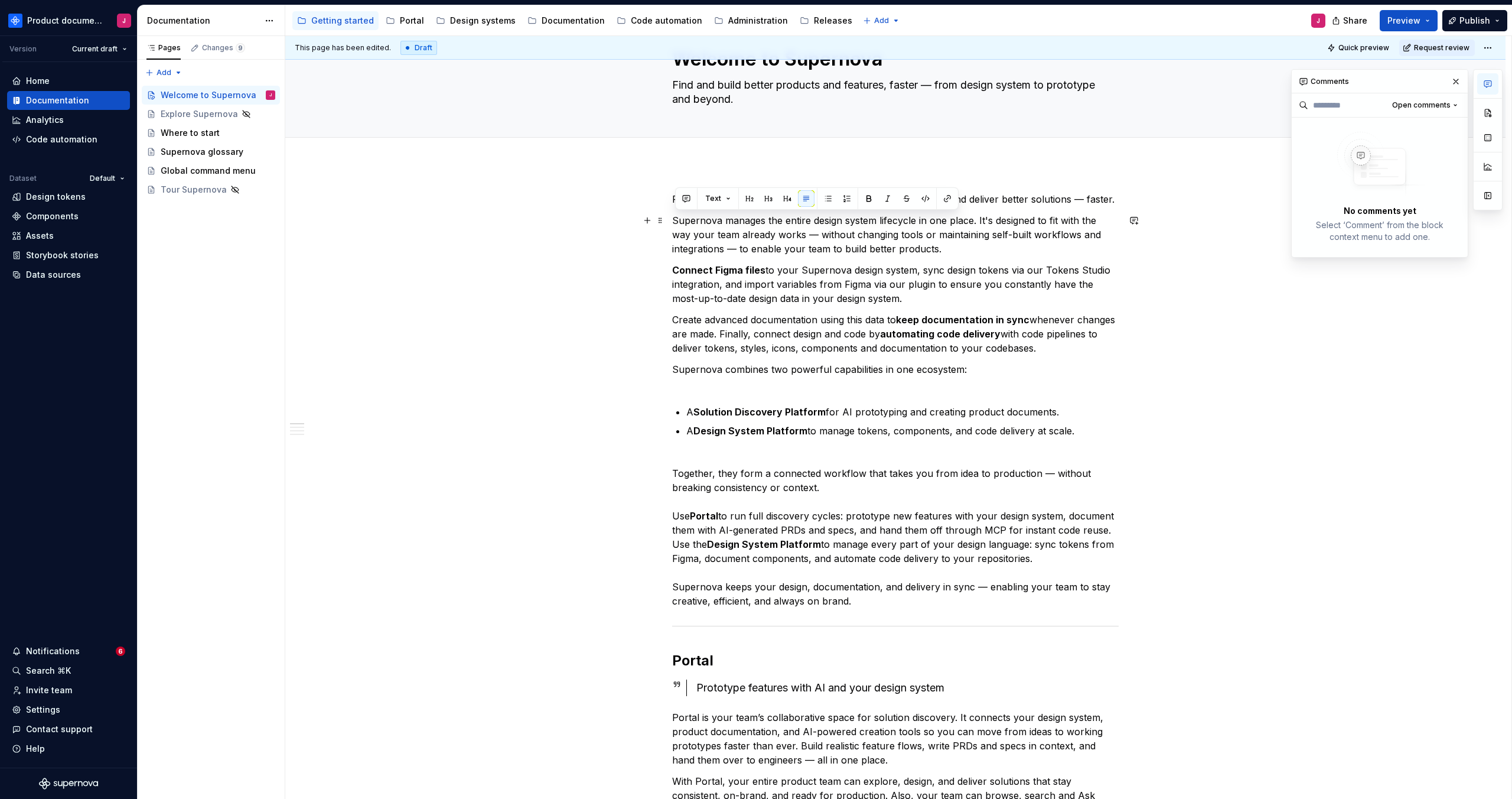
drag, startPoint x: 1105, startPoint y: 350, endPoint x: 678, endPoint y: 217, distance: 447.2
click at [855, 243] on p "Supernova manages the entire design system lifecycle in one place. It's designe…" at bounding box center [895, 234] width 446 height 43
drag, startPoint x: 924, startPoint y: 321, endPoint x: 654, endPoint y: 214, distance: 290.4
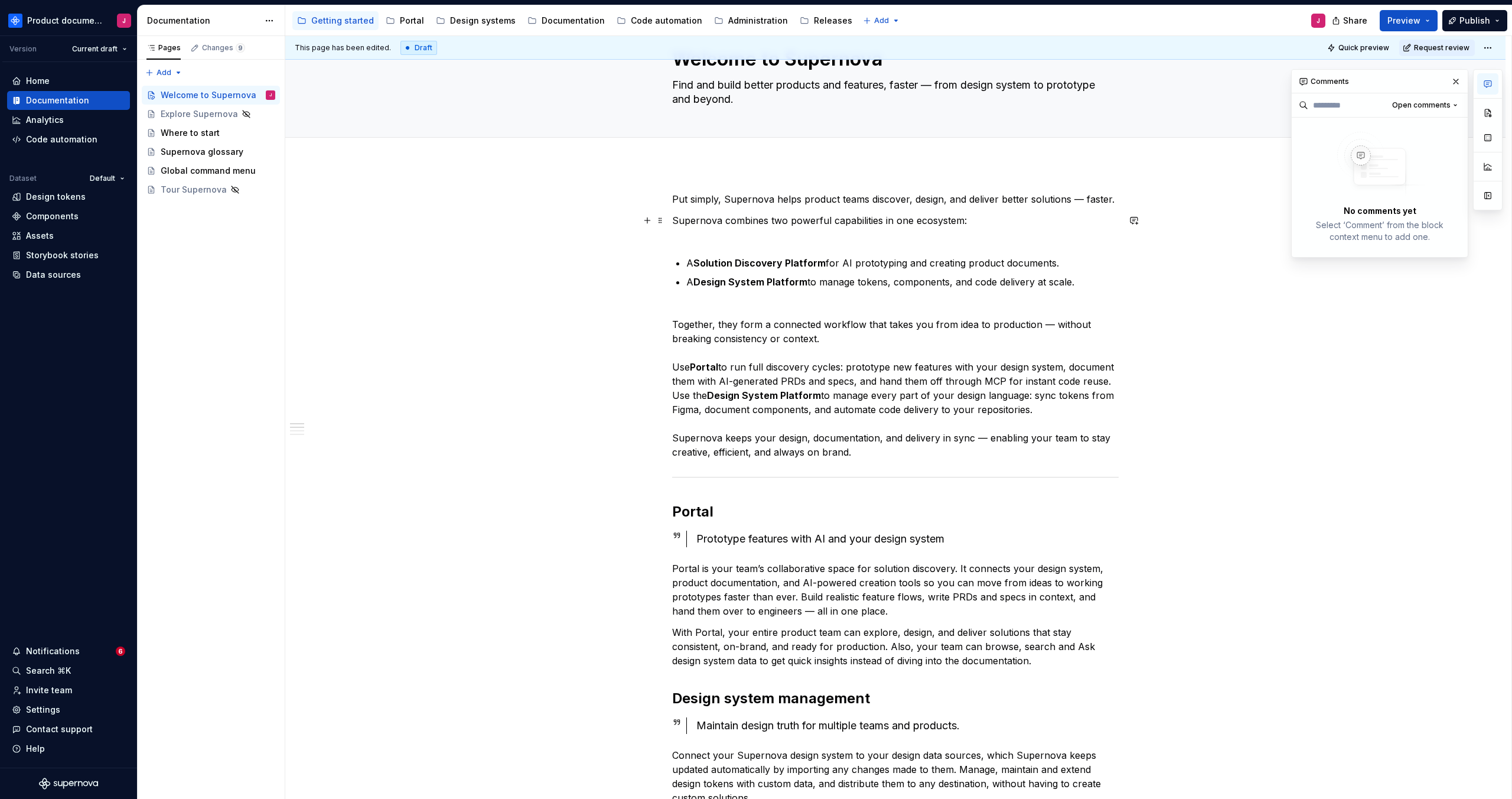
click at [765, 239] on p "Supernova combines two powerful capabilities in one ecosystem:" at bounding box center [895, 228] width 446 height 29
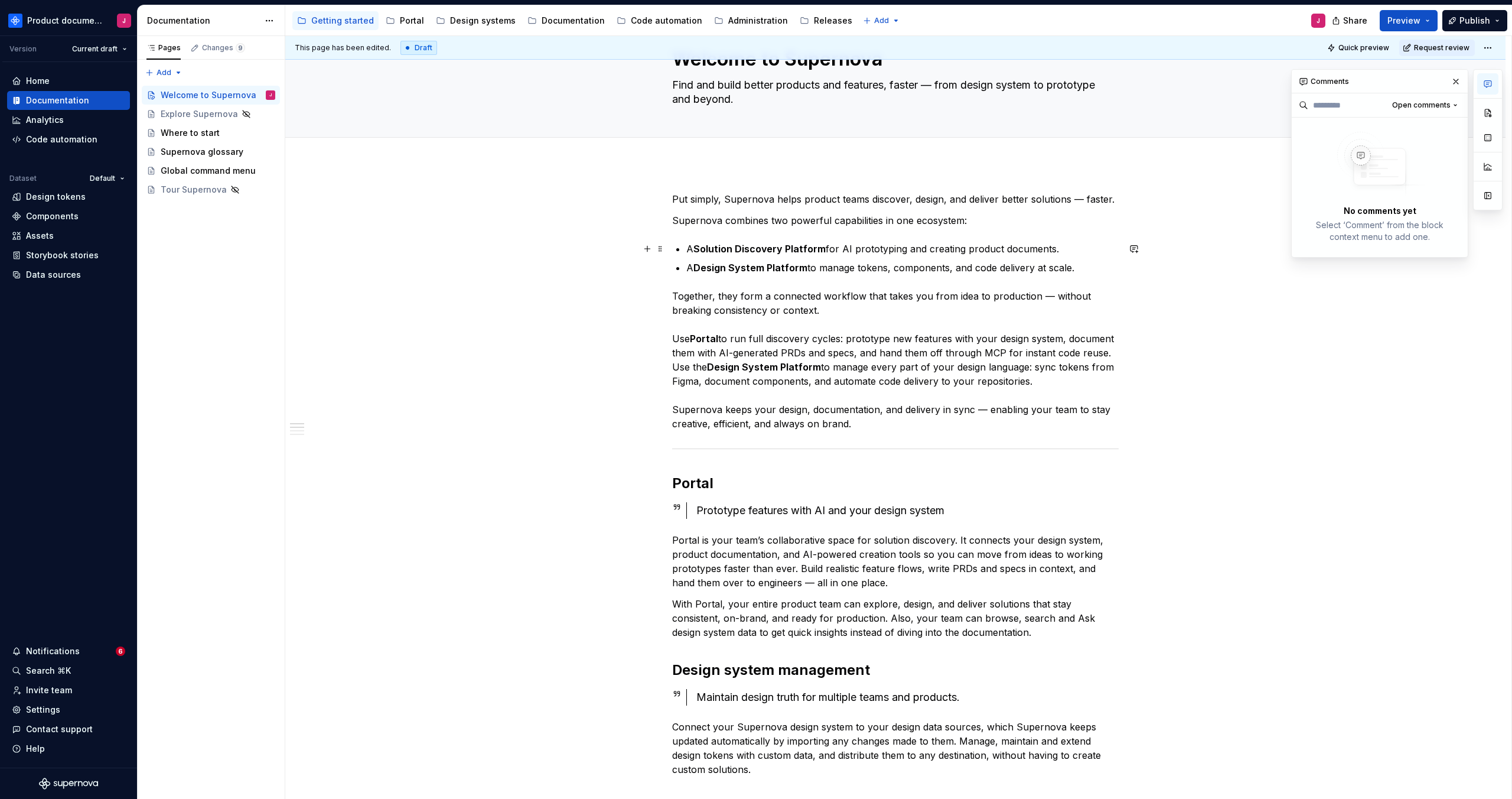
click at [1070, 251] on p "A Solution Discovery Platform for AI prototyping and creating product documents." at bounding box center [902, 248] width 432 height 14
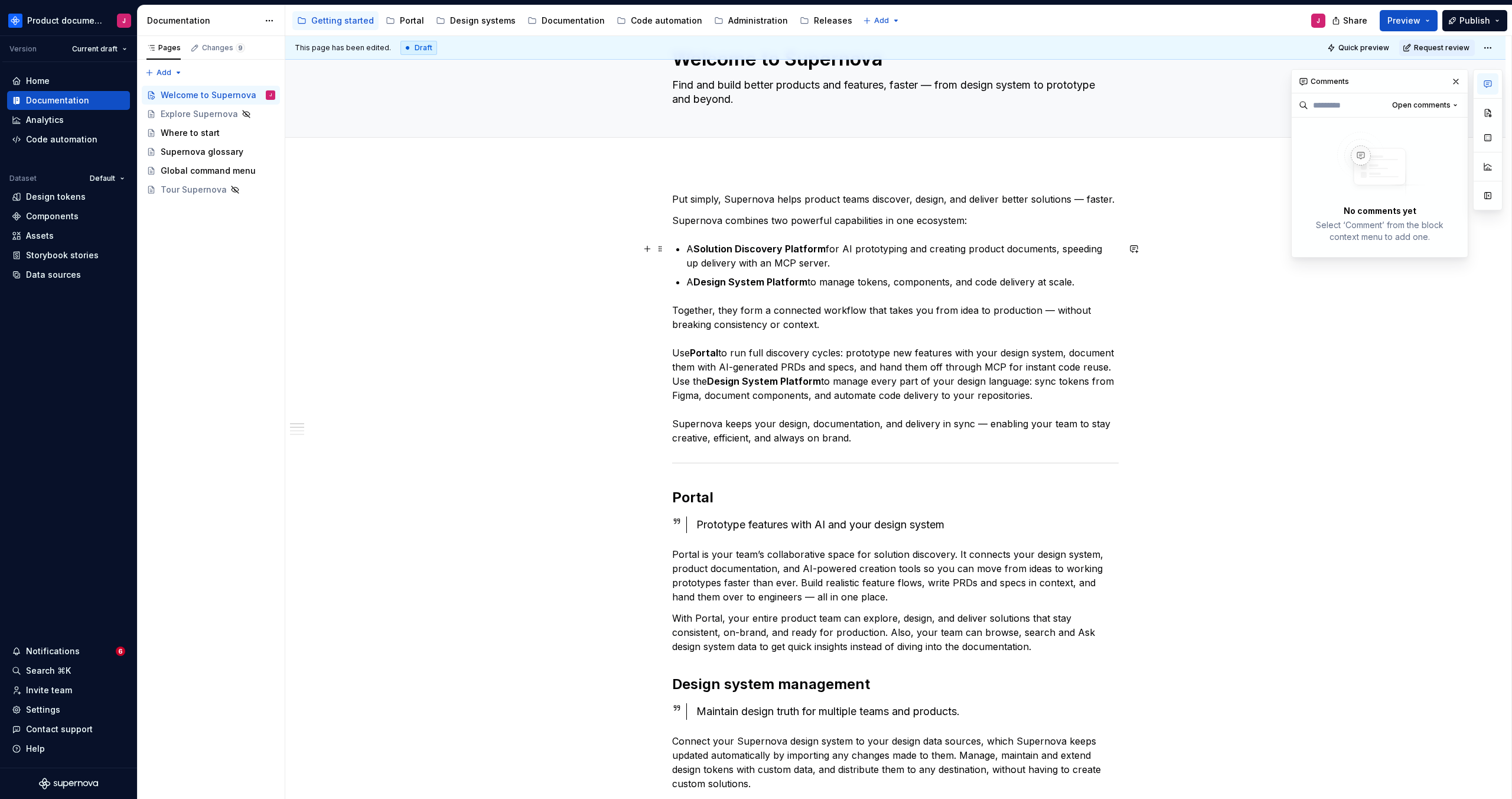
click at [826, 263] on p "A Solution Discovery Platform for AI prototyping and creating product documents…" at bounding box center [902, 255] width 432 height 29
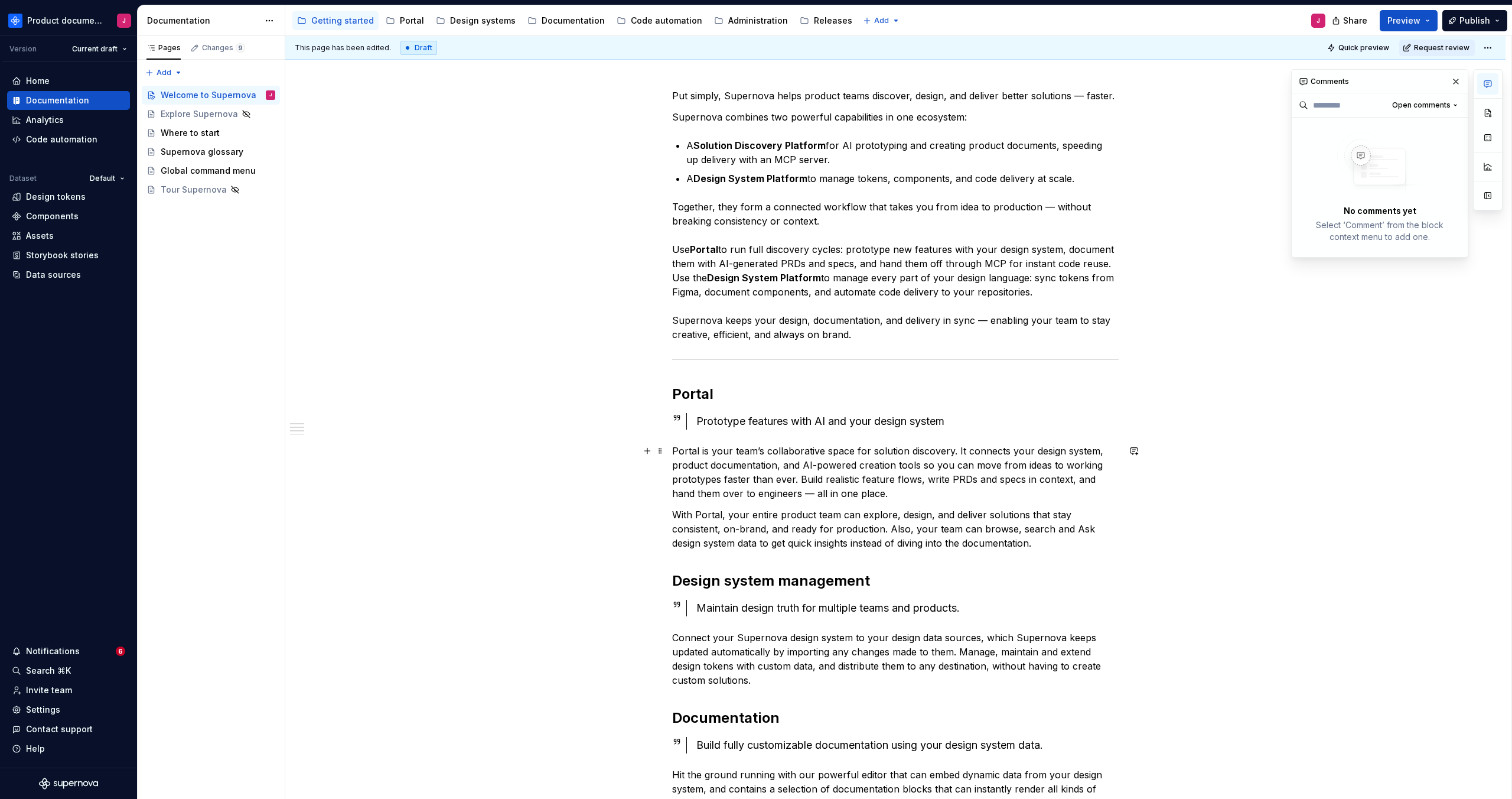
scroll to position [146, 0]
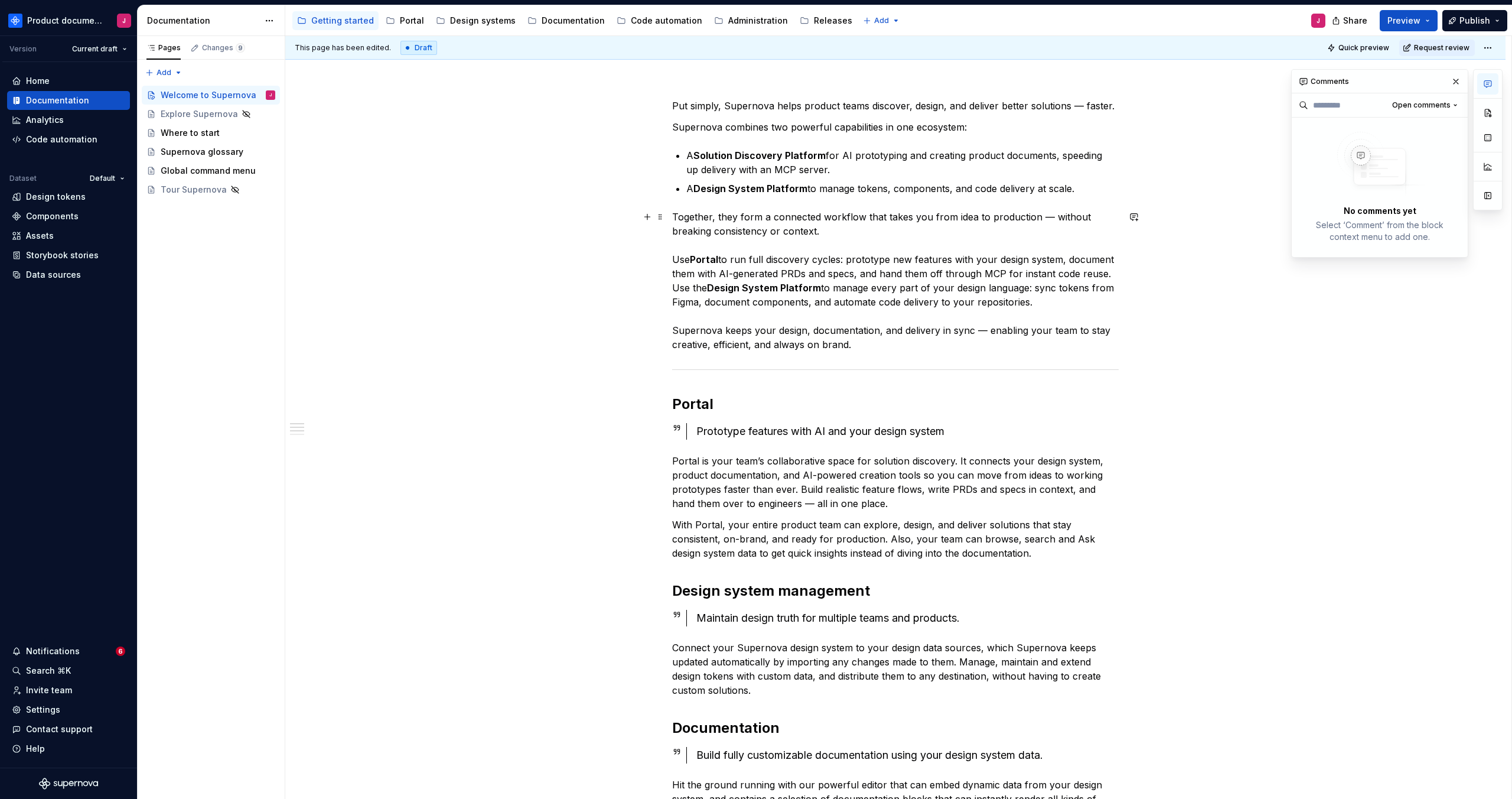
click at [668, 287] on div "Put simply, Supernova helps product teams discover, design, and deliver better …" at bounding box center [895, 764] width 1220 height 1388
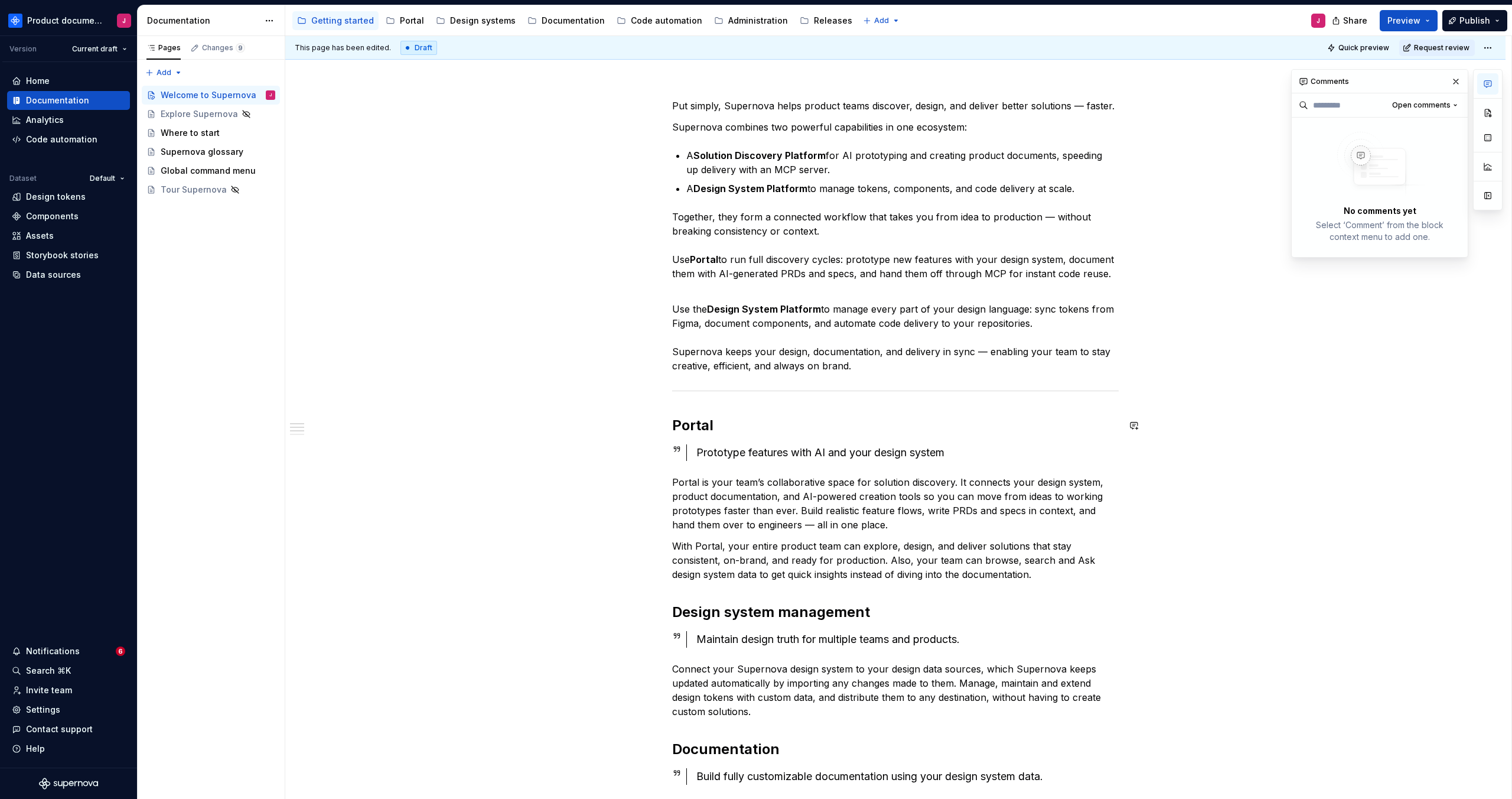
click at [862, 411] on div "Put simply, Supernova helps product teams discover, design, and deliver better …" at bounding box center [895, 662] width 446 height 1126
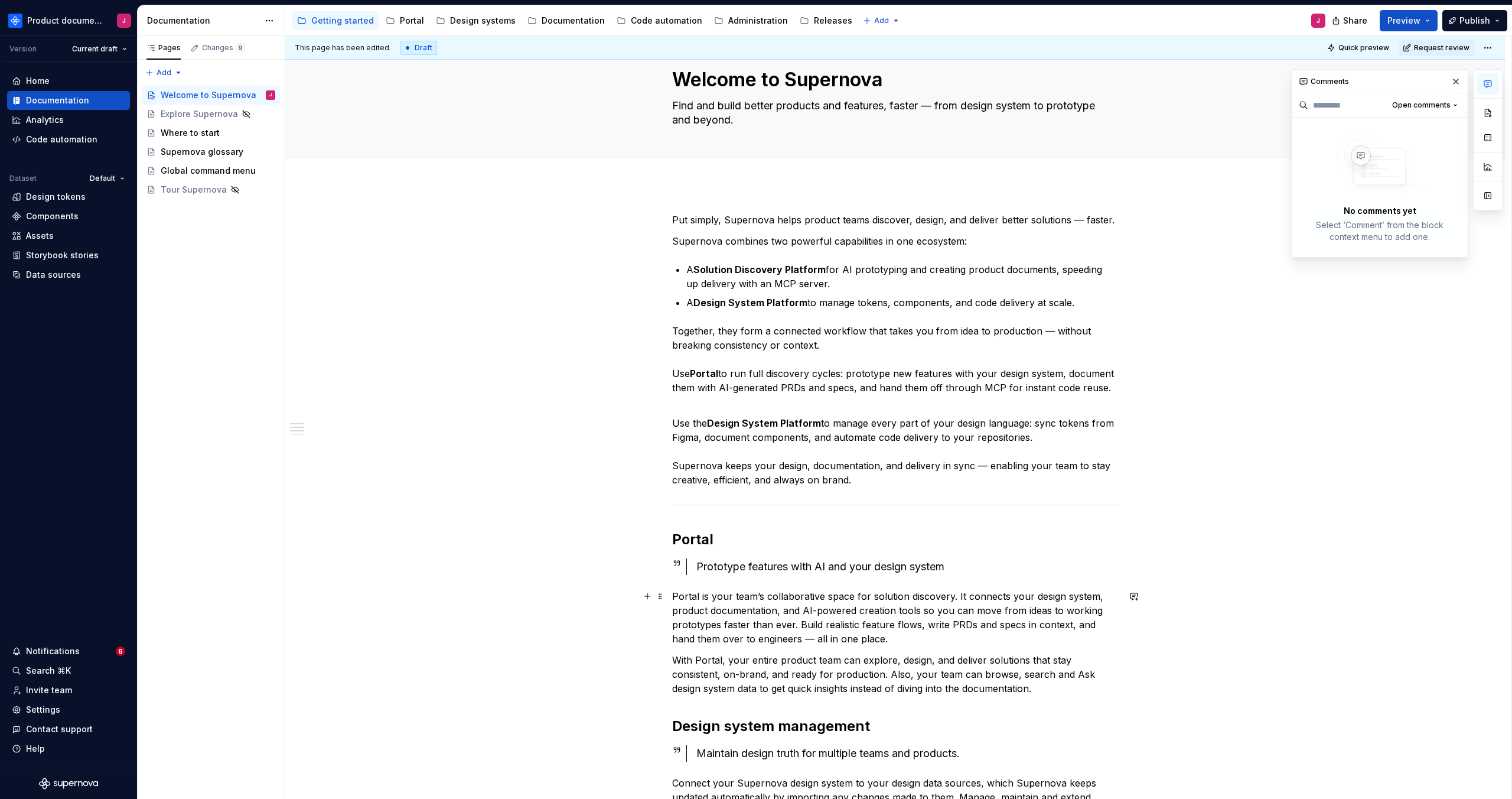
scroll to position [0, 0]
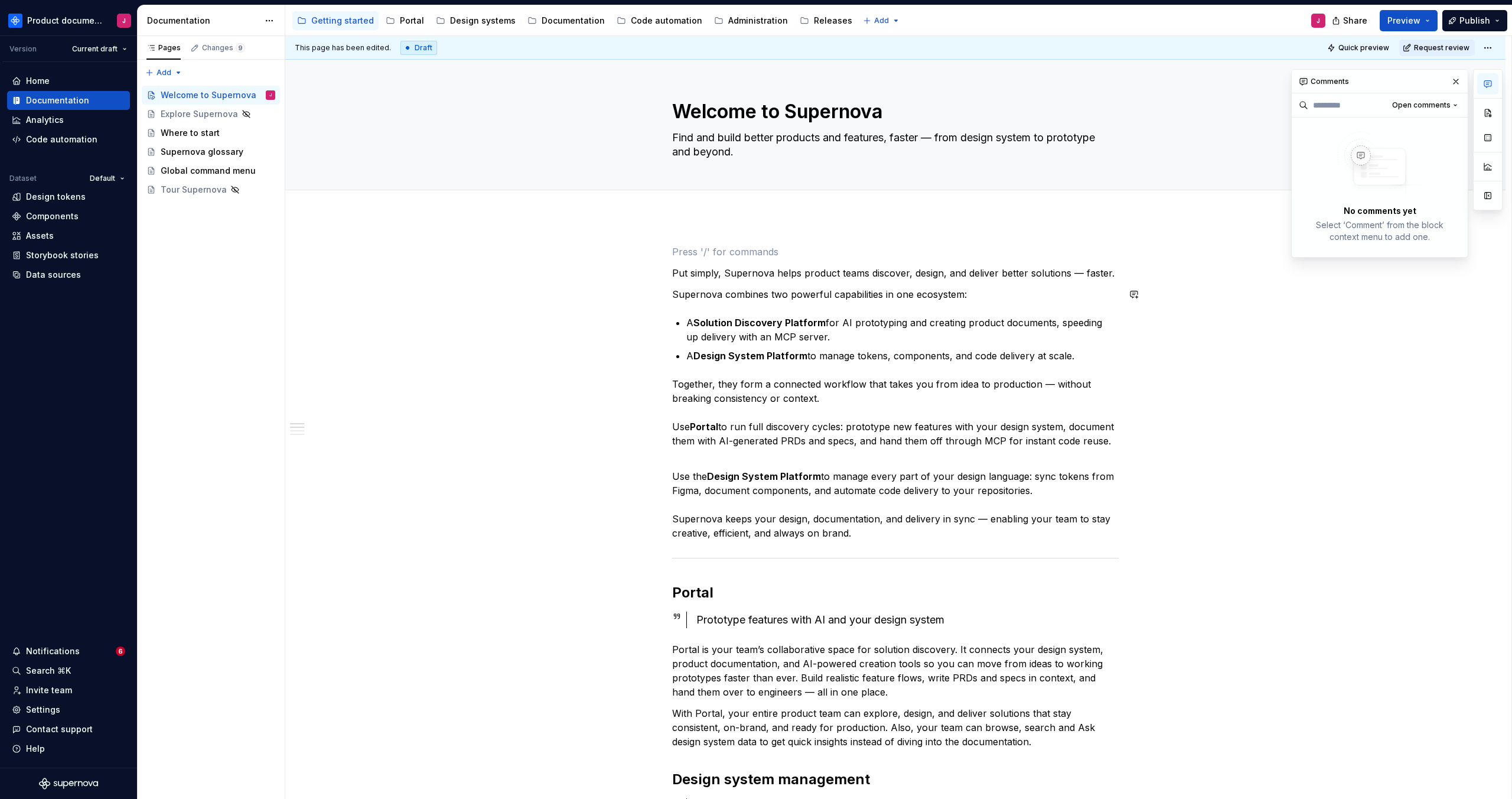
click at [829, 333] on p "A Solution Discovery Platform for AI prototyping and creating product documents…" at bounding box center [902, 329] width 432 height 29
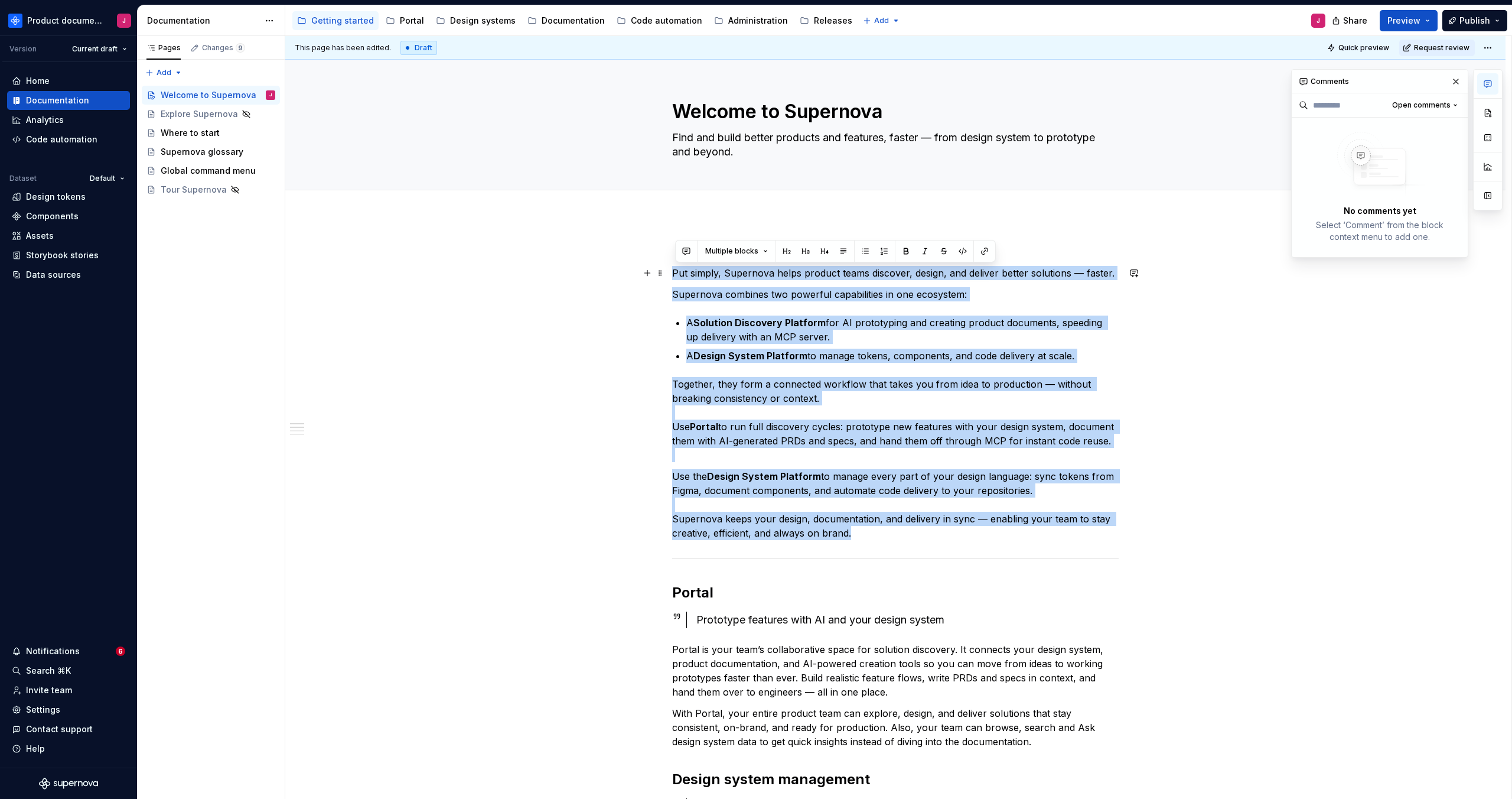
drag, startPoint x: 822, startPoint y: 492, endPoint x: 637, endPoint y: 270, distance: 289.0
copy div "Put simply, Supernova helps product teams discover, design, and deliver better …"
click at [1162, 234] on div "**********" at bounding box center [898, 417] width 1226 height 763
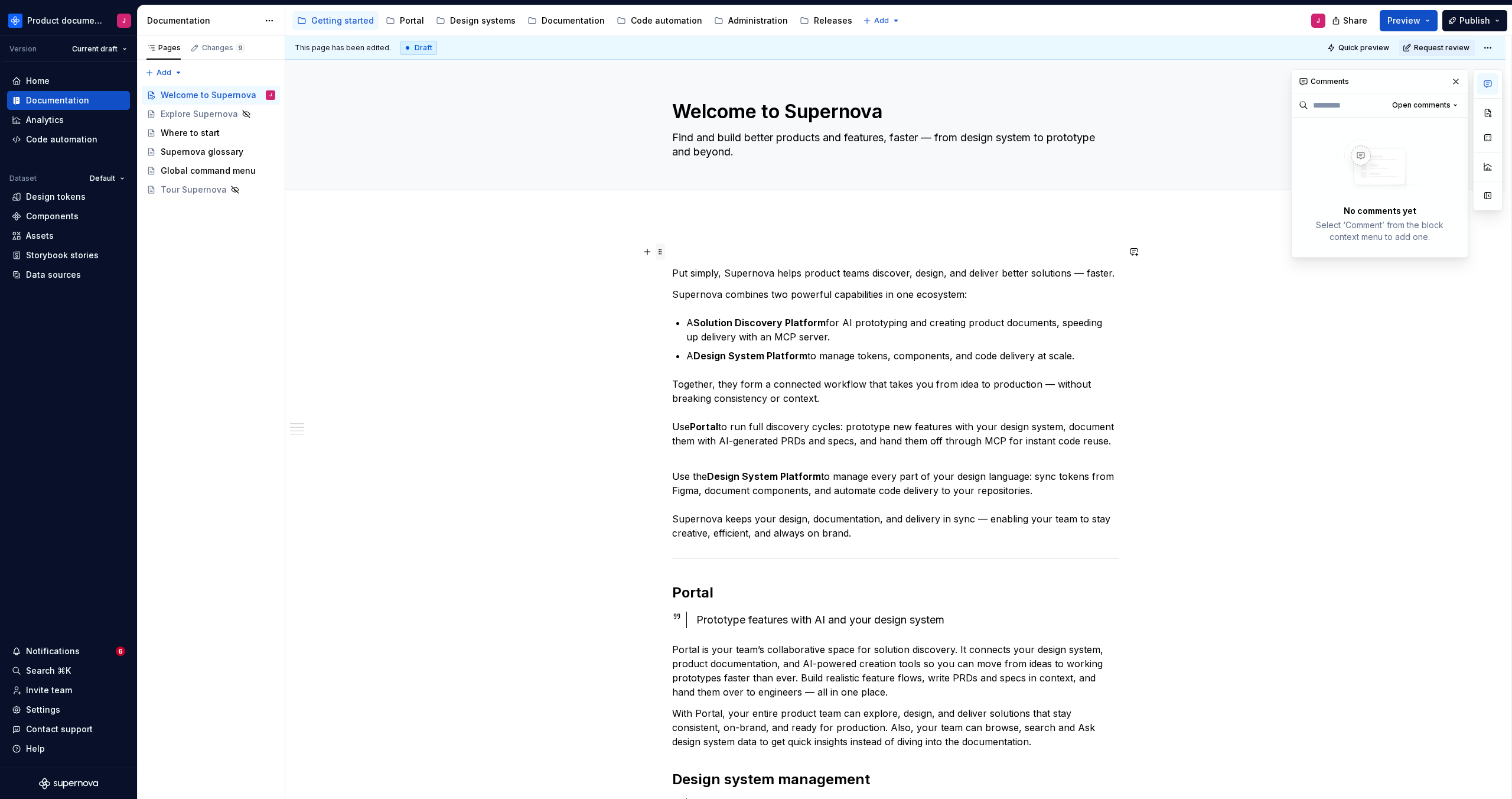
click at [664, 254] on span at bounding box center [660, 251] width 10 height 17
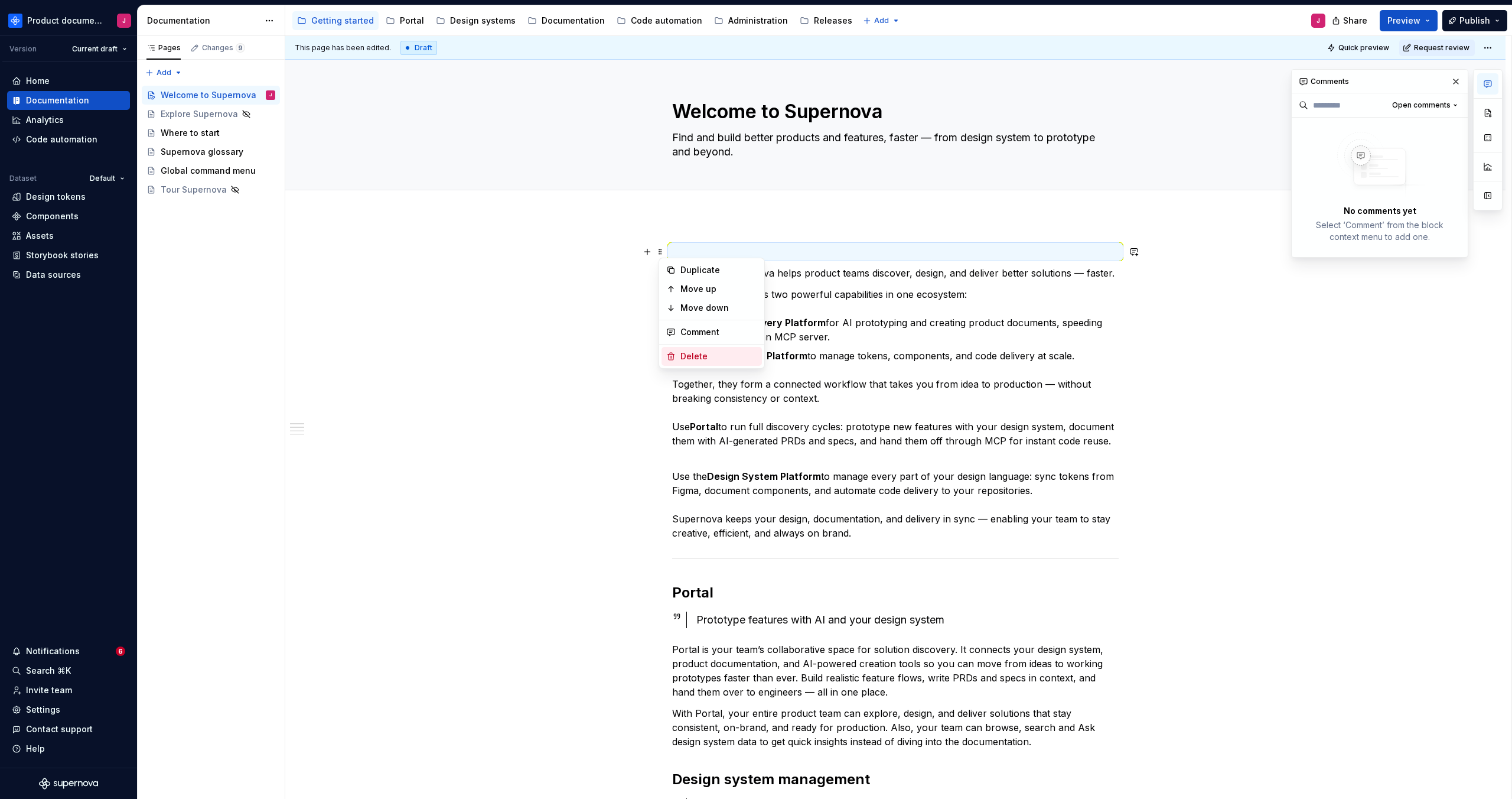
click at [688, 354] on div "Delete" at bounding box center [718, 356] width 76 height 12
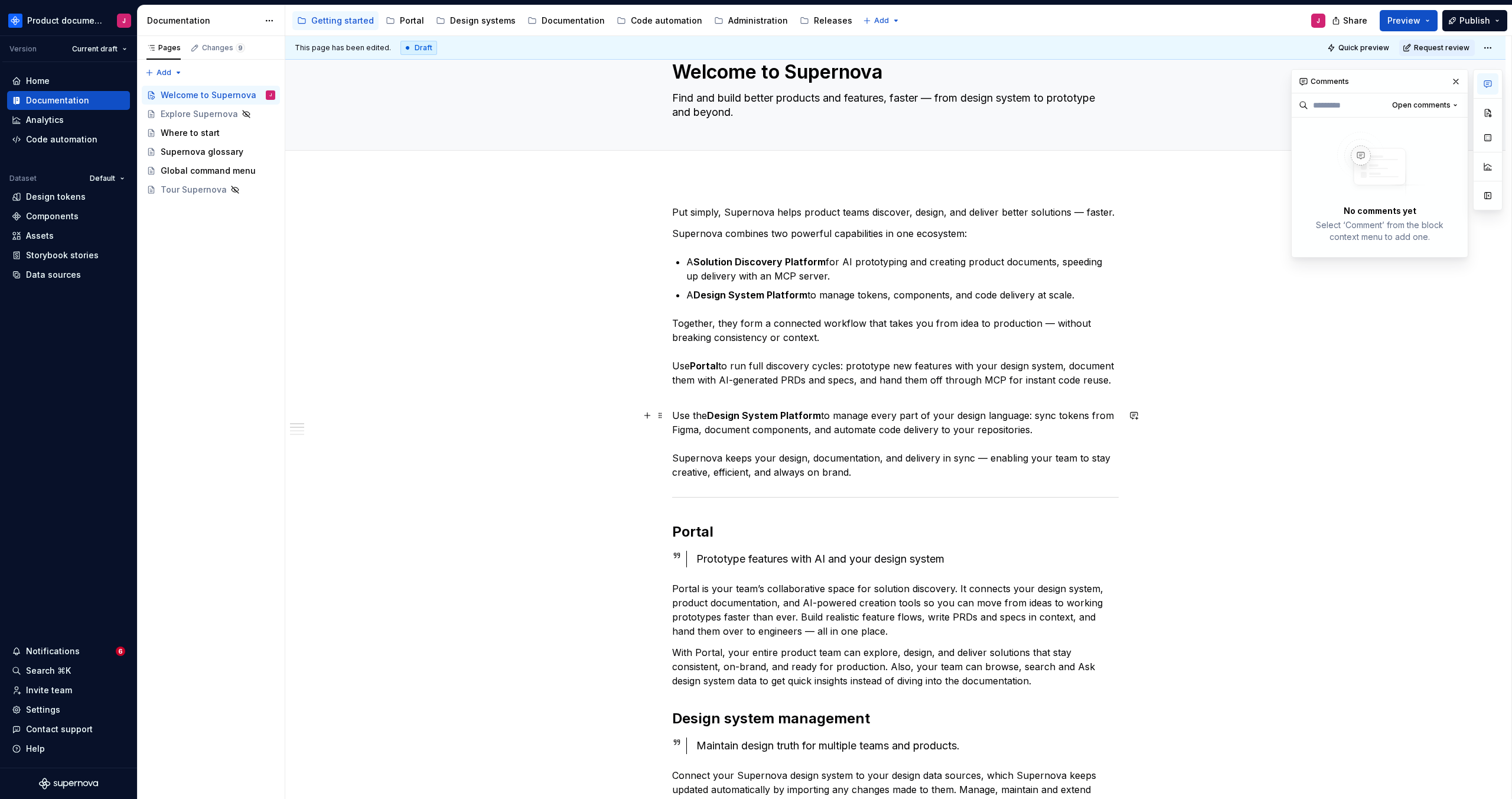
scroll to position [16, 0]
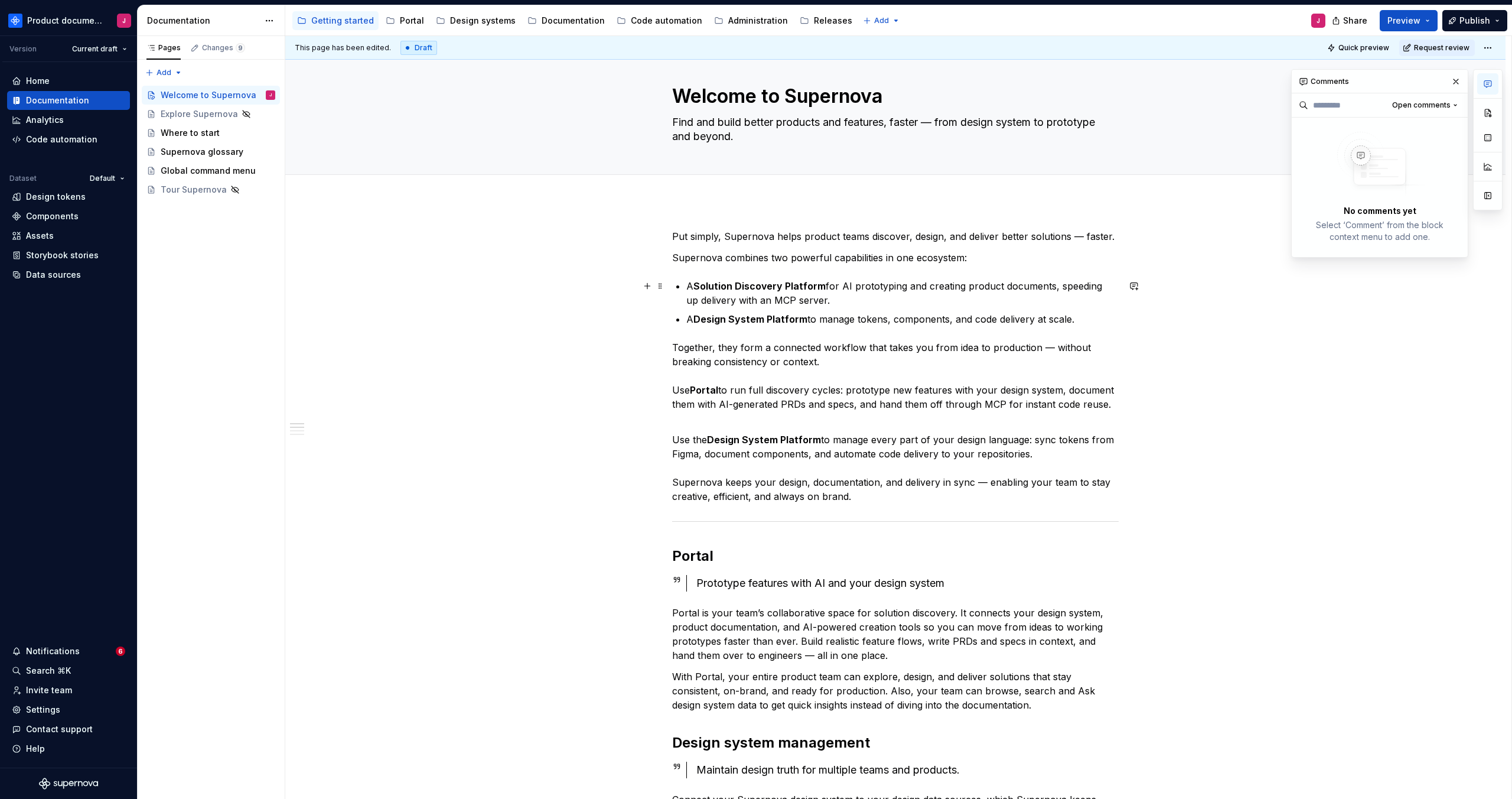
click at [699, 285] on strong "Solution Discovery Platform" at bounding box center [759, 286] width 132 height 12
drag, startPoint x: 733, startPoint y: 287, endPoint x: 725, endPoint y: 287, distance: 8.0
click at [725, 287] on p "Portal - A Solution Discovery Platform for AI prototyping and creating product …" at bounding box center [902, 293] width 432 height 29
click at [771, 285] on p "Portal - Solution Discovery Platform for AI prototyping and creating product do…" at bounding box center [902, 293] width 432 height 29
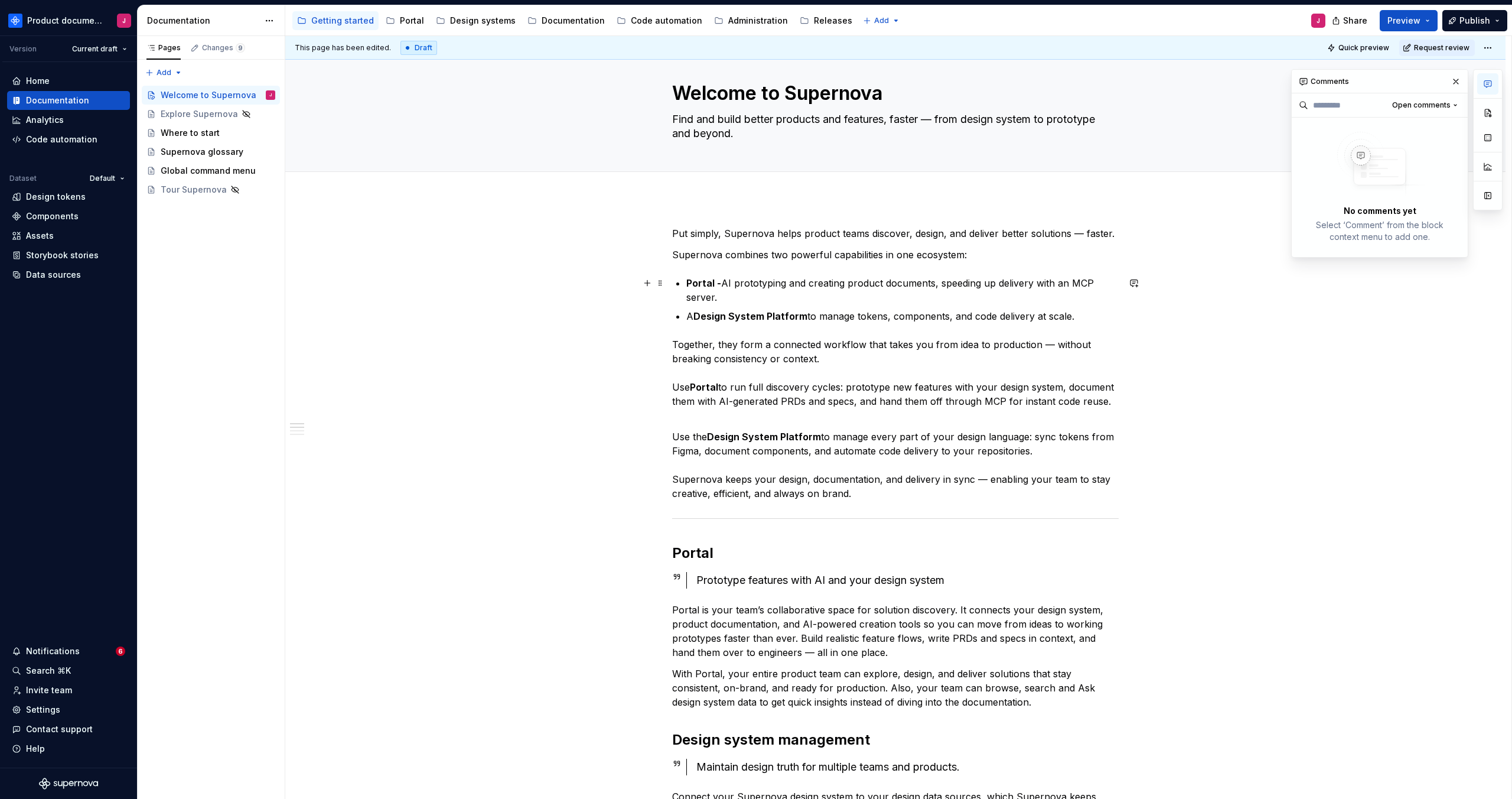
click at [891, 300] on p "Portal - AI prototyping and creating product documents, speeding up delivery wi…" at bounding box center [902, 290] width 432 height 29
click at [726, 283] on p "Portal - AI prototyping and creating product documents, speeding up delivery wi…" at bounding box center [902, 290] width 432 height 29
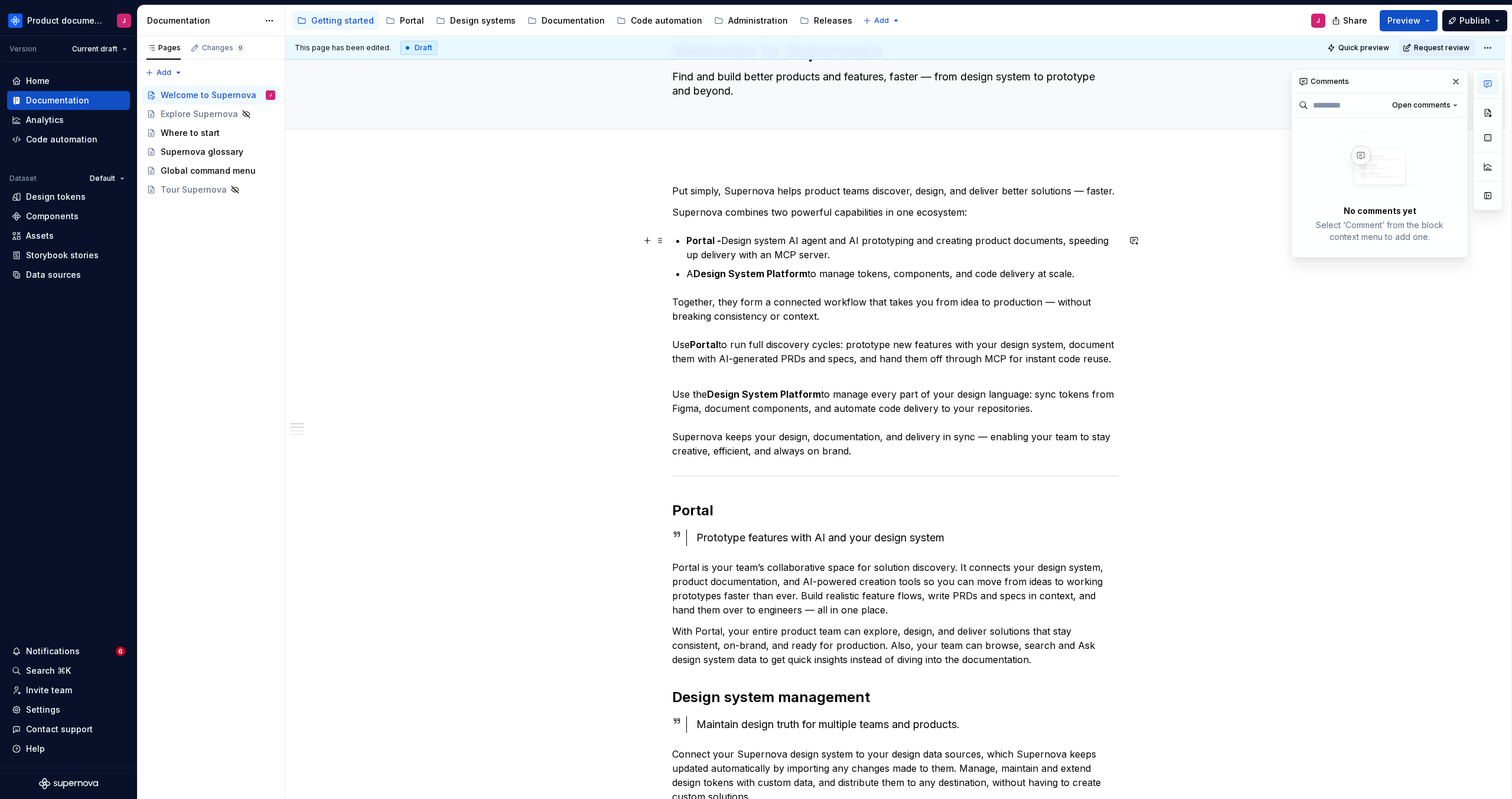
scroll to position [62, 0]
drag, startPoint x: 841, startPoint y: 253, endPoint x: 707, endPoint y: 243, distance: 134.4
click at [685, 241] on div "Put simply, Supernova helps product teams discover, design, and deliver better …" at bounding box center [895, 745] width 446 height 1126
click at [735, 244] on p "Portal - Design system AI agent and AI prototyping and creating product documen…" at bounding box center [902, 246] width 432 height 29
drag, startPoint x: 842, startPoint y: 258, endPoint x: 733, endPoint y: 243, distance: 110.0
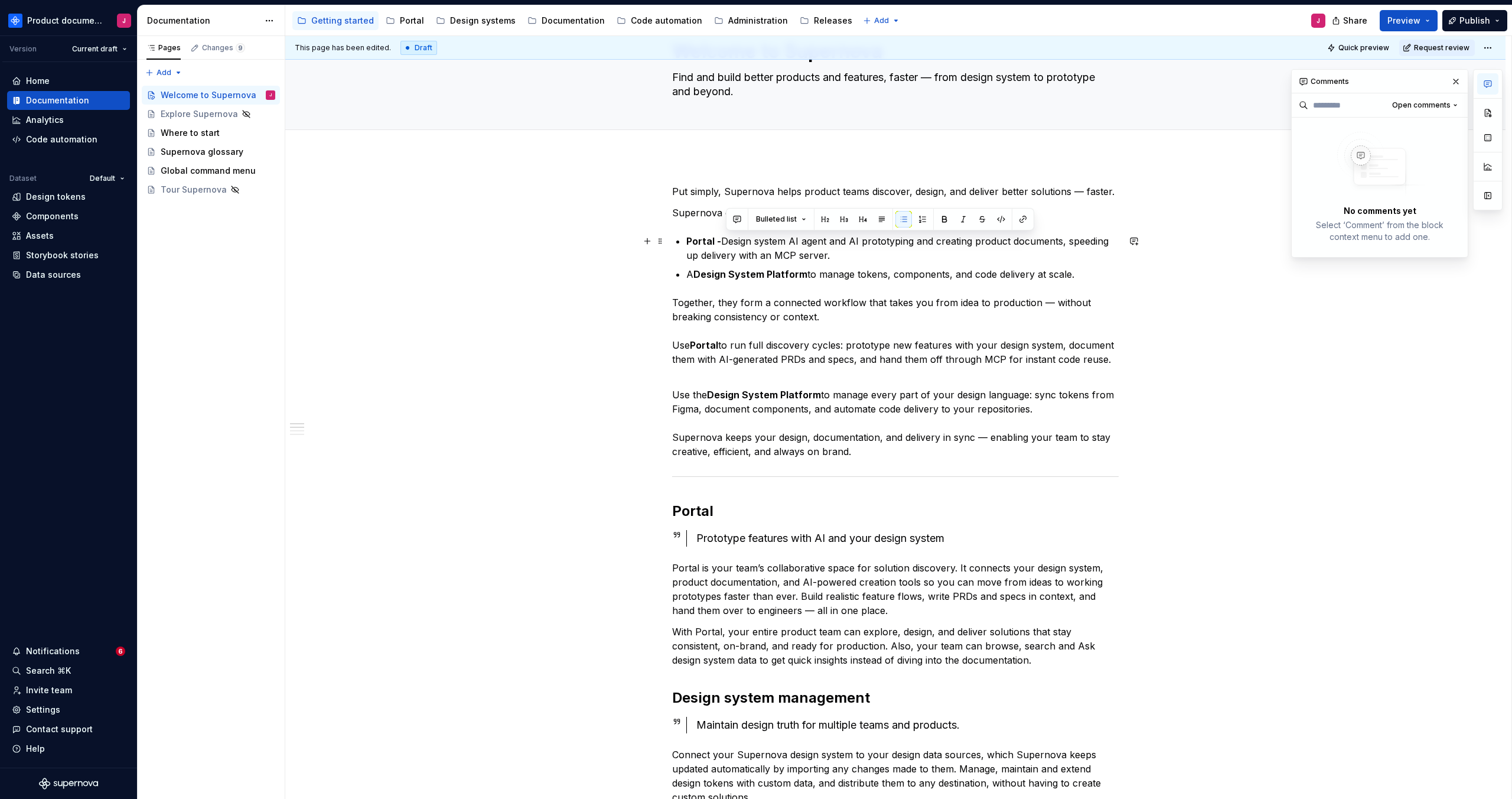
click at [729, 243] on p "Portal - Design system AI agent and AI prototyping and creating product documen…" at bounding box center [902, 248] width 432 height 29
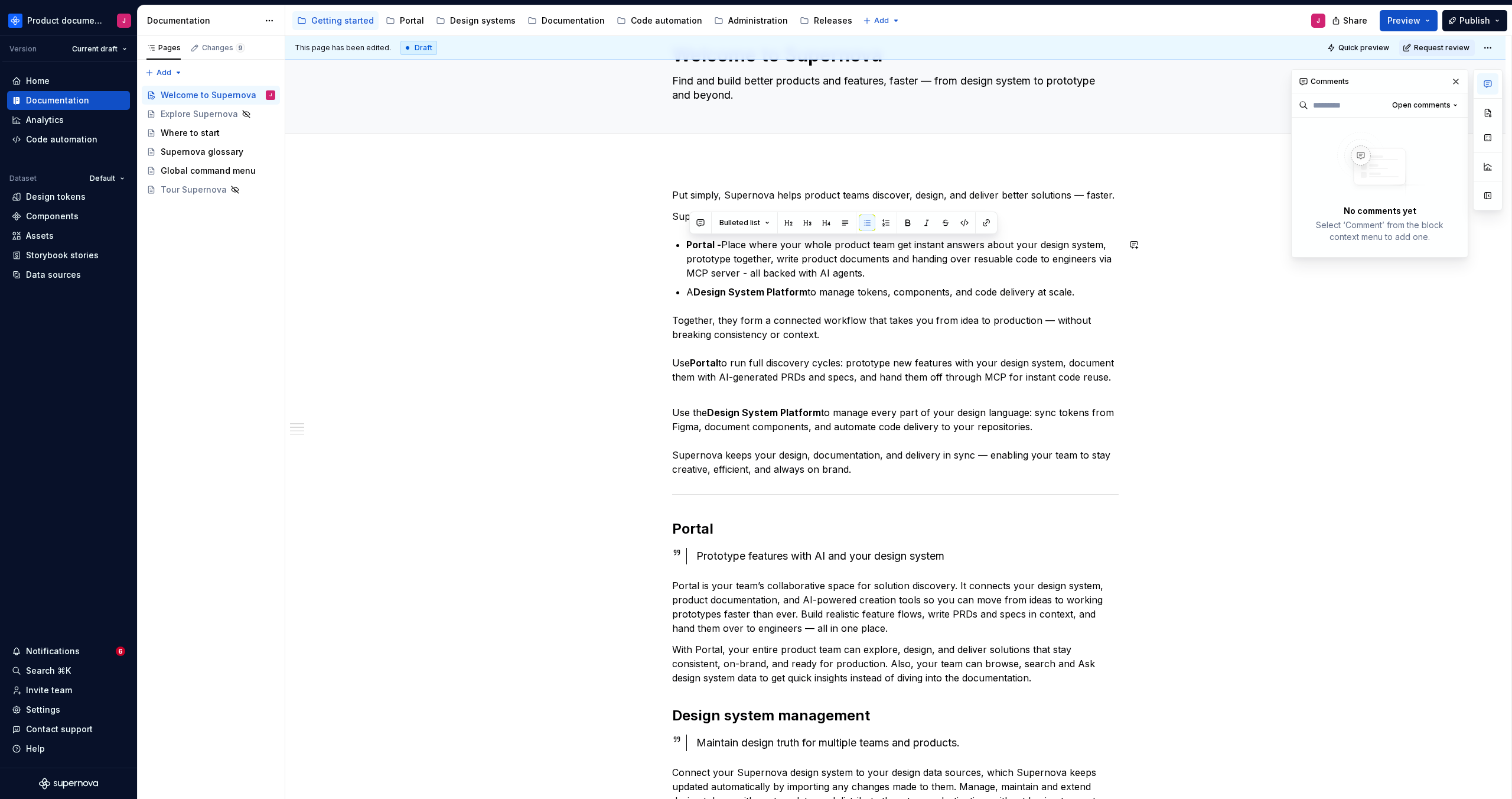
copy p "Portal - Place where your whole product team get instant answers about your des…"
click at [791, 372] on p "Together, they form a connected workflow that takes you from idea to production…" at bounding box center [895, 355] width 446 height 85
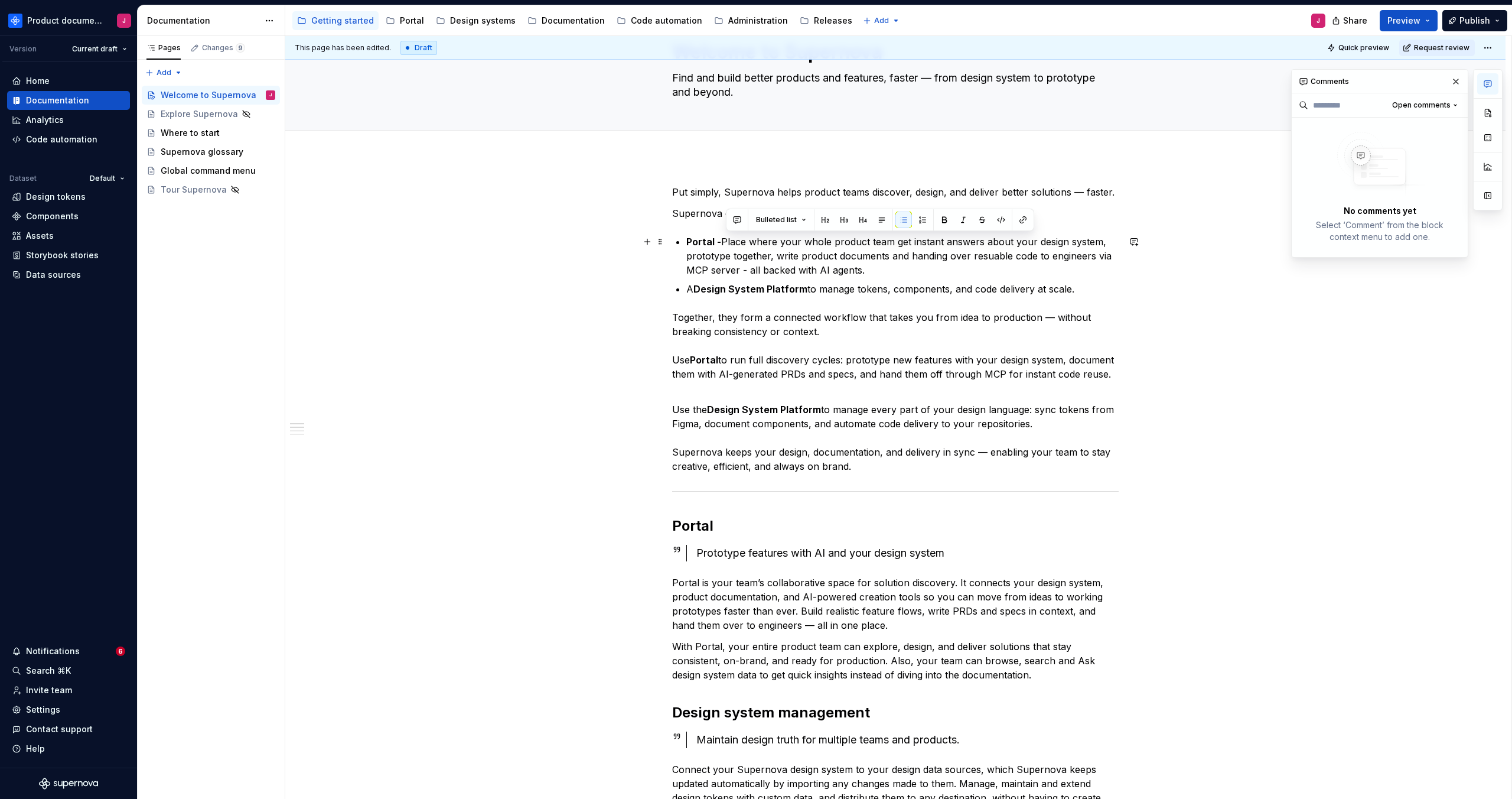
drag, startPoint x: 865, startPoint y: 272, endPoint x: 728, endPoint y: 237, distance: 141.4
click at [725, 237] on div "Put simply, Supernova helps product teams discover, design, and deliver better …" at bounding box center [895, 755] width 446 height 1140
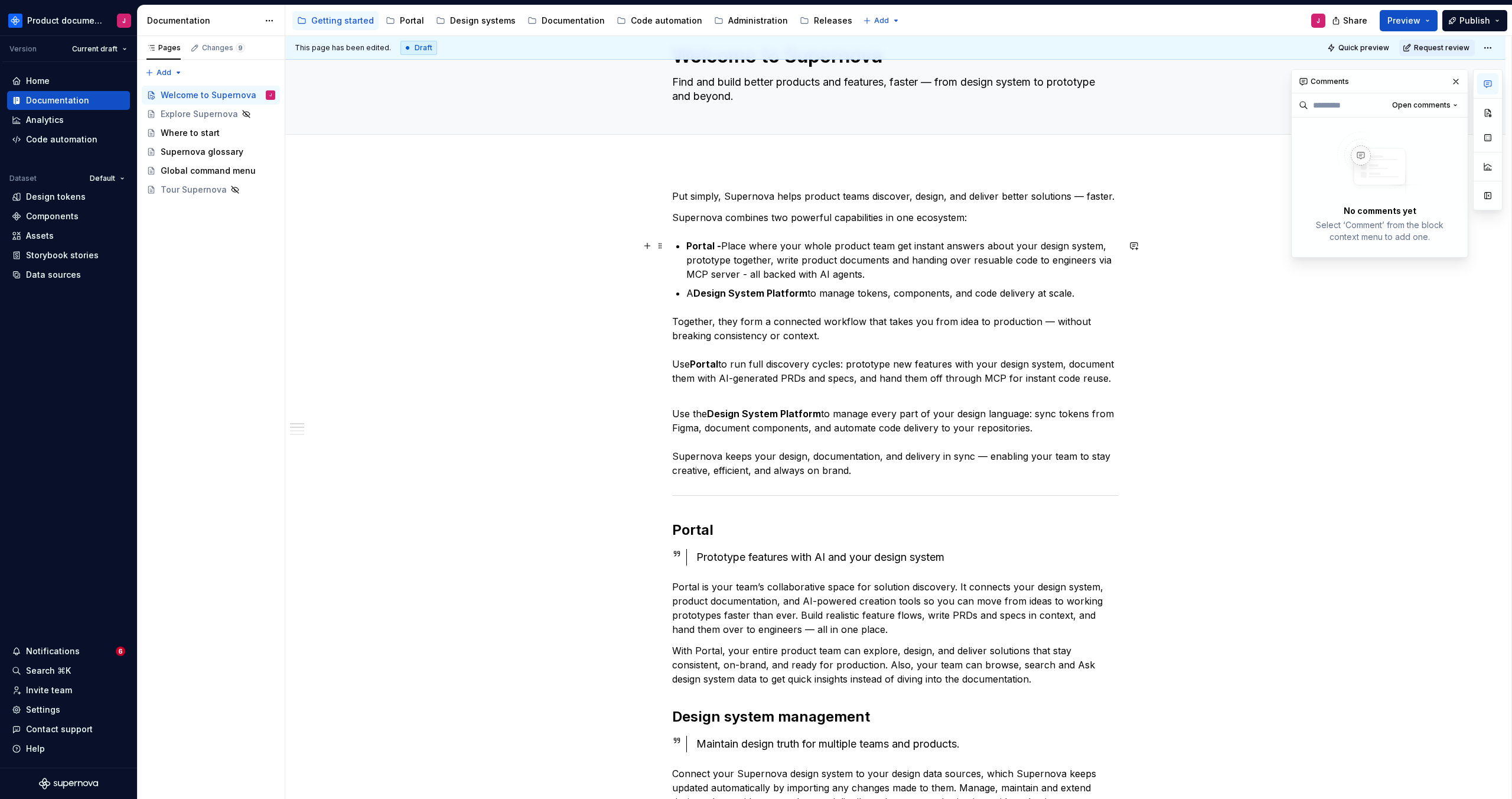
click at [877, 275] on p "Portal - Place where your whole product team get instant answers about your des…" at bounding box center [902, 260] width 432 height 43
drag, startPoint x: 878, startPoint y: 275, endPoint x: 732, endPoint y: 247, distance: 148.7
click at [728, 246] on p "Portal - Place where your whole product team get instant answers about your des…" at bounding box center [902, 259] width 432 height 43
click at [980, 345] on p "Together, they form a connected workflow that takes you from idea to production…" at bounding box center [895, 356] width 446 height 85
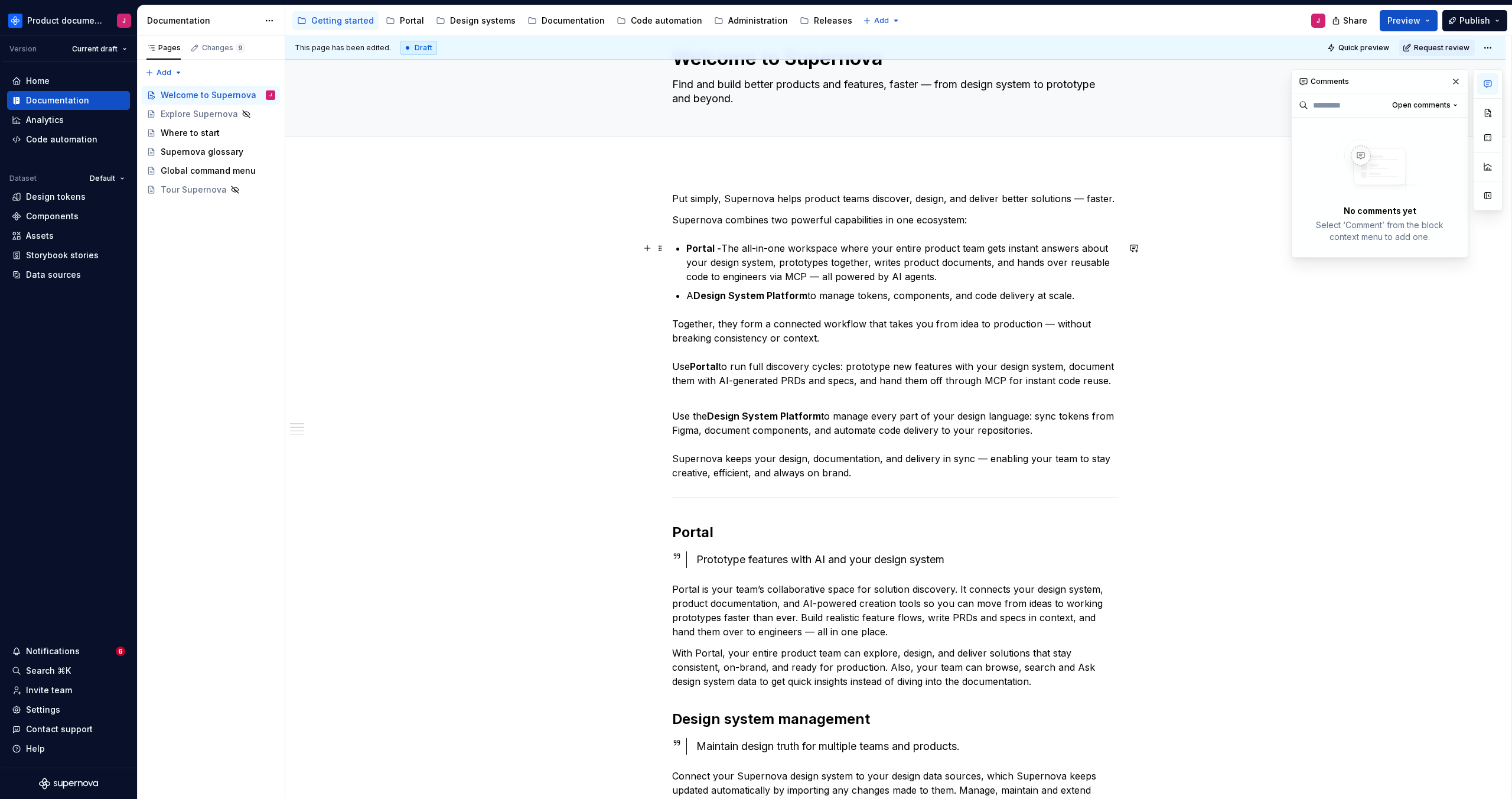
click at [968, 274] on p "Portal - The all-in-one workspace where your entire product team gets instant a…" at bounding box center [902, 261] width 432 height 43
drag, startPoint x: 949, startPoint y: 274, endPoint x: 731, endPoint y: 241, distance: 220.5
click at [727, 241] on p "Portal - The all-in-one workspace where your entire product team gets instant a…" at bounding box center [902, 261] width 432 height 43
click at [847, 272] on p "Portal - The all-in-one workspace where your entire product team gets instant a…" at bounding box center [902, 261] width 432 height 43
drag, startPoint x: 727, startPoint y: 248, endPoint x: 979, endPoint y: 281, distance: 254.2
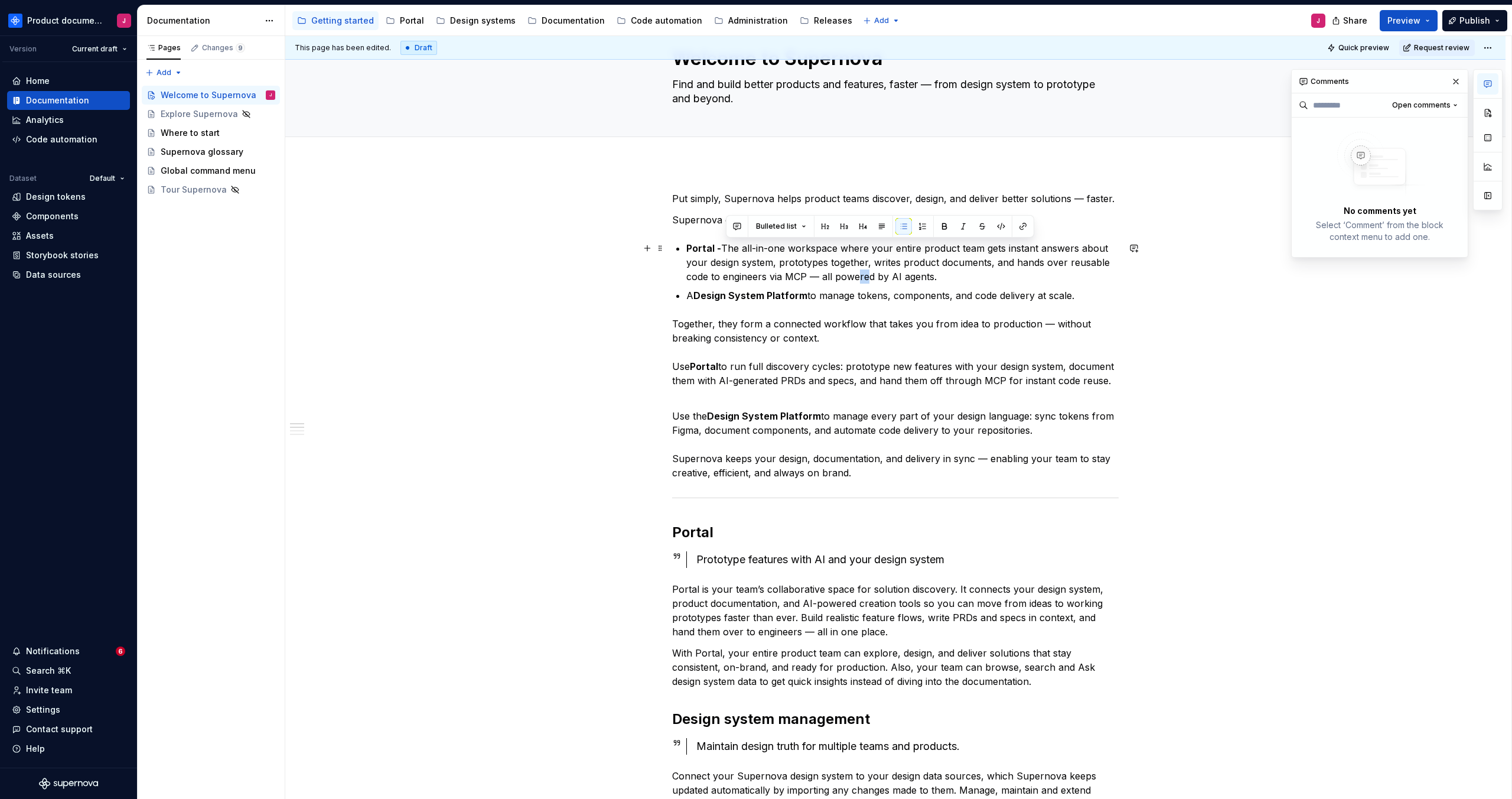
click at [979, 281] on p "Portal - The all-in-one workspace where your entire product team gets instant a…" at bounding box center [902, 261] width 432 height 43
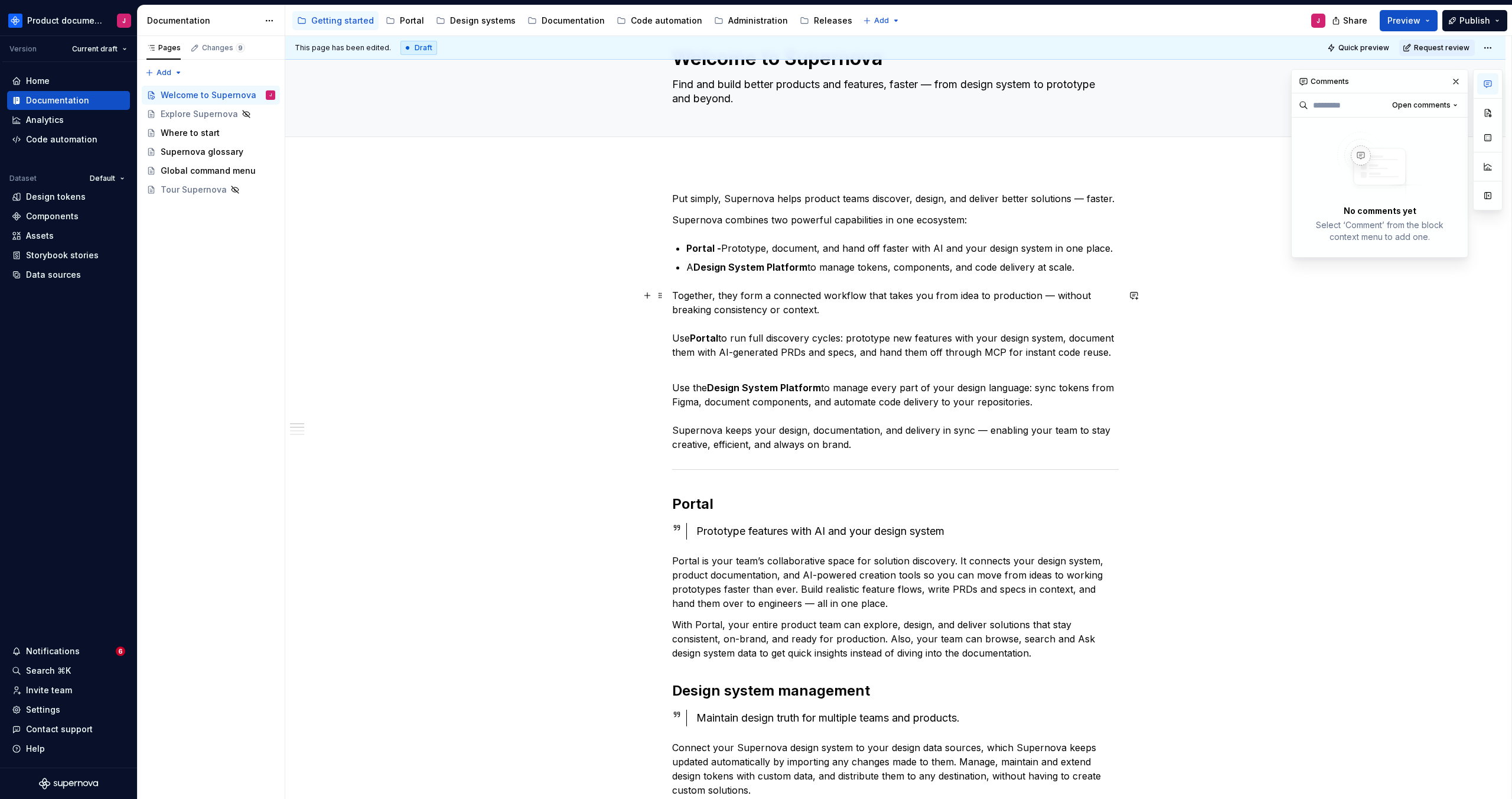
click at [979, 317] on p "Together, they form a connected workflow that takes you from idea to production…" at bounding box center [895, 331] width 446 height 85
drag, startPoint x: 769, startPoint y: 248, endPoint x: 838, endPoint y: 317, distance: 97.6
click at [770, 248] on p "Portal - Prototype, document, and hand off faster with AI and your design syste…" at bounding box center [902, 248] width 432 height 14
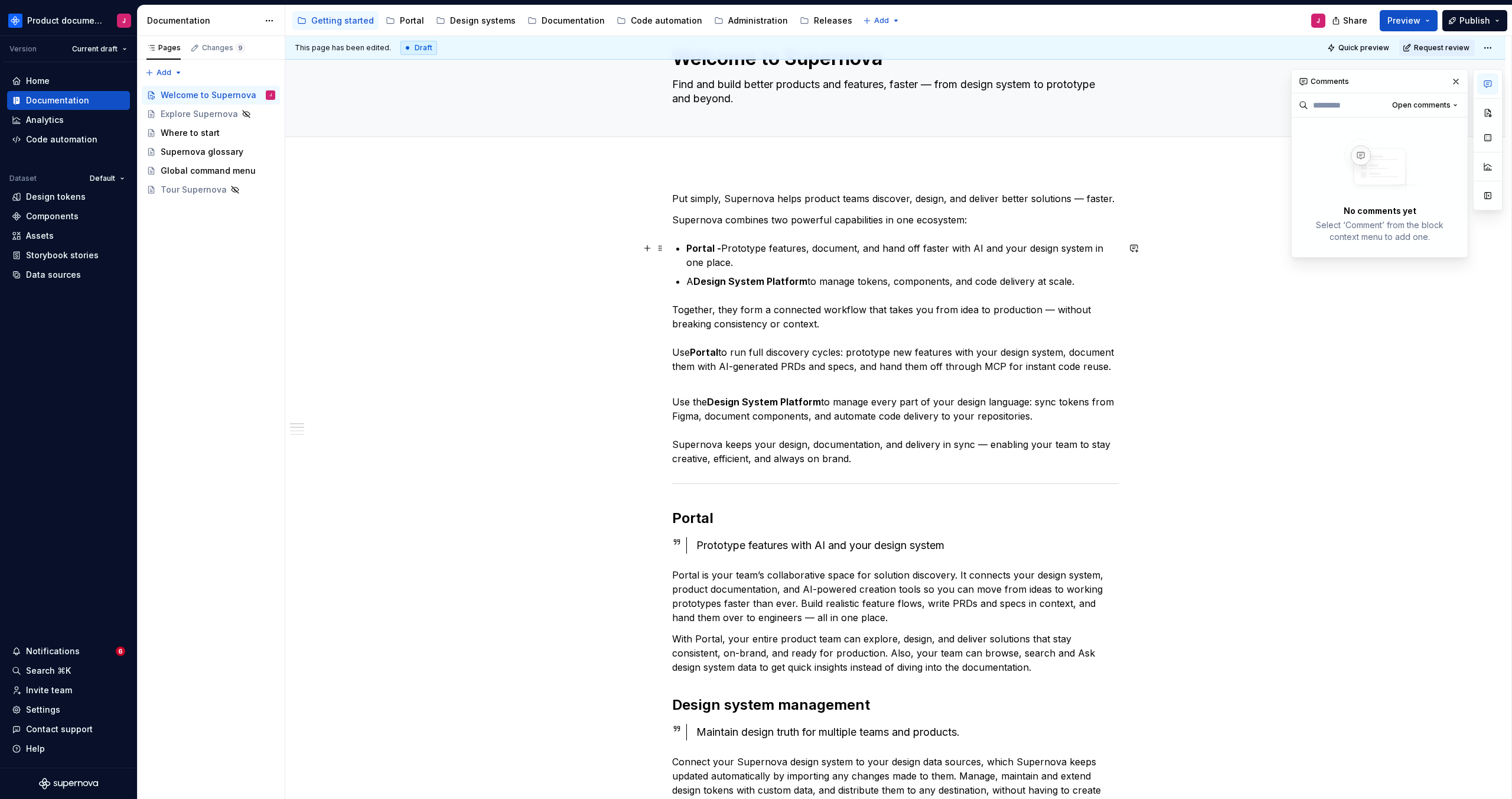
scroll to position [56, 0]
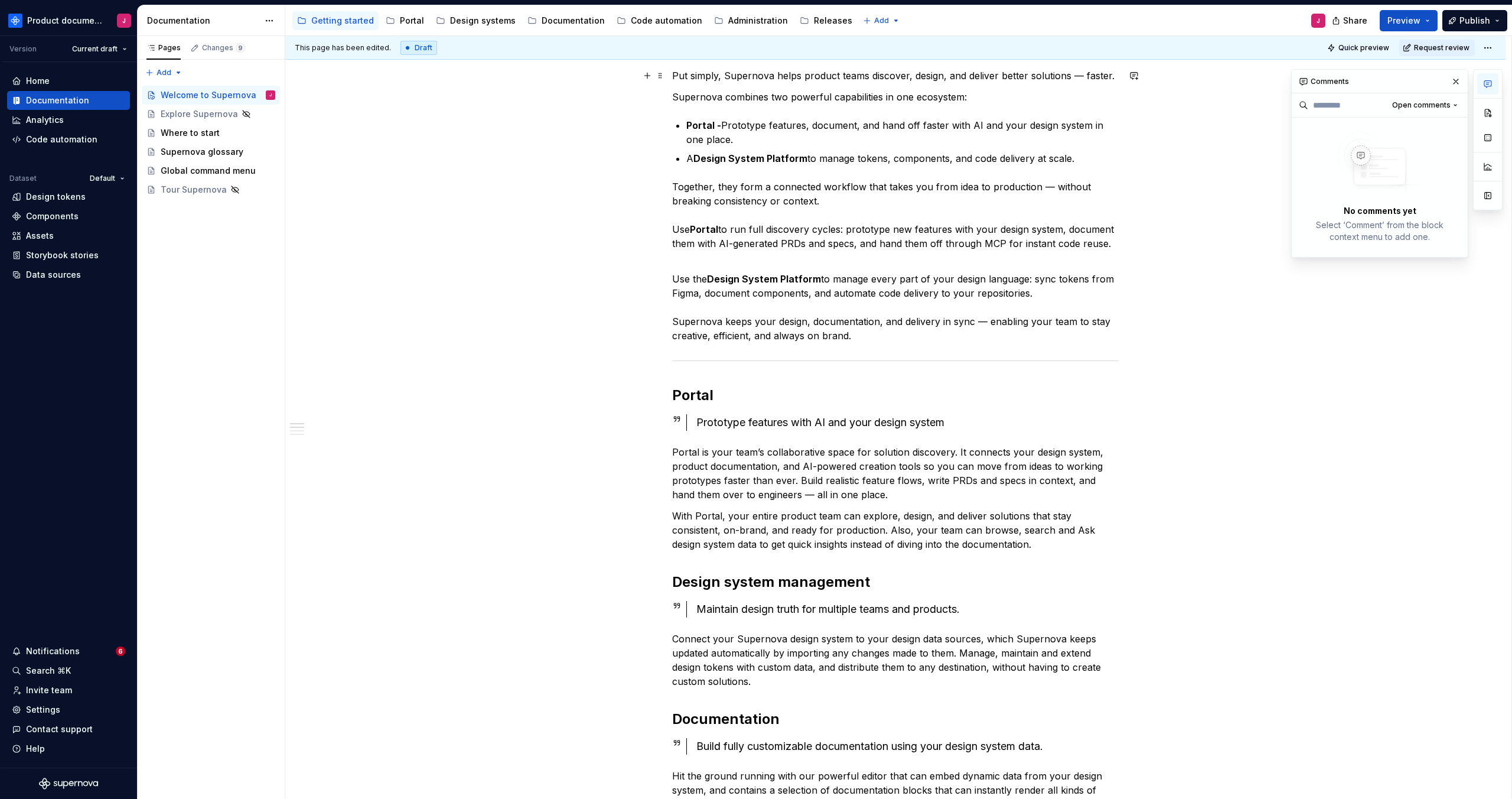
scroll to position [0, 0]
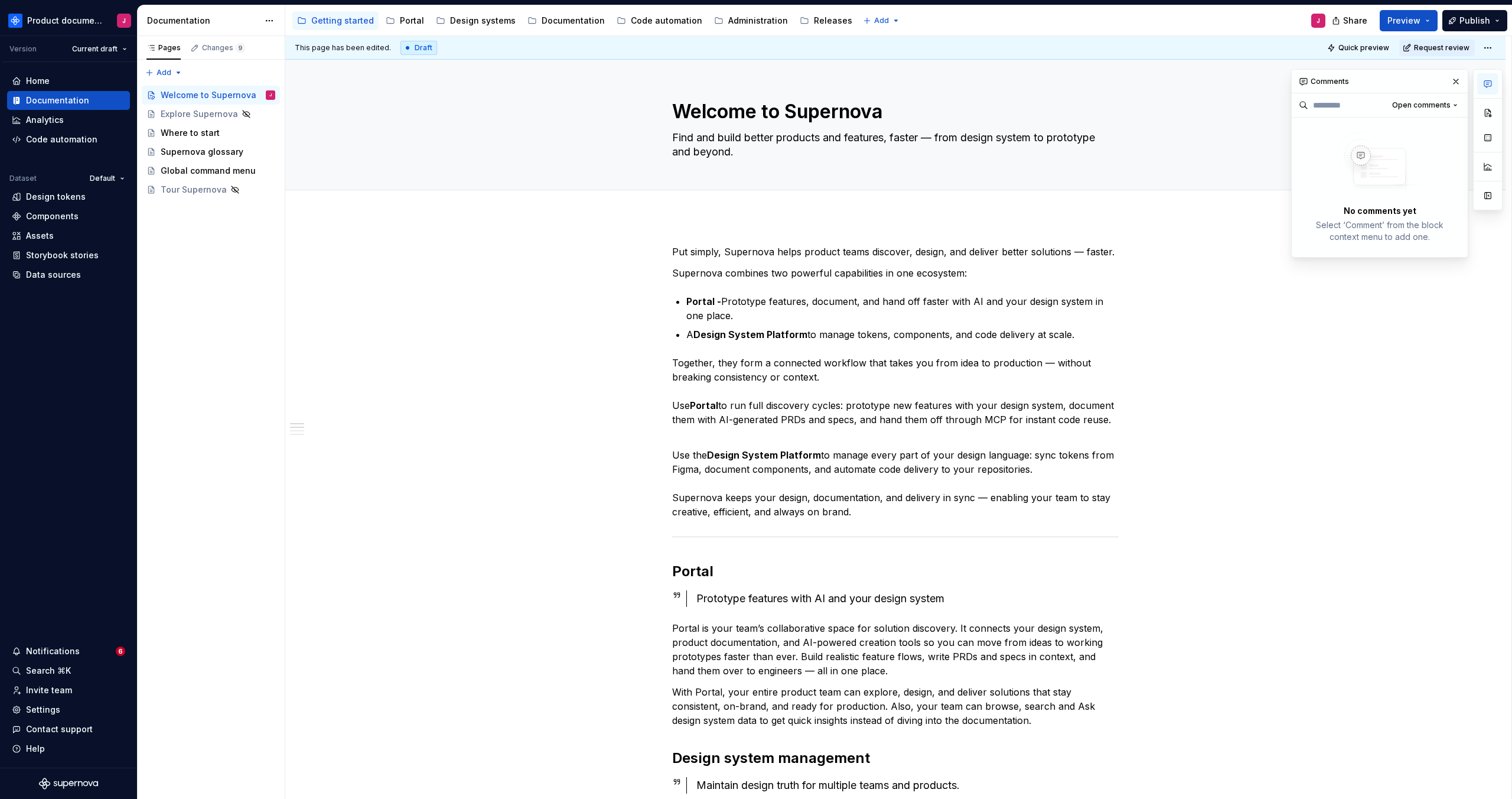
click at [1456, 80] on button "button" at bounding box center [1456, 81] width 17 height 17
click at [1456, 50] on span "Request review" at bounding box center [1442, 48] width 56 height 10
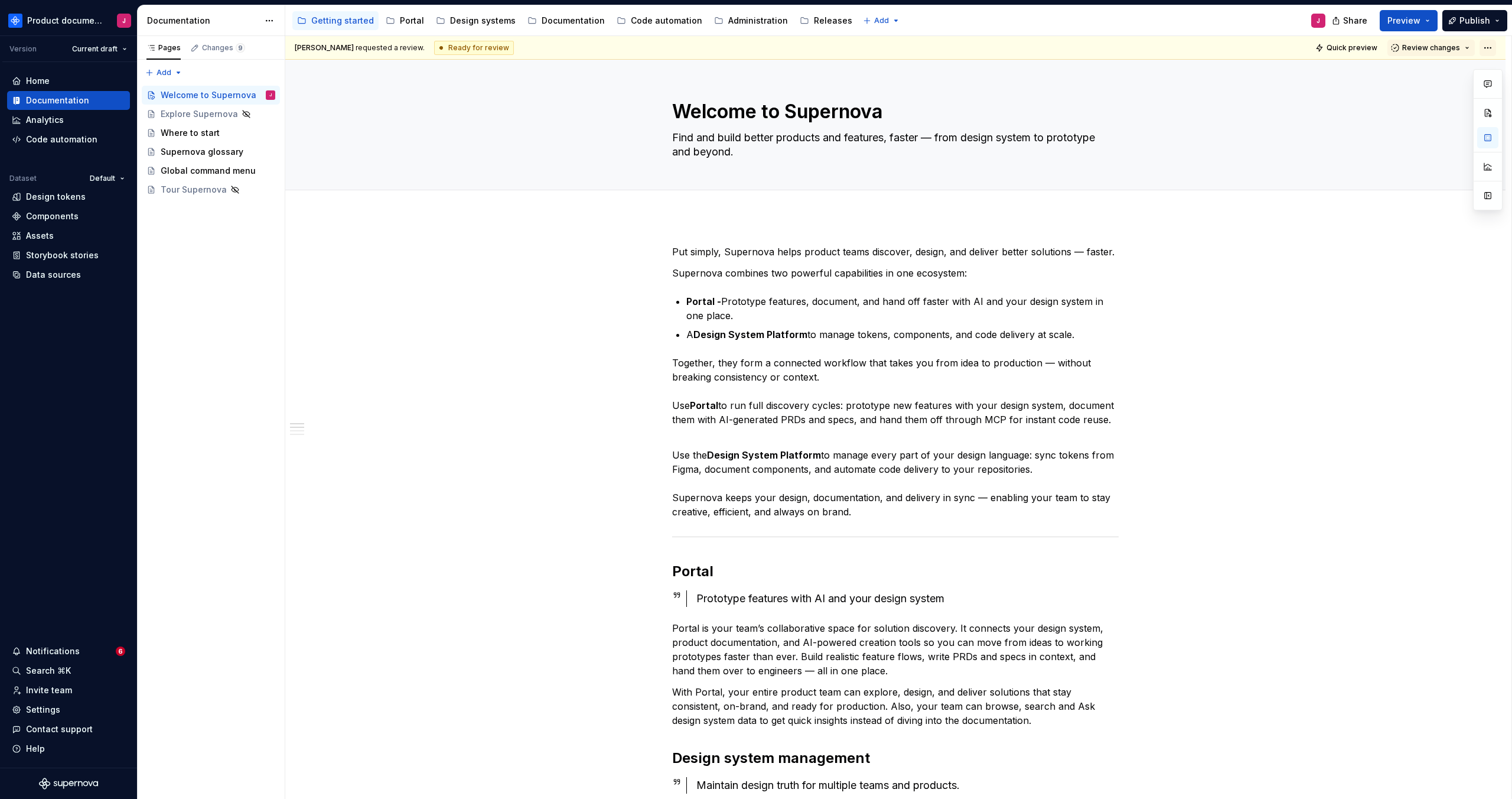
click at [1493, 45] on html "Product documentation J Version Current draft Home Documentation Analytics Code…" at bounding box center [756, 400] width 1512 height 799
click at [1465, 47] on html "Product documentation J Version Current draft Home Documentation Analytics Code…" at bounding box center [756, 400] width 1512 height 799
click at [1473, 47] on button "Review changes" at bounding box center [1431, 48] width 88 height 17
click at [405, 21] on div "Portal" at bounding box center [412, 21] width 24 height 12
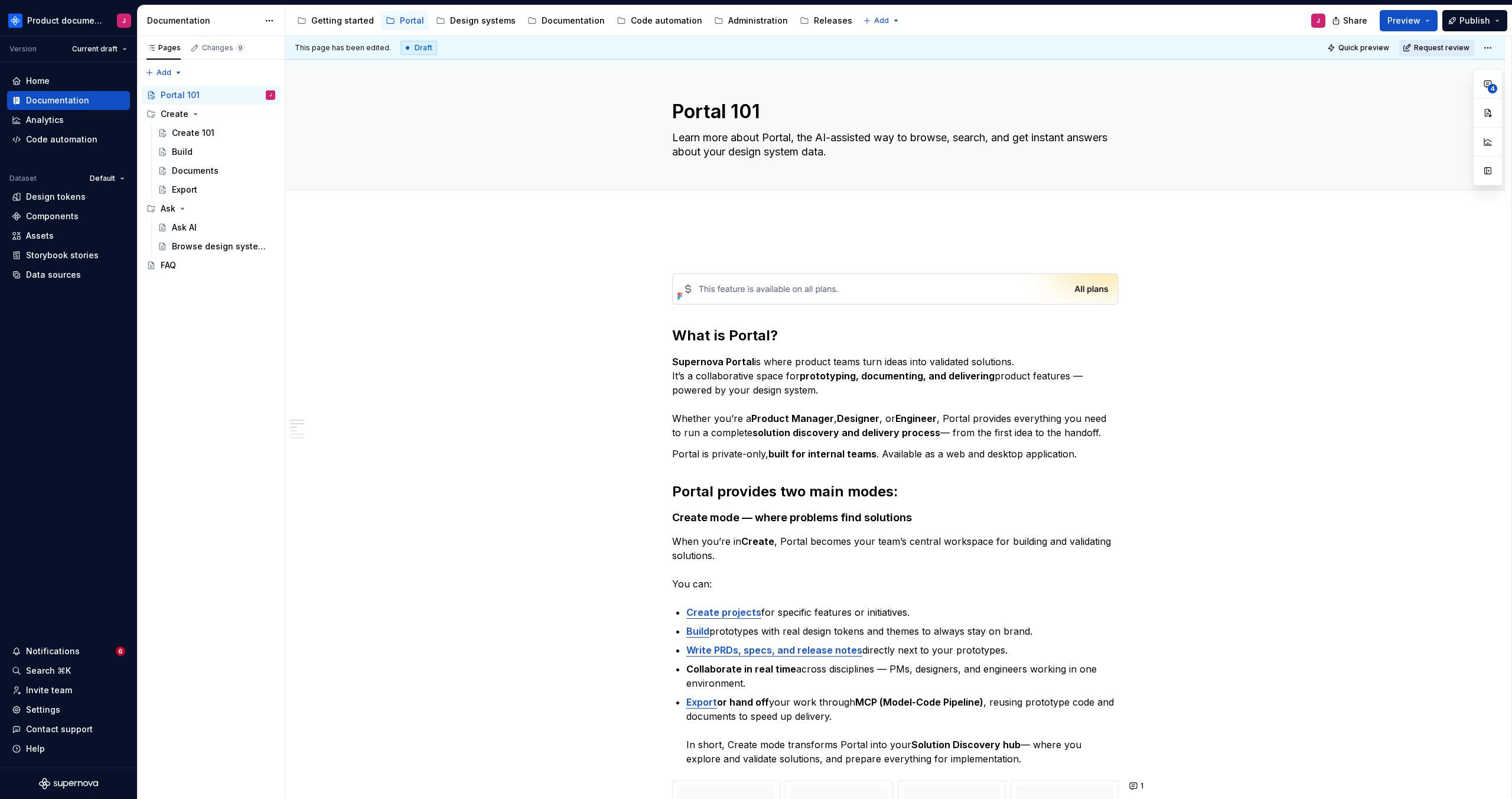
click at [1450, 50] on span "Request review" at bounding box center [1442, 48] width 56 height 10
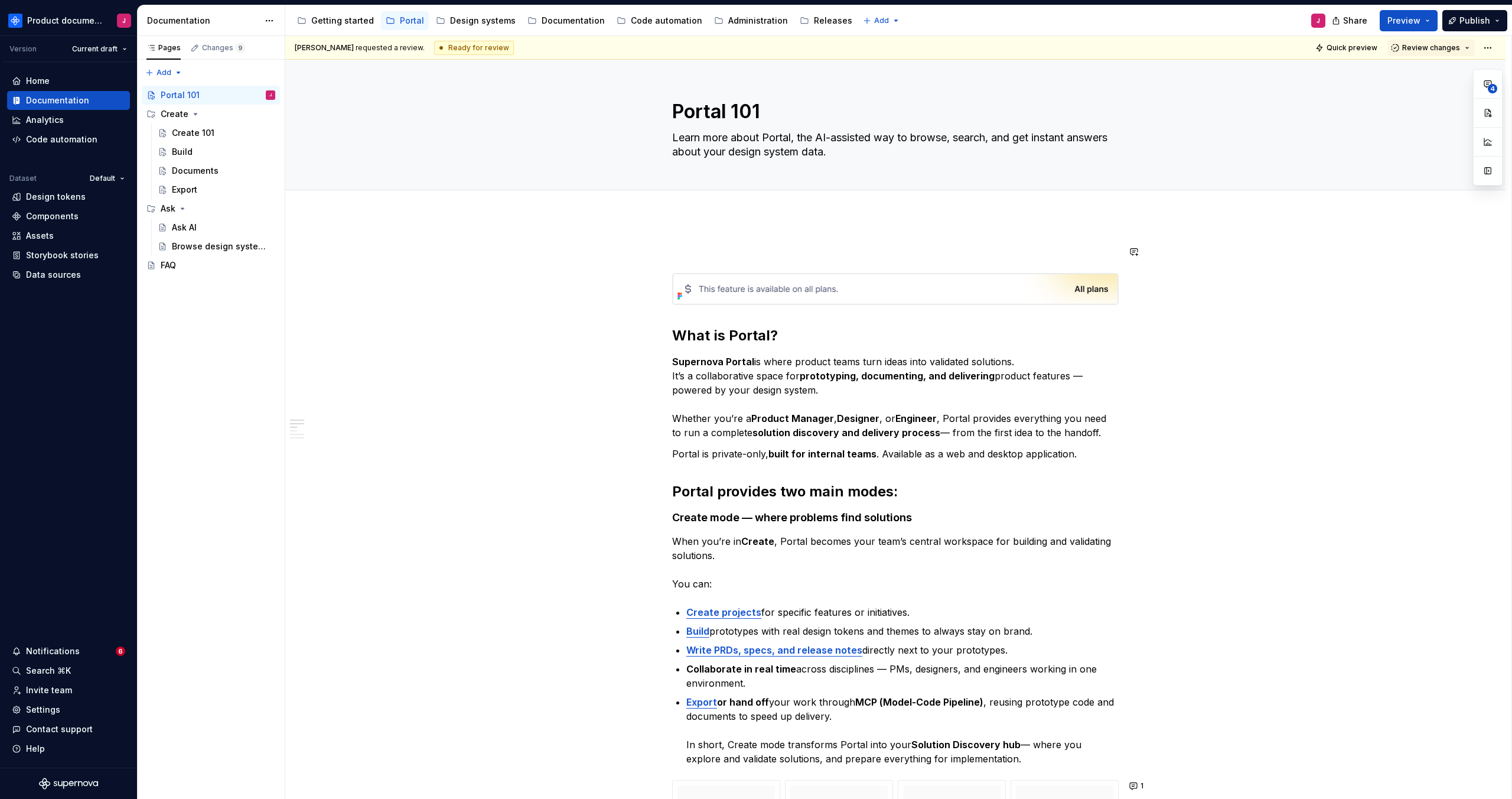
click at [192, 151] on div "Build" at bounding box center [223, 151] width 103 height 17
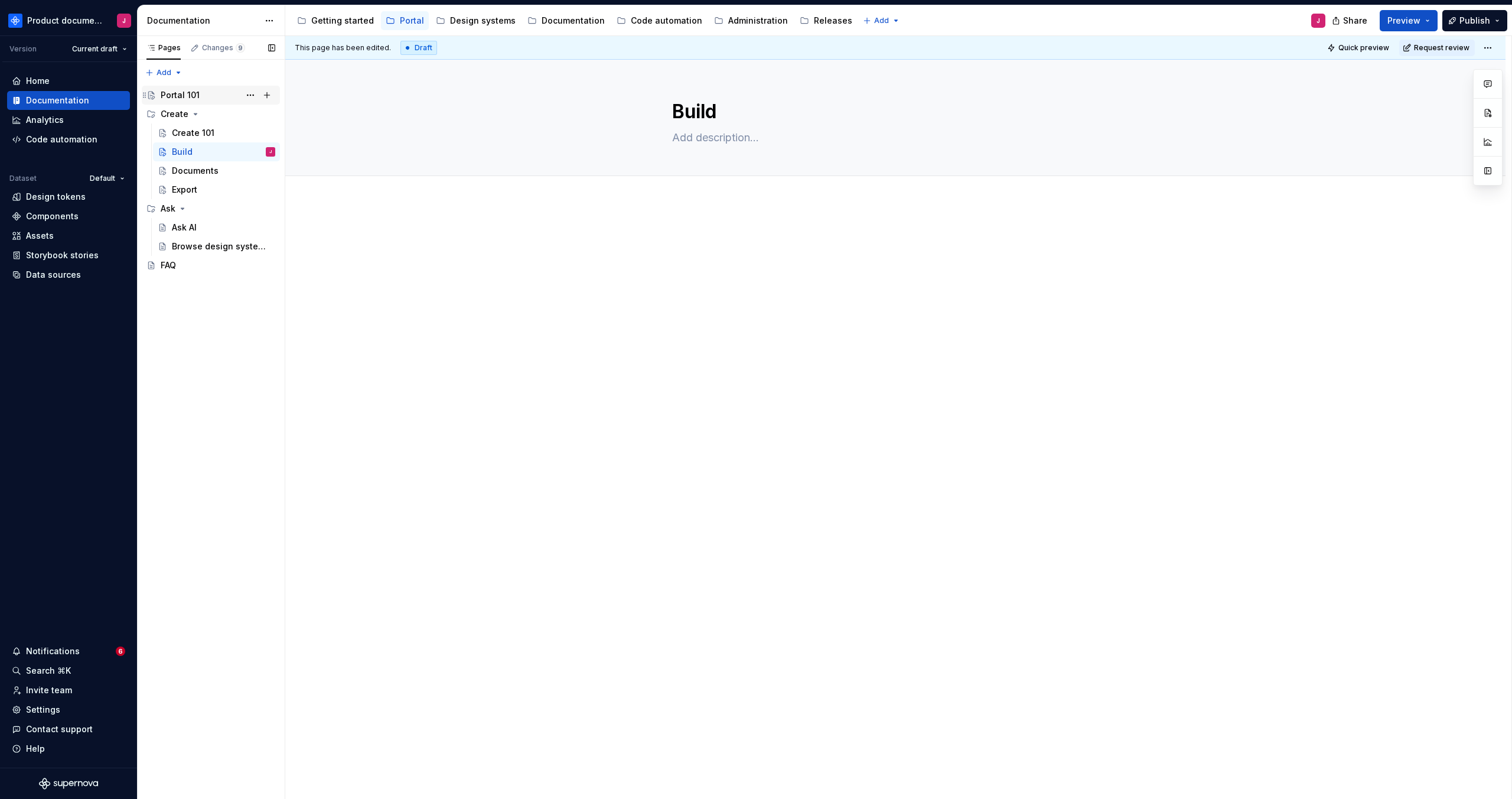
click at [182, 97] on div "Portal 101" at bounding box center [180, 96] width 39 height 12
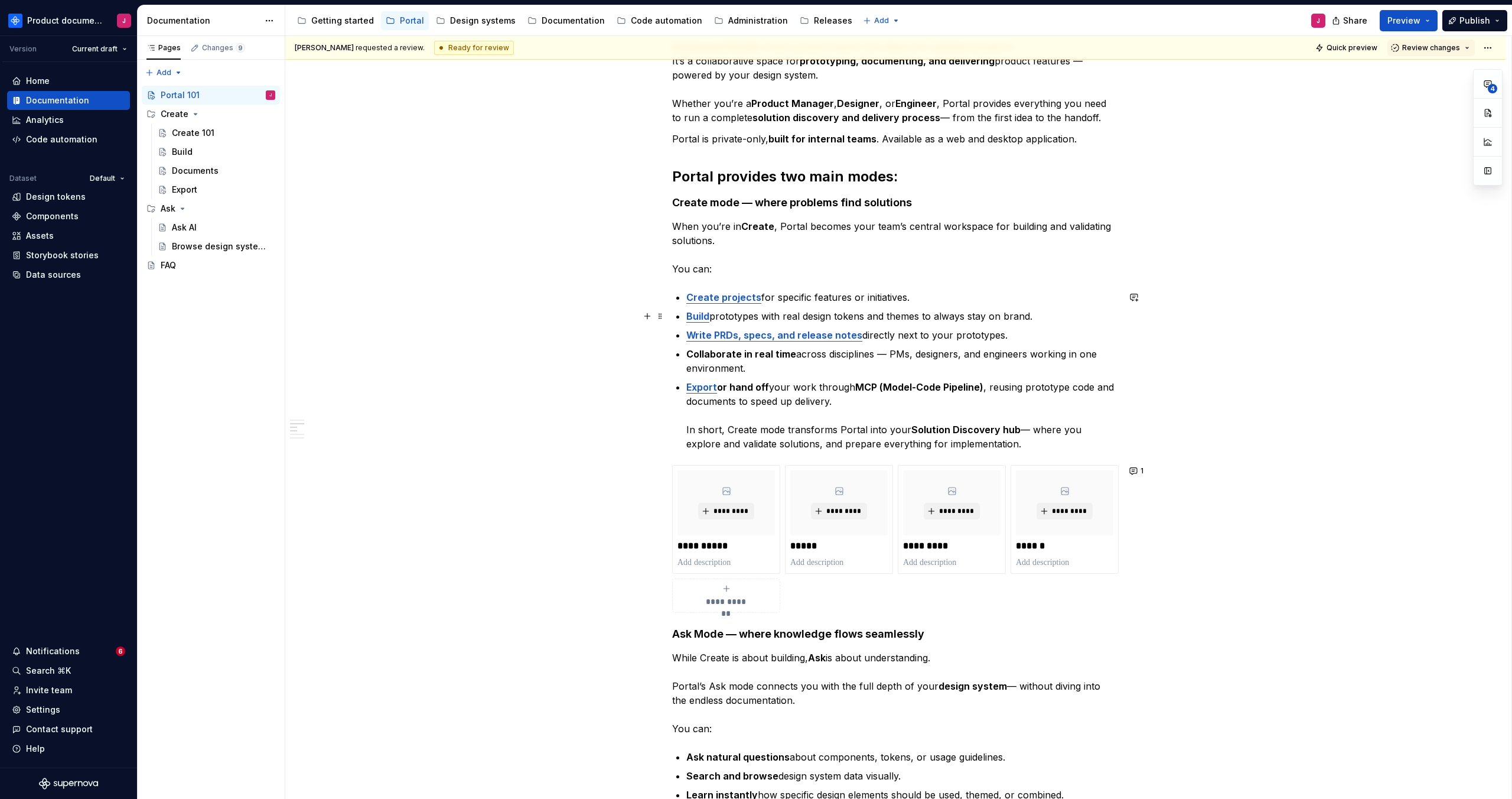
scroll to position [319, 0]
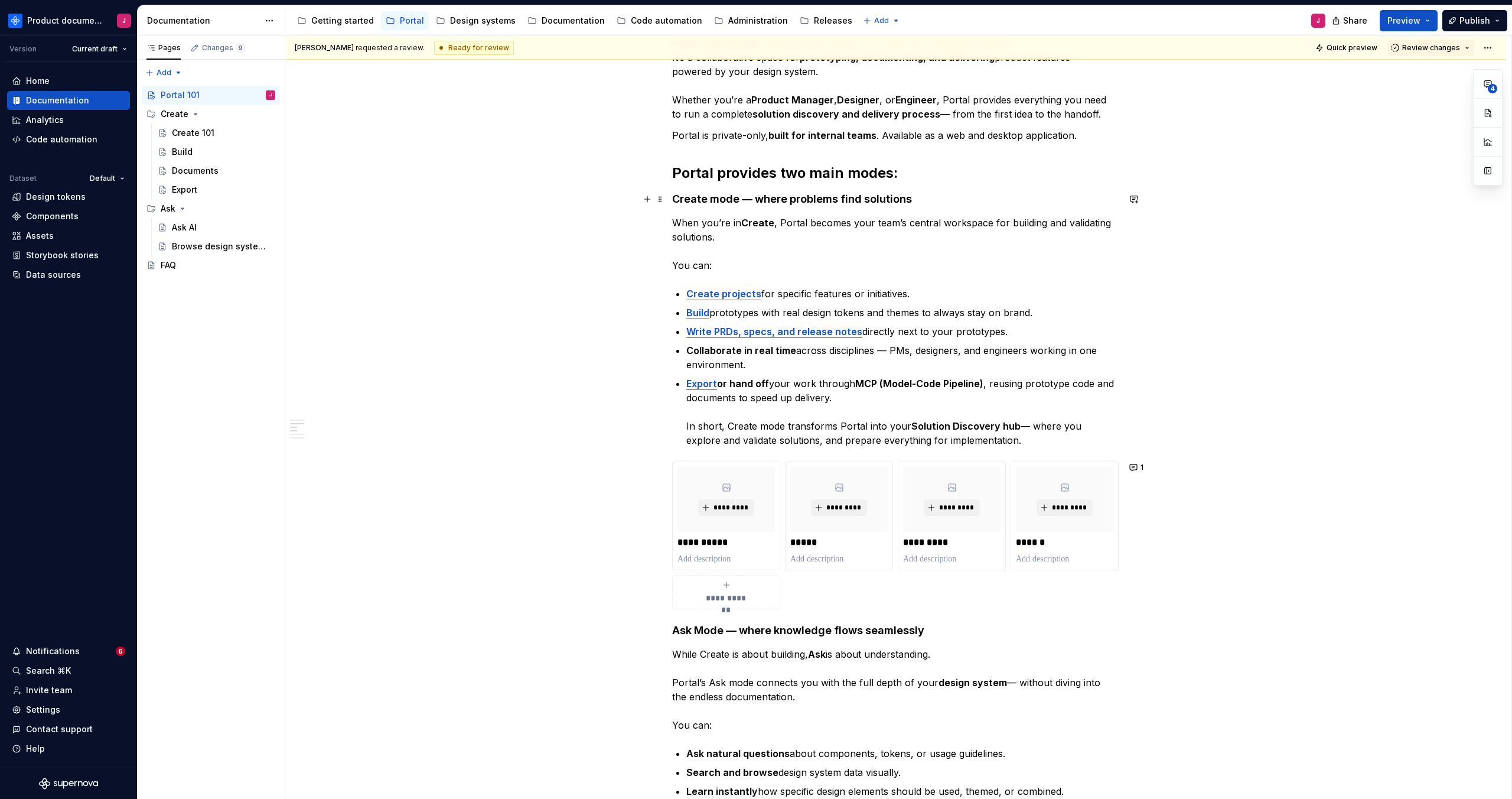
click at [932, 199] on h4 "Create mode — where problems find solutions" at bounding box center [895, 199] width 446 height 14
click at [908, 248] on p "When you’re in Create , Portal becomes your team’s central workspace for buildi…" at bounding box center [895, 243] width 446 height 56
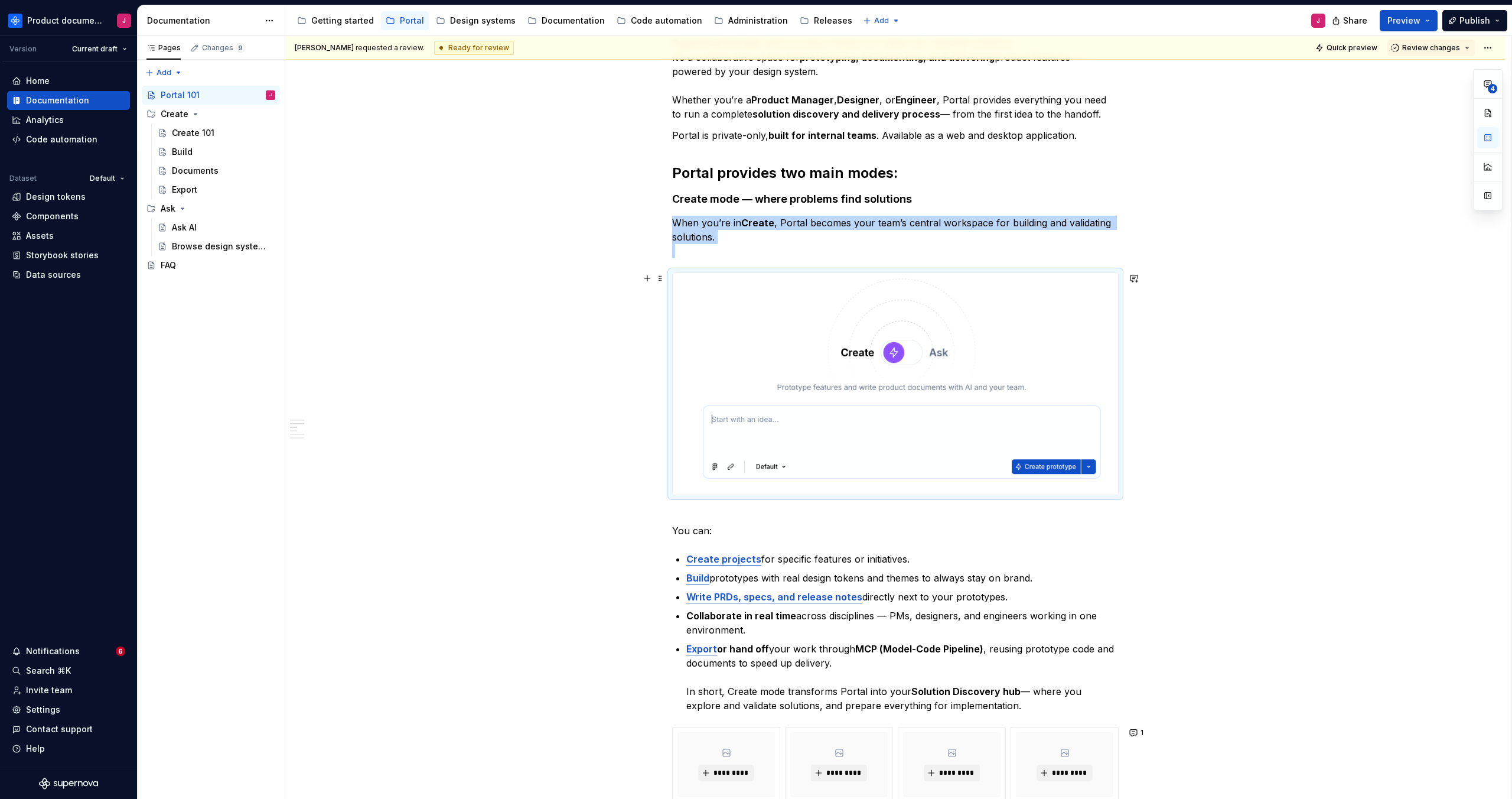
click at [994, 313] on img at bounding box center [895, 383] width 446 height 221
click at [1138, 277] on button "button" at bounding box center [1133, 278] width 17 height 17
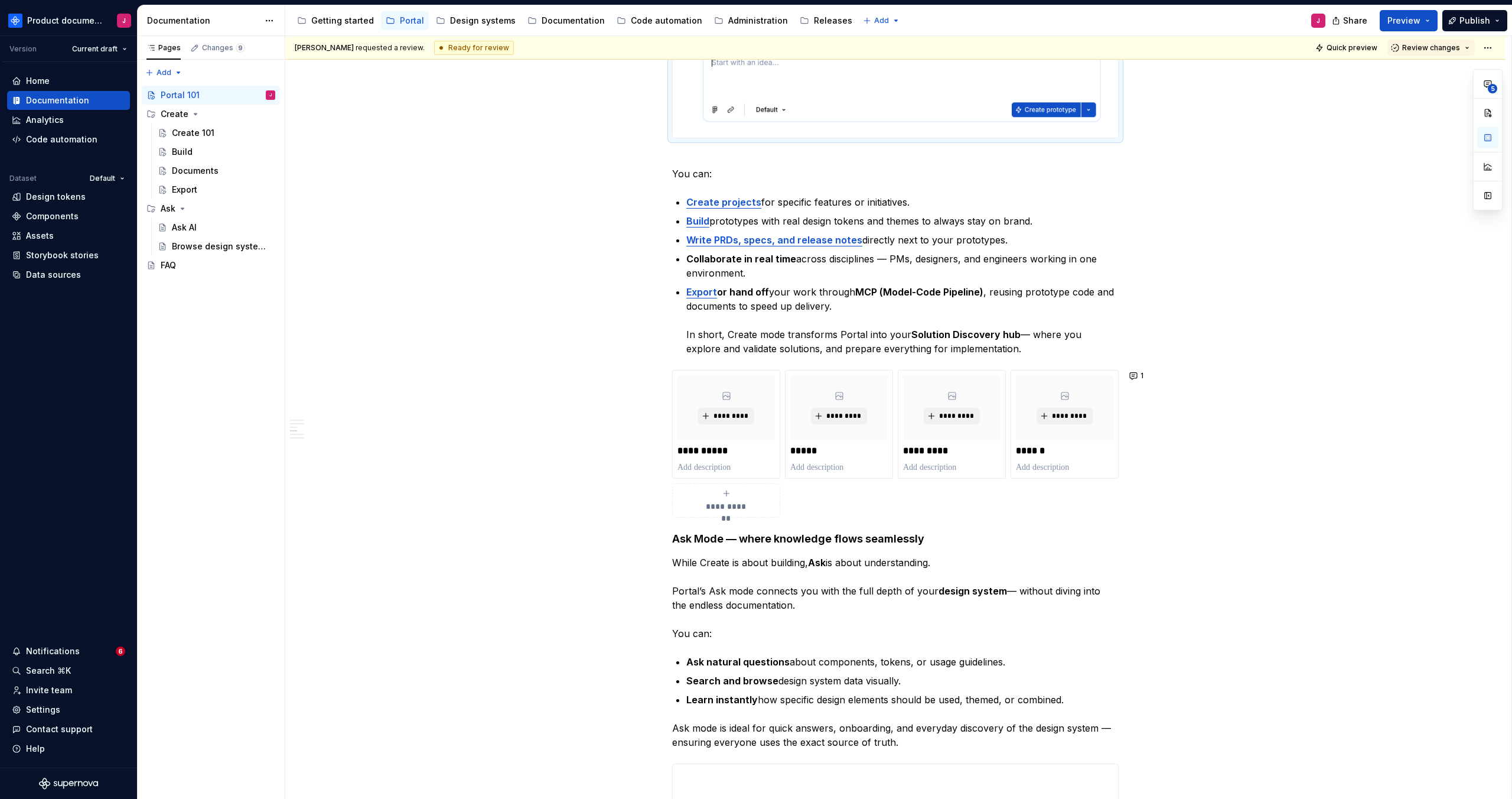
scroll to position [821, 0]
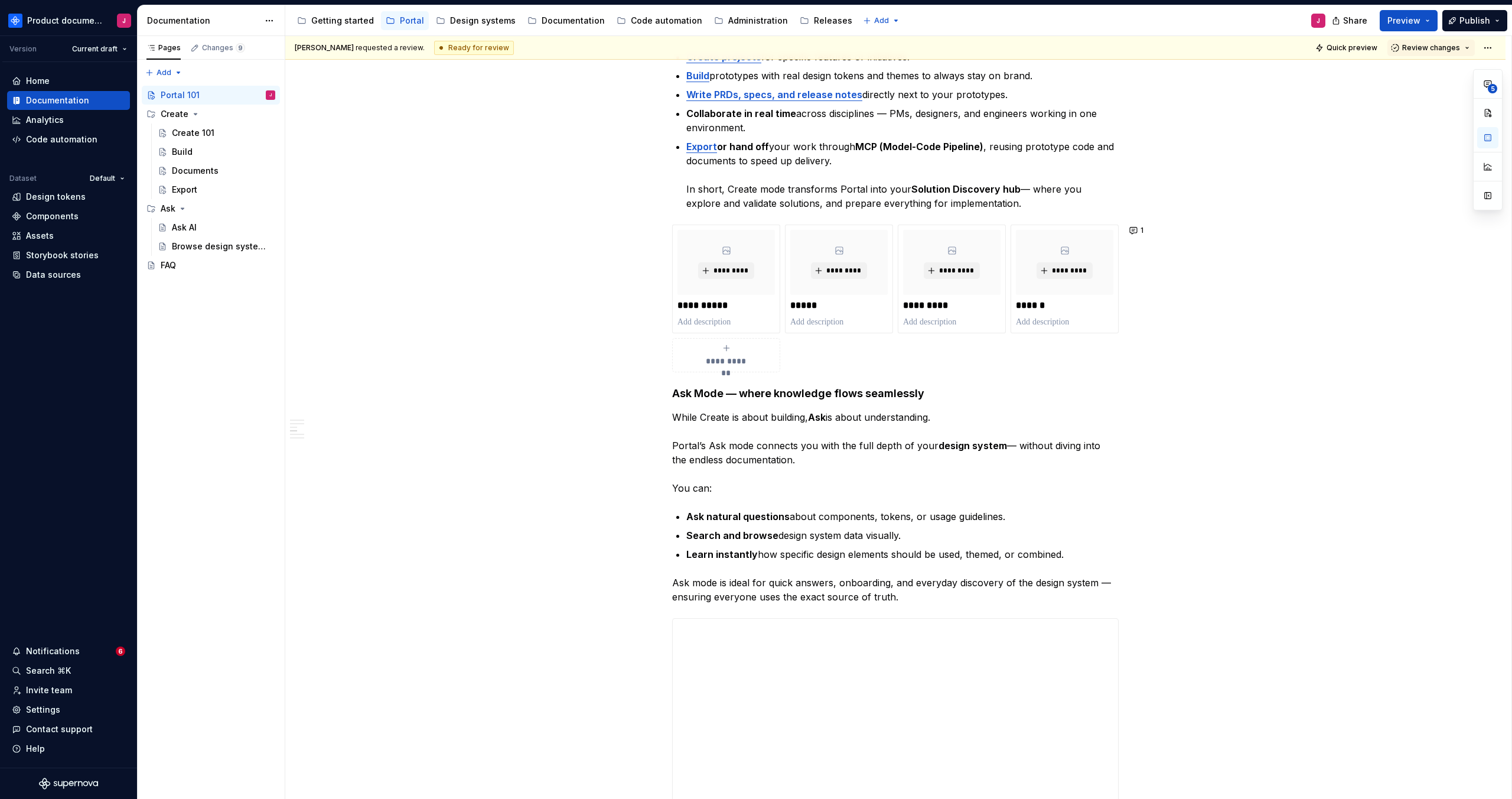
click at [703, 428] on p "While Create is about building, Ask is about understanding. Portal’s Ask mode c…" at bounding box center [895, 452] width 446 height 85
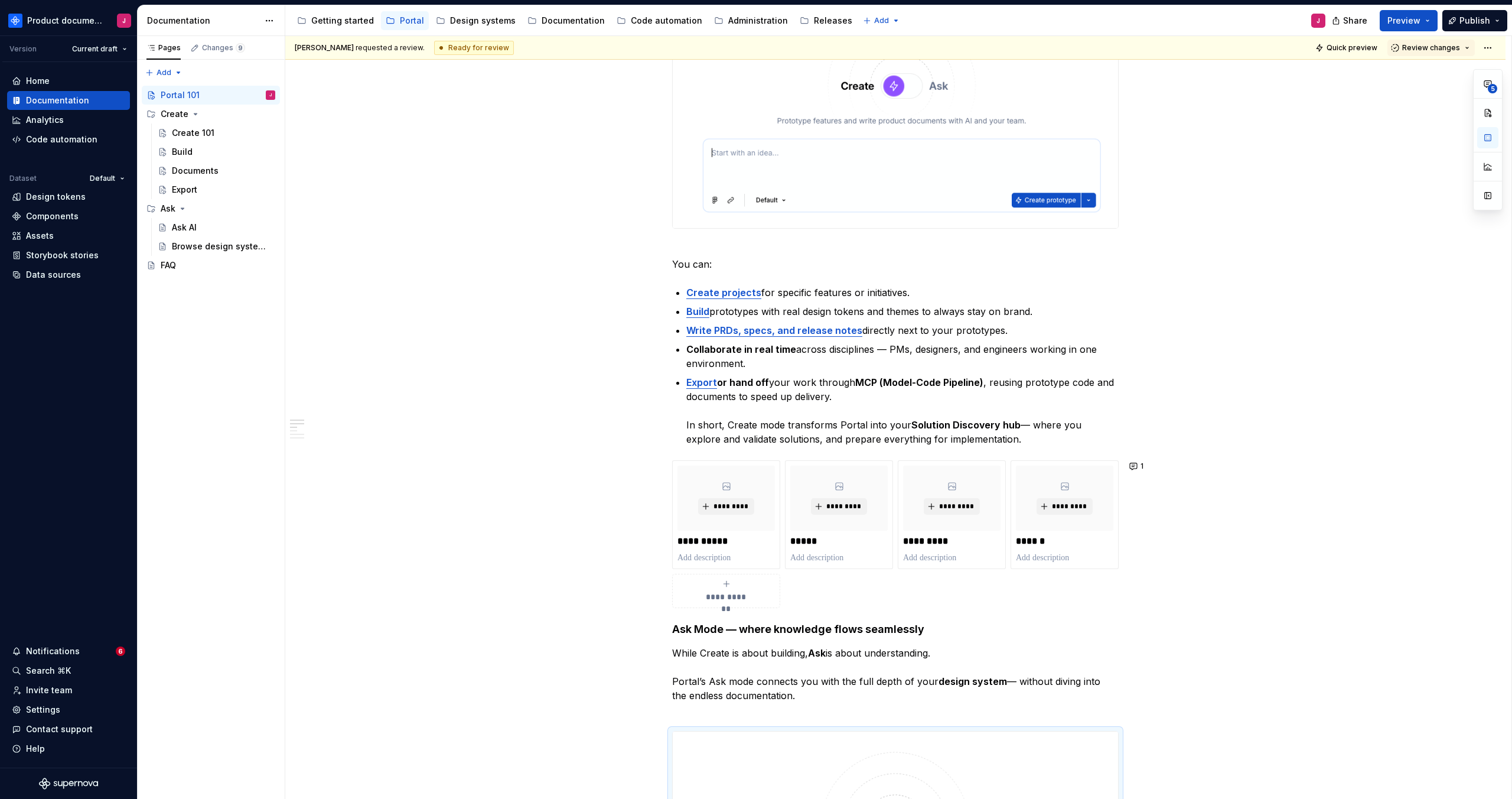
scroll to position [823, 0]
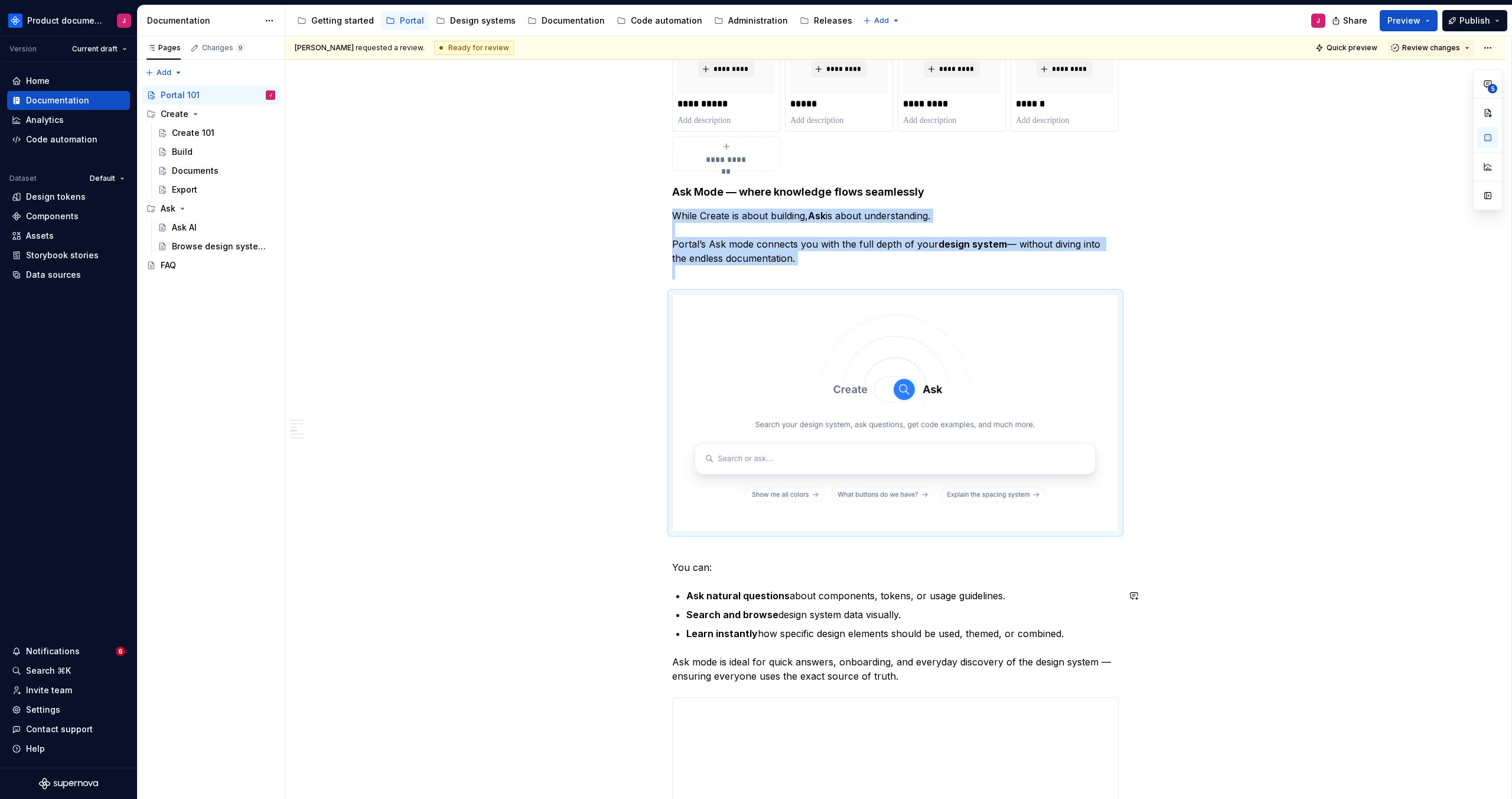
scroll to position [1271, 0]
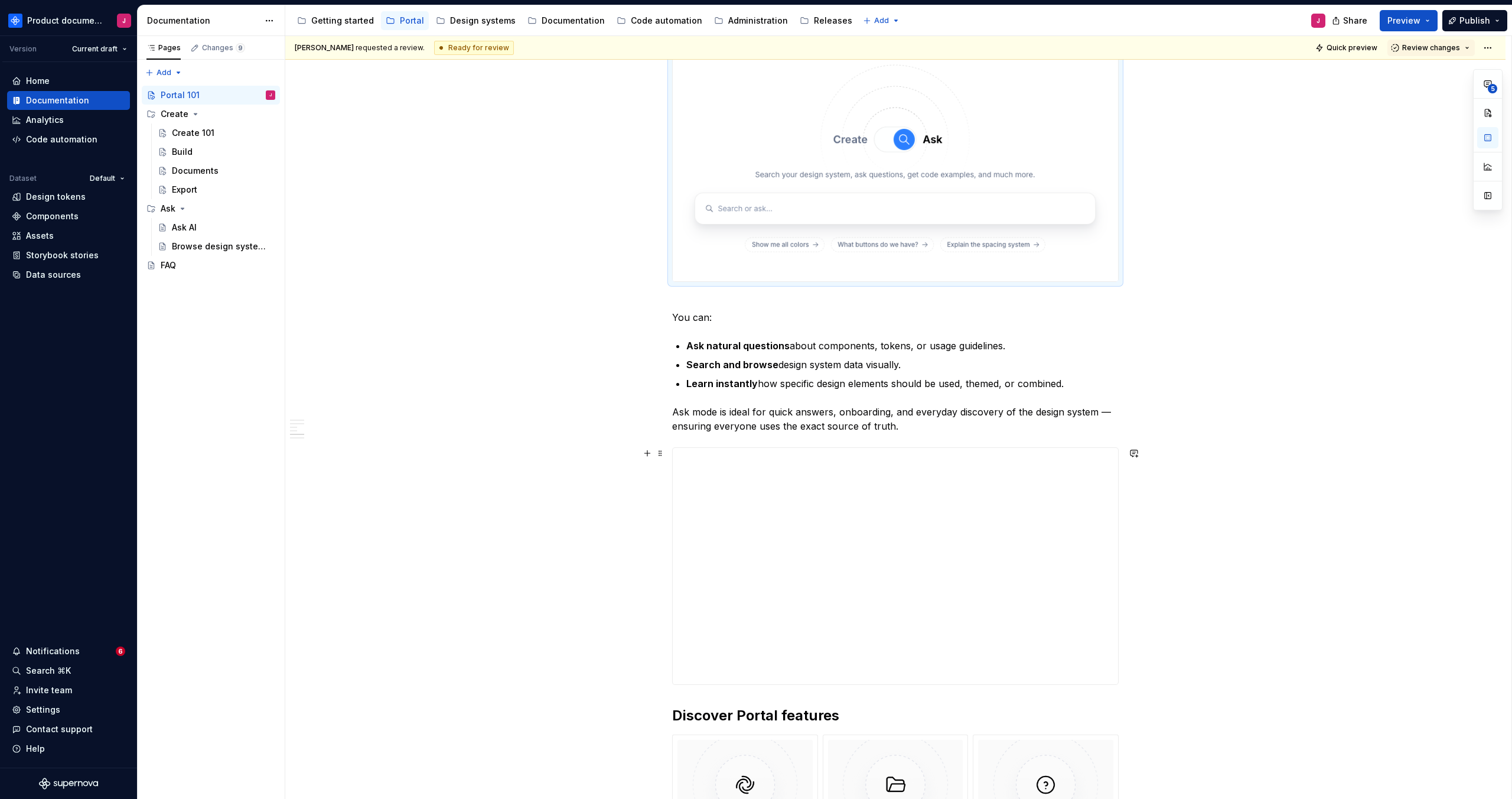
click at [1288, 556] on div "What is Portal? Supernova Portal is where product teams turn ideas into validat…" at bounding box center [895, 601] width 1220 height 3313
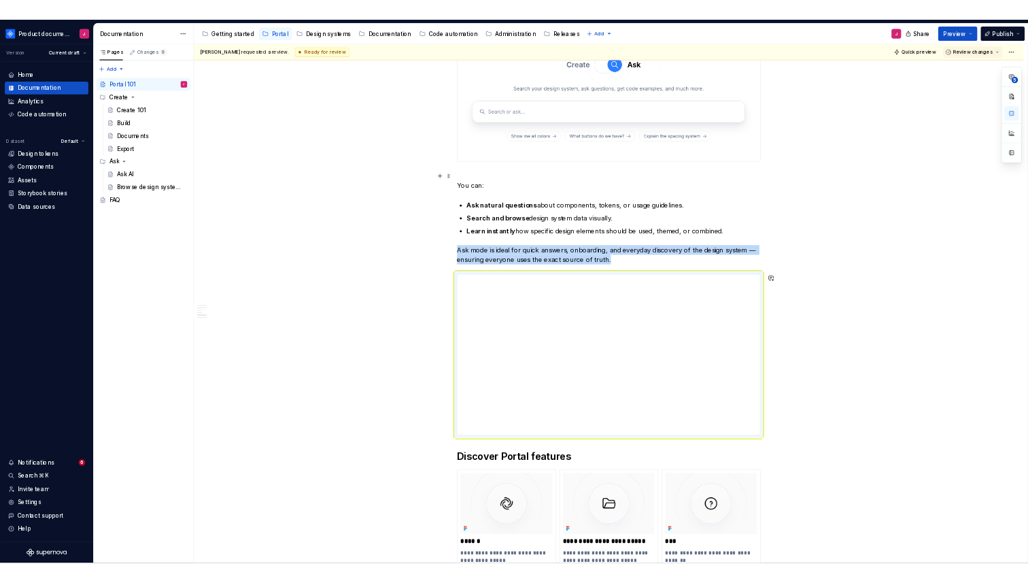
scroll to position [0, 0]
